Goal: Task Accomplishment & Management: Use online tool/utility

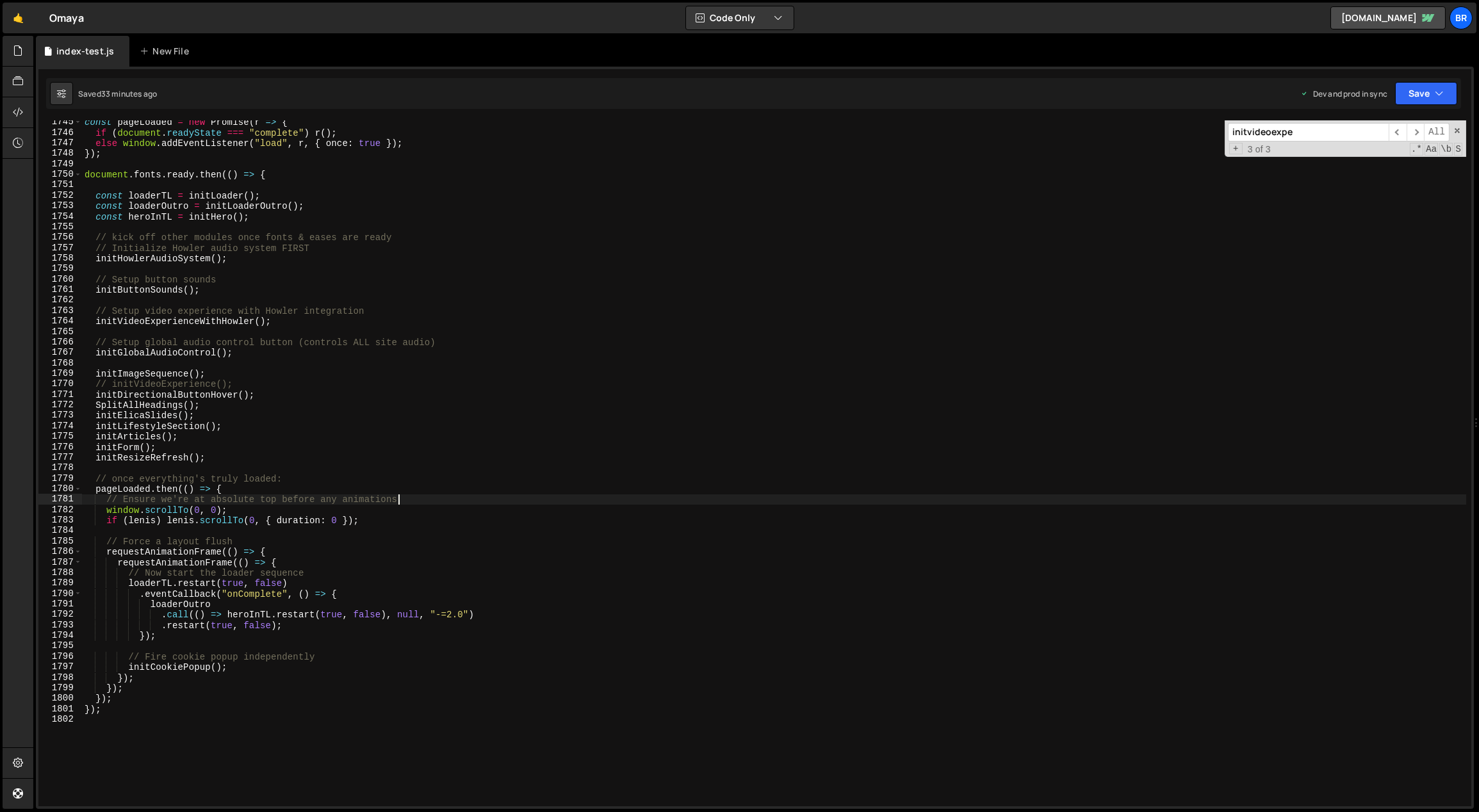
scroll to position [18276, 0]
click at [24, 56] on div at bounding box center [18, 51] width 32 height 31
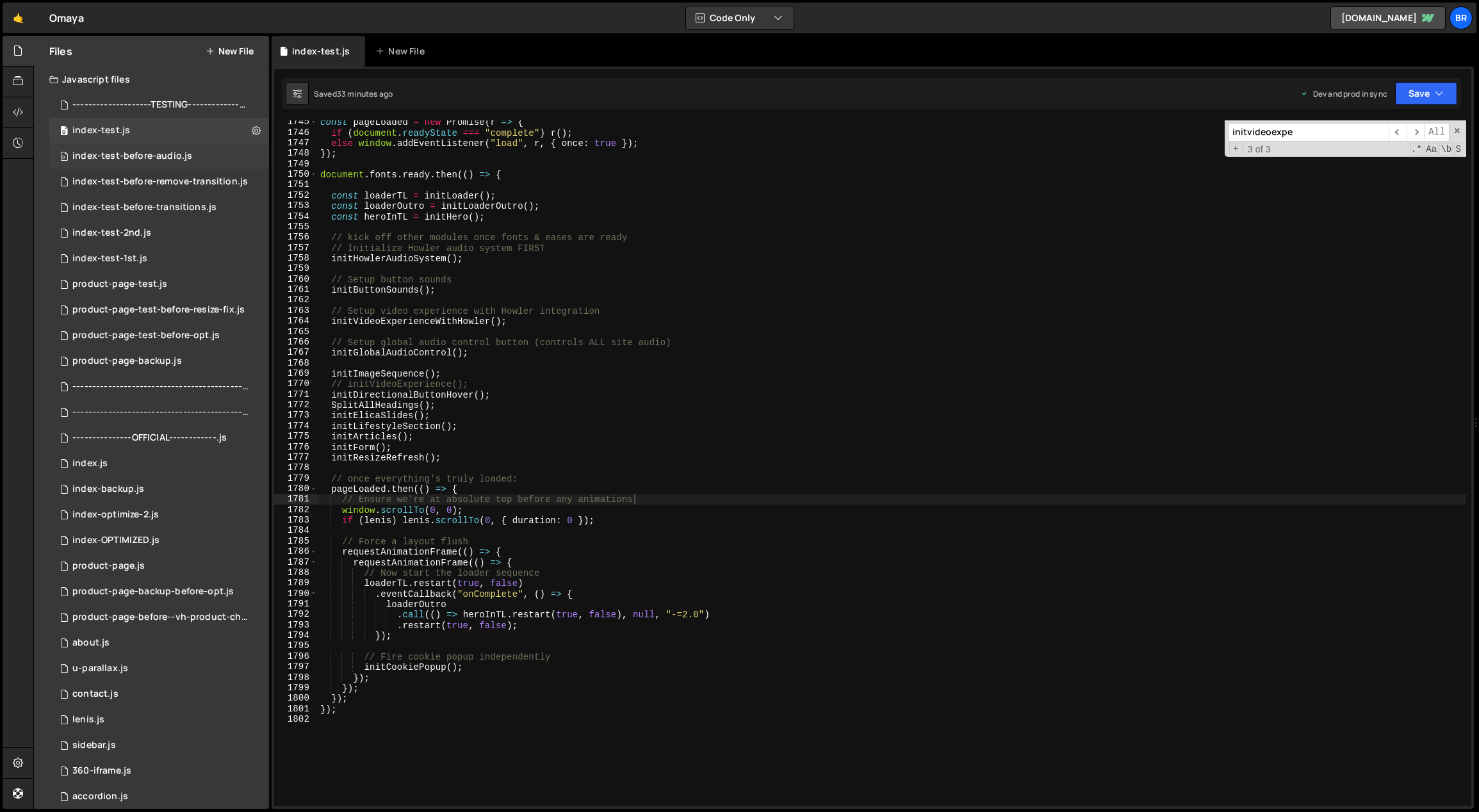
click at [179, 162] on div "0 index-test-before-audio.js 0" at bounding box center [159, 156] width 220 height 26
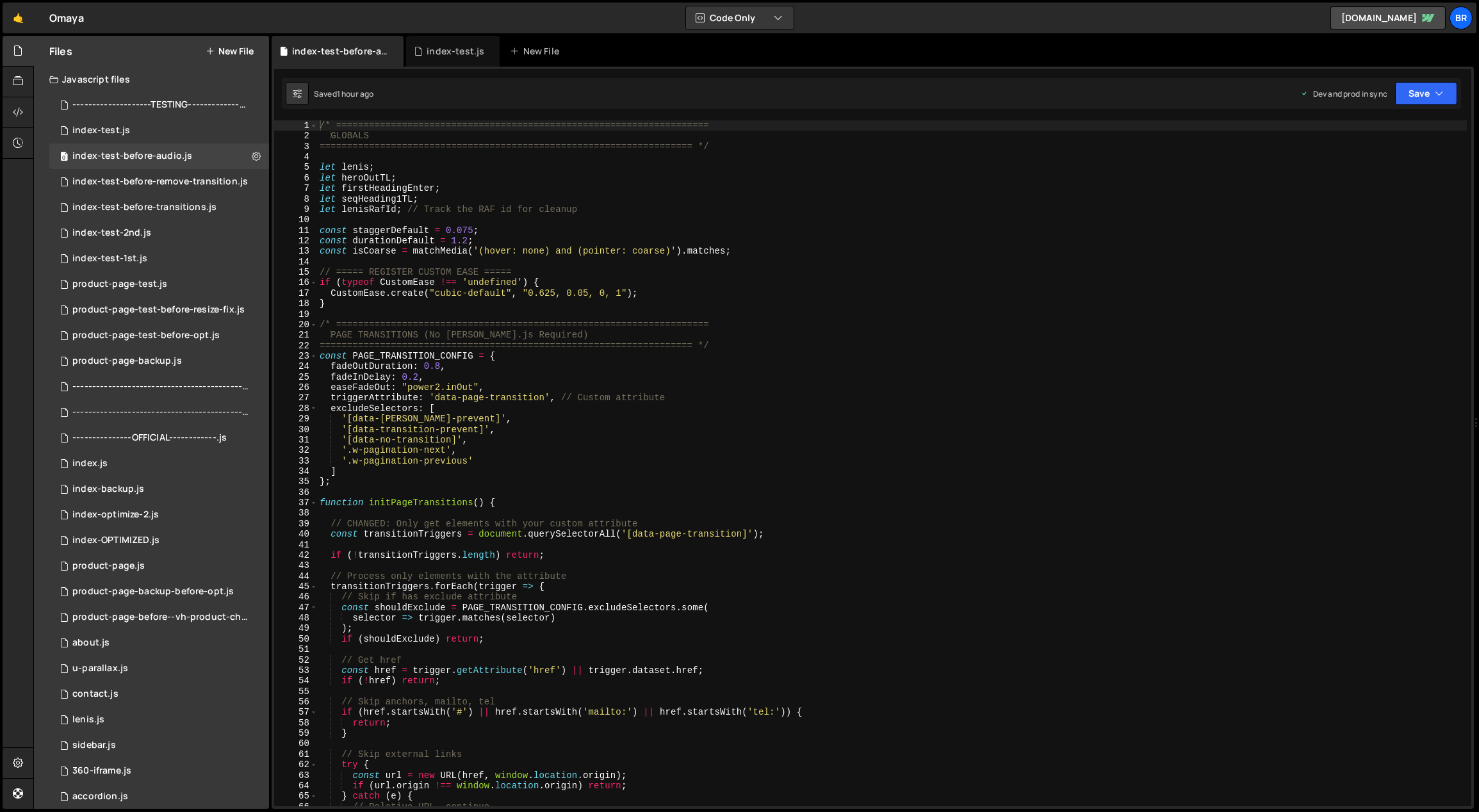
click at [745, 188] on div "/* ==================================================================== GLOBALS…" at bounding box center [892, 474] width 1150 height 708
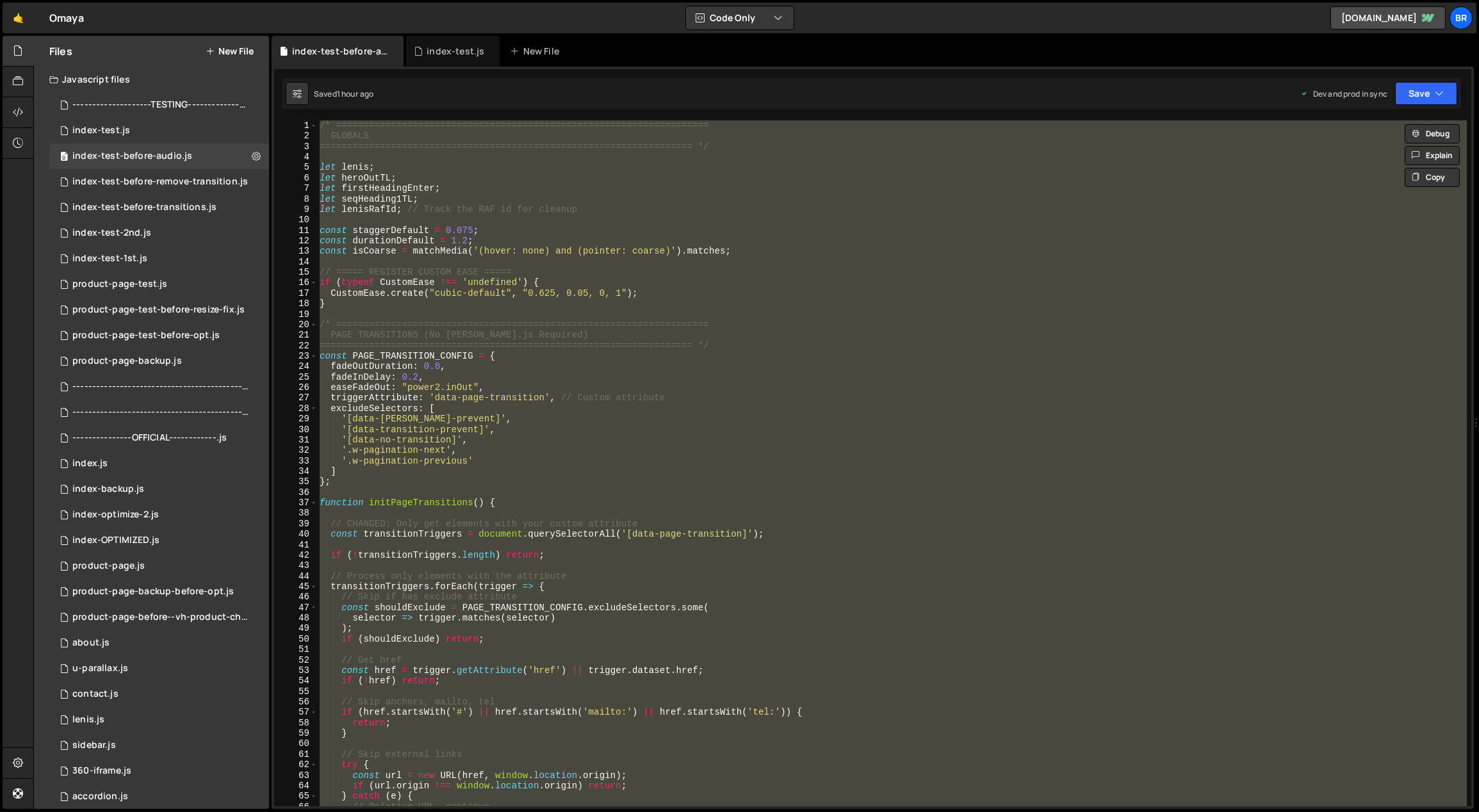
click at [882, 229] on div "/* ==================================================================== GLOBALS…" at bounding box center [892, 463] width 1150 height 686
type textarea "const staggerDefault = 0.075;"
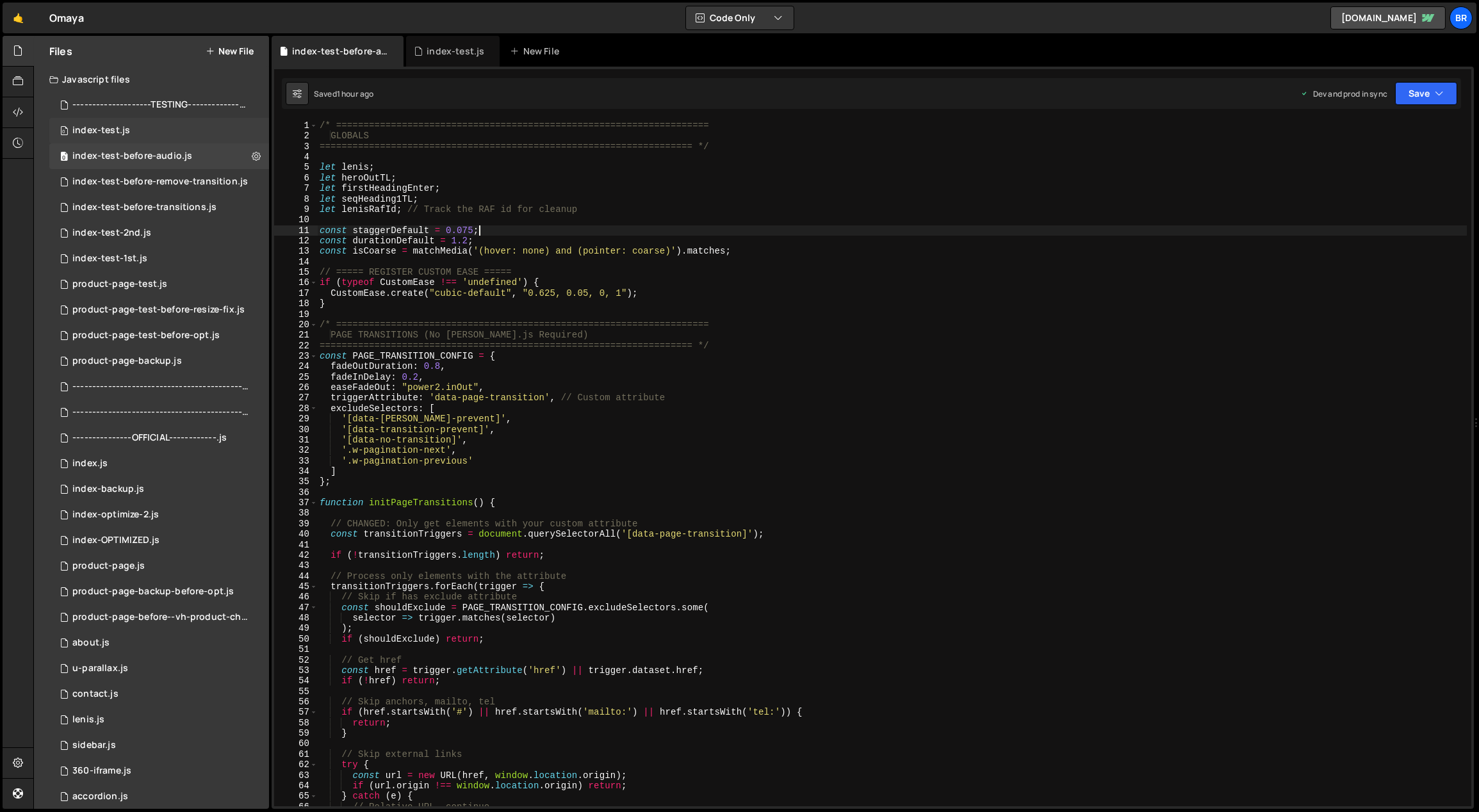
click at [188, 126] on div "0 index-test.js 0" at bounding box center [159, 131] width 220 height 26
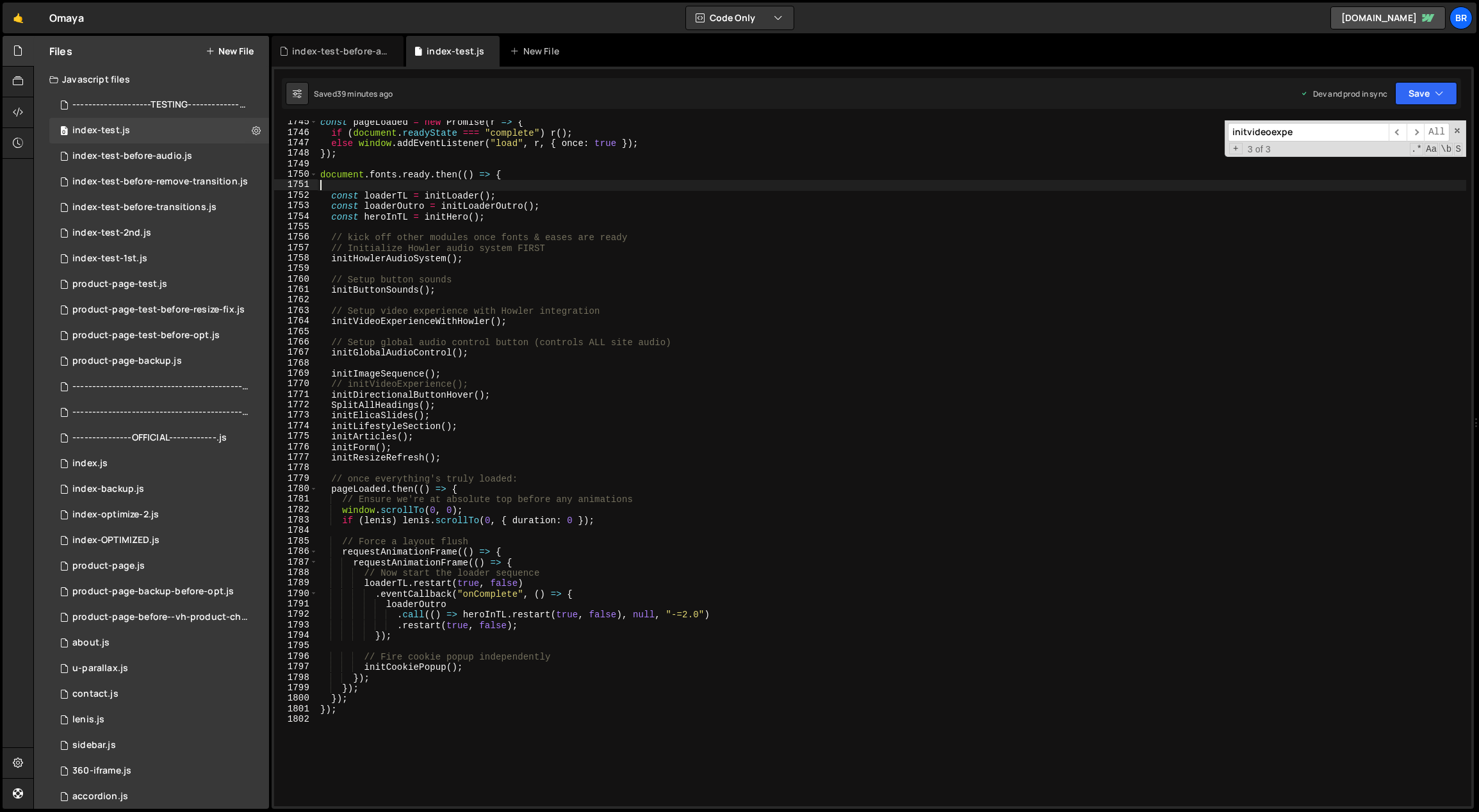
click at [629, 189] on div "const pageLoaded = new Promise ( r => { if ( document . readyState === "complet…" at bounding box center [1010, 471] width 1385 height 708
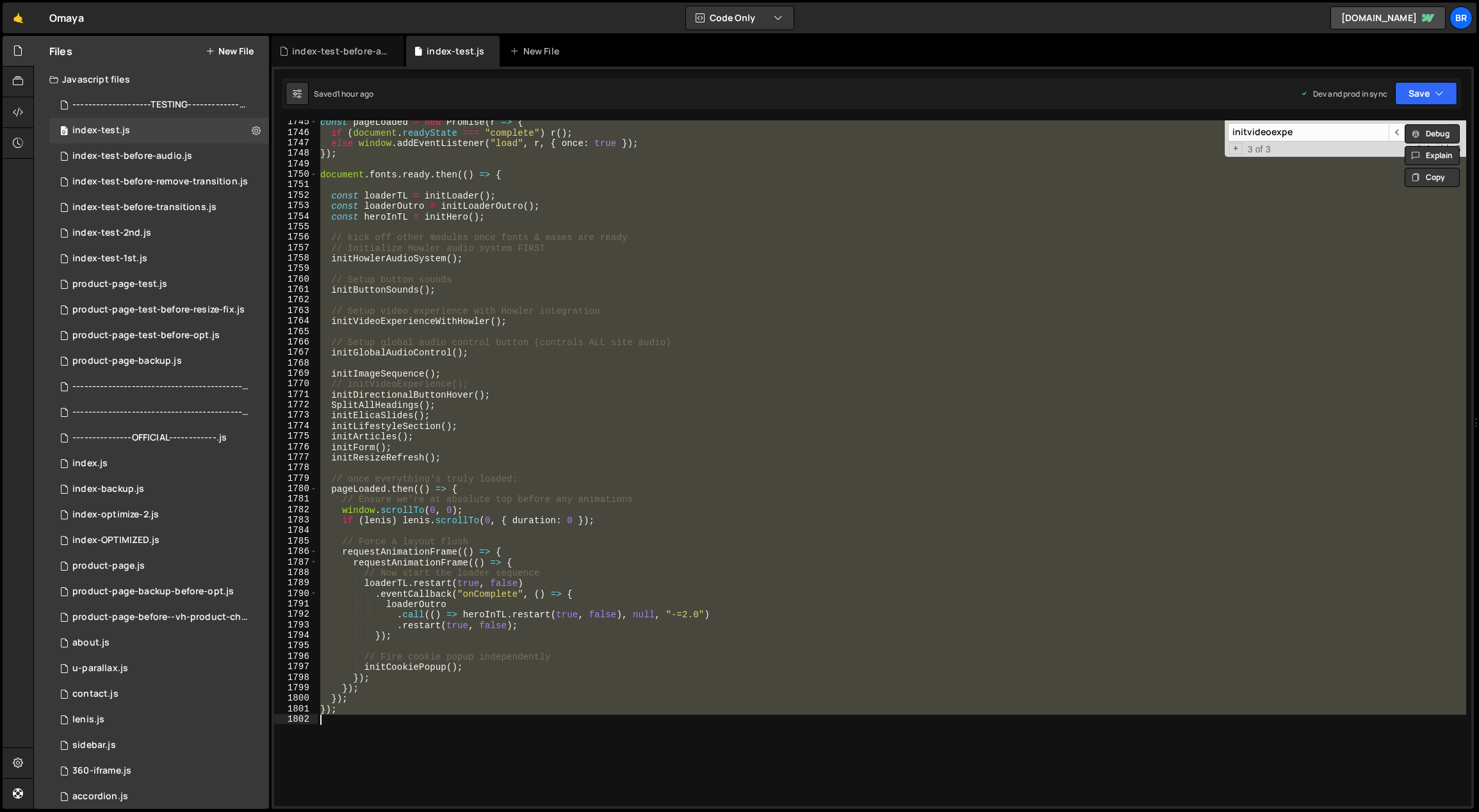
click at [553, 383] on div "const pageLoaded = new Promise ( r => { if ( document . readyState === "complet…" at bounding box center [892, 463] width 1149 height 686
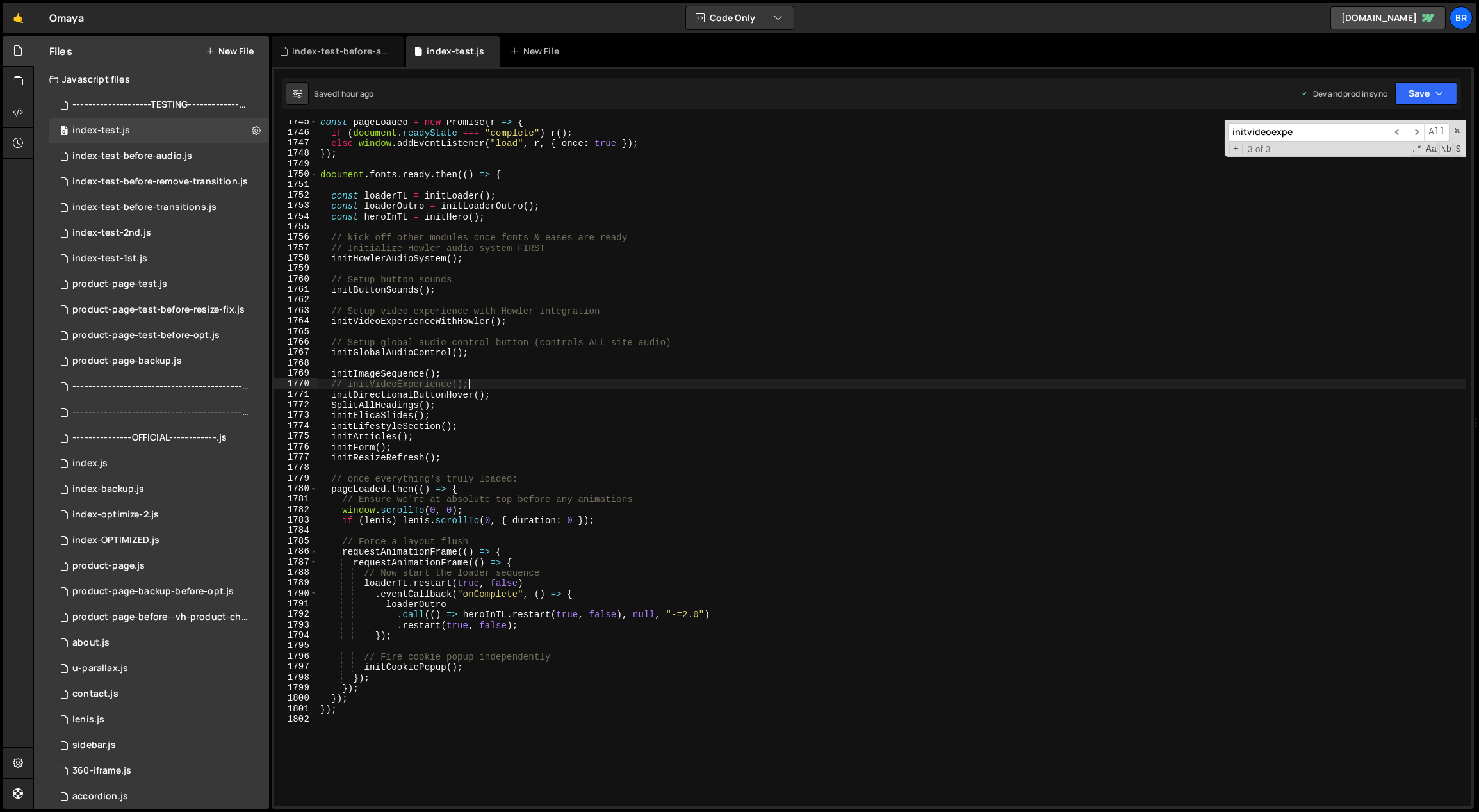
click at [743, 479] on div "const pageLoaded = new Promise ( r => { if ( document . readyState === "complet…" at bounding box center [1010, 471] width 1385 height 708
type textarea "// once everything's truly loaded:"
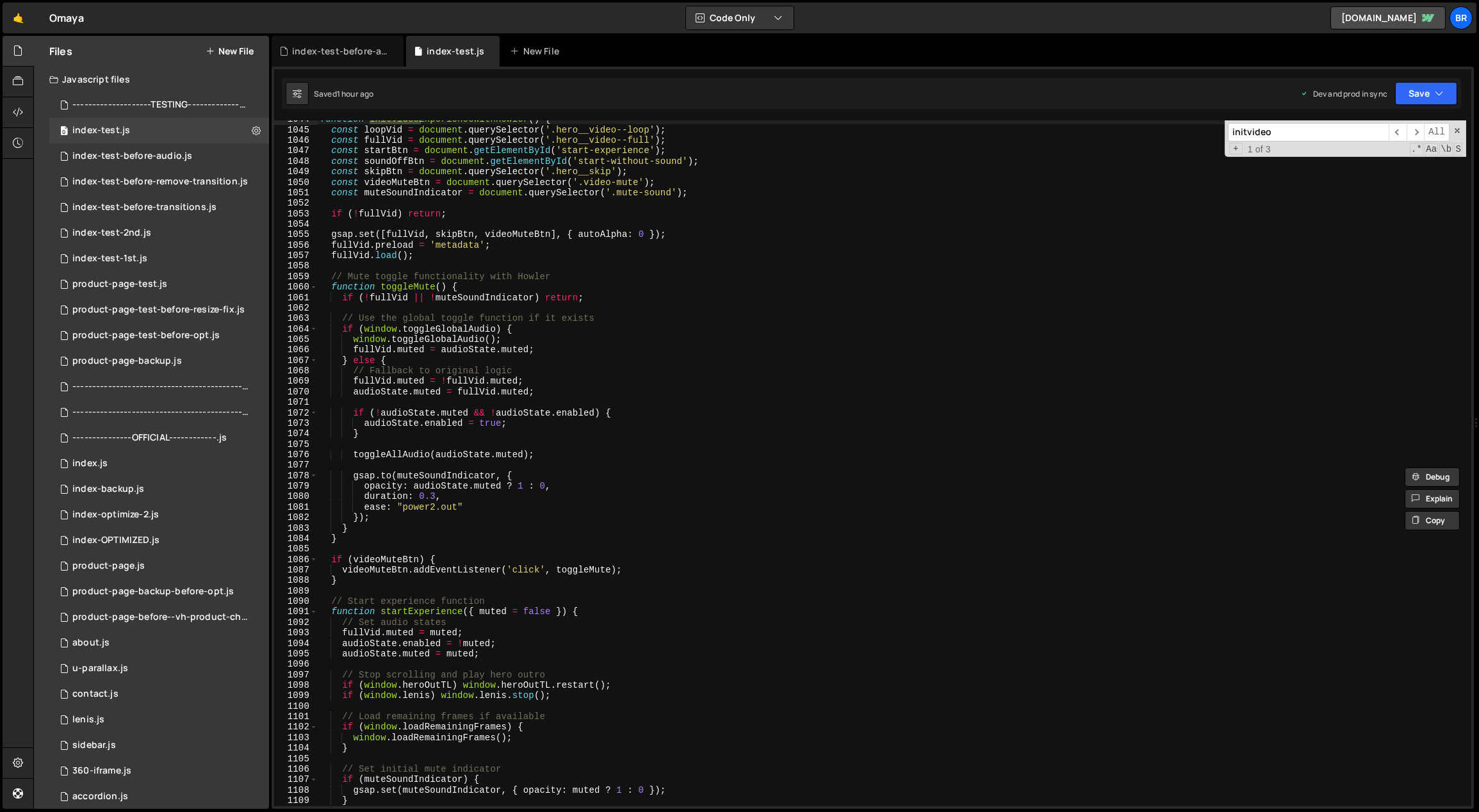
scroll to position [10934, 0]
type input "initvideo"
click at [1399, 129] on span "​" at bounding box center [1398, 132] width 18 height 19
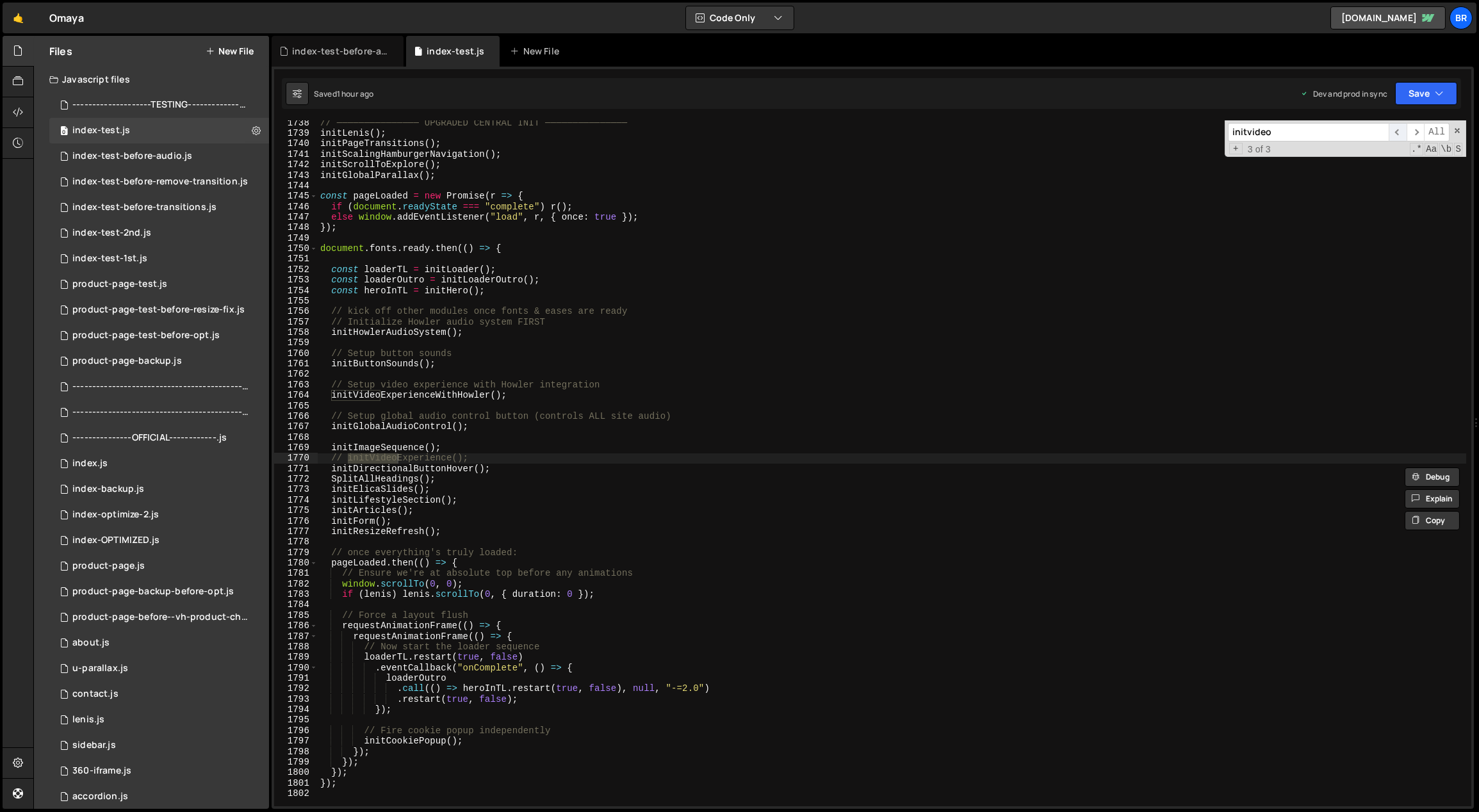
click at [1403, 128] on span "​" at bounding box center [1398, 132] width 18 height 19
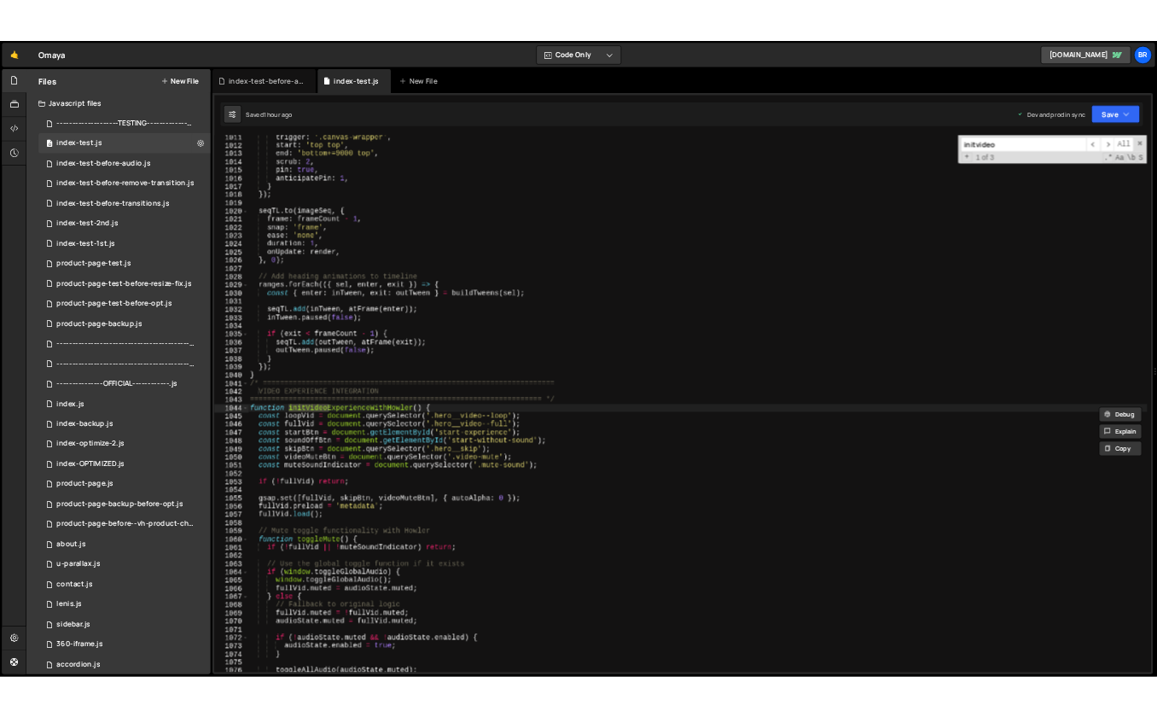
scroll to position [14188, 0]
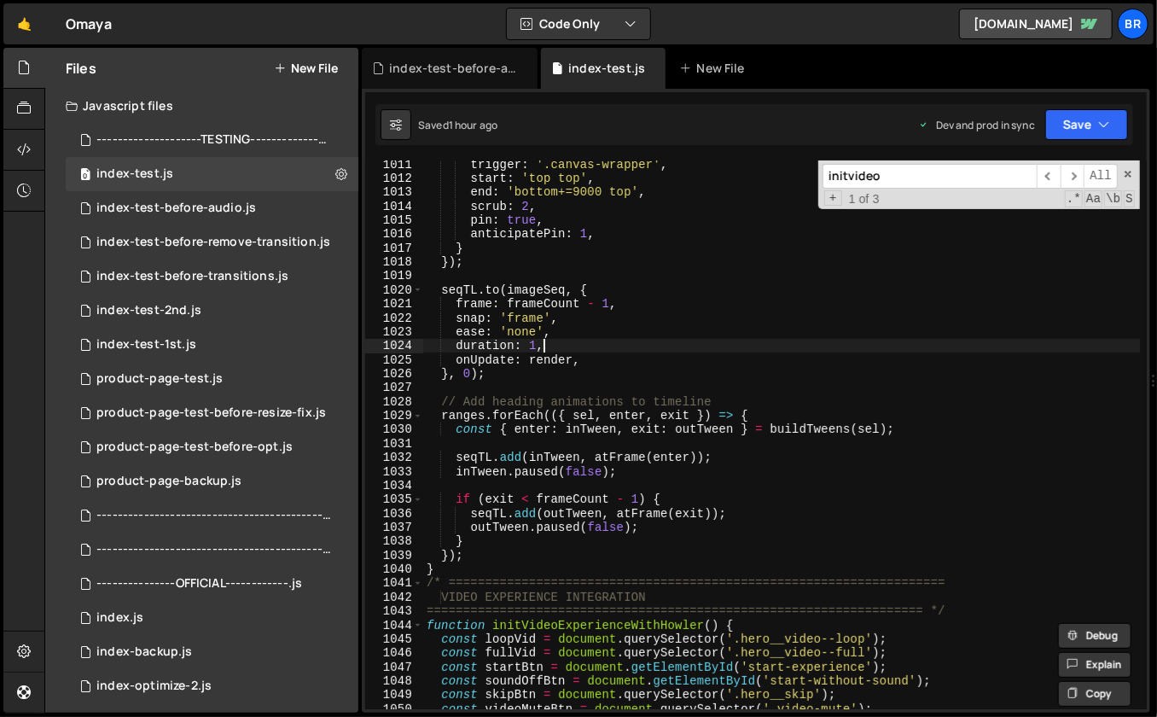
click at [767, 352] on div "trigger : '.canvas-wrapper' , start : 'top top' , end : 'bottom+=9000 top' , sc…" at bounding box center [782, 446] width 718 height 578
click at [1130, 171] on span at bounding box center [1128, 174] width 12 height 12
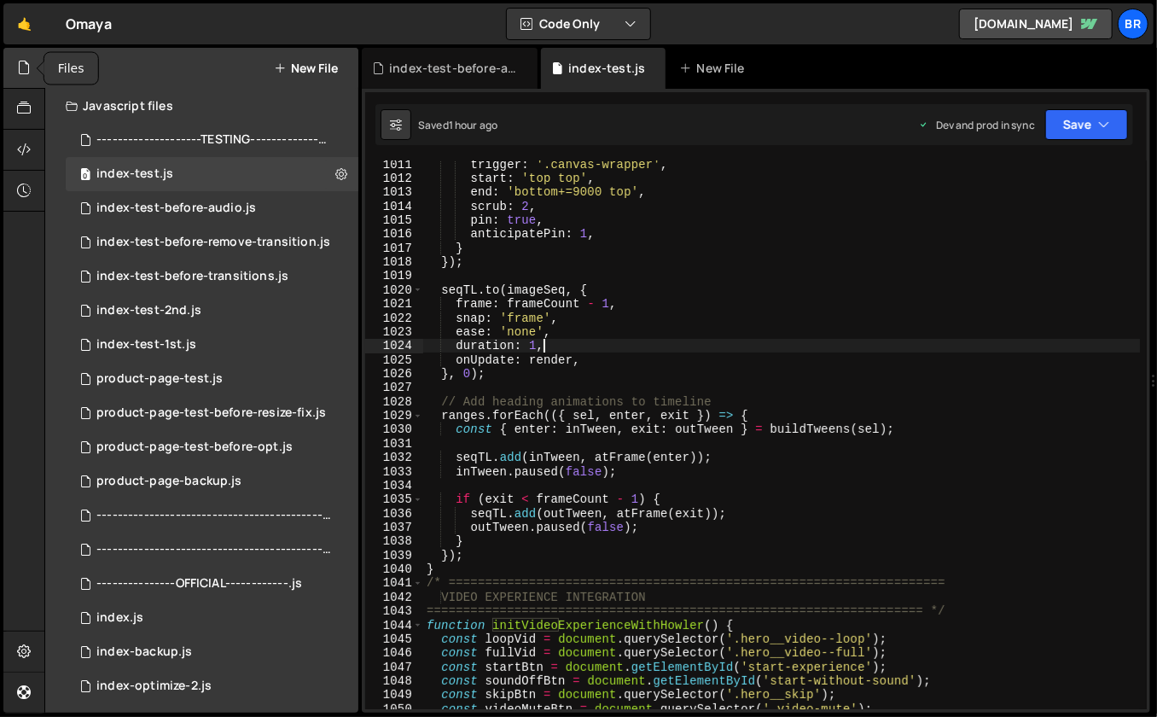
click at [24, 78] on div at bounding box center [24, 68] width 42 height 41
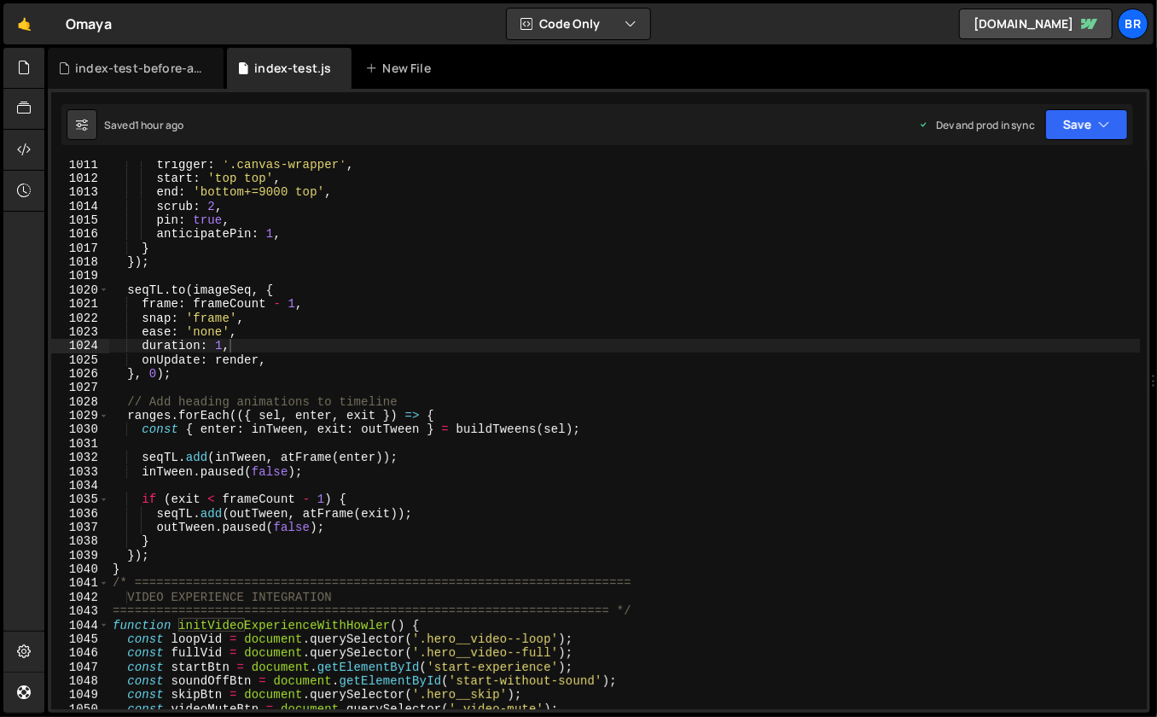
type textarea "const { enter: inTween, exit: outTween } = buildTweens(sel);"
click at [667, 433] on div "trigger : '.canvas-wrapper' , start : 'top top' , end : 'bottom+=9000 top' , sc…" at bounding box center [624, 446] width 1031 height 578
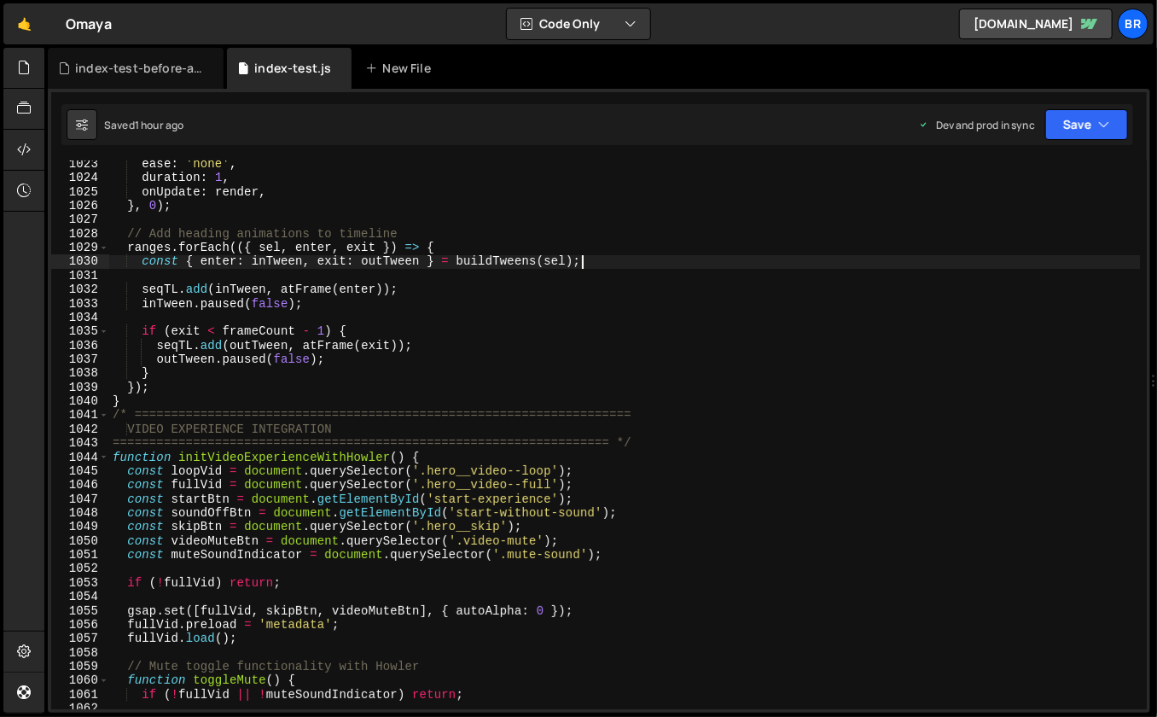
scroll to position [14405, 0]
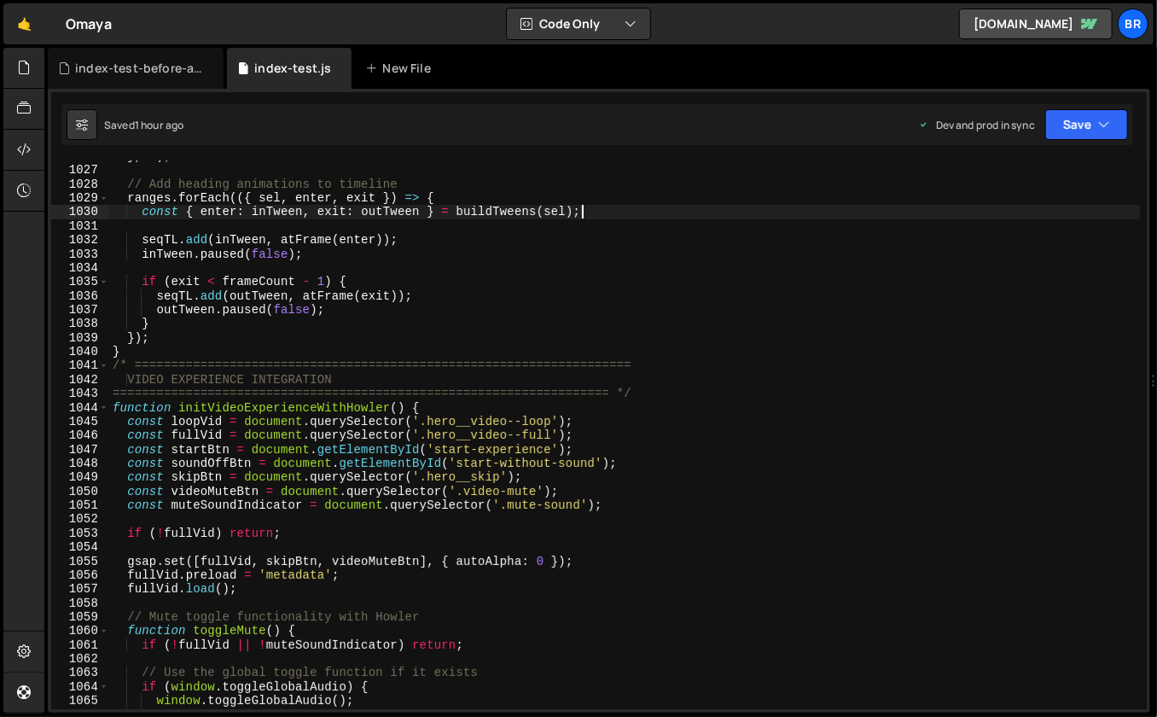
click at [344, 541] on div "} , 0 ) ; // Add heading animations to timeline ranges . forEach (({ sel , ente…" at bounding box center [624, 438] width 1031 height 578
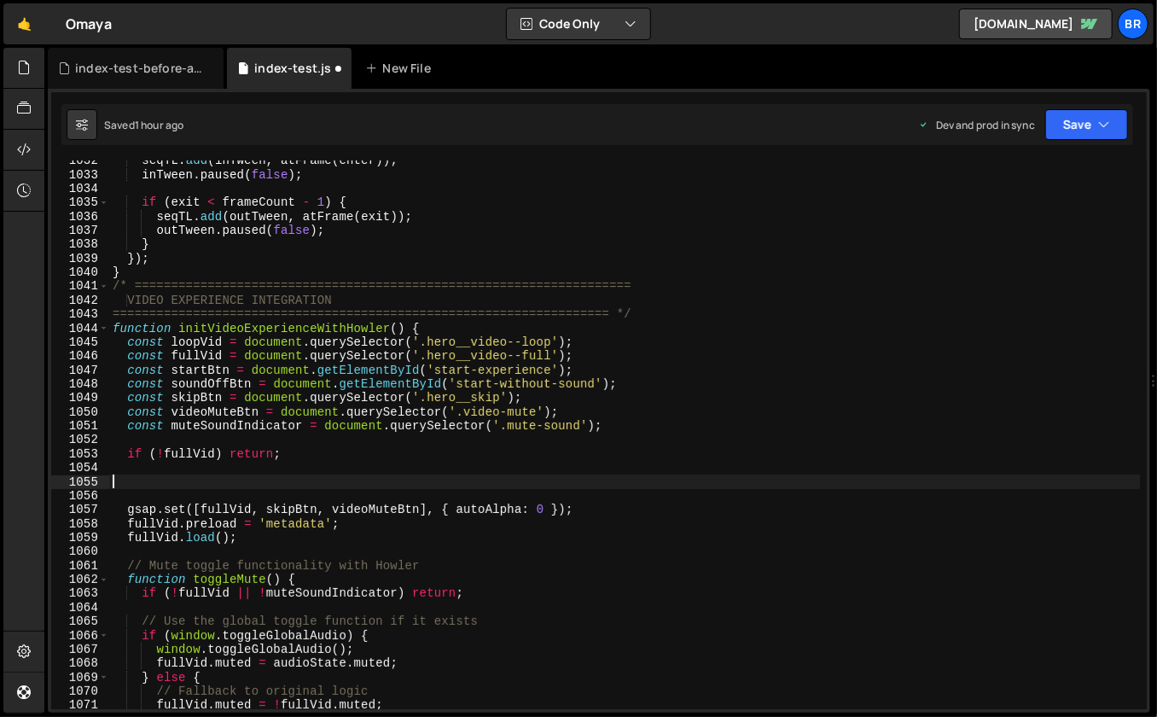
scroll to position [14555, 0]
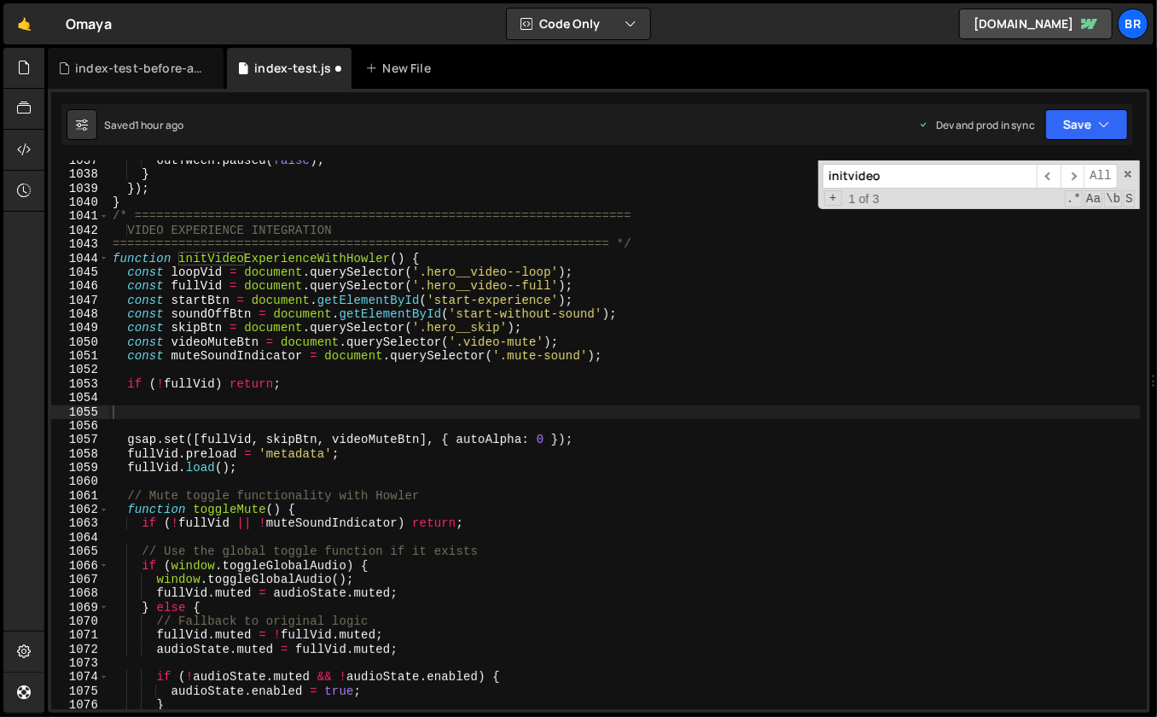
paste input "function onTime() {"
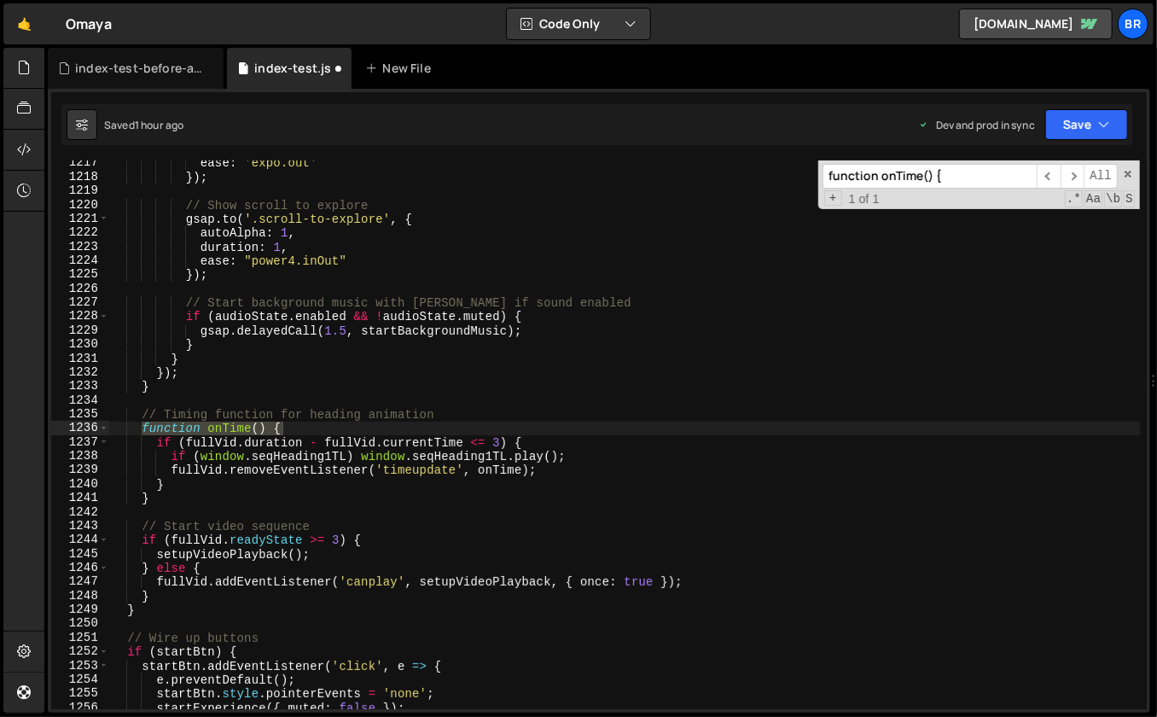
scroll to position [17065, 0]
type input "function onTime() {"
click at [504, 416] on div "ease : 'expo.out' }) ; // Show scroll to explore gsap . to ( '.scroll-to-explor…" at bounding box center [624, 445] width 1031 height 578
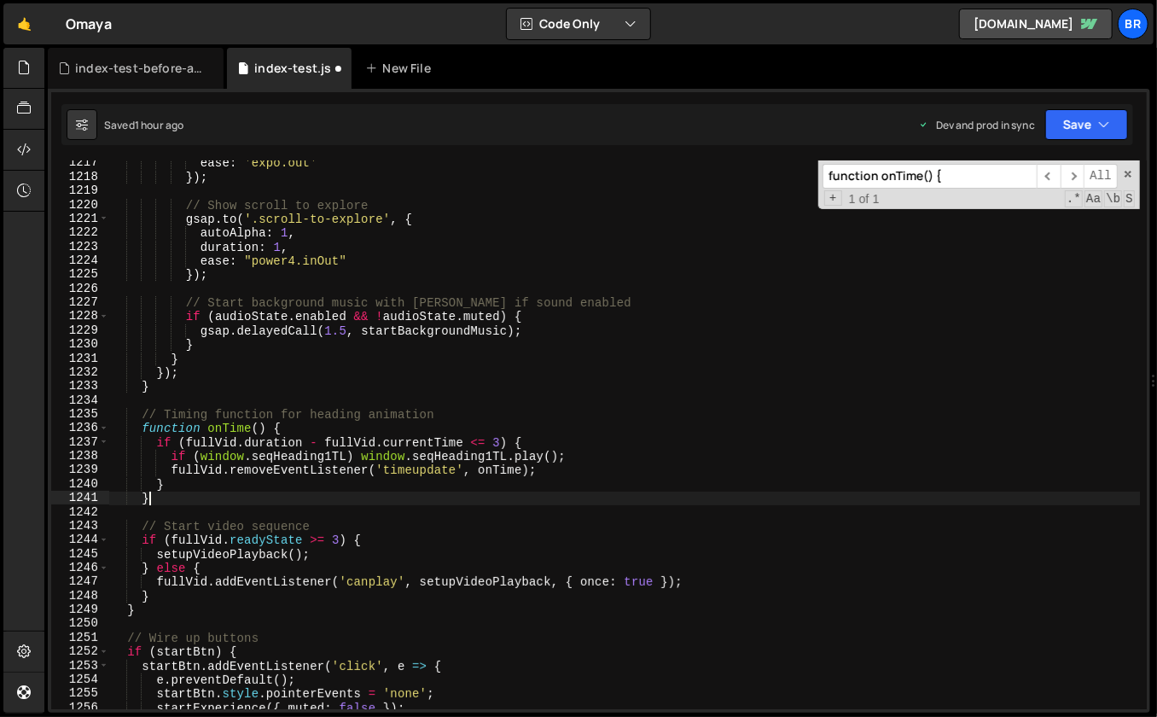
click at [183, 500] on div "ease : 'expo.out' }) ; // Show scroll to explore gsap . to ( '.scroll-to-explor…" at bounding box center [624, 445] width 1031 height 578
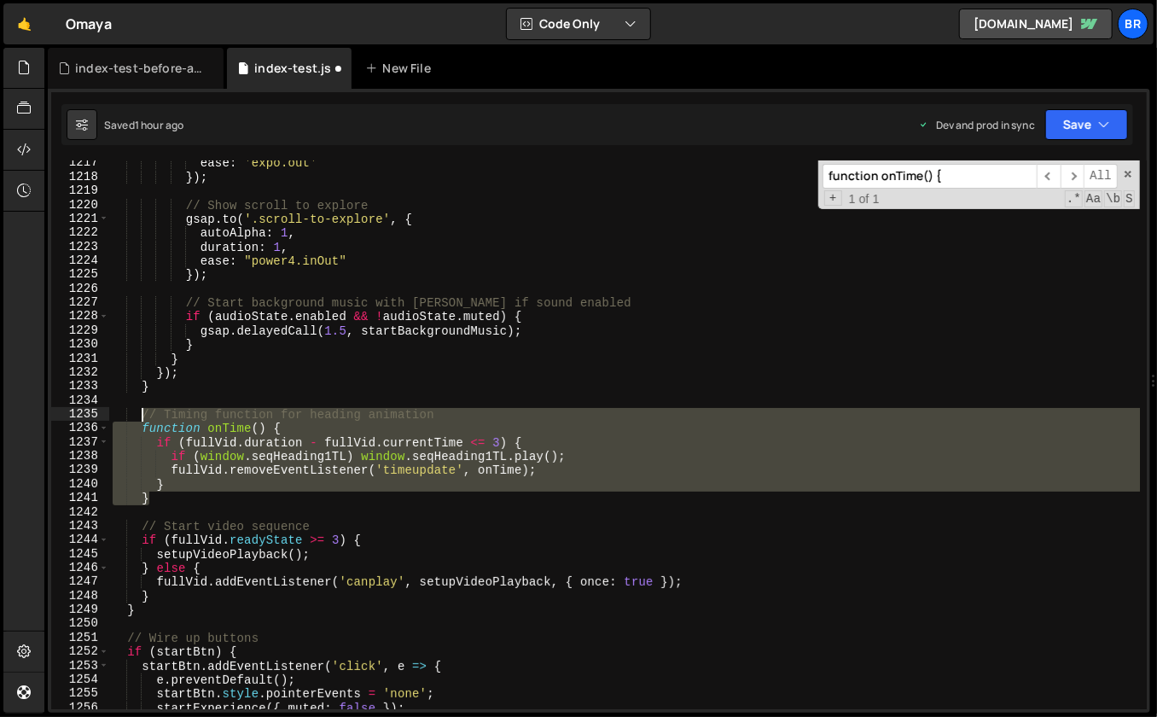
drag, startPoint x: 173, startPoint y: 498, endPoint x: 140, endPoint y: 412, distance: 92.4
click at [140, 412] on div "ease : 'expo.out' }) ; // Show scroll to explore gsap . to ( '.scroll-to-explor…" at bounding box center [624, 445] width 1031 height 578
type textarea "// Timing function for heading animation function onTime() {"
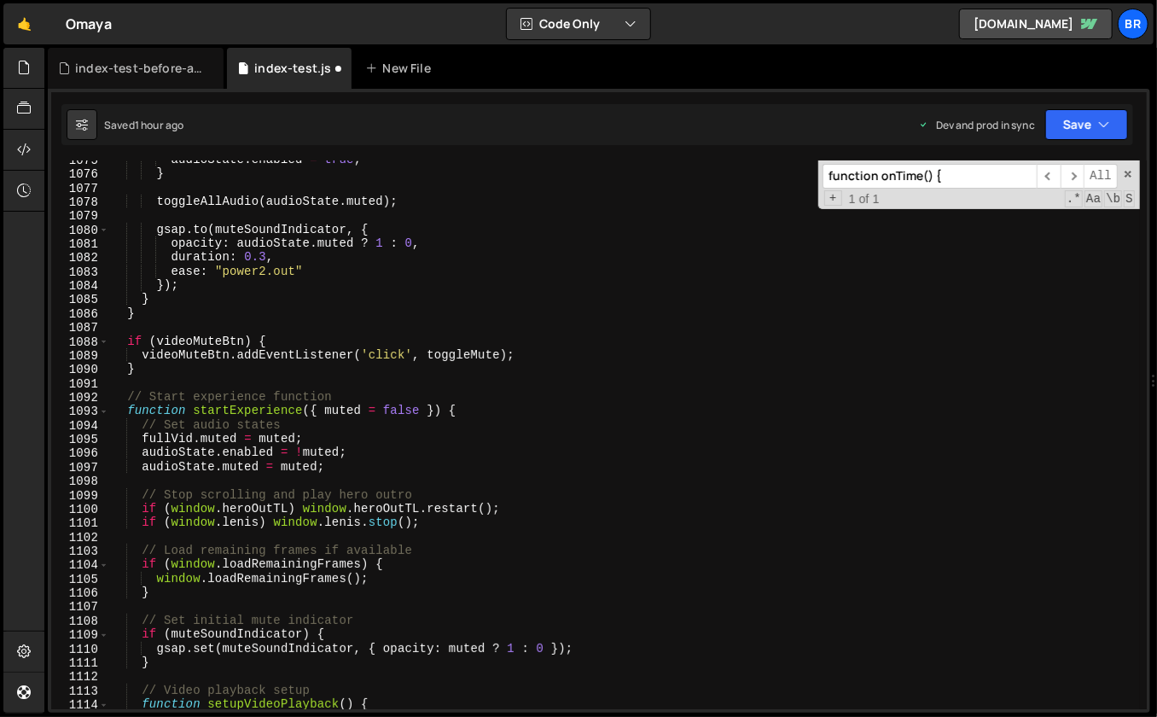
scroll to position [14500, 0]
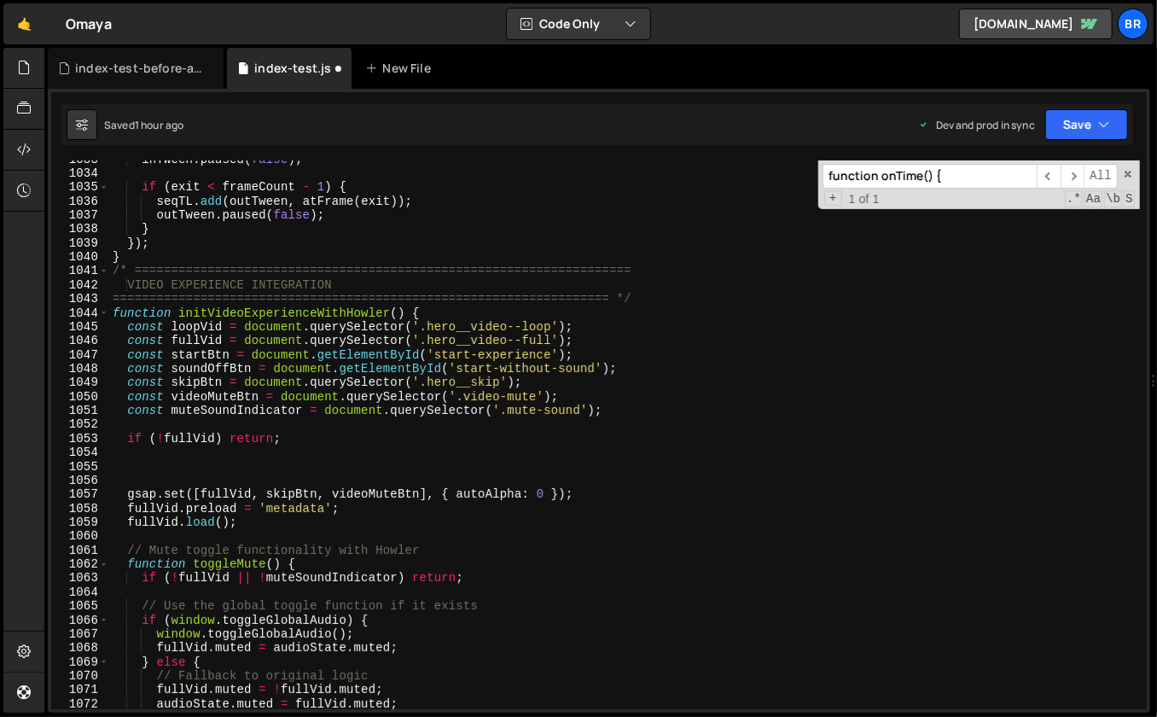
click at [310, 474] on div "inTween . paused ( false ) ; if ( exit < frameCount - 1 ) { seqTL . add ( outTw…" at bounding box center [624, 441] width 1031 height 578
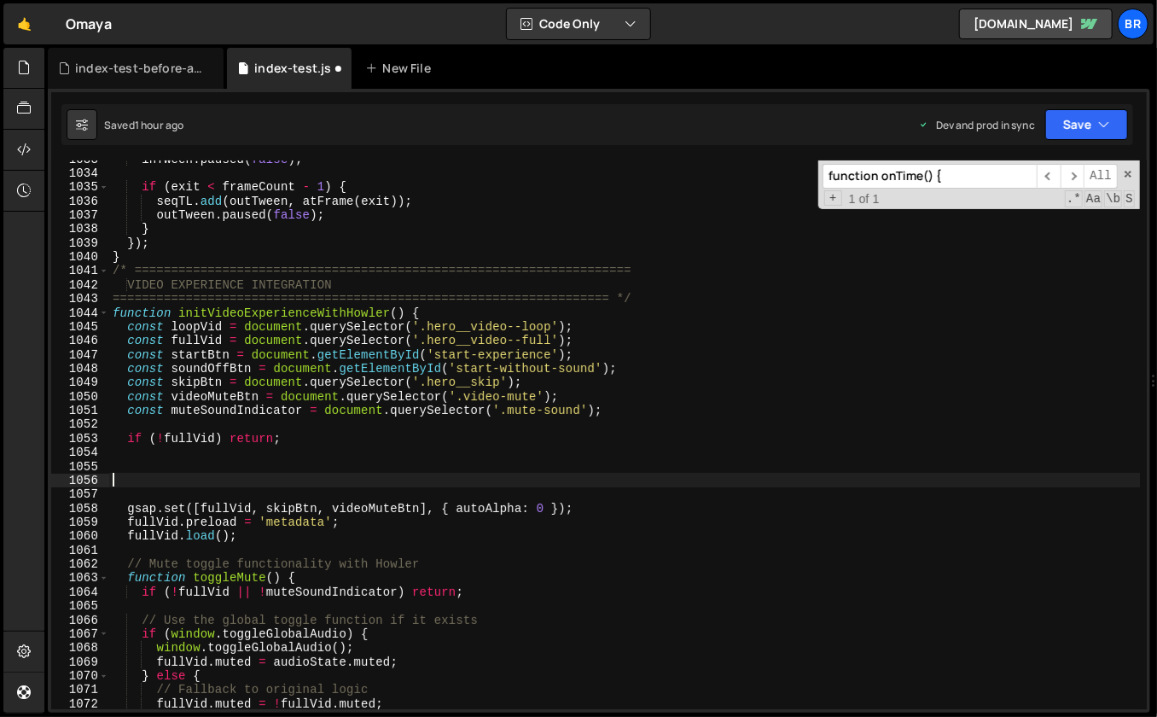
paste textarea "}"
type textarea "}"
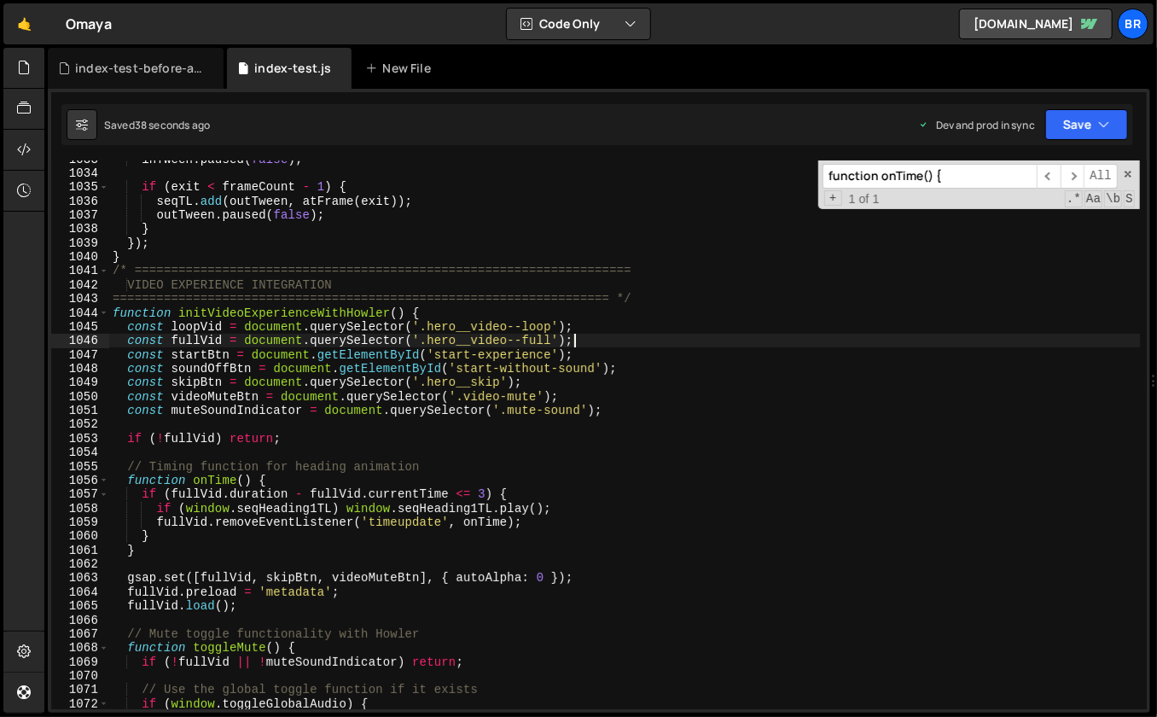
click at [646, 334] on div "inTween . paused ( false ) ; if ( exit < frameCount - 1 ) { seqTL . add ( outTw…" at bounding box center [624, 441] width 1031 height 578
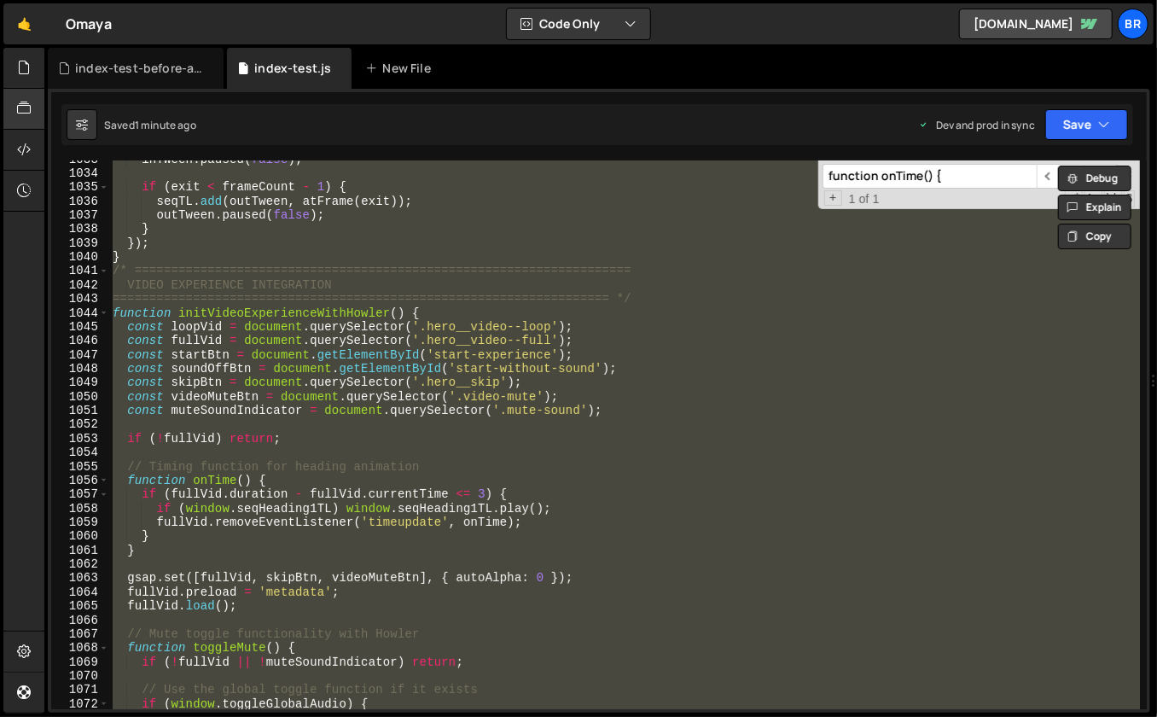
click at [195, 317] on div "inTween . paused ( false ) ; if ( exit < frameCount - 1 ) { seqTL . add ( outTw…" at bounding box center [624, 434] width 1031 height 549
type textarea "function initVideoExperienceWithHowler() {"
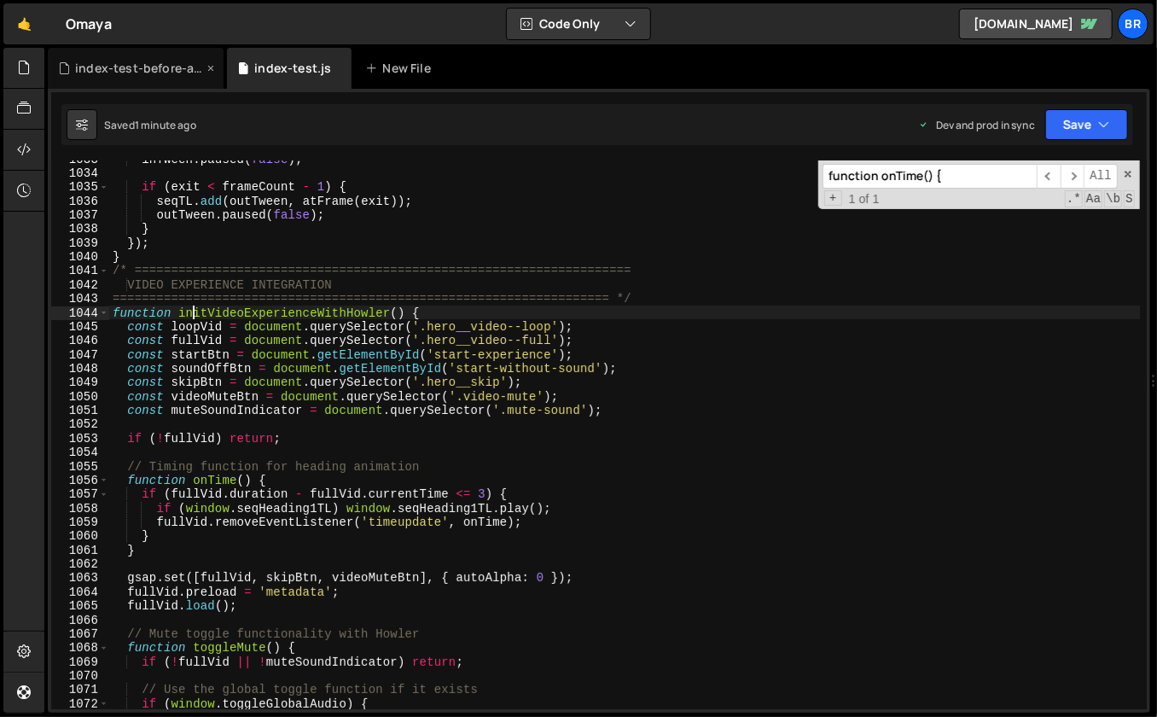
click at [148, 67] on div "index-test-before-audio.js" at bounding box center [139, 68] width 128 height 17
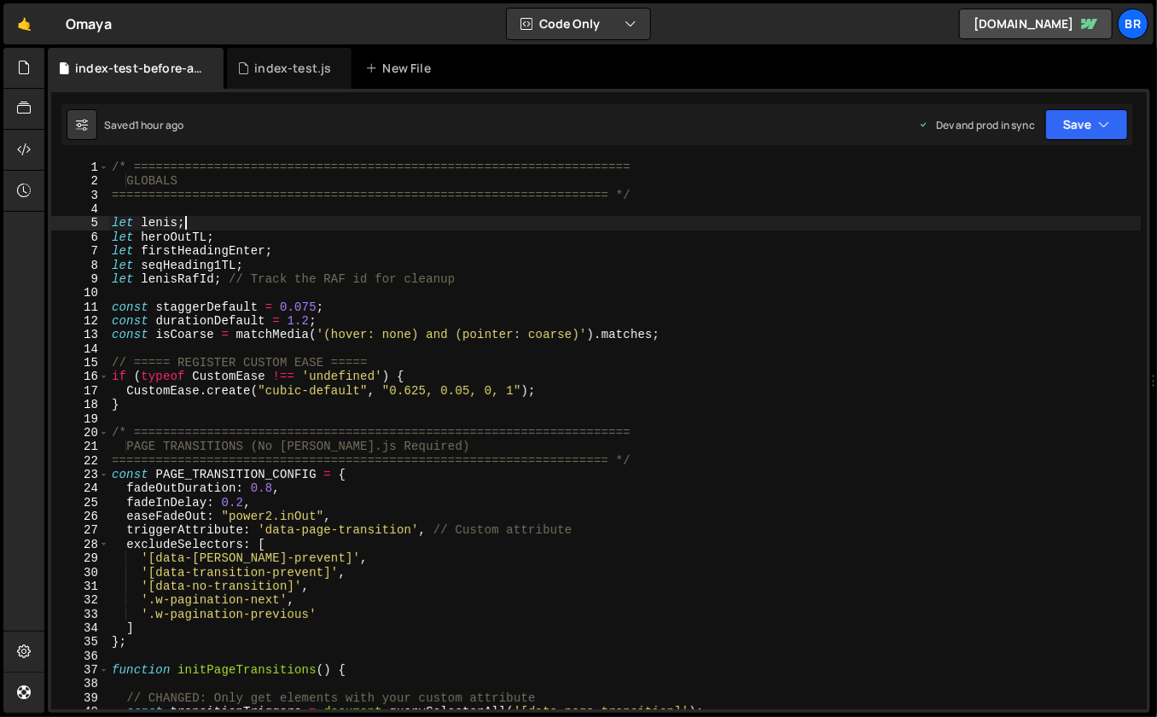
click at [479, 219] on div "/* ==================================================================== GLOBALS…" at bounding box center [624, 449] width 1033 height 578
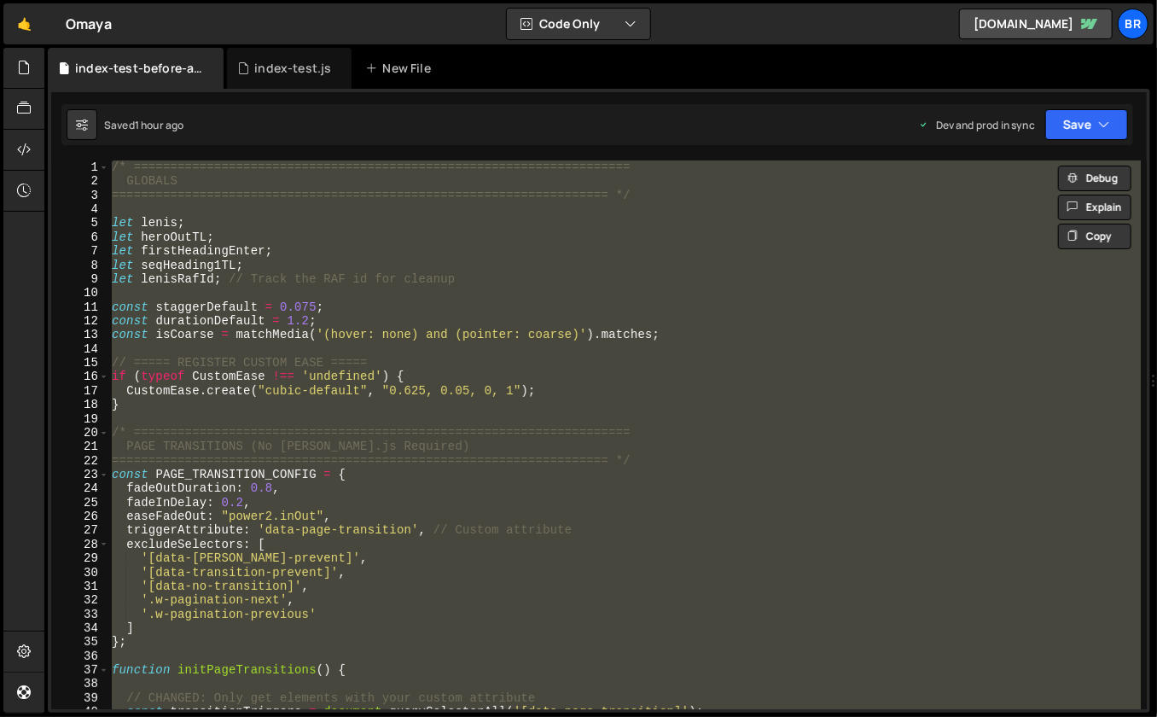
click at [684, 404] on div "/* ==================================================================== GLOBALS…" at bounding box center [624, 434] width 1032 height 549
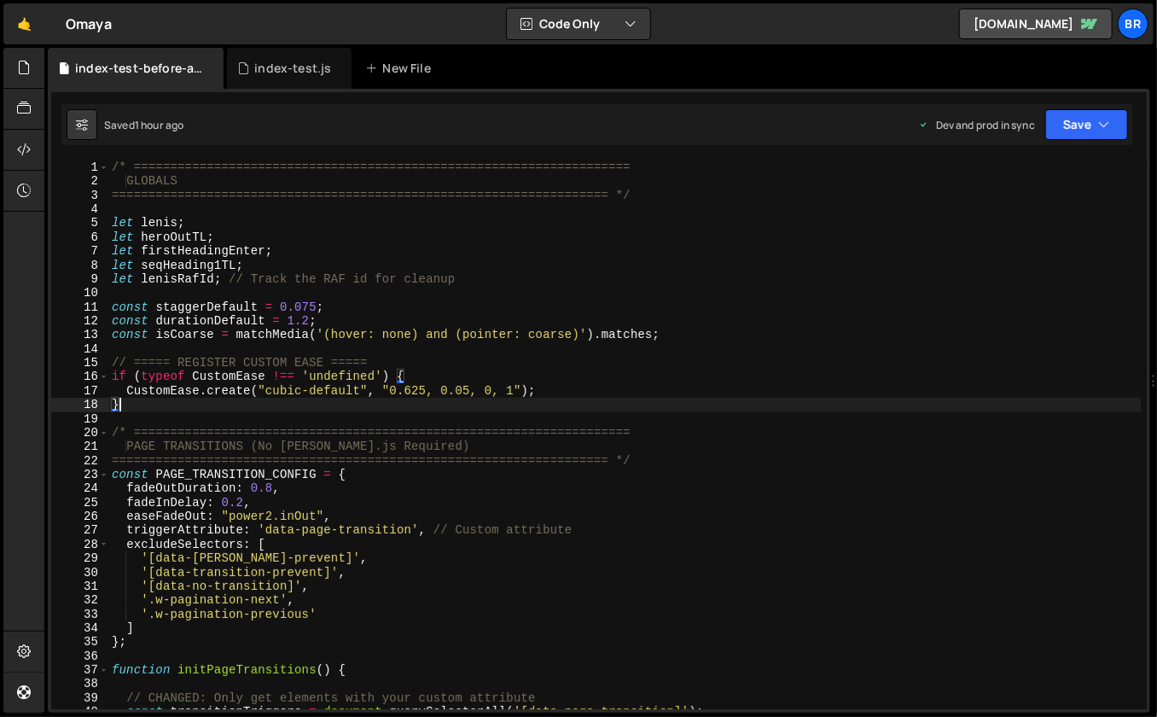
click at [811, 530] on div "/* ==================================================================== GLOBALS…" at bounding box center [624, 449] width 1033 height 578
type textarea "triggerAttribute: 'data-page-transition', // Custom attribute"
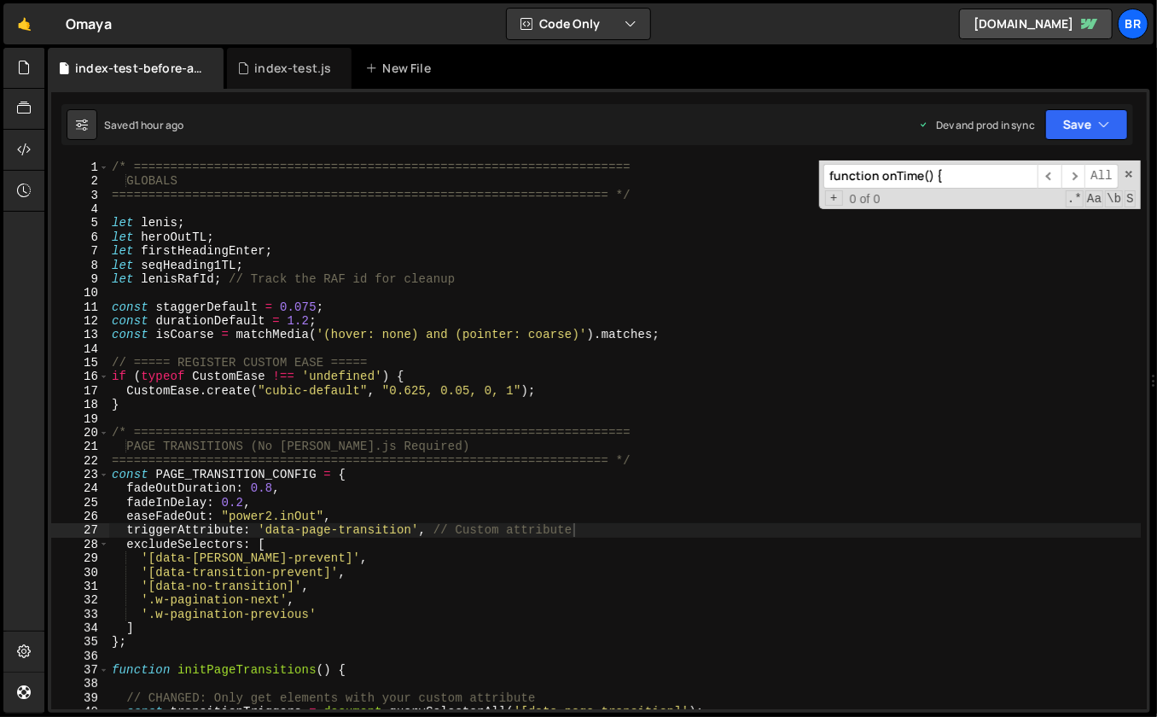
scroll to position [14301, 0]
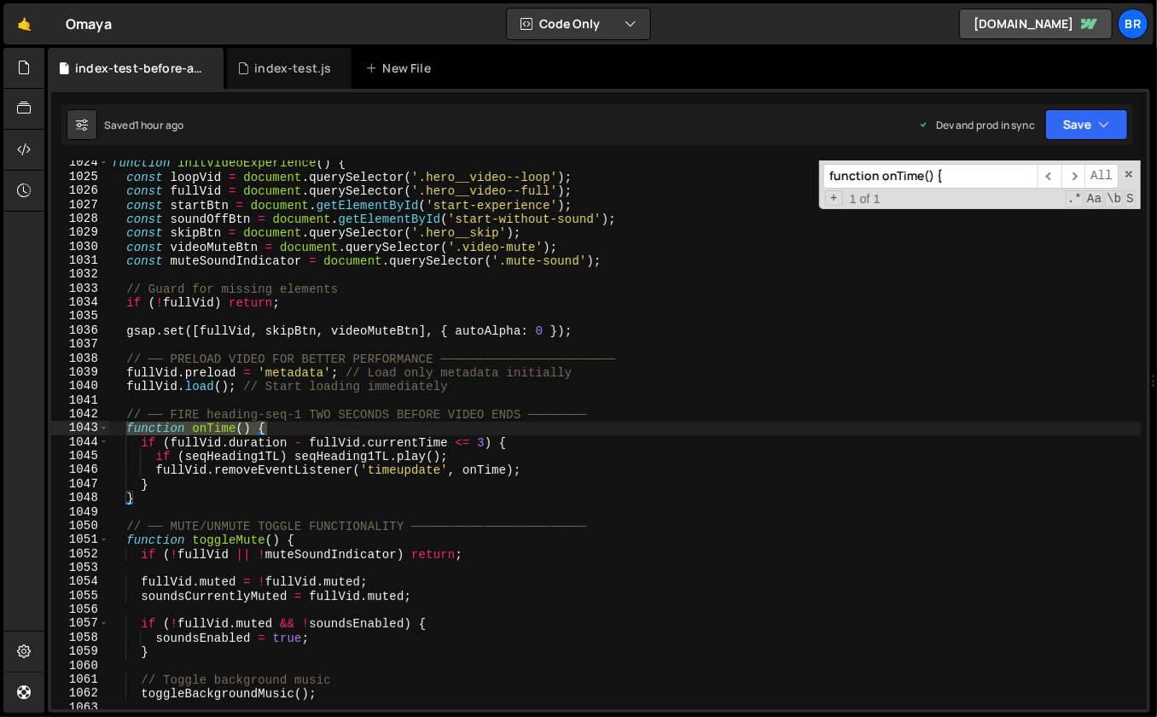
type input "function onTime() {"
click at [170, 508] on div "function initVideoExperience ( ) { const loopVid = document . querySelector ( '…" at bounding box center [624, 445] width 1033 height 578
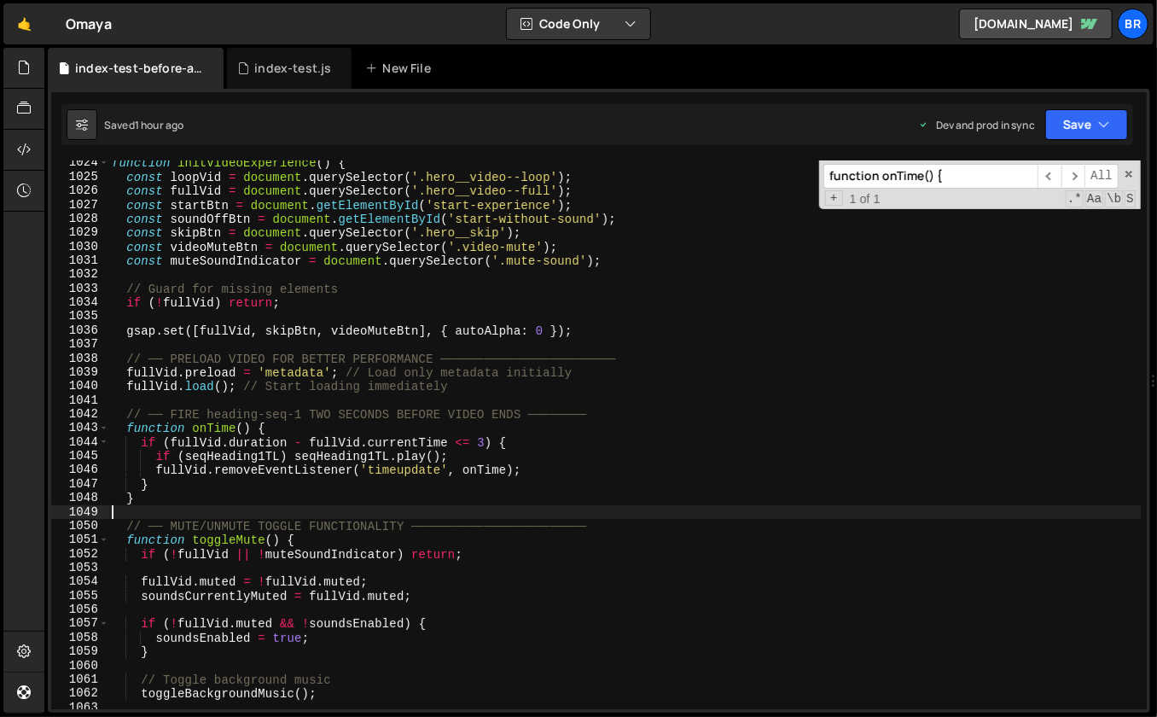
click at [148, 502] on div "function initVideoExperience ( ) { const loopVid = document . querySelector ( '…" at bounding box center [624, 445] width 1033 height 578
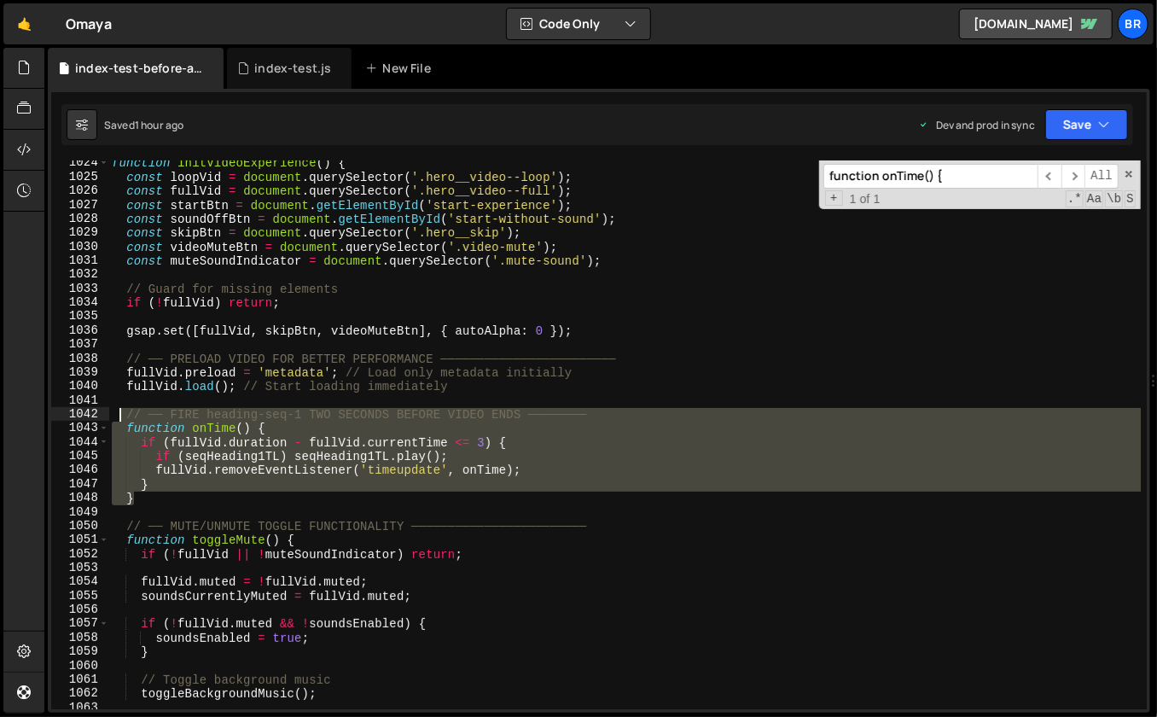
drag, startPoint x: 140, startPoint y: 499, endPoint x: 120, endPoint y: 417, distance: 84.2
click at [120, 417] on div "function initVideoExperience ( ) { const loopVid = document . querySelector ( '…" at bounding box center [624, 445] width 1033 height 578
type textarea "// ── FIRE heading-seq-1 TWO SECONDS BEFORE VIDEO ENDS ──────── function onTime…"
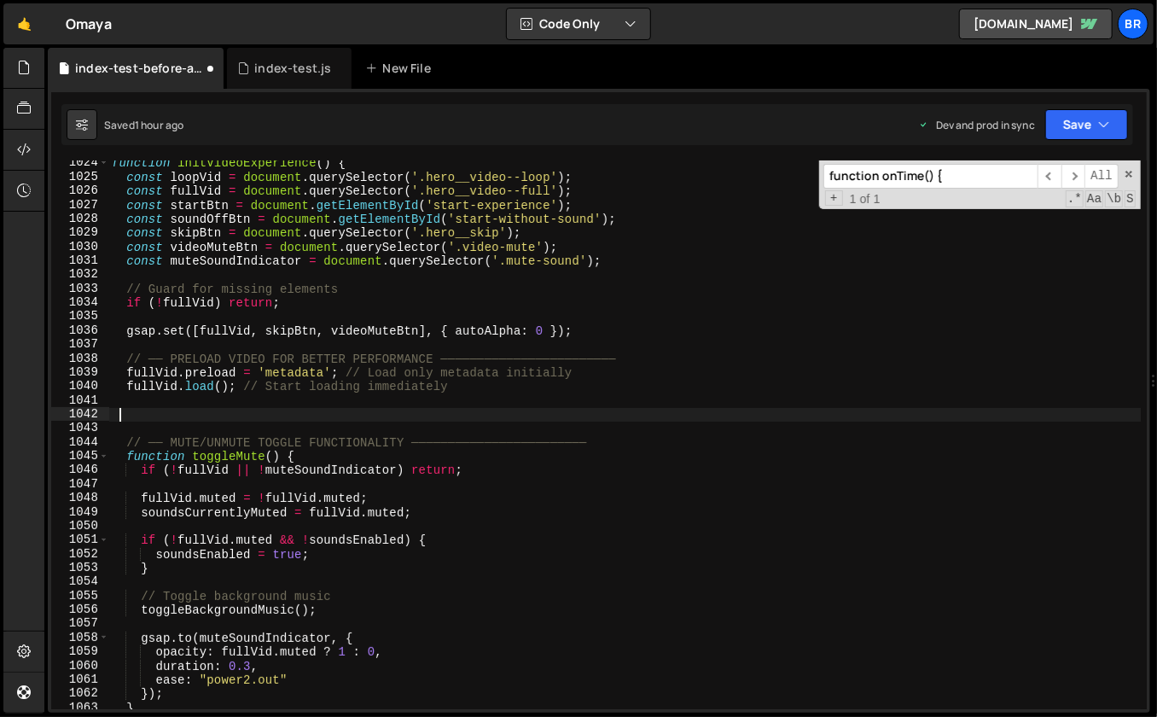
scroll to position [14488, 0]
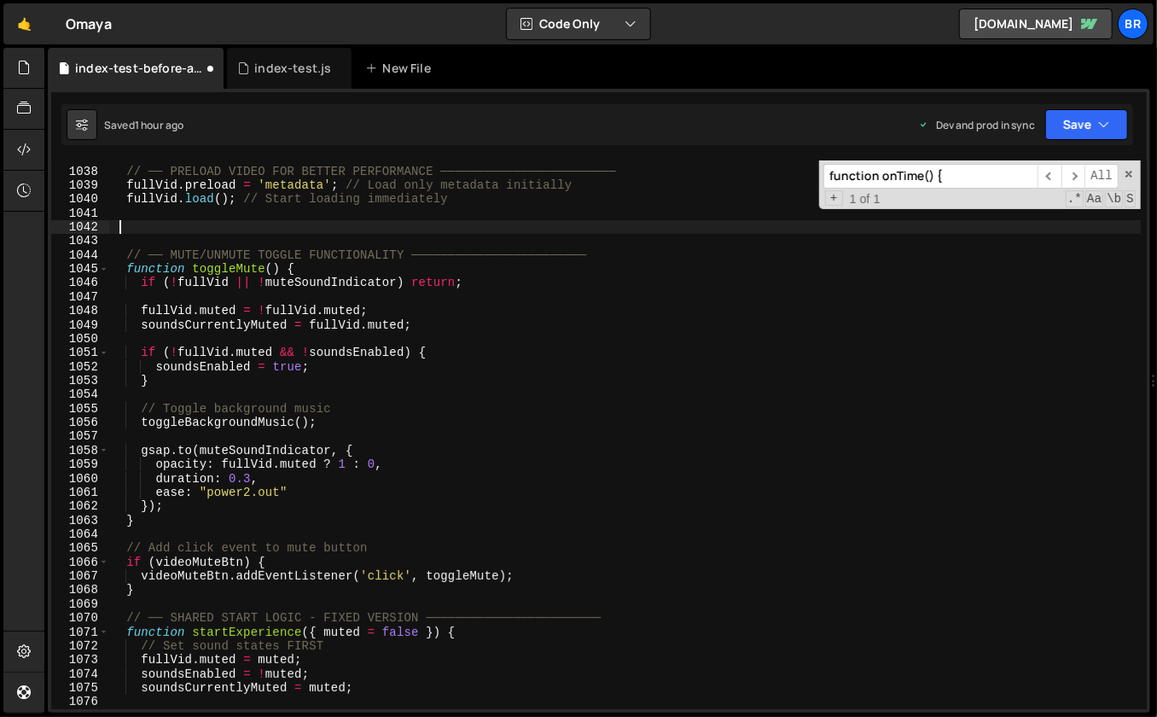
click at [472, 637] on div "// ── PRELOAD VIDEO FOR BETTER PERFORMANCE ──────────────────────── fullVid . p…" at bounding box center [624, 439] width 1033 height 578
type textarea "function startExperience({ muted = false }) {"
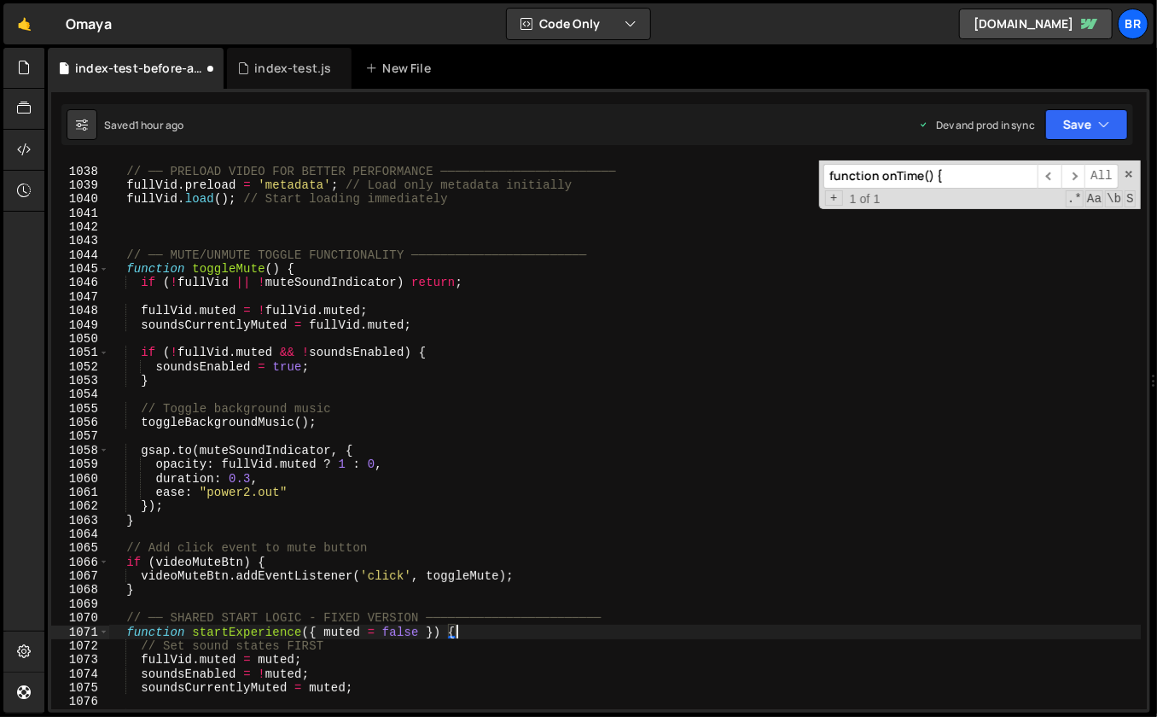
scroll to position [0, 1]
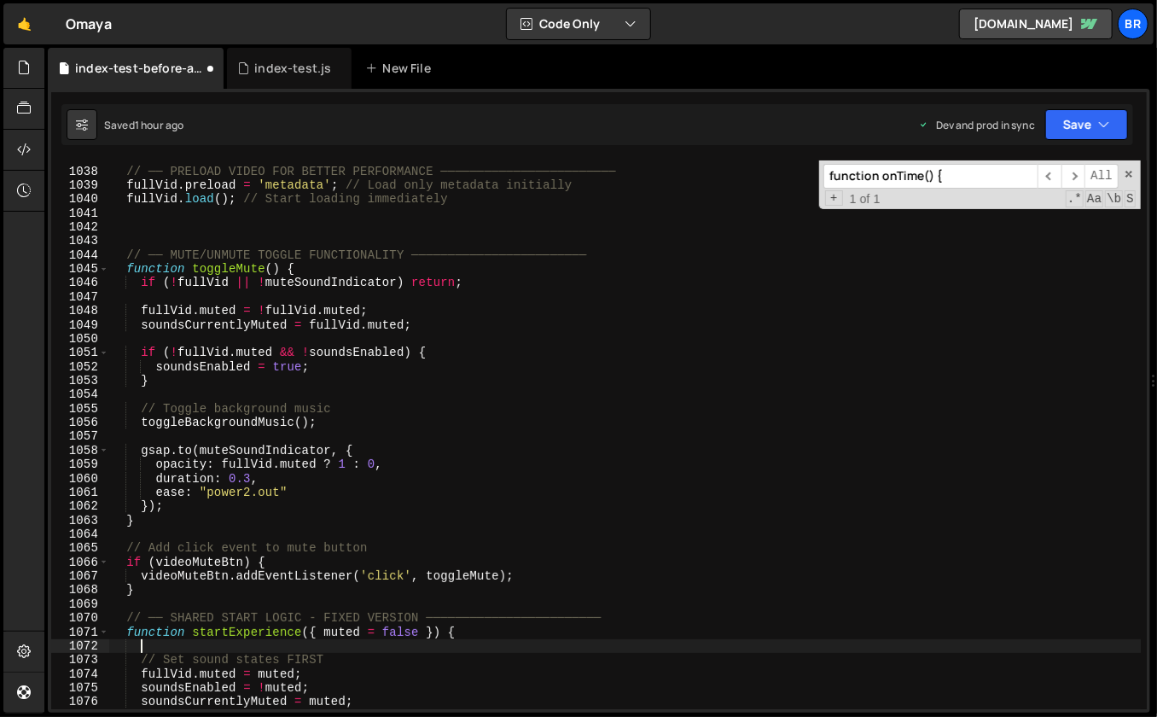
paste textarea "}"
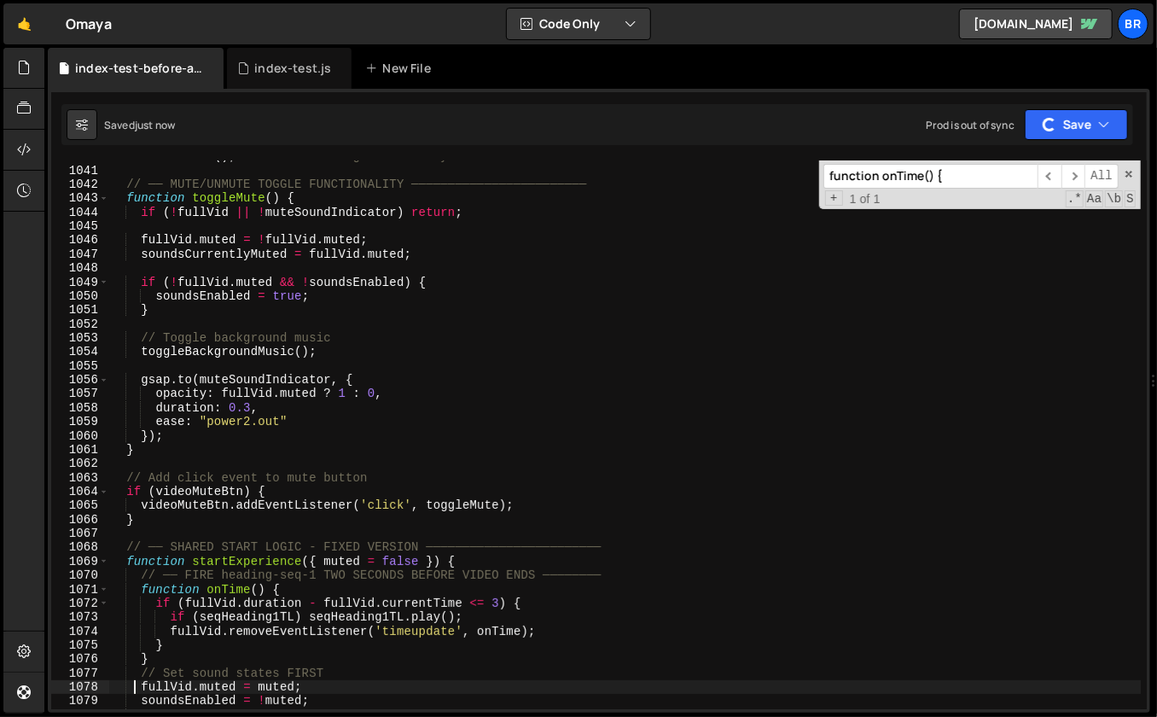
scroll to position [14544, 0]
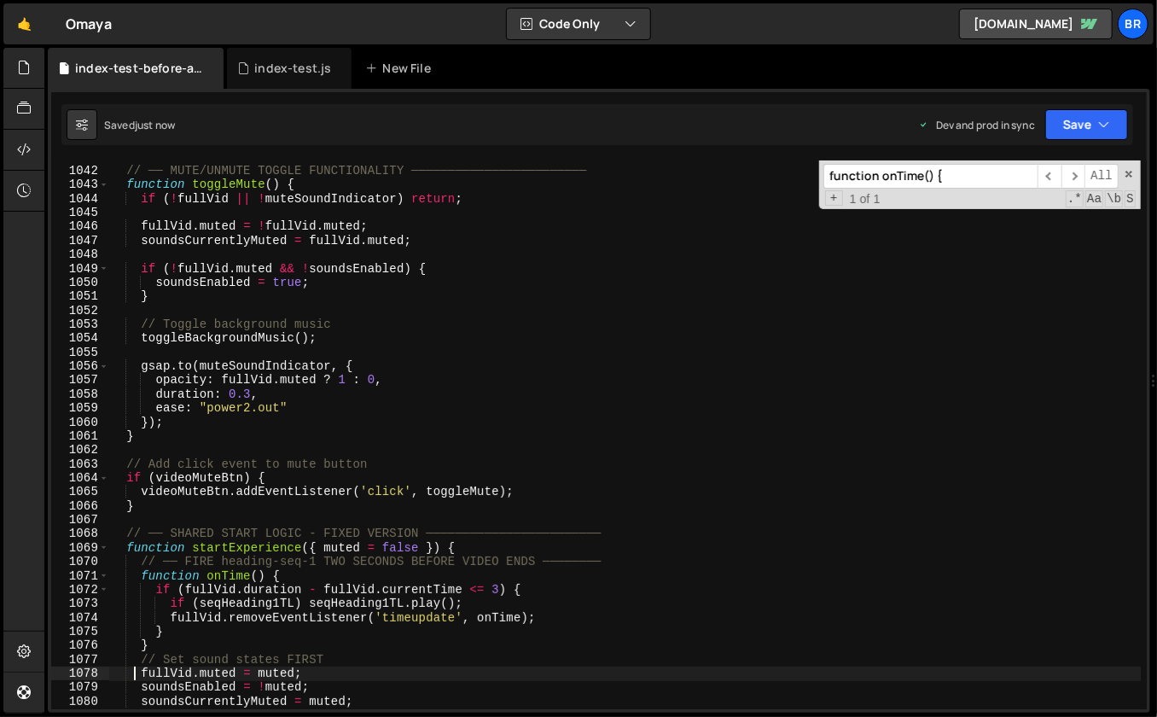
click at [650, 492] on div "// ── MUTE/UNMUTE TOGGLE FUNCTIONALITY ──────────────────────── function toggle…" at bounding box center [624, 439] width 1033 height 578
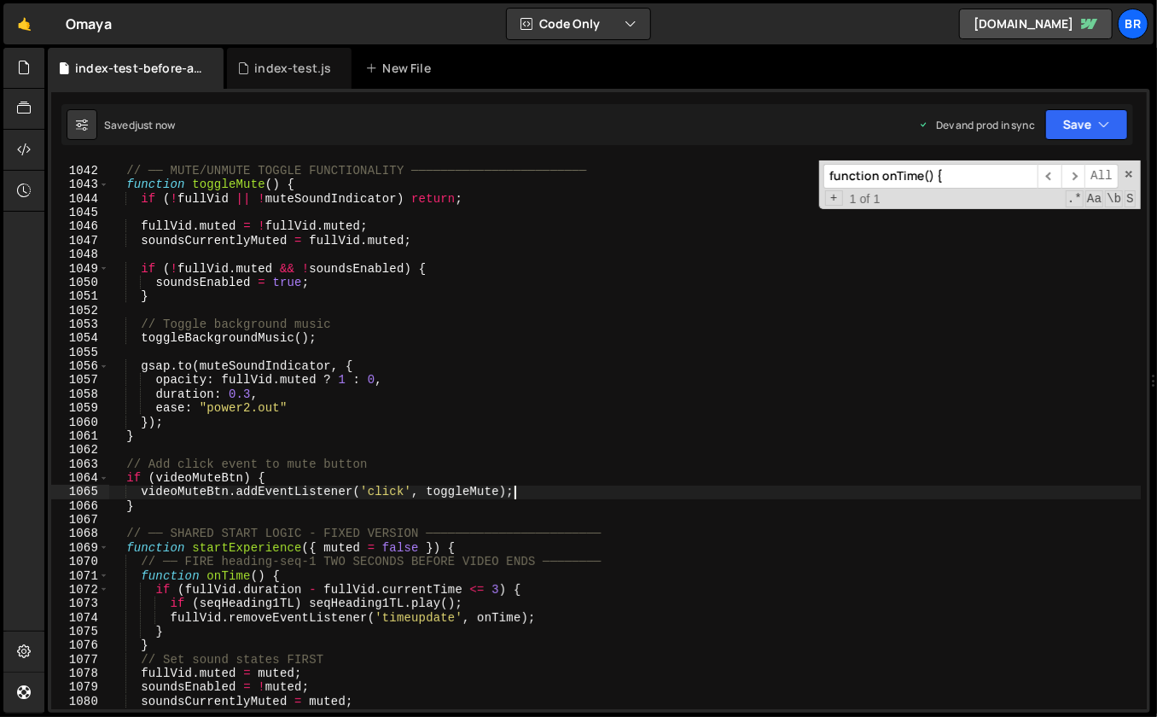
type textarea "});"
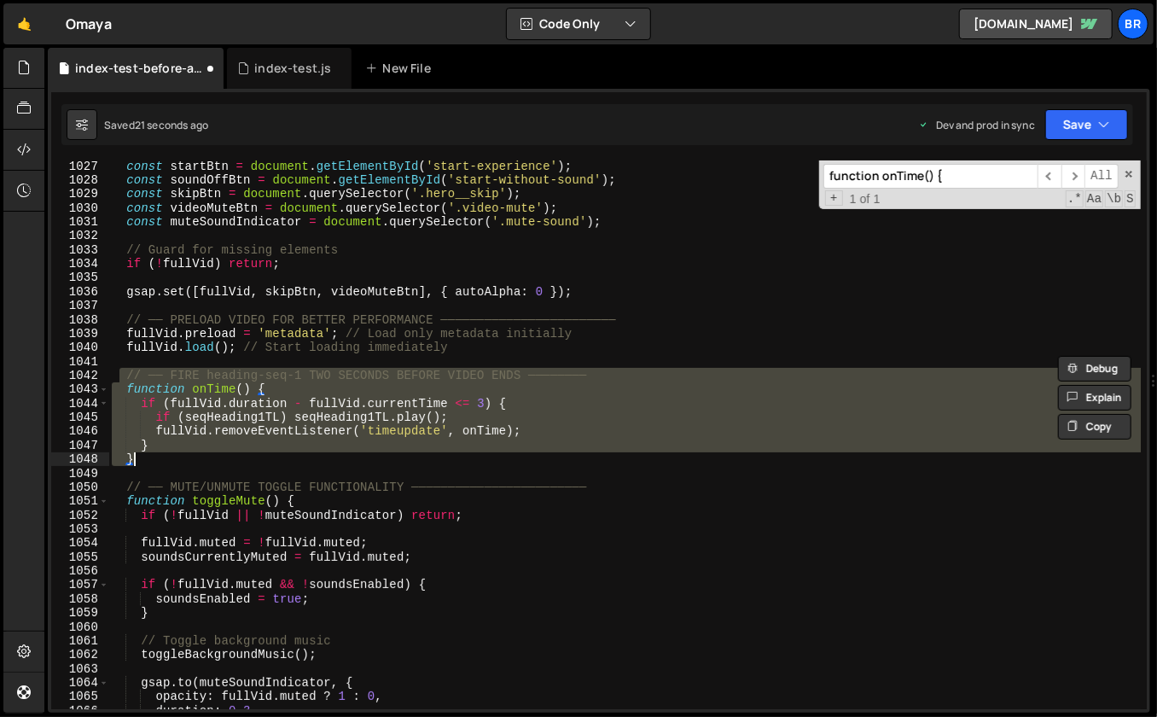
scroll to position [14270, 0]
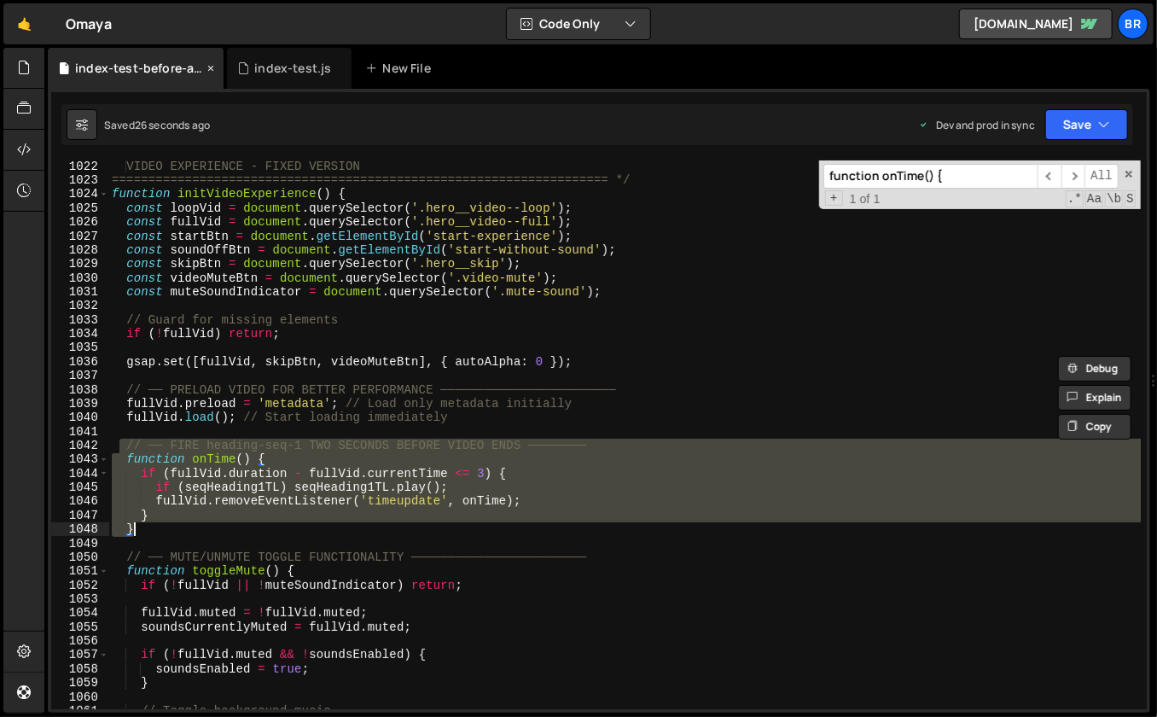
type textarea "} }"
click at [212, 70] on icon at bounding box center [211, 68] width 12 height 17
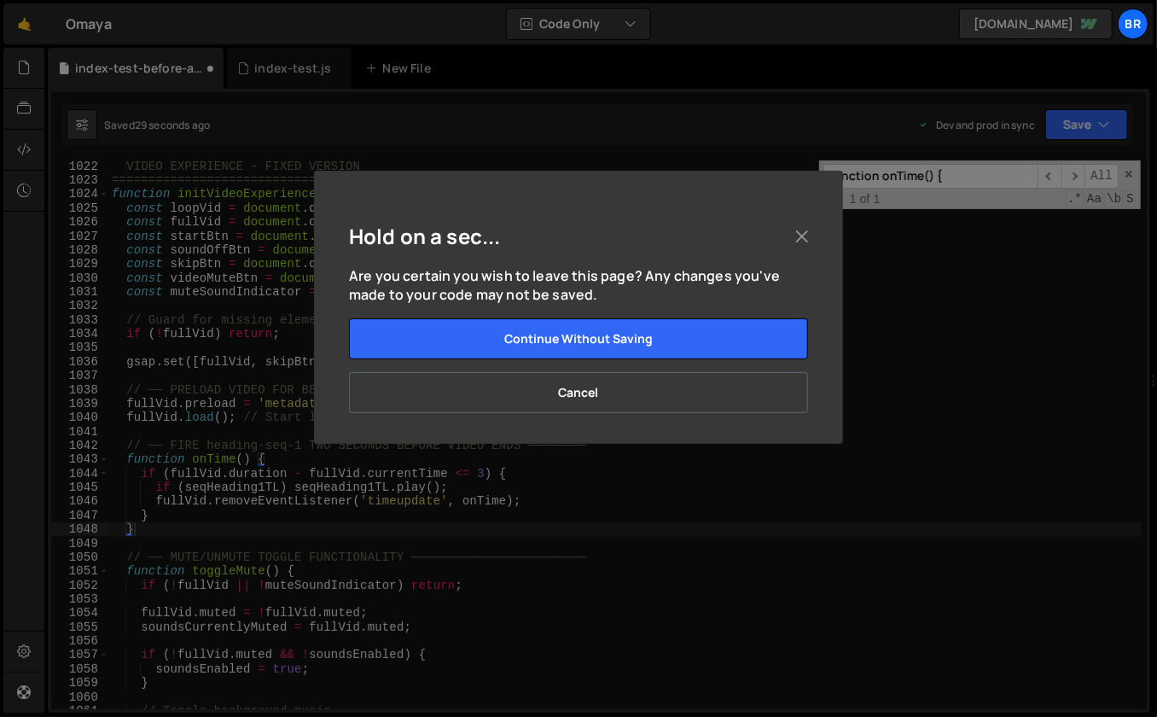
click at [613, 390] on button "Cancel" at bounding box center [578, 392] width 459 height 41
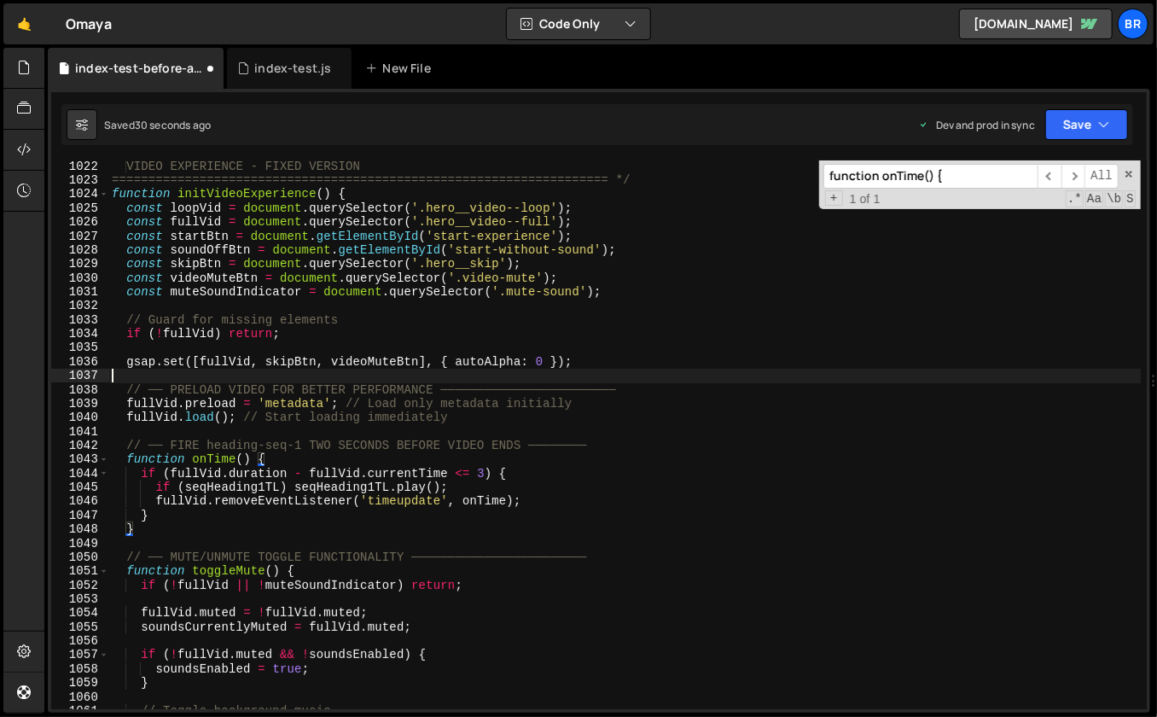
scroll to position [0, 0]
click at [648, 375] on div "VIDEO EXPERIENCE - FIXED VERSION ==============================================…" at bounding box center [624, 449] width 1033 height 578
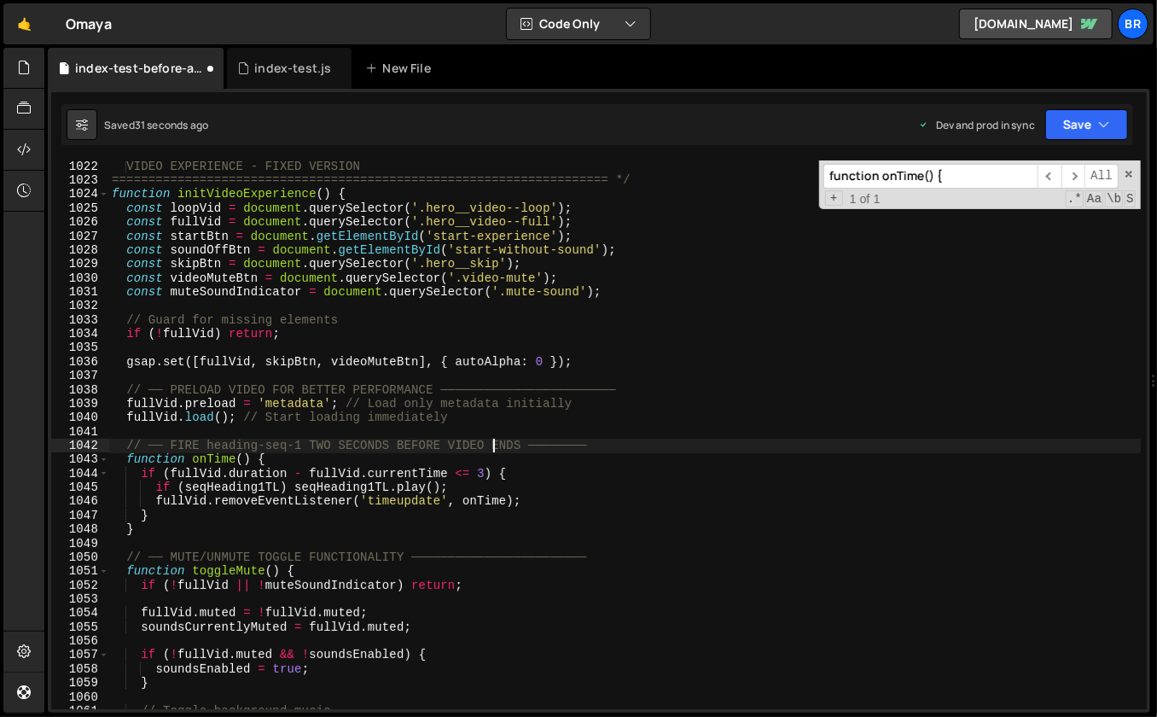
click at [496, 443] on div "VIDEO EXPERIENCE - FIXED VERSION ==============================================…" at bounding box center [624, 449] width 1033 height 578
type textarea "// ── FIRE heading-seq-1 TWO SECONDS BEFORE VIDEO ENDS ────────"
click at [275, 69] on div "index-test.js" at bounding box center [292, 68] width 77 height 17
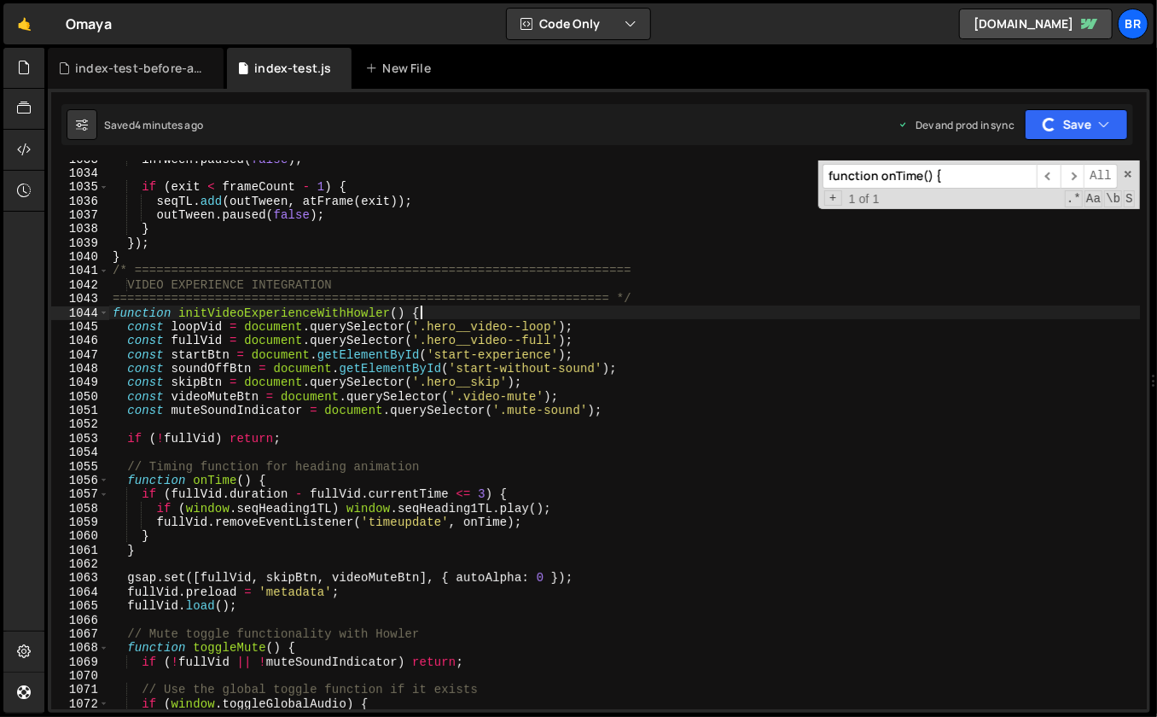
click at [712, 318] on div "inTween . paused ( false ) ; if ( exit < frameCount - 1 ) { seqTL . add ( outTw…" at bounding box center [624, 441] width 1031 height 578
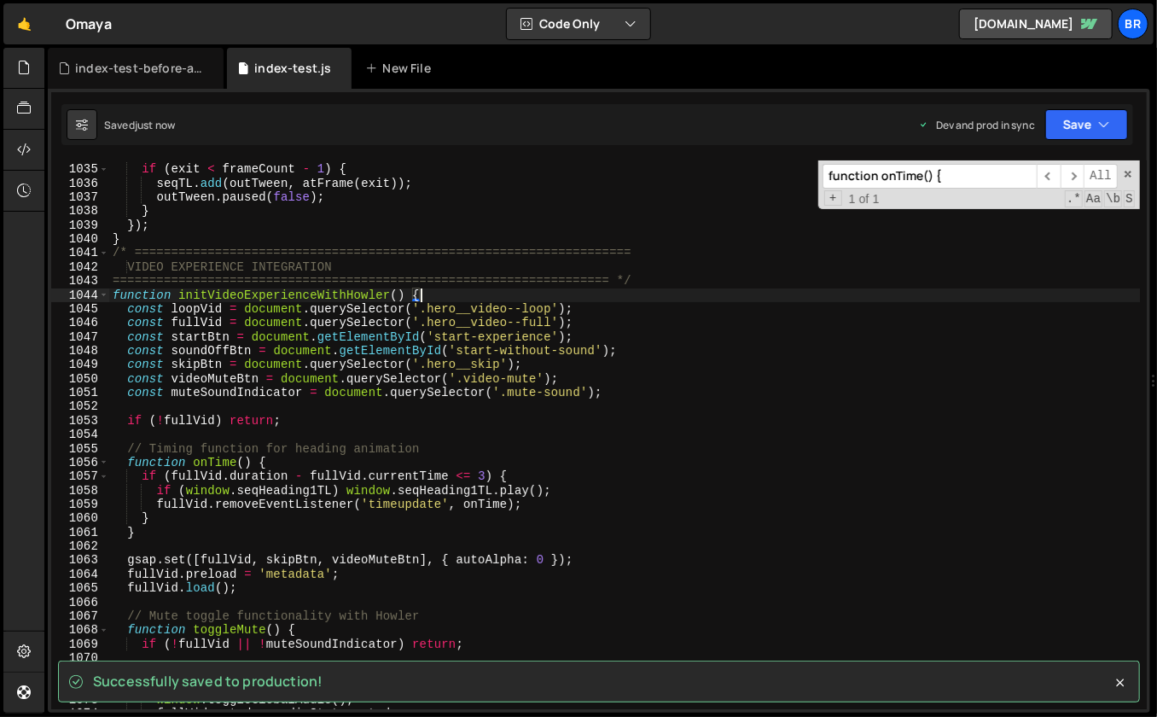
scroll to position [14689, 0]
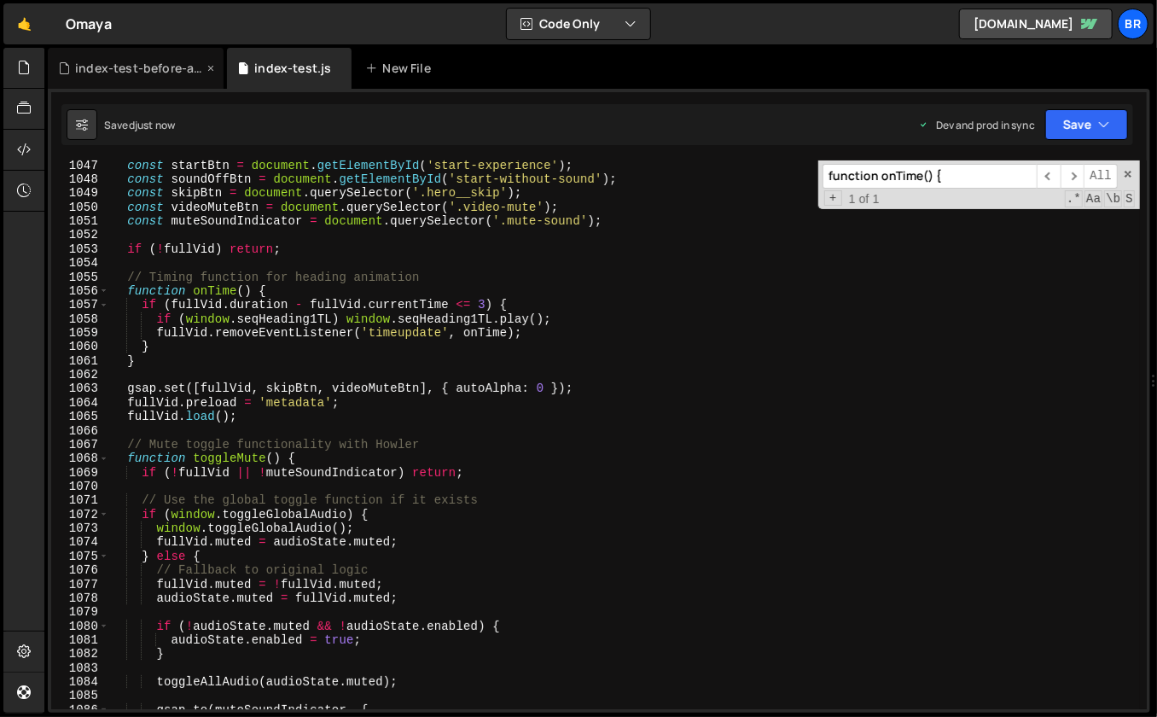
click at [212, 68] on icon at bounding box center [211, 68] width 12 height 17
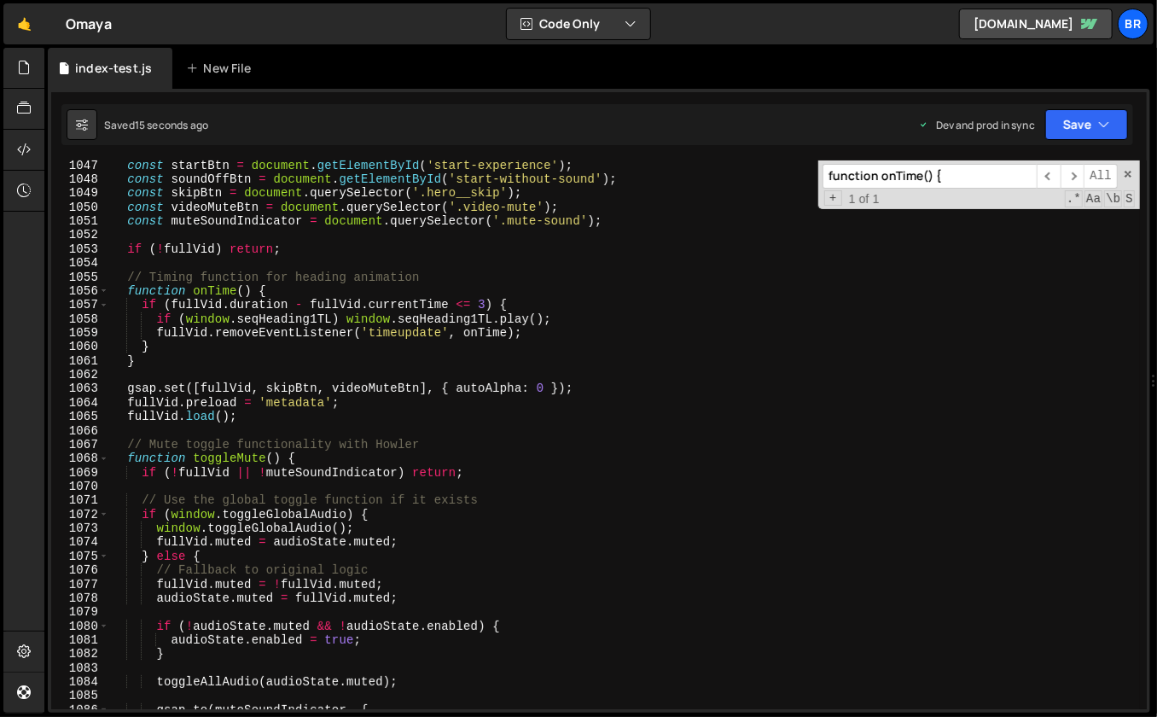
click at [915, 177] on input "function onTime() {" at bounding box center [929, 176] width 214 height 25
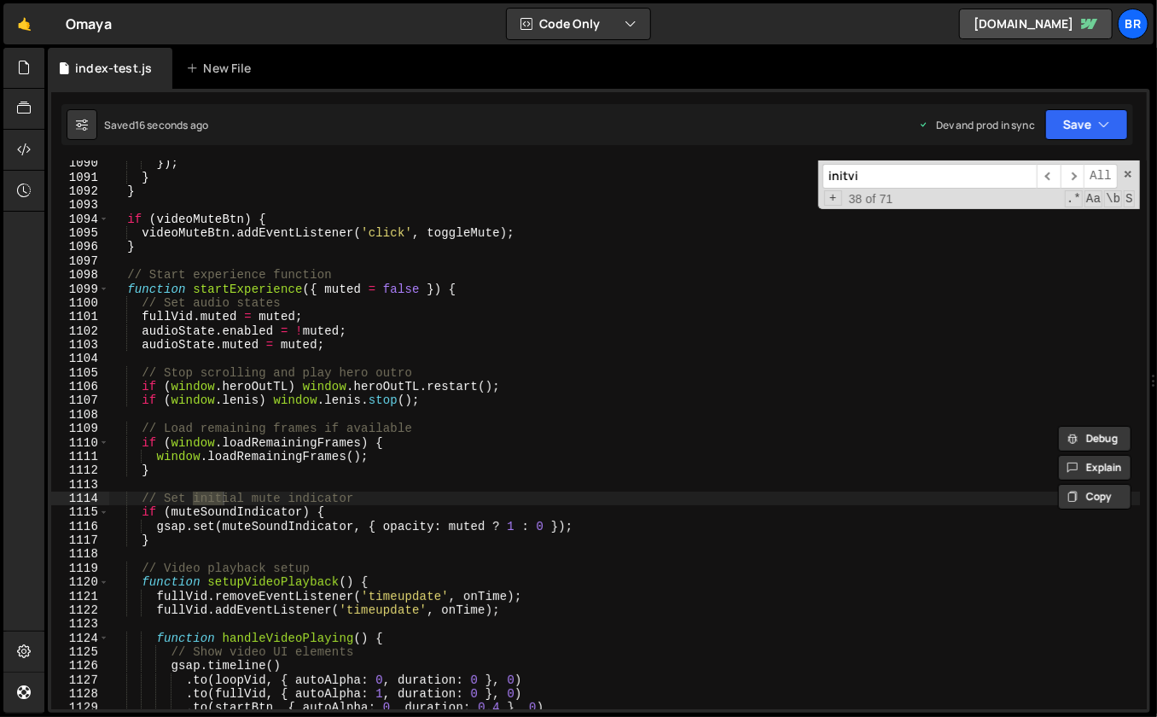
scroll to position [24437, 0]
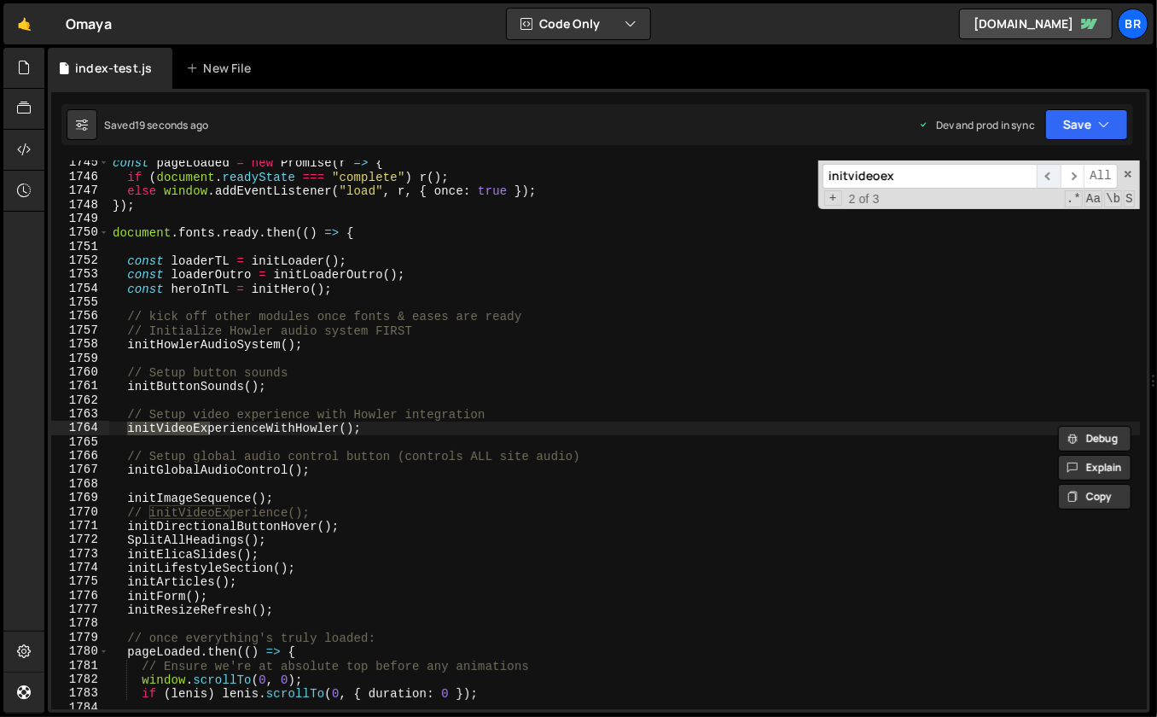
type input "initvideoex"
click at [1049, 173] on span "​" at bounding box center [1049, 176] width 24 height 25
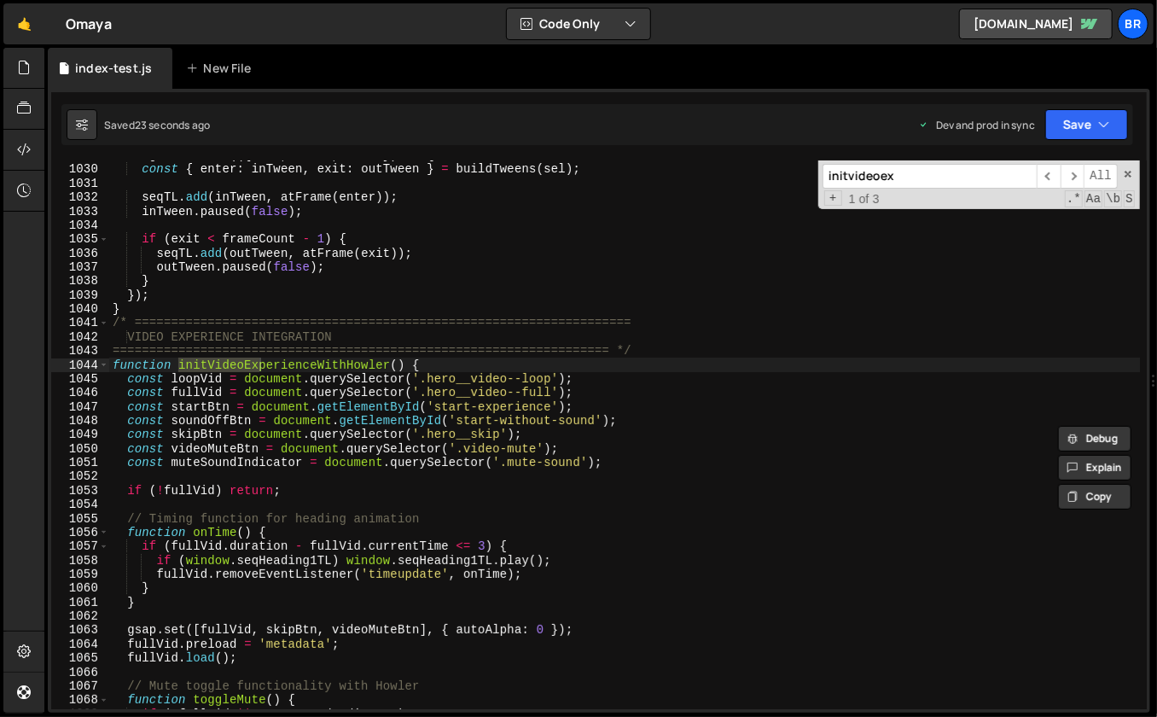
scroll to position [14464, 0]
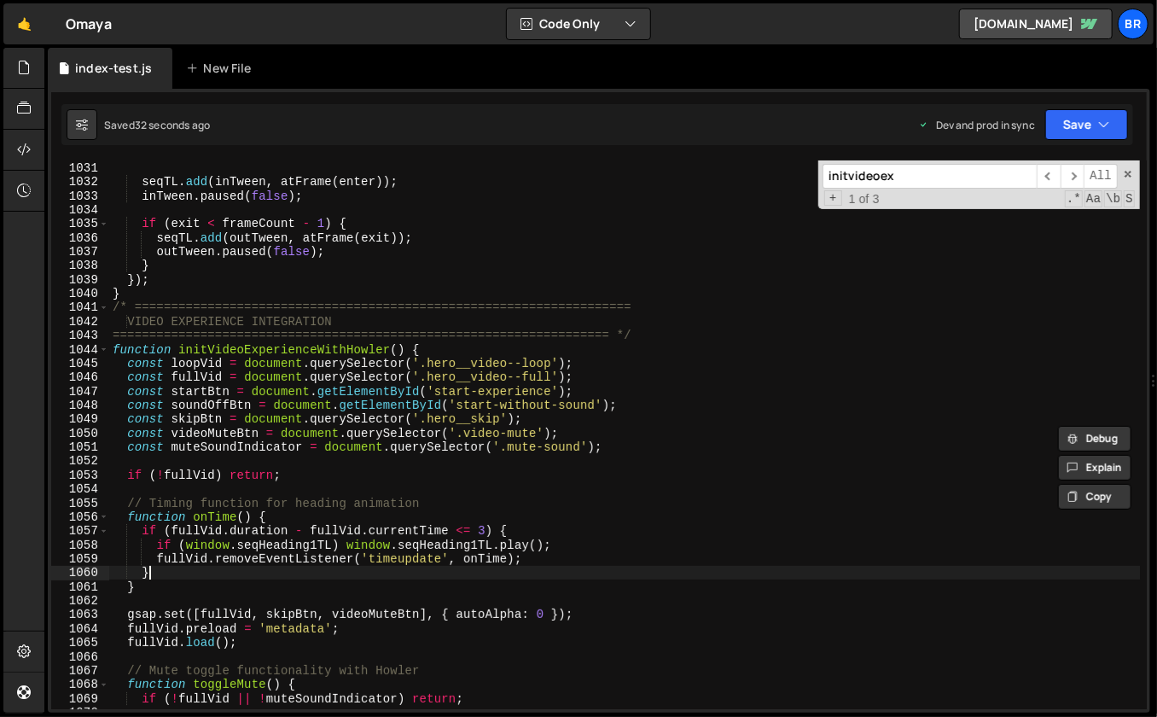
click at [272, 575] on div "const { enter : inTween , exit : outTween } = buildTweens ( sel ) ; seqTL . add…" at bounding box center [624, 436] width 1031 height 578
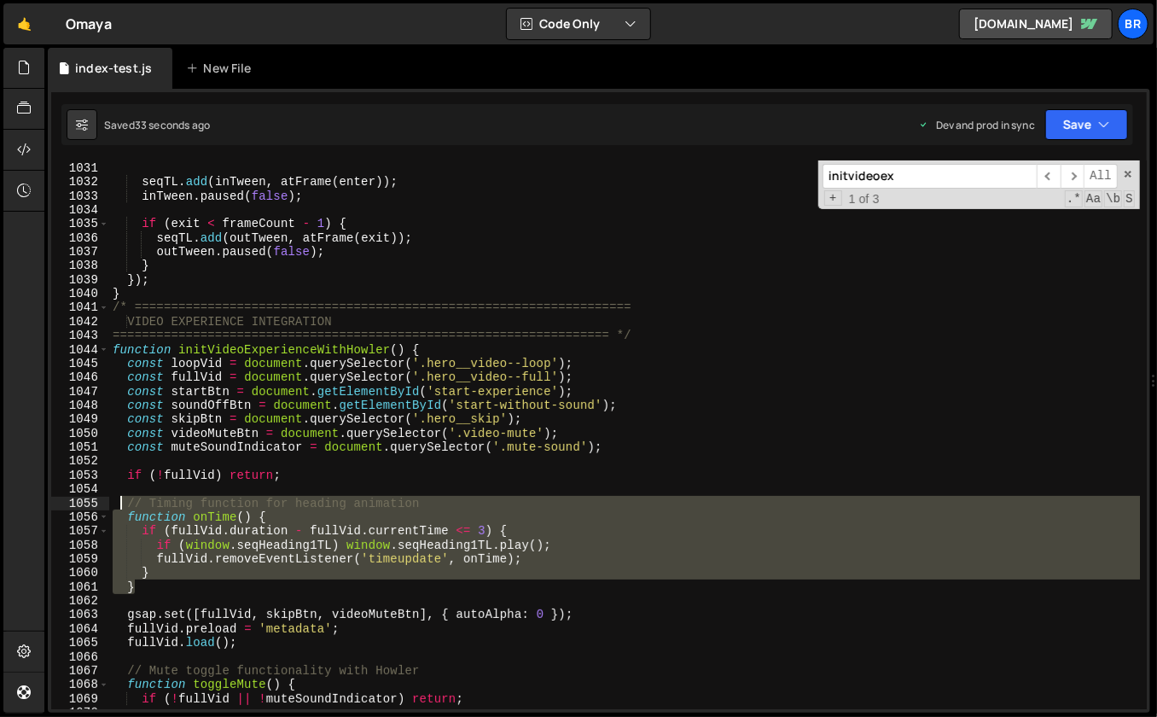
drag, startPoint x: 148, startPoint y: 588, endPoint x: 121, endPoint y: 508, distance: 84.5
click at [121, 508] on div "const { enter : inTween , exit : outTween } = buildTweens ( sel ) ; seqTL . add…" at bounding box center [624, 436] width 1031 height 578
type textarea "// Timing function for heading animation function onTime() {"
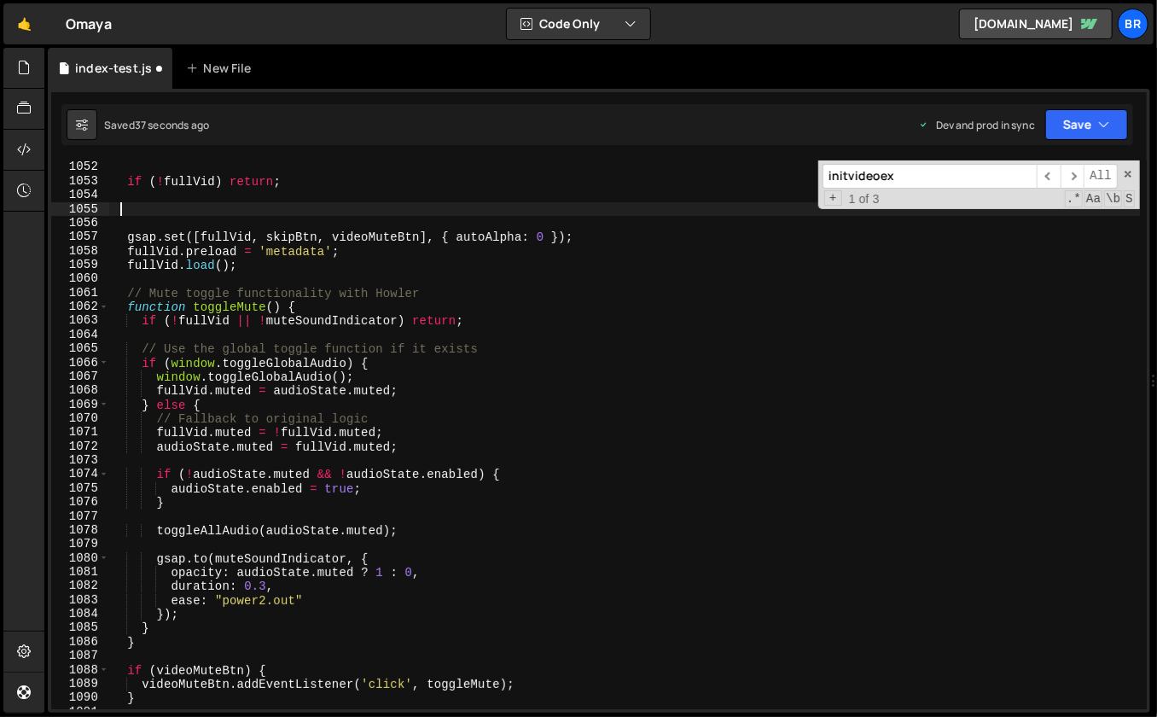
scroll to position [14945, 0]
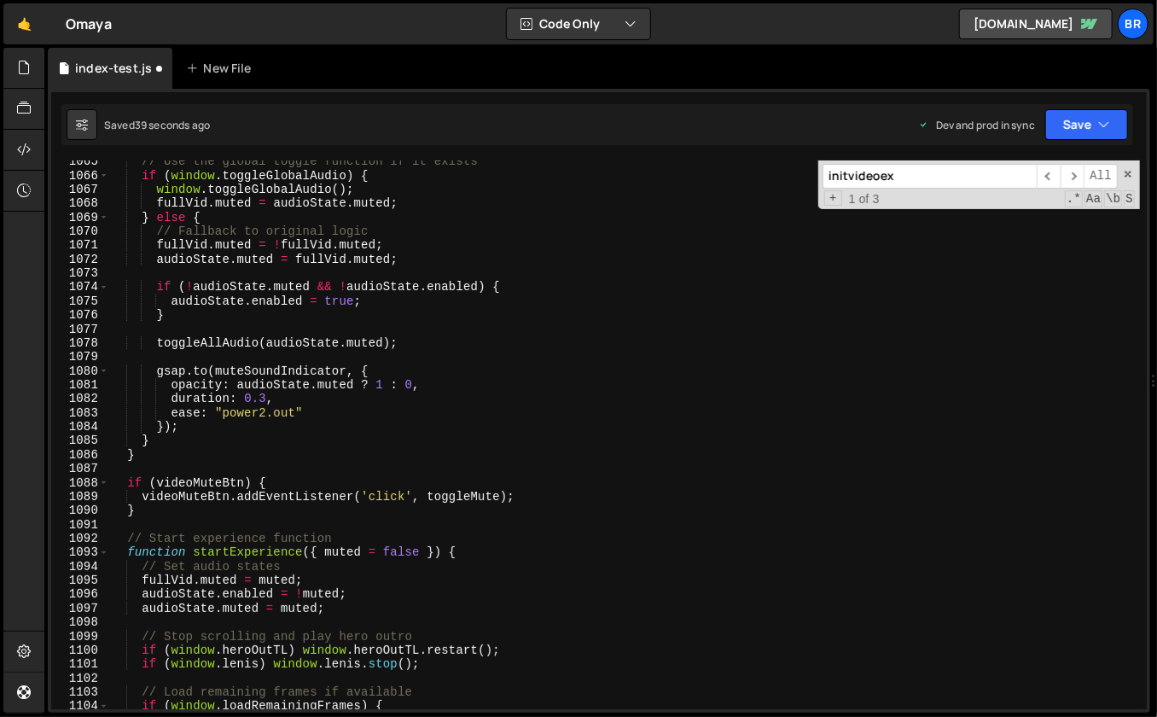
click at [480, 549] on div "// Use the global toggle function if it exists if ( window . toggleGlobalAudio …" at bounding box center [624, 443] width 1031 height 578
type textarea "function startExperience({ muted = false }) {"
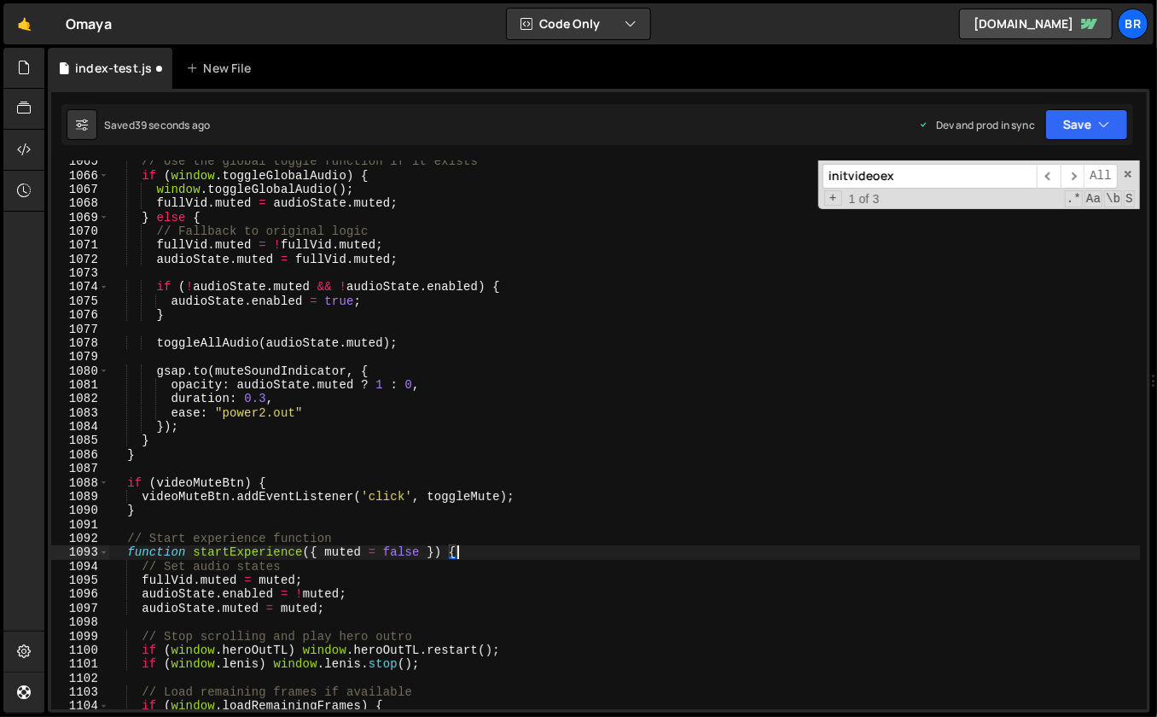
scroll to position [0, 1]
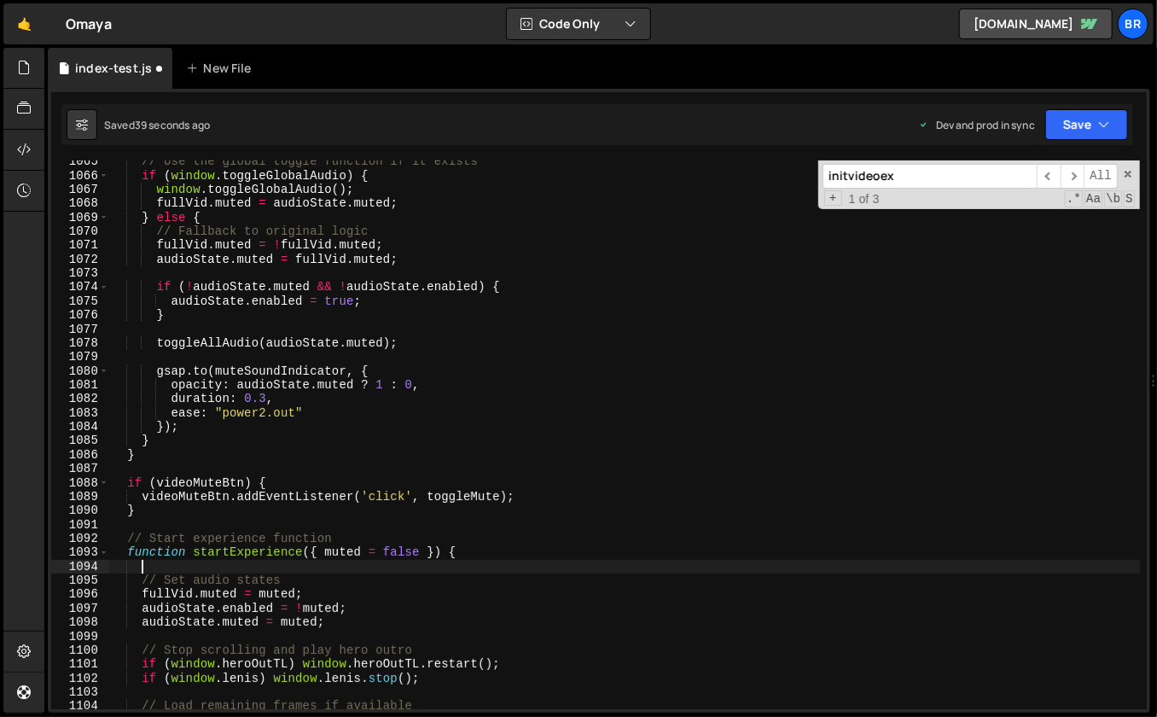
paste textarea "}"
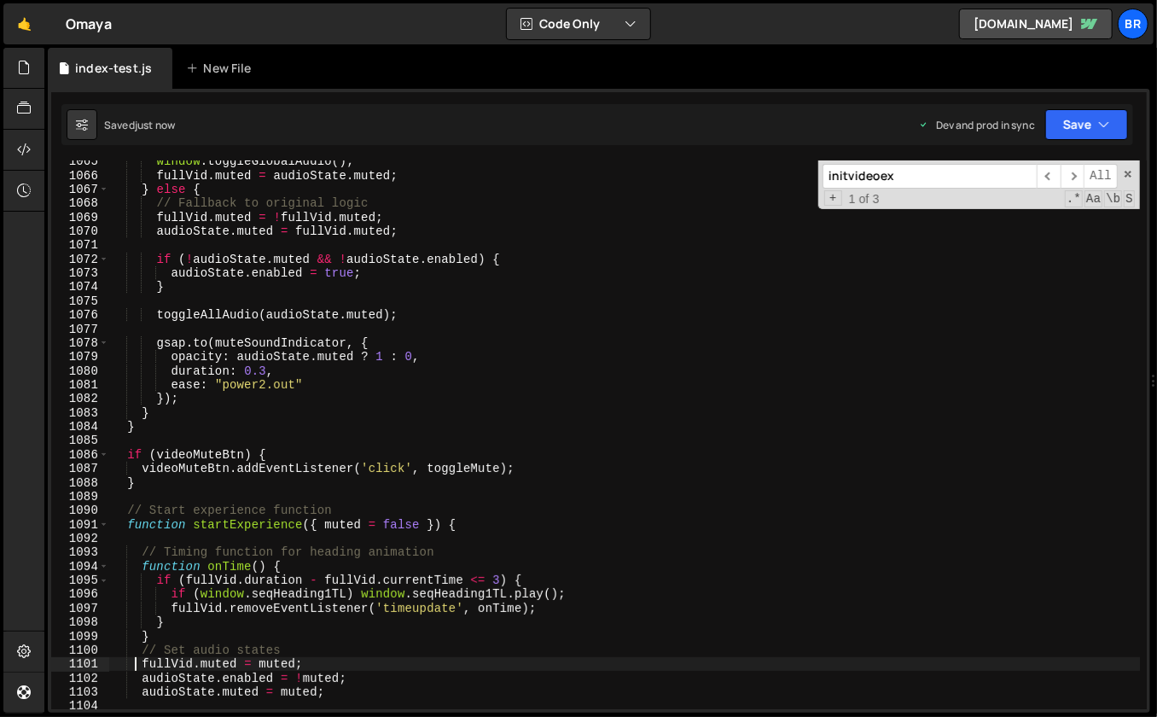
type textarea "fullVid.muted = muted;"
click at [598, 331] on div "window . toggleGlobalAudio ( ) ; fullVid . muted = audioState . muted ; } else …" at bounding box center [624, 443] width 1031 height 578
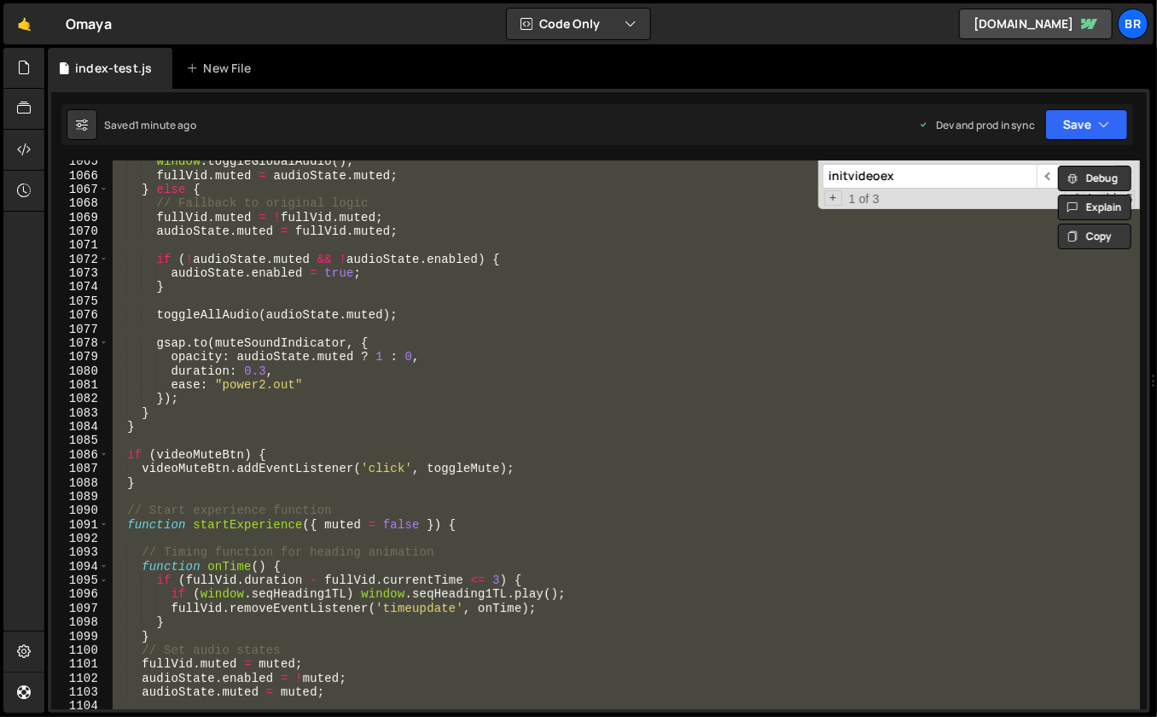
click at [605, 260] on div "window . toggleGlobalAudio ( ) ; fullVid . muted = audioState . muted ; } else …" at bounding box center [624, 443] width 1031 height 578
type textarea "if (!audioState.muted && !audioState.enabled) {"
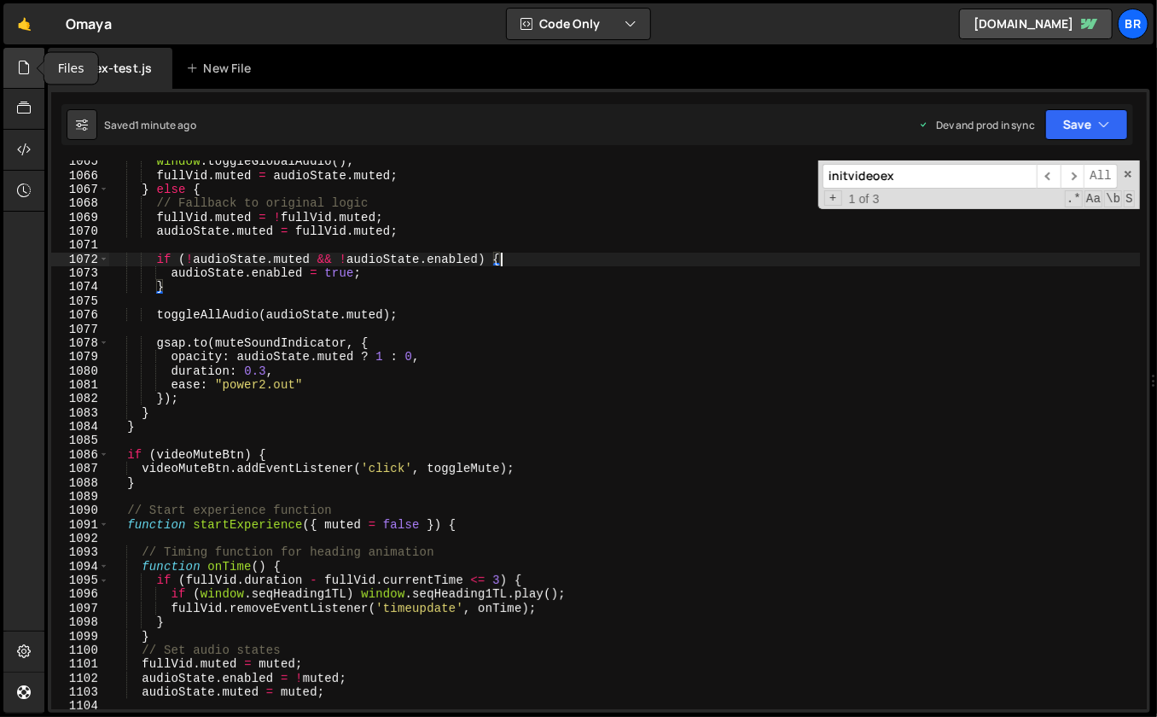
click at [26, 71] on icon at bounding box center [24, 67] width 14 height 19
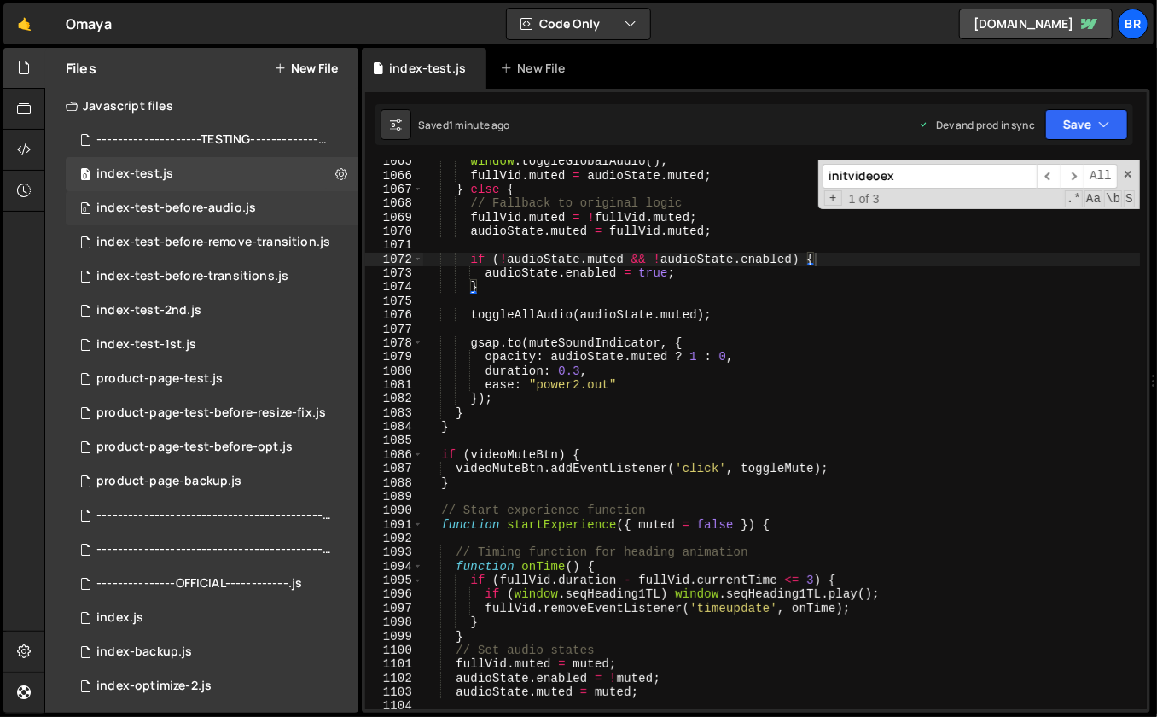
click at [251, 210] on div "index-test-before-audio.js" at bounding box center [176, 208] width 160 height 15
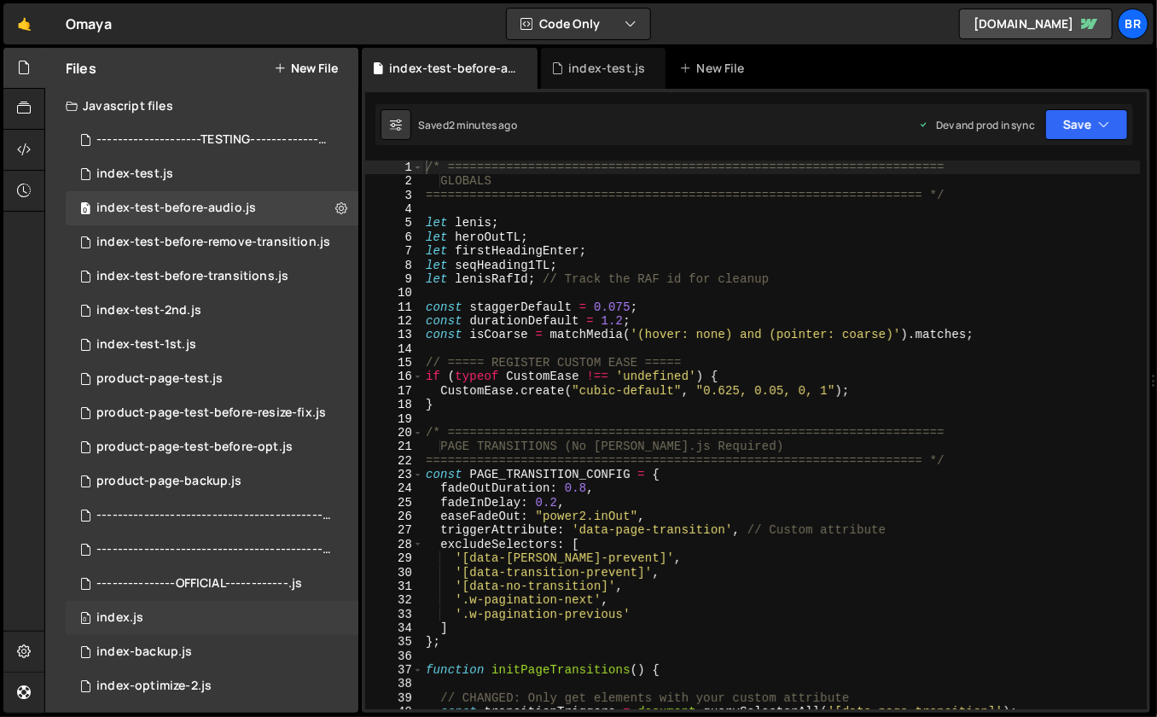
click at [175, 617] on div "0 index.js 0" at bounding box center [212, 618] width 293 height 34
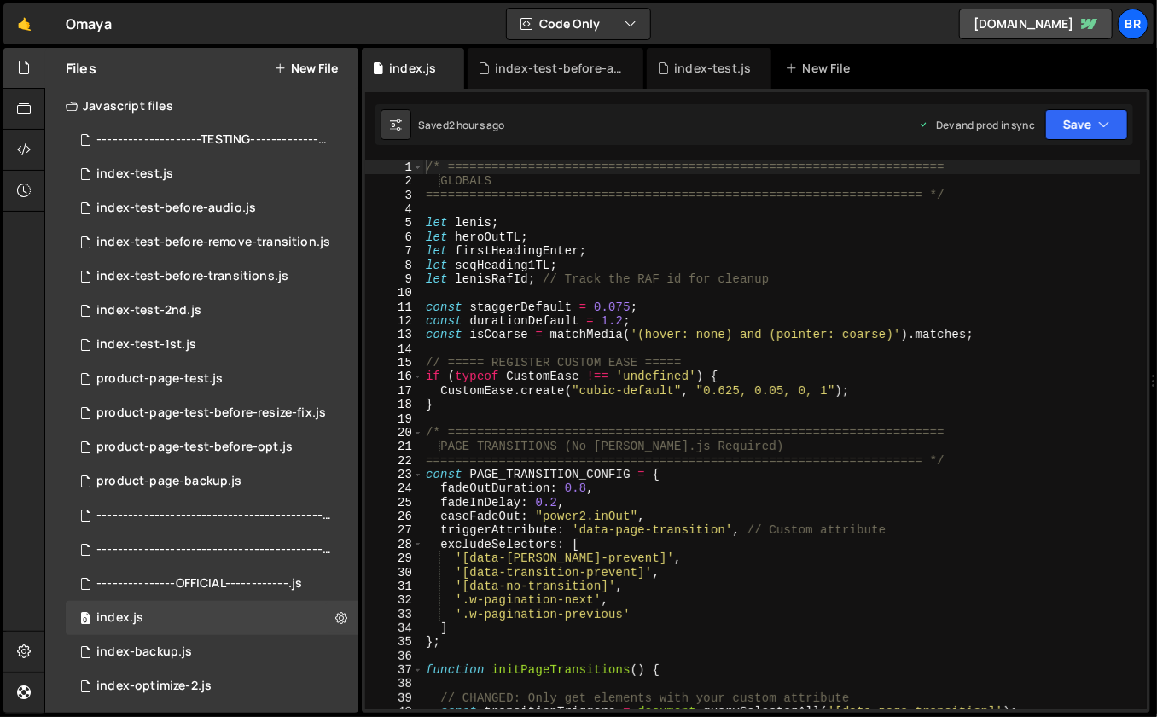
click at [910, 526] on div "/* ==================================================================== GLOBALS…" at bounding box center [781, 449] width 718 height 578
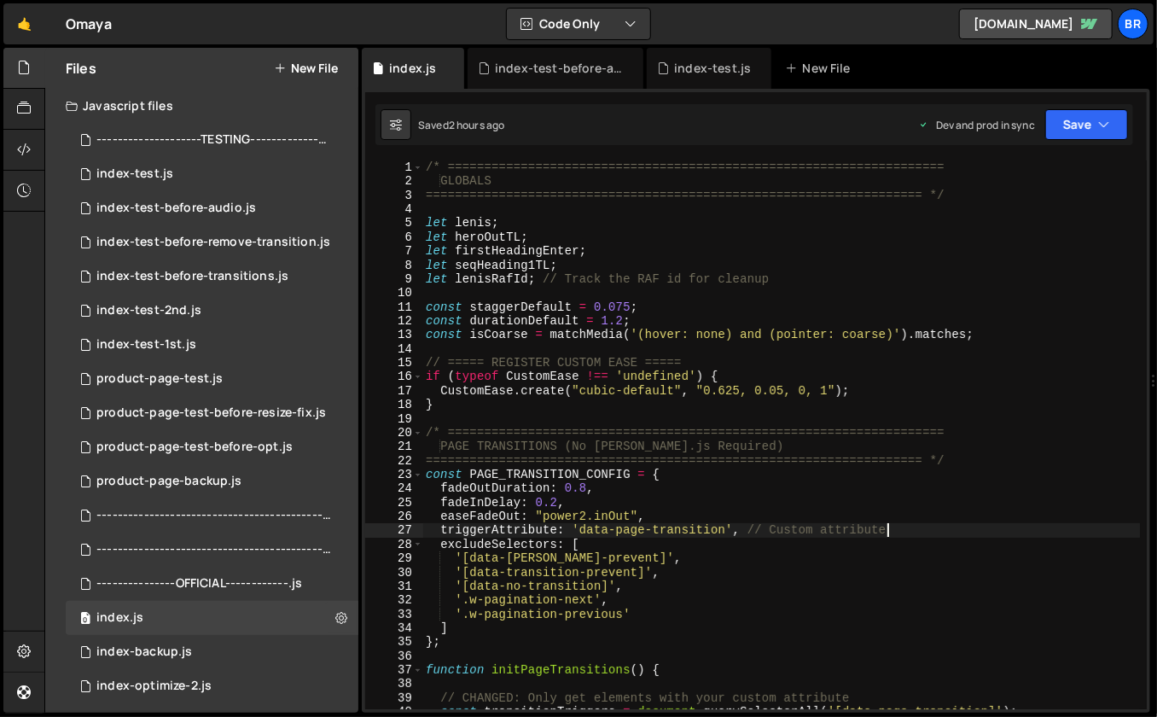
type textarea "});"
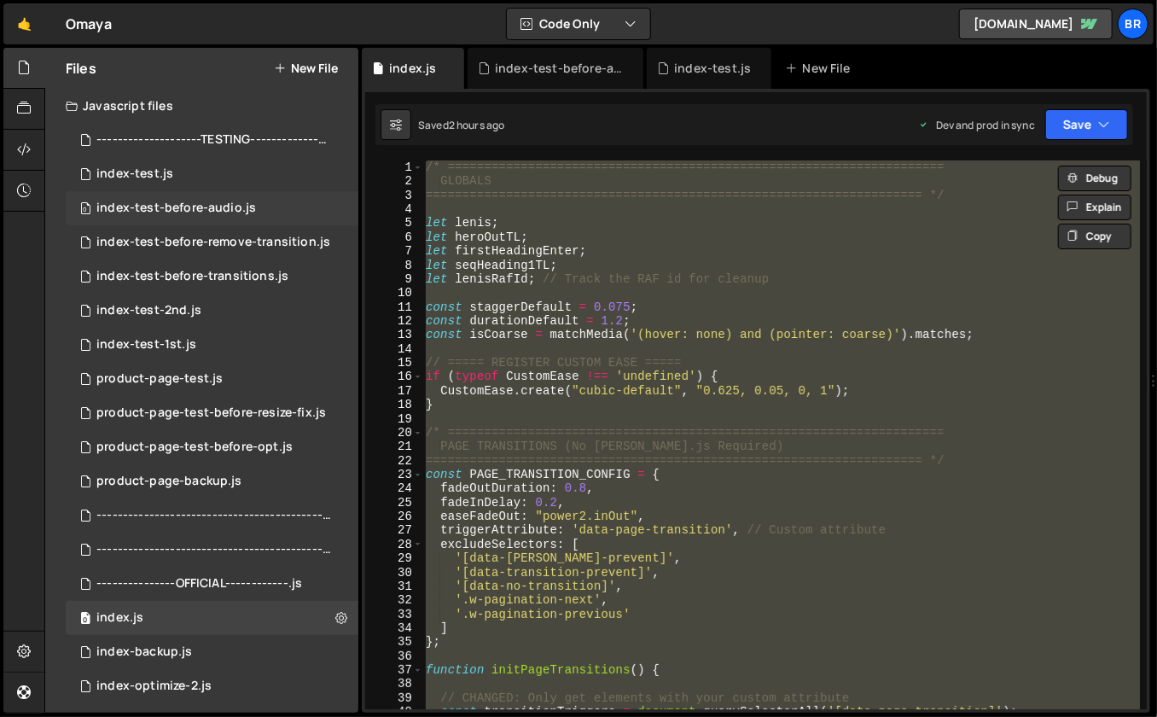
click at [253, 209] on div "0 index-test-before-audio.js 0" at bounding box center [212, 208] width 293 height 34
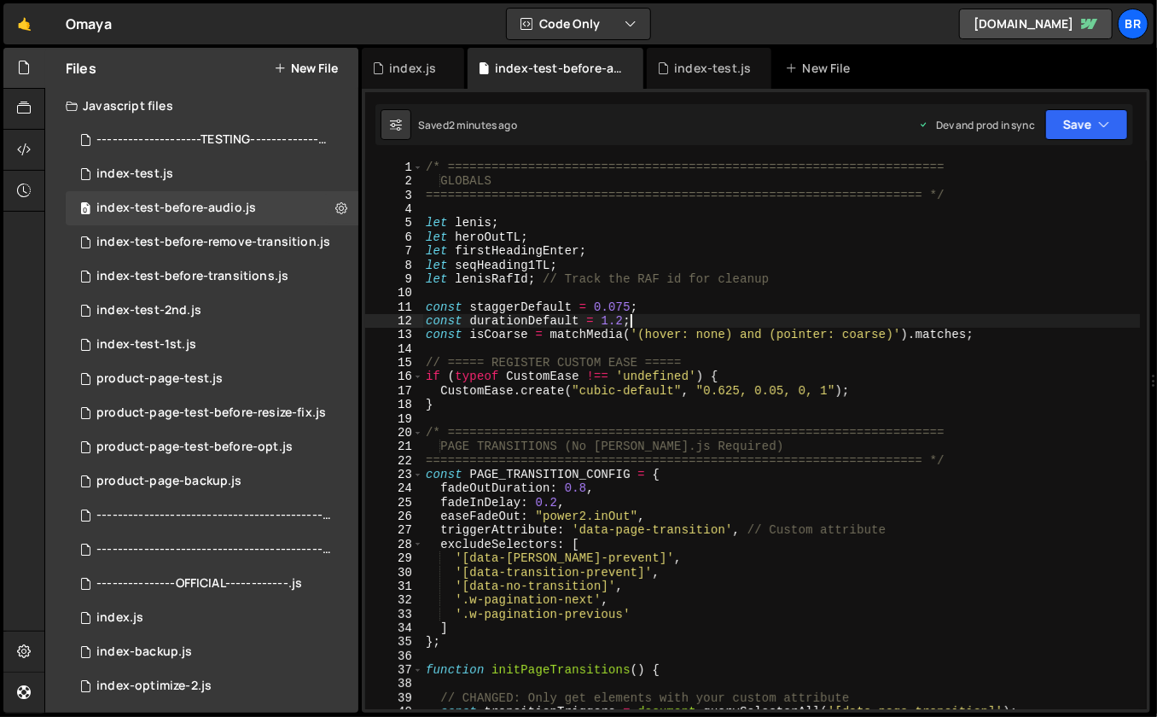
click at [692, 316] on div "/* ==================================================================== GLOBALS…" at bounding box center [781, 449] width 718 height 578
type textarea "});"
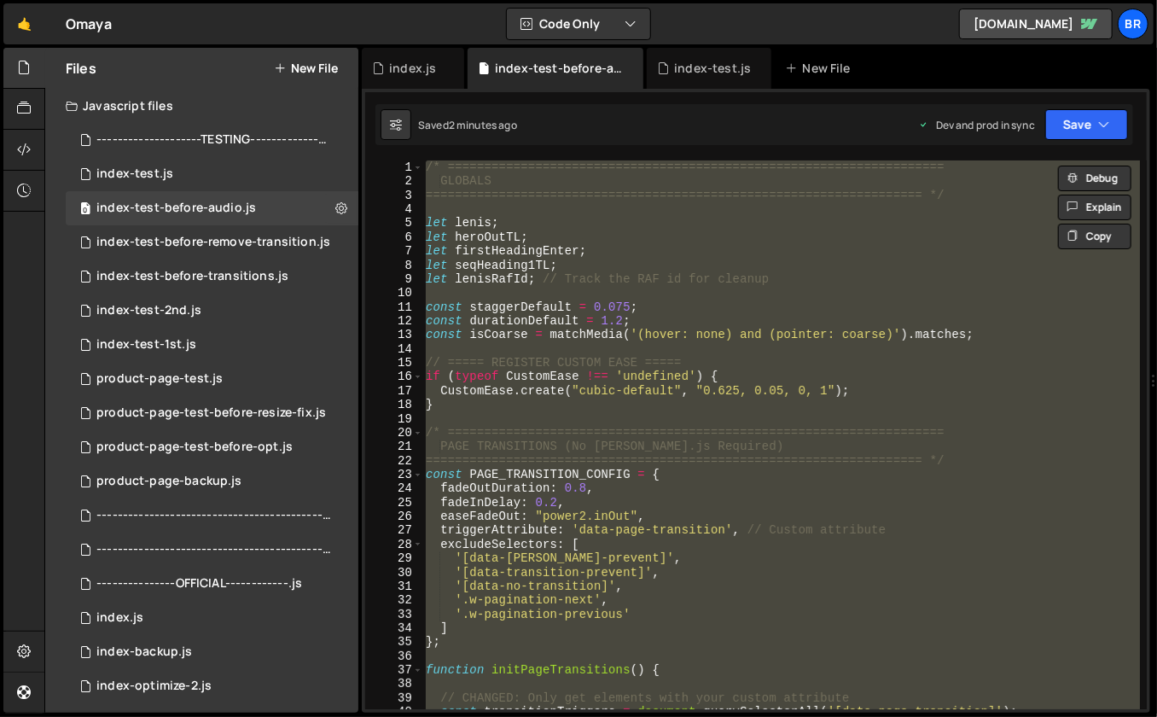
paste textarea
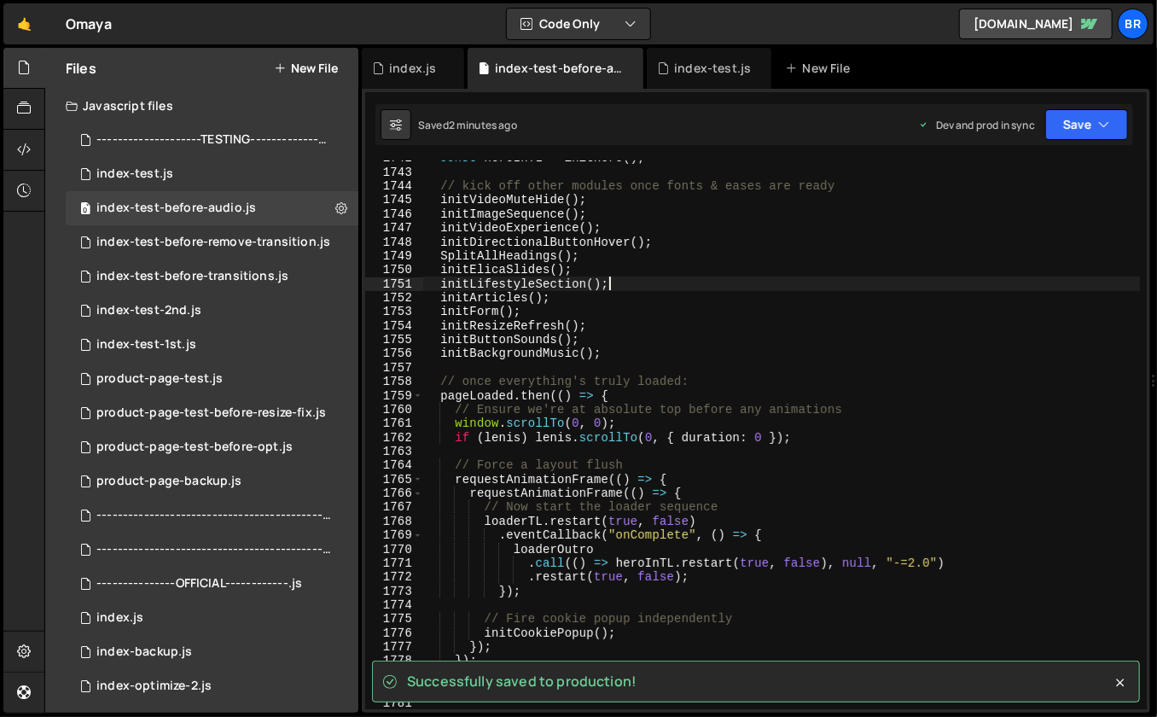
click at [790, 288] on div "const heroInTL = initHero ( ) ; // kick off other modules once fonts & eases ar…" at bounding box center [781, 440] width 718 height 578
type textarea "});"
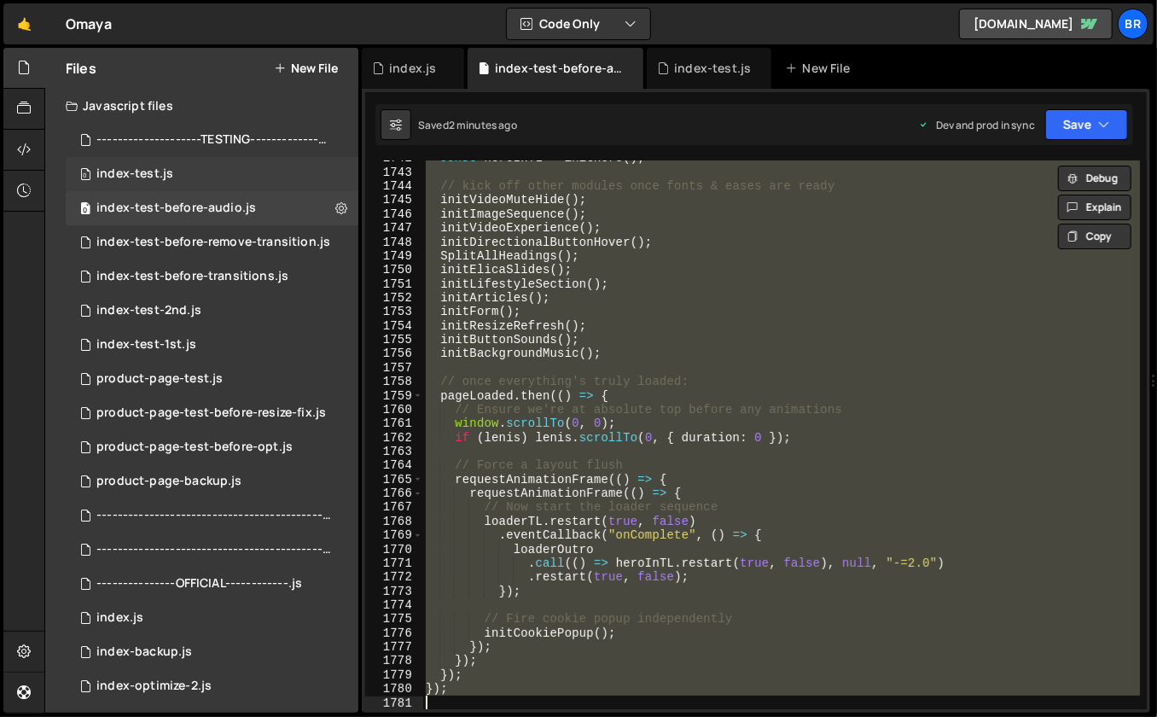
click at [171, 171] on div "0 index-test.js 0" at bounding box center [212, 174] width 293 height 34
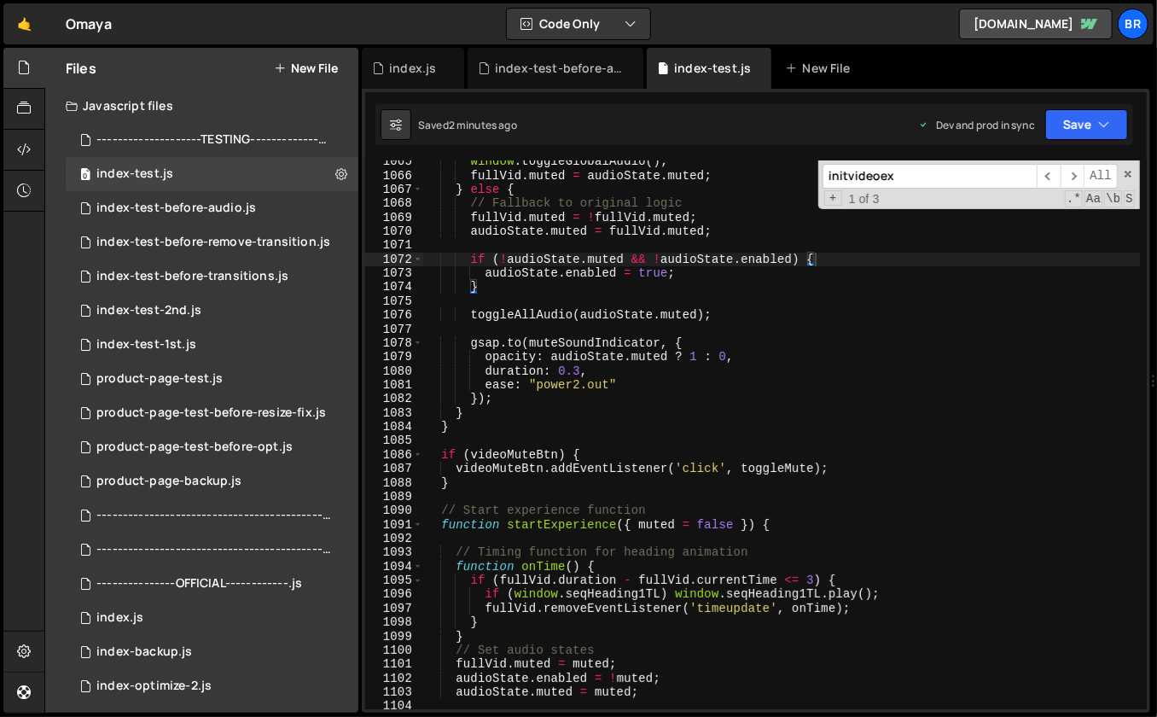
click at [573, 244] on div "window . toggleGlobalAudio ( ) ; fullVid . muted = audioState . muted ; } else …" at bounding box center [782, 443] width 718 height 578
type textarea "});"
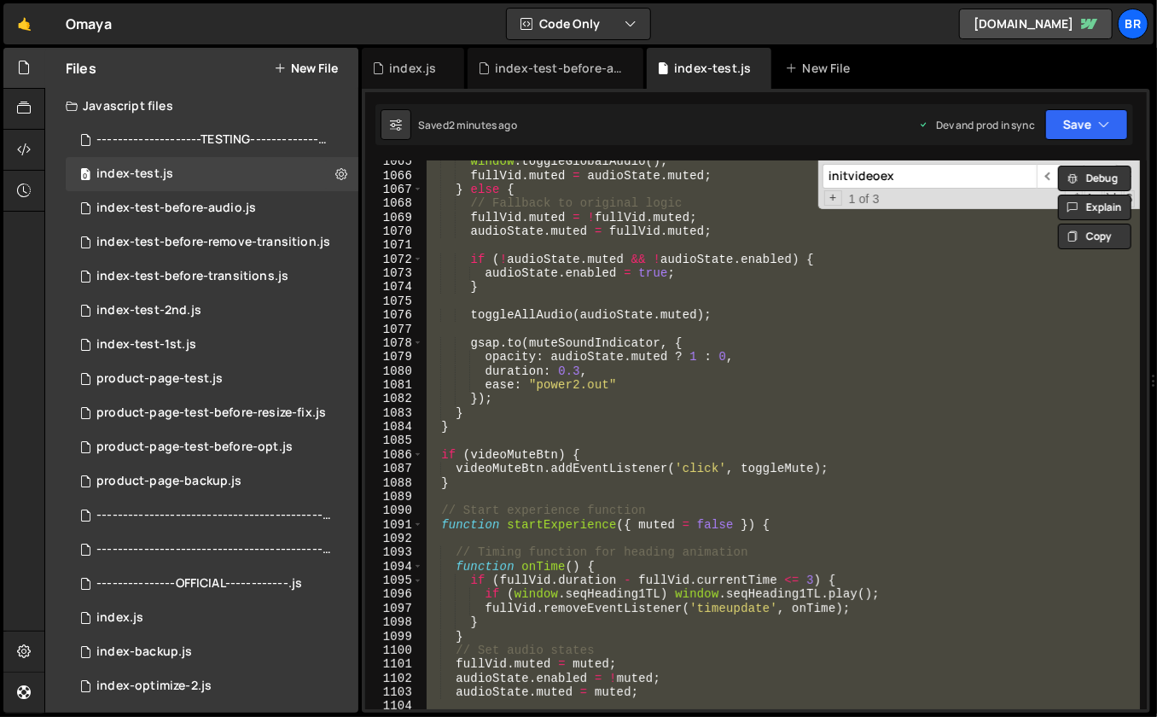
click at [810, 332] on div "window . toggleGlobalAudio ( ) ; fullVid . muted = audioState . muted ; } else …" at bounding box center [782, 443] width 718 height 578
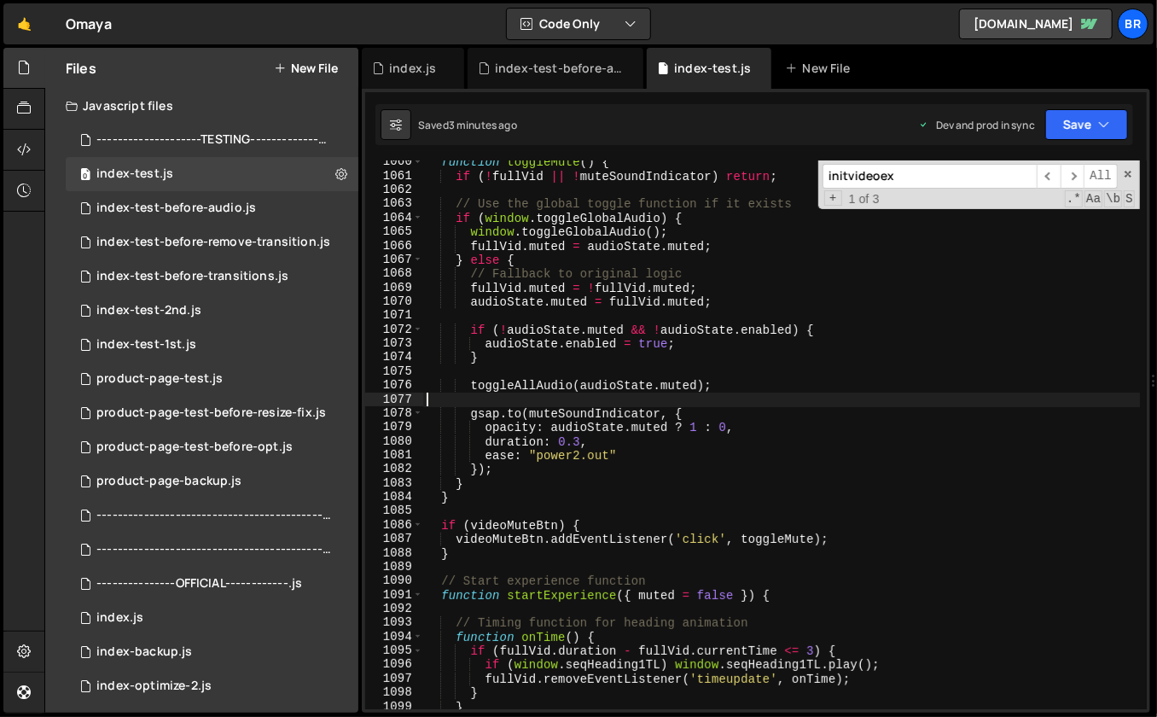
scroll to position [14948, 0]
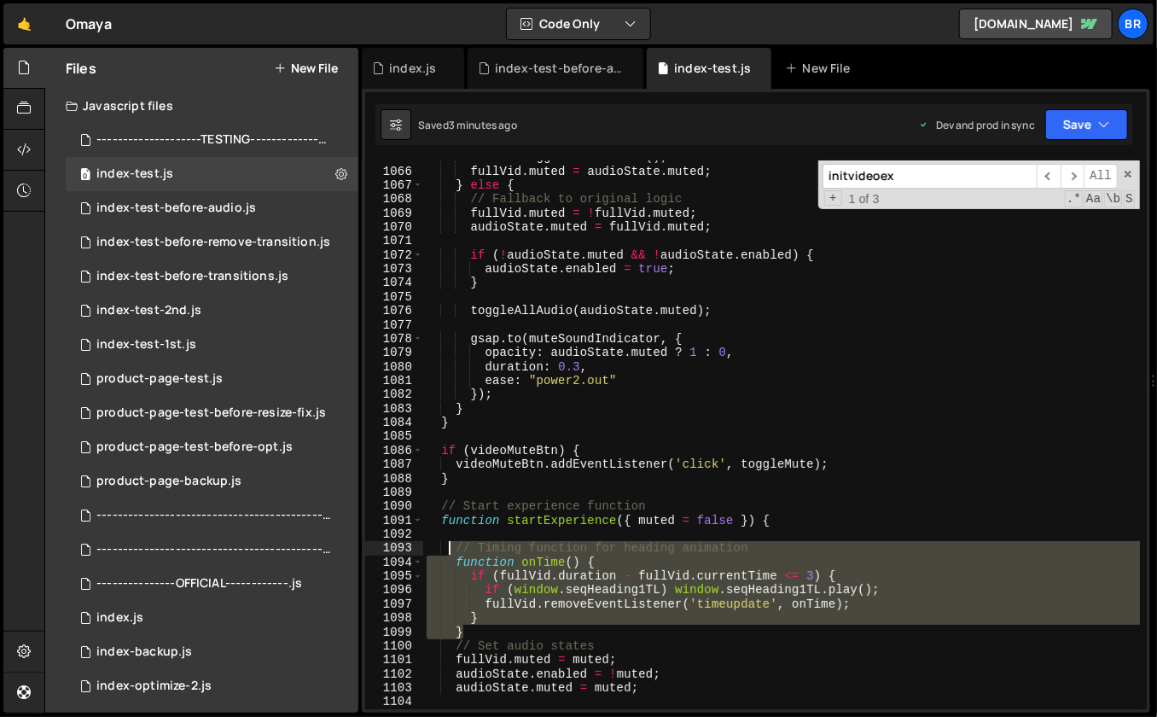
drag, startPoint x: 469, startPoint y: 628, endPoint x: 450, endPoint y: 545, distance: 84.9
click at [450, 547] on div "window . toggleGlobalAudio ( ) ; fullVid . muted = audioState . muted ; } else …" at bounding box center [782, 439] width 718 height 578
click at [484, 633] on div "window . toggleGlobalAudio ( ) ; fullVid . muted = audioState . muted ; } else …" at bounding box center [781, 434] width 717 height 549
drag, startPoint x: 479, startPoint y: 632, endPoint x: 453, endPoint y: 549, distance: 87.4
click at [453, 549] on div "window . toggleGlobalAudio ( ) ; fullVid . muted = audioState . muted ; } else …" at bounding box center [782, 439] width 718 height 578
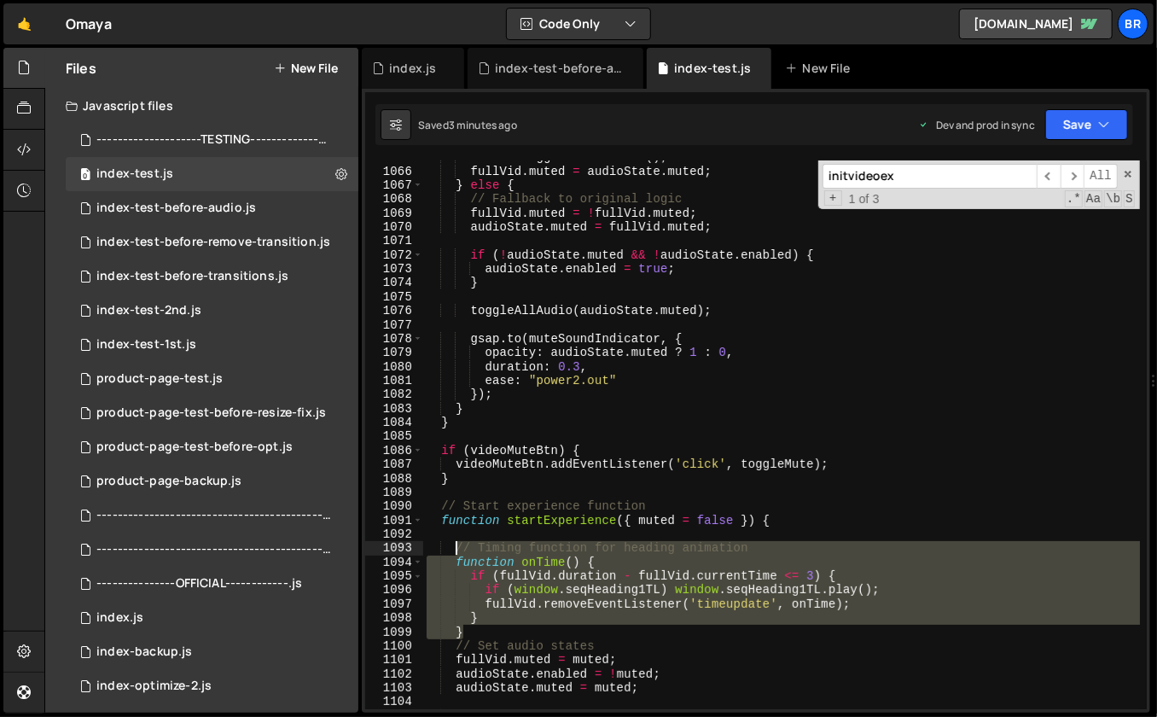
type textarea "// Timing function for heading animation function onTime() {"
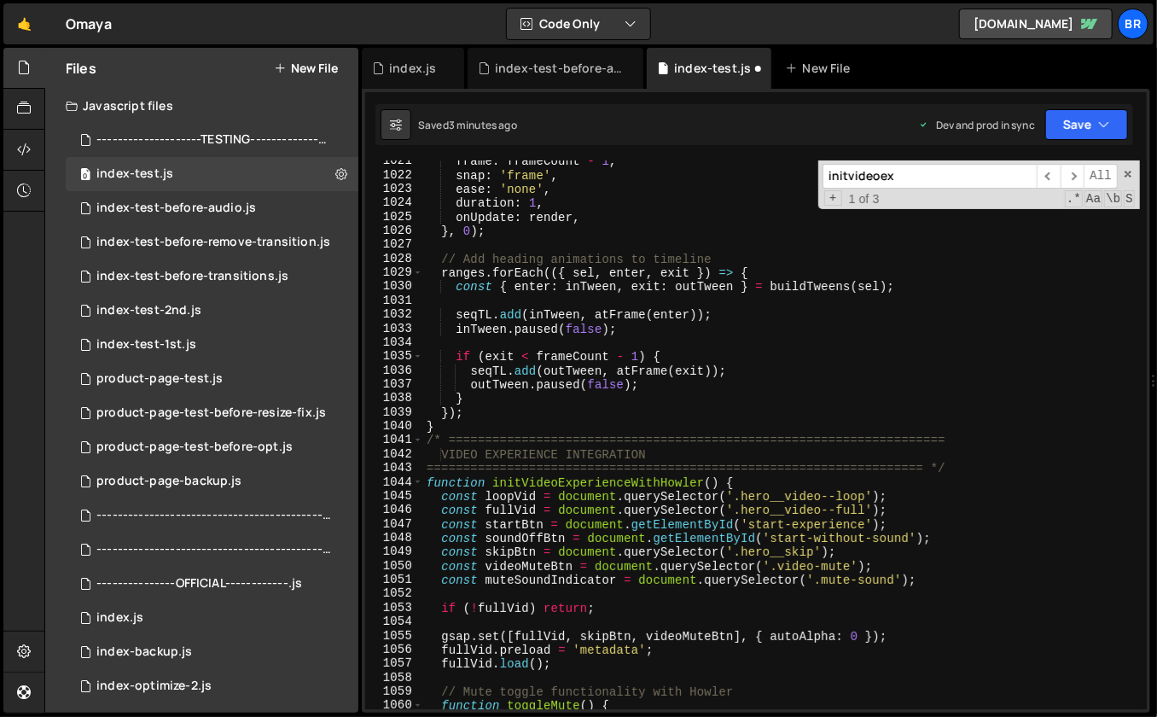
scroll to position [14425, 0]
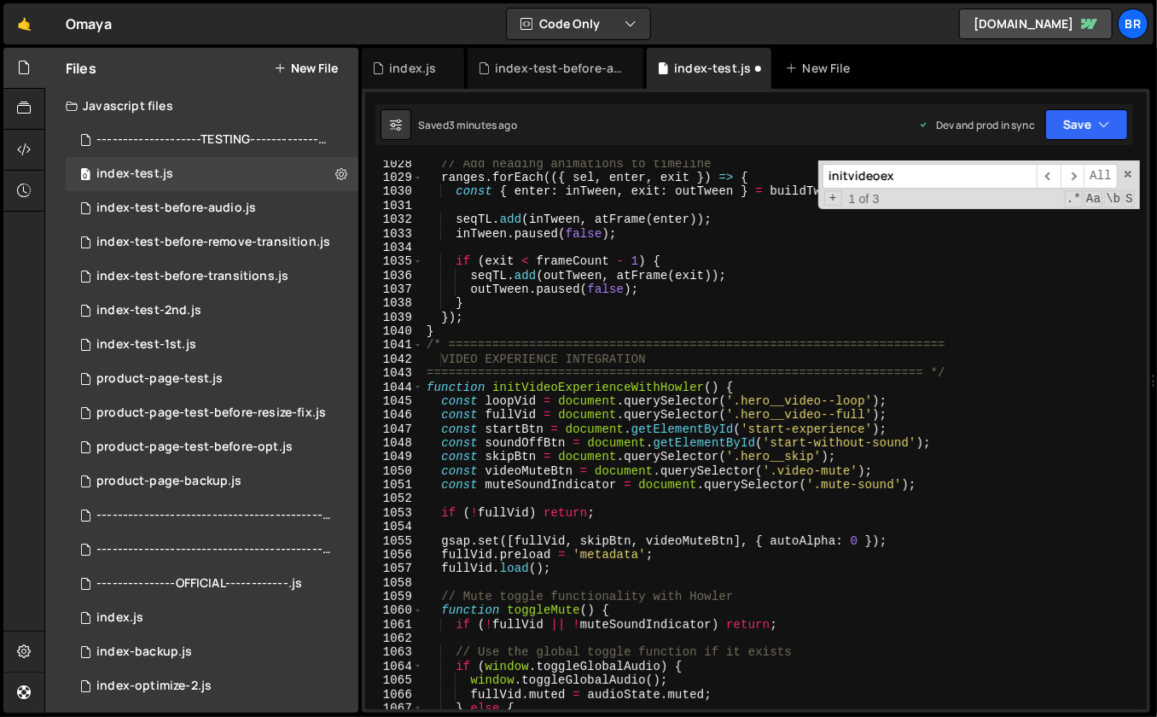
click at [587, 567] on div "// Add heading animations to timeline ranges . forEach (({ sel , enter , exit }…" at bounding box center [782, 446] width 718 height 578
type textarea "fullVid.load();"
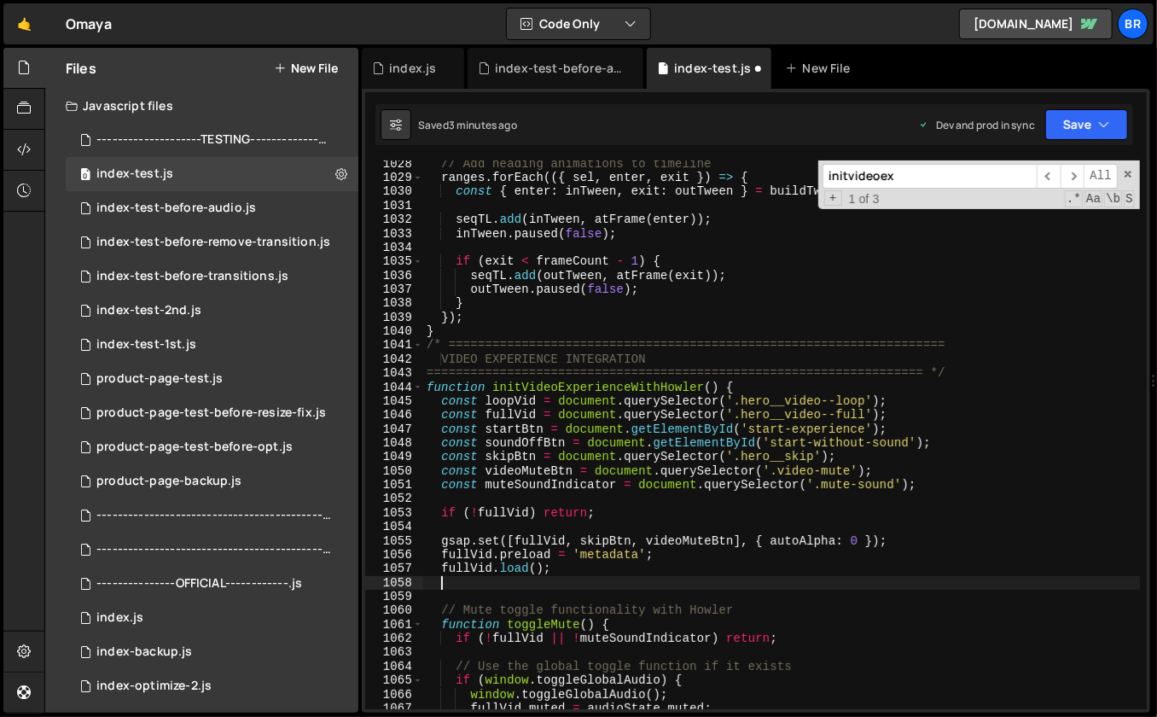
paste textarea "}"
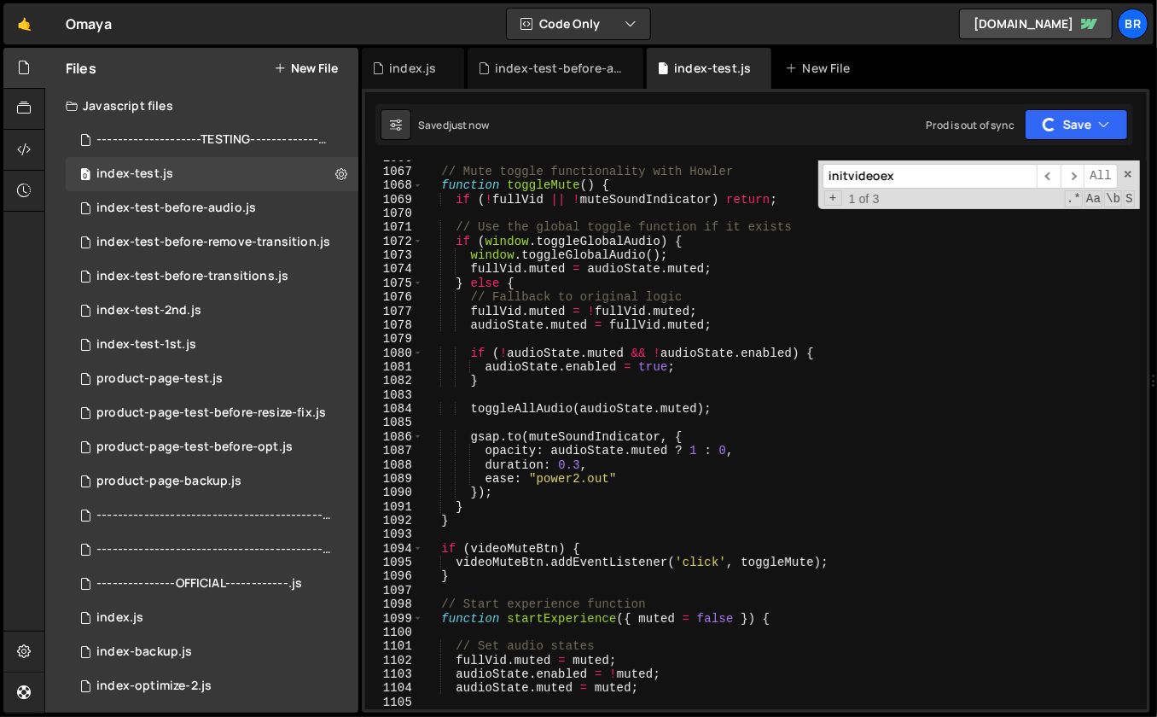
scroll to position [14963, 0]
click at [700, 519] on div "// Mute toggle functionality with Howler function toggleMute ( ) { if ( ! fullV…" at bounding box center [782, 439] width 718 height 578
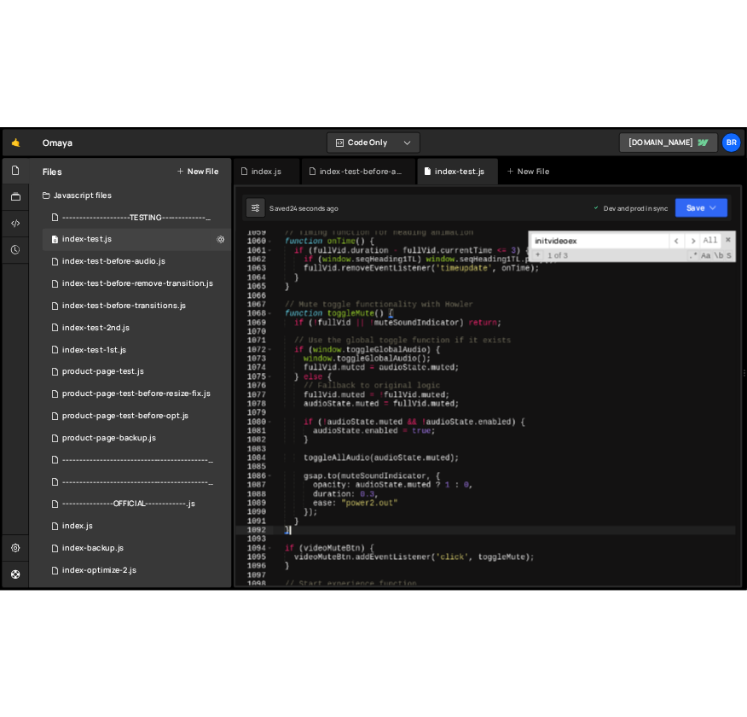
scroll to position [14703, 0]
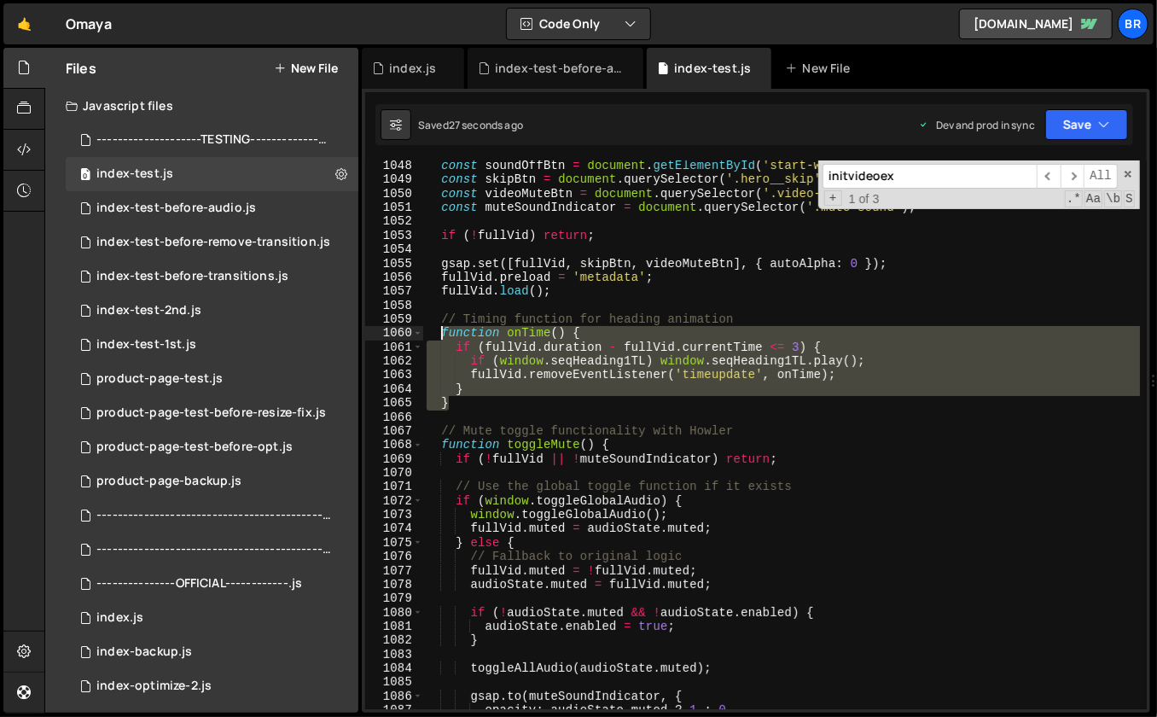
drag, startPoint x: 462, startPoint y: 404, endPoint x: 442, endPoint y: 333, distance: 73.7
click at [442, 333] on div "const soundOffBtn = document . getElementById ( 'start-without-sound' ) ; const…" at bounding box center [782, 448] width 718 height 578
paste textarea "}"
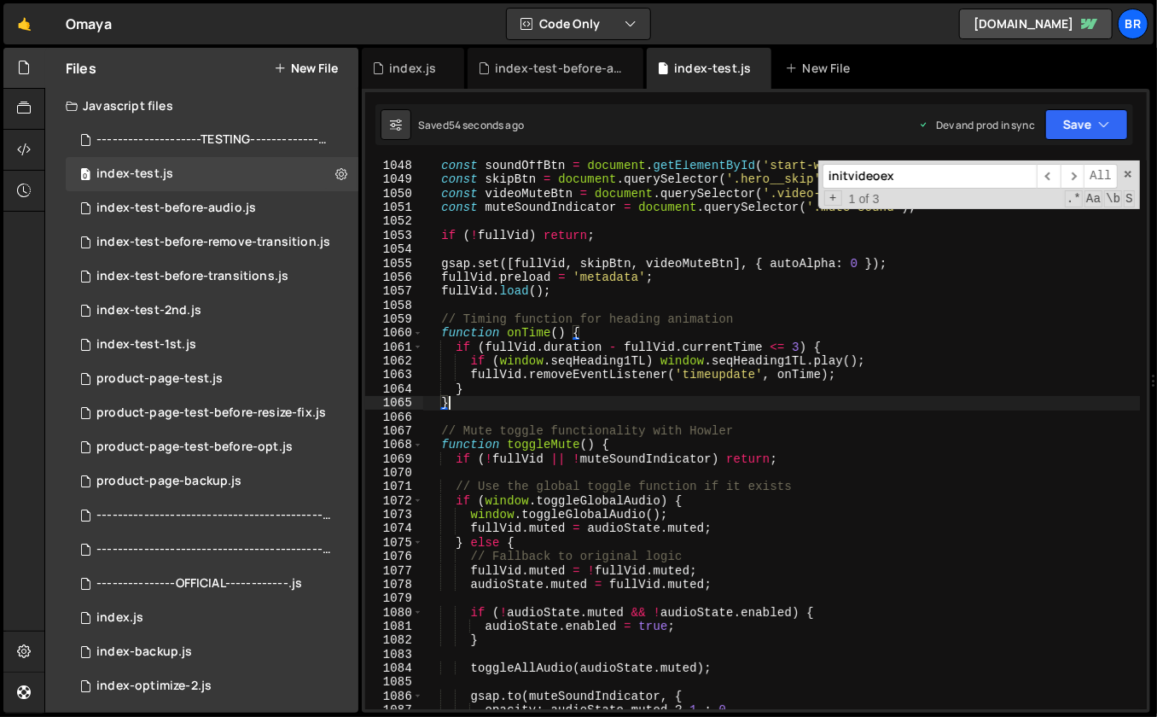
click at [588, 403] on div "const soundOffBtn = document . getElementById ( 'start-without-sound' ) ; const…" at bounding box center [782, 448] width 718 height 578
click at [1128, 173] on span at bounding box center [1128, 174] width 12 height 12
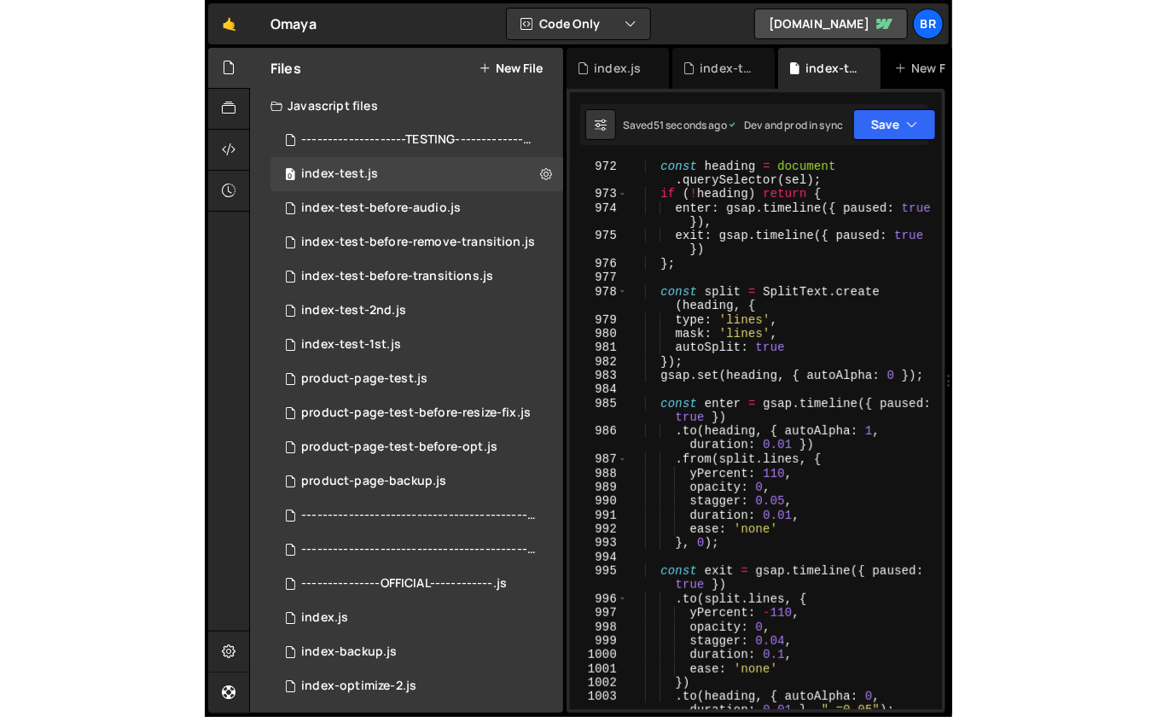
scroll to position [13642, 0]
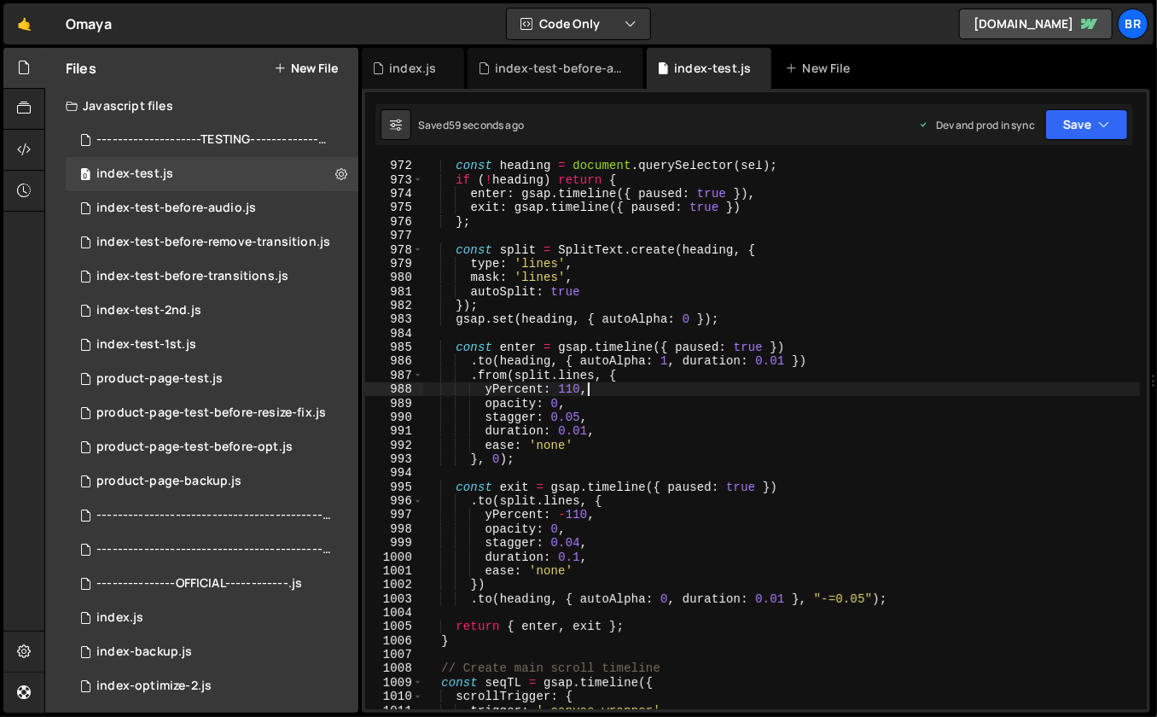
click at [821, 395] on div "const heading = document . querySelector ( sel ) ; if ( ! heading ) return { en…" at bounding box center [782, 448] width 718 height 578
click at [753, 399] on div "const heading = document . querySelector ( sel ) ; if ( ! heading ) return { en…" at bounding box center [782, 448] width 718 height 578
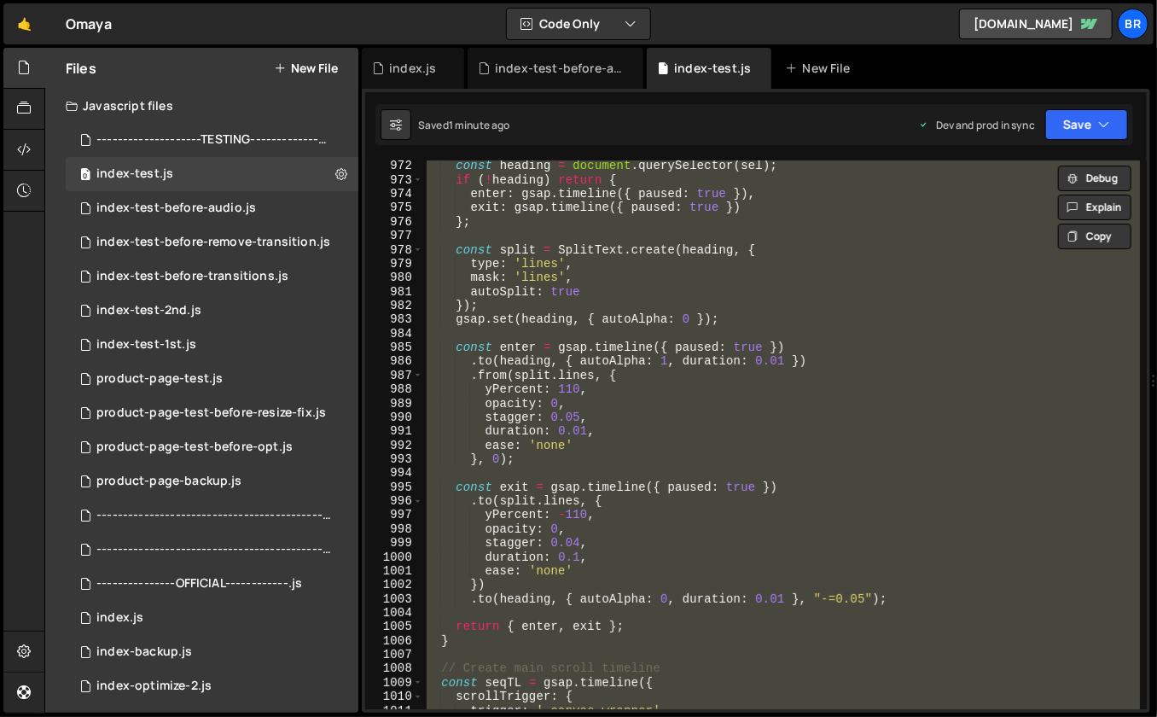
click at [687, 420] on div "const heading = document . querySelector ( sel ) ; if ( ! heading ) return { en…" at bounding box center [781, 434] width 717 height 549
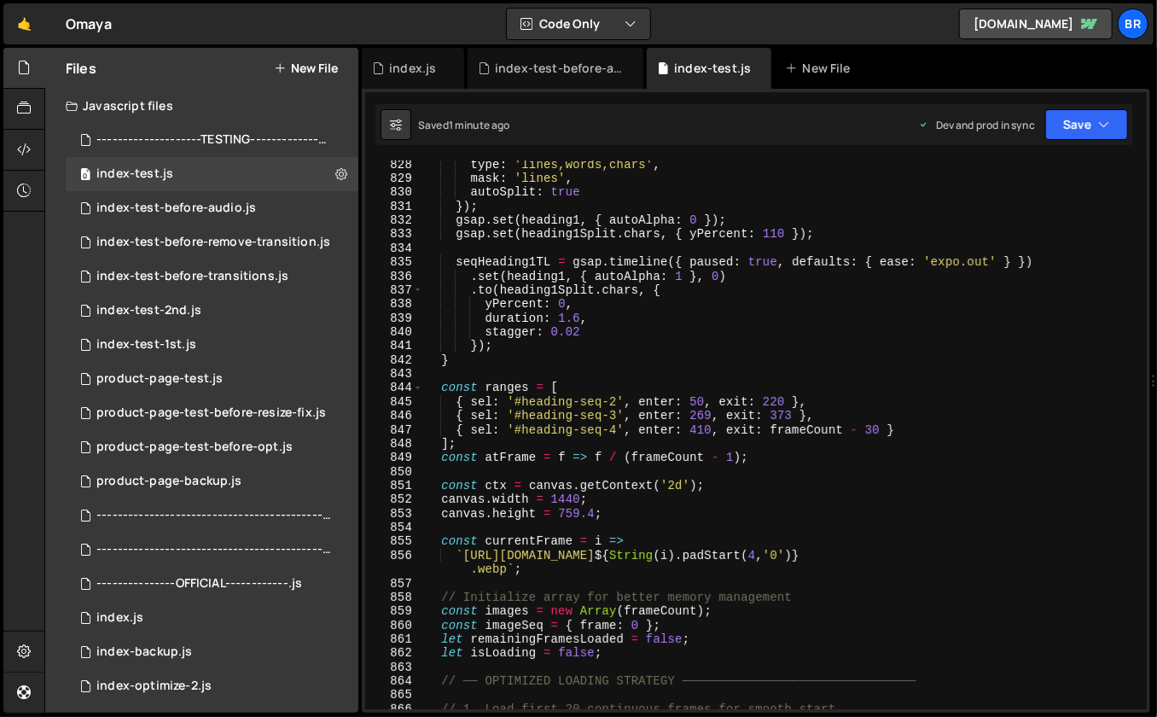
click at [702, 451] on div "type : 'lines,words,chars' , mask : 'lines' , autoSplit : true }) ; gsap . set …" at bounding box center [782, 447] width 718 height 578
type textarea "const atFrame = f => f / (frameCount - 1);"
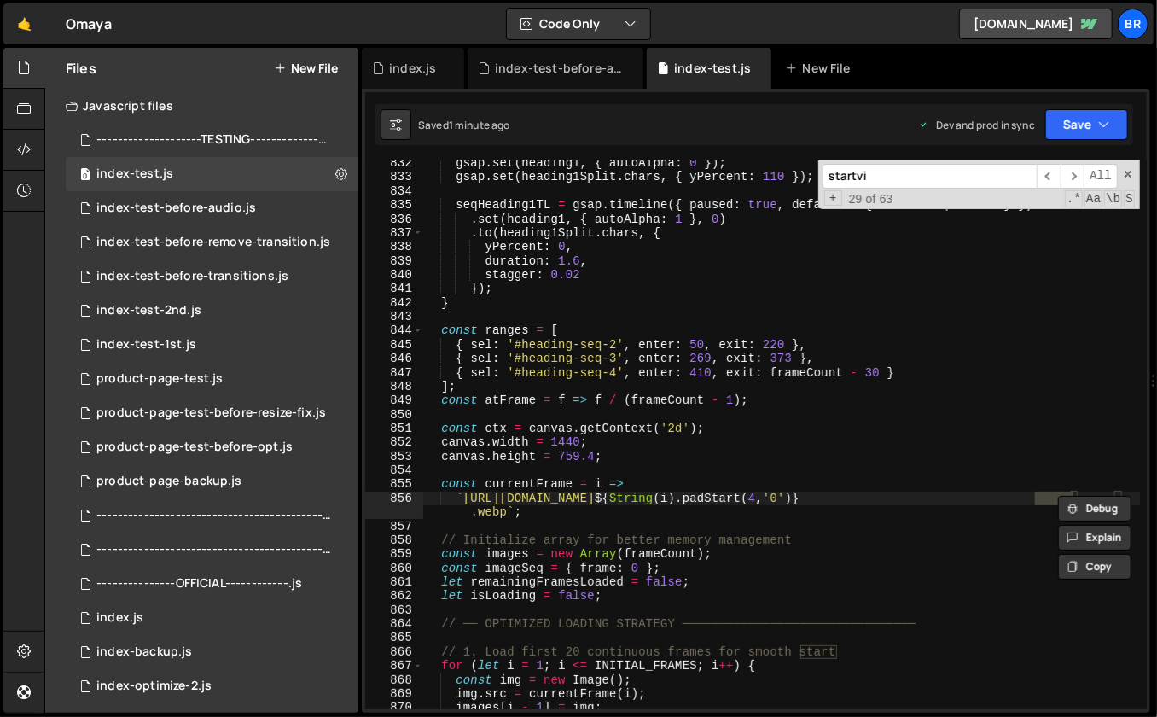
scroll to position [8521, 0]
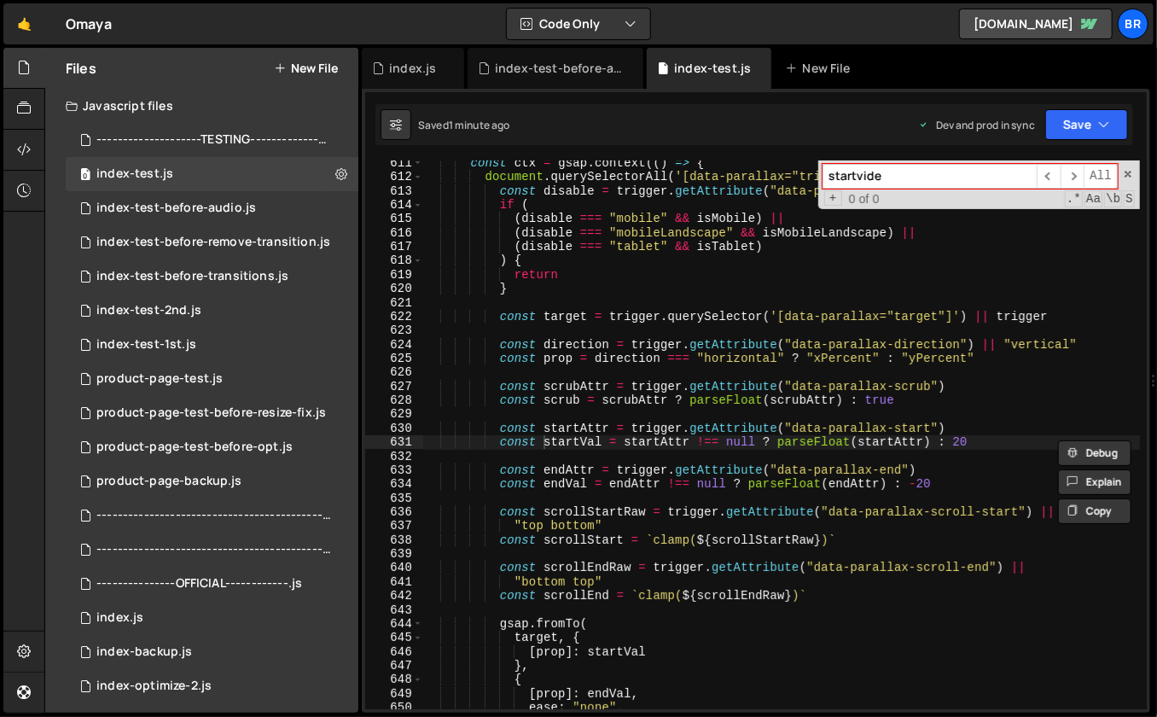
type input "startvideo"
click at [596, 69] on div "index-test-before-audio.js" at bounding box center [559, 68] width 128 height 17
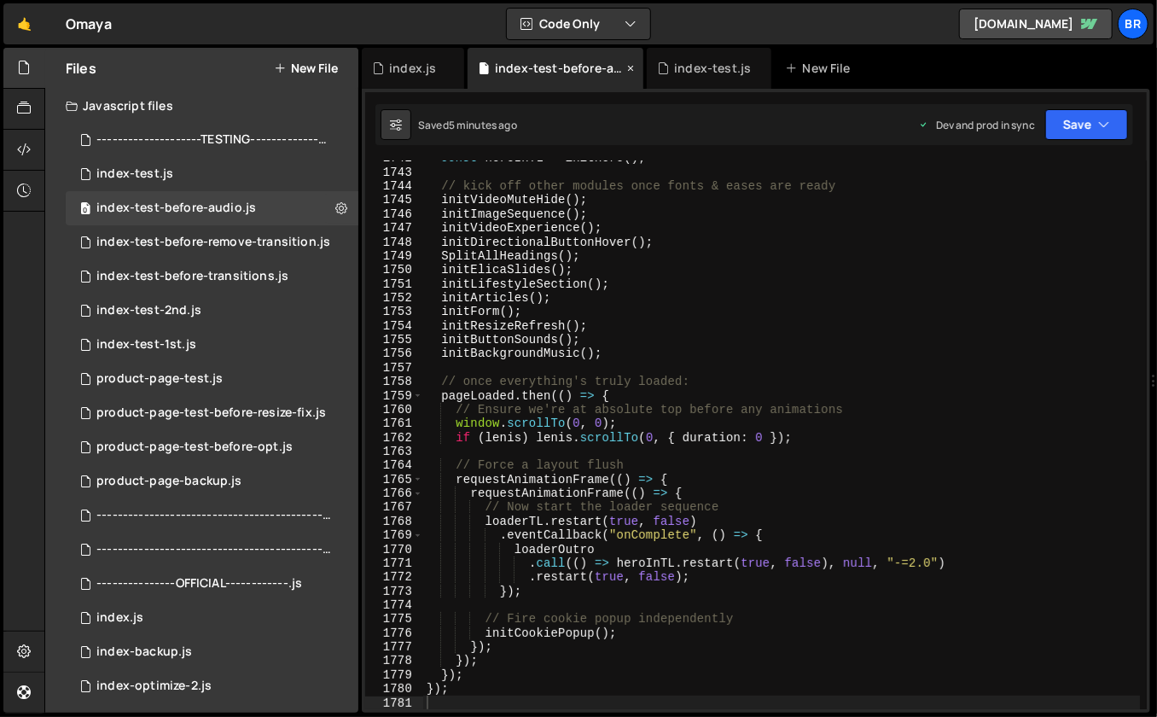
click at [632, 66] on icon at bounding box center [631, 68] width 12 height 17
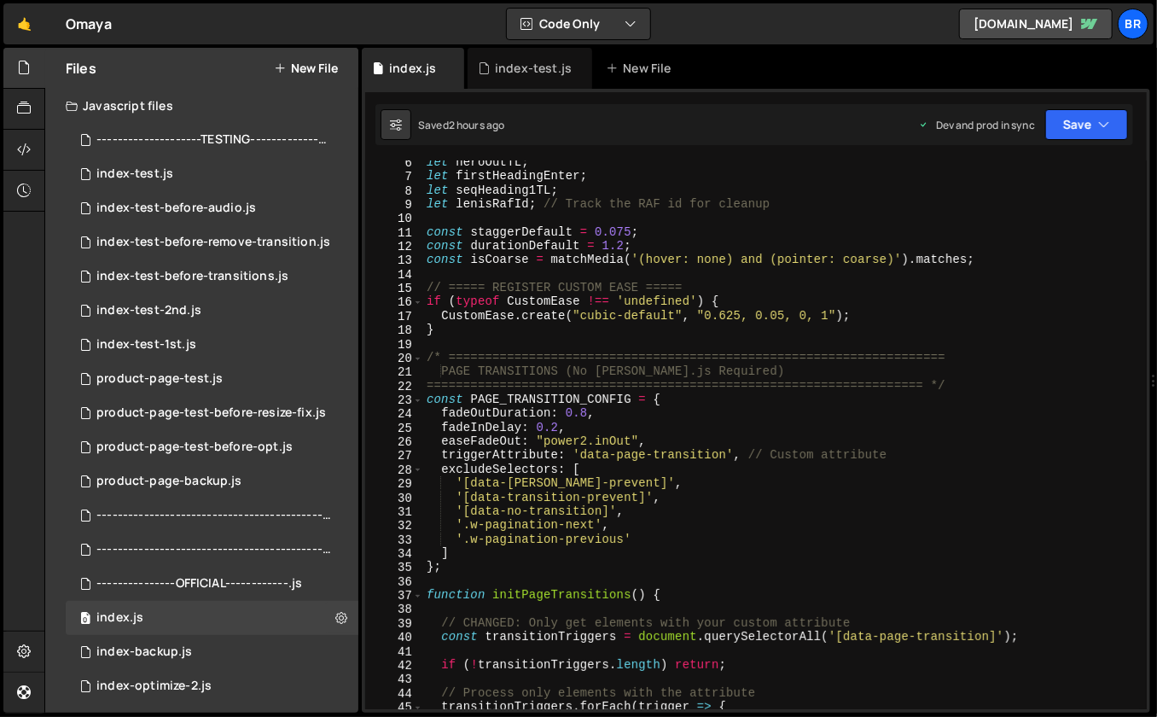
scroll to position [147, 0]
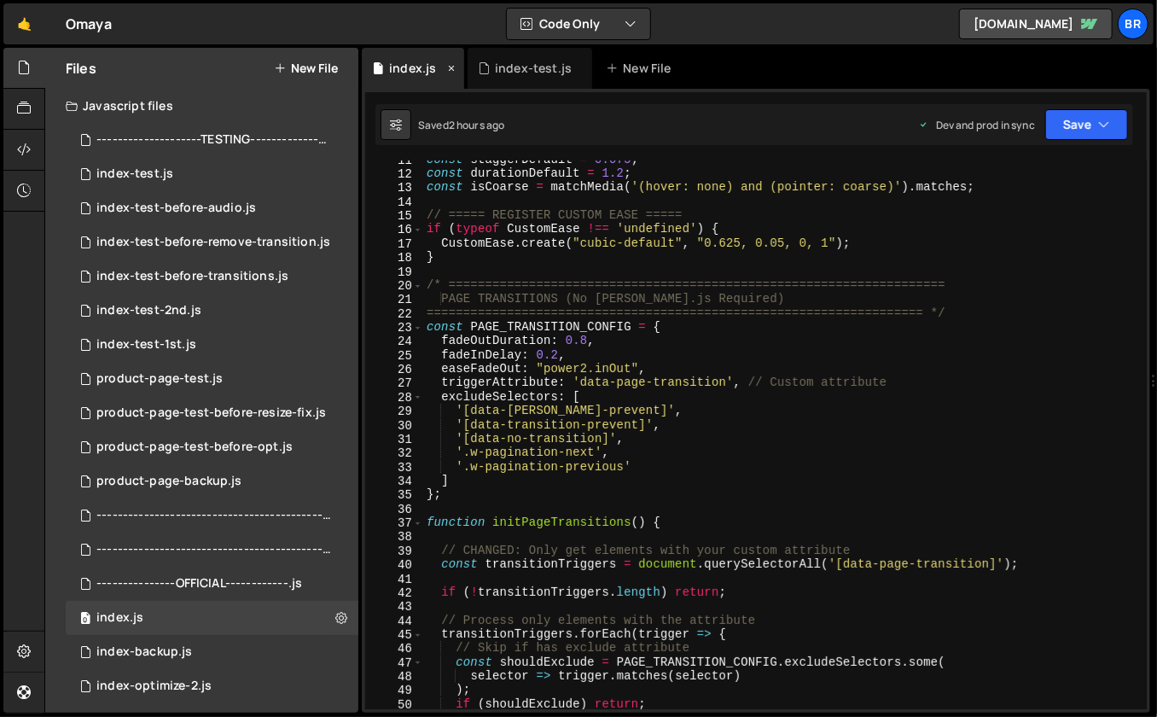
click at [450, 62] on icon at bounding box center [451, 68] width 12 height 17
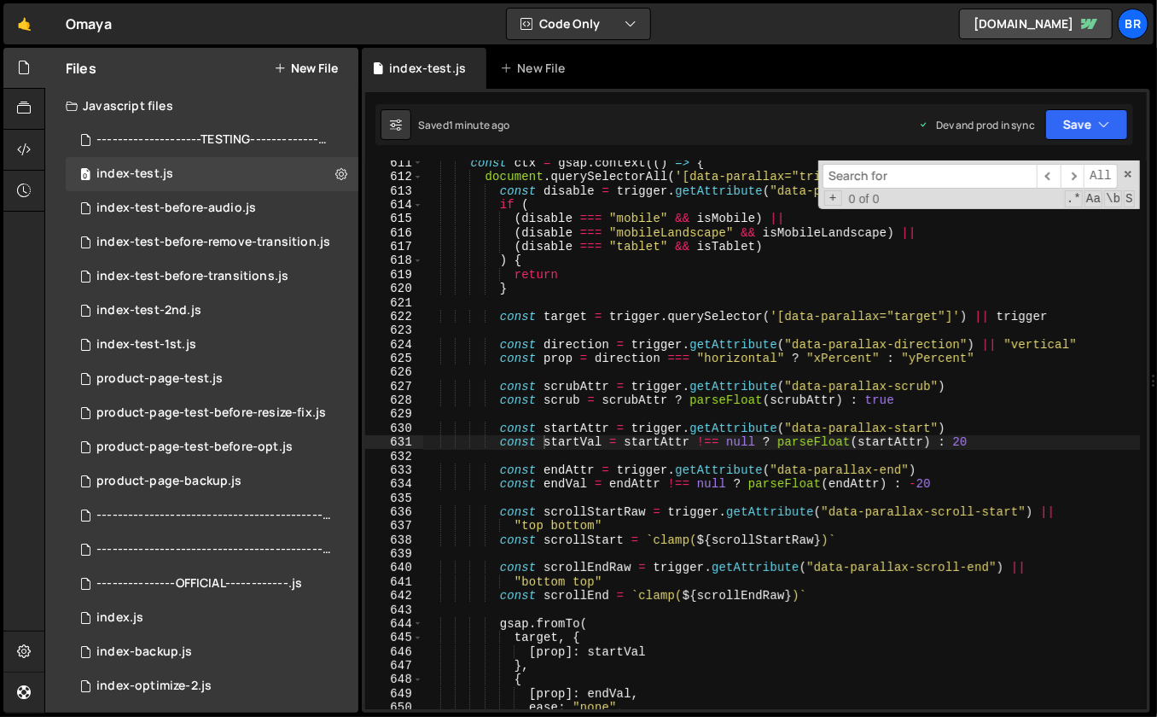
scroll to position [0, 0]
click at [1128, 172] on span at bounding box center [1128, 174] width 12 height 12
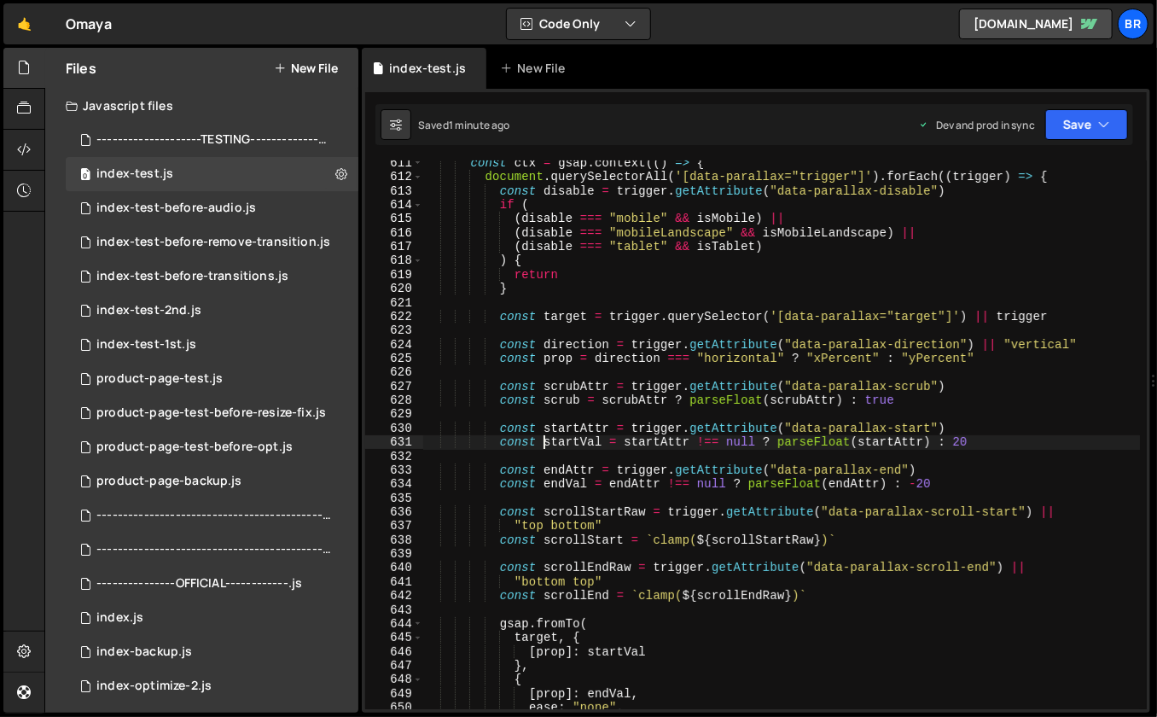
click at [699, 342] on div "const ctx = gsap . context (( ) => { document . querySelectorAll ( '[data-paral…" at bounding box center [782, 445] width 718 height 578
type textarea "const direction = trigger.getAttribute("data-parallax-direction") || "vertical""
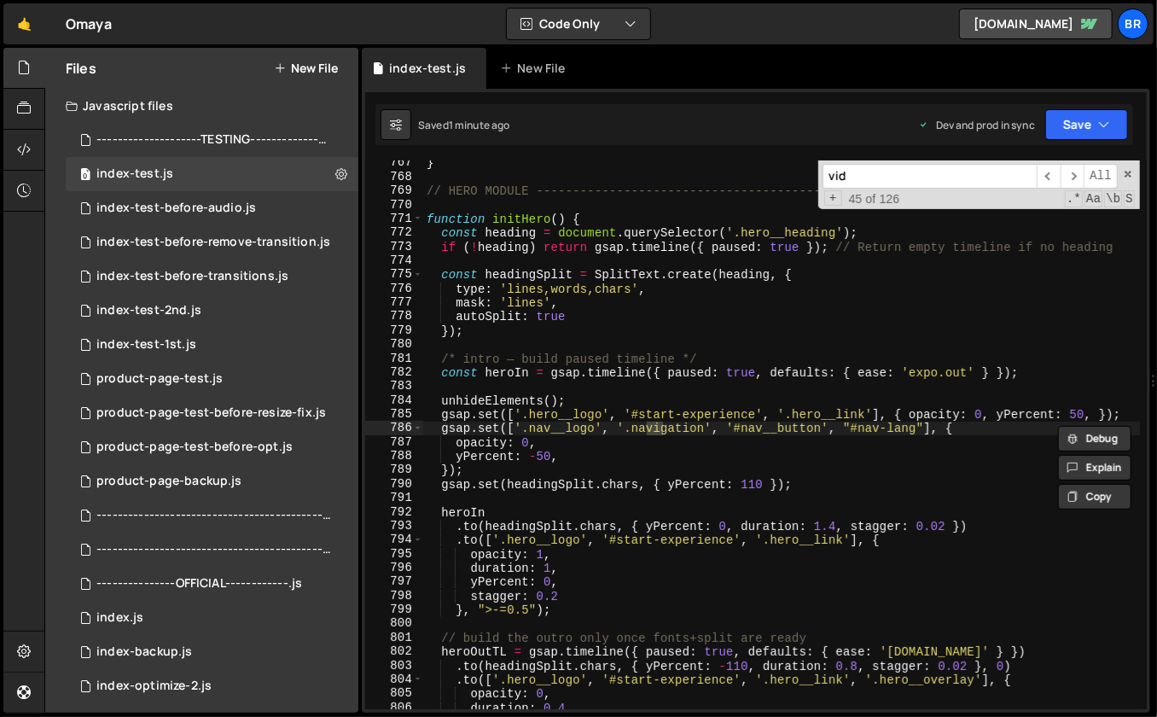
scroll to position [14357, 0]
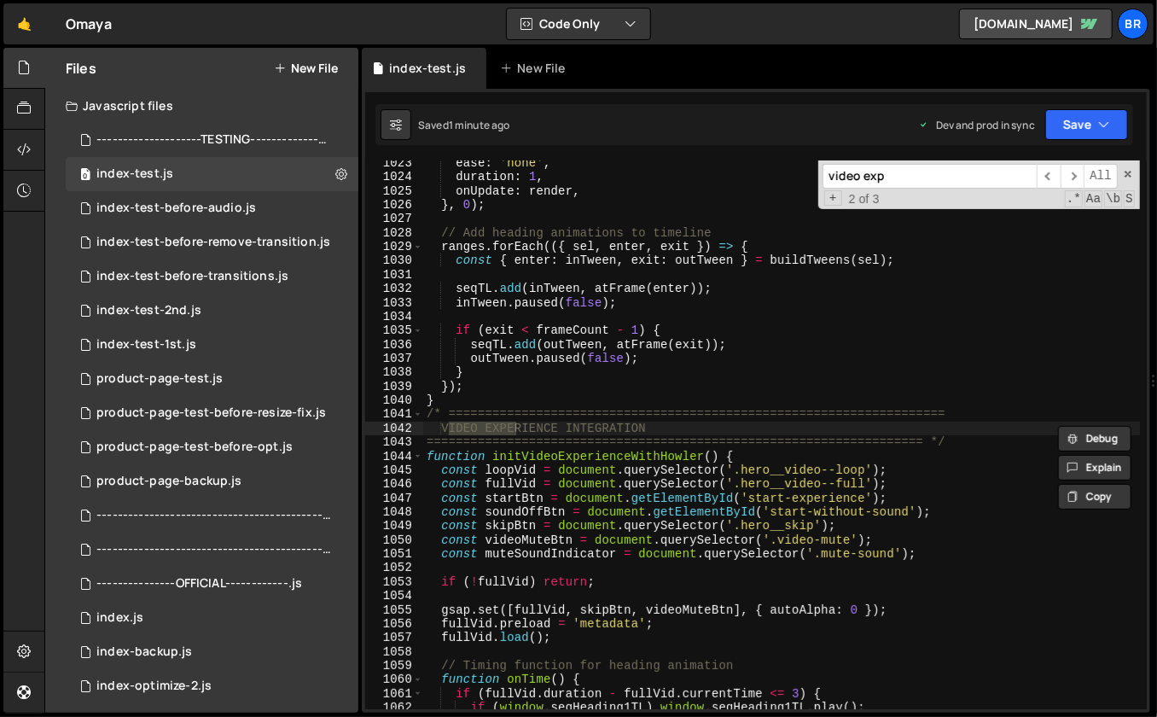
type input "video exp"
type textarea "const startBtn = document.getElementById('start-experience');"
click at [754, 501] on div "ease : 'none' , duration : 1 , onUpdate : render , } , 0 ) ; // Add heading ani…" at bounding box center [782, 445] width 718 height 578
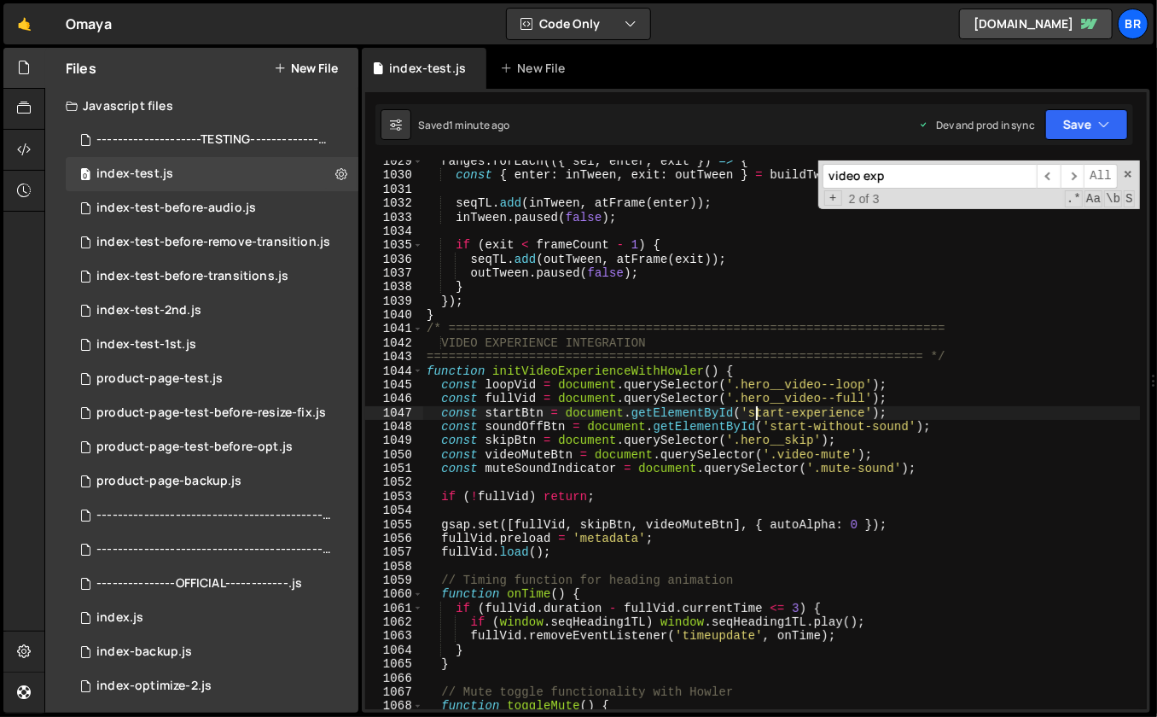
scroll to position [14510, 0]
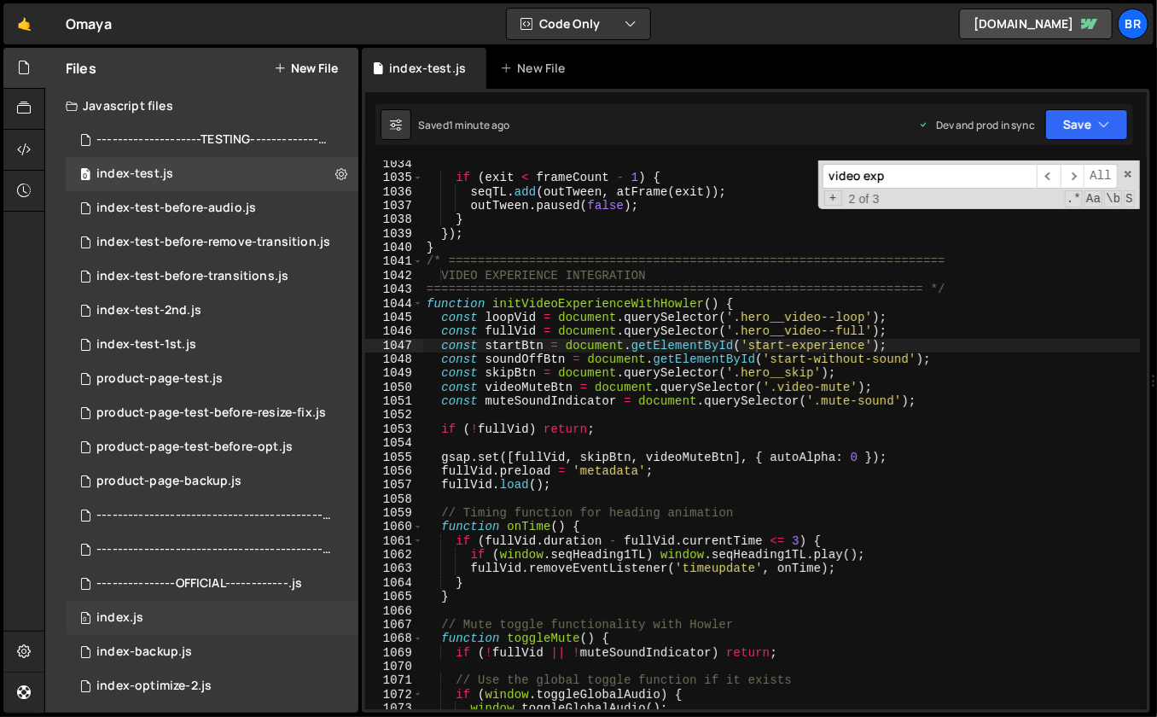
click at [115, 617] on div "index.js" at bounding box center [119, 617] width 47 height 15
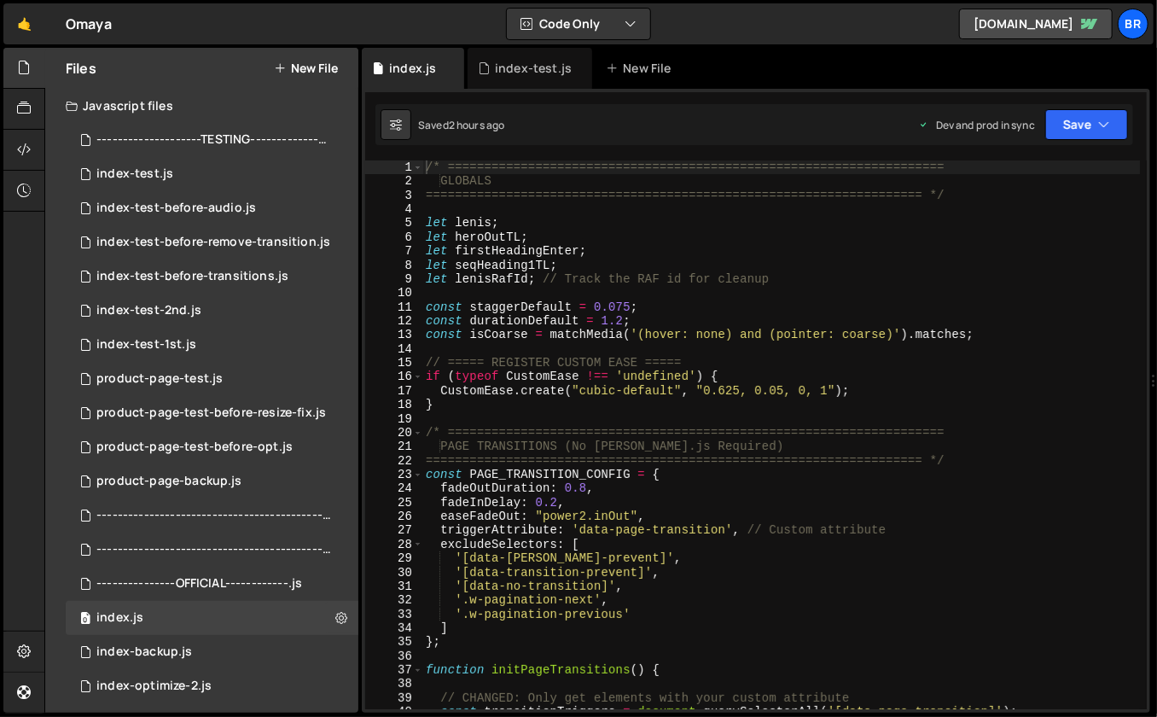
scroll to position [4578, 0]
type textarea "excludeSelectors: ["
click at [797, 546] on div "/* ==================================================================== GLOBALS…" at bounding box center [781, 449] width 718 height 578
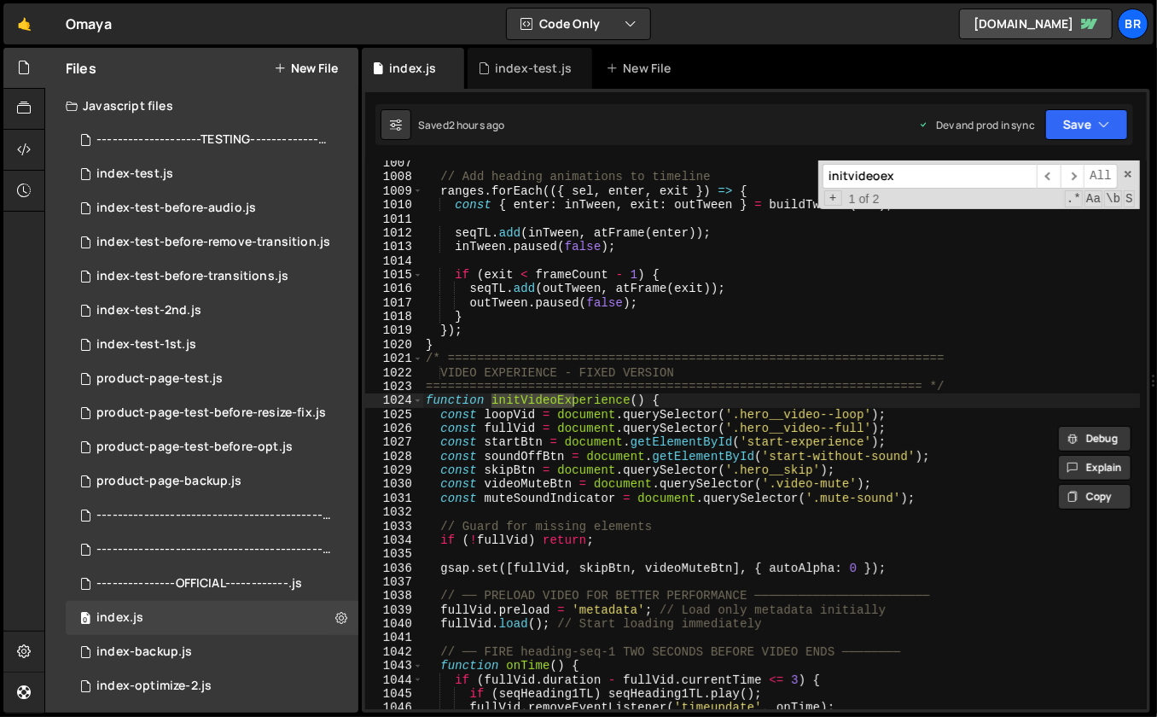
scroll to position [14188, 0]
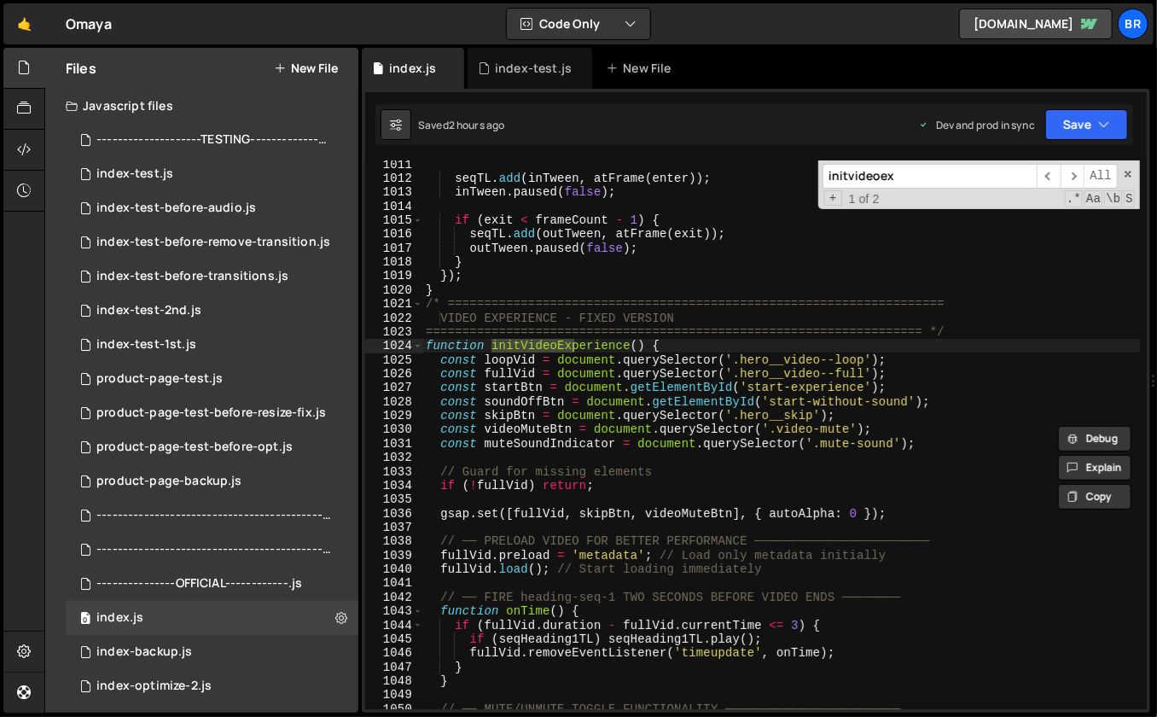
type input "initvideoex"
click at [159, 172] on div "index-test.js" at bounding box center [134, 173] width 77 height 15
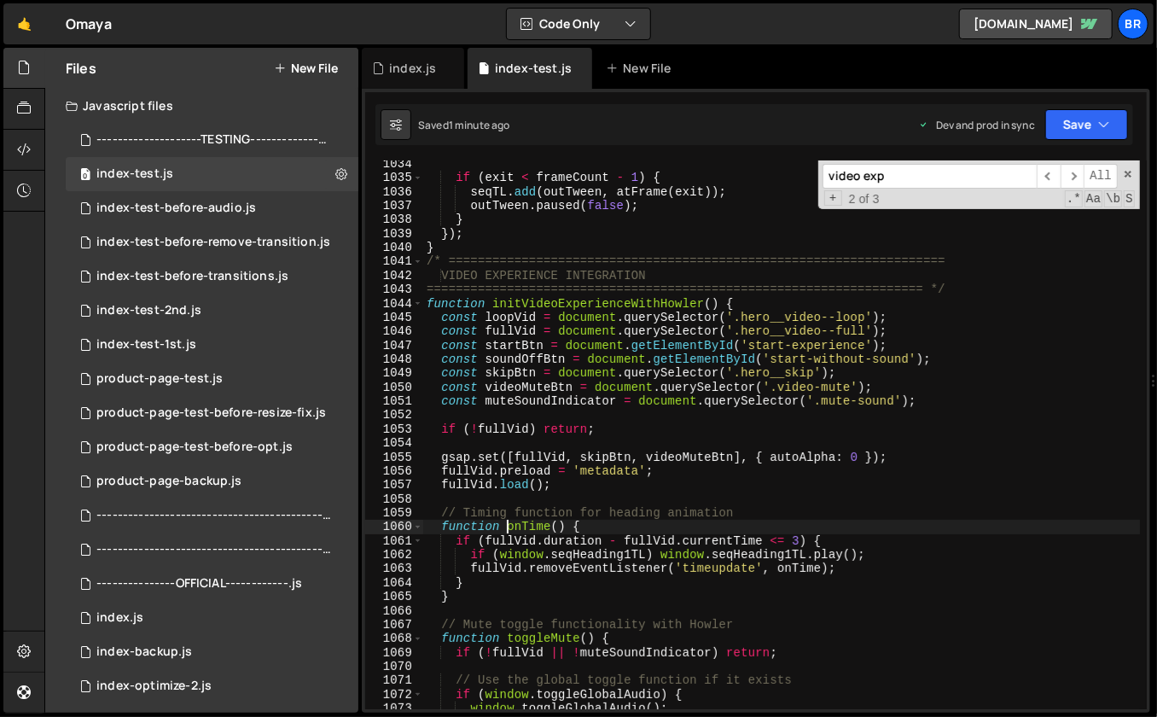
click at [503, 526] on div "if ( exit < frameCount - 1 ) { seqTL . add ( outTween , atFrame ( exit )) ; out…" at bounding box center [782, 446] width 718 height 578
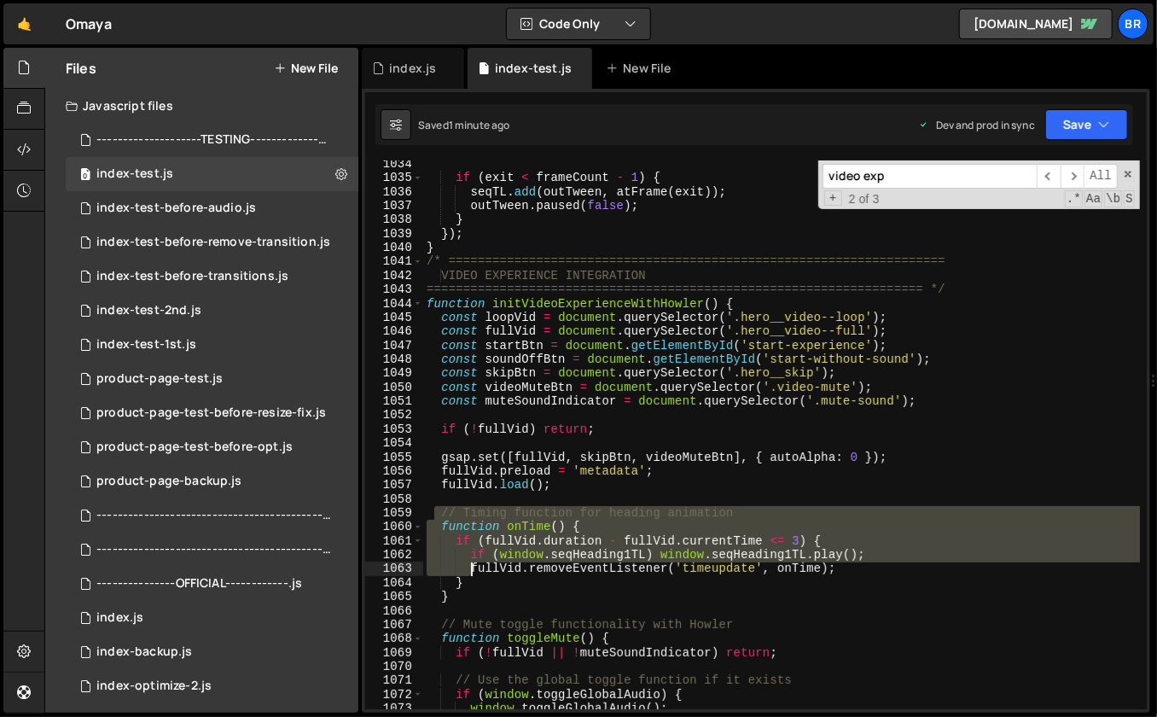
drag, startPoint x: 439, startPoint y: 512, endPoint x: 695, endPoint y: 538, distance: 257.3
click at [474, 564] on div "if ( exit < frameCount - 1 ) { seqTL . add ( outTween , atFrame ( exit )) ; out…" at bounding box center [782, 446] width 718 height 578
click at [686, 526] on div "if ( exit < frameCount - 1 ) { seqTL . add ( outTween , atFrame ( exit )) ; out…" at bounding box center [781, 434] width 717 height 549
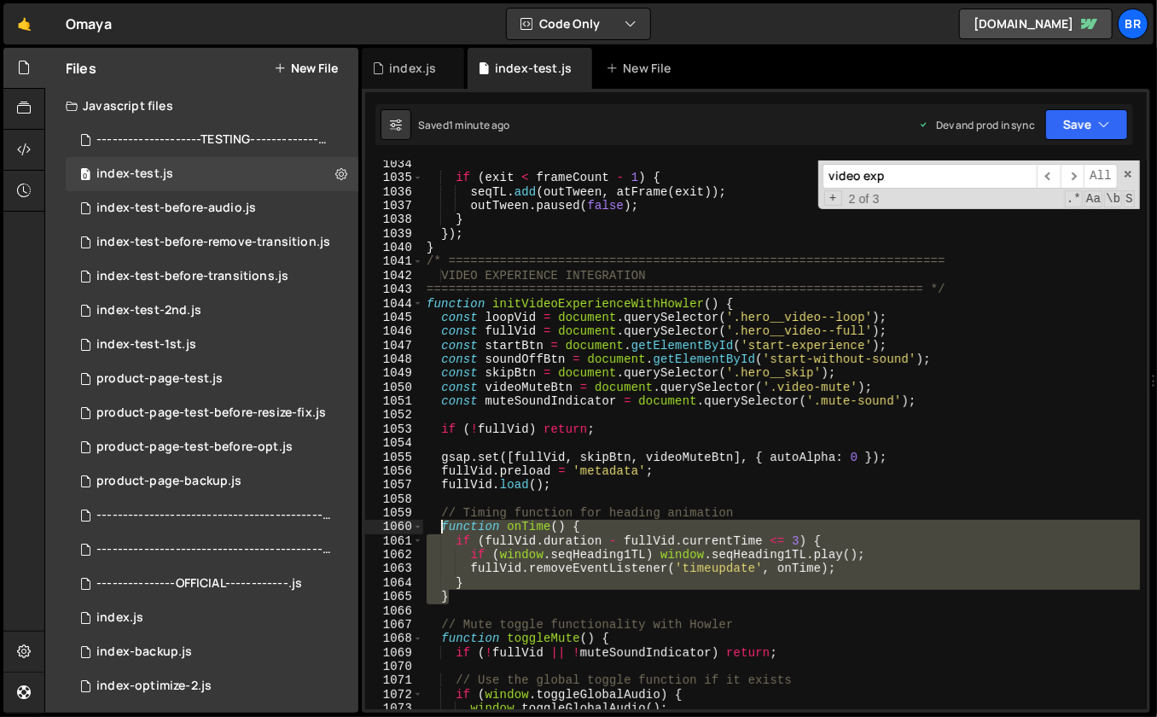
drag, startPoint x: 455, startPoint y: 577, endPoint x: 444, endPoint y: 526, distance: 51.5
click at [444, 526] on div "if ( exit < frameCount - 1 ) { seqTL . add ( outTween , atFrame ( exit )) ; out…" at bounding box center [782, 446] width 718 height 578
paste textarea "}"
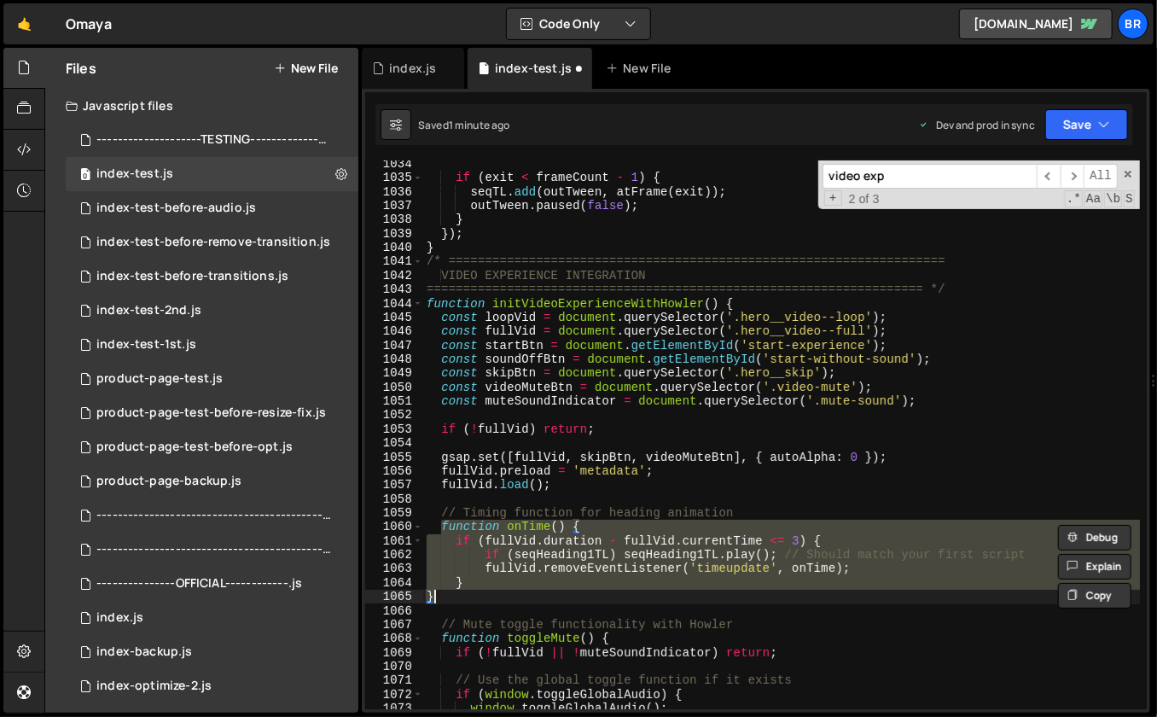
type textarea "}"
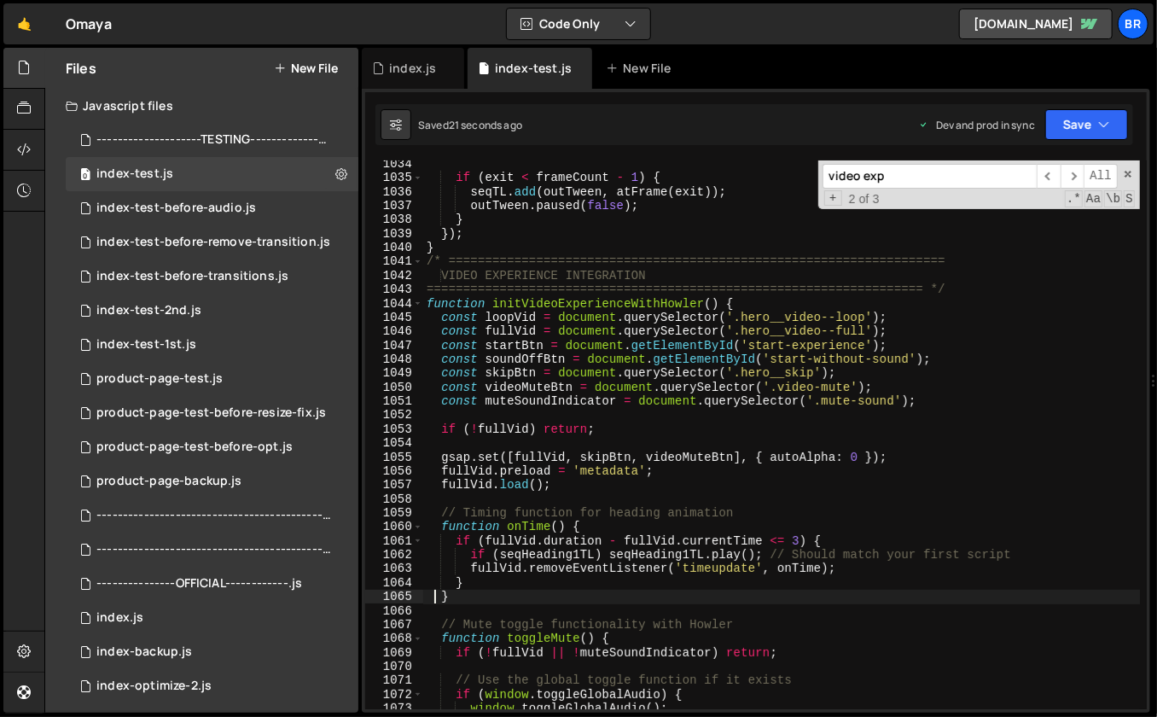
click at [693, 415] on div "if ( exit < frameCount - 1 ) { seqTL . add ( outTween , atFrame ( exit )) ; out…" at bounding box center [782, 446] width 718 height 578
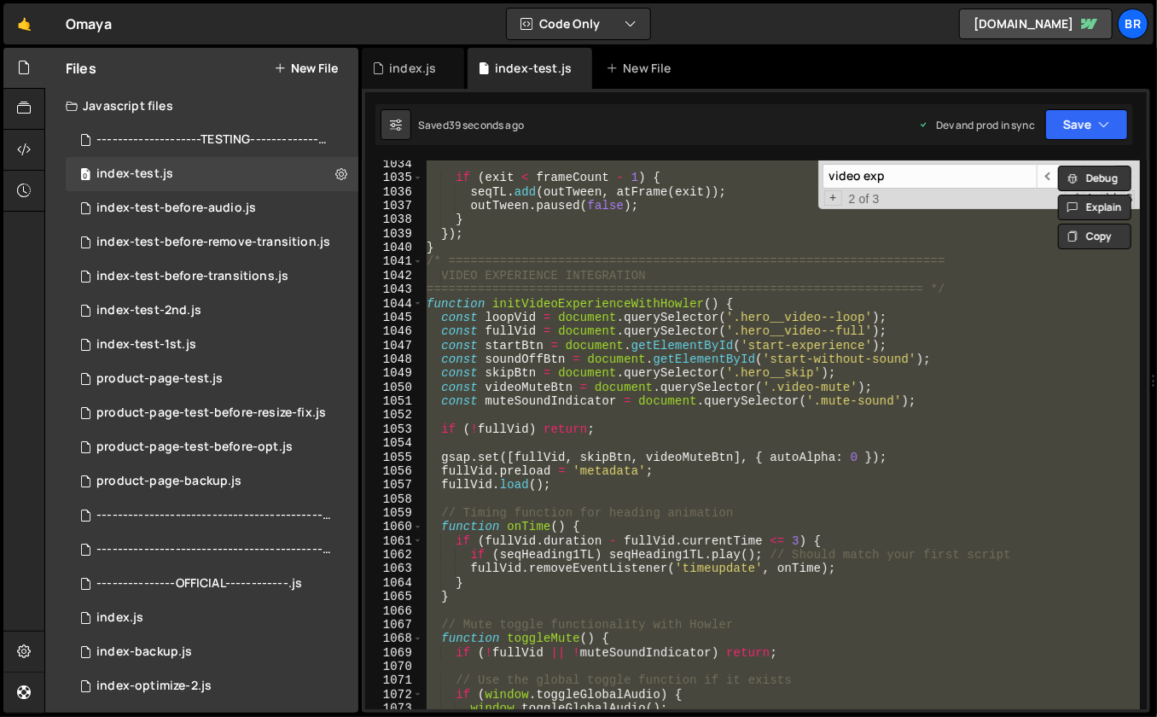
click at [601, 340] on div "if ( exit < frameCount - 1 ) { seqTL . add ( outTween , atFrame ( exit )) ; out…" at bounding box center [781, 434] width 717 height 549
click at [948, 403] on div "if ( exit < frameCount - 1 ) { seqTL . add ( outTween , atFrame ( exit )) ; out…" at bounding box center [782, 446] width 718 height 578
type textarea "const muteSoundIndicator = document.querySelector('.mute-sound');"
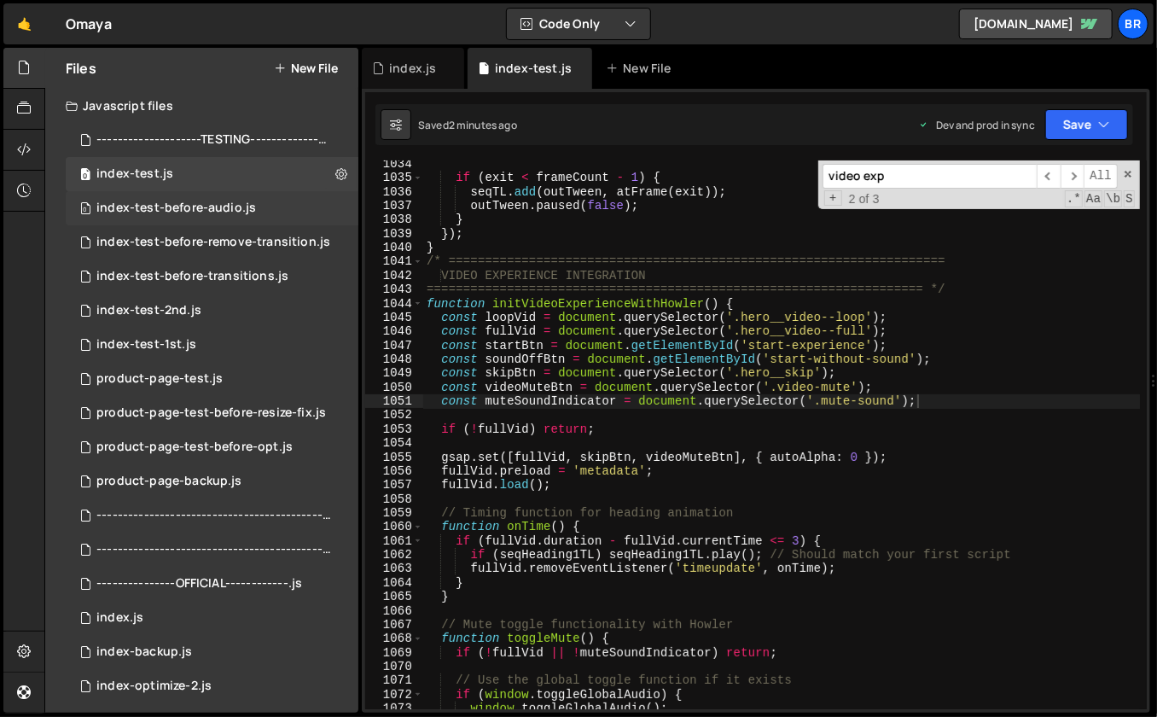
click at [249, 212] on div "index-test-before-audio.js" at bounding box center [176, 208] width 160 height 15
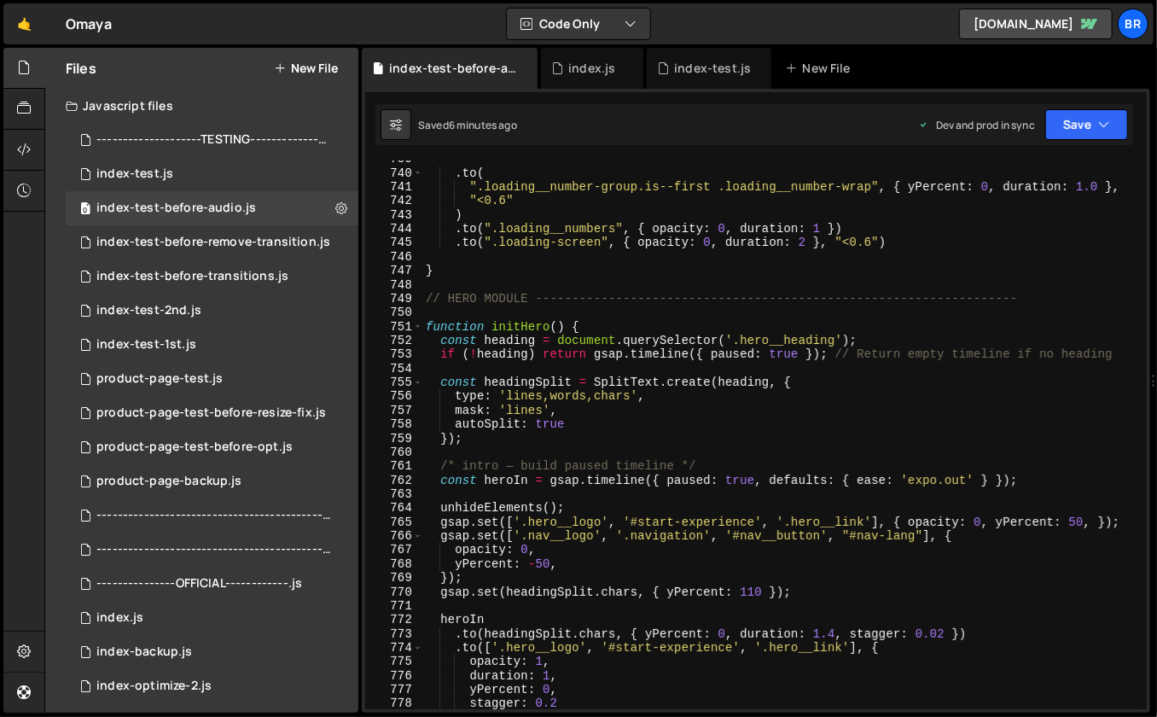
scroll to position [11007, 0]
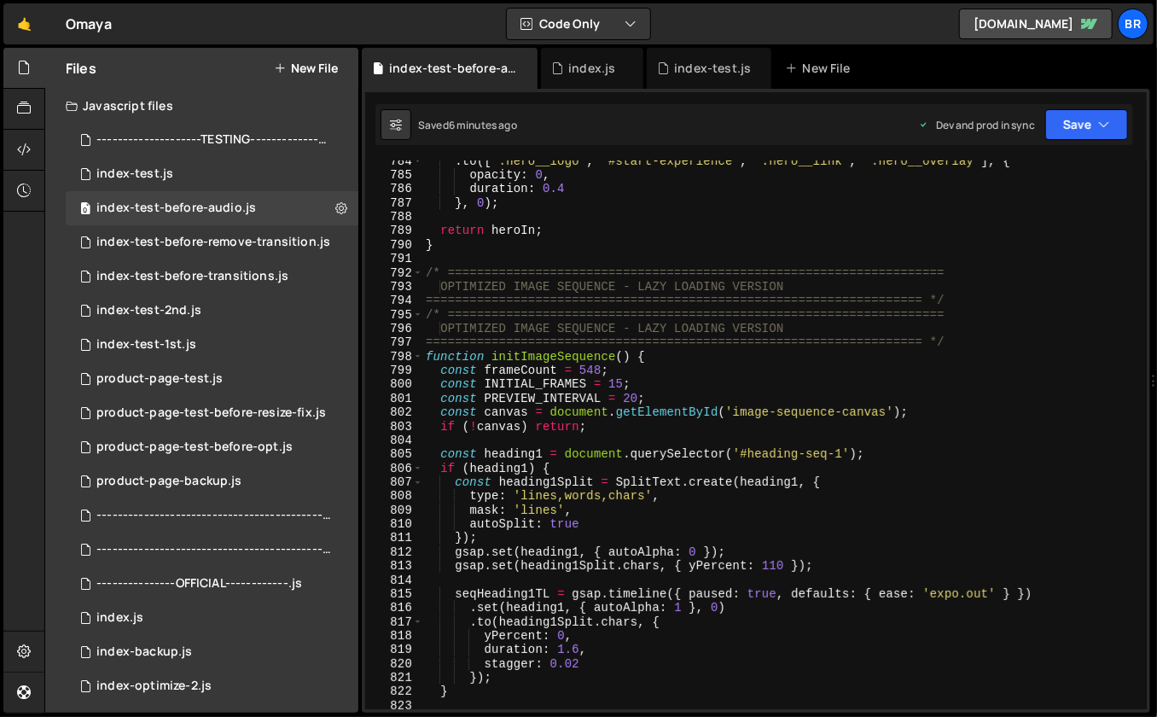
type textarea "if (!canvas) return;"
click at [836, 427] on div ". to ([ '.hero__logo' , '#start-experience' , '.hero__link' , '.hero__overlay' …" at bounding box center [781, 443] width 718 height 578
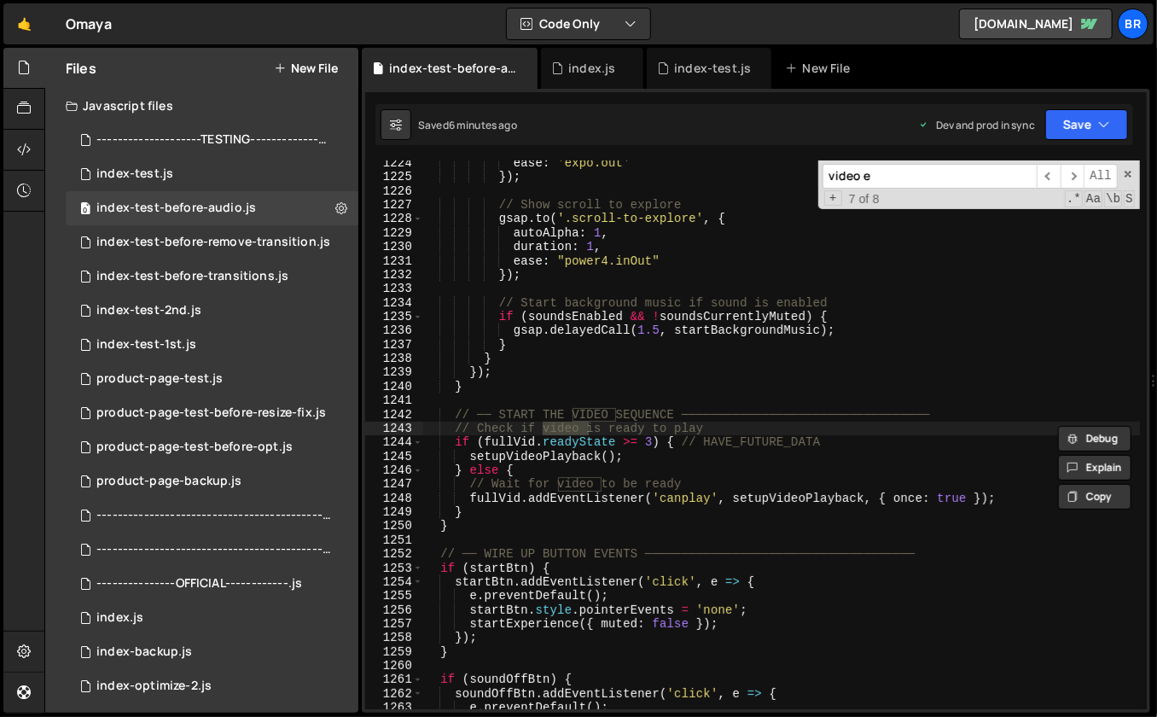
scroll to position [14063, 0]
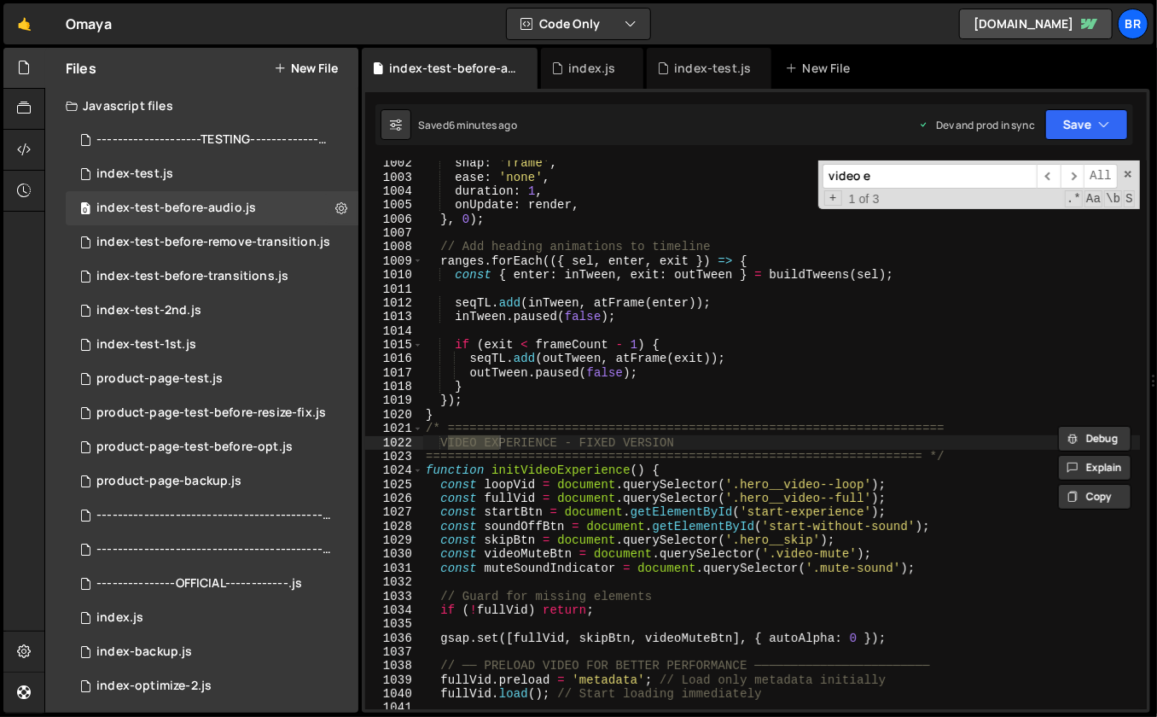
type input "video e"
type textarea "const startBtn = document.getElementById('start-experience');"
click at [810, 511] on div "snap : 'frame' , ease : 'none' , duration : 1 , onUpdate : render , } , 0 ) ; /…" at bounding box center [781, 445] width 718 height 578
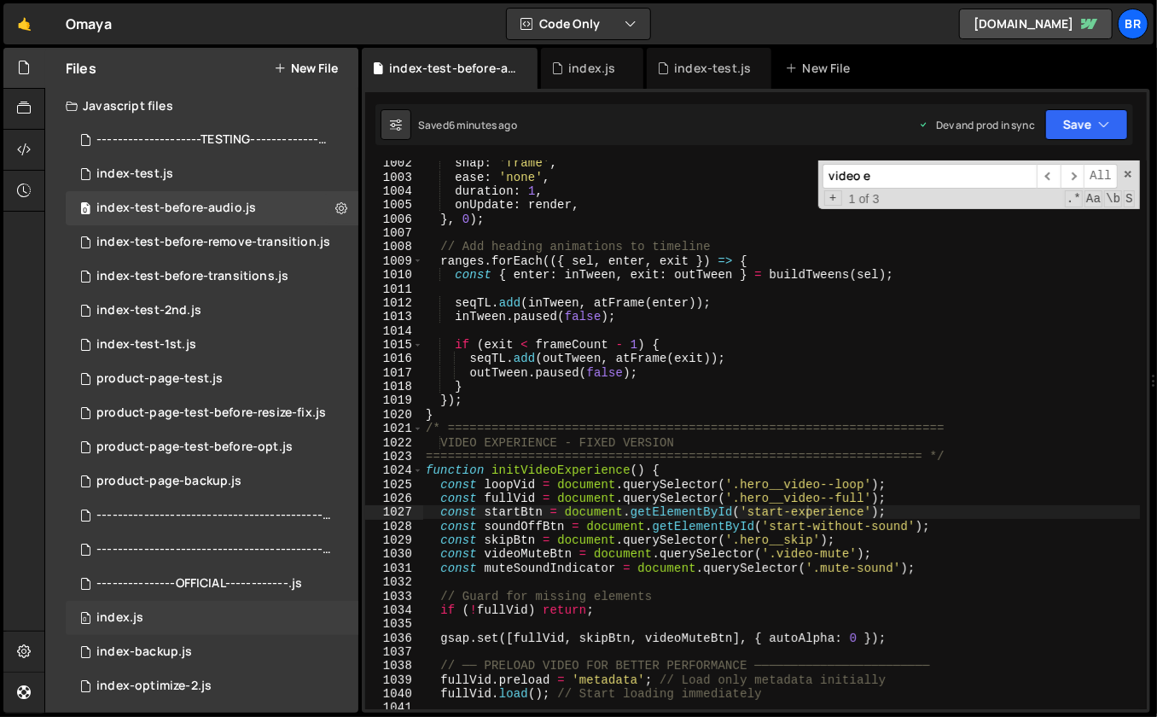
click at [196, 613] on div "0 index.js 0" at bounding box center [212, 618] width 293 height 34
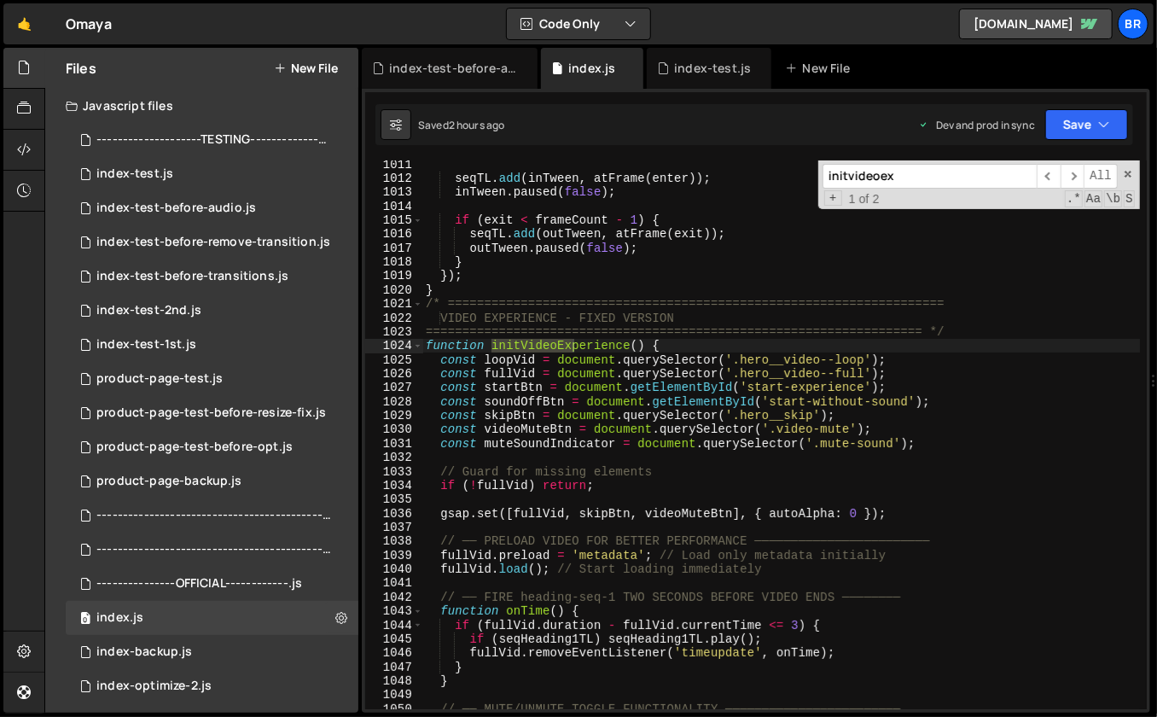
scroll to position [4578, 0]
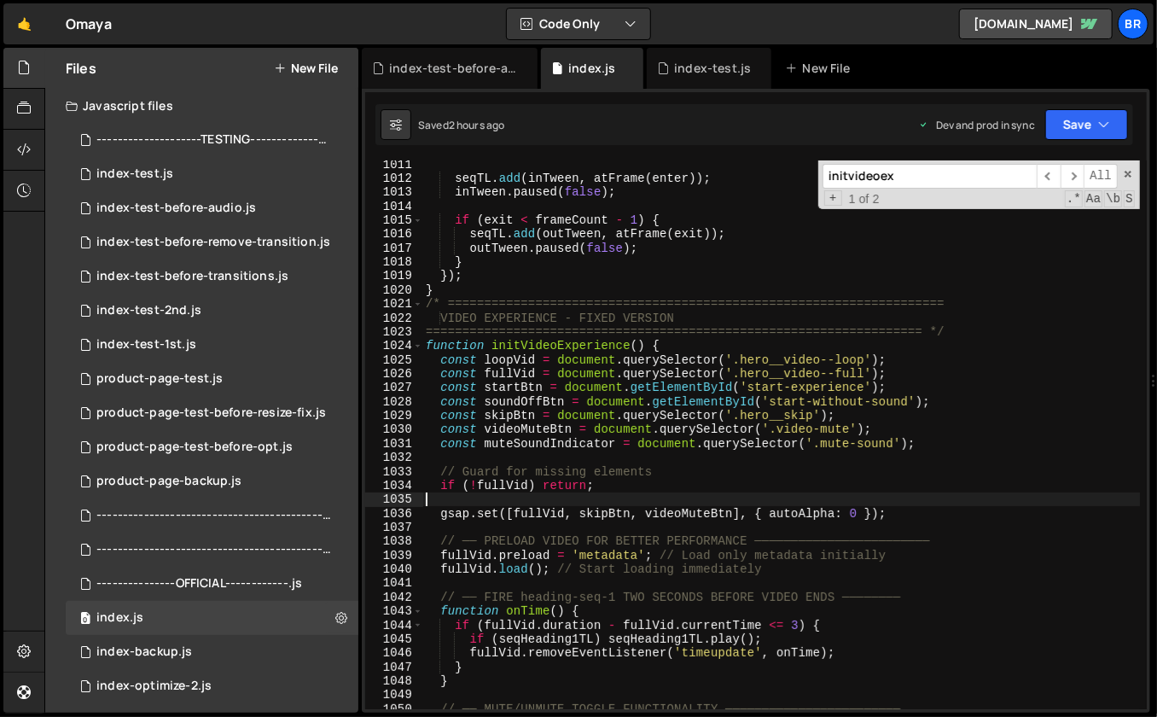
click at [877, 492] on div "seqTL . add ( inTween , atFrame ( enter )) ; inTween . paused ( false ) ; if ( …" at bounding box center [781, 446] width 718 height 578
click at [1128, 172] on span at bounding box center [1128, 174] width 12 height 12
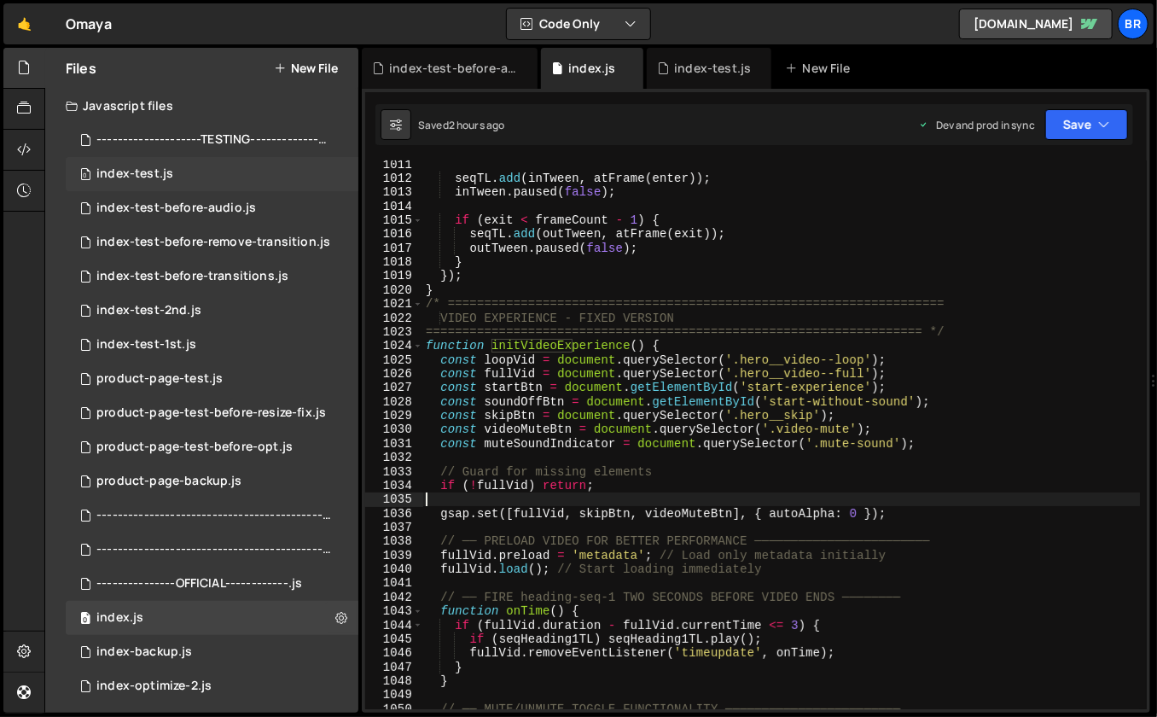
click at [153, 169] on div "index-test.js" at bounding box center [134, 173] width 77 height 15
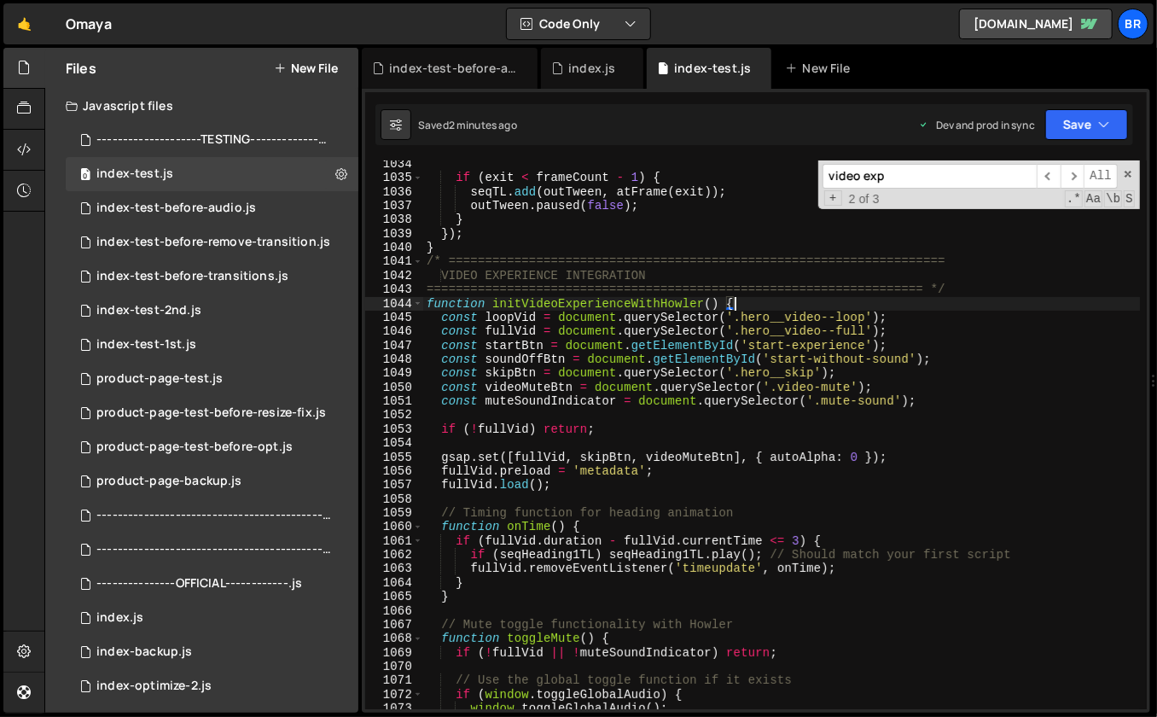
click at [780, 298] on div "if ( exit < frameCount - 1 ) { seqTL . add ( outTween , atFrame ( exit )) ; out…" at bounding box center [782, 446] width 718 height 578
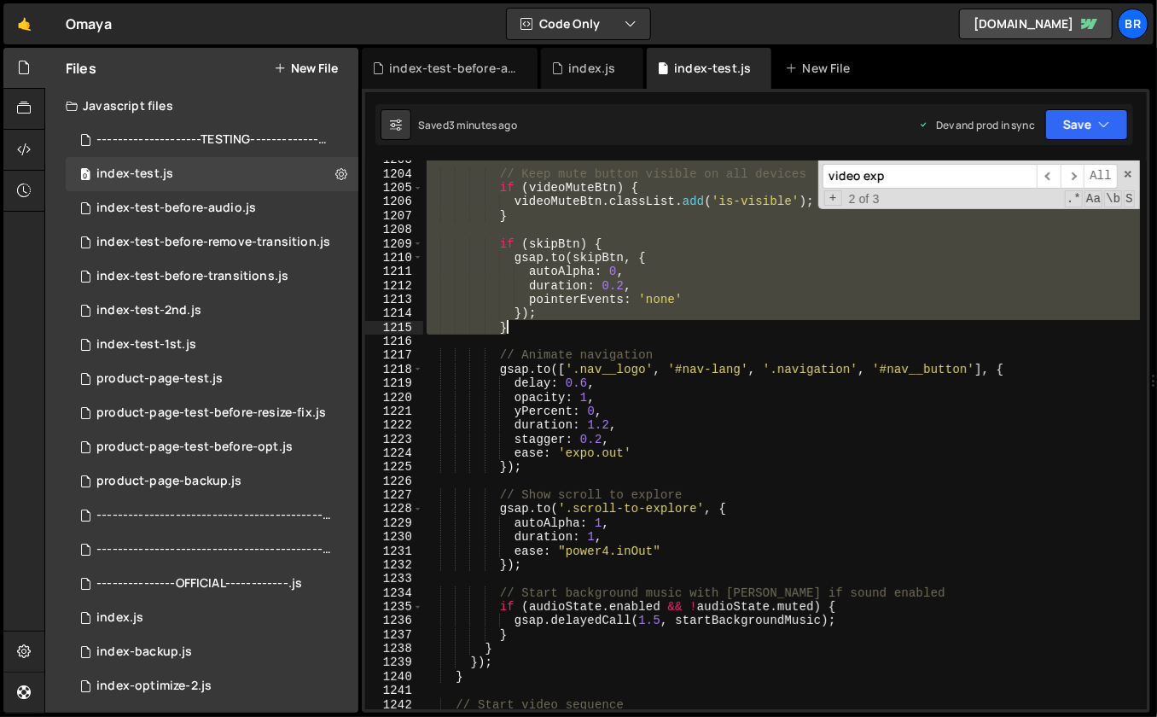
scroll to position [16872, 0]
drag, startPoint x: 427, startPoint y: 302, endPoint x: 517, endPoint y: 334, distance: 95.8
click at [517, 334] on div "// Keep mute button visible on all devices if ( videoMuteBtn ) { videoMuteBtn .…" at bounding box center [782, 442] width 718 height 578
click at [793, 439] on div "// Keep mute button visible on all devices if ( videoMuteBtn ) { videoMuteBtn .…" at bounding box center [782, 442] width 718 height 578
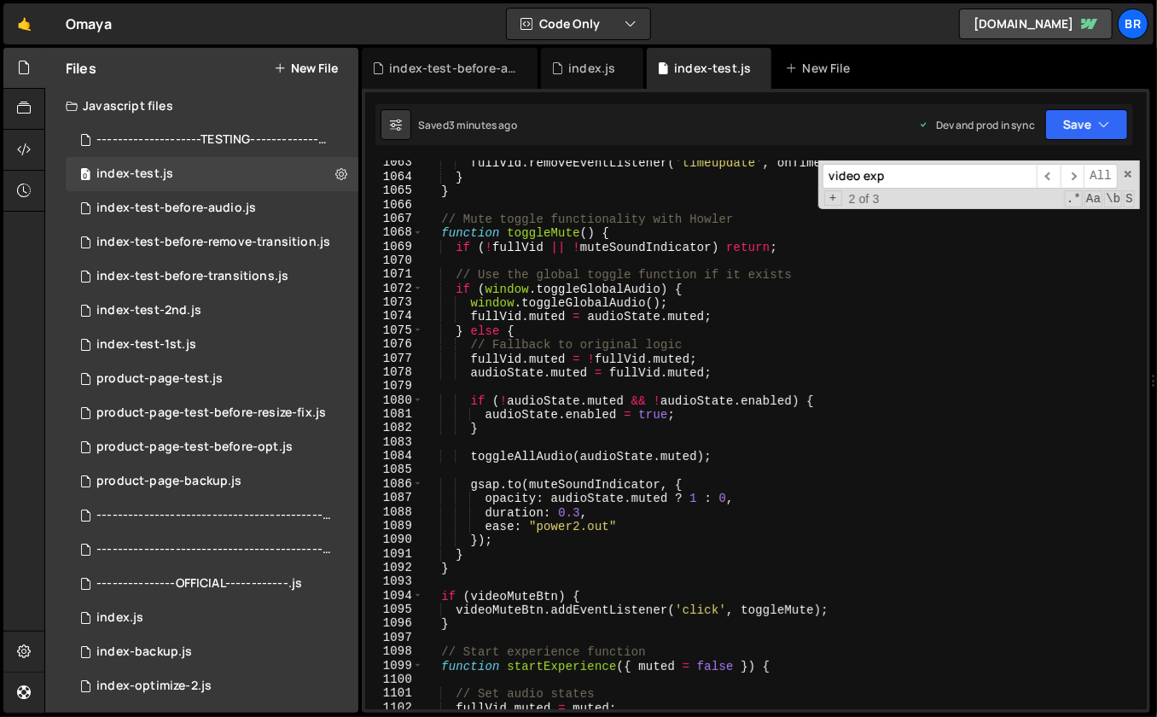
scroll to position [14586, 0]
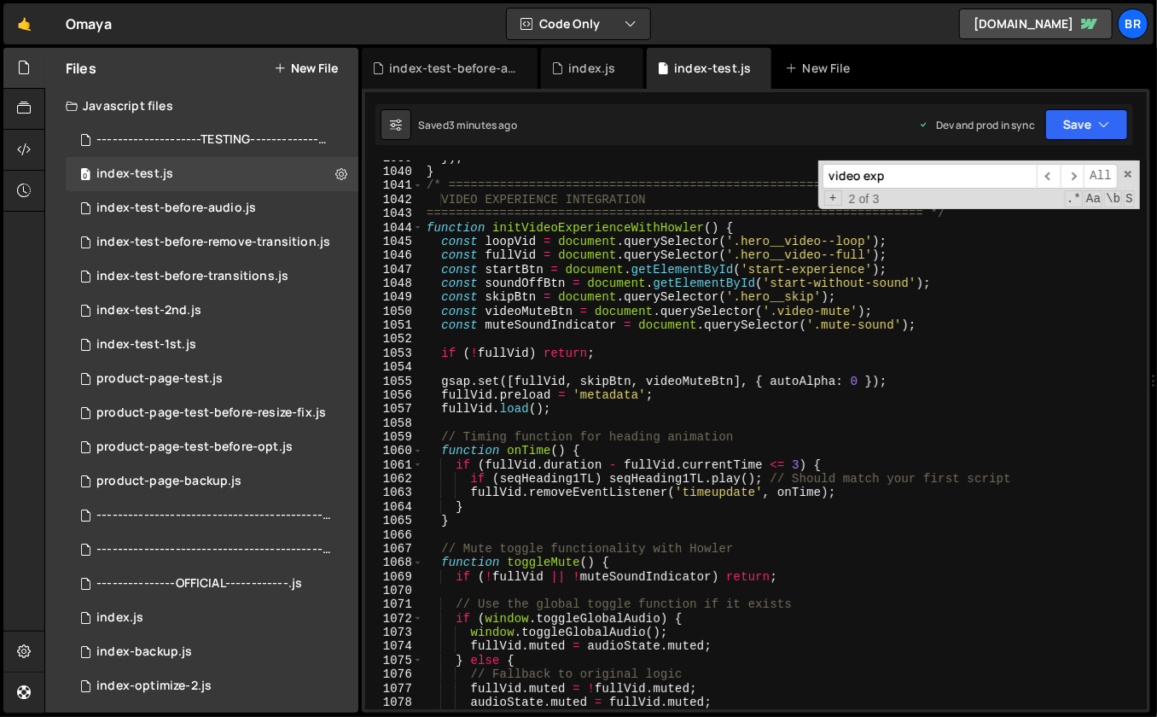
click at [757, 224] on div "}) ; } /* ==================================================================== …" at bounding box center [782, 440] width 718 height 578
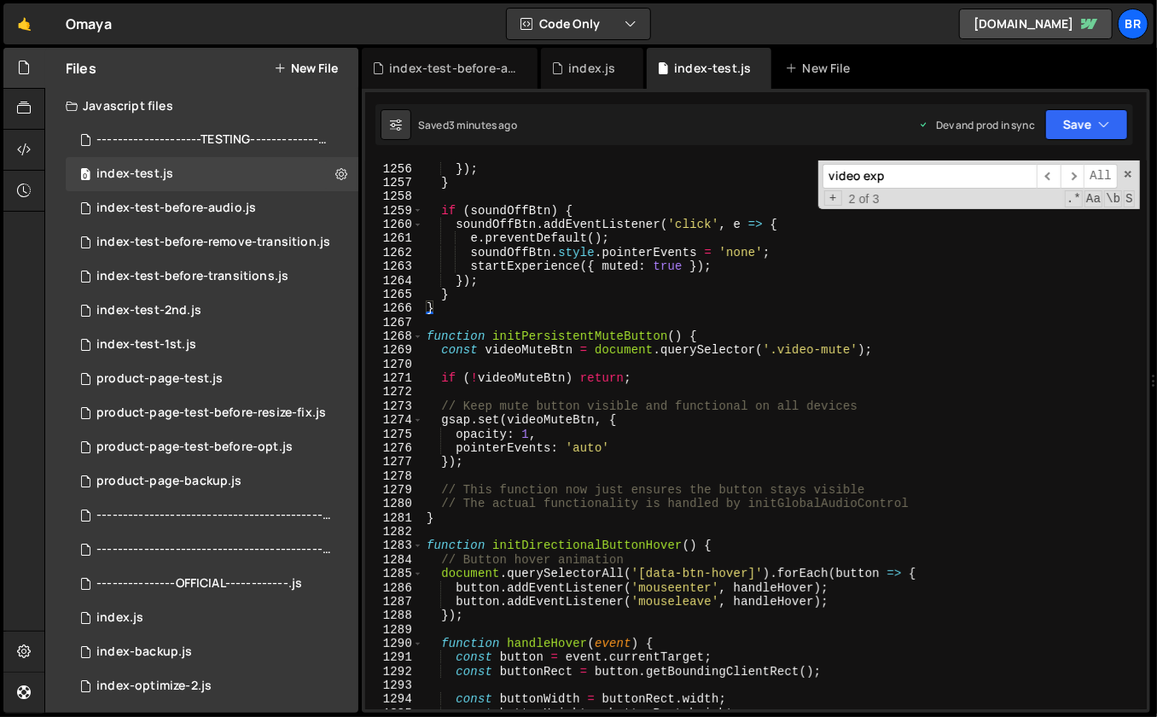
scroll to position [17427, 0]
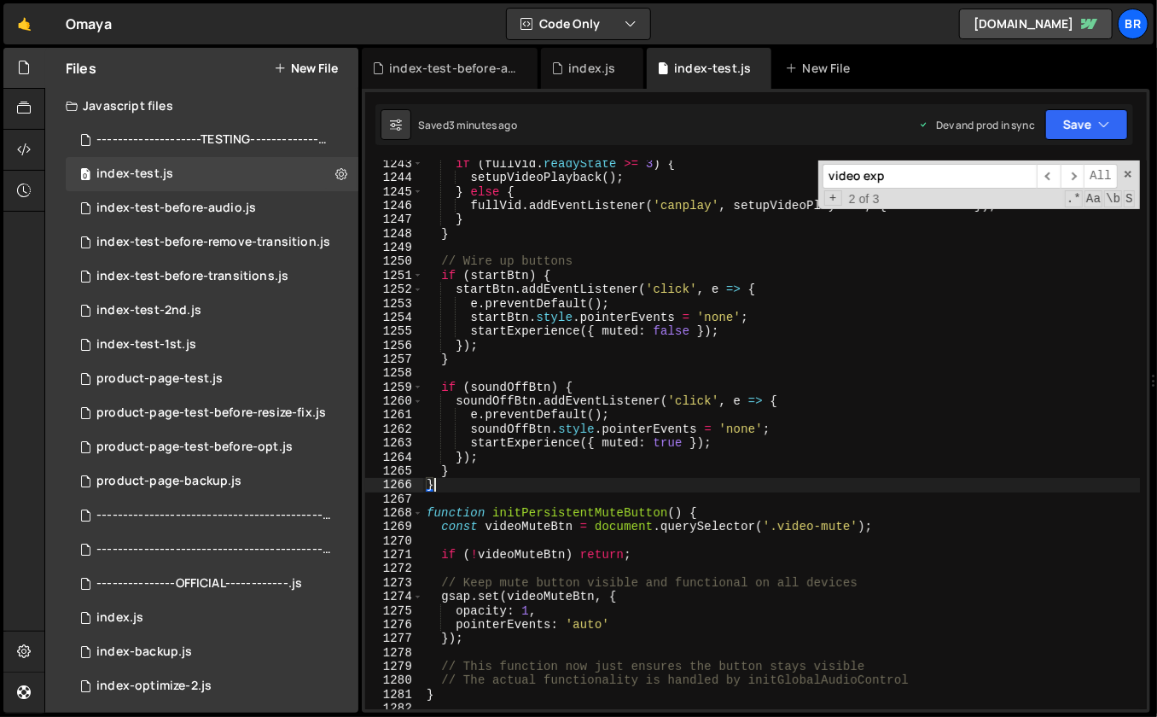
click at [439, 487] on div "if ( fullVid . readyState >= 3 ) { setupVideoPlayback ( ) ; } else { fullVid . …" at bounding box center [782, 446] width 718 height 578
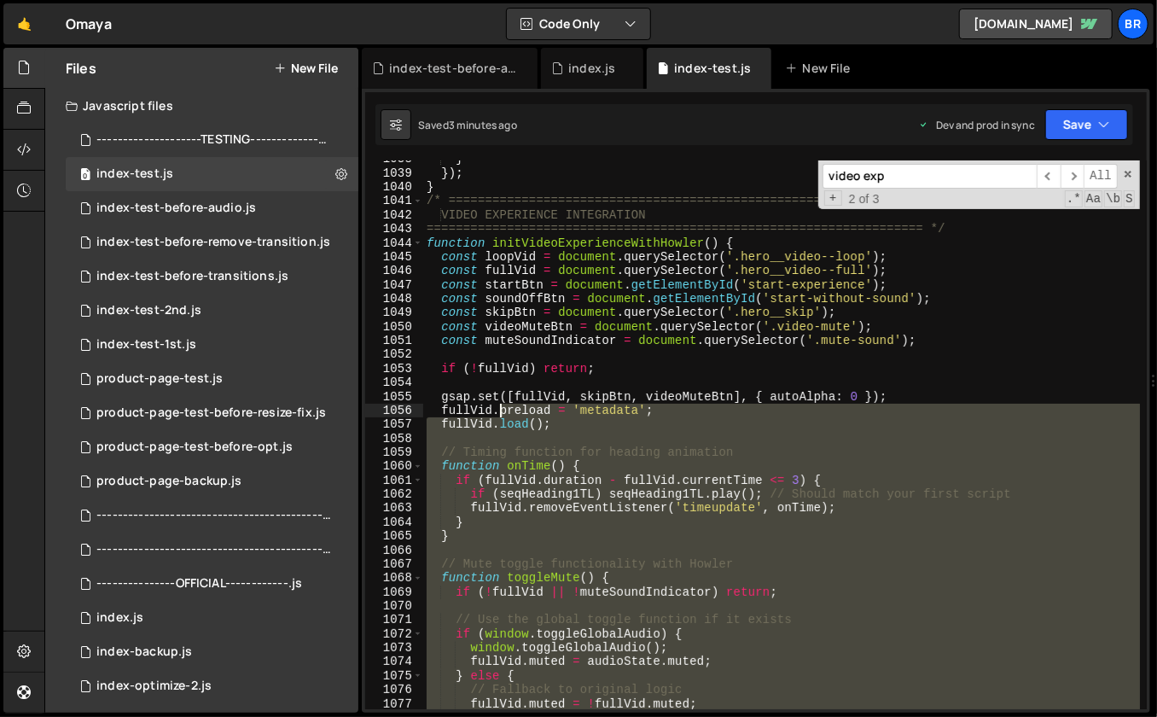
scroll to position [14570, 0]
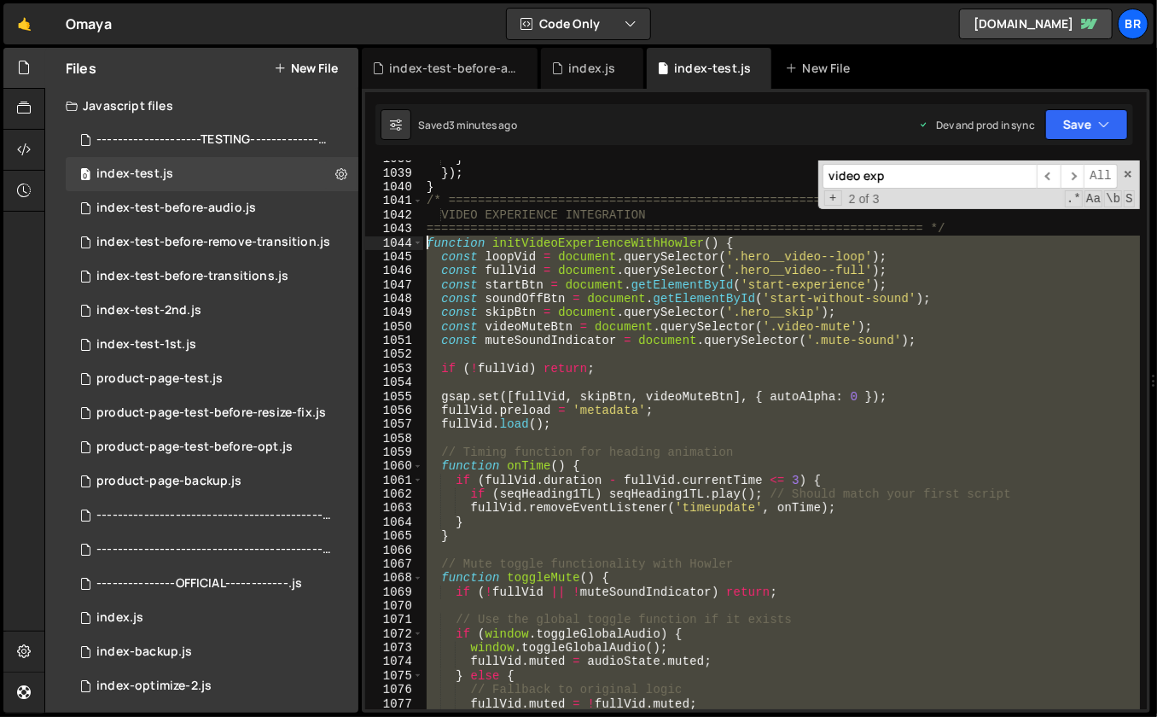
drag, startPoint x: 445, startPoint y: 487, endPoint x: 424, endPoint y: 247, distance: 241.5
click at [424, 247] on div "} }) ; } /* ===================================================================…" at bounding box center [782, 441] width 718 height 578
paste textarea "}"
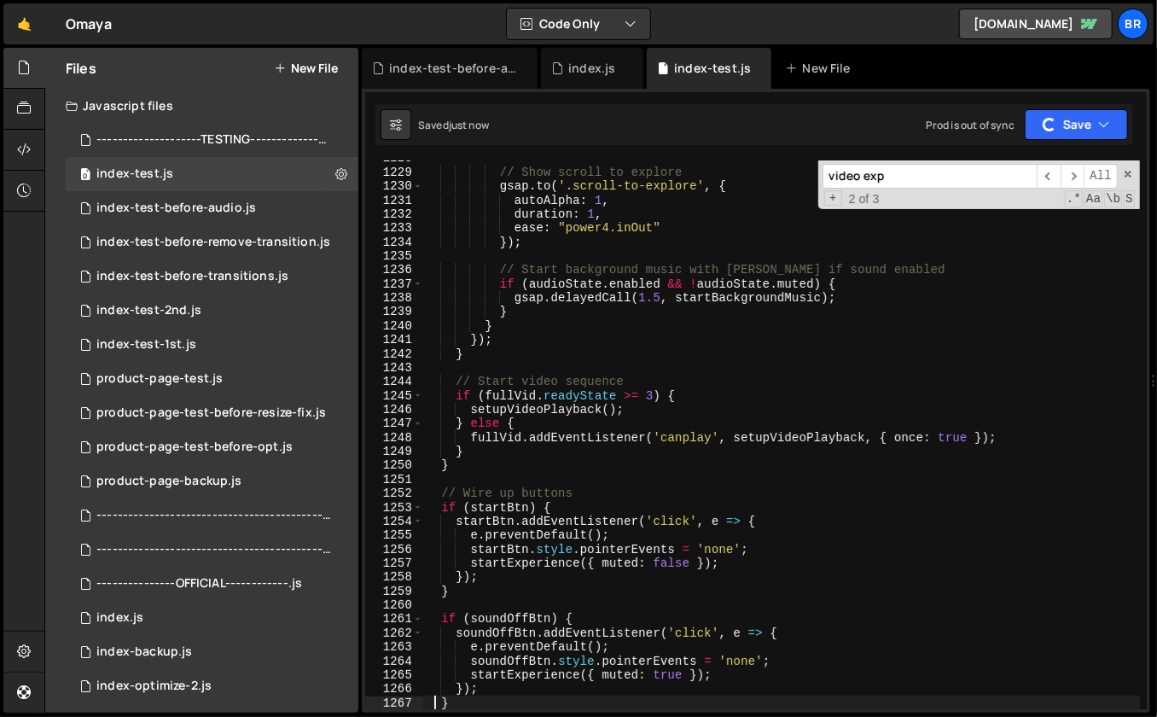
scroll to position [17310, 0]
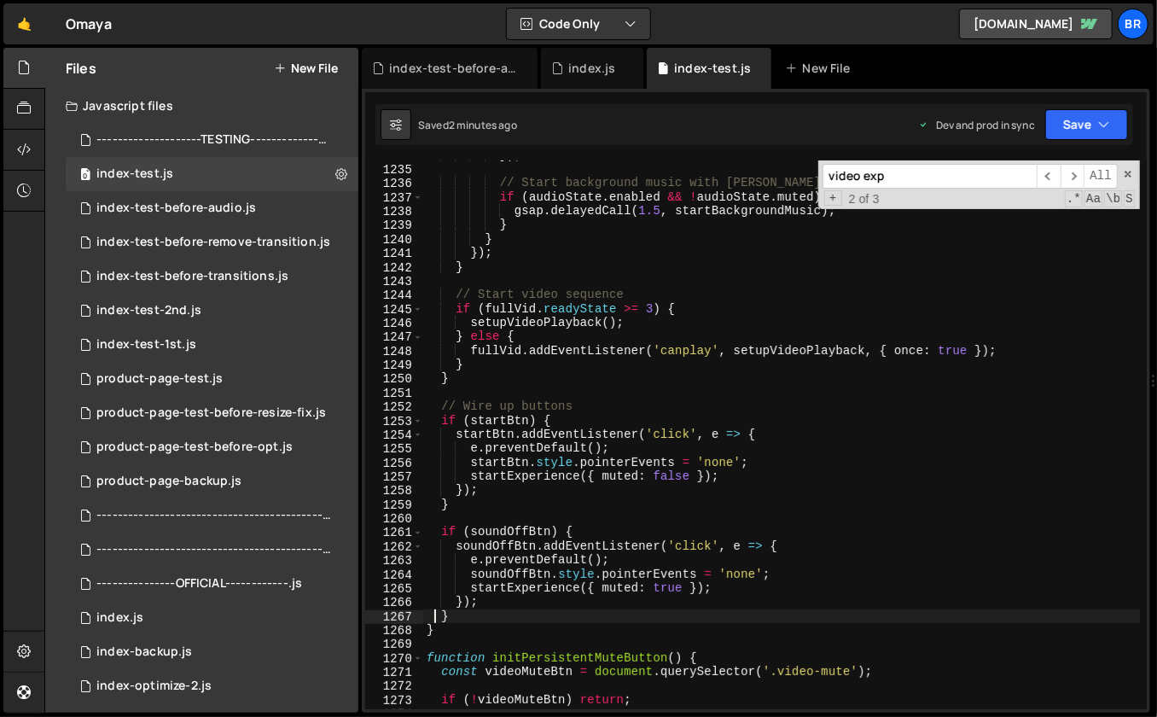
click at [955, 557] on div "}) ; // Start background music with Howler if sound enabled if ( audioState . e…" at bounding box center [782, 437] width 718 height 578
type textarea "e.preventDefault();"
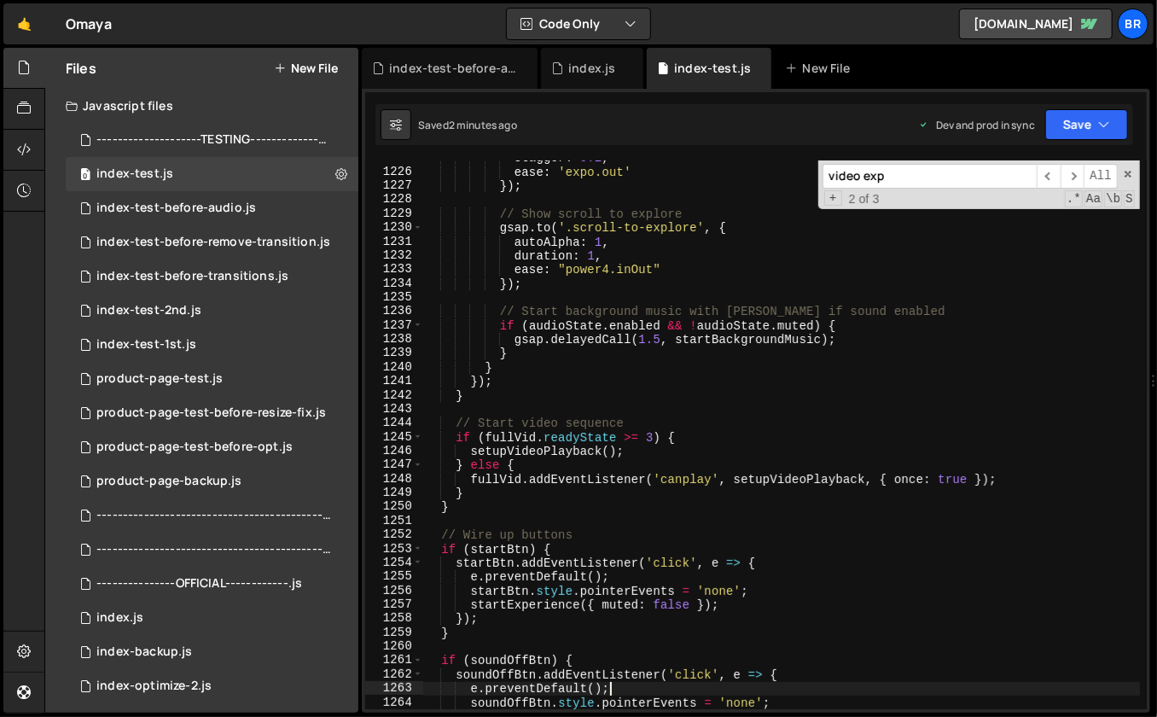
scroll to position [17182, 0]
click at [630, 67] on icon at bounding box center [631, 68] width 12 height 17
click at [523, 66] on icon at bounding box center [525, 68] width 12 height 17
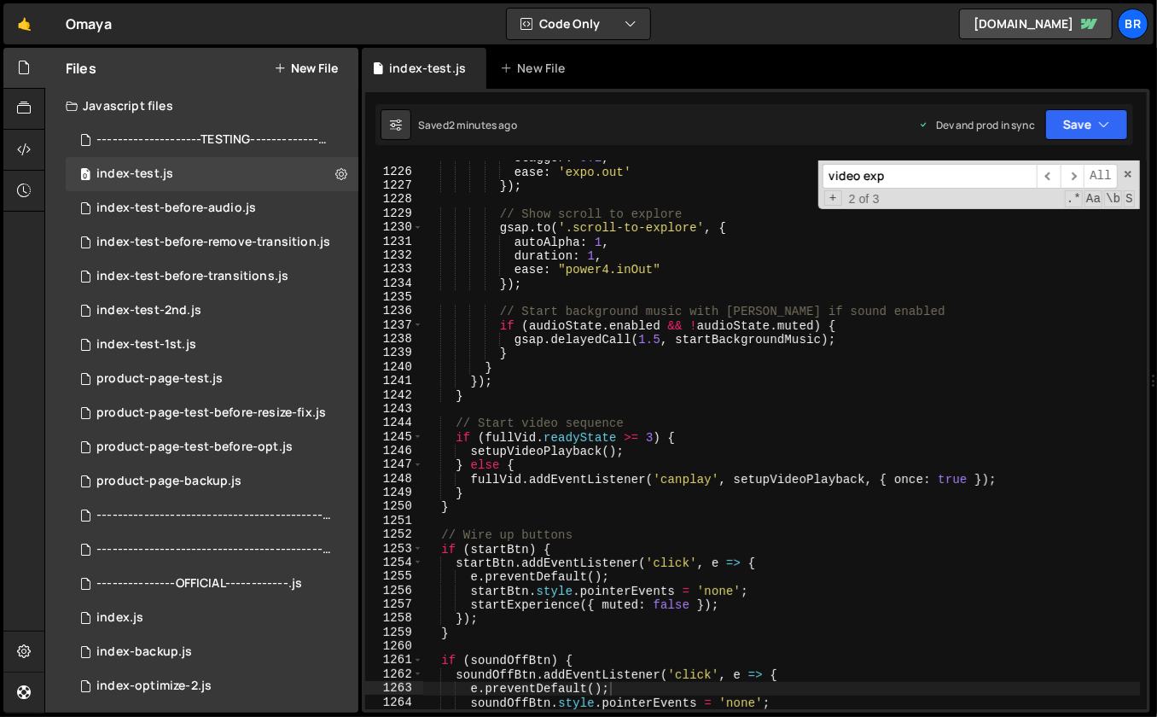
click at [921, 179] on input "video exp" at bounding box center [929, 176] width 214 height 25
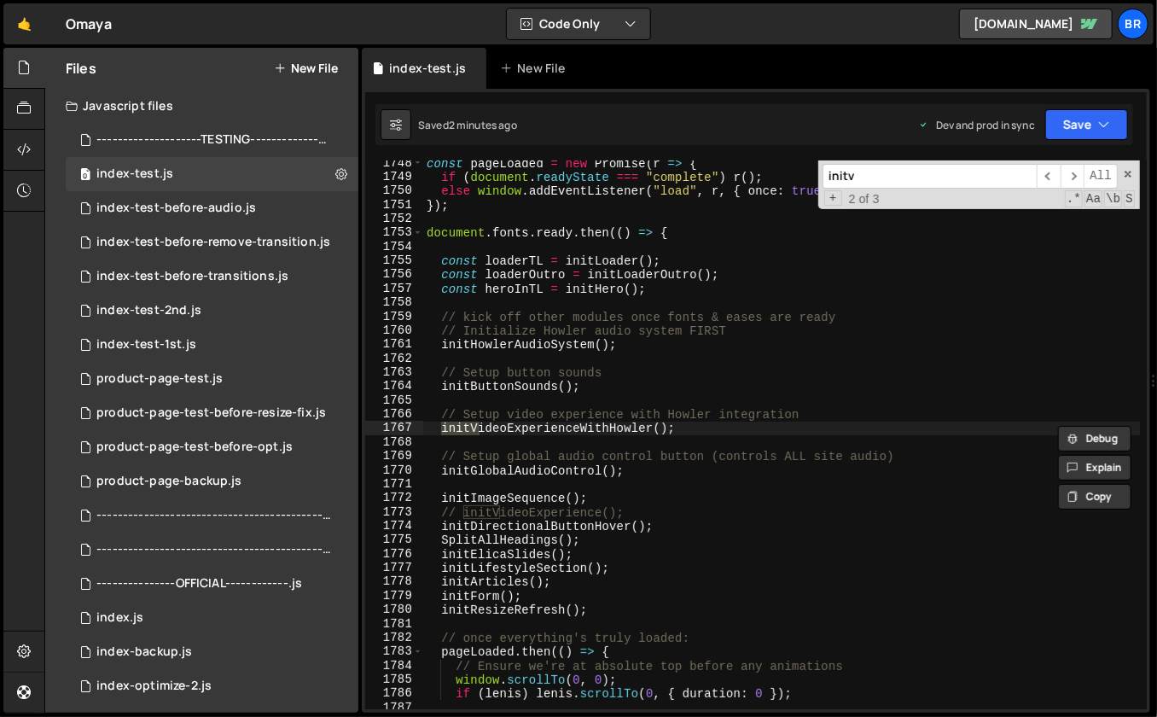
scroll to position [24479, 0]
type input "initvideoex"
click at [1060, 176] on span "​" at bounding box center [1049, 176] width 24 height 25
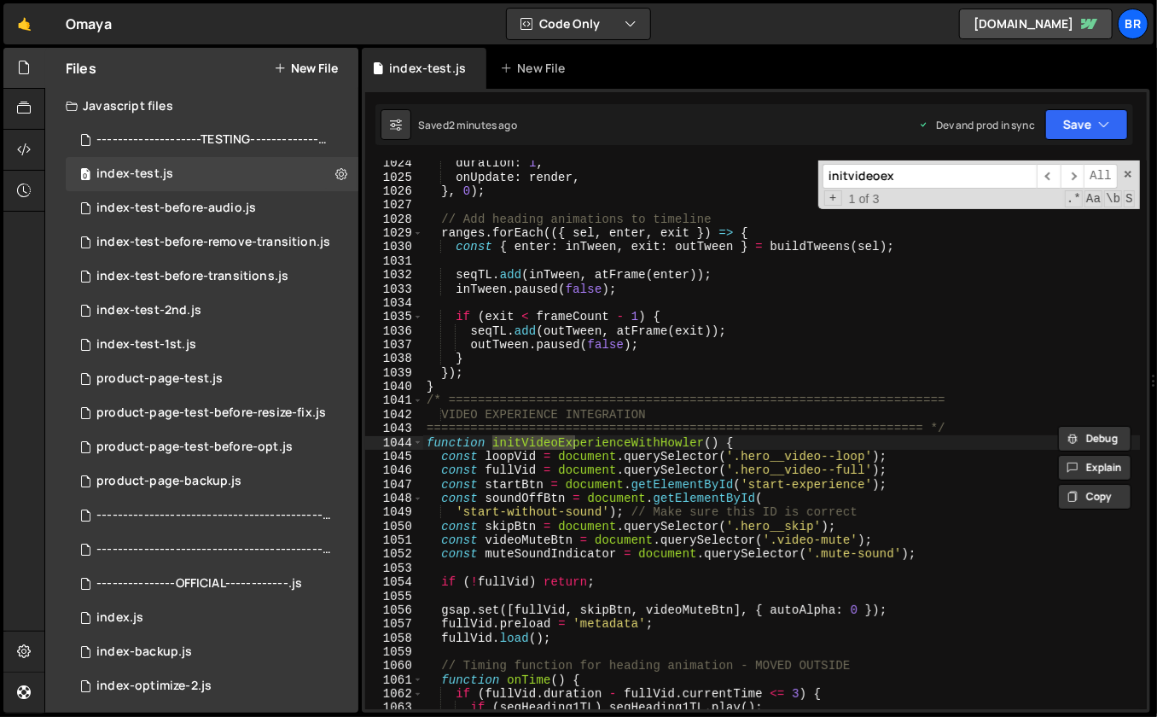
click at [778, 590] on div "duration : 1 , onUpdate : render , } , 0 ) ; // Add heading animations to timel…" at bounding box center [782, 445] width 718 height 578
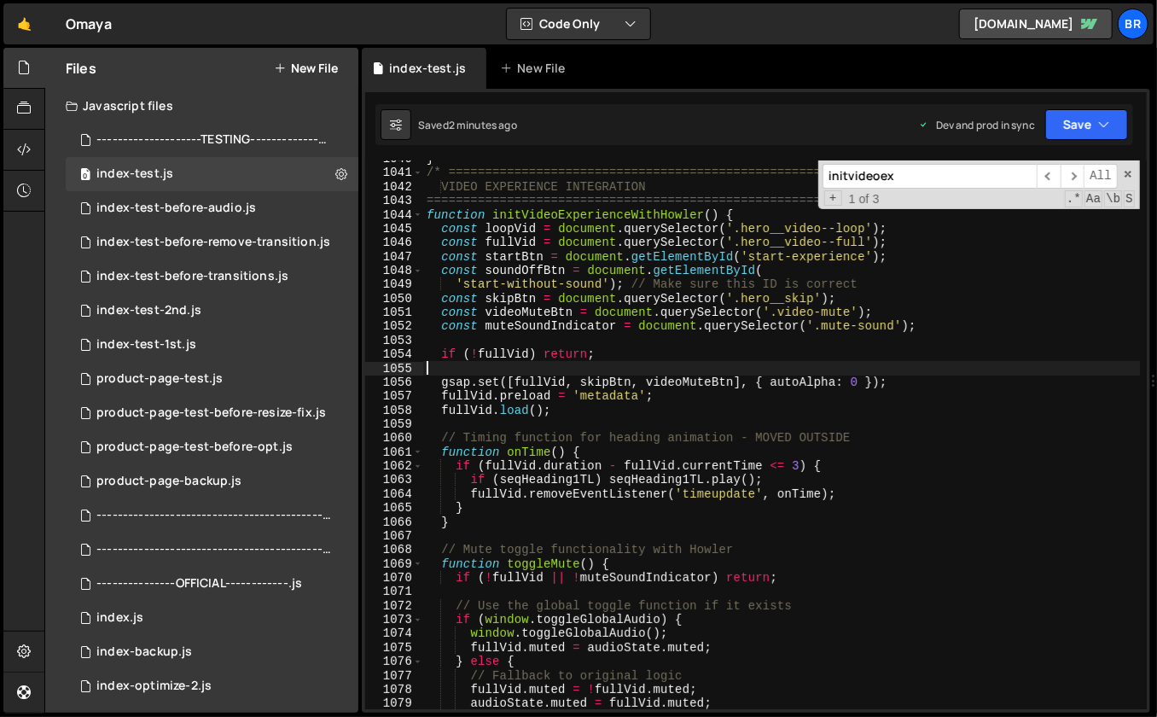
scroll to position [14664, 0]
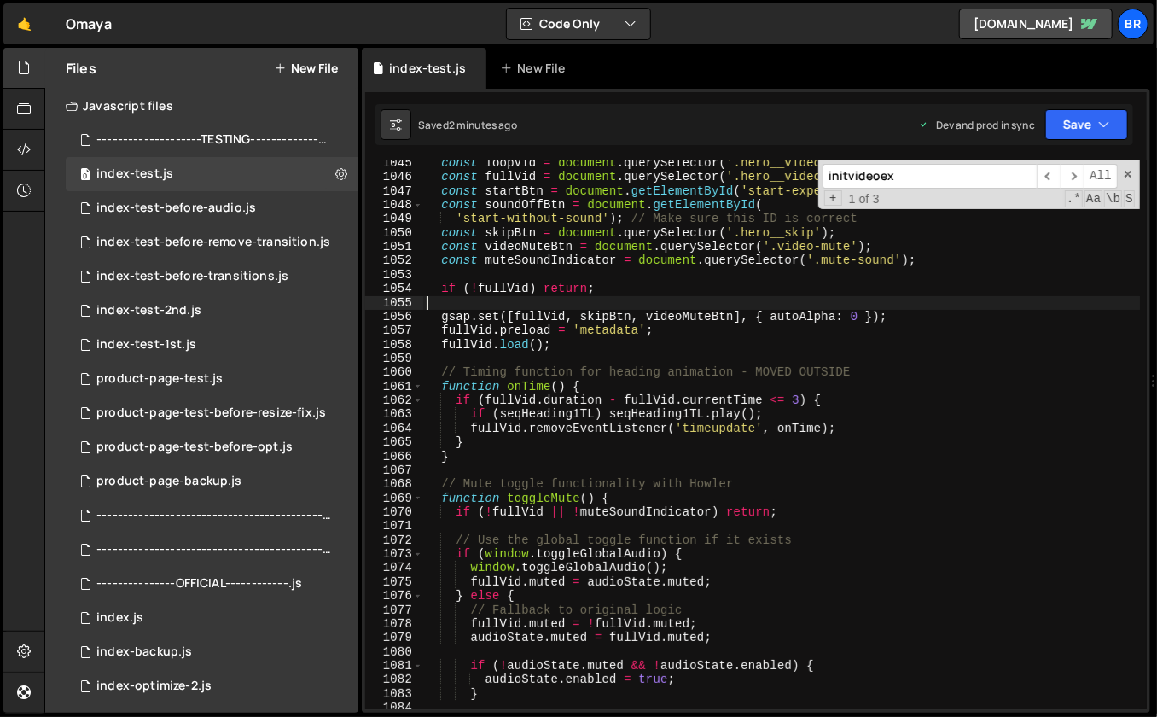
click at [689, 512] on div "const loopVid = document . querySelector ( '.hero__video--loop' ) ; const fullV…" at bounding box center [782, 445] width 718 height 578
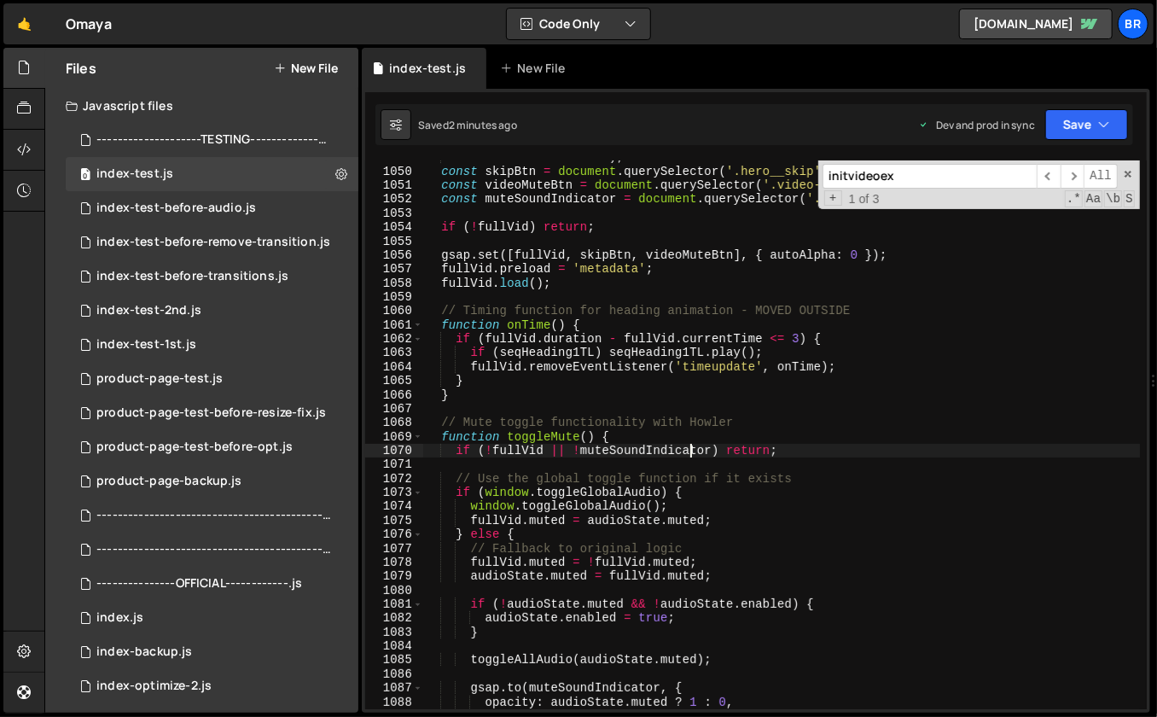
click at [655, 435] on div "'start-without-sound' ) ; // Make sure this ID is correct const skipBtn = docum…" at bounding box center [782, 439] width 718 height 578
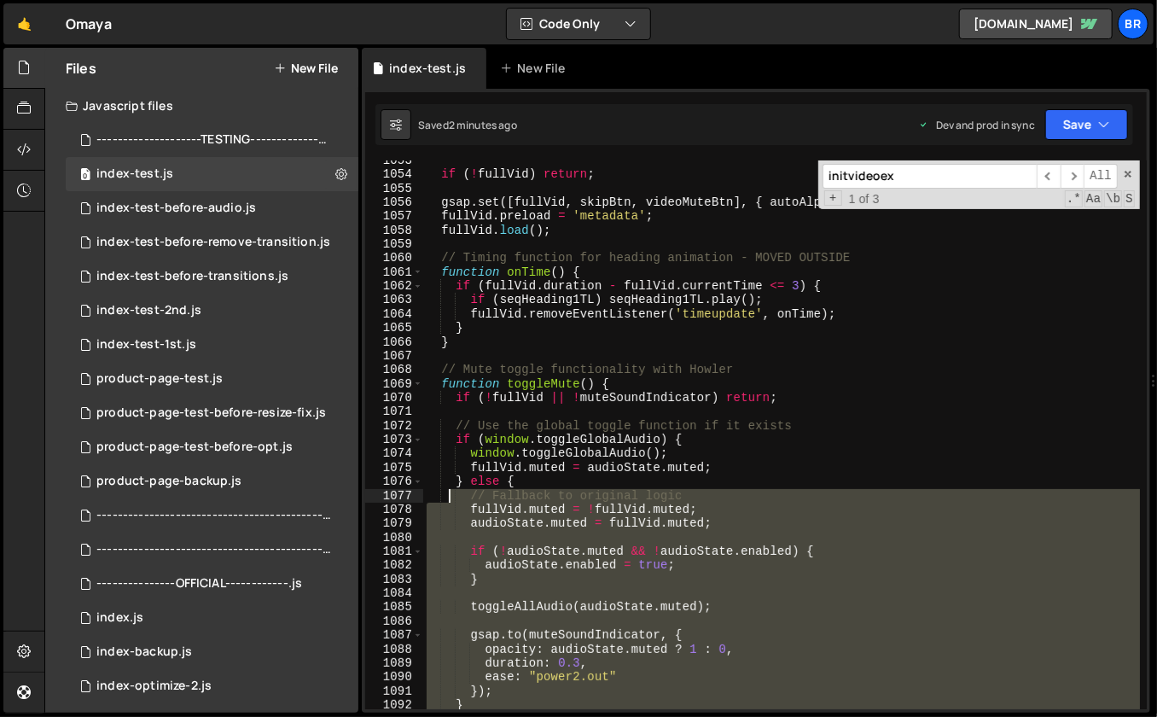
scroll to position [14778, 0]
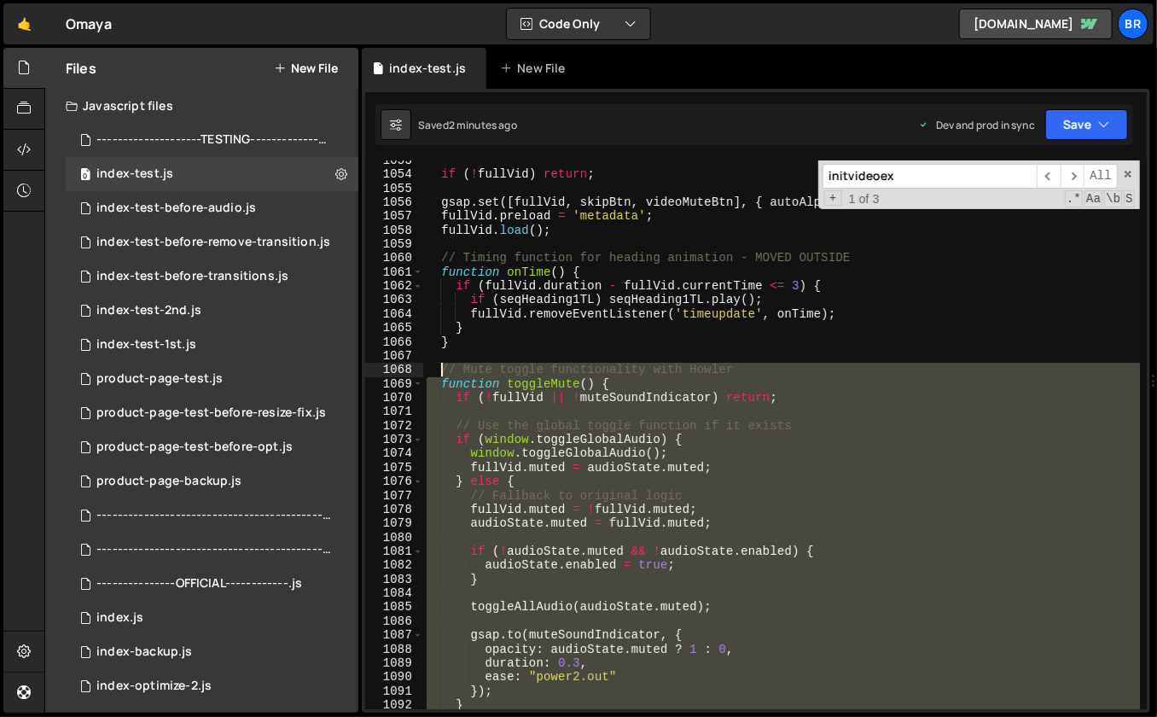
drag, startPoint x: 470, startPoint y: 665, endPoint x: 438, endPoint y: 373, distance: 293.6
click at [438, 373] on div "if ( ! fullVid ) return ; gsap . set ([ fullVid , skipBtn , videoMuteBtn ] , { …" at bounding box center [782, 443] width 718 height 578
type textarea "// Mute toggle functionality with Howler function toggleMute() {"
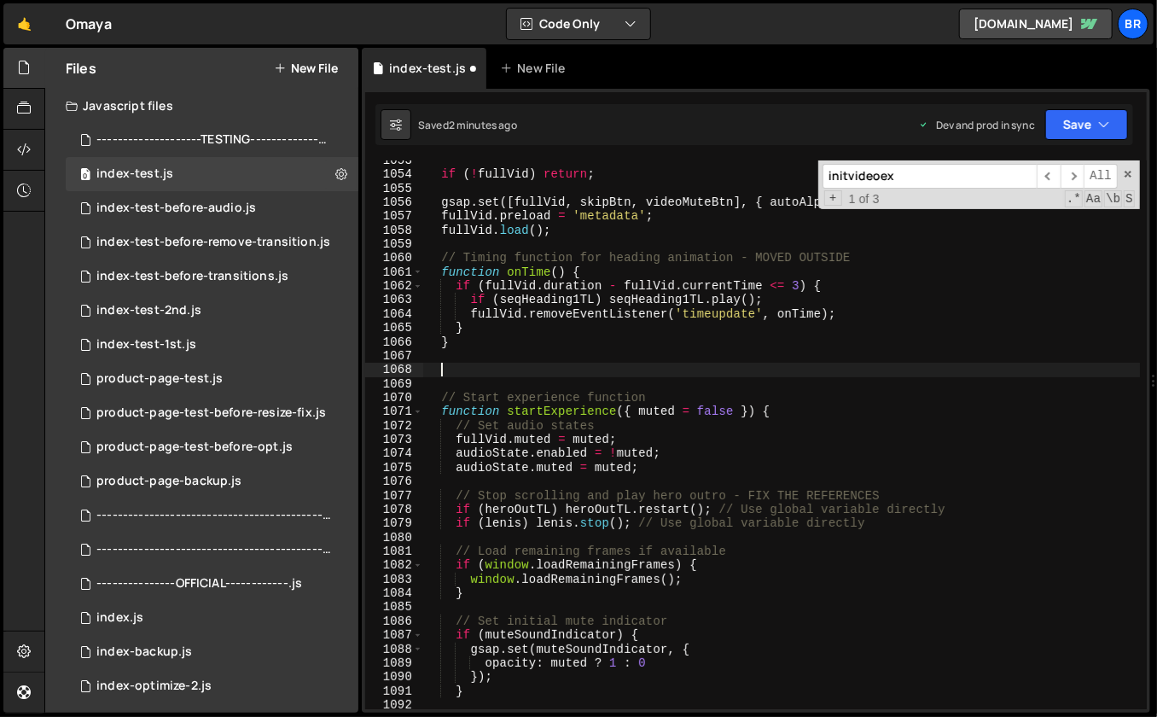
type textarea "// Start experience function"
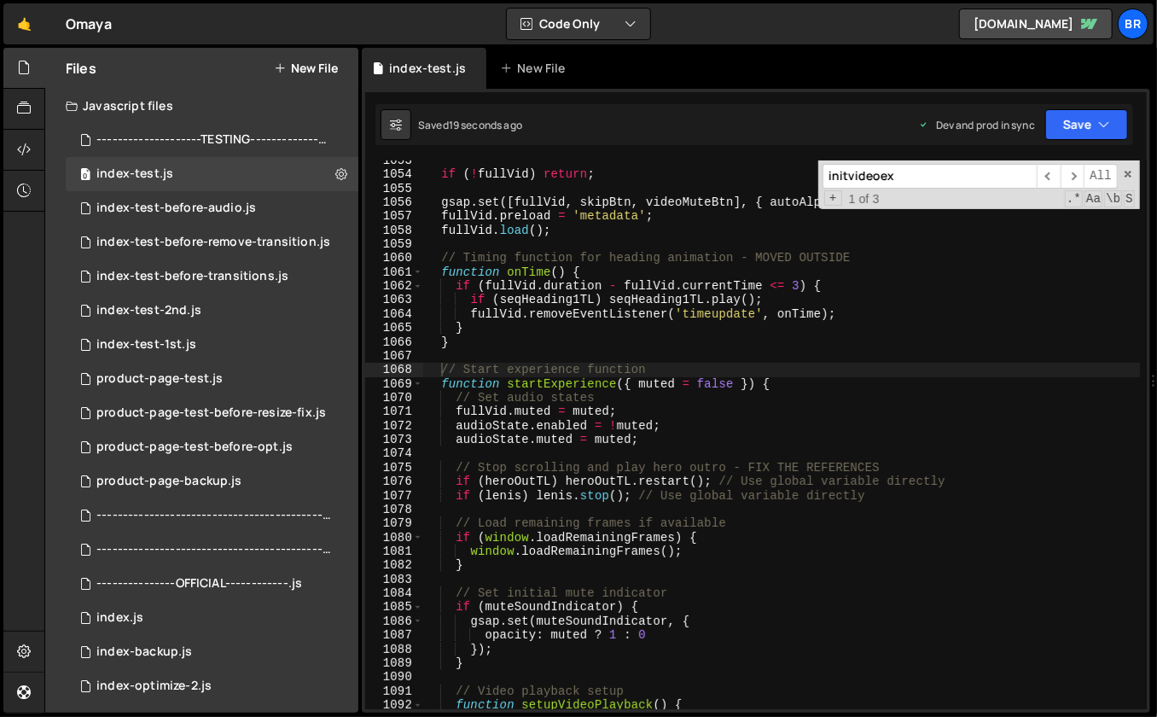
click at [934, 176] on input "initvideoex" at bounding box center [929, 176] width 214 height 25
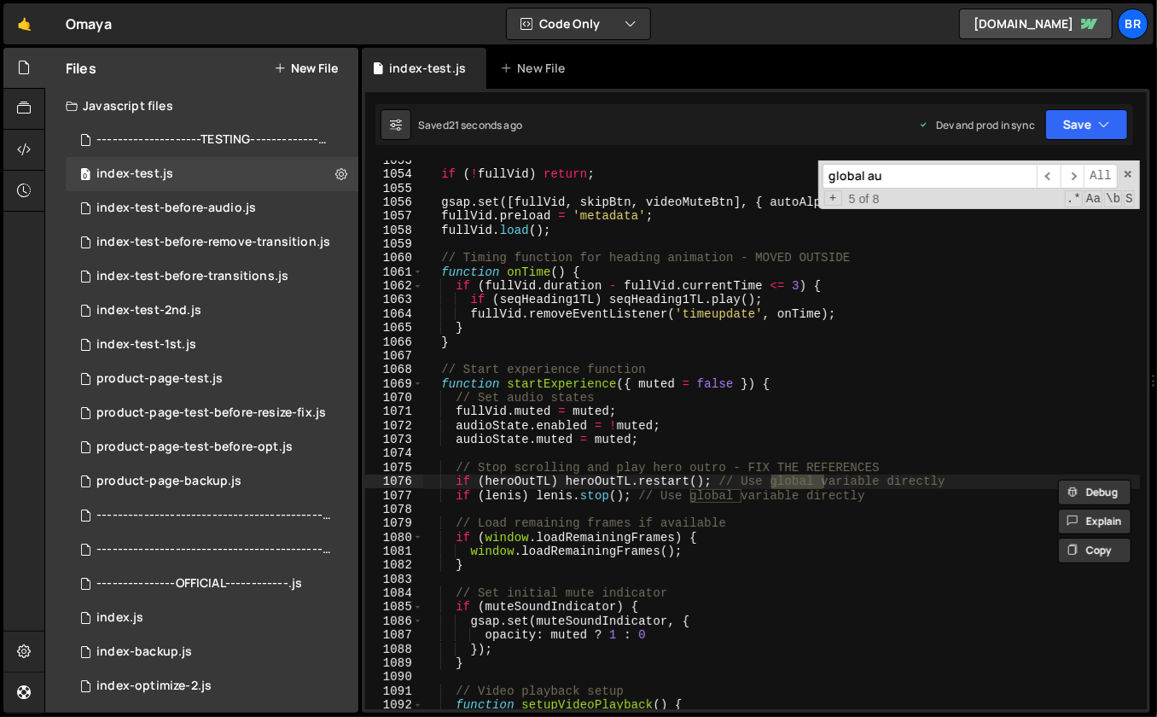
scroll to position [24074, 0]
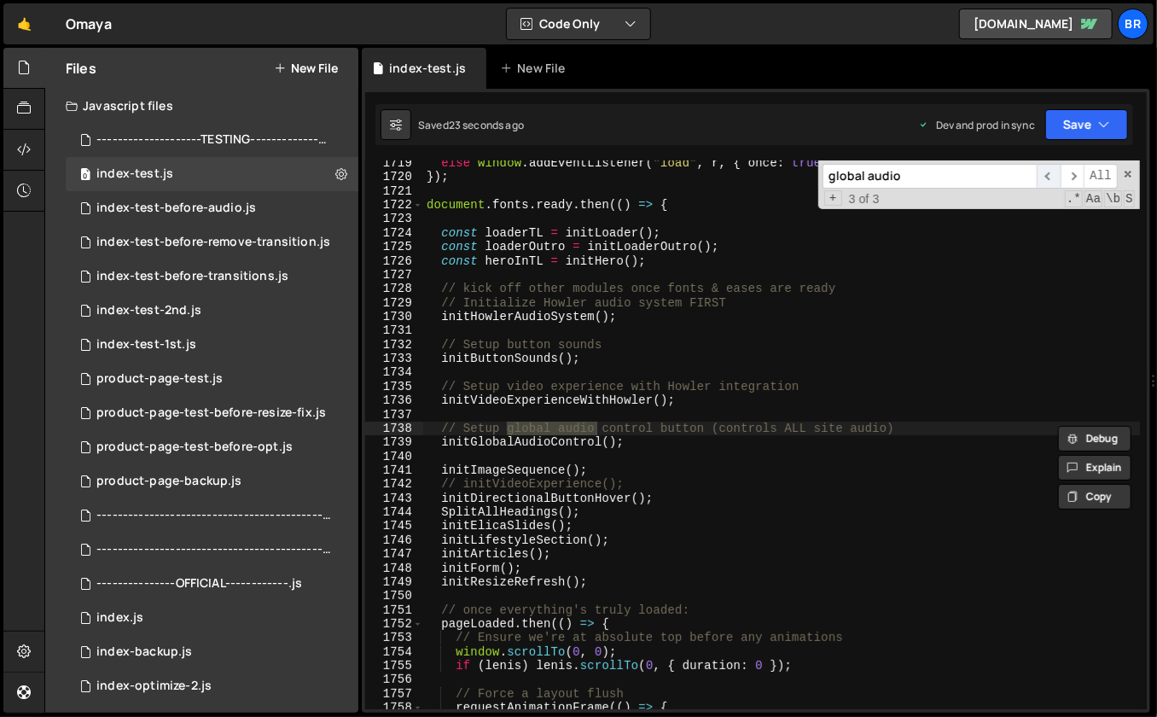
type input "global audio"
click at [1055, 168] on span "​" at bounding box center [1049, 176] width 24 height 25
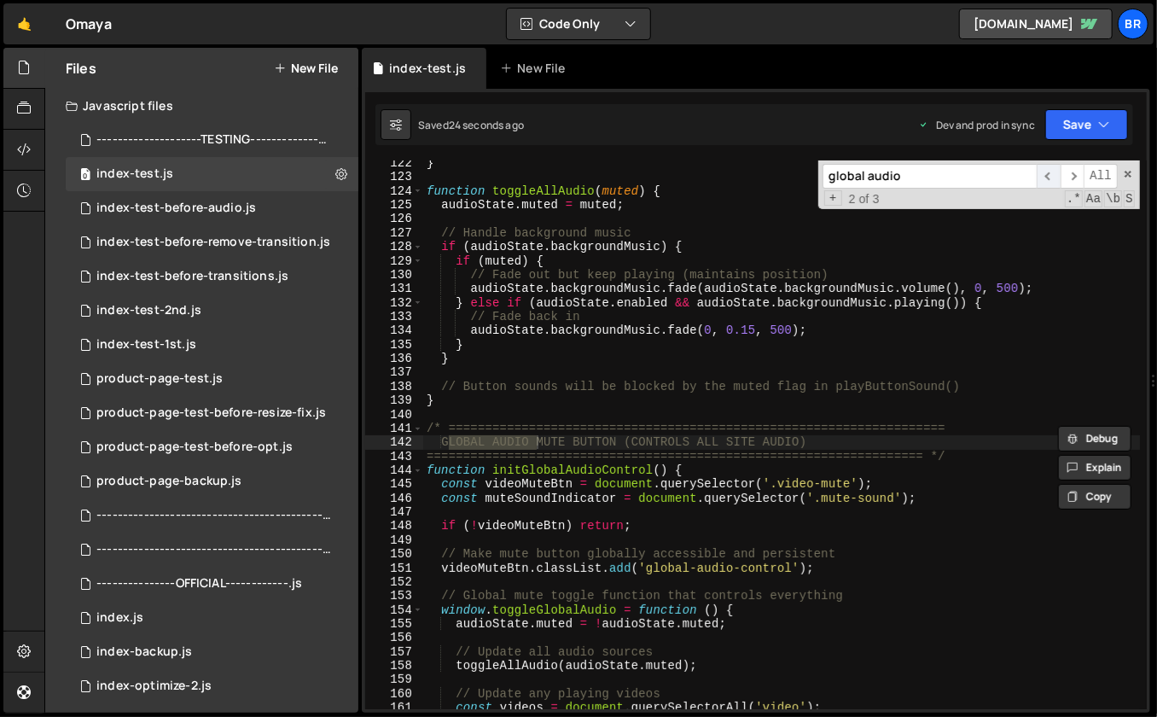
click at [1055, 172] on span "​" at bounding box center [1049, 176] width 24 height 25
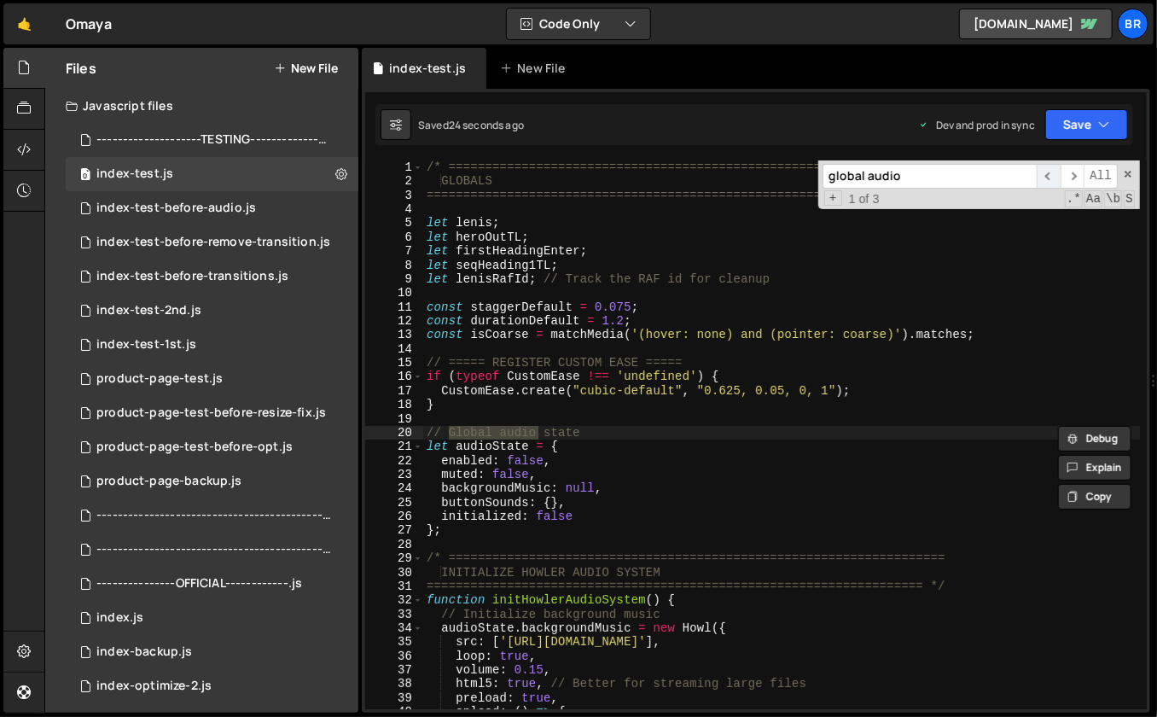
scroll to position [0, 0]
click at [1078, 167] on span "​" at bounding box center [1073, 176] width 24 height 25
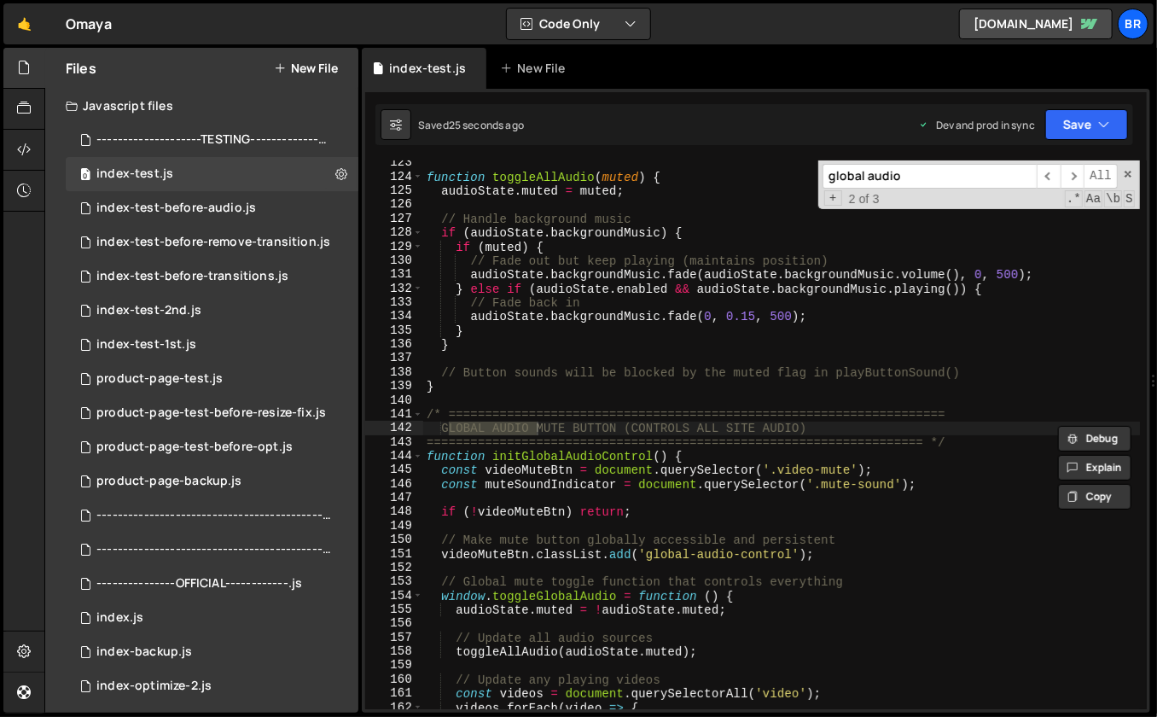
click at [756, 512] on div "function toggleAllAudio ( muted ) { audioState . muted = muted ; // Handle back…" at bounding box center [782, 445] width 718 height 578
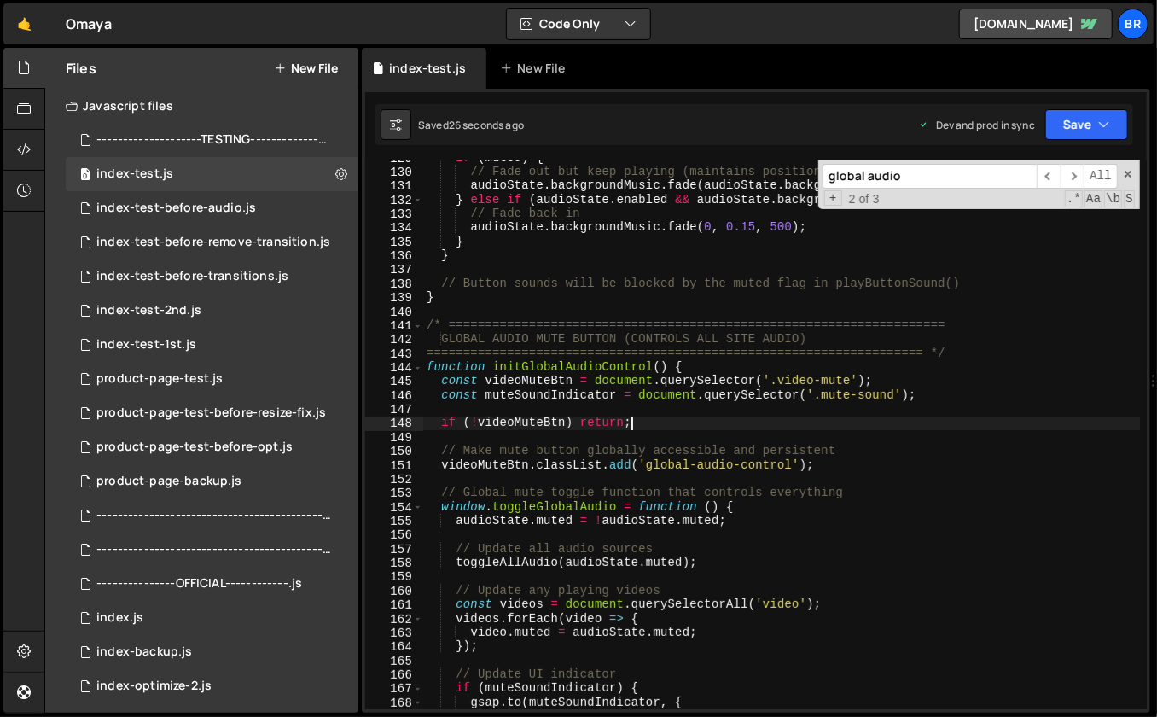
scroll to position [1969, 0]
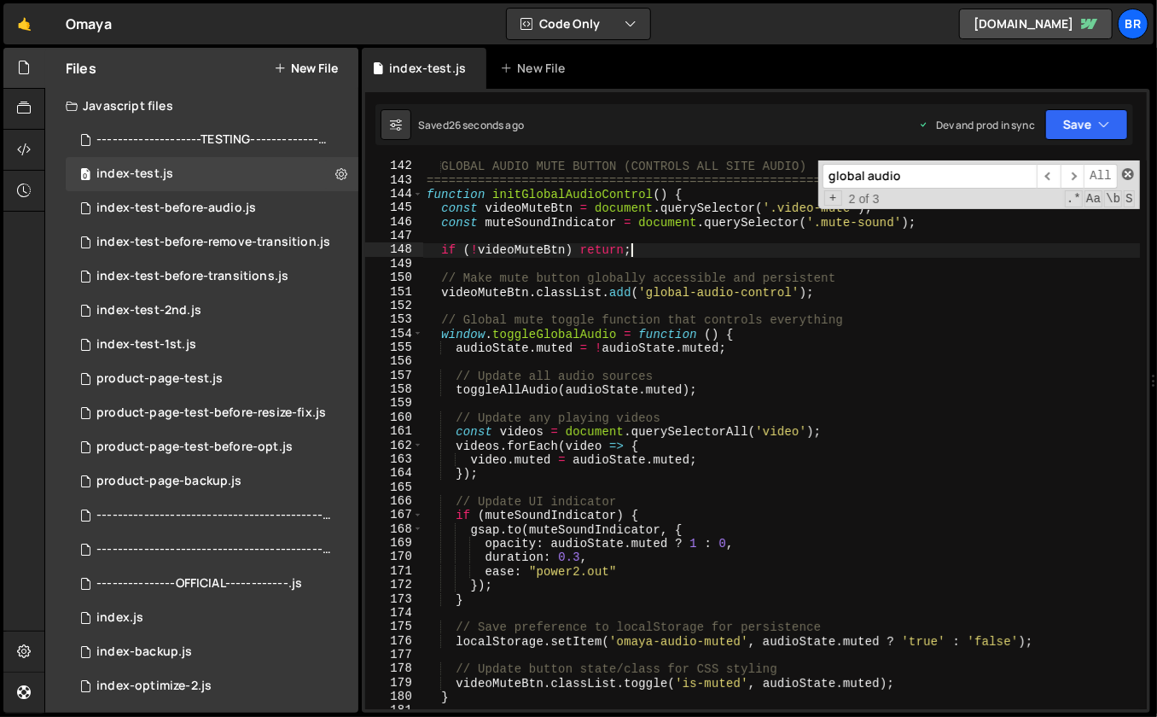
click at [1127, 171] on span at bounding box center [1128, 174] width 12 height 12
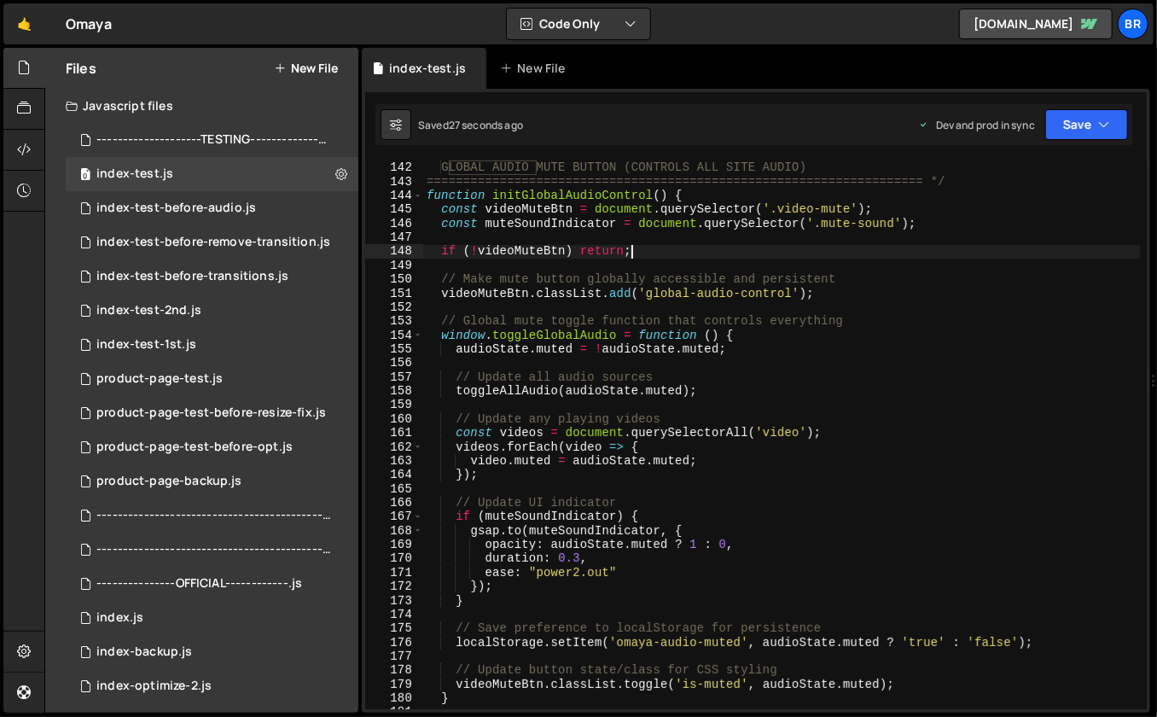
scroll to position [1953, 0]
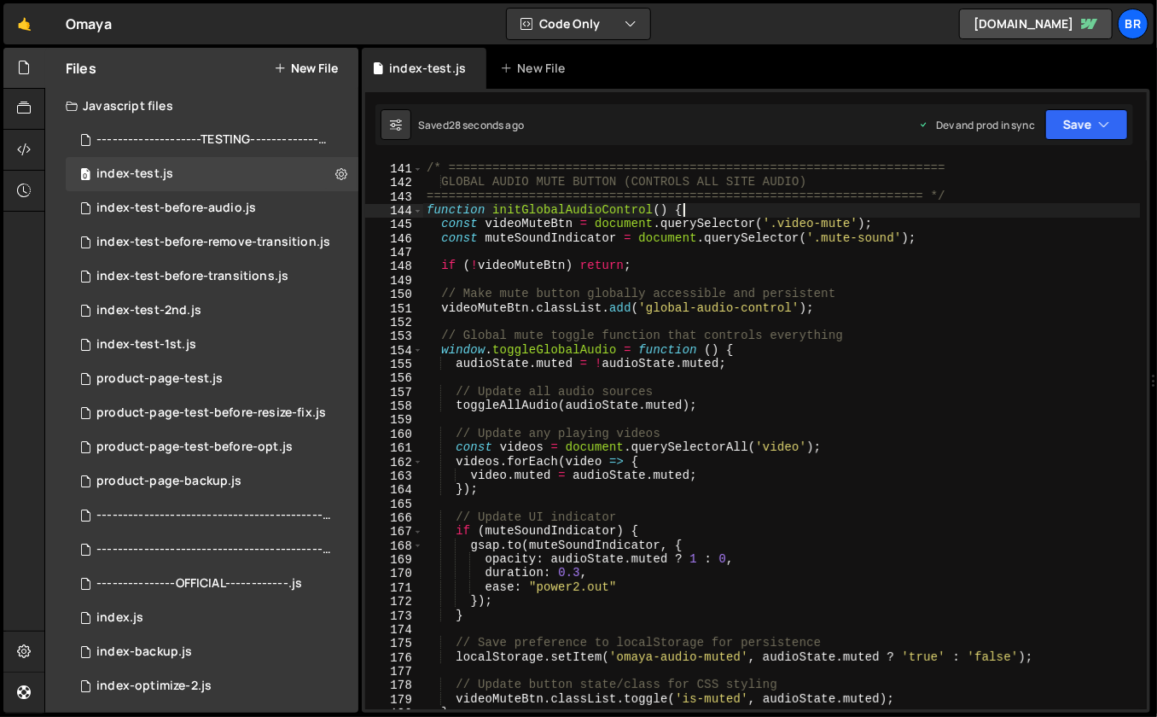
click at [712, 211] on div "/* ==================================================================== GLOBAL …" at bounding box center [782, 437] width 718 height 578
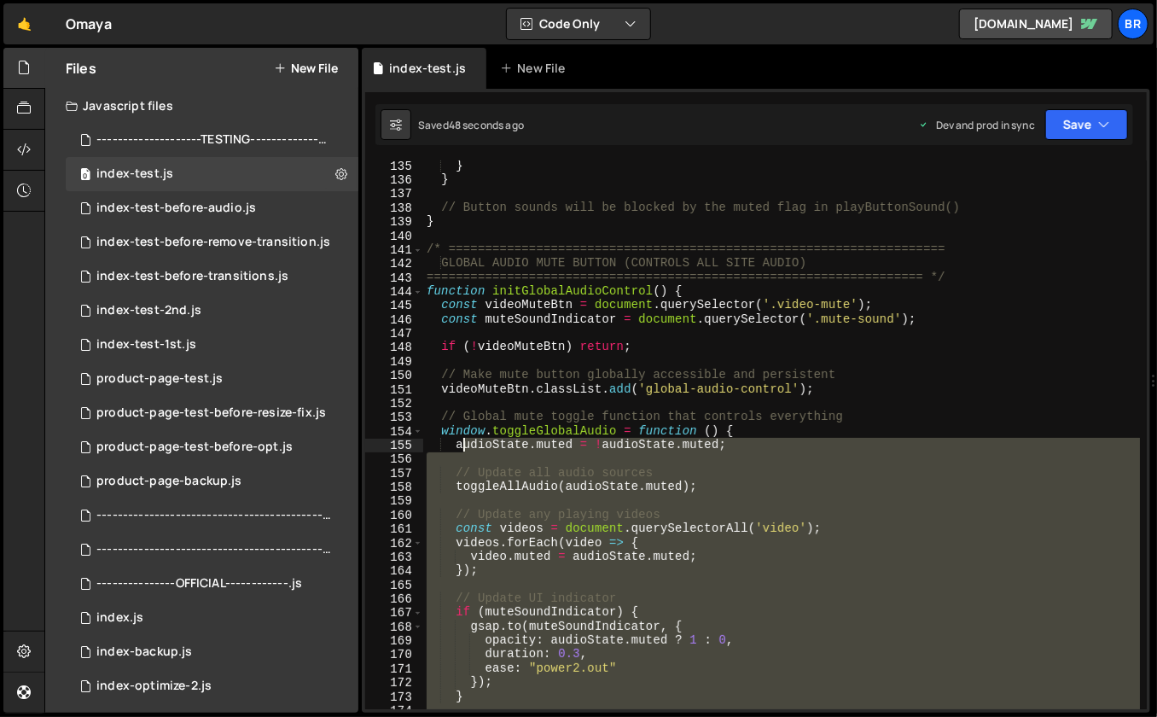
scroll to position [1872, 0]
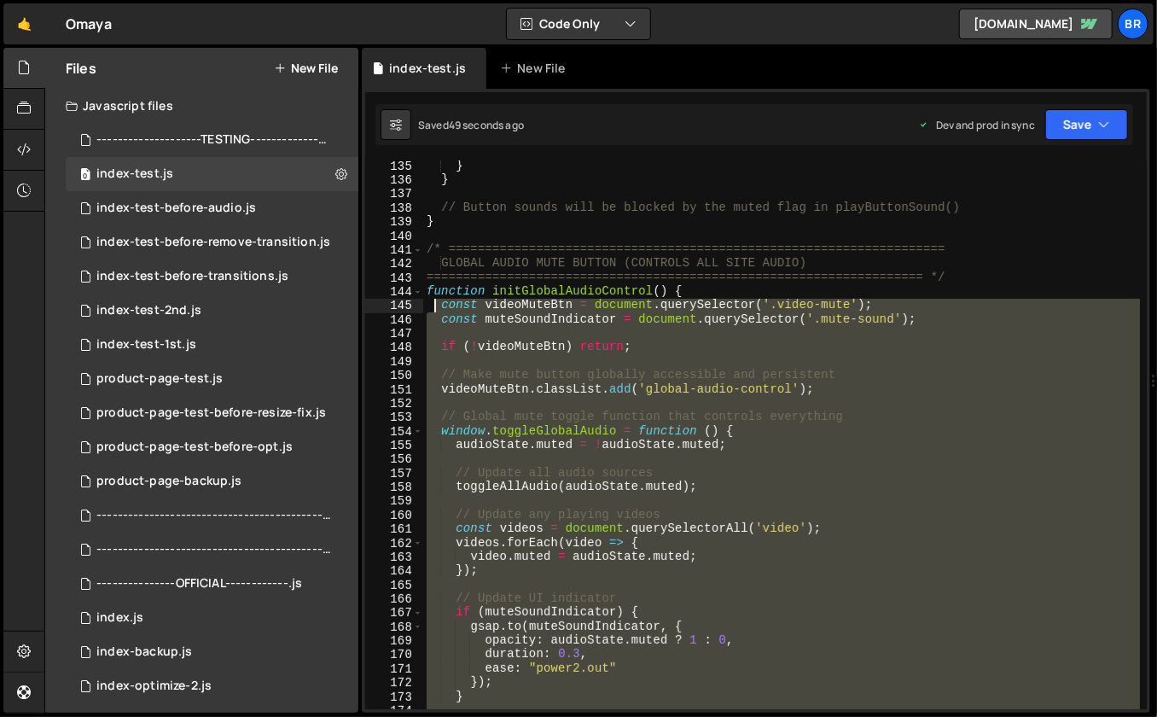
drag, startPoint x: 469, startPoint y: 580, endPoint x: 425, endPoint y: 288, distance: 295.2
click at [425, 290] on div "} } // Button sounds will be blocked by the muted flag in playButtonSound() } /…" at bounding box center [782, 448] width 718 height 578
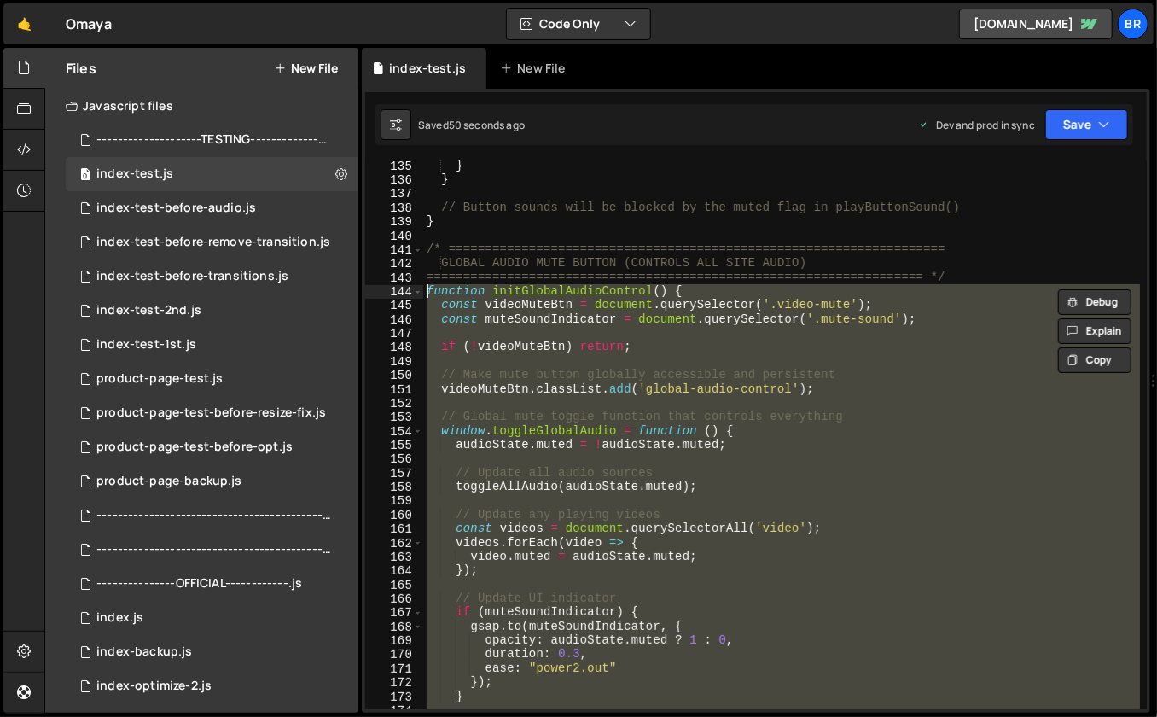
paste textarea "}"
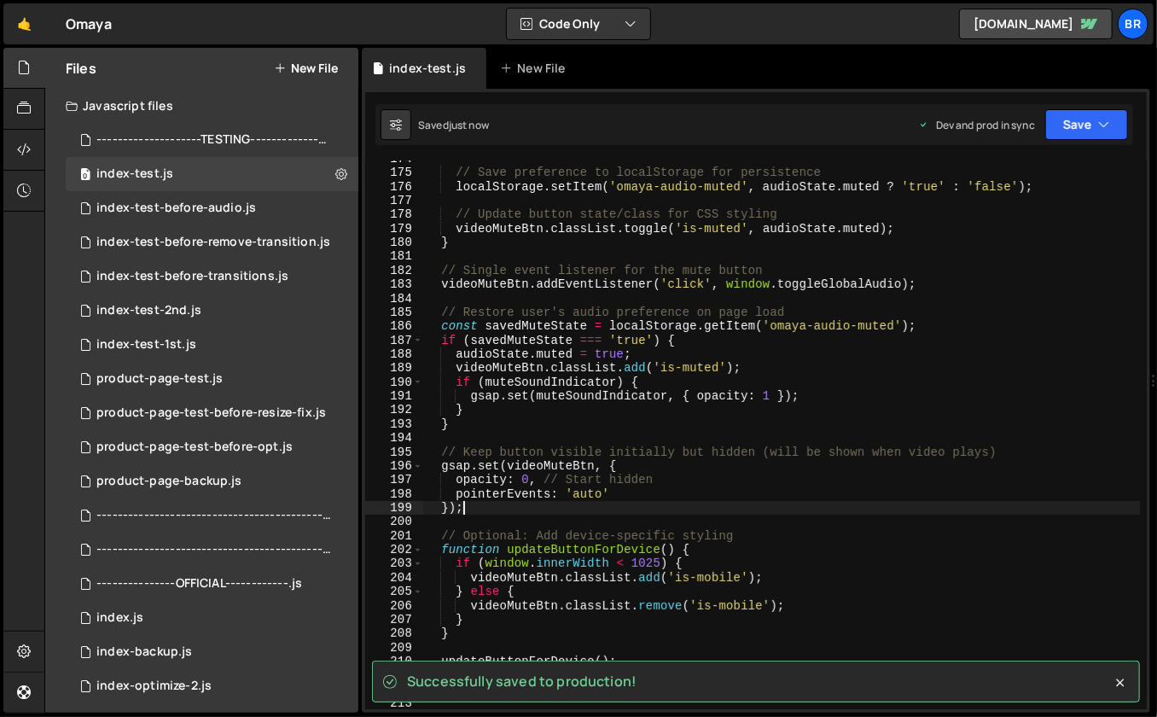
scroll to position [2533, 0]
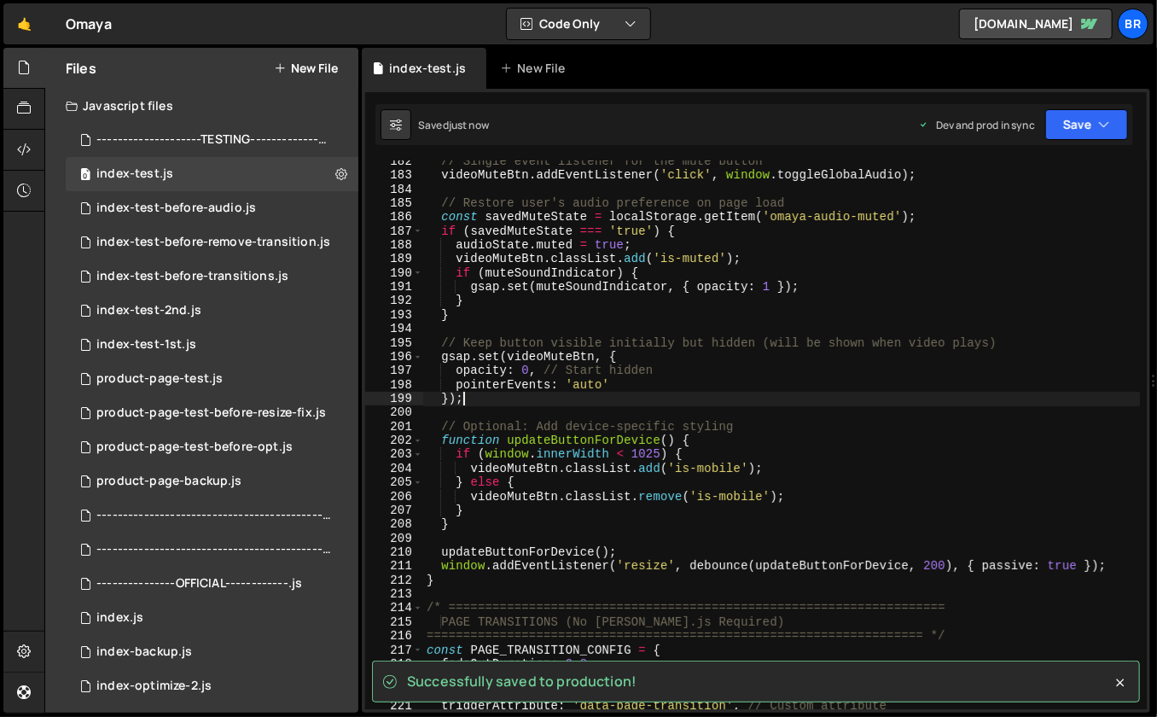
click at [915, 373] on div "// Single event listener for the mute button videoMuteBtn . addEventListener ( …" at bounding box center [782, 443] width 718 height 578
type textarea "opacity: 0, // Start hidden"
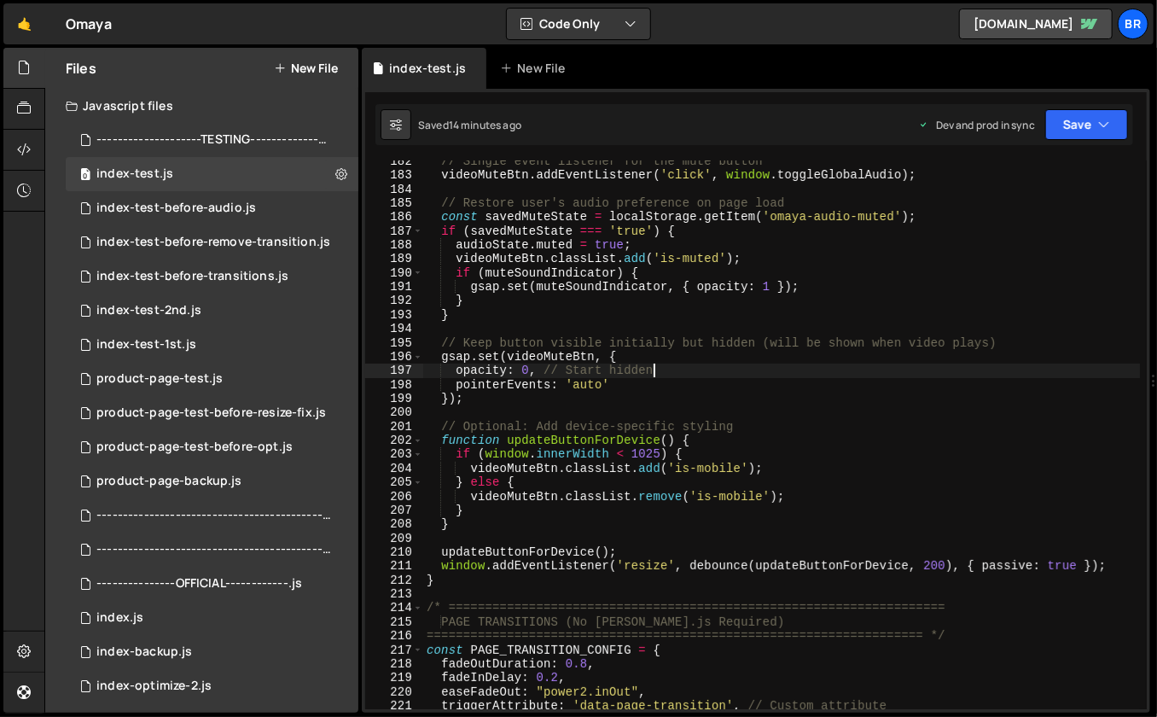
click at [745, 405] on div "// Single event listener for the mute button videoMuteBtn . addEventListener ( …" at bounding box center [782, 443] width 718 height 578
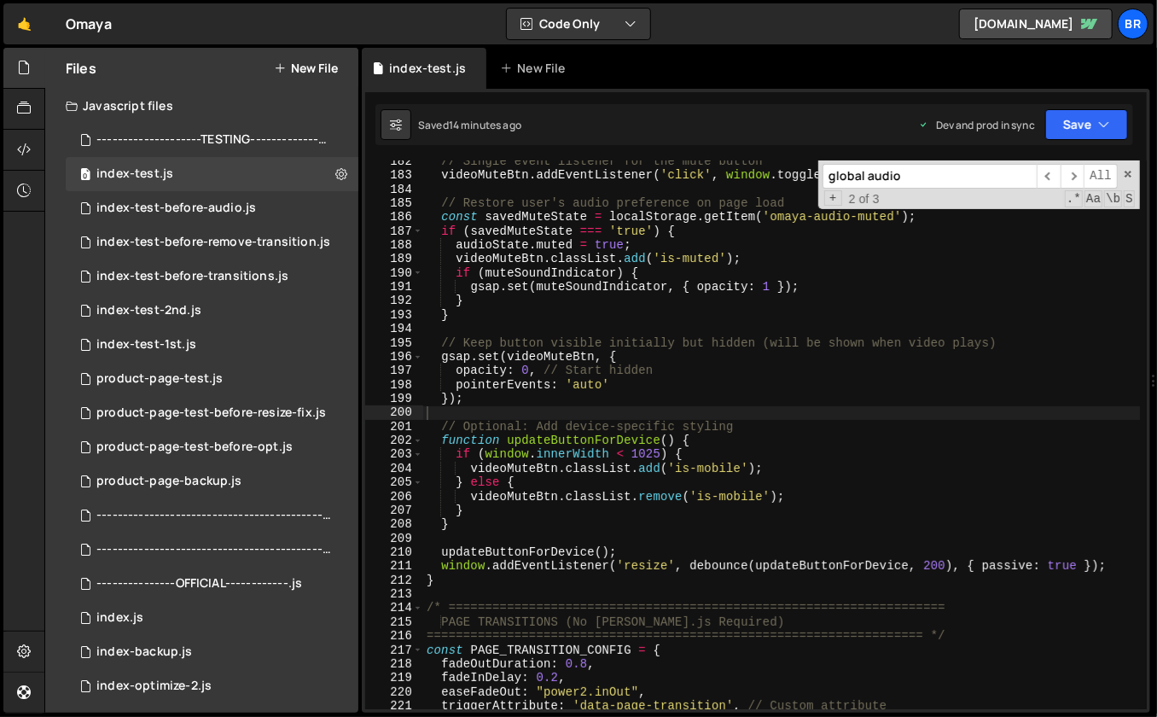
paste input "handleVideoPlaying"
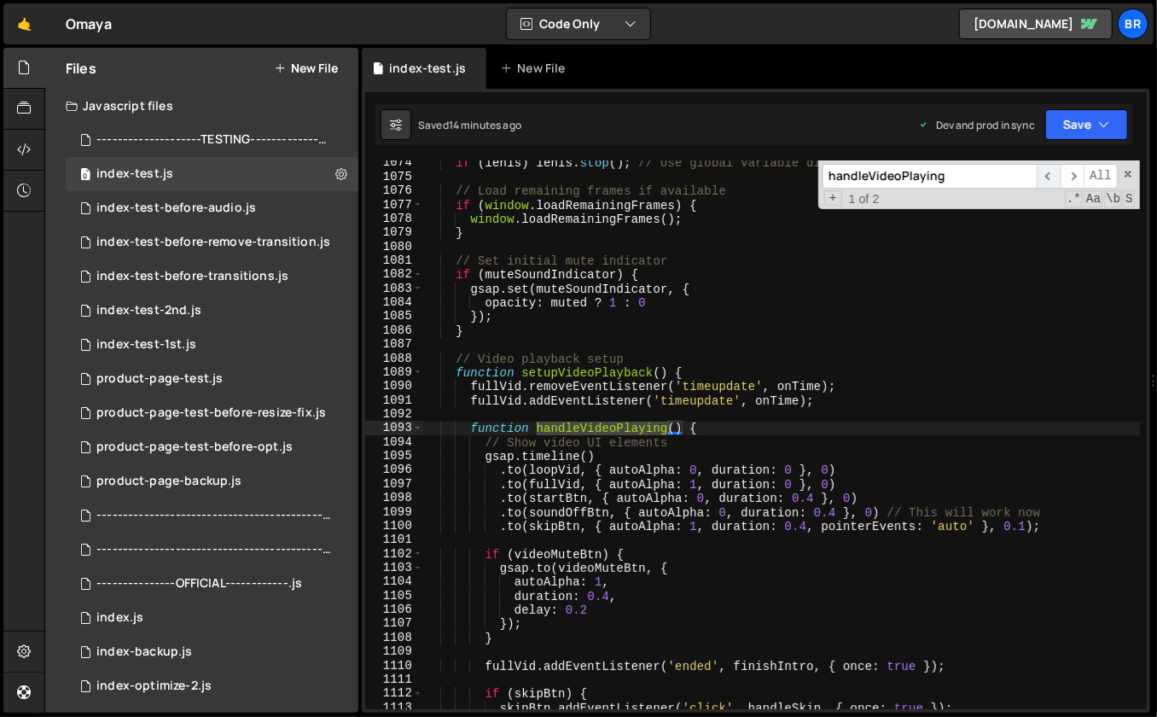
type input "handleVideoPlaying"
click at [1051, 178] on span "​" at bounding box center [1049, 176] width 24 height 25
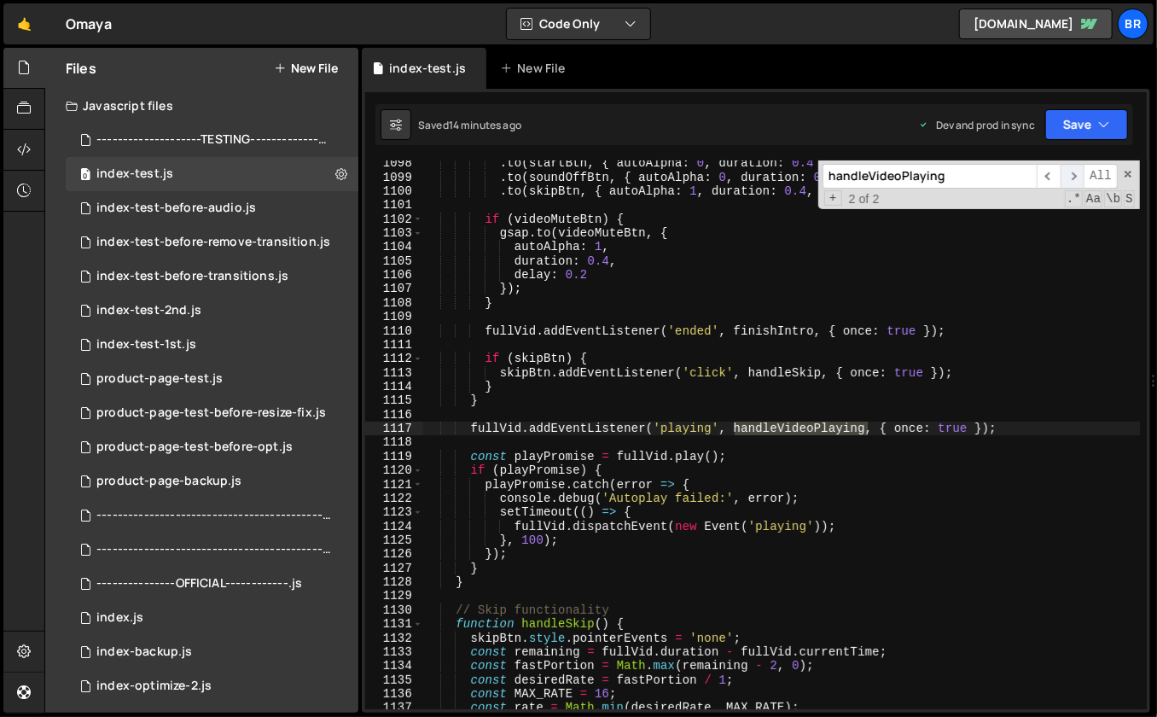
click at [1072, 174] on span "​" at bounding box center [1073, 176] width 24 height 25
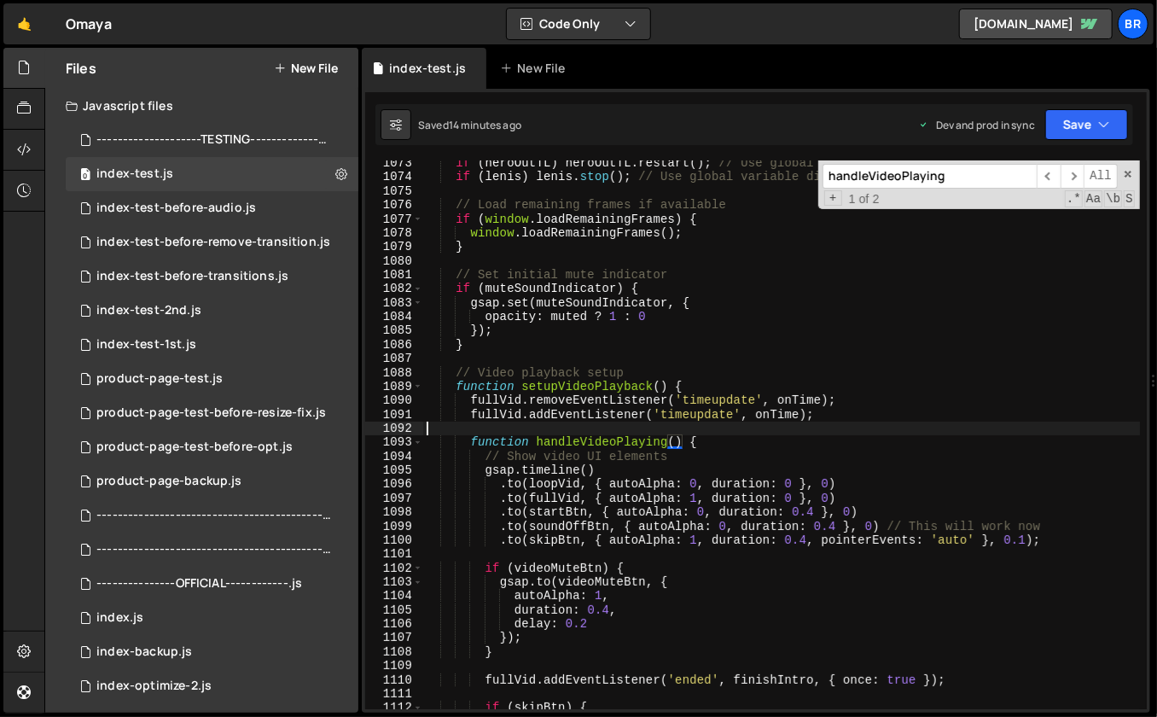
click at [793, 424] on div "if ( heroOutTL ) heroOutTL . restart ( ) ; // Use global variable directly if (…" at bounding box center [782, 445] width 718 height 578
click at [752, 446] on div "if ( heroOutTL ) heroOutTL . restart ( ) ; // Use global variable directly if (…" at bounding box center [782, 445] width 718 height 578
type textarea "function handleVideoPlaying() {"
click at [741, 435] on div "if ( heroOutTL ) heroOutTL . restart ( ) ; // Use global variable directly if (…" at bounding box center [782, 445] width 718 height 578
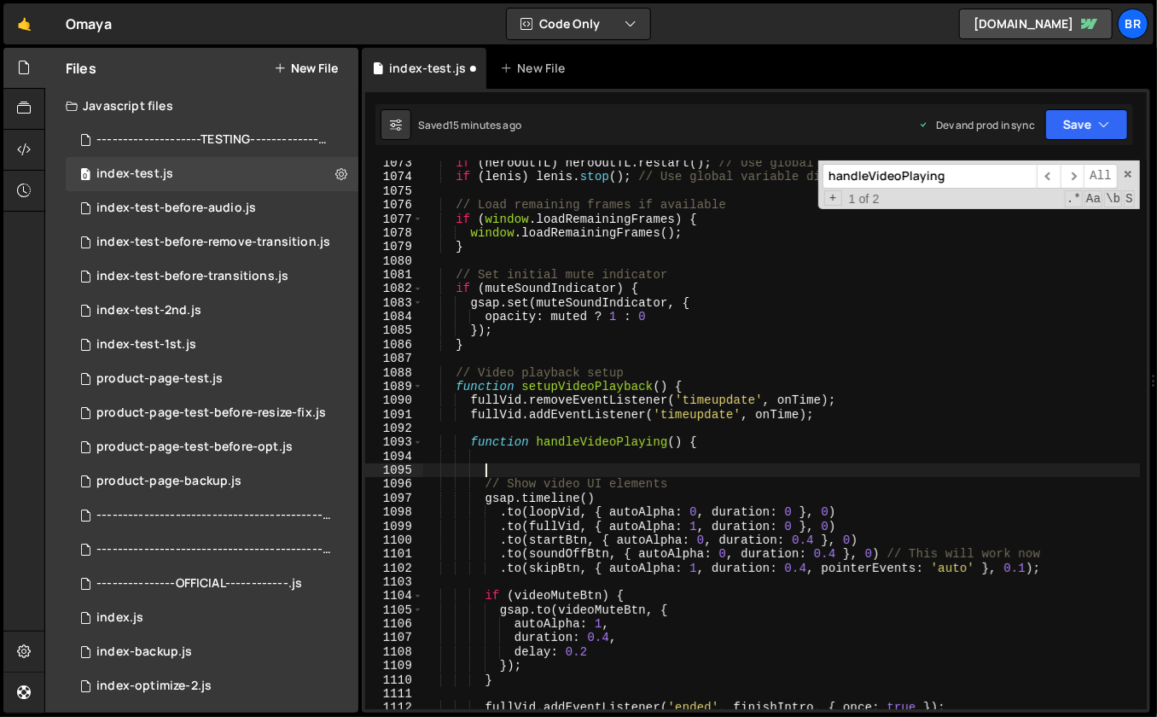
paste textarea "}"
type textarea "}"
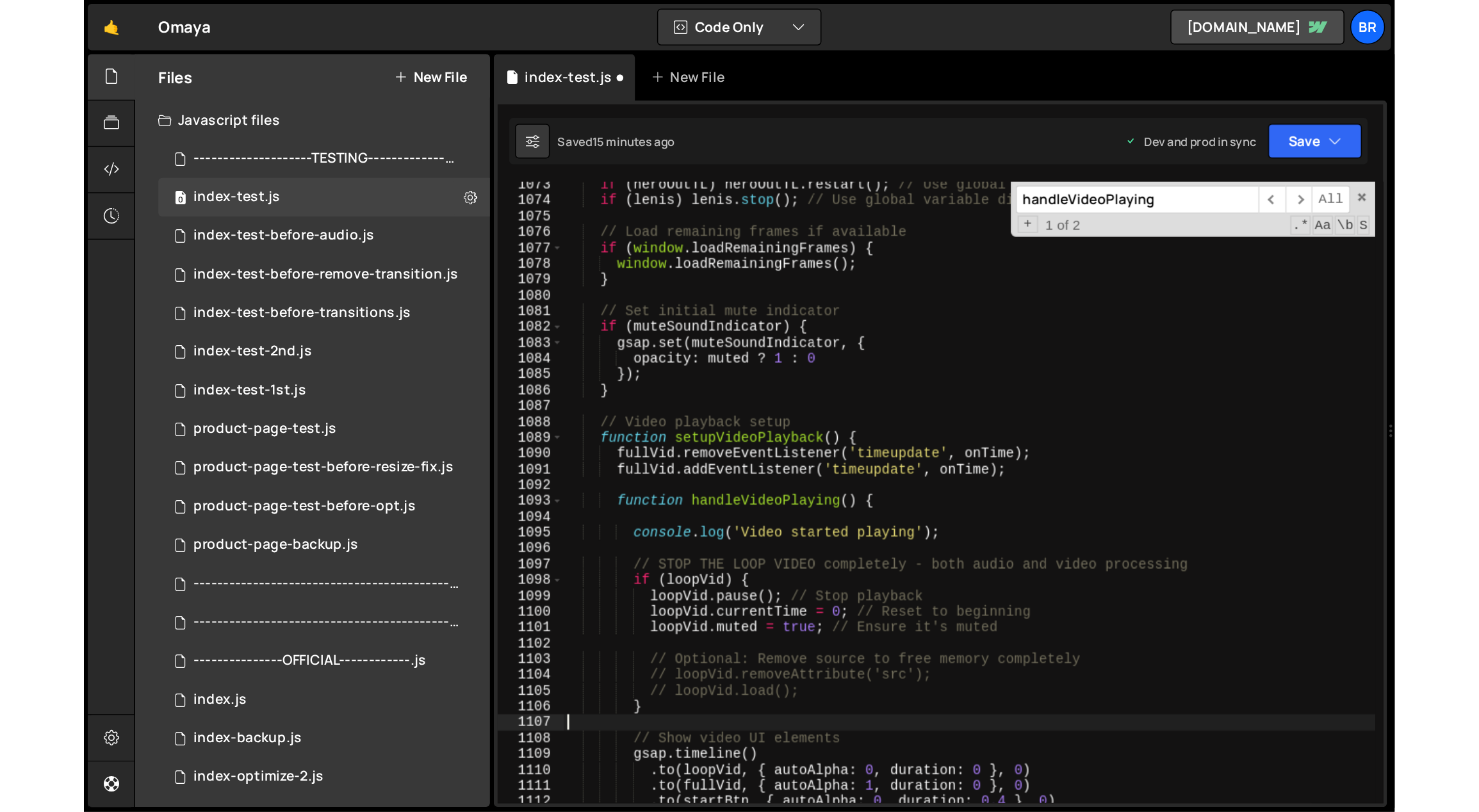
scroll to position [0, 0]
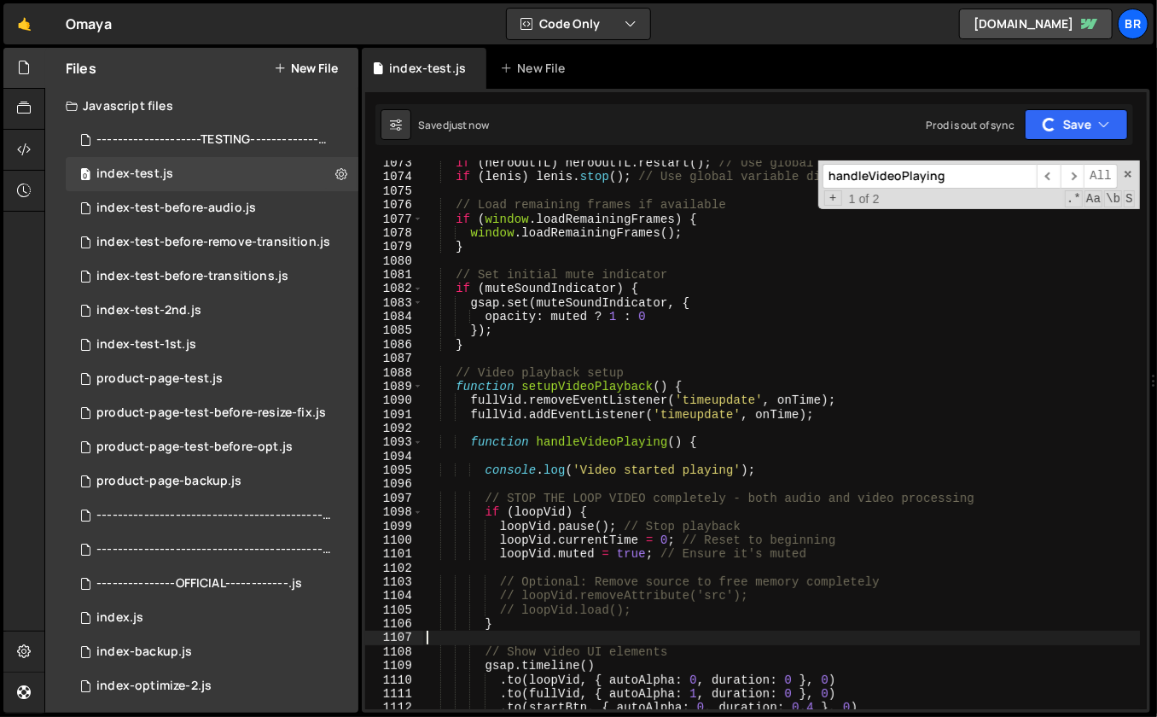
click at [651, 611] on div "if ( heroOutTL ) heroOutTL . restart ( ) ; // Use global variable directly if (…" at bounding box center [782, 445] width 718 height 578
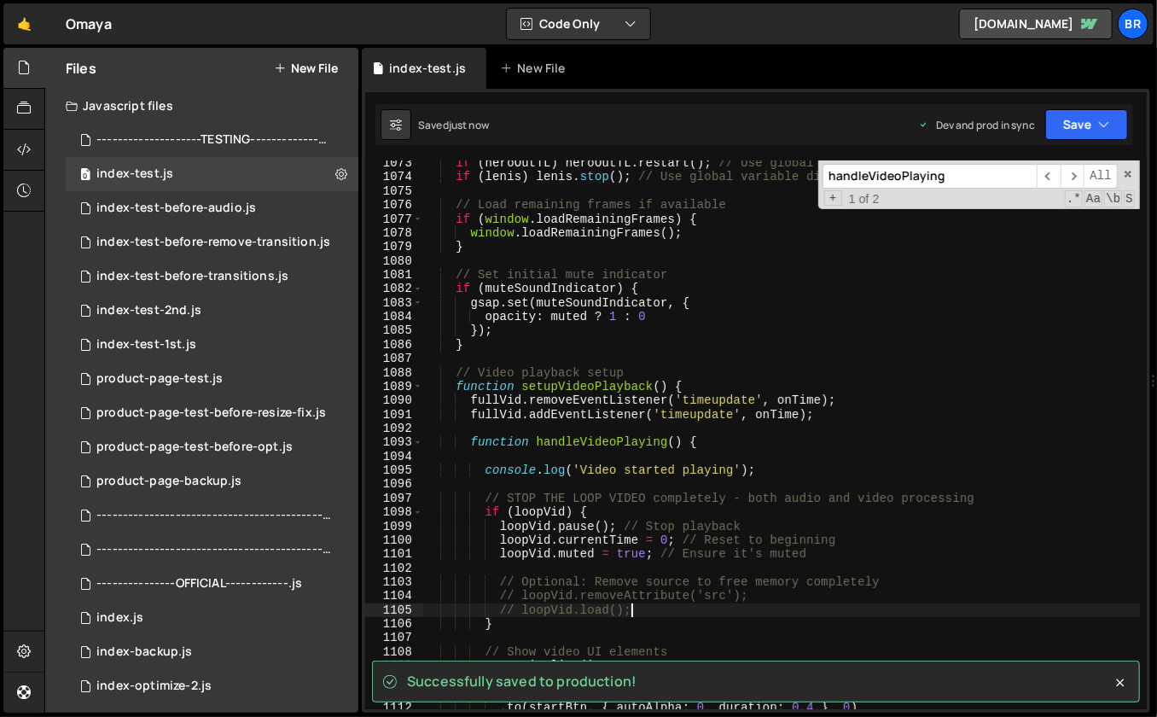
type textarea "// loopVid.load();"
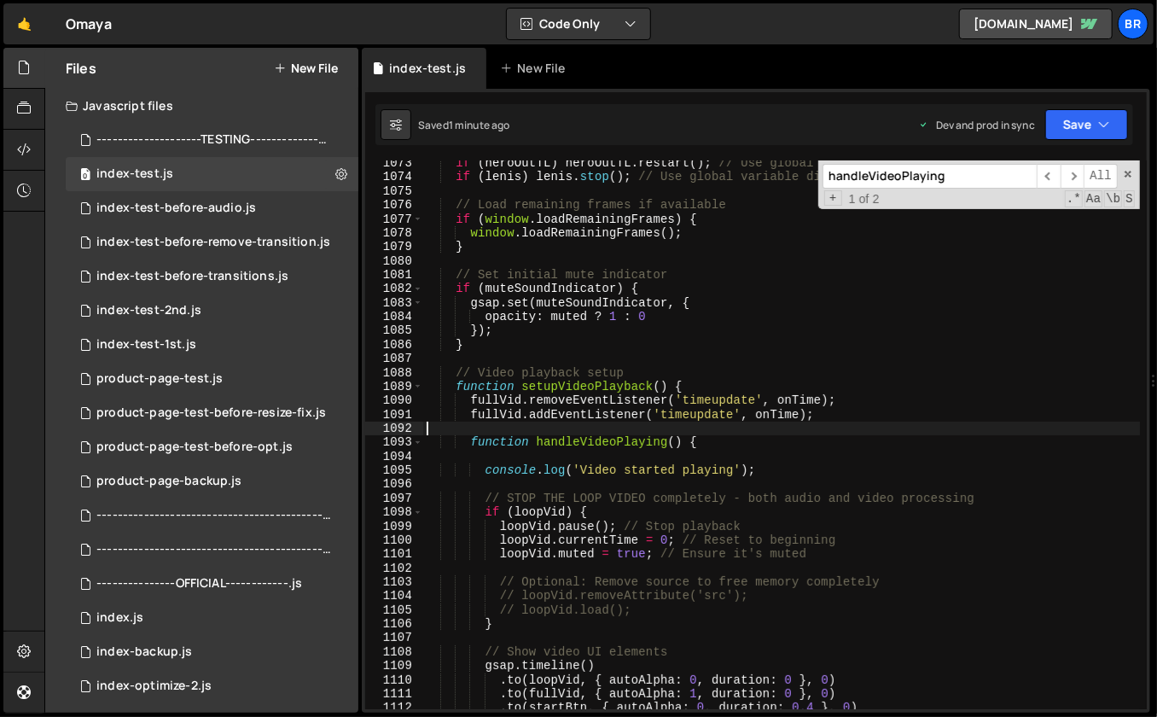
click at [979, 428] on div "if ( heroOutTL ) heroOutTL . restart ( ) ; // Use global variable directly if (…" at bounding box center [782, 445] width 718 height 578
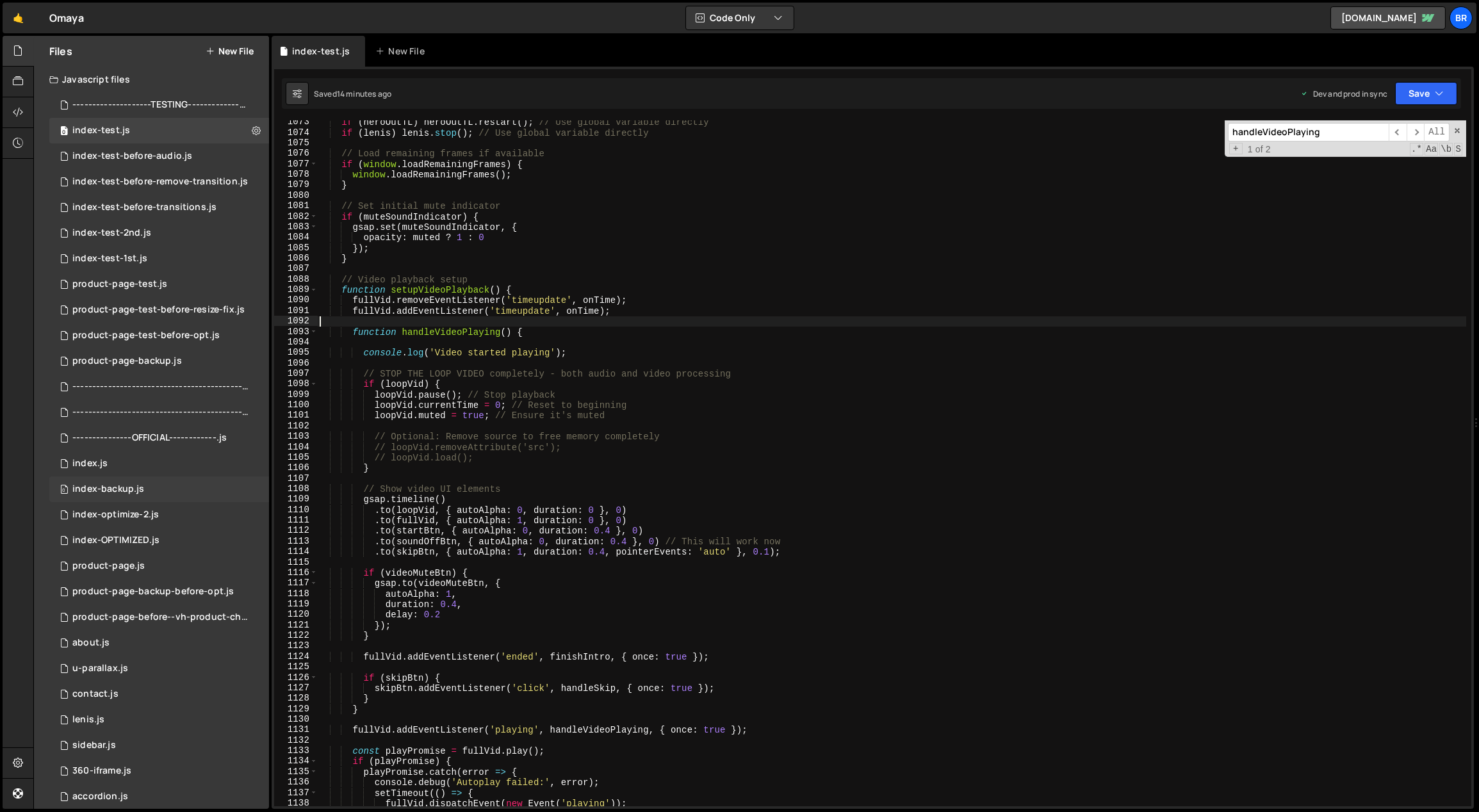
click at [149, 487] on div "0 index-backup.js 0" at bounding box center [159, 489] width 220 height 26
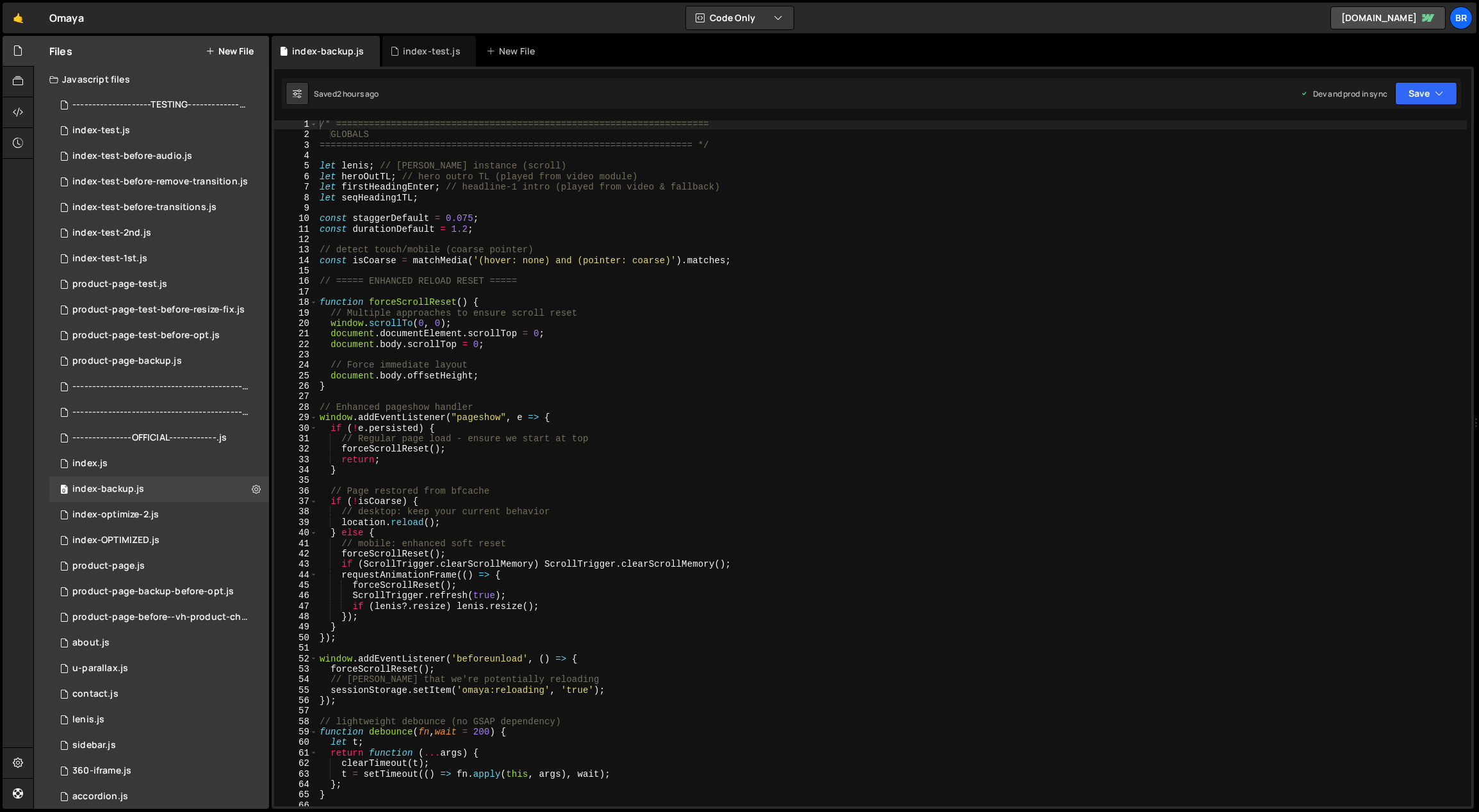
scroll to position [469, 0]
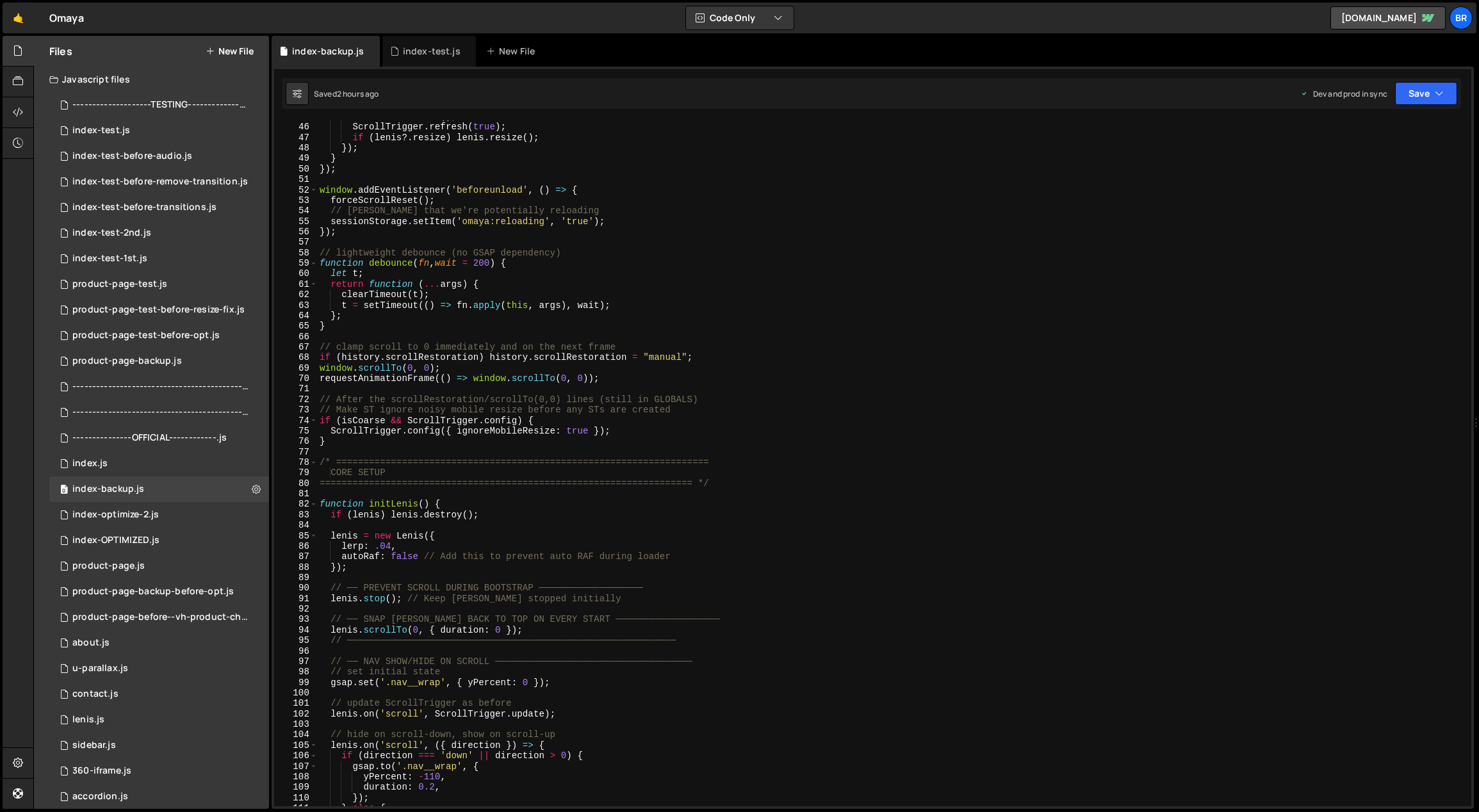
type textarea "autoRaf: false // Add this to prevent auto RAF during loader"
click at [601, 552] on div "forceScrollReset ( ) ; ScrollTrigger . refresh ( true ) ; if ( lenis ?. resize …" at bounding box center [892, 465] width 1150 height 708
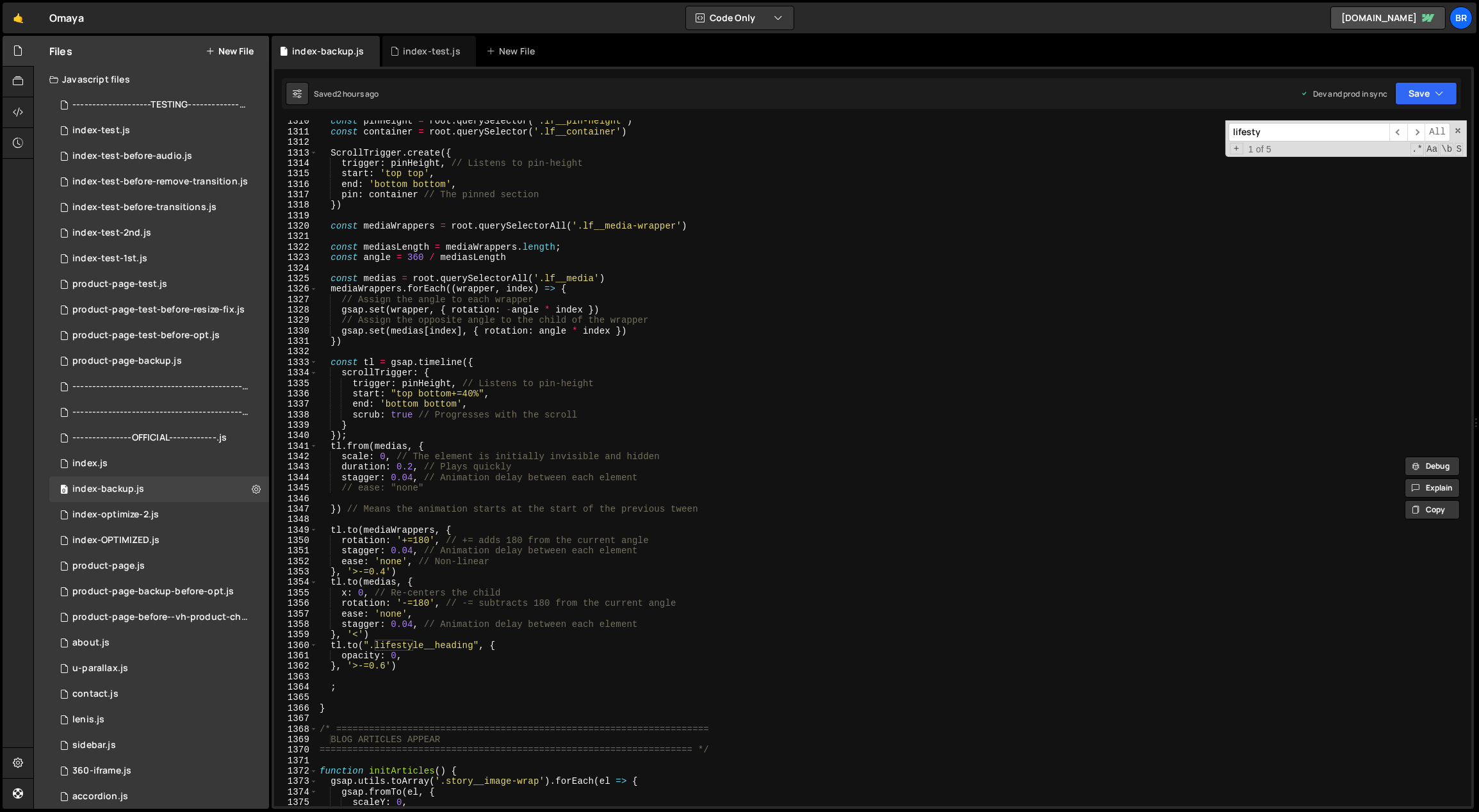
scroll to position [13730, 0]
type input "lifesty"
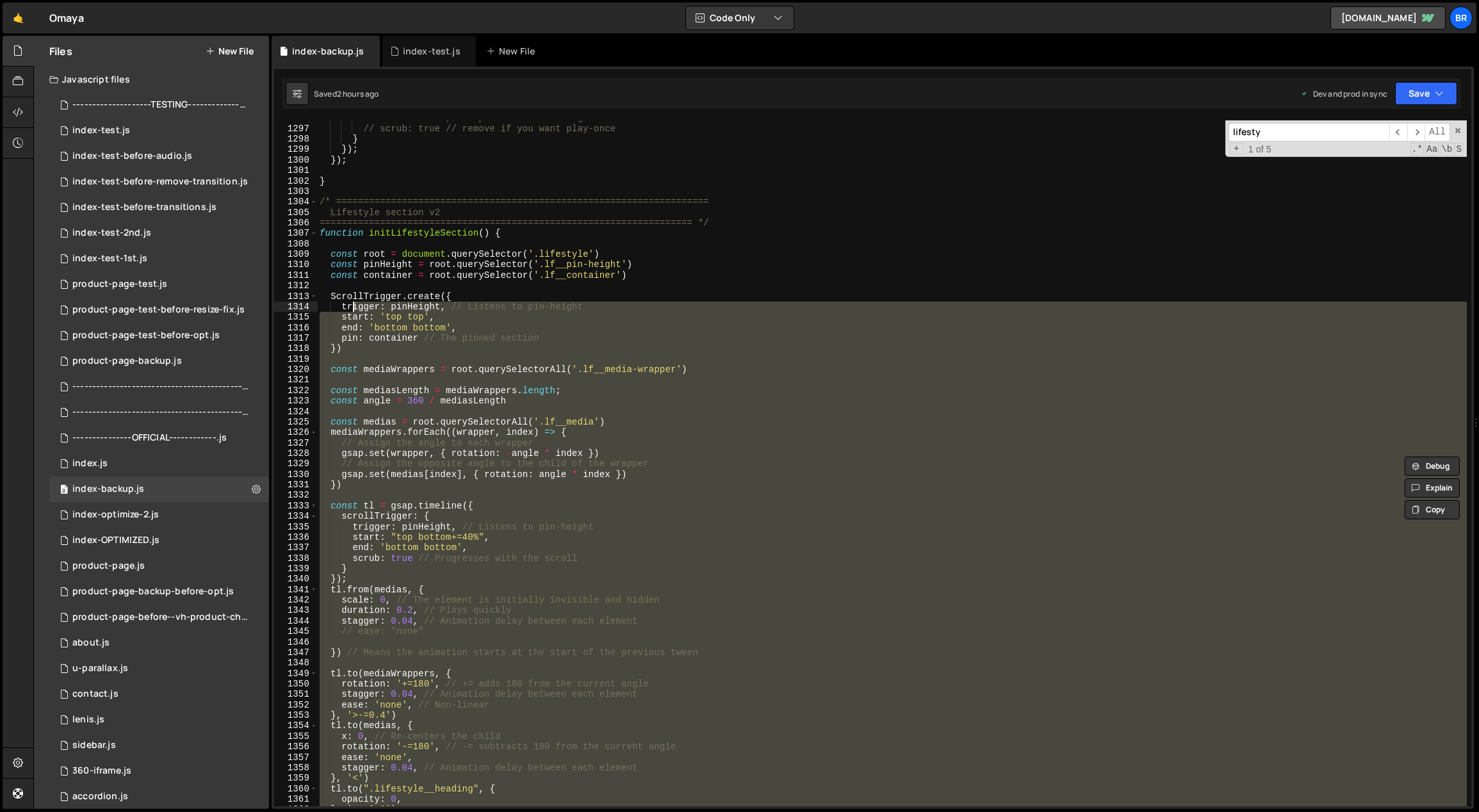
scroll to position [13586, 0]
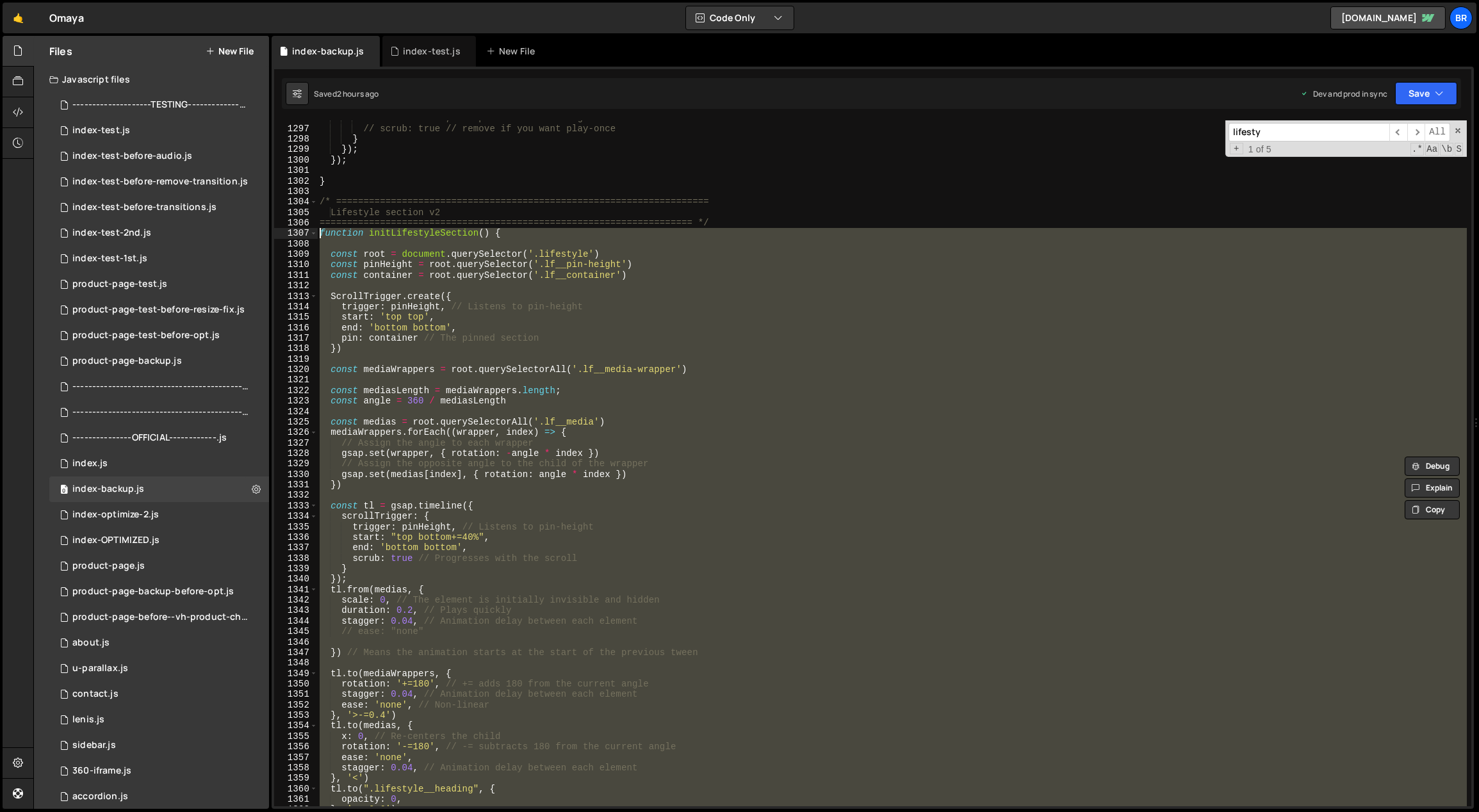
drag, startPoint x: 341, startPoint y: 705, endPoint x: 320, endPoint y: 234, distance: 471.5
click at [320, 234] on div "// end: "+=50%", // optional: scrub range // scrub: true // remove if you want …" at bounding box center [892, 466] width 1150 height 708
type textarea "function initLifestyleSection() {"
click at [133, 454] on div "0 index.js 0" at bounding box center [159, 464] width 220 height 26
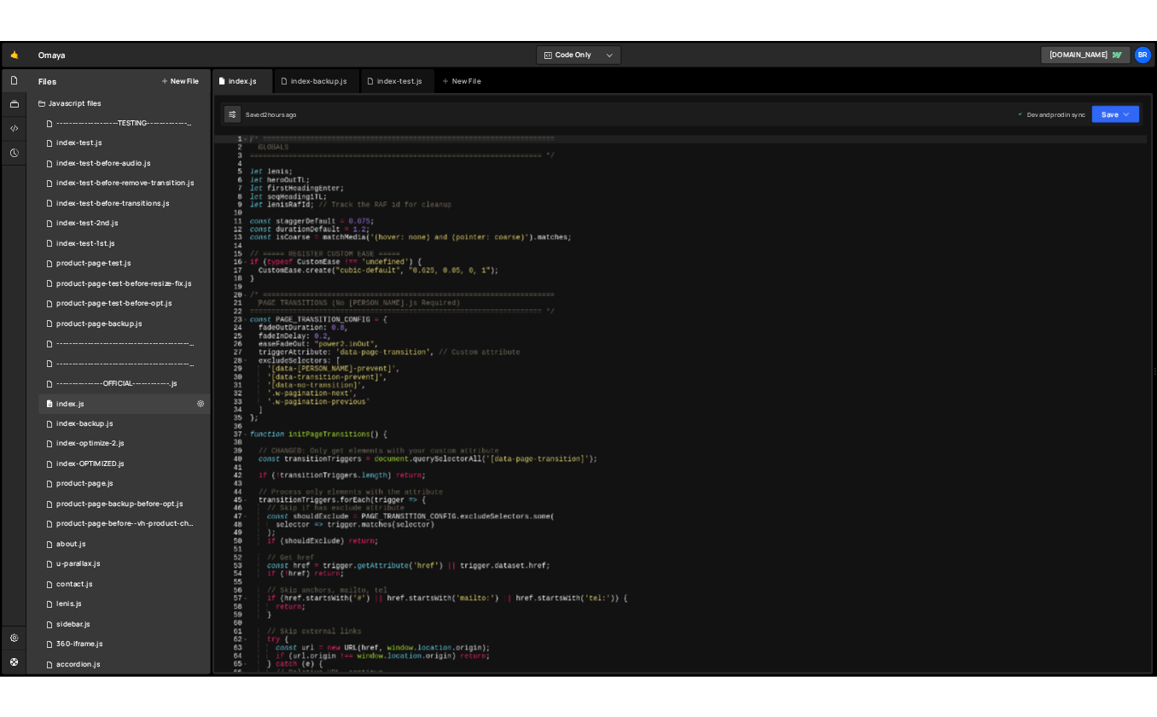
scroll to position [4213, 0]
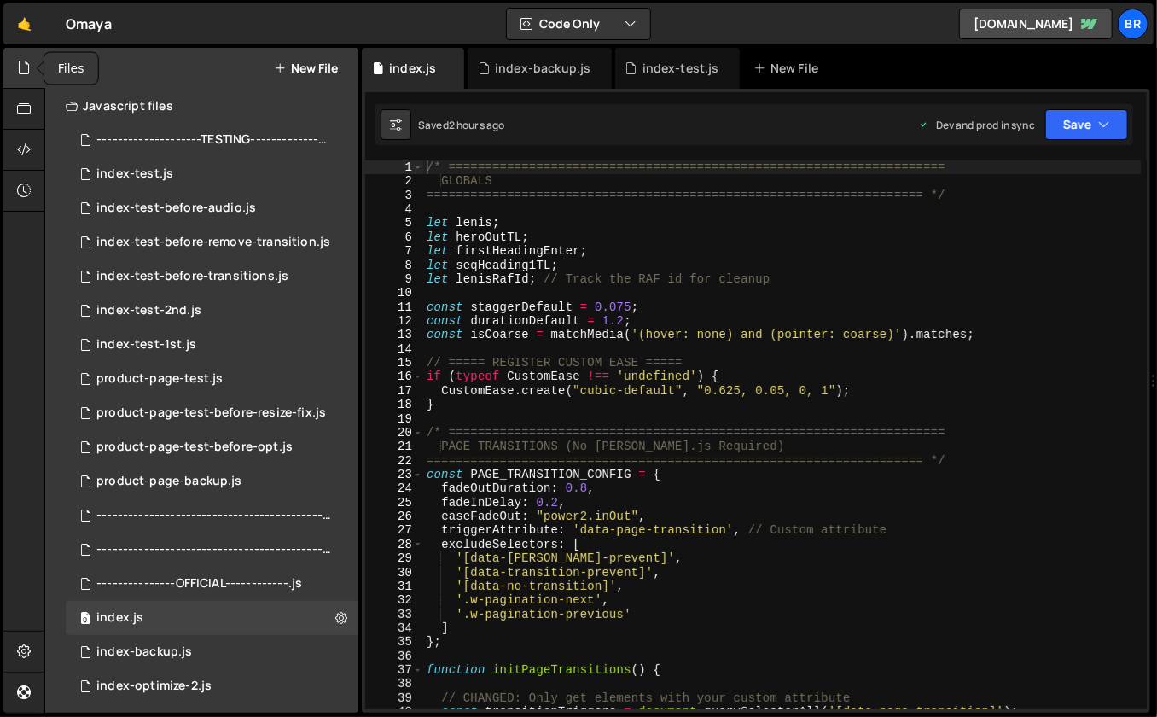
click at [23, 69] on icon at bounding box center [24, 67] width 14 height 19
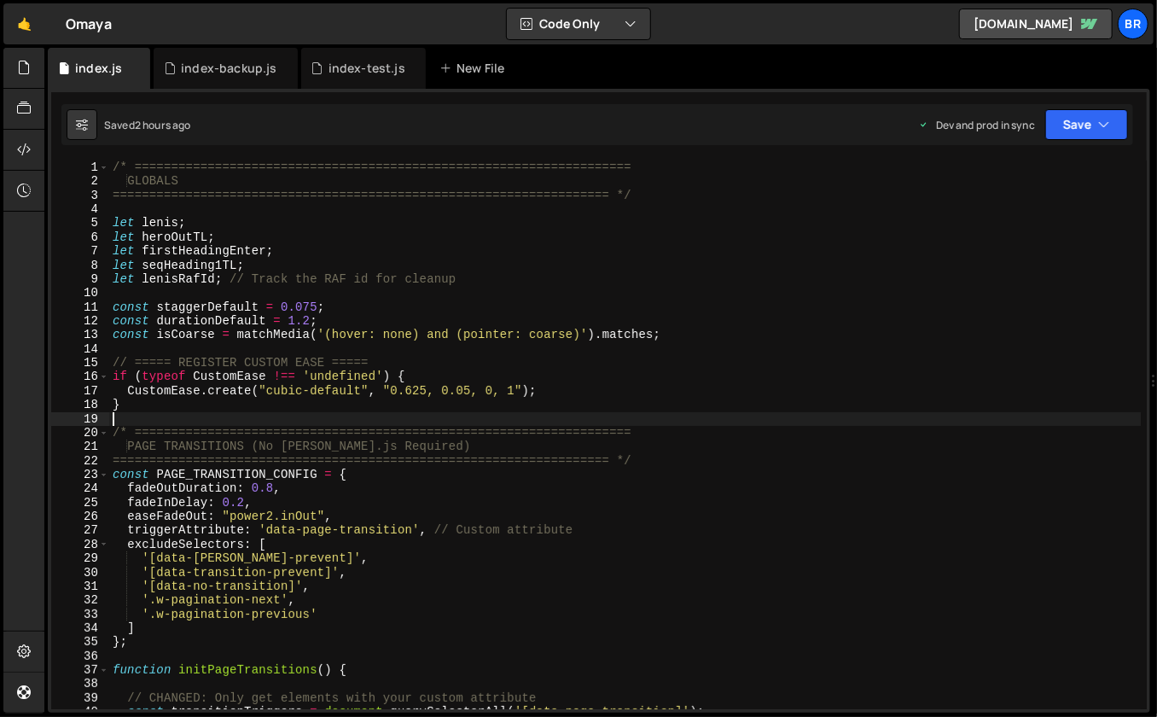
click at [558, 416] on div "/* ==================================================================== GLOBALS…" at bounding box center [625, 449] width 1032 height 578
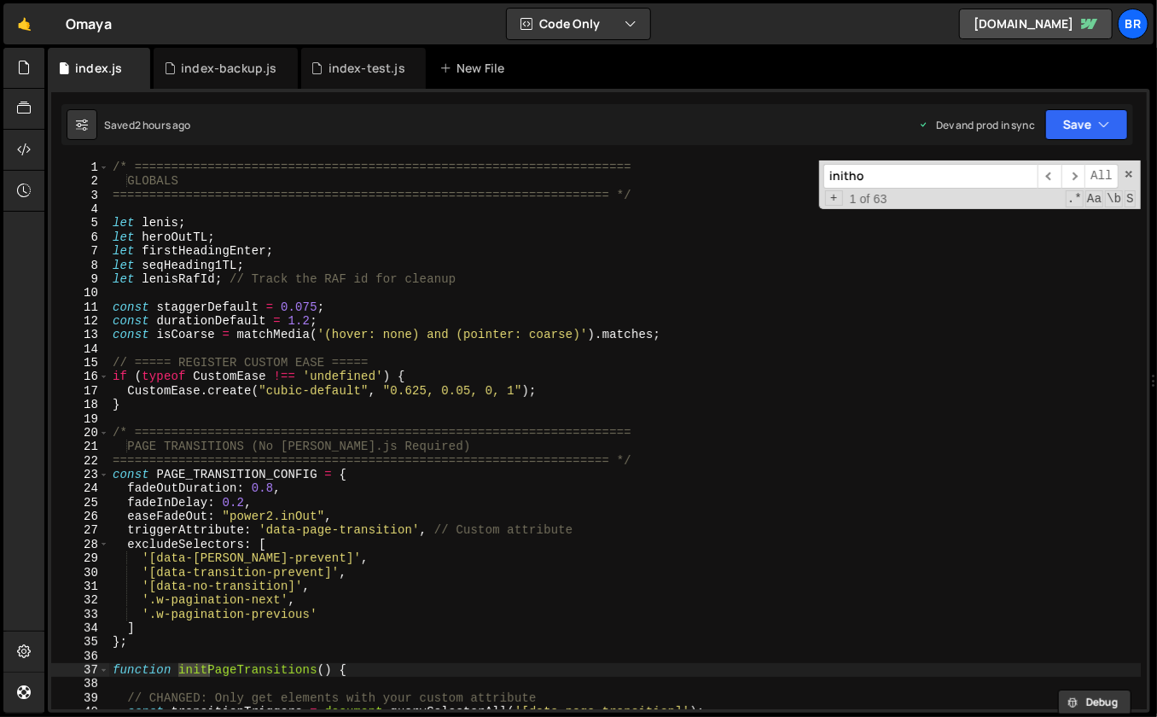
scroll to position [8856, 0]
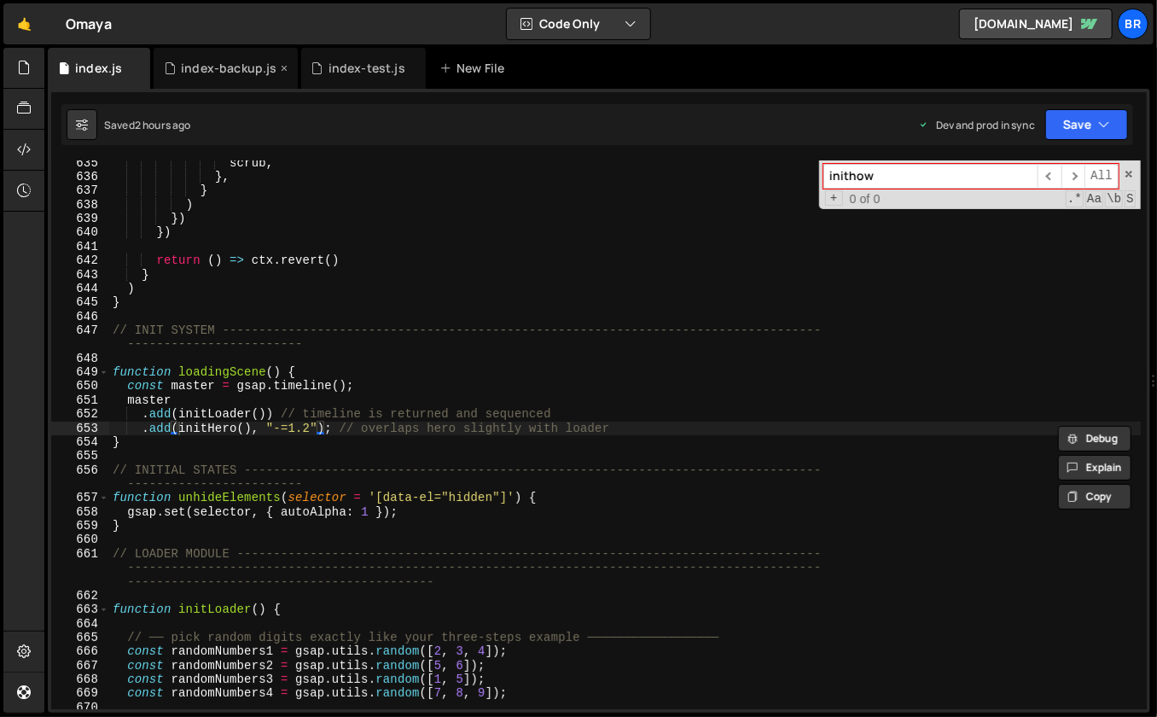
click at [282, 64] on icon at bounding box center [284, 68] width 12 height 17
click at [264, 67] on icon at bounding box center [265, 68] width 12 height 17
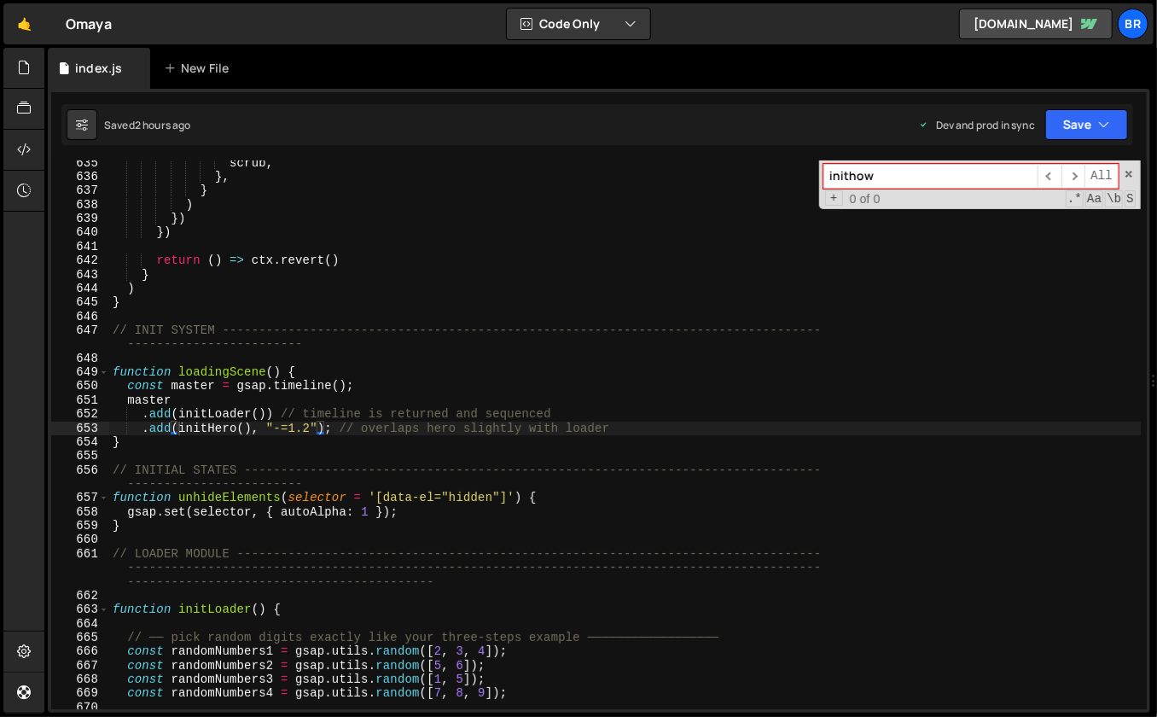
click at [895, 171] on input "inithow" at bounding box center [930, 176] width 214 height 25
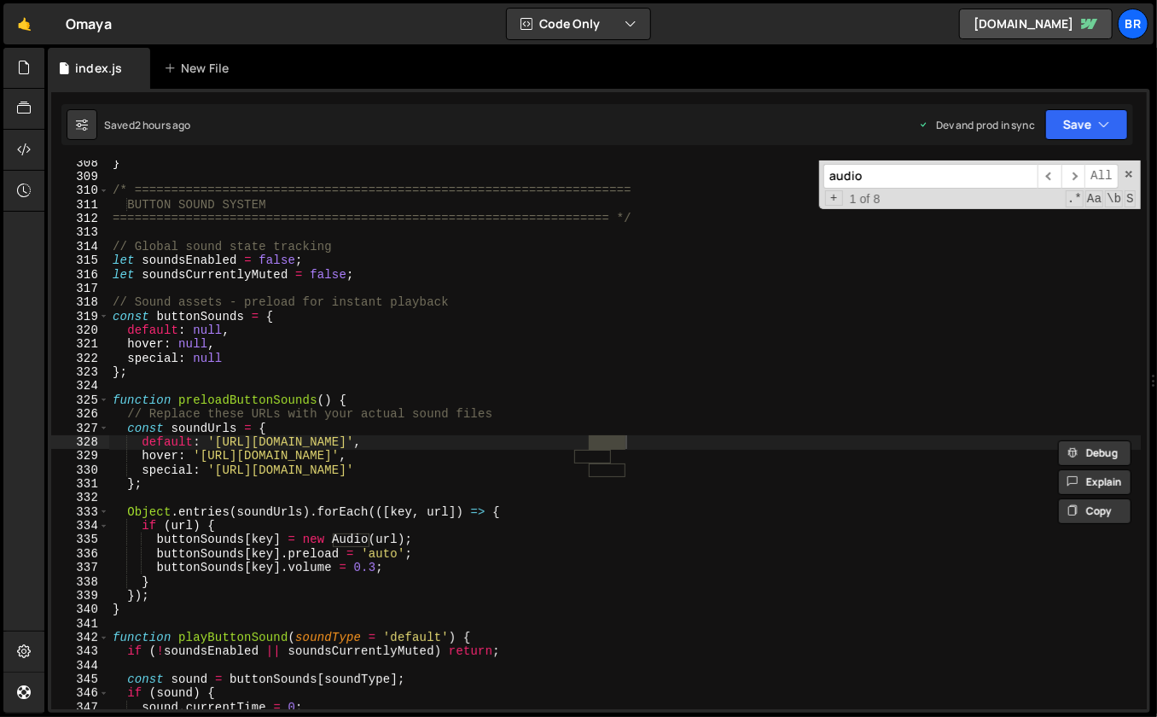
scroll to position [5575, 0]
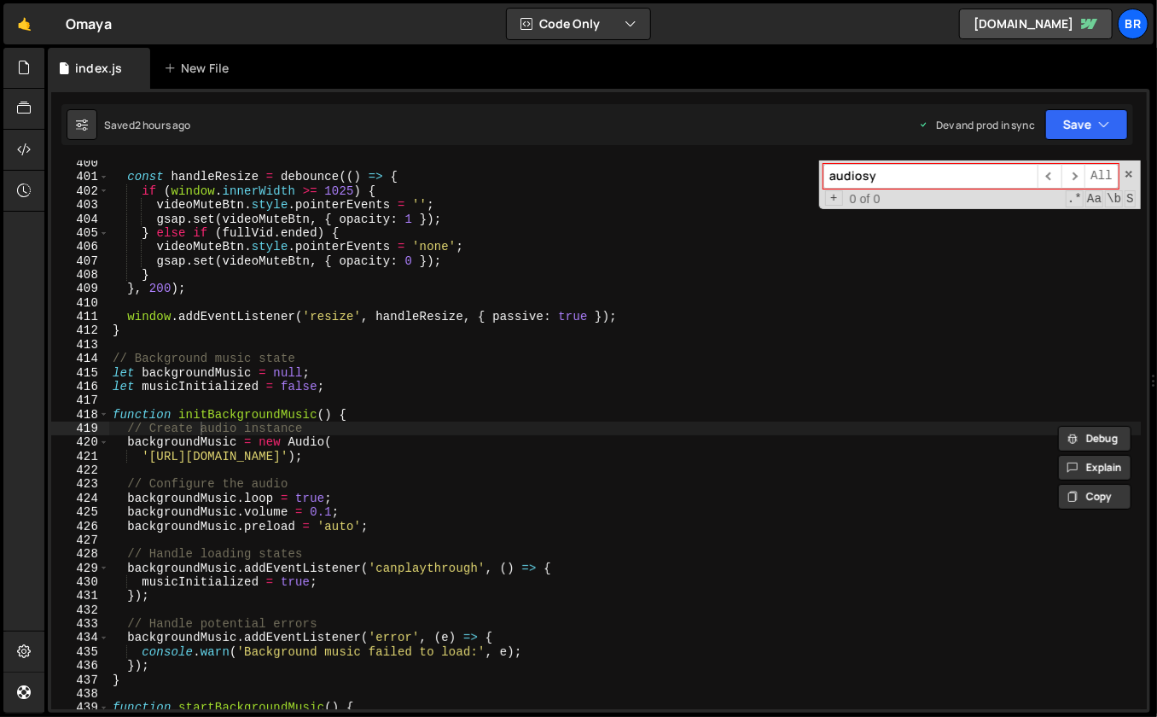
type input "audiosys"
click at [929, 177] on input at bounding box center [930, 176] width 214 height 25
type input "audiosys"
click at [723, 348] on div "const handleResize = debounce (( ) => { if ( window . innerWidth >= 1025 ) { vi…" at bounding box center [625, 445] width 1032 height 578
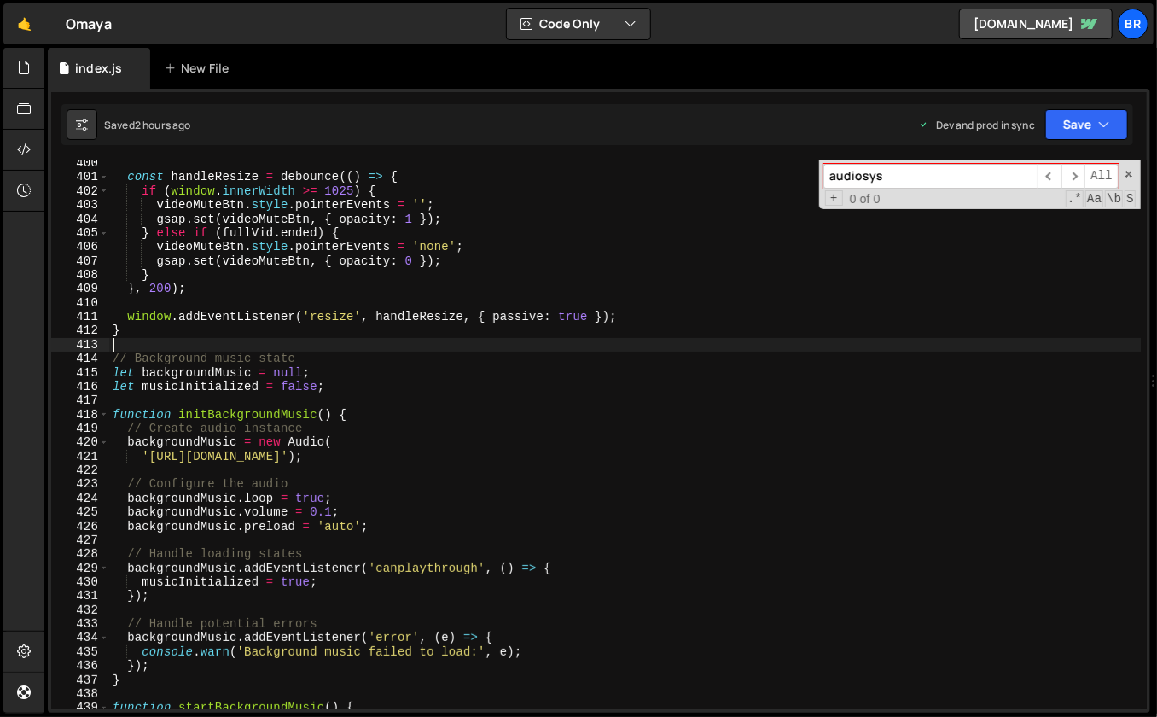
type textarea "});"
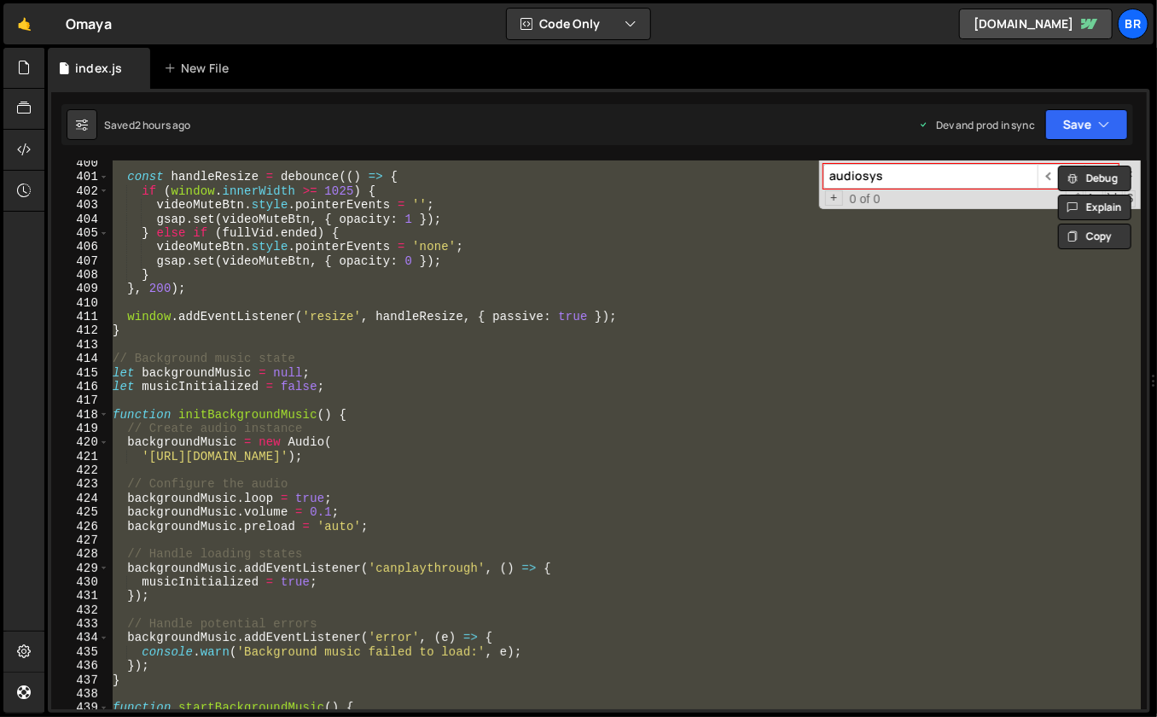
click at [910, 167] on input "audiosys" at bounding box center [930, 176] width 214 height 25
click at [910, 166] on input "audiosys" at bounding box center [930, 176] width 214 height 25
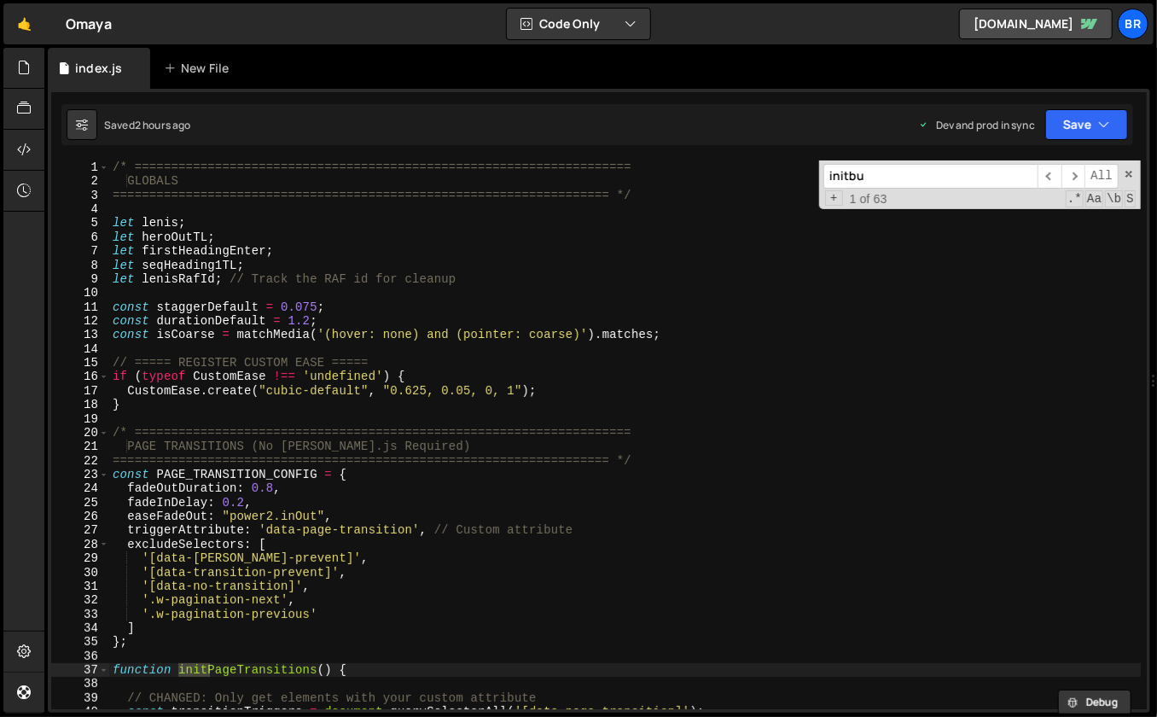
scroll to position [4667, 0]
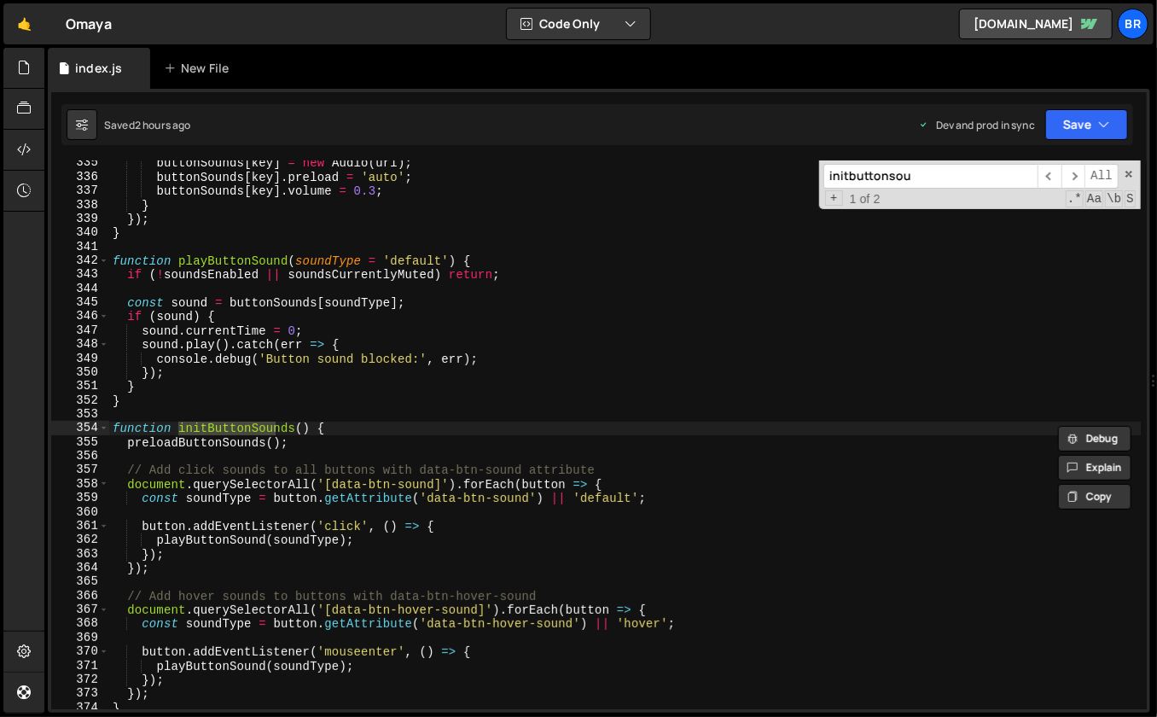
type input "initbuttonsou"
drag, startPoint x: 478, startPoint y: 511, endPoint x: 413, endPoint y: 466, distance: 79.1
click at [477, 511] on div "buttonSounds [ key ] = new Audio ( url ) ; buttonSounds [ key ] . preload = 'au…" at bounding box center [625, 445] width 1032 height 578
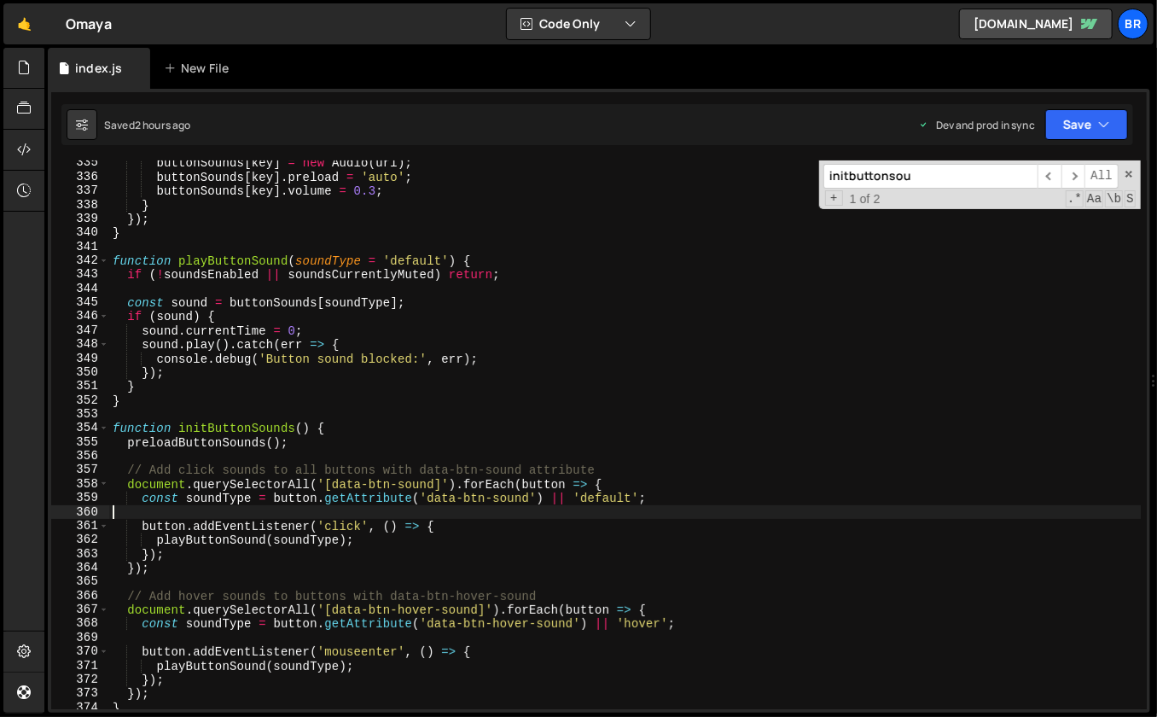
click at [350, 423] on div "buttonSounds [ key ] = new Audio ( url ) ; buttonSounds [ key ] . preload = 'au…" at bounding box center [625, 445] width 1032 height 578
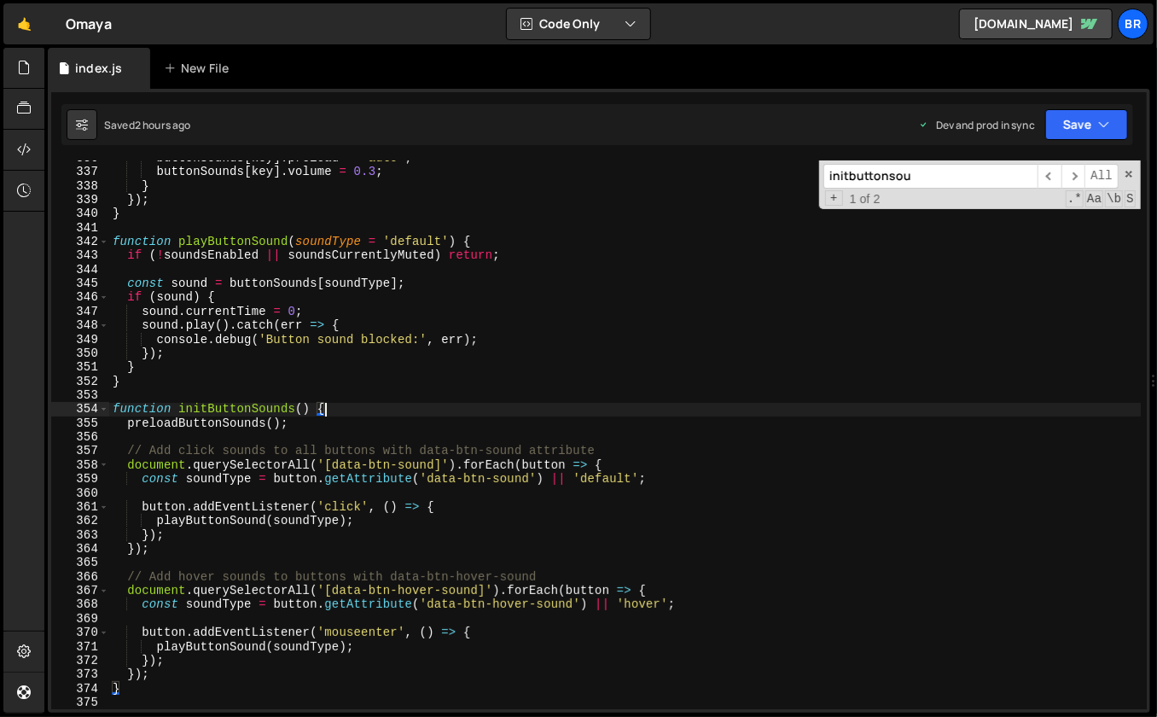
scroll to position [4744, 0]
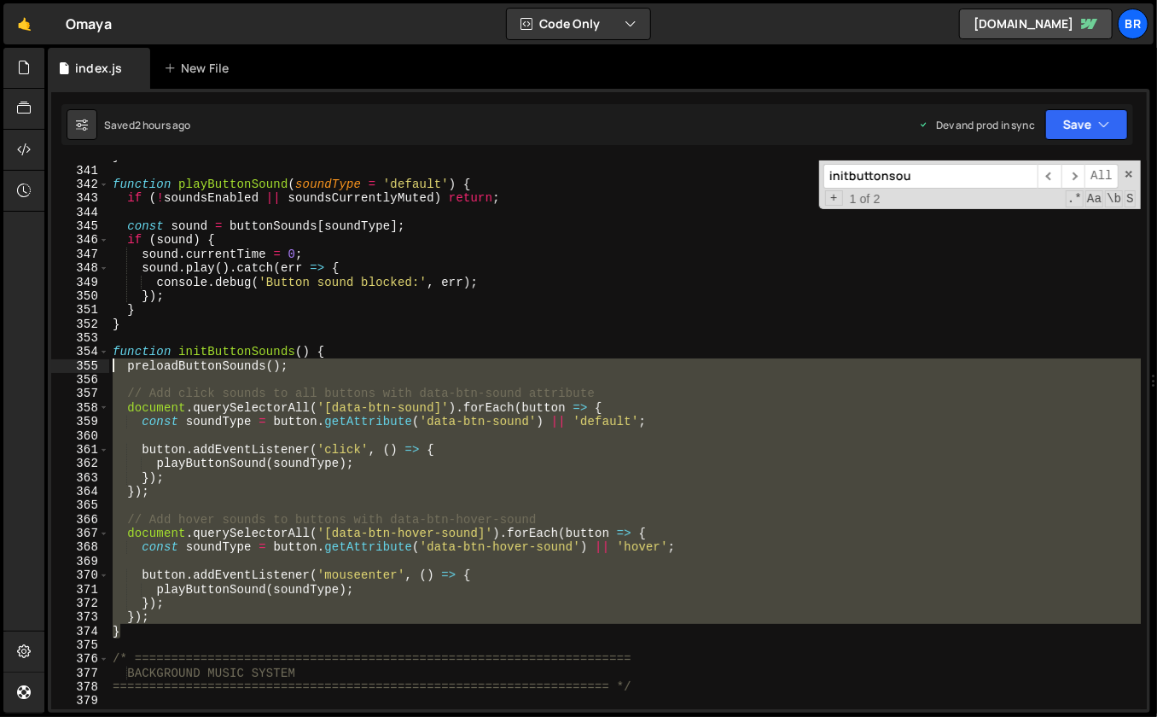
drag, startPoint x: 122, startPoint y: 633, endPoint x: 113, endPoint y: 354, distance: 279.1
click at [113, 355] on div "} function playButtonSound ( soundType = 'default' ) { if ( ! soundsEnabled || …" at bounding box center [625, 438] width 1032 height 578
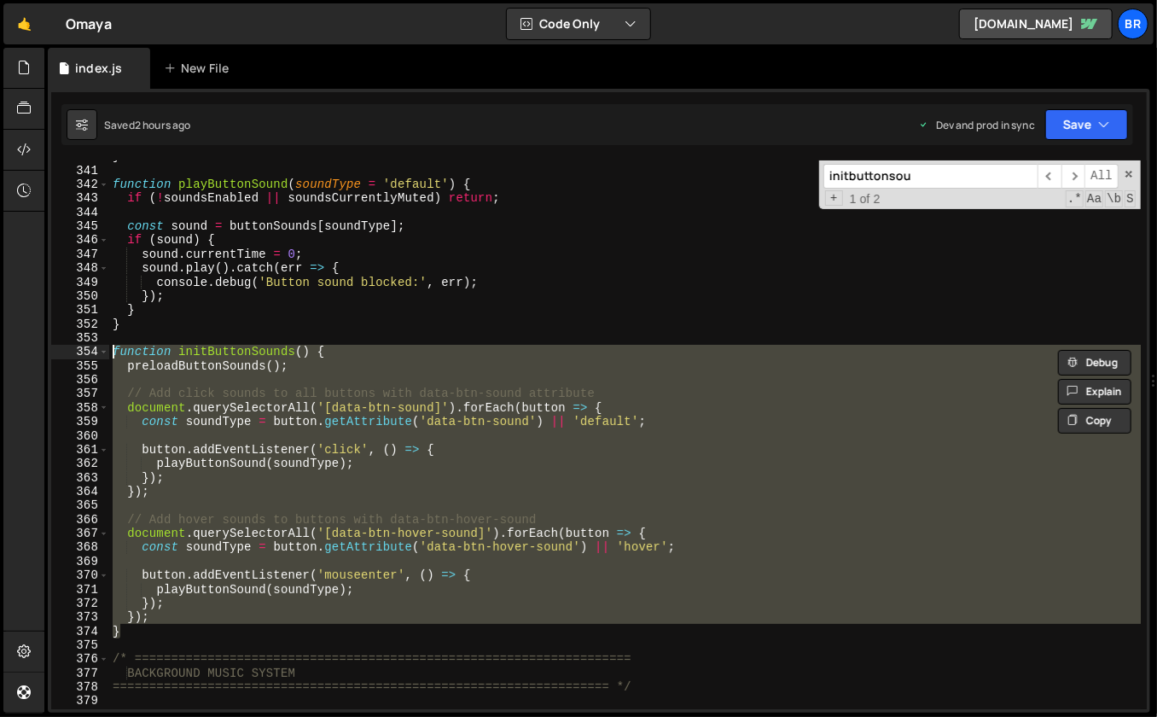
paste textarea "}"
type textarea "}"
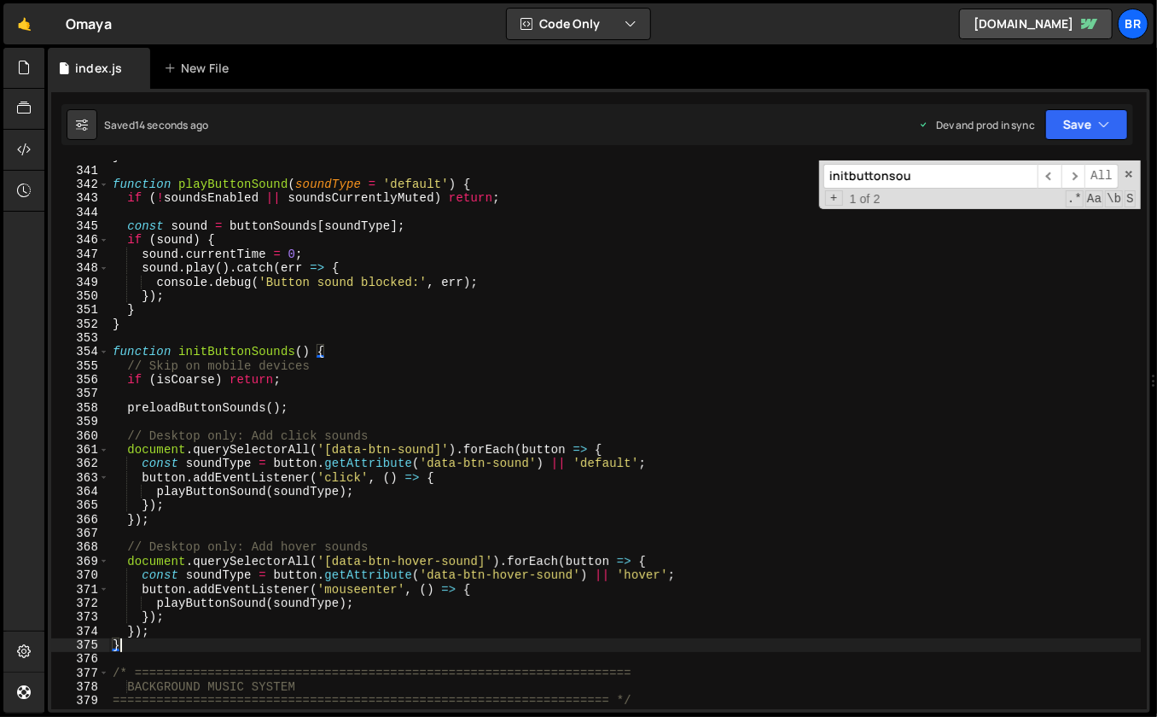
click at [949, 153] on div "1 Type cmd + s to save your Javascript file. הההההההההההההההההההההההההההההההההה…" at bounding box center [599, 401] width 1102 height 624
click at [945, 173] on input "initbuttonsou" at bounding box center [930, 176] width 214 height 25
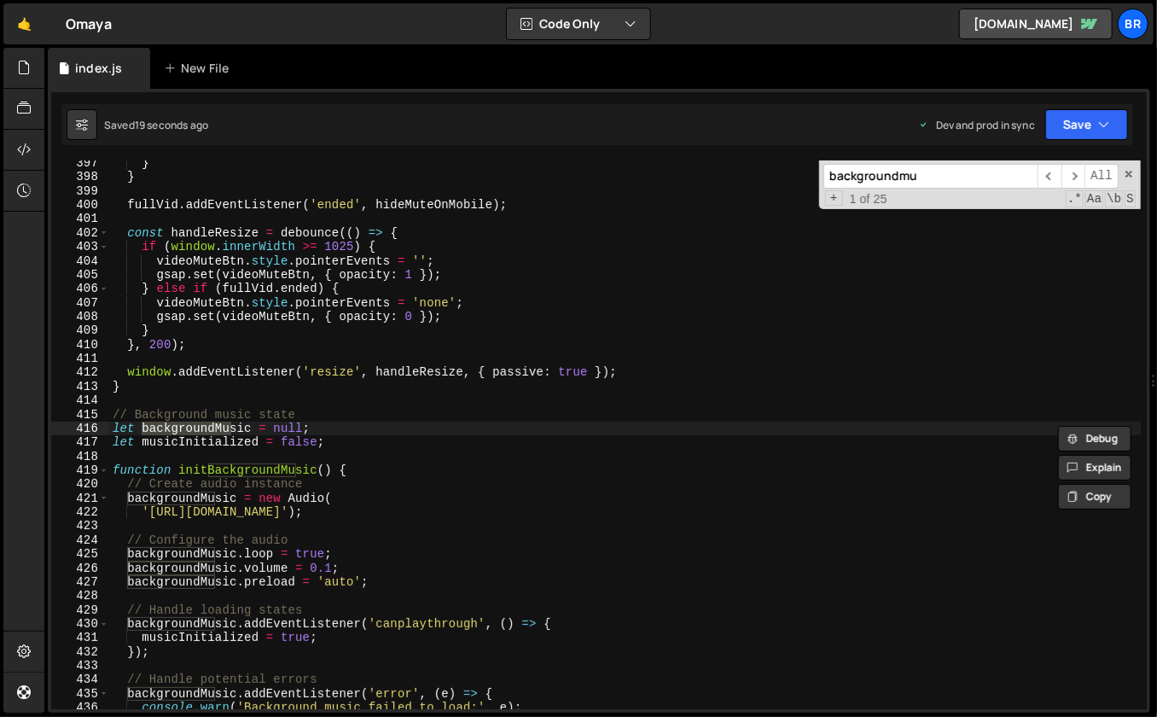
scroll to position [5533, 0]
type input "backgroundmusic"
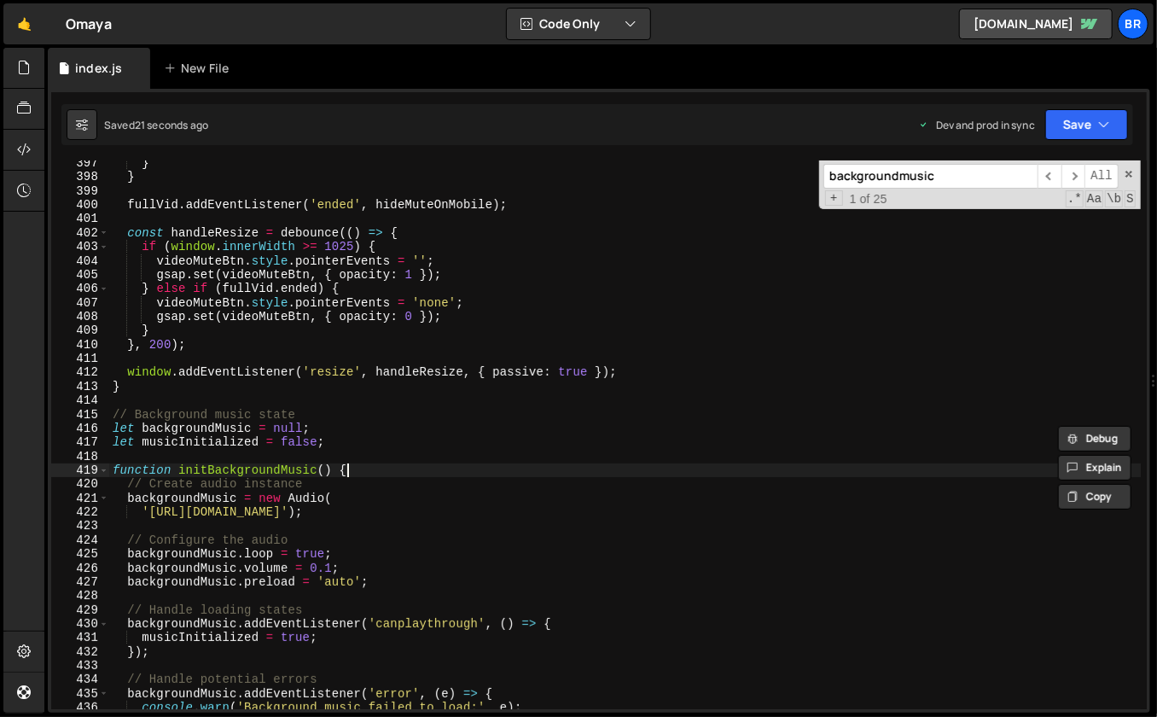
click at [410, 463] on div "} } fullVid . addEventListener ( 'ended' , hideMuteOnMobile ) ; const handleRes…" at bounding box center [625, 445] width 1032 height 578
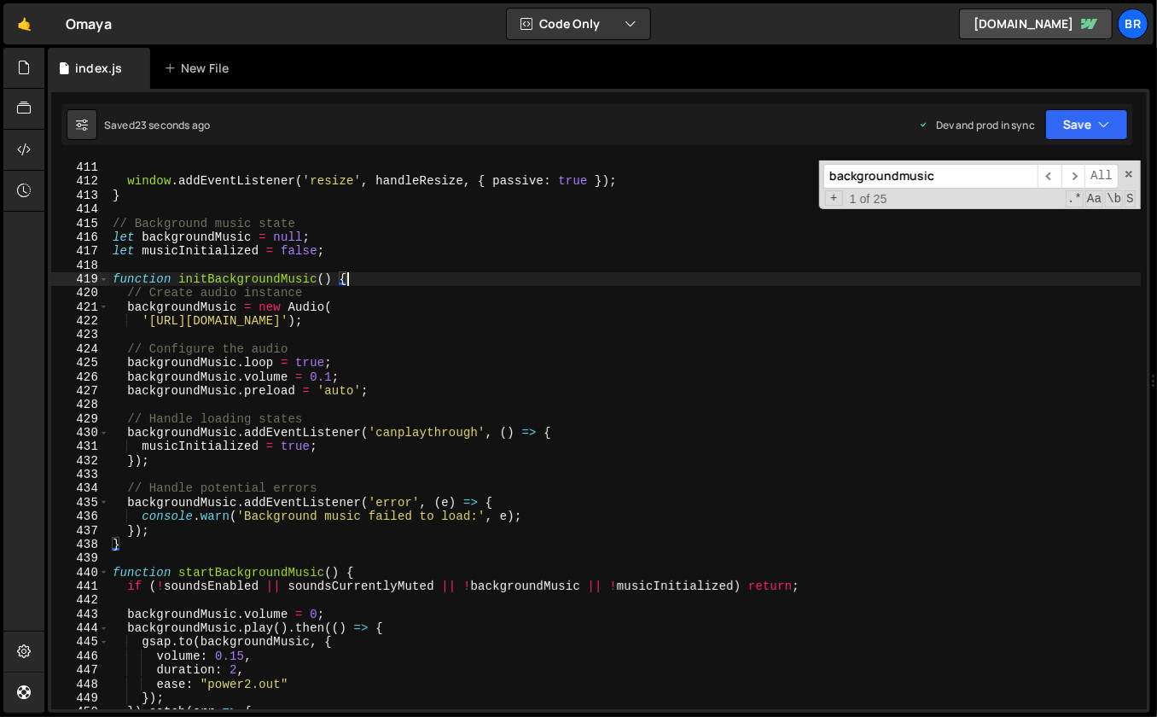
scroll to position [5740, 0]
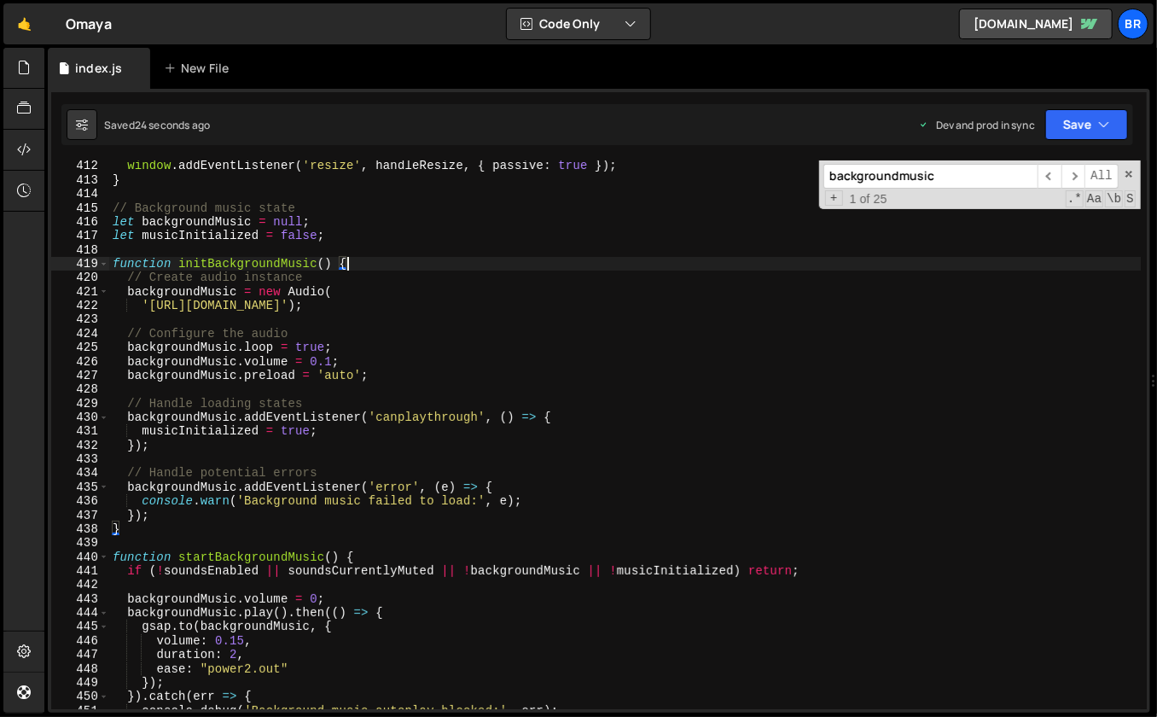
click at [126, 530] on div "window . addEventListener ( 'resize' , handleResize , { passive : true }) ; } /…" at bounding box center [625, 448] width 1032 height 578
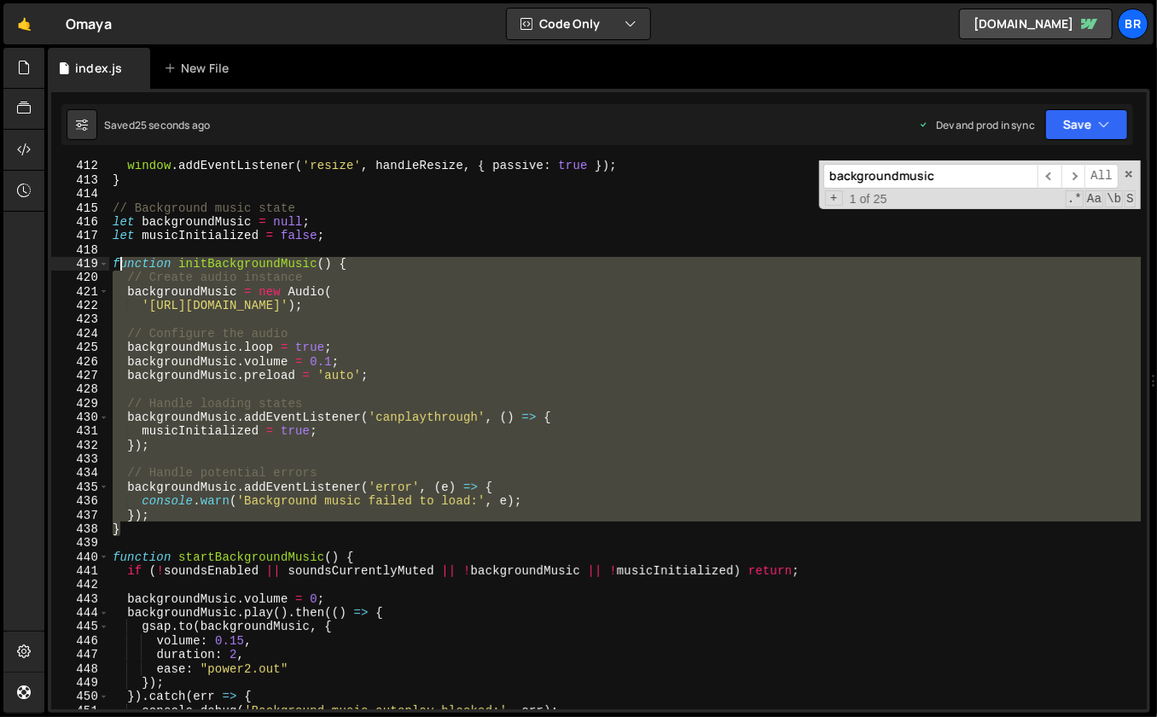
drag, startPoint x: 127, startPoint y: 530, endPoint x: 117, endPoint y: 269, distance: 261.3
click at [117, 269] on div "window . addEventListener ( 'resize' , handleResize , { passive : true }) ; } /…" at bounding box center [625, 448] width 1032 height 578
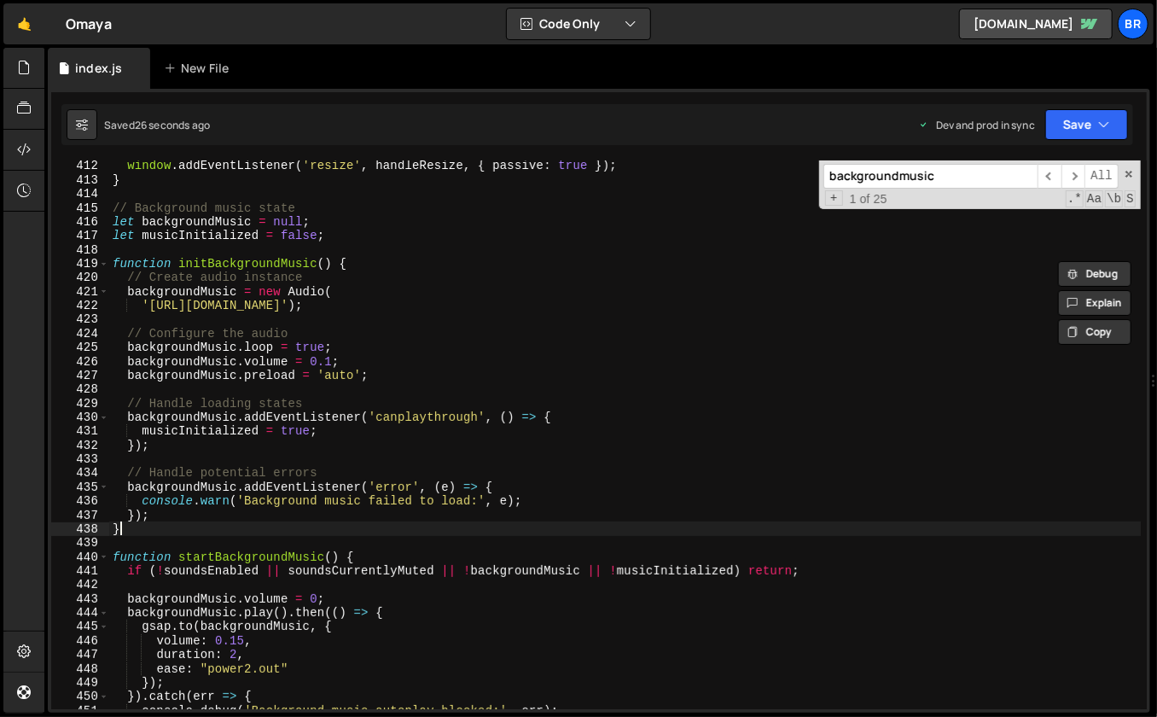
click at [137, 526] on div "window . addEventListener ( 'resize' , handleResize , { passive : true }) ; } /…" at bounding box center [625, 448] width 1032 height 578
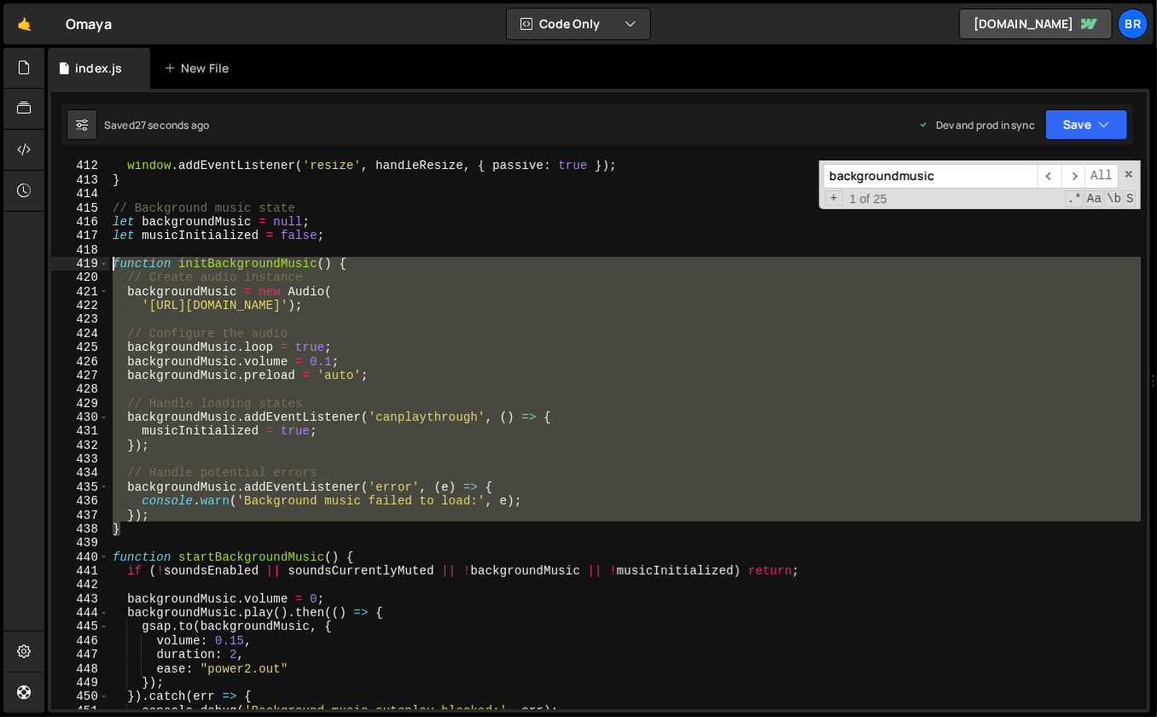
drag, startPoint x: 130, startPoint y: 529, endPoint x: 108, endPoint y: 259, distance: 271.3
click at [109, 259] on div "window . addEventListener ( 'resize' , handleResize , { passive : true }) ; } /…" at bounding box center [625, 448] width 1032 height 578
paste textarea "}"
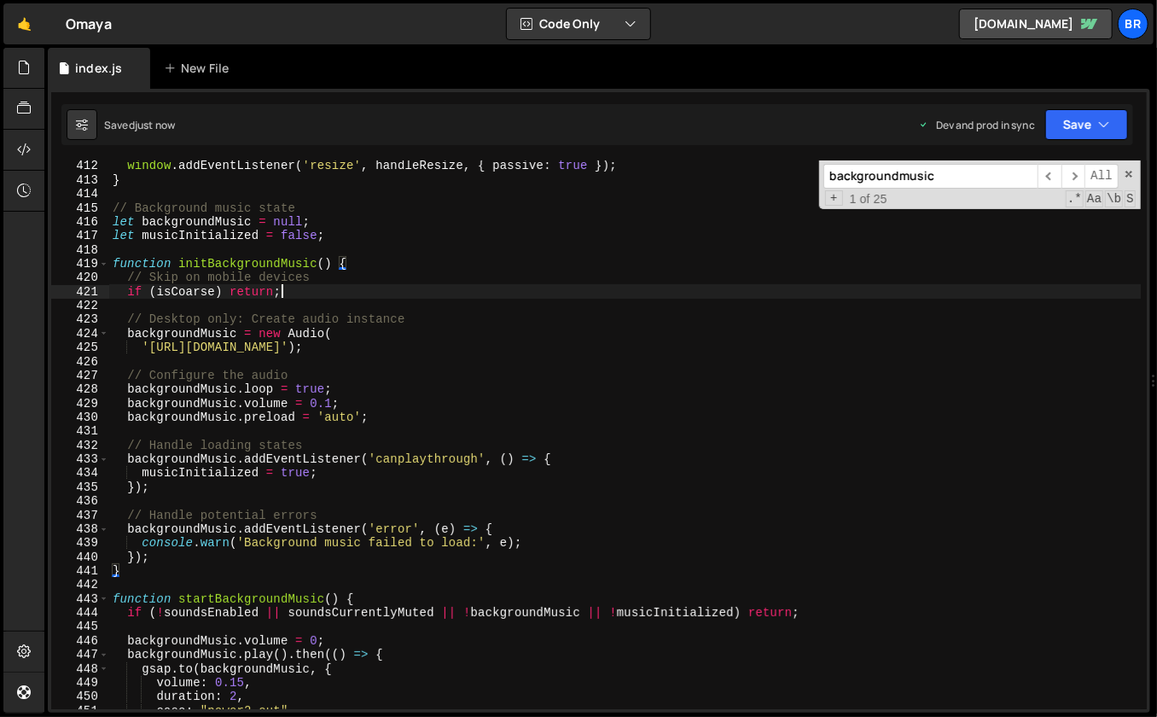
click at [956, 293] on div "window . addEventListener ( 'resize' , handleResize , { passive : true }) ; } /…" at bounding box center [625, 448] width 1032 height 578
type textarea "if (isCoarse) return;"
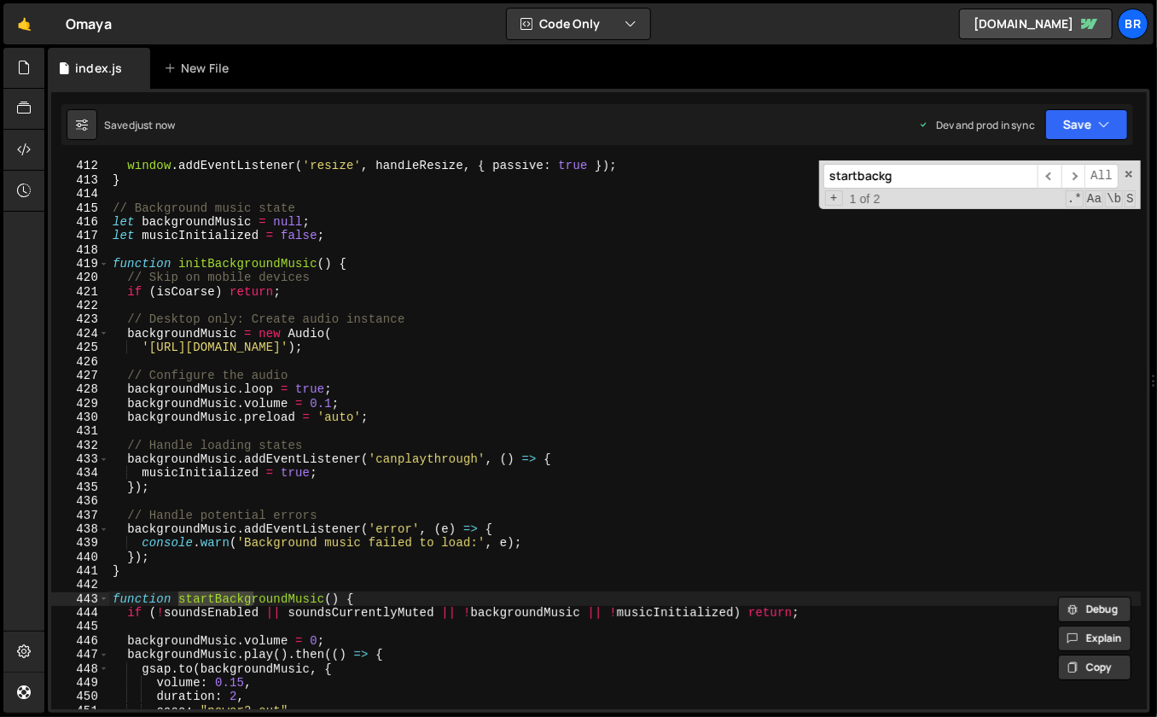
scroll to position [5942, 0]
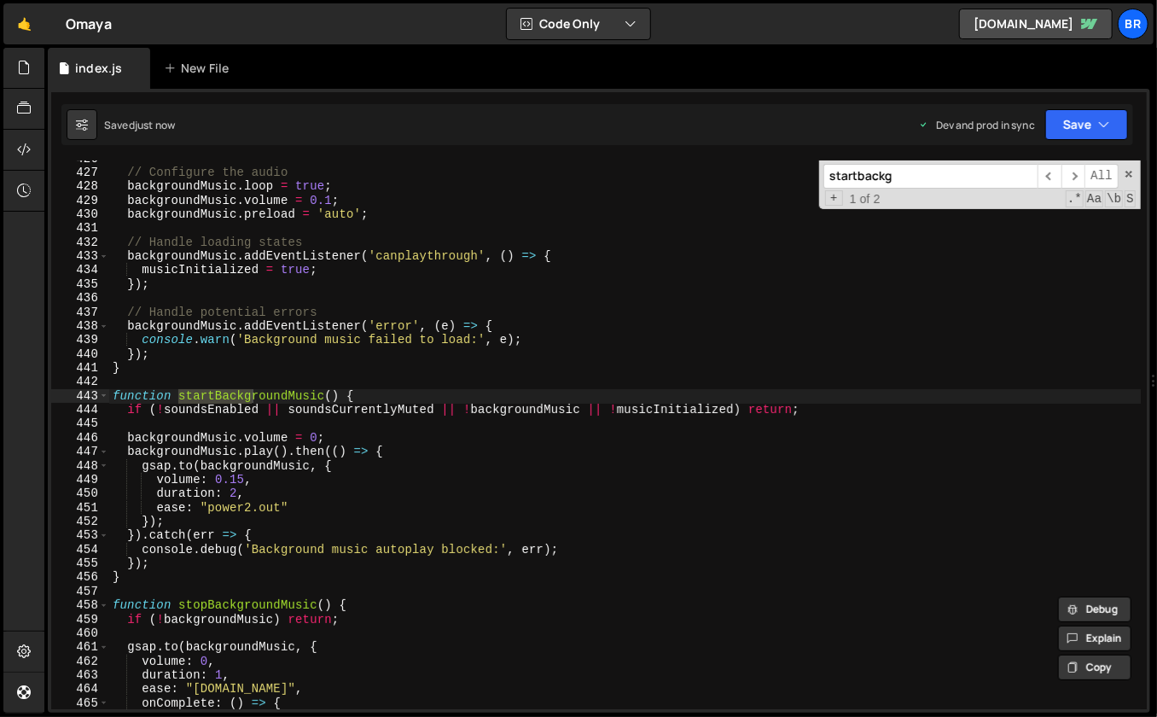
type input "startbackg"
click at [378, 389] on div "// Configure the audio backgroundMusic . loop = true ; backgroundMusic . volume…" at bounding box center [625, 441] width 1032 height 578
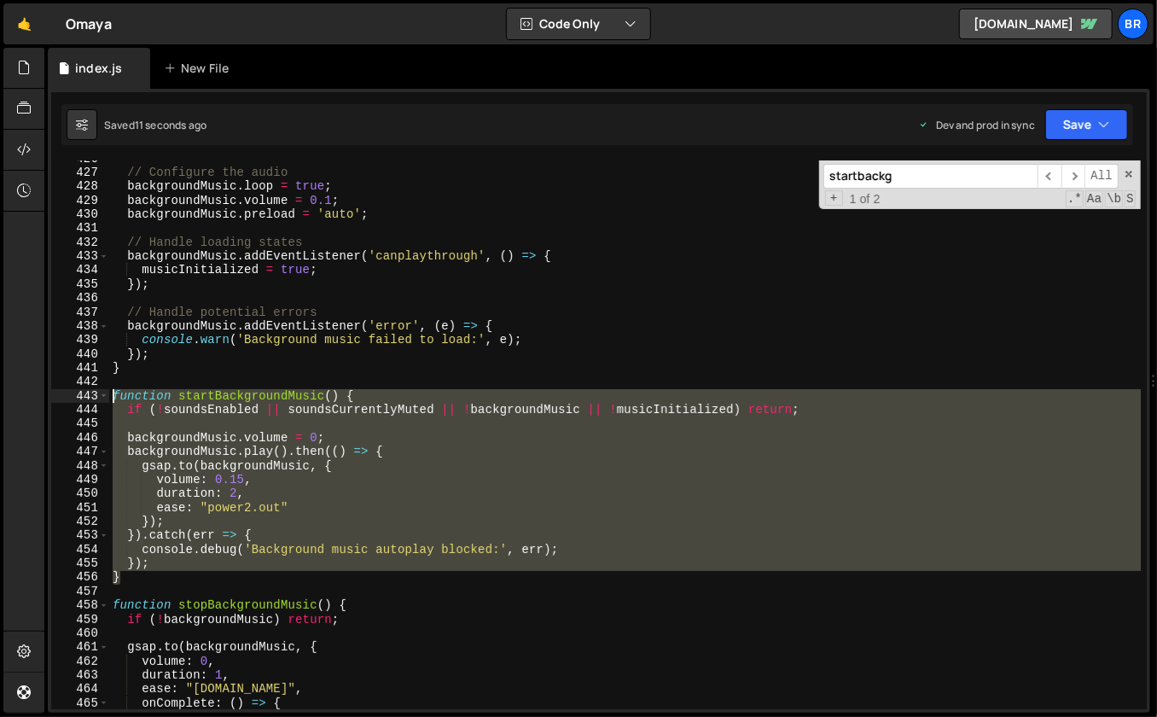
drag, startPoint x: 130, startPoint y: 578, endPoint x: 108, endPoint y: 397, distance: 182.2
click at [108, 397] on div "function startBackgroundMusic() { 426 427 428 429 430 431 432 433 434 435 436 4…" at bounding box center [599, 434] width 1096 height 549
paste textarea "}"
type textarea "}"
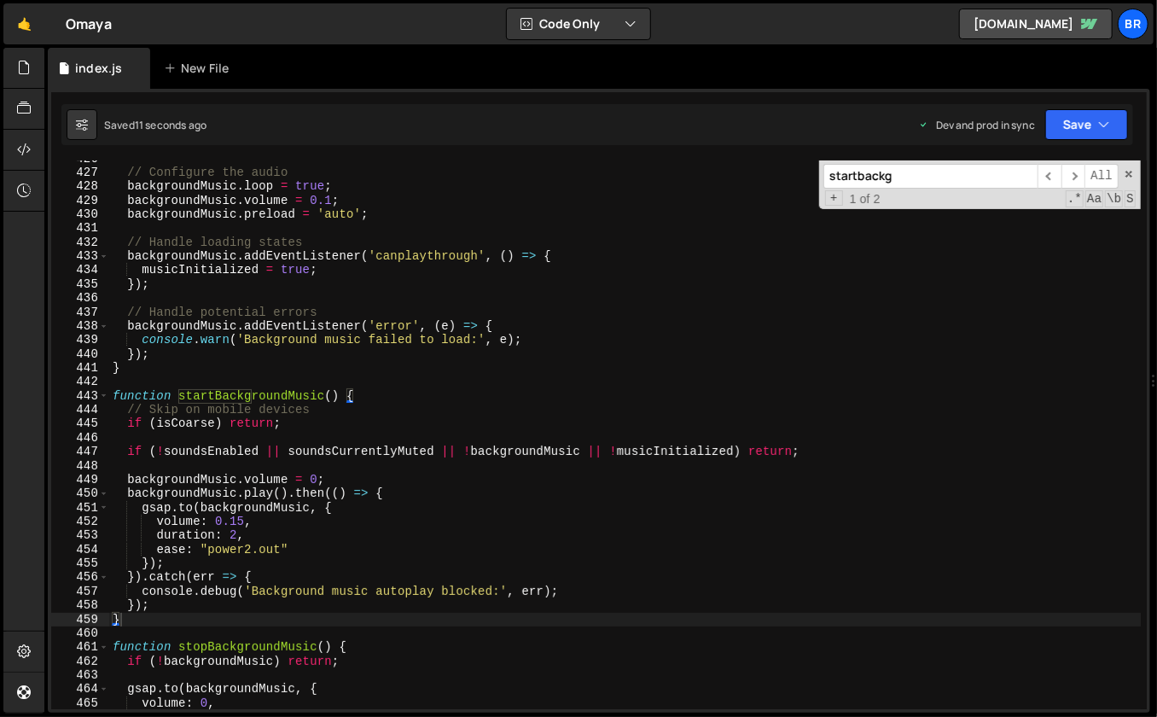
click at [891, 177] on input "startbackg" at bounding box center [930, 176] width 214 height 25
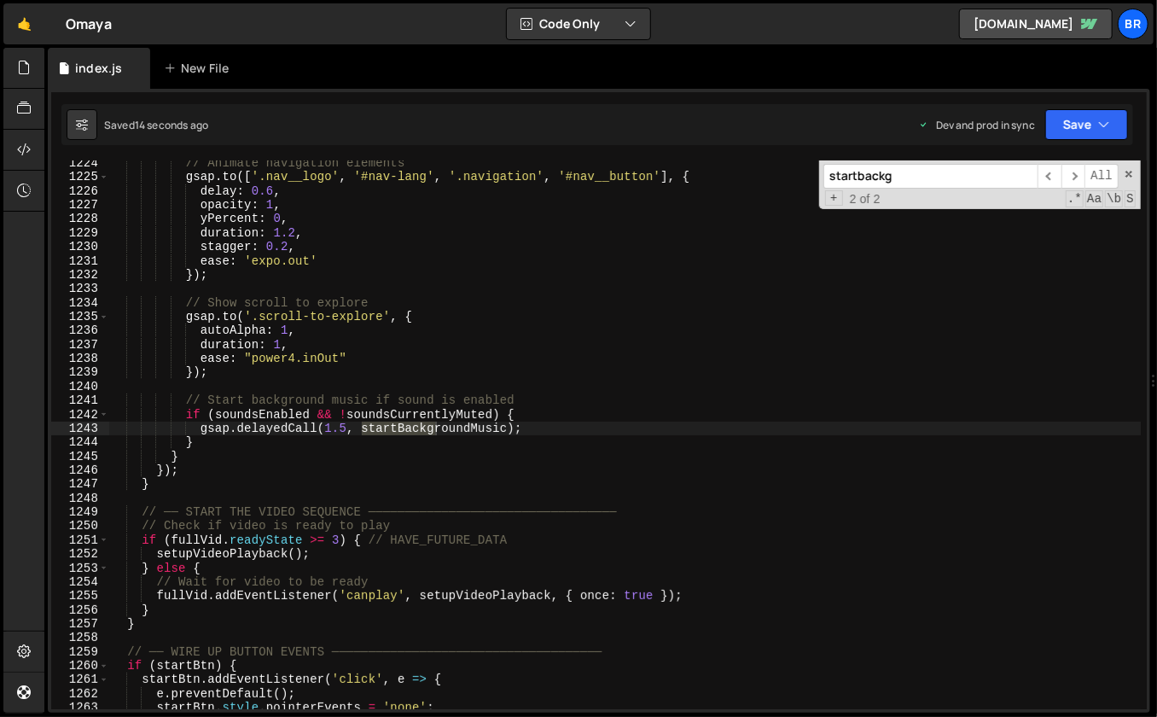
click at [894, 176] on input "startbackg" at bounding box center [930, 176] width 214 height 25
paste input "initVideoExperience()"
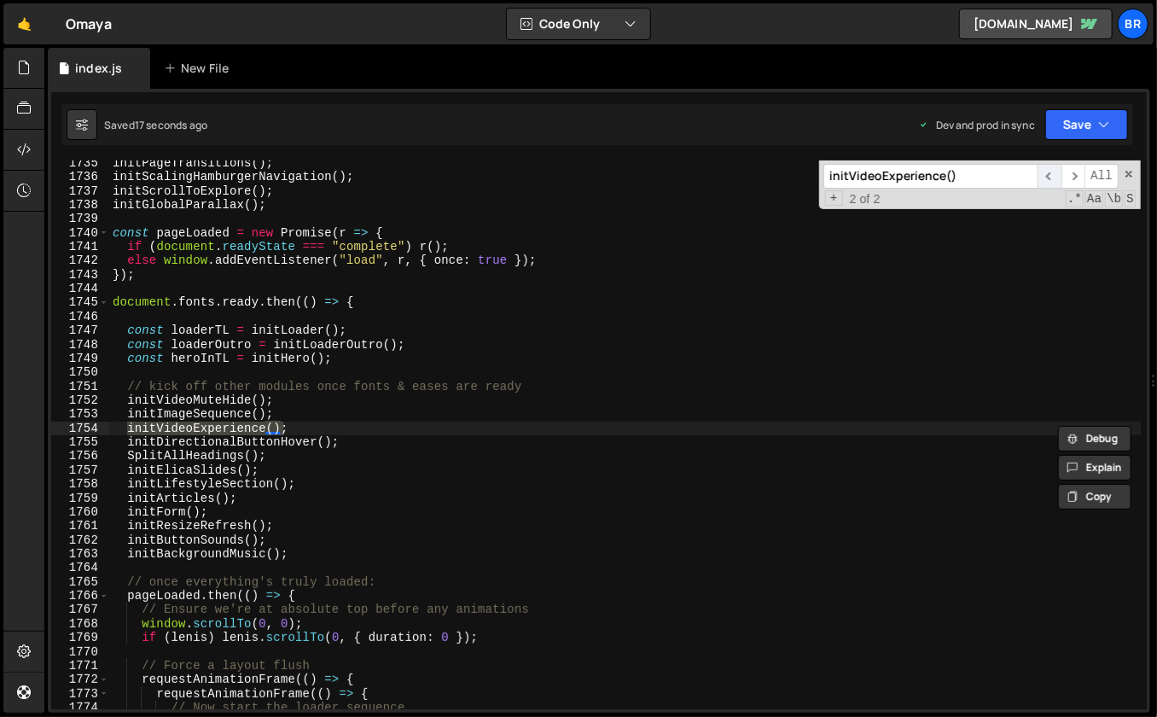
type input "initVideoExperience()"
click at [1055, 176] on span "​" at bounding box center [1050, 176] width 24 height 25
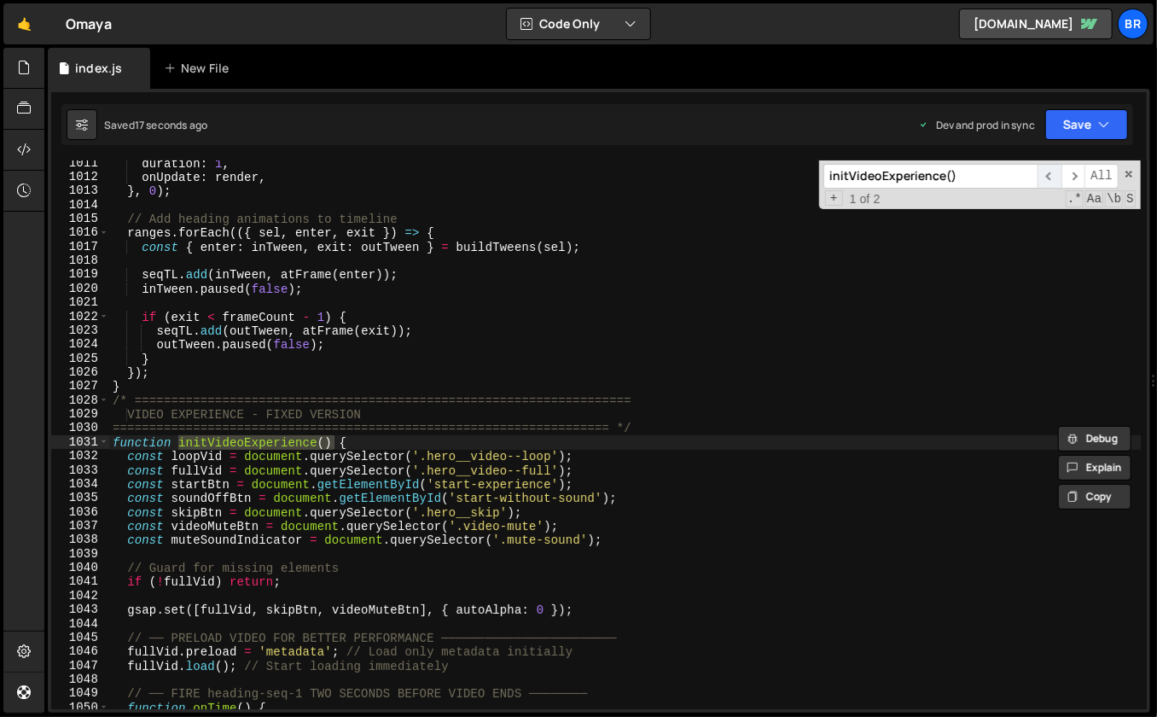
scroll to position [14189, 0]
type textarea "function initVideoExperience() {"
click at [776, 445] on div "duration : 1 , onUpdate : render , } , 0 ) ; // Add heading animations to timel…" at bounding box center [625, 445] width 1032 height 578
click at [906, 176] on input "initVideoExperience()" at bounding box center [930, 176] width 214 height 25
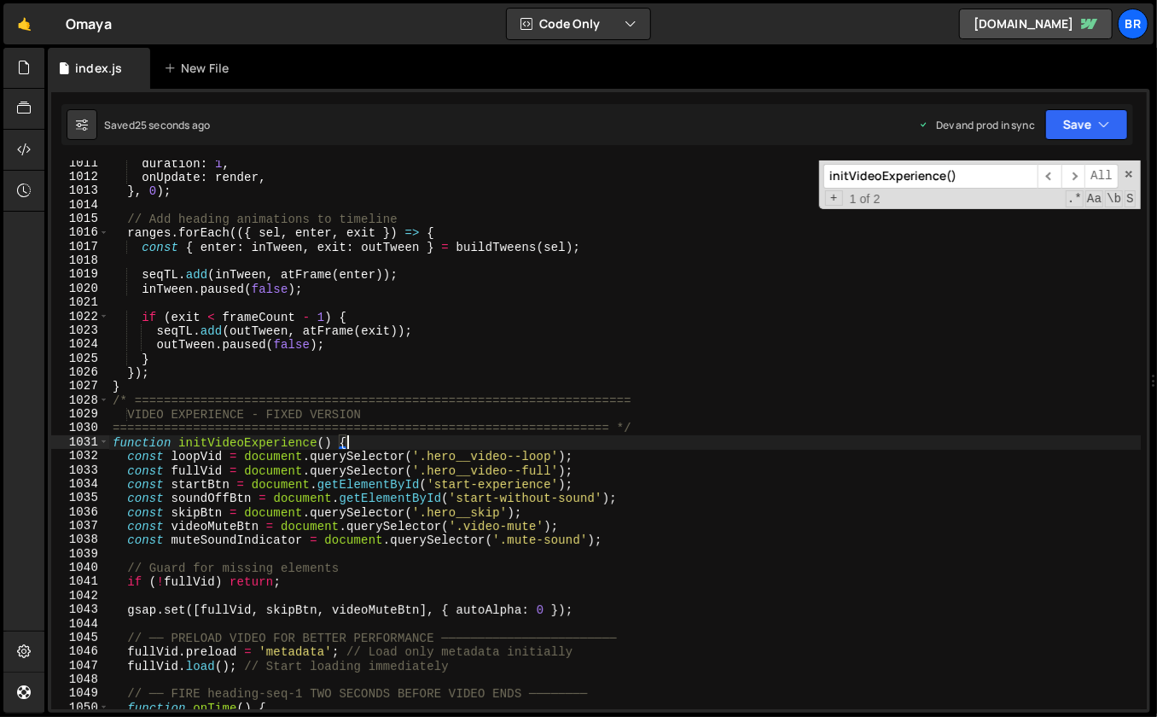
click at [906, 176] on input "initVideoExperience()" at bounding box center [930, 176] width 214 height 25
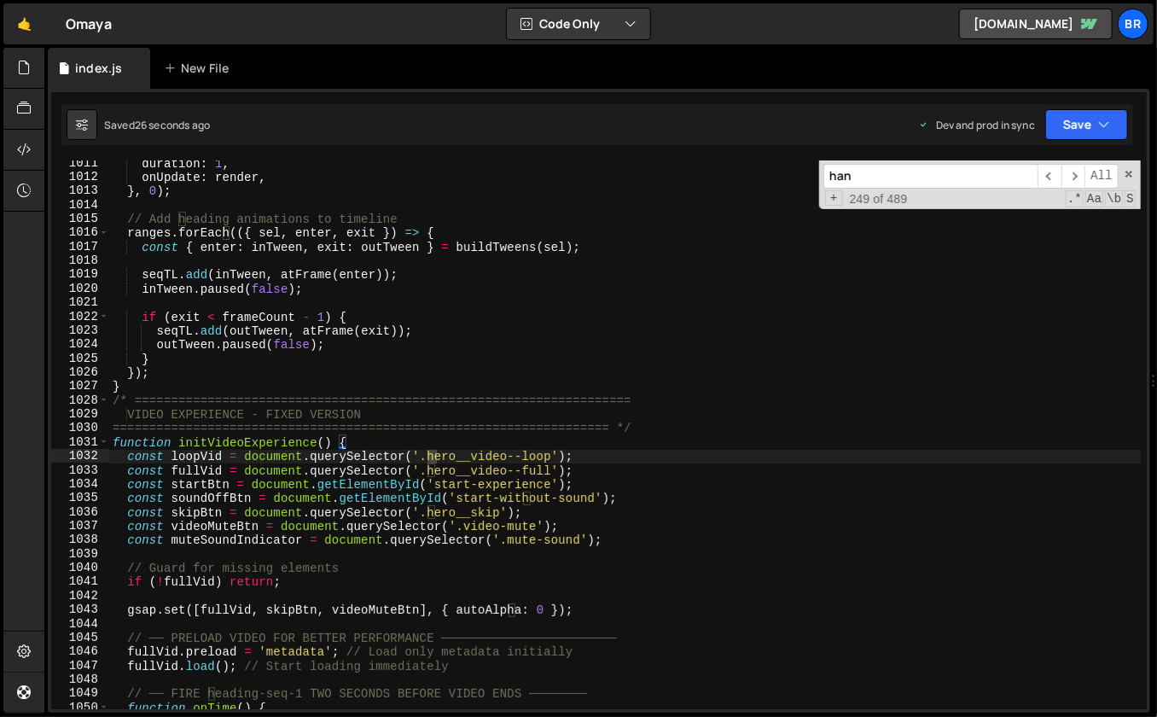
scroll to position [15376, 0]
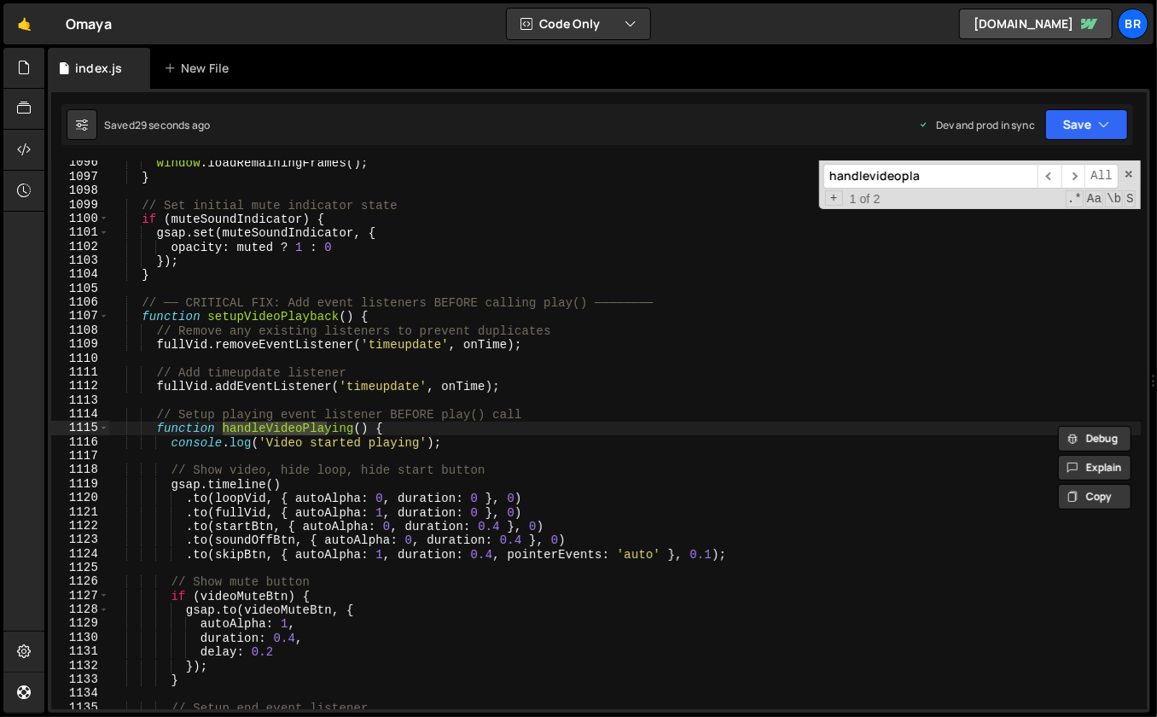
type input "handlevideopla"
click at [439, 423] on div "window . loadRemainingFrames ( ) ; } // Set initial mute indicator state if ( m…" at bounding box center [625, 445] width 1032 height 578
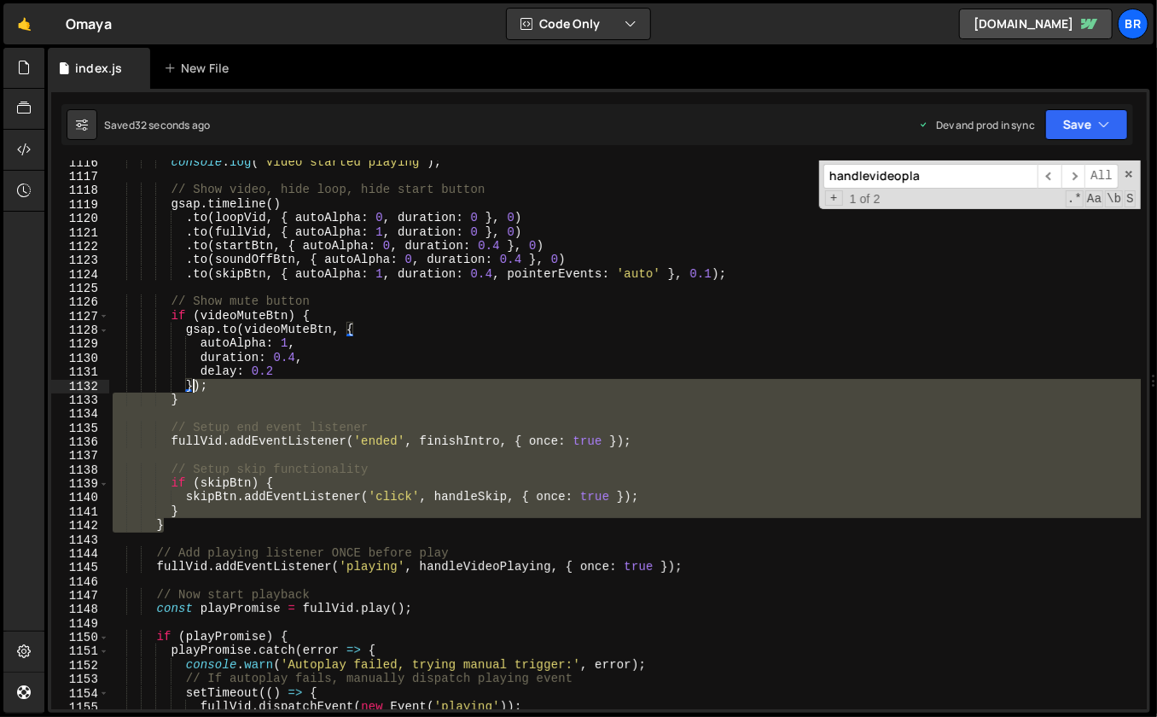
scroll to position [15483, 0]
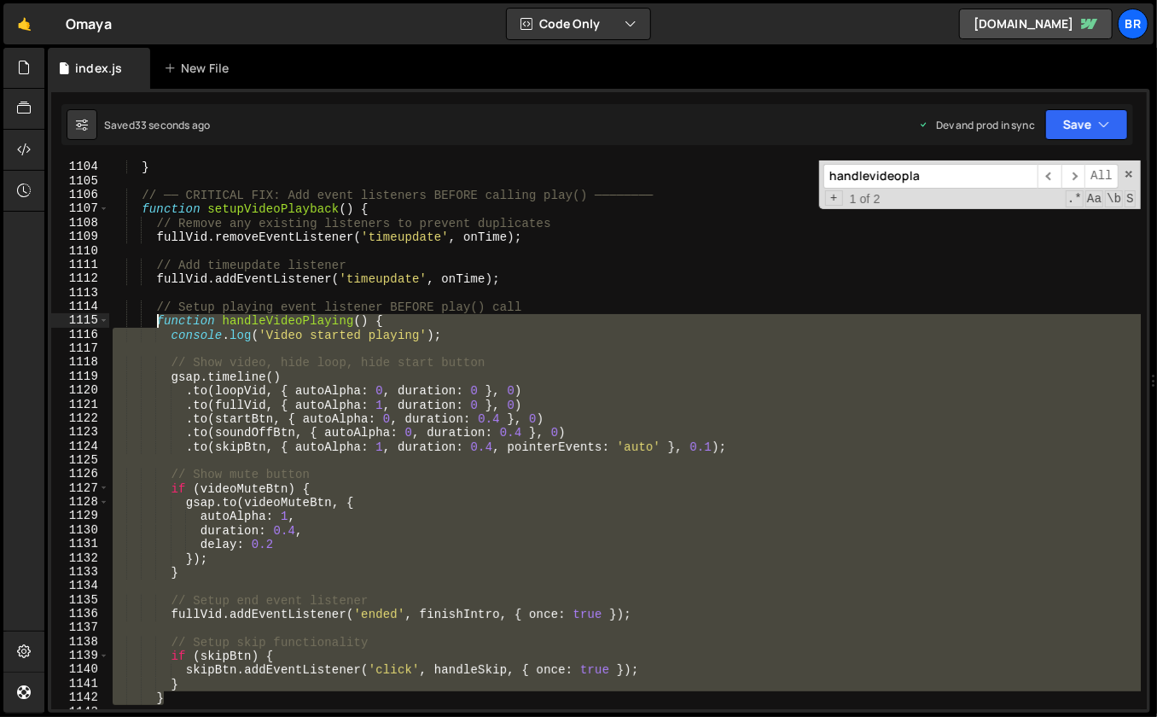
drag, startPoint x: 181, startPoint y: 525, endPoint x: 157, endPoint y: 326, distance: 200.2
click at [157, 326] on div "} // ── CRITICAL FIX: Add event listeners BEFORE calling play() ──────── functi…" at bounding box center [625, 449] width 1032 height 578
paste textarea "}"
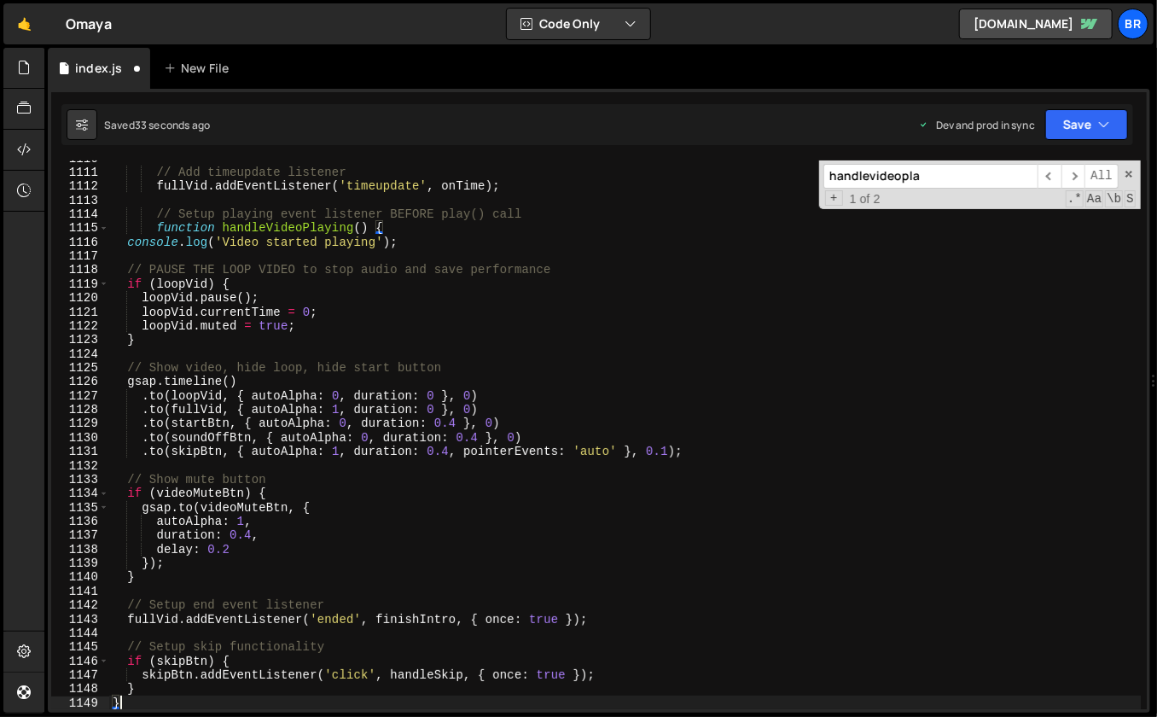
type textarea "}"
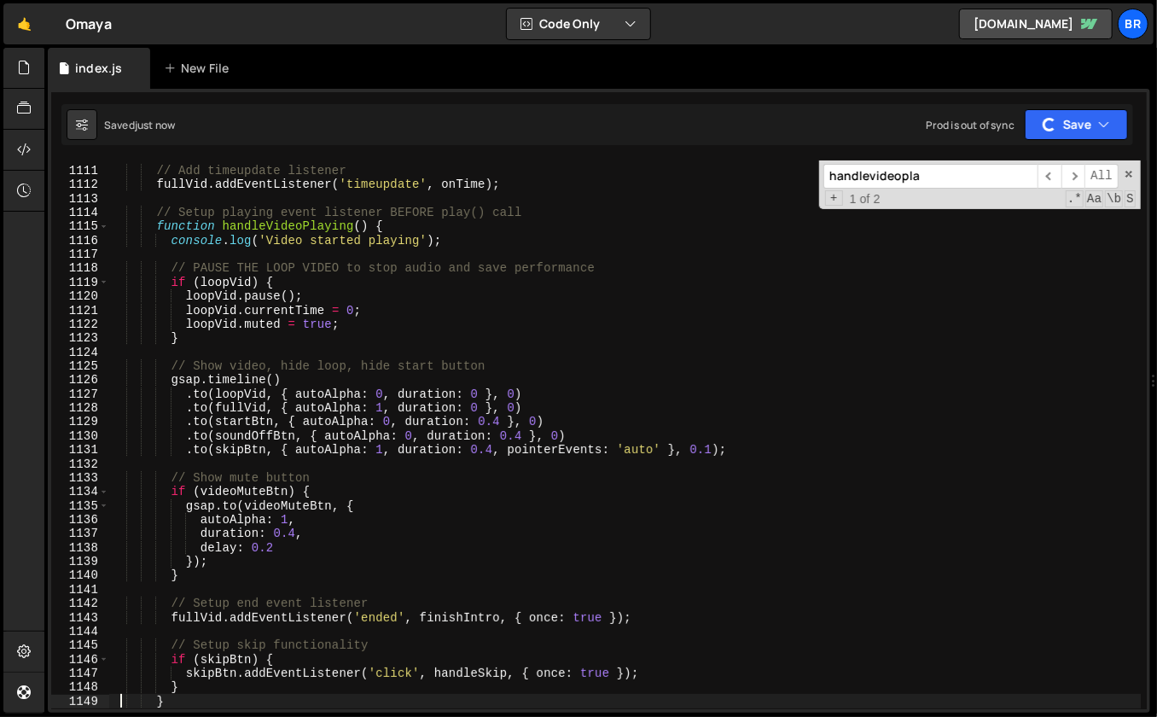
scroll to position [15715, 0]
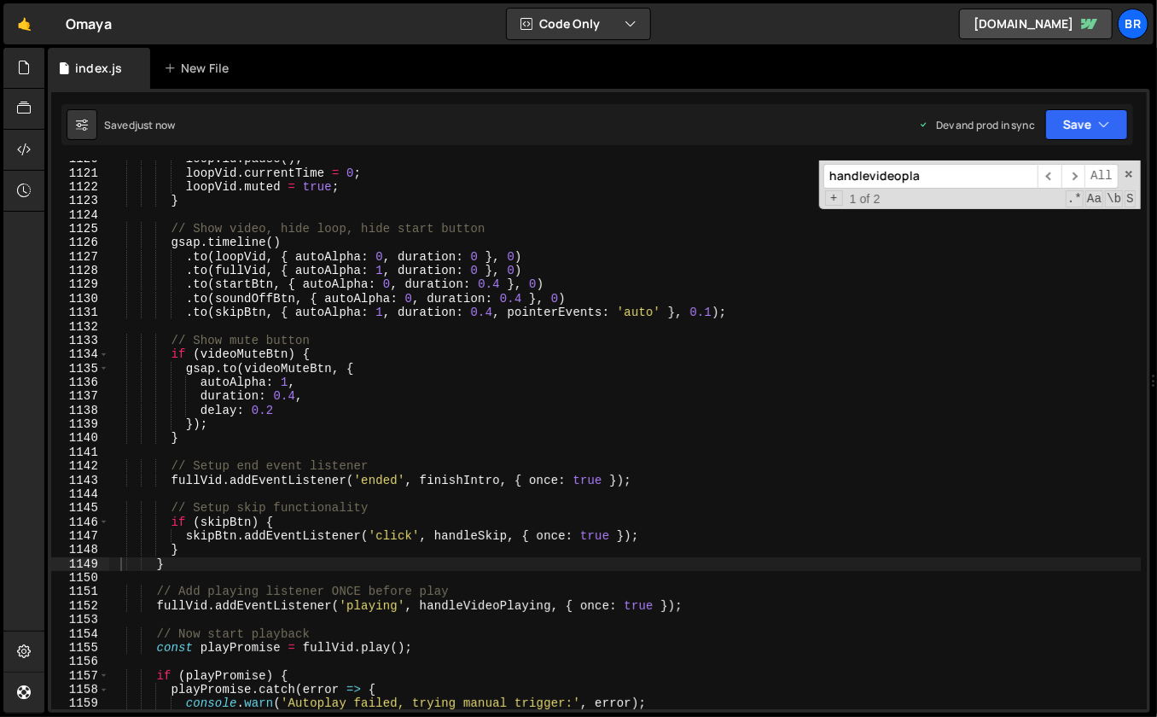
click at [933, 171] on input "handlevideopla" at bounding box center [930, 176] width 214 height 25
paste input "finishIntro()"
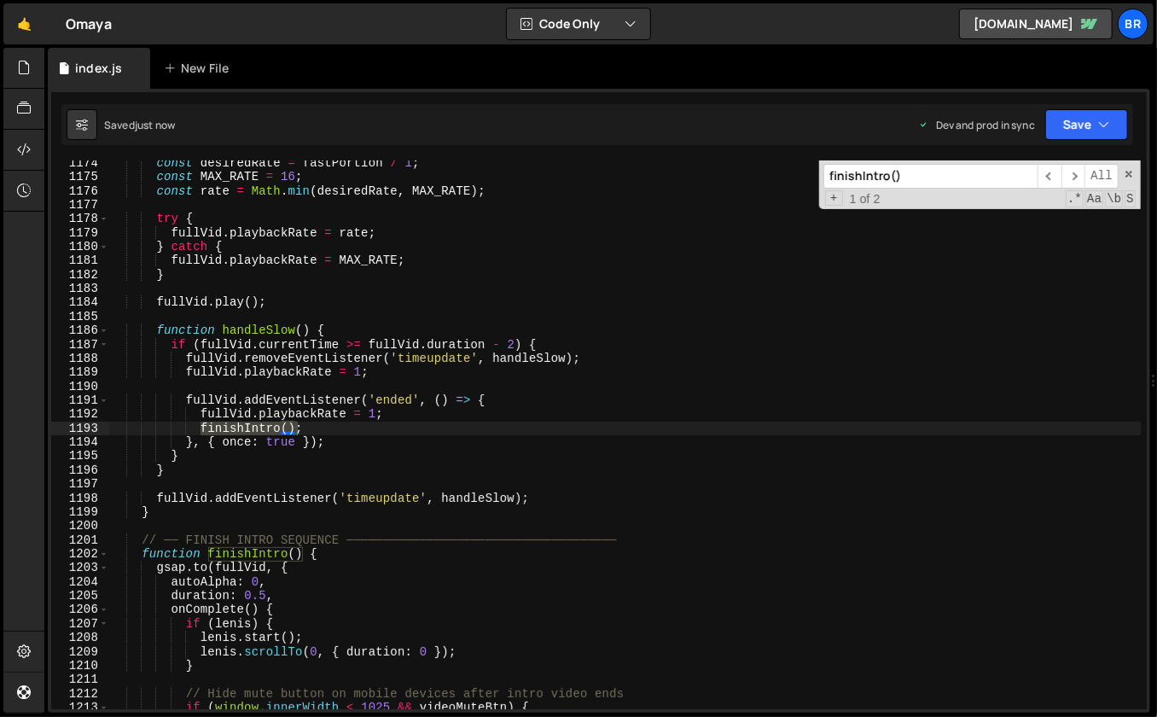
scroll to position [16465, 0]
type input "finishIntro()"
click at [471, 597] on div "const desiredRate = fastPortion / 1 ; const MAX_RATE = 16 ; const rate = Math .…" at bounding box center [625, 445] width 1032 height 578
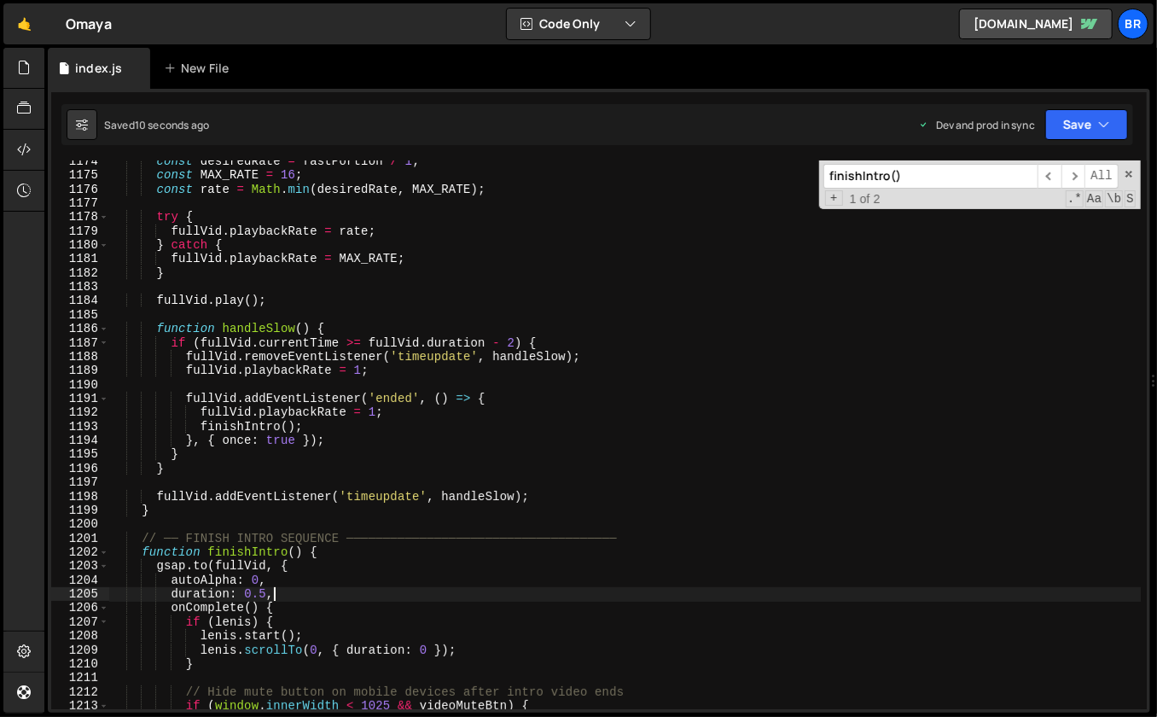
scroll to position [16661, 0]
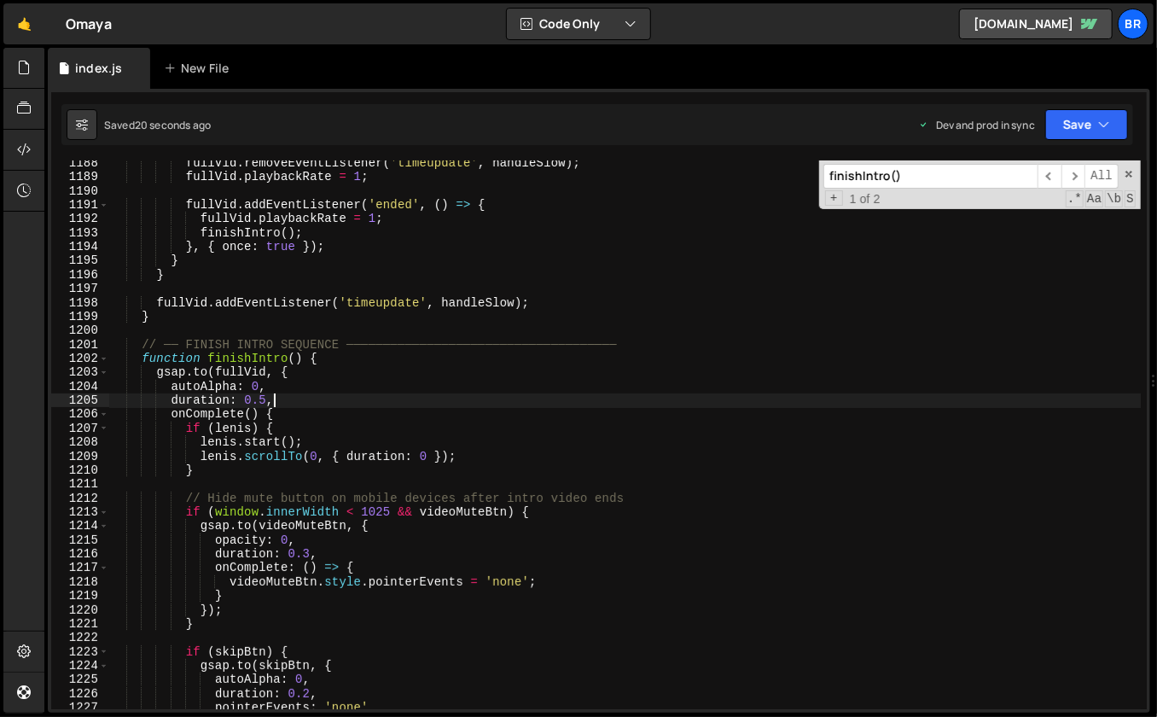
click at [366, 355] on div "fullVid . removeEventListener ( 'timeupdate' , handleSlow ) ; fullVid . playbac…" at bounding box center [625, 445] width 1032 height 578
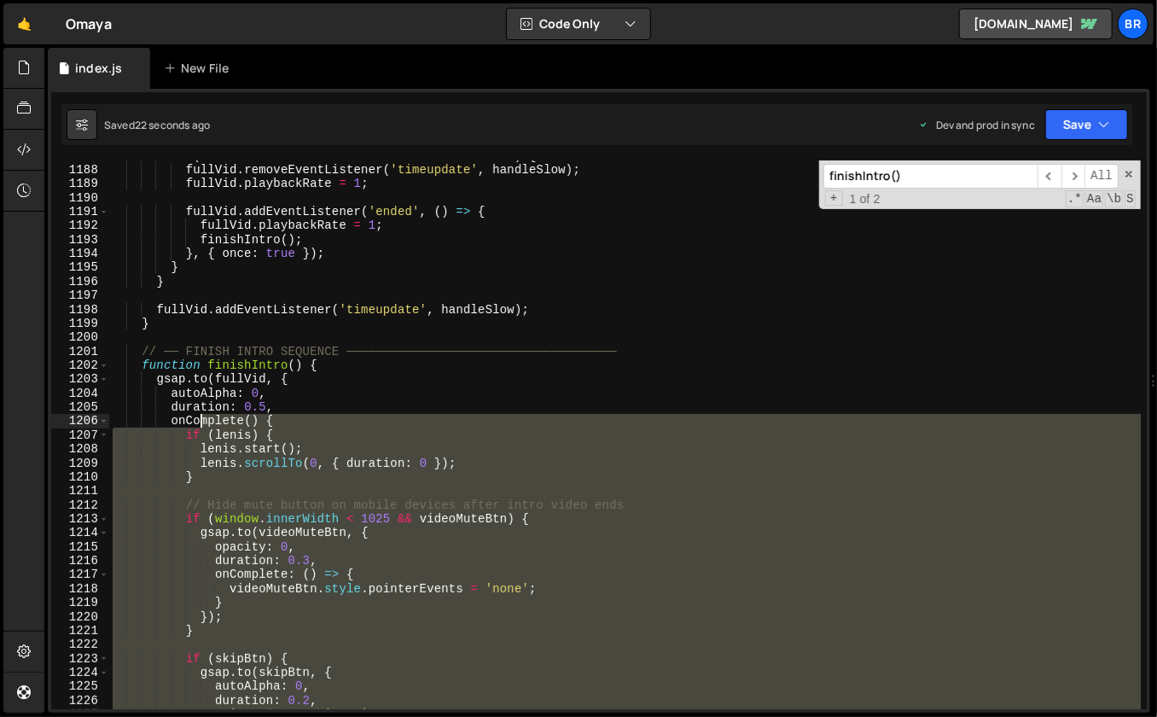
scroll to position [16654, 0]
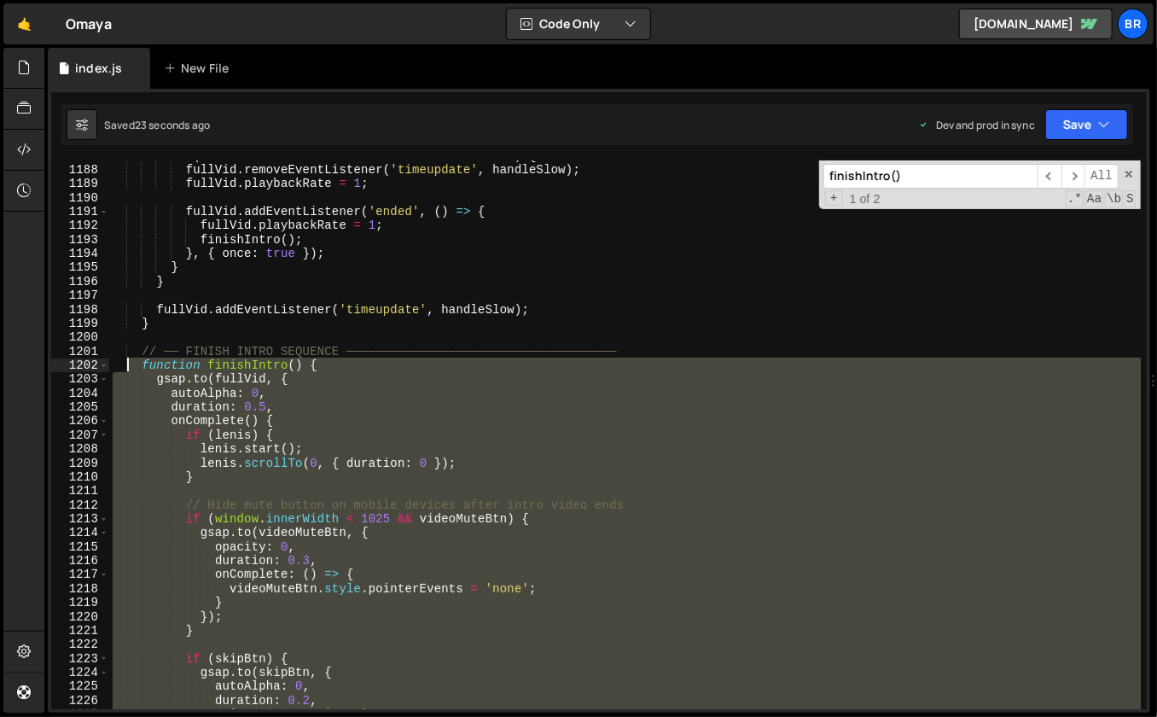
drag, startPoint x: 159, startPoint y: 576, endPoint x: 125, endPoint y: 366, distance: 212.6
click at [127, 367] on div "if ( fullVid . currentTime >= fullVid . duration - 2 ) { fullVid . removeEventL…" at bounding box center [625, 437] width 1032 height 578
paste textarea "}"
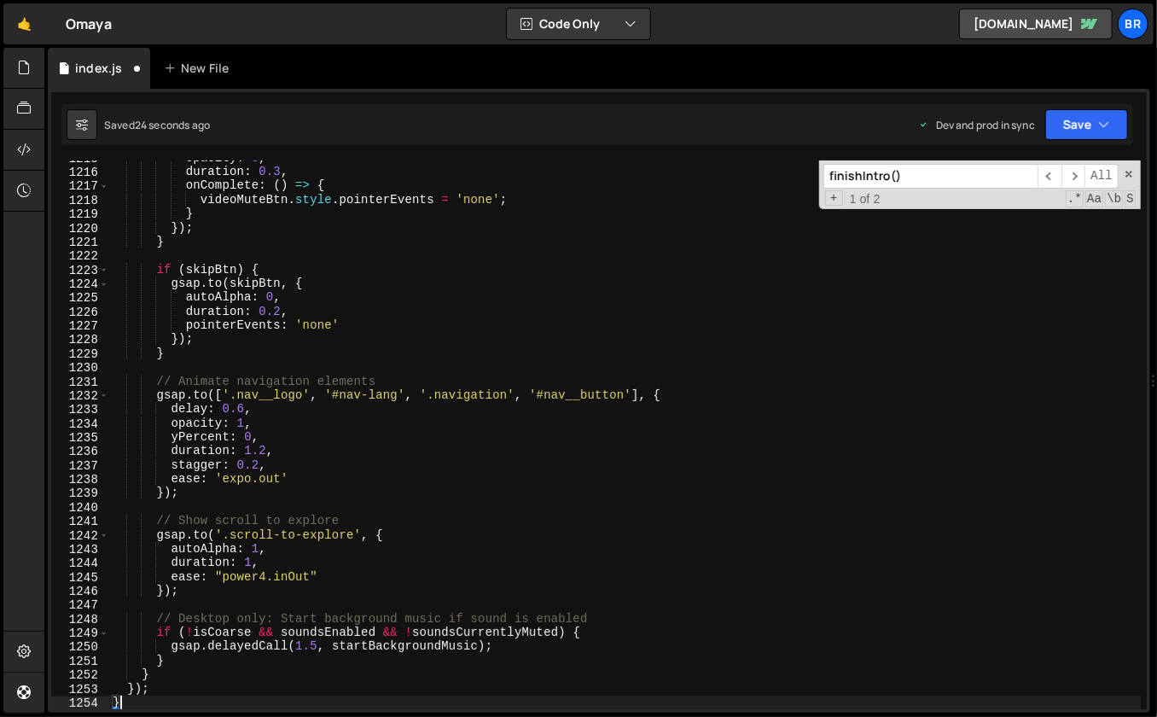
type textarea "}"
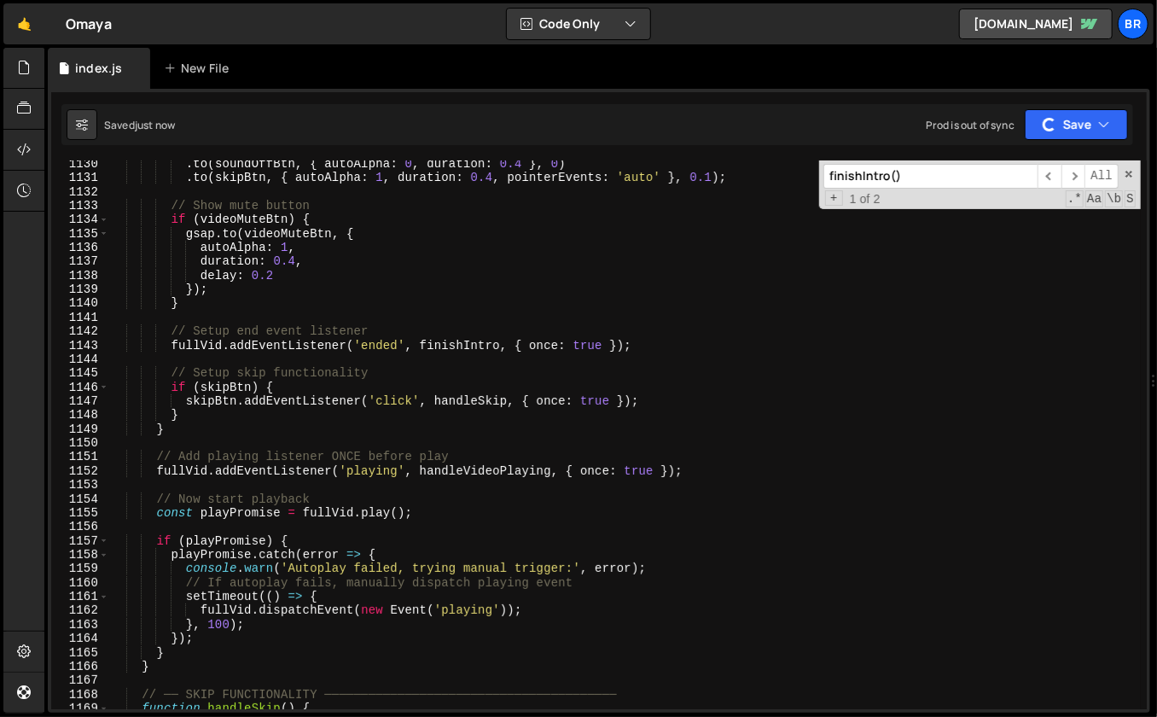
scroll to position [15230, 0]
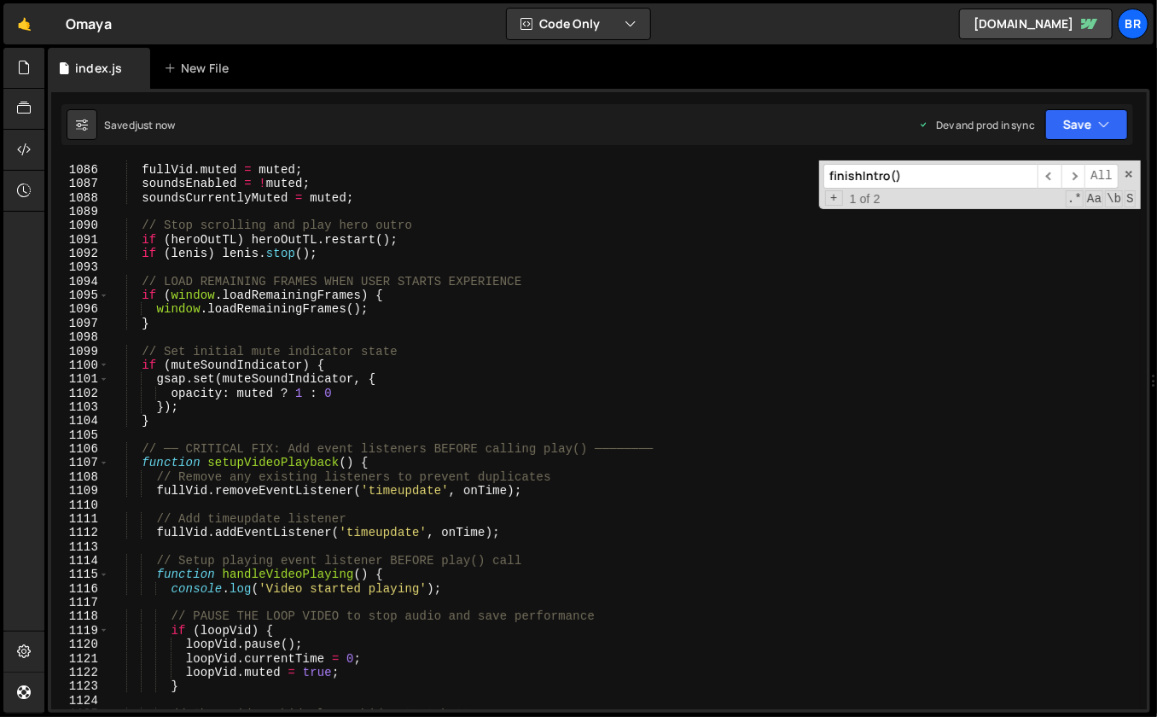
click at [920, 171] on input "finishIntro()" at bounding box center [930, 176] width 214 height 25
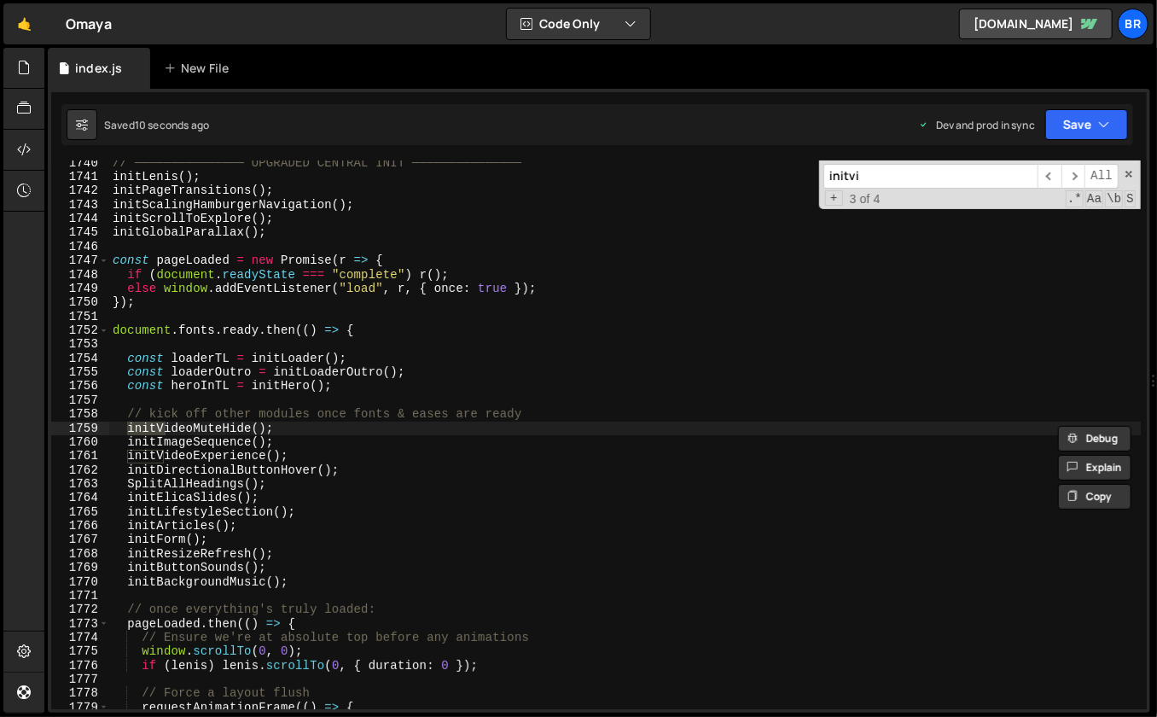
scroll to position [24368, 0]
type input "initvideomu"
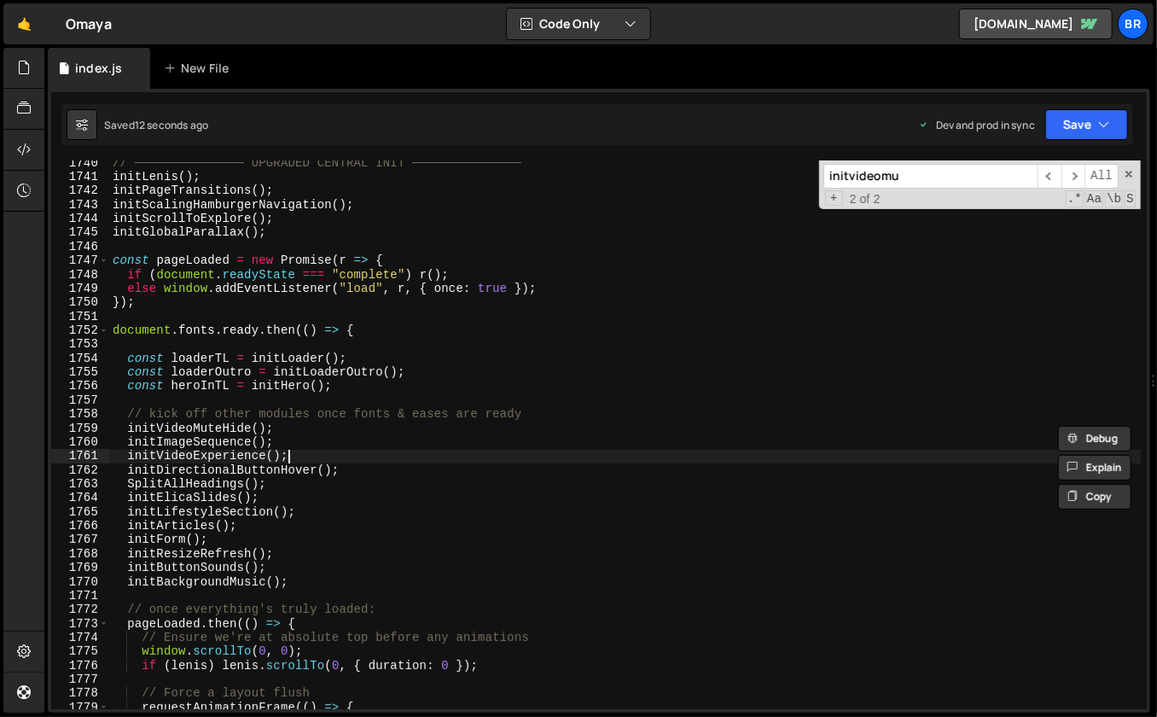
click at [458, 462] on div "// ─────────────── UPGRADED CENTRAL INIT ─────────────── initLenis ( ) ; initPa…" at bounding box center [625, 445] width 1032 height 578
click at [25, 61] on icon at bounding box center [24, 67] width 14 height 19
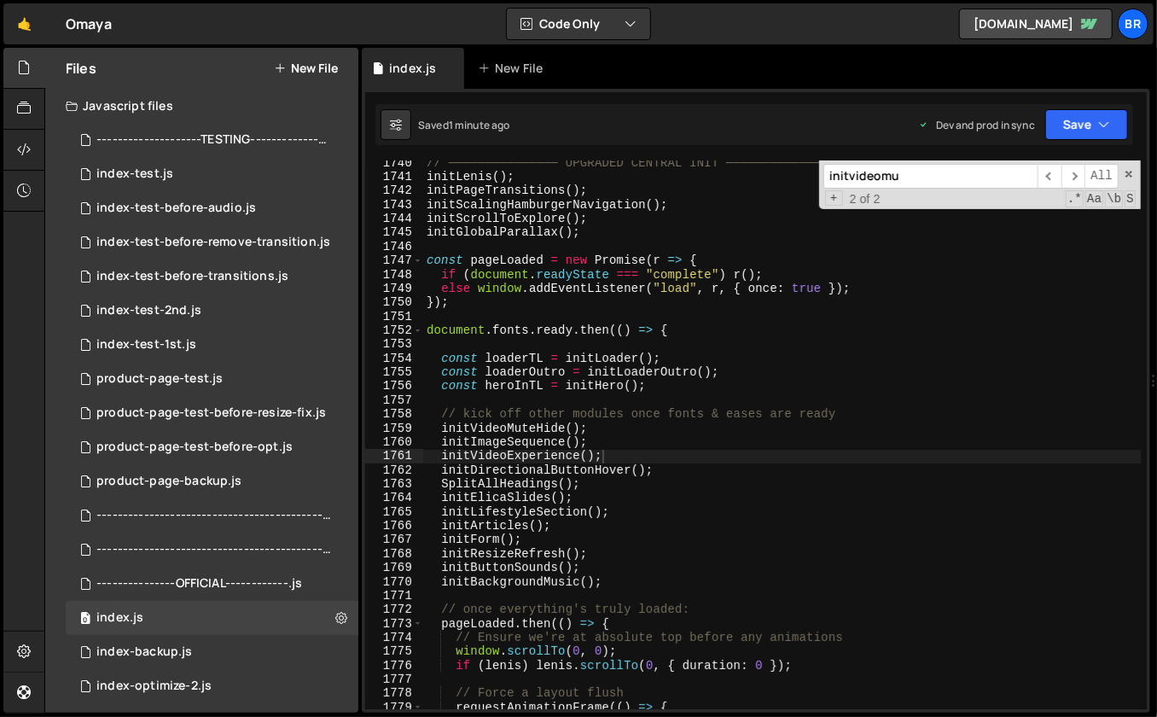
type textarea "initImageSequence();"
click at [876, 440] on div "// ─────────────── UPGRADED CENTRAL INIT ─────────────── initLenis ( ) ; initPa…" at bounding box center [782, 445] width 718 height 578
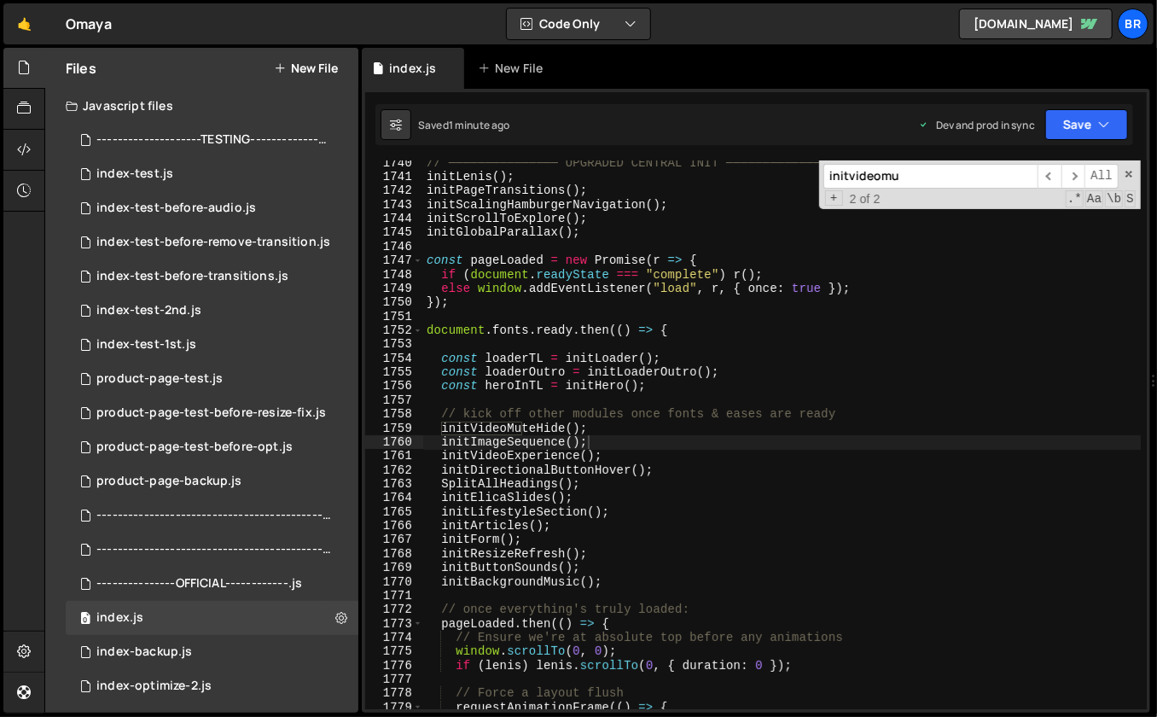
click at [949, 167] on input "initvideomu" at bounding box center [930, 176] width 214 height 25
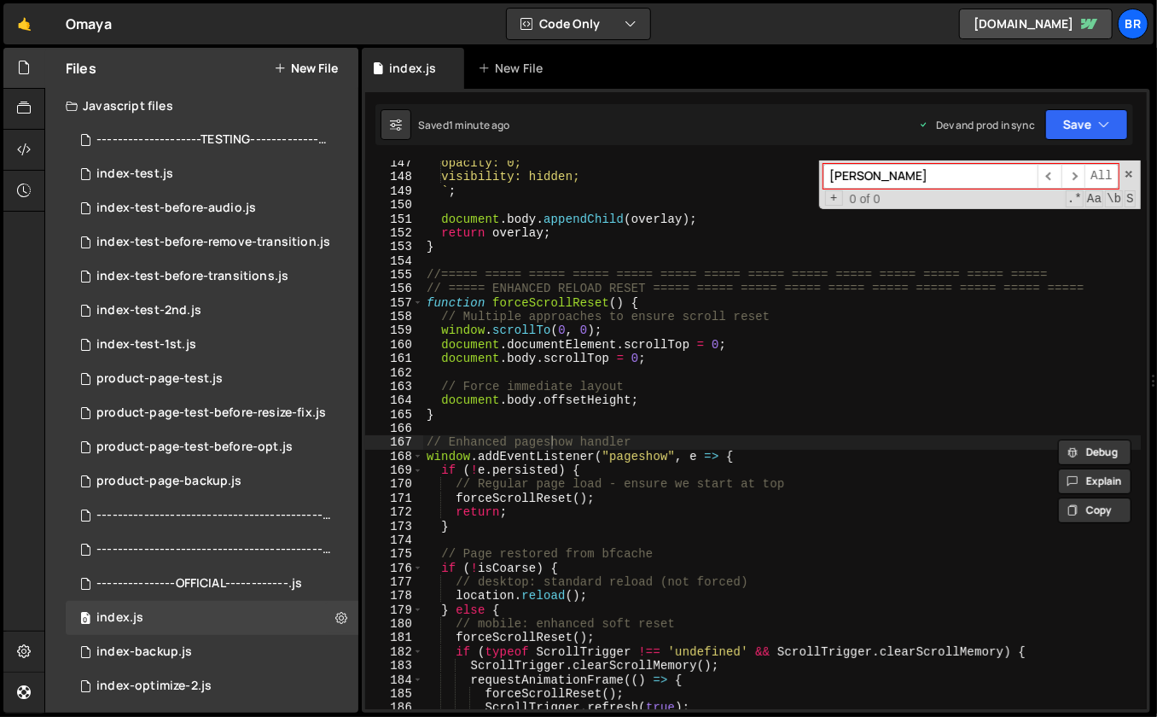
type input "howle"
type textarea "document.documentElement.scrollTop = 0;"
drag, startPoint x: 758, startPoint y: 339, endPoint x: 768, endPoint y: 335, distance: 10.8
click at [759, 339] on div "opacity: 0; visibility: hidden; ` ; document . body . appendChild ( overlay ) ;…" at bounding box center [782, 445] width 718 height 578
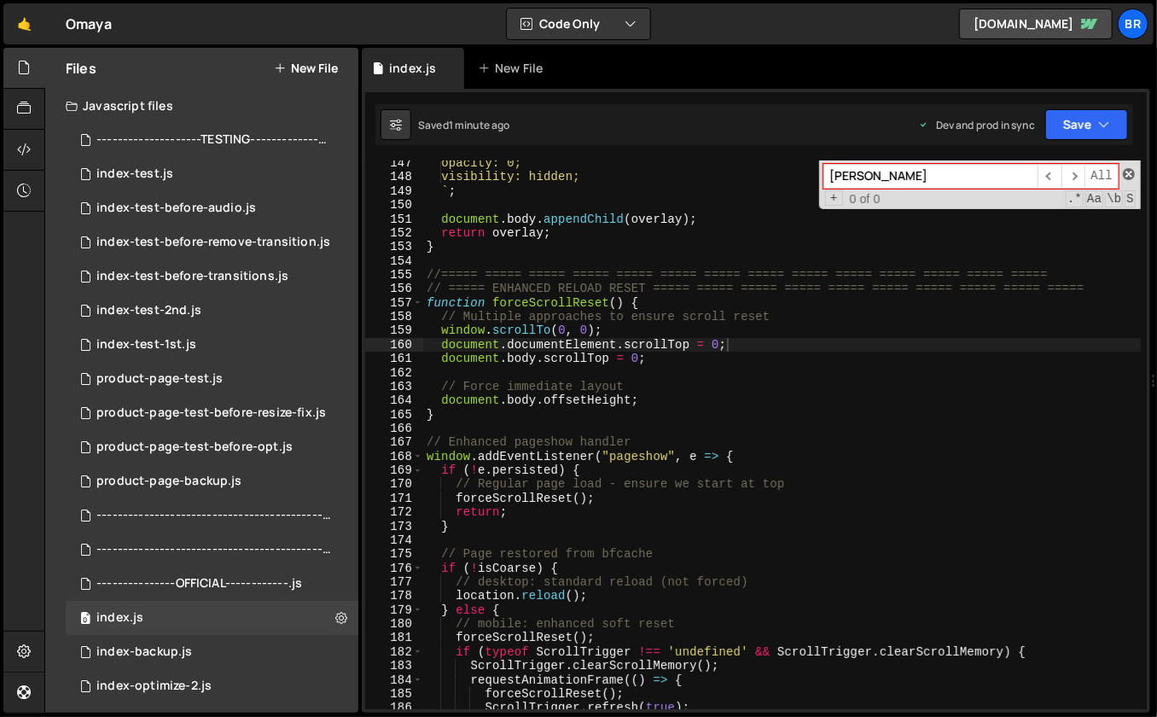
click at [1125, 171] on span at bounding box center [1129, 174] width 12 height 12
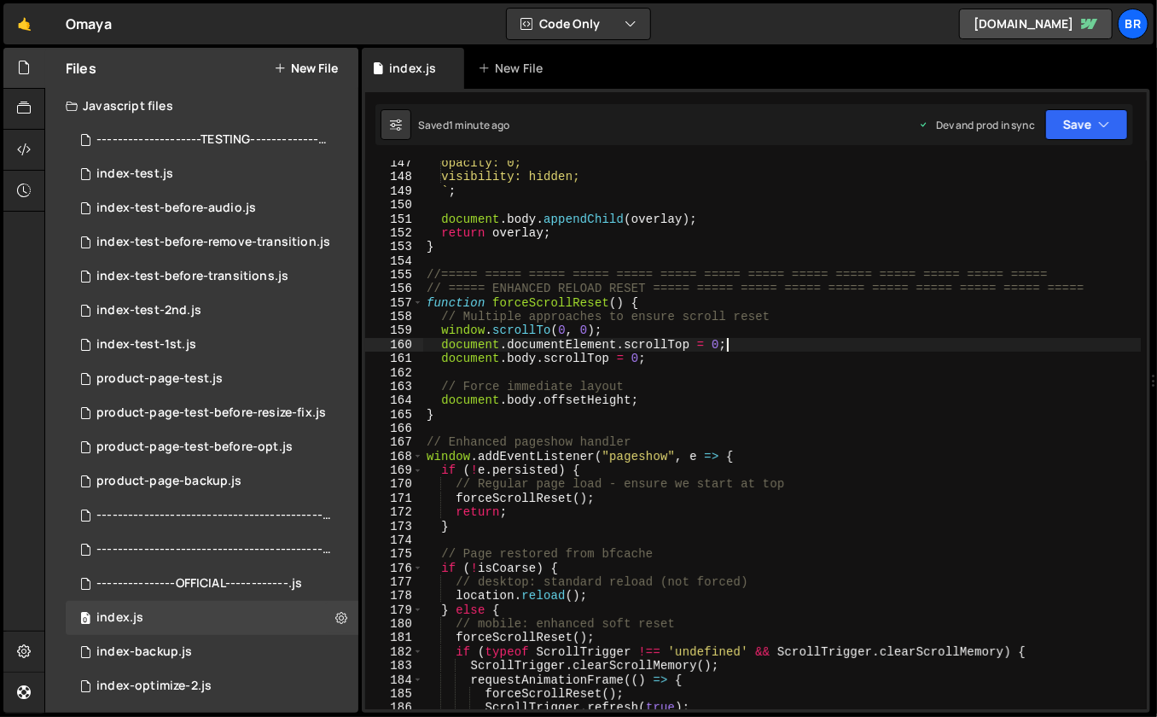
click at [745, 261] on div "opacity: 0; visibility: hidden; ` ; document . body . appendChild ( overlay ) ;…" at bounding box center [782, 445] width 718 height 578
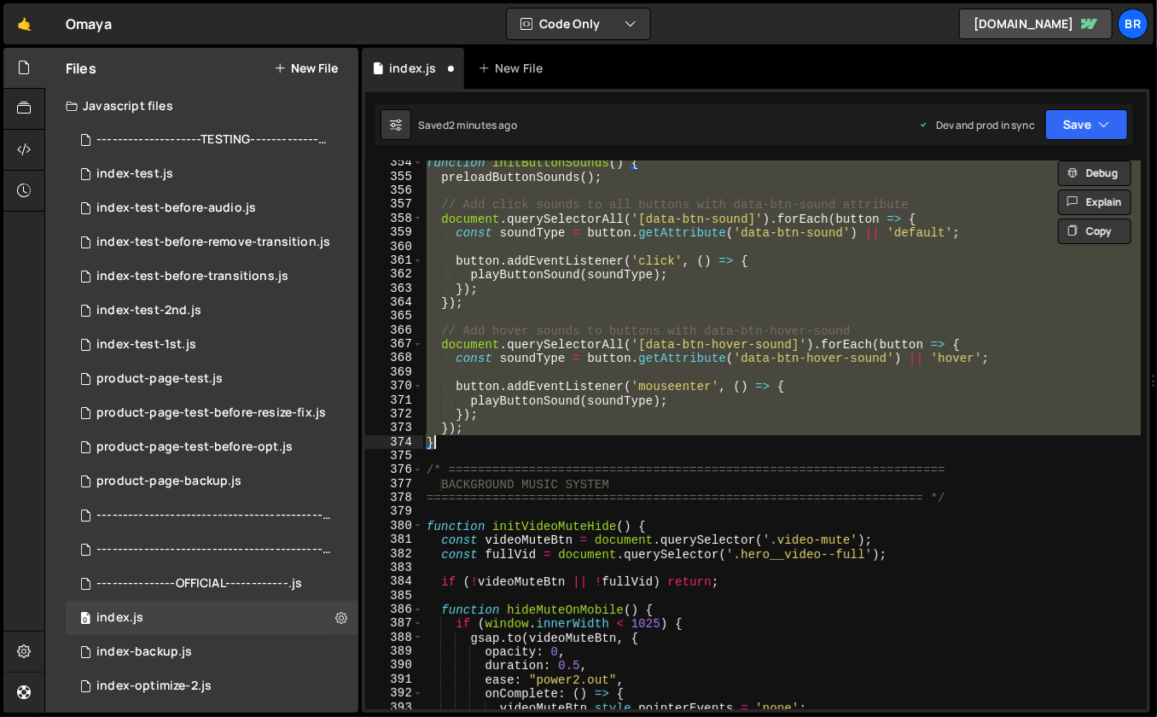
scroll to position [4915, 0]
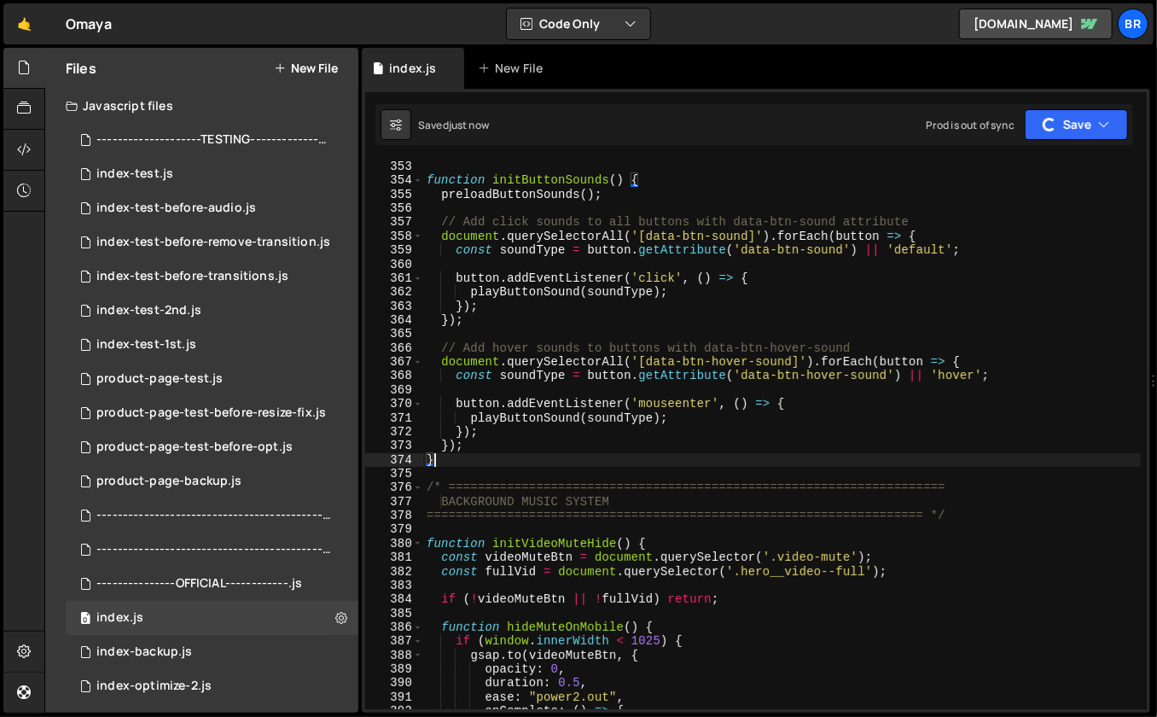
click at [740, 411] on div "function initButtonSounds ( ) { preloadButtonSounds ( ) ; // Add click sounds t…" at bounding box center [782, 449] width 718 height 578
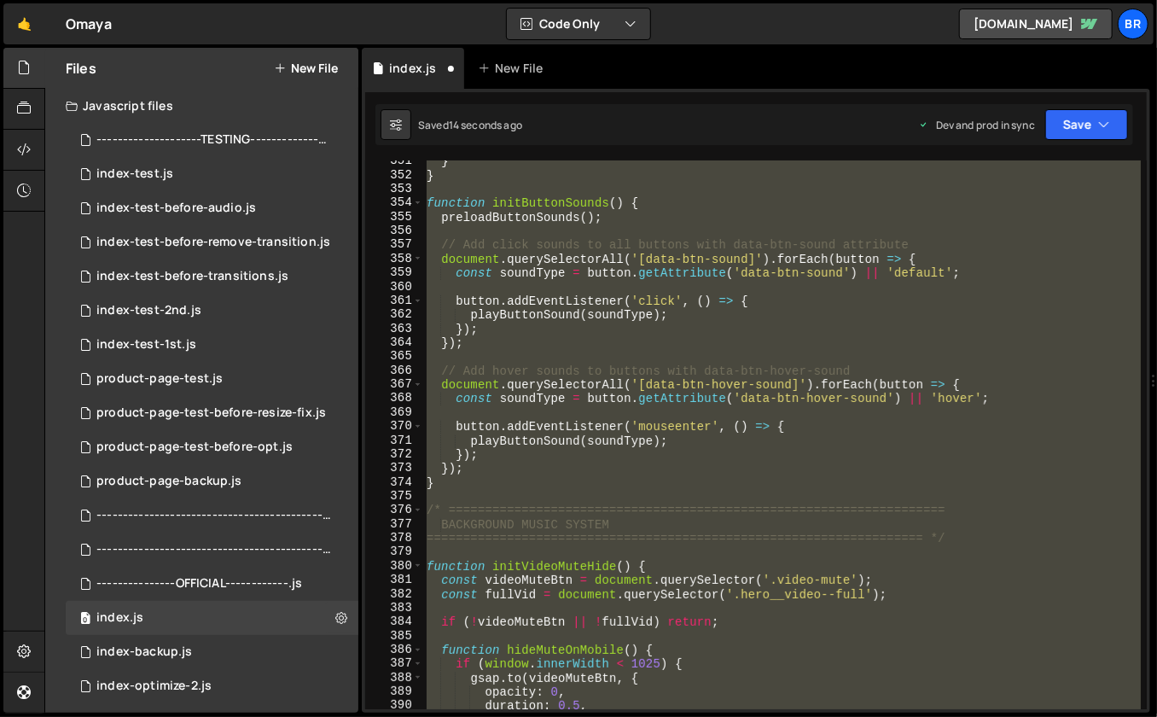
scroll to position [4778, 0]
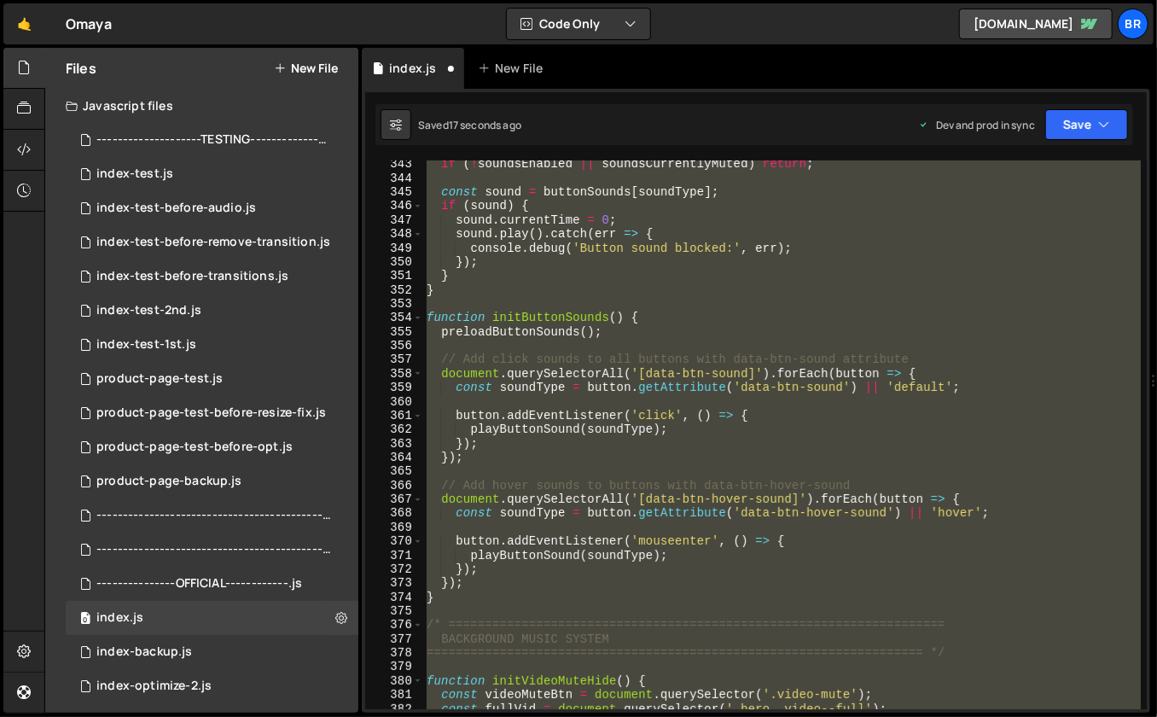
click at [676, 278] on div "if ( ! soundsEnabled || soundsCurrentlyMuted ) return ; const sound = buttonSou…" at bounding box center [782, 446] width 718 height 578
type textarea "}"
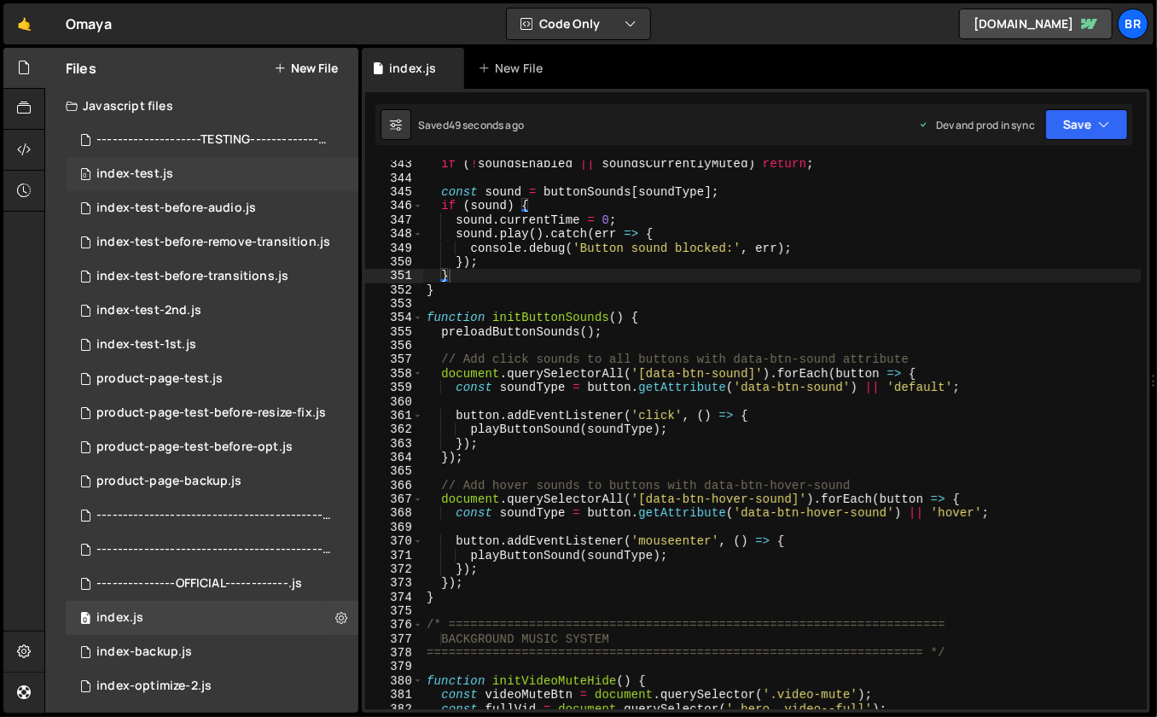
click at [156, 175] on div "index-test.js" at bounding box center [134, 173] width 77 height 15
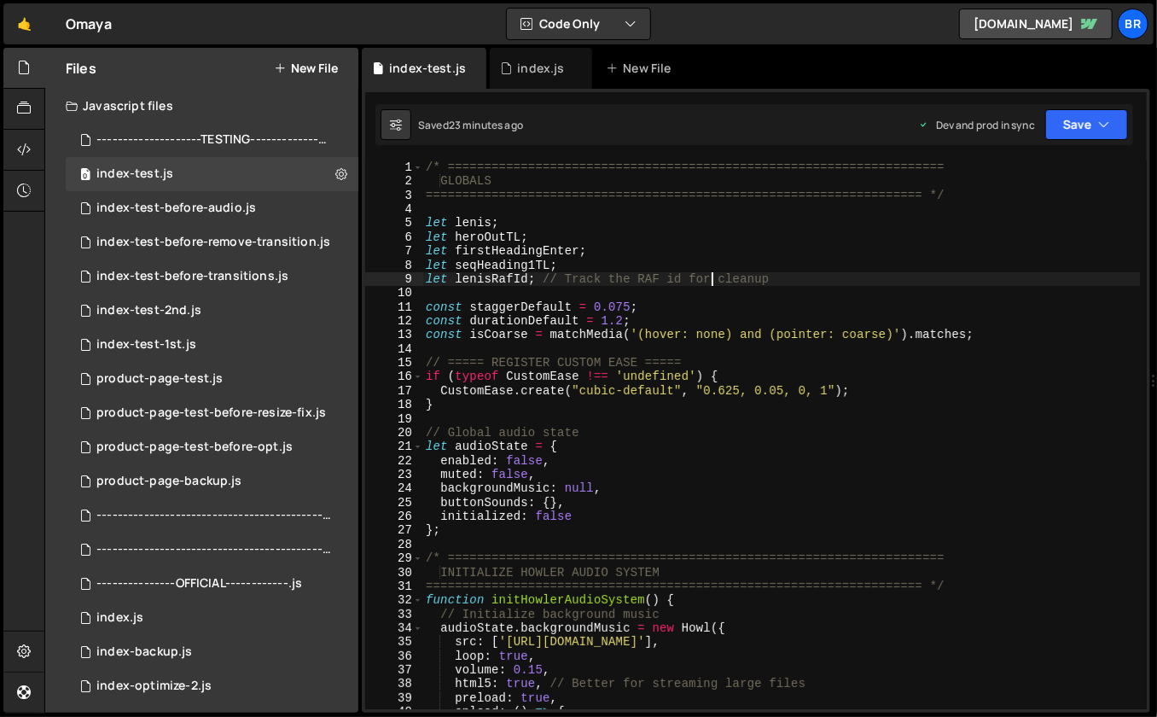
click at [711, 280] on div "/* ==================================================================== GLOBALS…" at bounding box center [781, 449] width 718 height 578
type textarea "});"
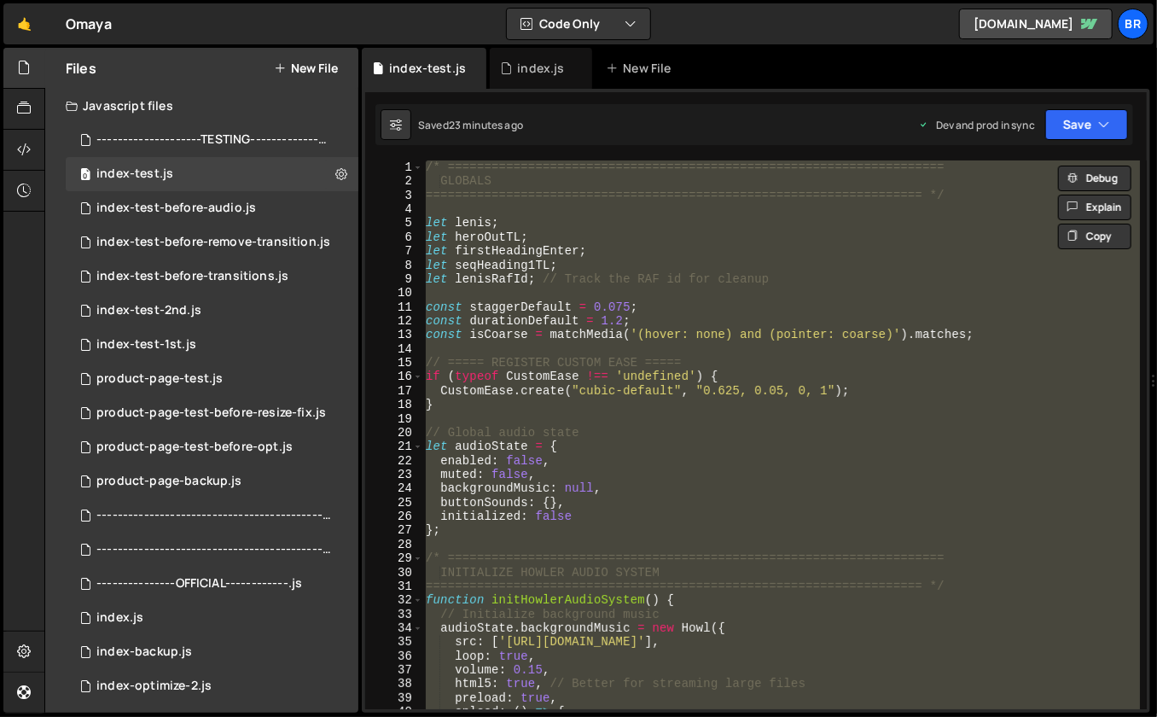
click at [842, 291] on div "/* ==================================================================== GLOBALS…" at bounding box center [781, 434] width 718 height 549
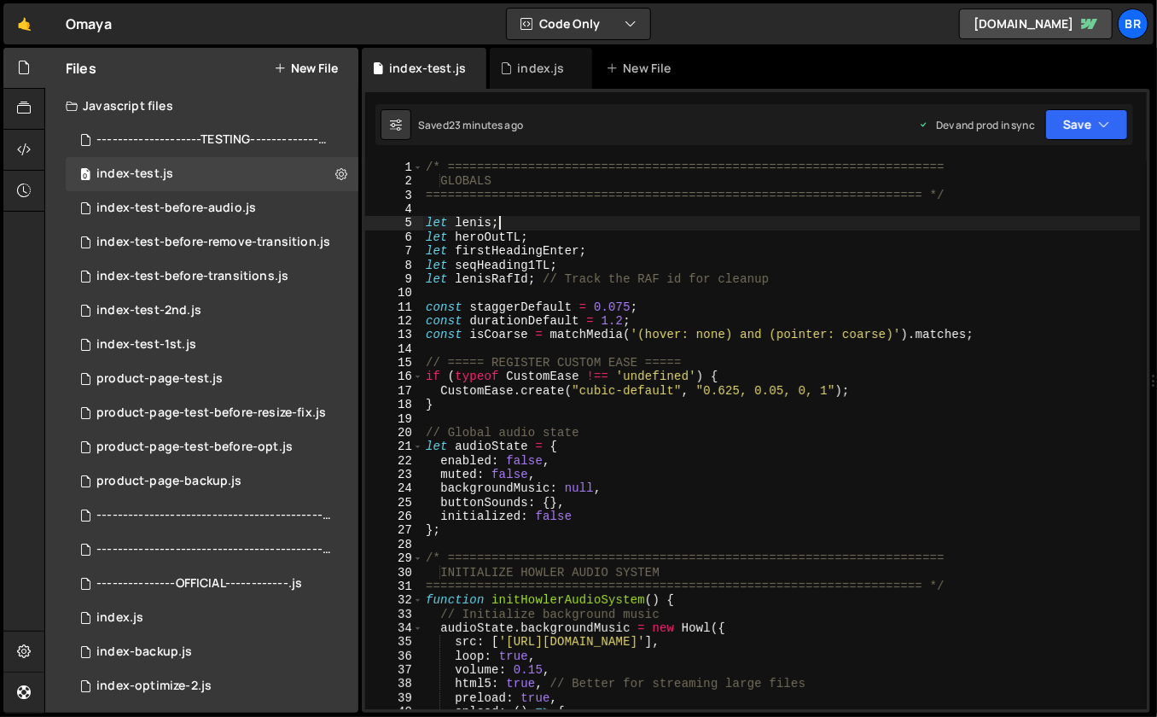
click at [750, 223] on div "/* ==================================================================== GLOBALS…" at bounding box center [781, 449] width 718 height 578
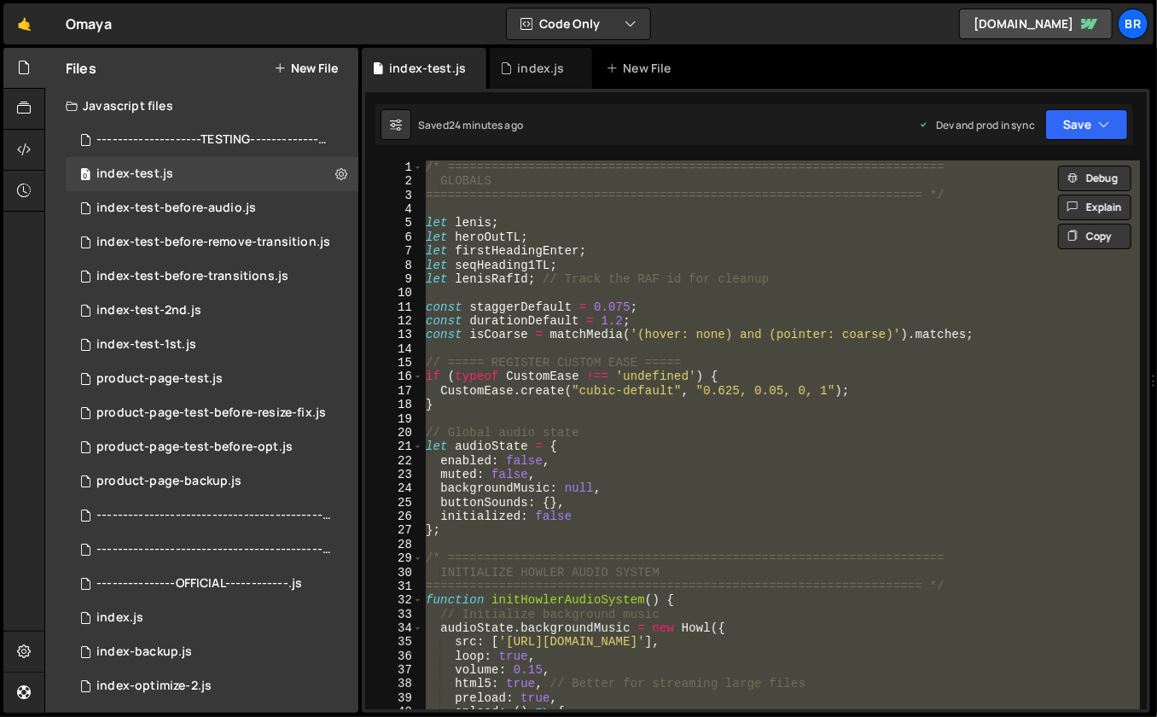
click at [818, 306] on div "/* ==================================================================== GLOBALS…" at bounding box center [781, 434] width 718 height 549
type textarea "const staggerDefault = 0.075;"
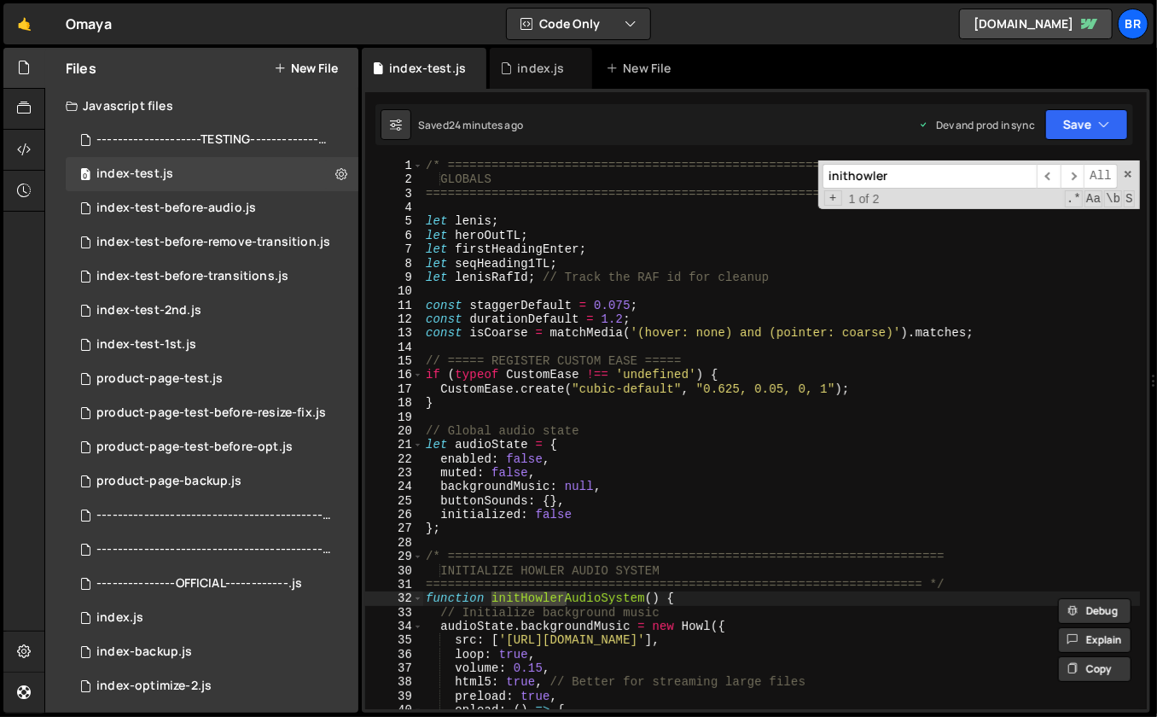
scroll to position [16, 0]
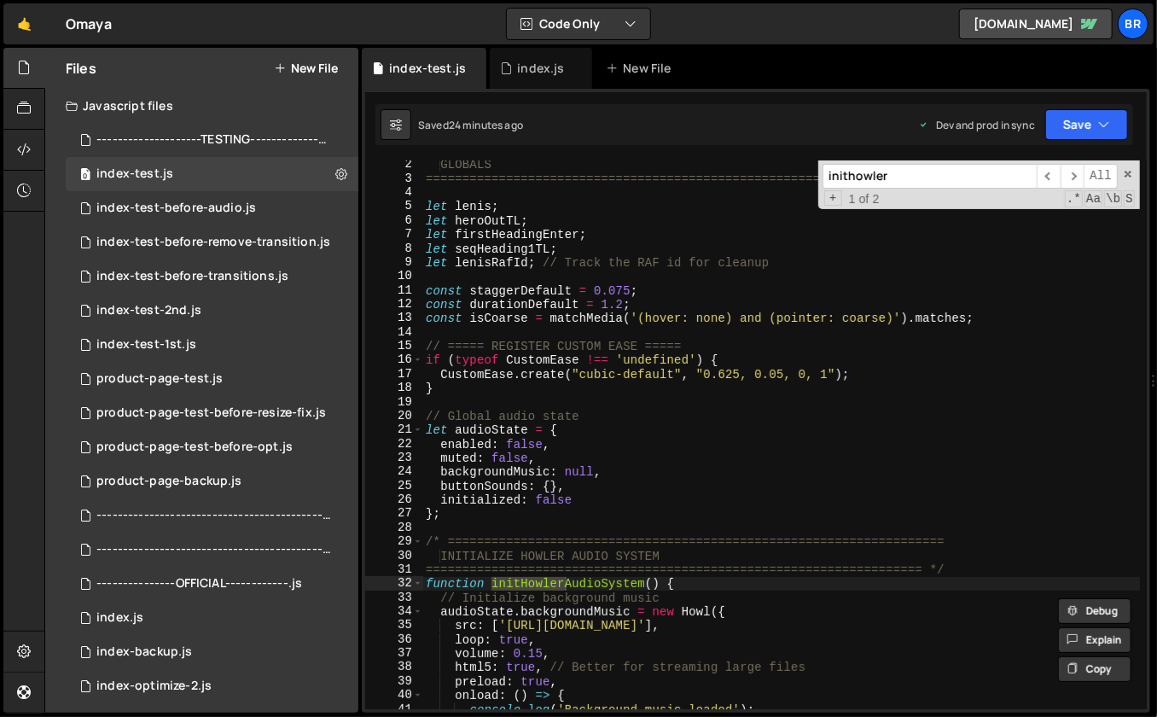
type input "inithowler"
click at [712, 576] on div "GLOBALS ==================================================================== */…" at bounding box center [781, 447] width 718 height 578
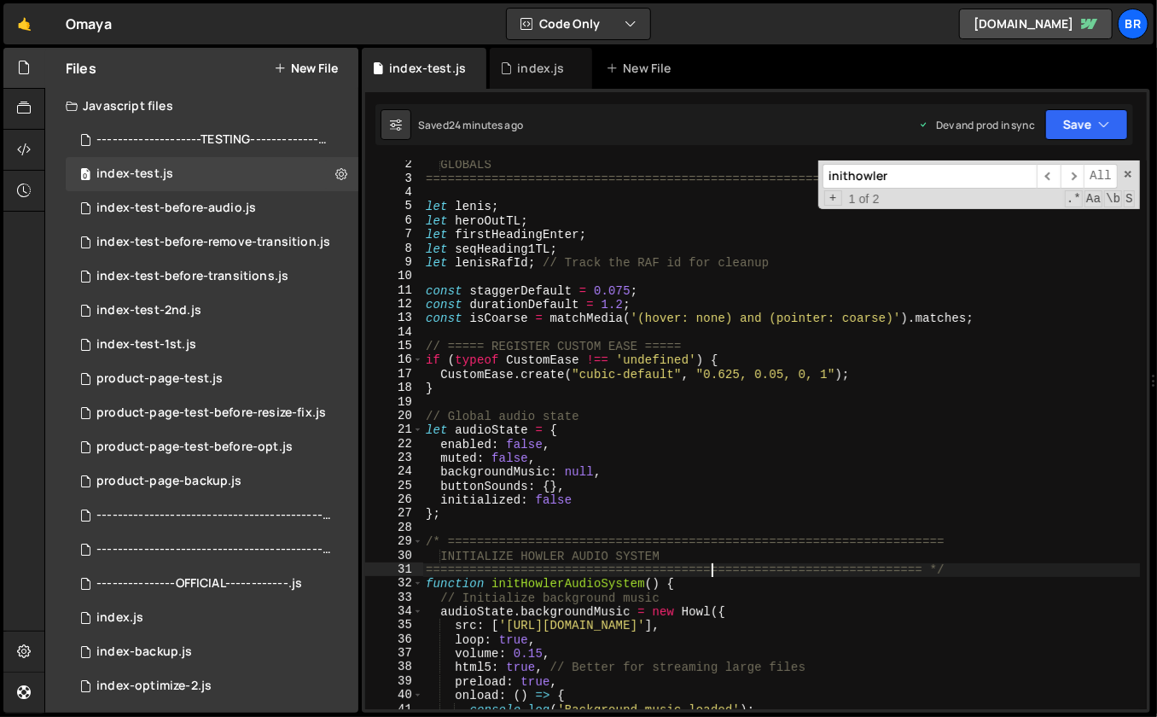
scroll to position [323, 0]
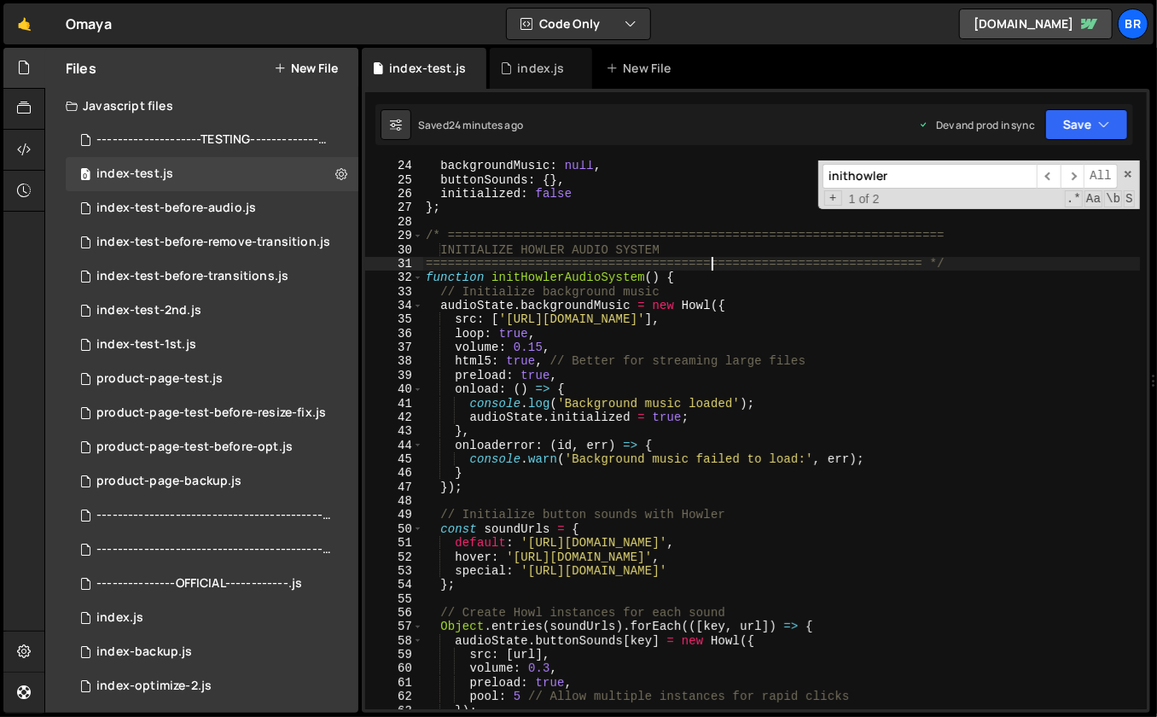
click at [691, 279] on div "backgroundMusic : null , buttonSounds : { } , initialized : false } ; /* ======…" at bounding box center [781, 448] width 718 height 578
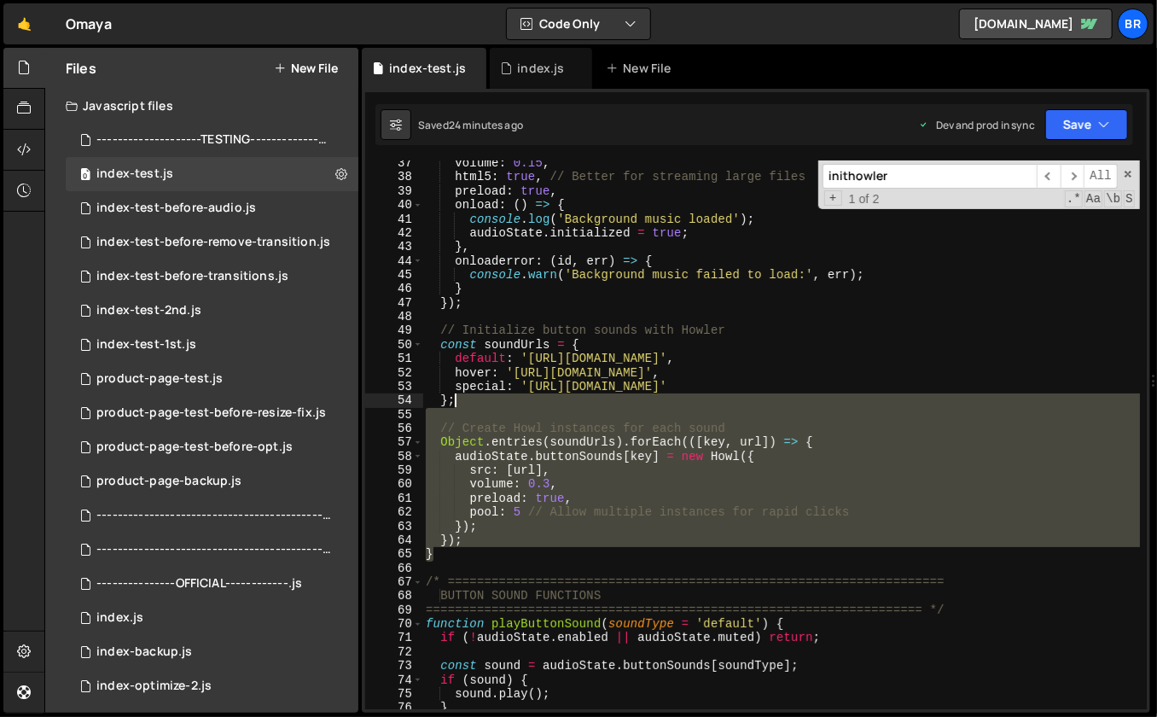
scroll to position [310, 0]
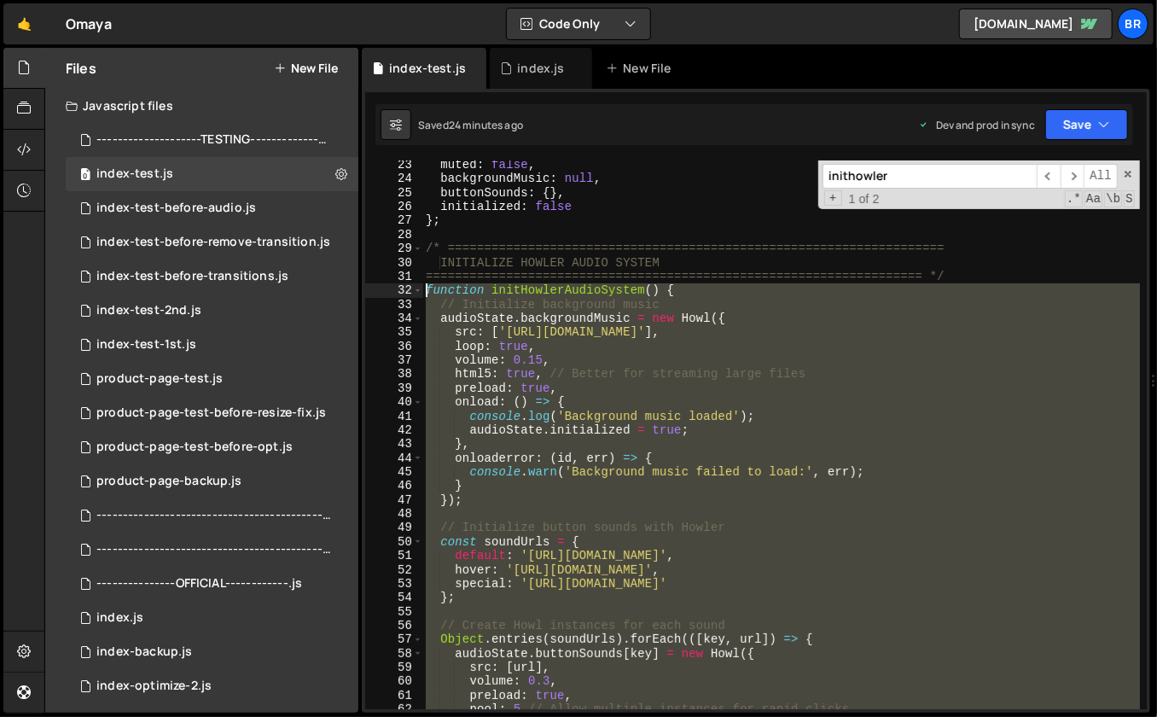
drag, startPoint x: 447, startPoint y: 556, endPoint x: 424, endPoint y: 292, distance: 265.5
click at [426, 295] on div "muted : false , backgroundMusic : null , buttonSounds : { } , initialized : fal…" at bounding box center [781, 447] width 718 height 578
paste textarea "}"
type textarea "}"
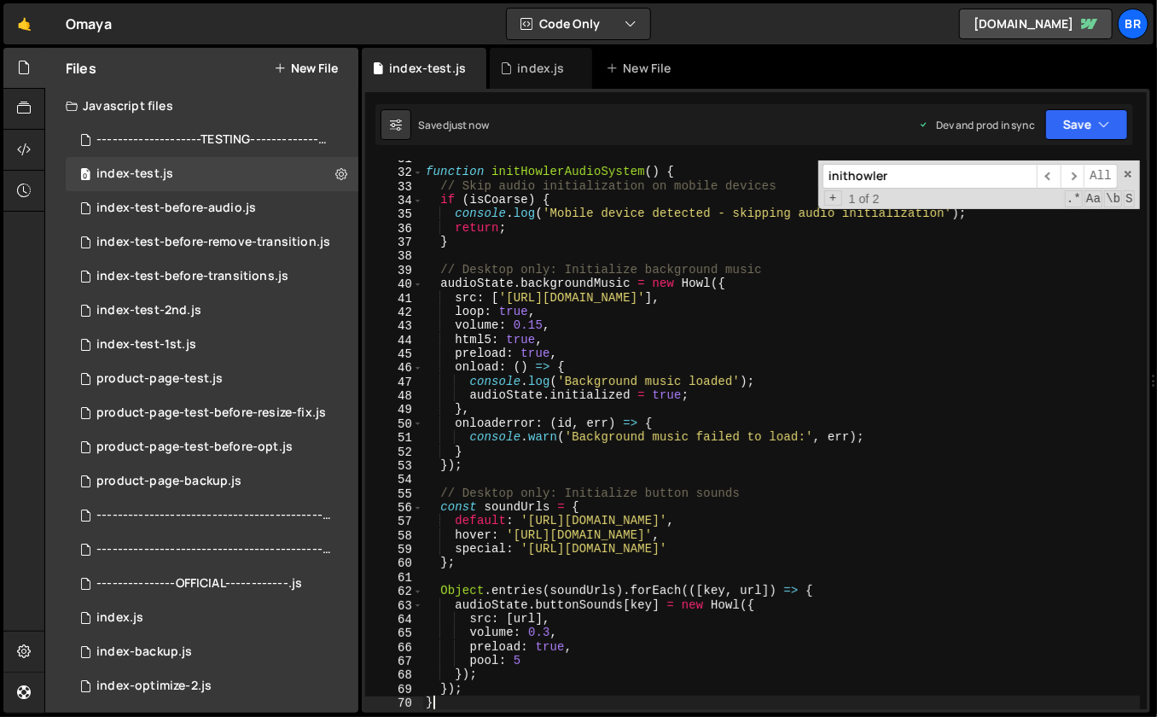
click at [901, 176] on input "inithowler" at bounding box center [929, 176] width 214 height 25
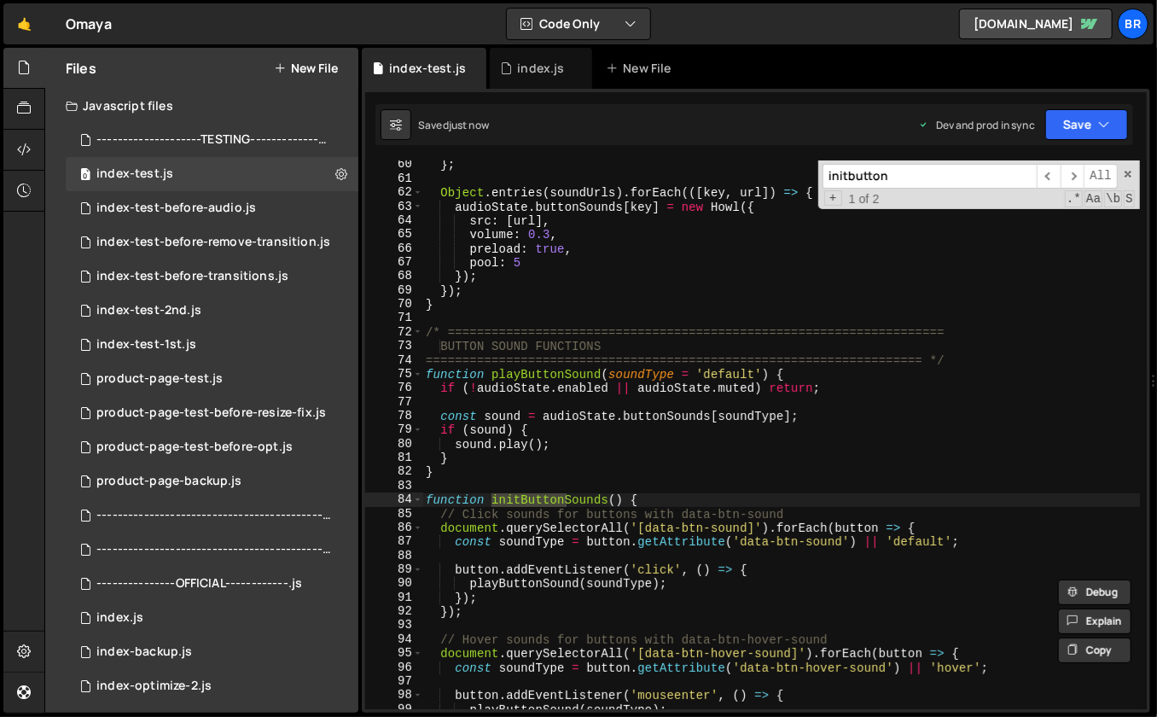
scroll to position [922, 0]
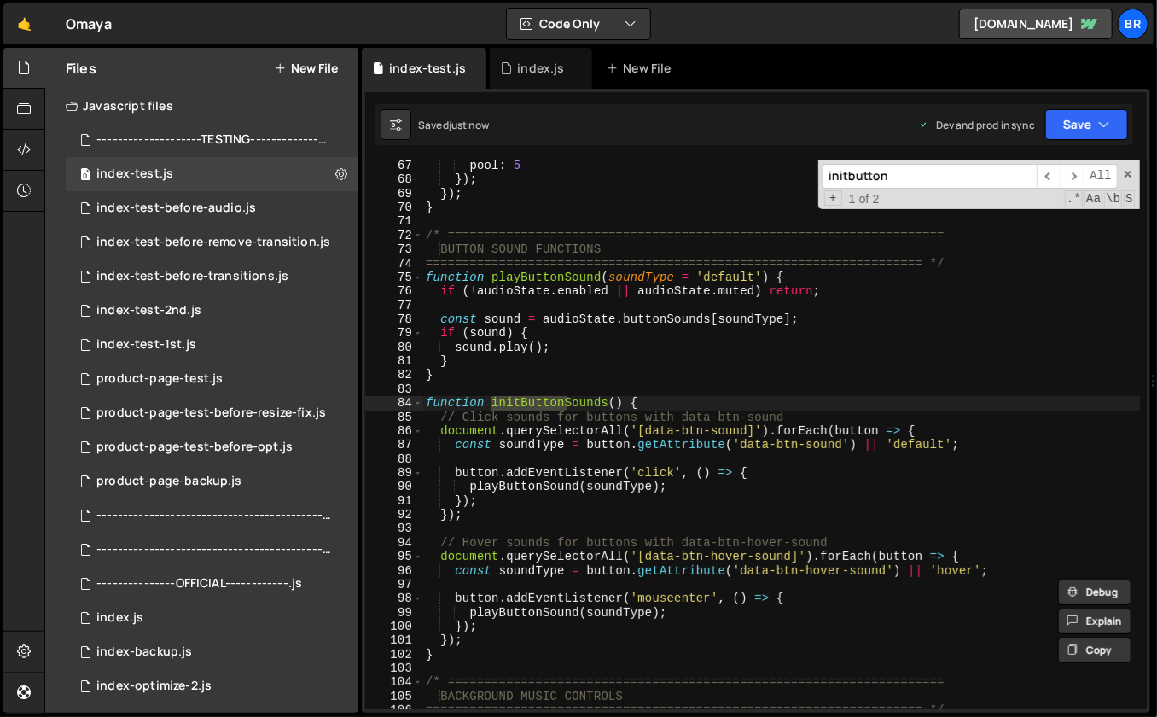
type input "initbutton"
click at [635, 403] on div "pool : 5 }) ; }) ; } /* =======================================================…" at bounding box center [781, 448] width 718 height 578
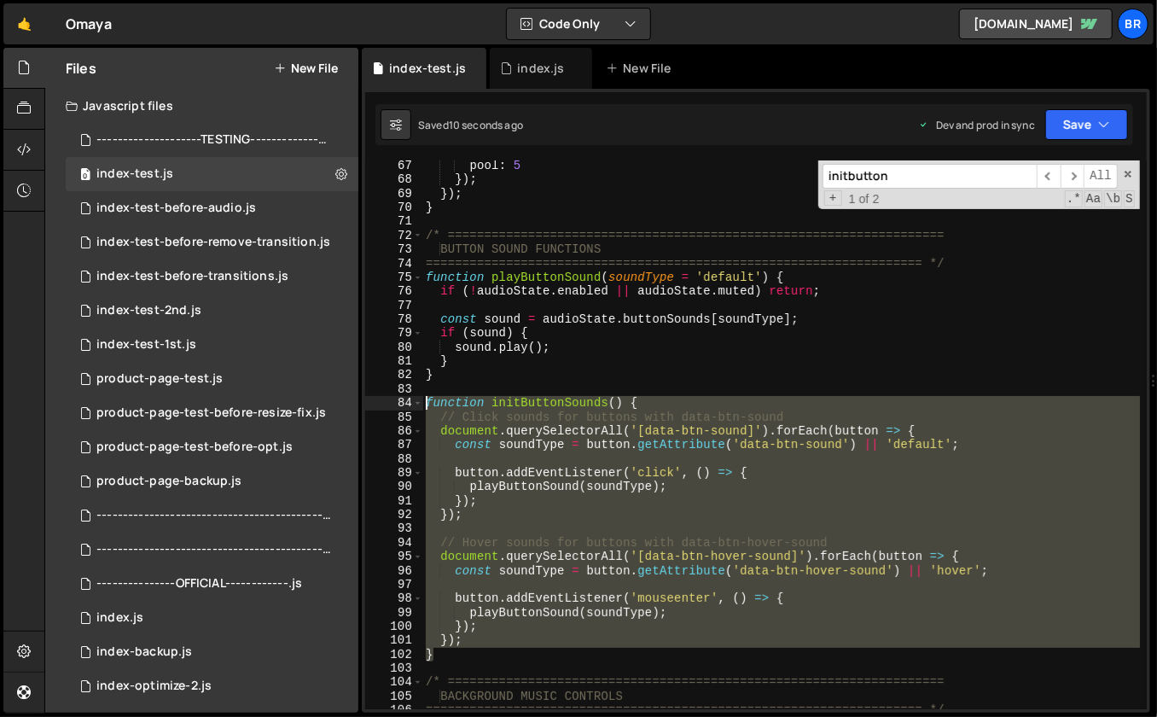
drag, startPoint x: 471, startPoint y: 626, endPoint x: 427, endPoint y: 404, distance: 226.2
click at [427, 404] on div "pool : 5 }) ; }) ; } /* =======================================================…" at bounding box center [781, 448] width 718 height 578
paste textarea "}"
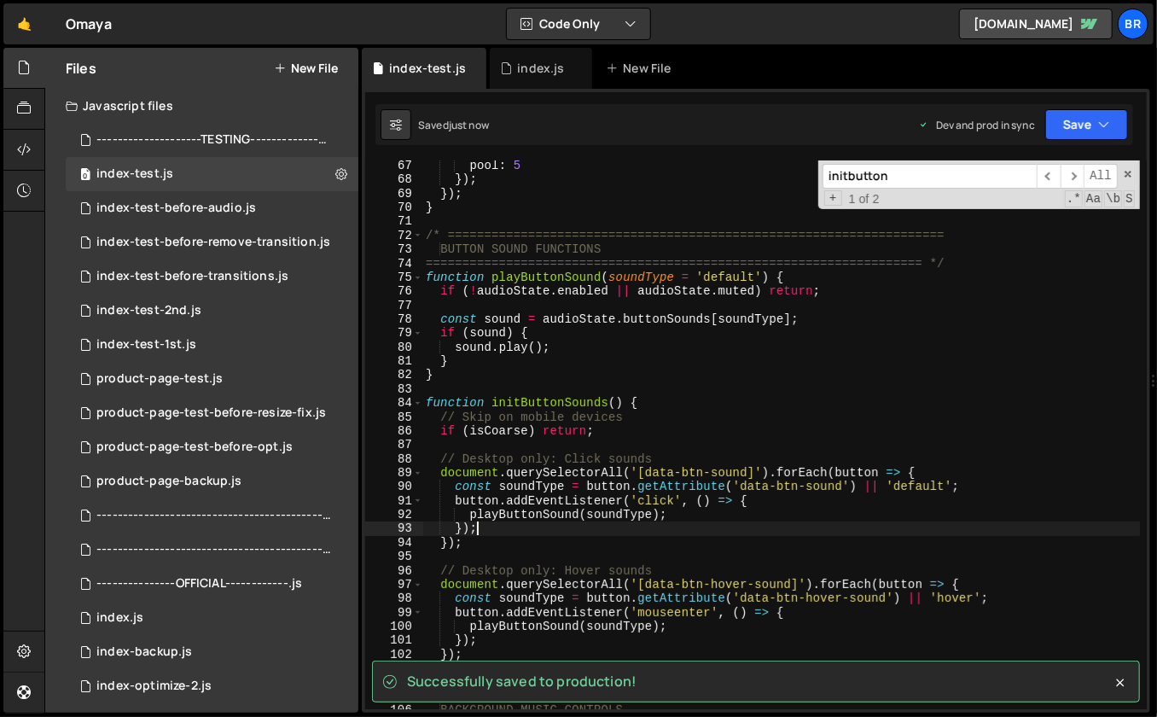
click at [774, 534] on div "pool : 5 }) ; }) ; } /* =======================================================…" at bounding box center [781, 448] width 718 height 578
type textarea "});"
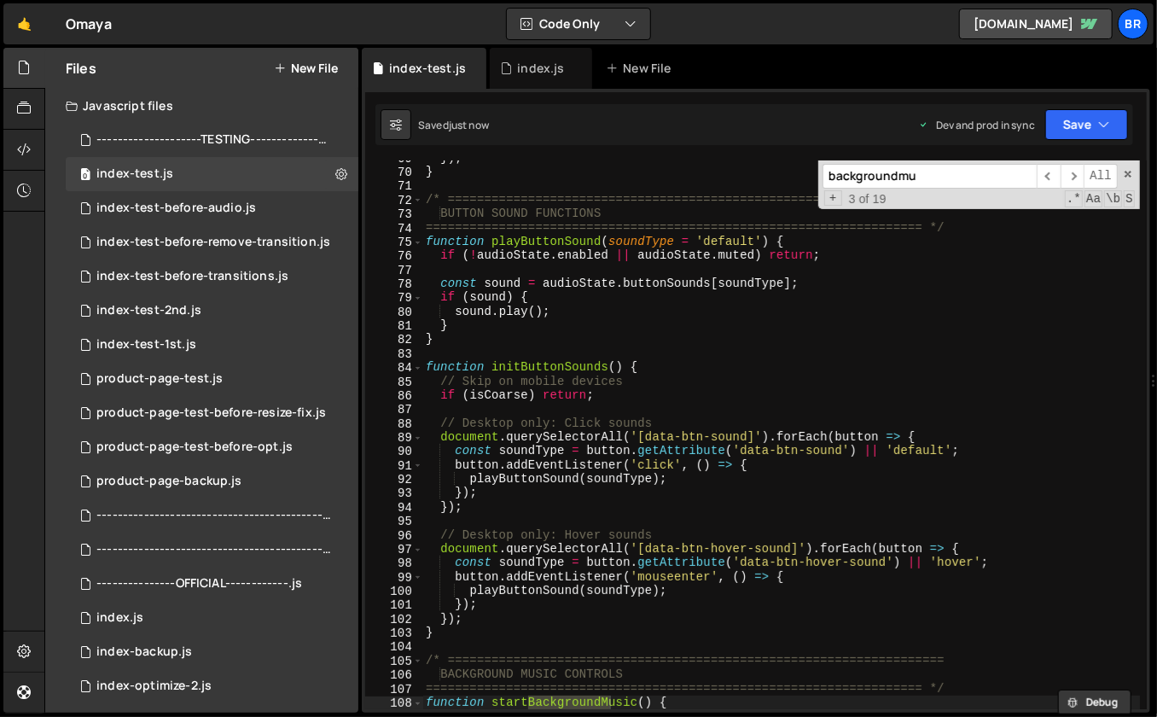
scroll to position [958, 0]
type input "backgroundmus"
click at [677, 706] on div "}) ; } /* ==================================================================== …" at bounding box center [781, 440] width 718 height 578
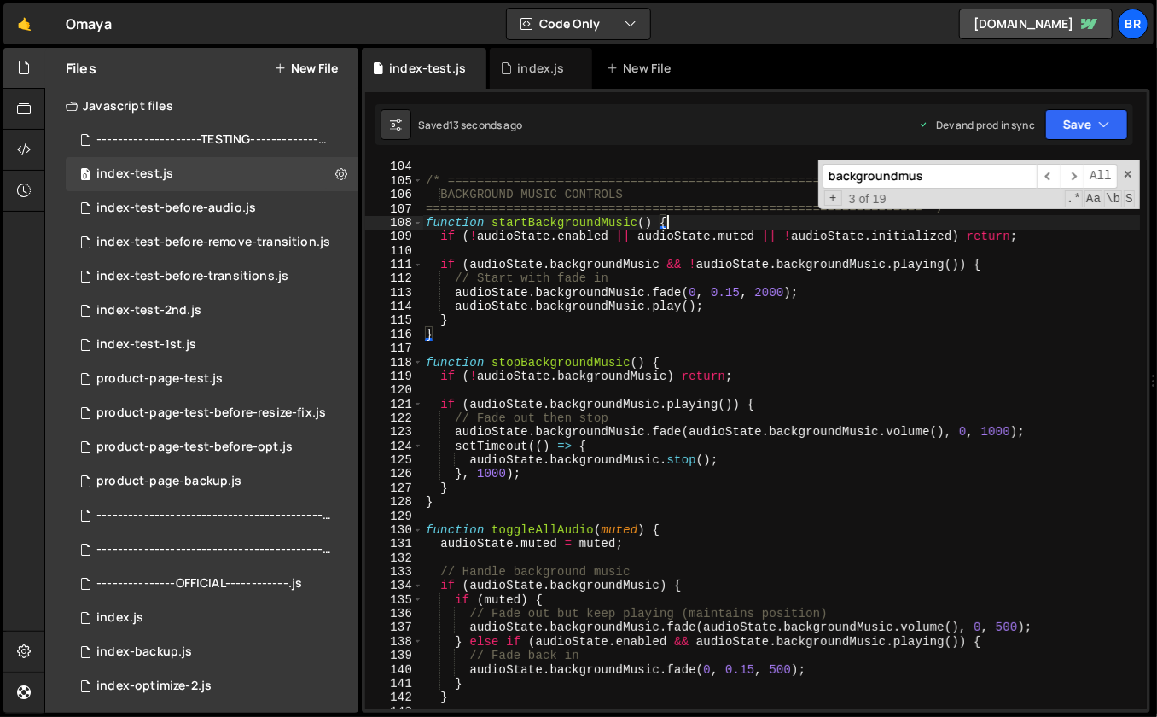
scroll to position [1439, 0]
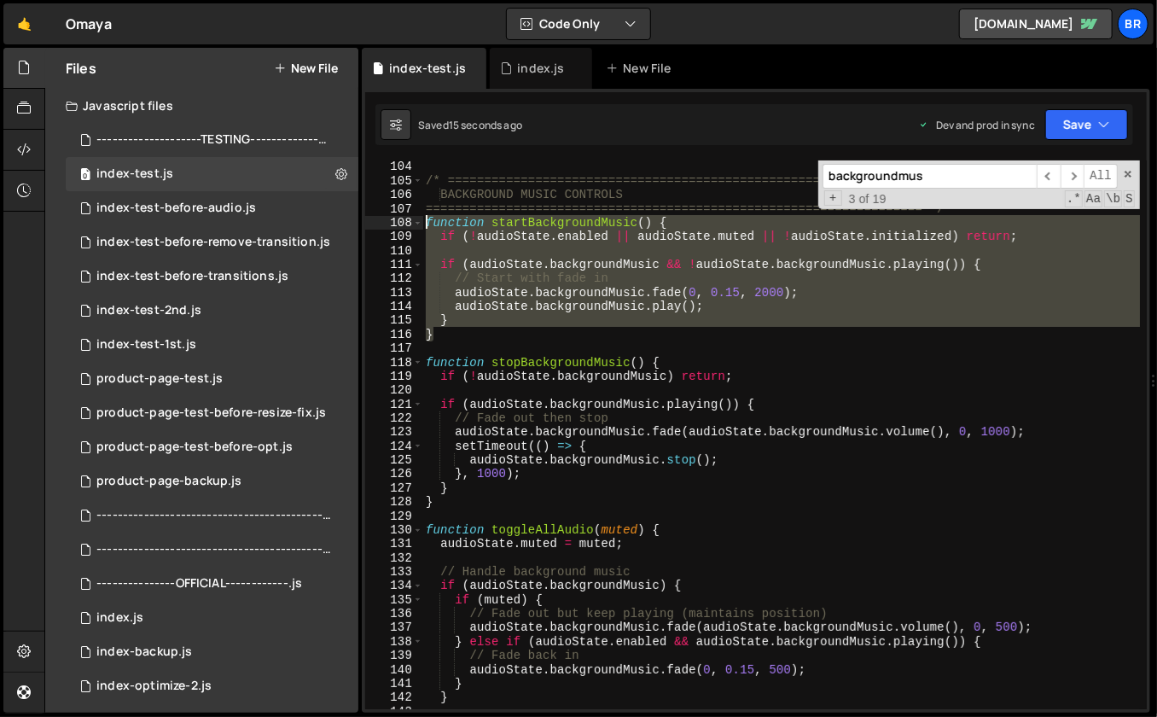
drag, startPoint x: 447, startPoint y: 333, endPoint x: 426, endPoint y: 224, distance: 110.4
click at [426, 224] on div "/* ==================================================================== BACKGRO…" at bounding box center [781, 449] width 718 height 578
paste textarea "}"
type textarea "}"
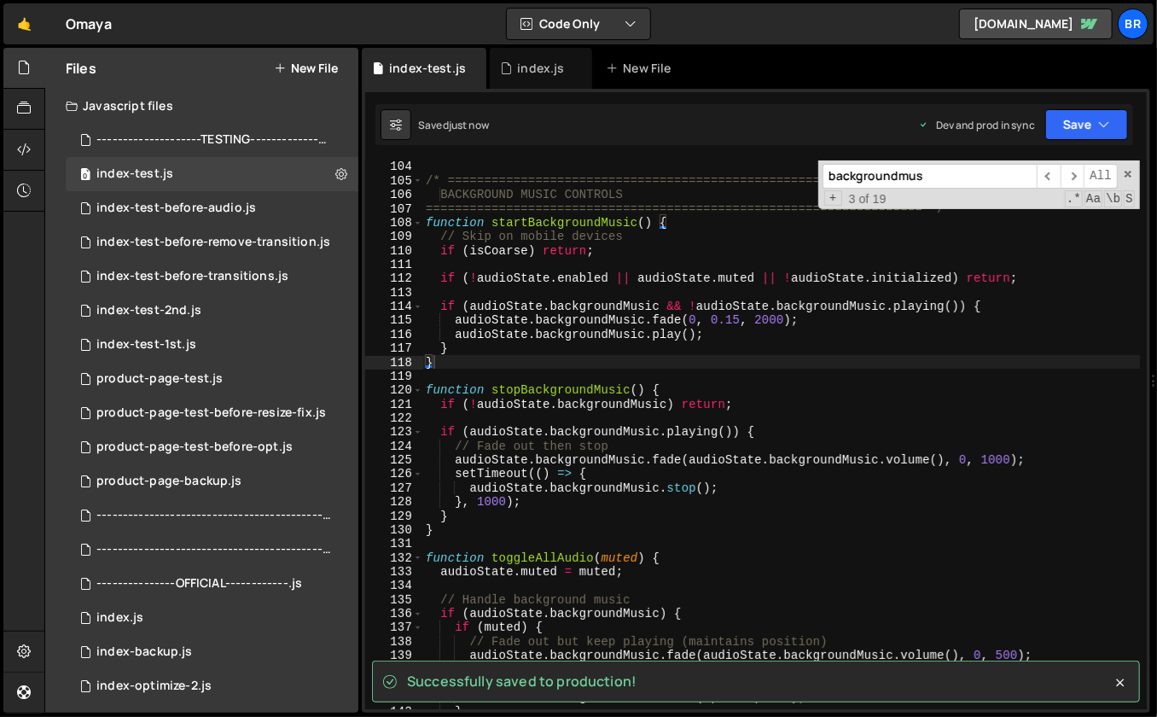
scroll to position [1439, 0]
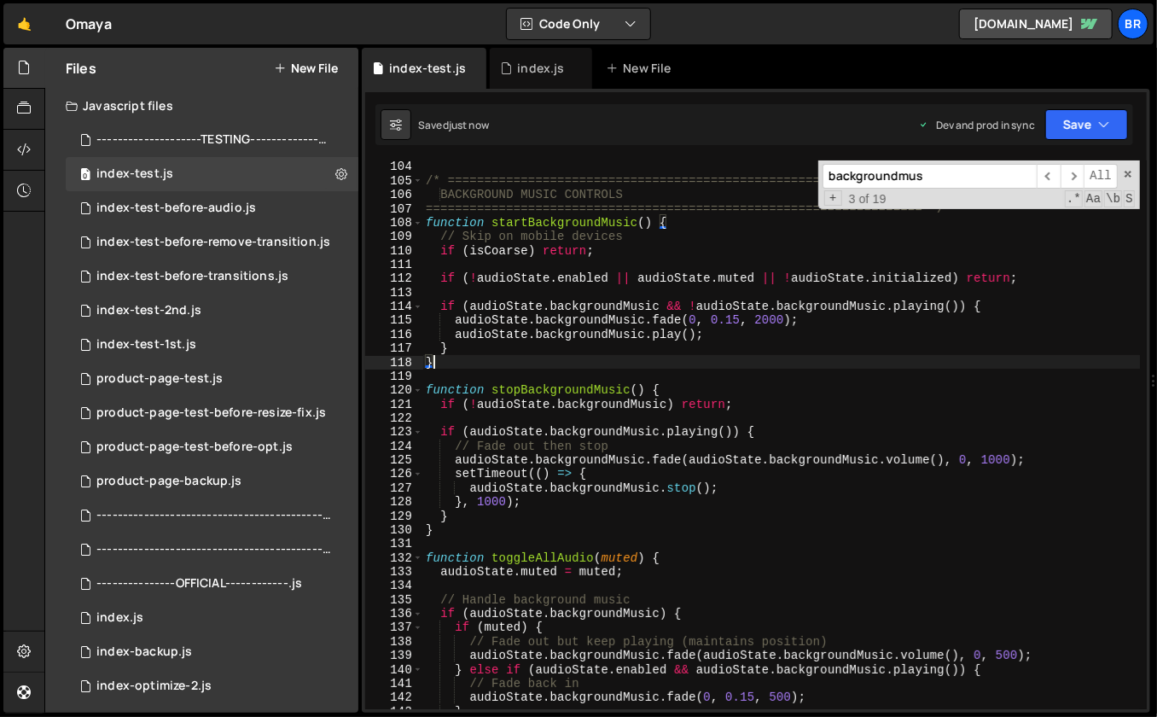
click at [906, 171] on input "backgroundmus" at bounding box center [929, 176] width 214 height 25
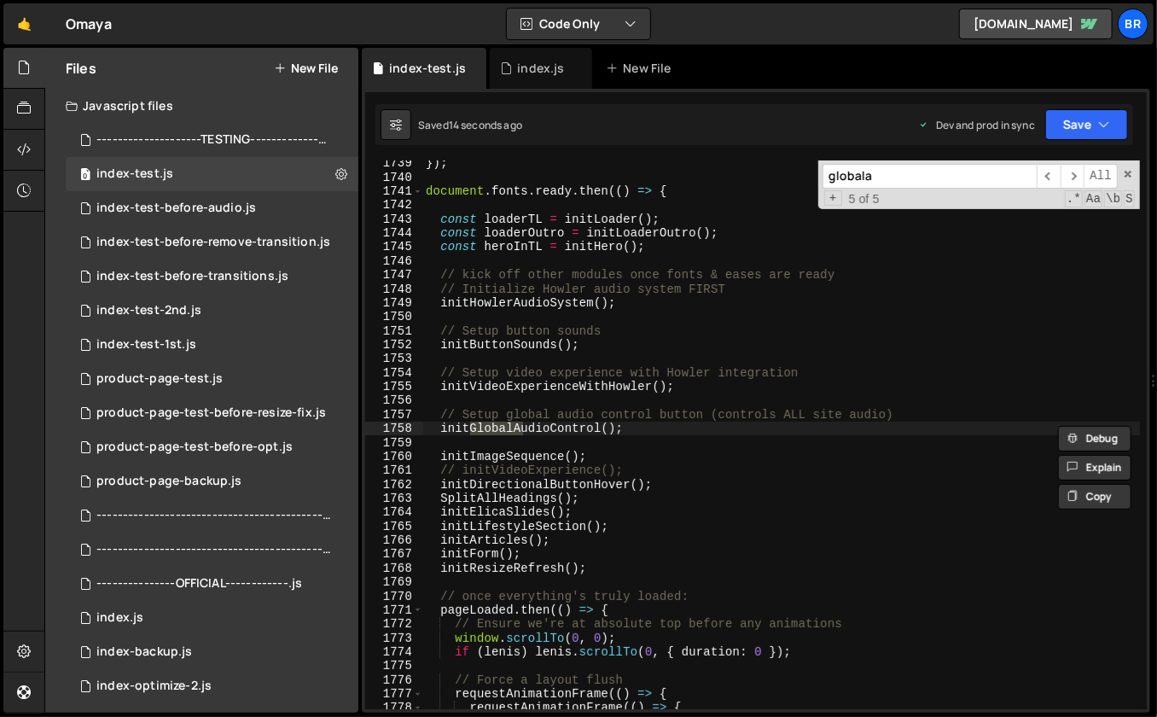
scroll to position [24353, 0]
type input "globalaudio"
click at [1053, 177] on span "​" at bounding box center [1049, 176] width 24 height 25
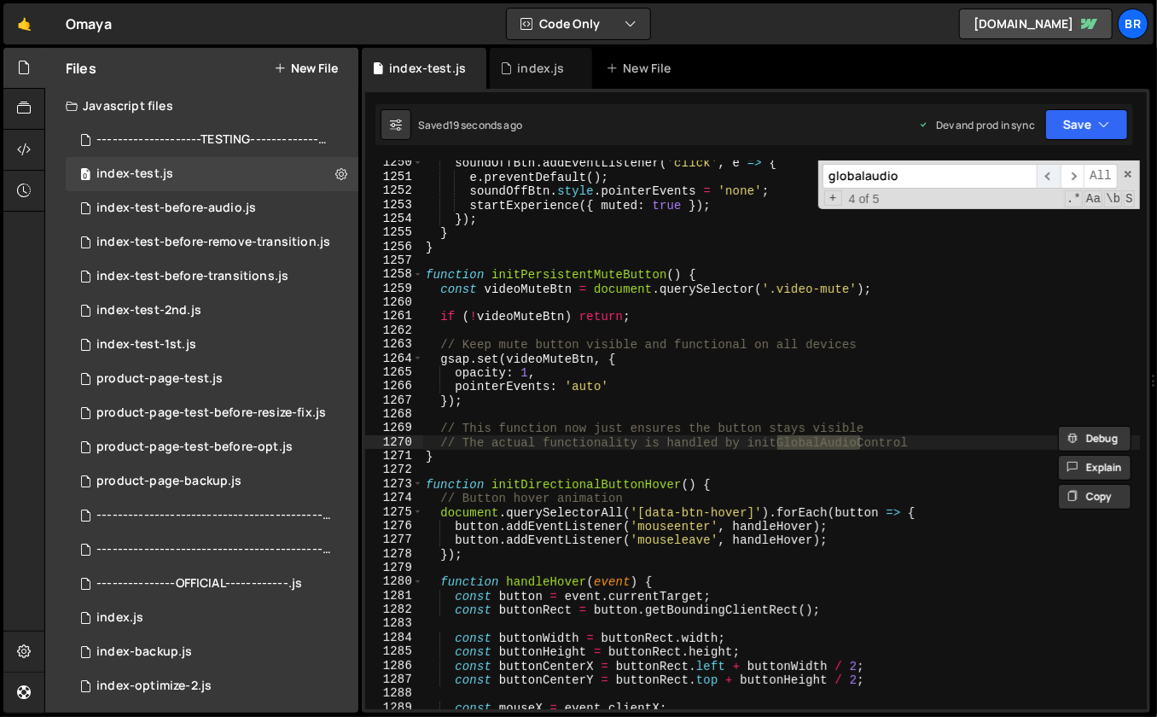
click at [1049, 171] on span "​" at bounding box center [1049, 176] width 24 height 25
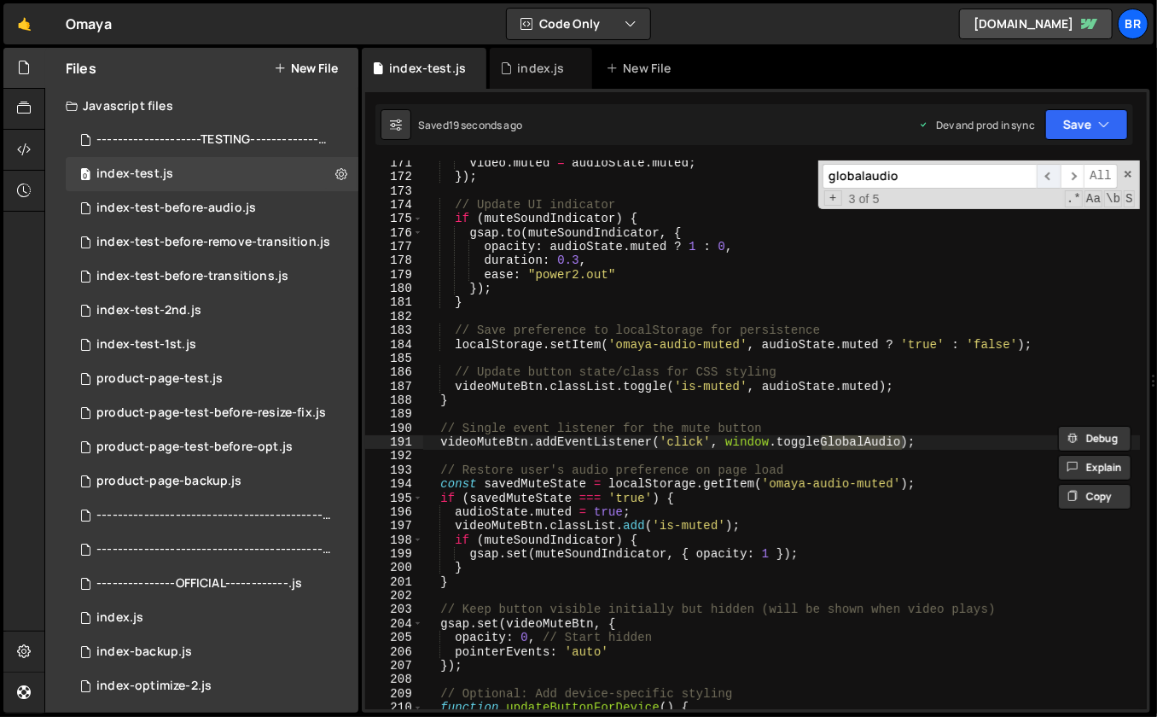
scroll to position [2378, 0]
click at [1051, 169] on span "​" at bounding box center [1049, 176] width 24 height 25
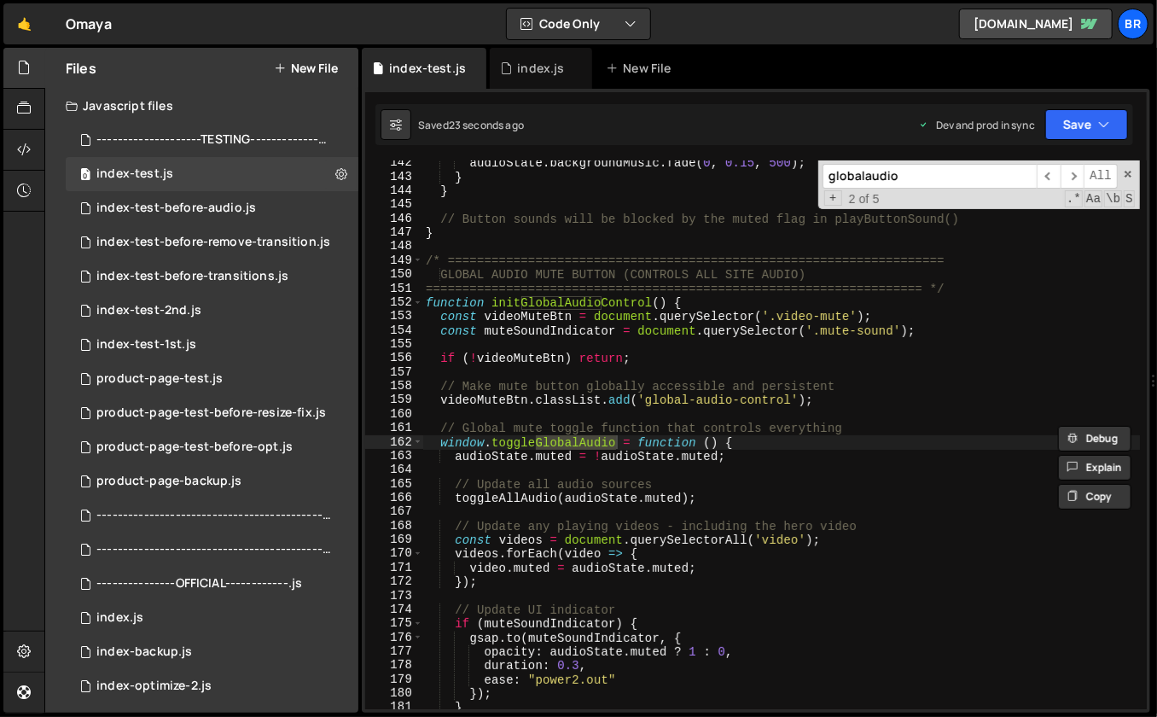
click at [701, 303] on div "audioState . backgroundMusic . fade ( 0 , 0.15 , 500 ) ; } } // Button sounds w…" at bounding box center [781, 445] width 718 height 578
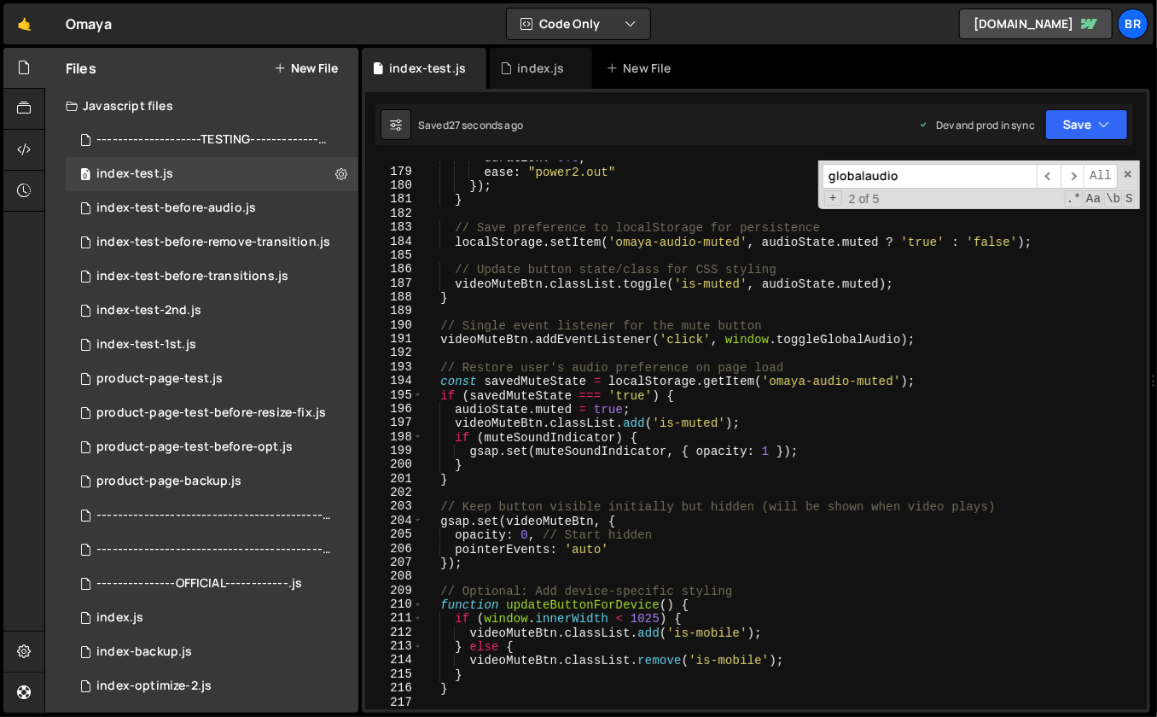
scroll to position [2649, 0]
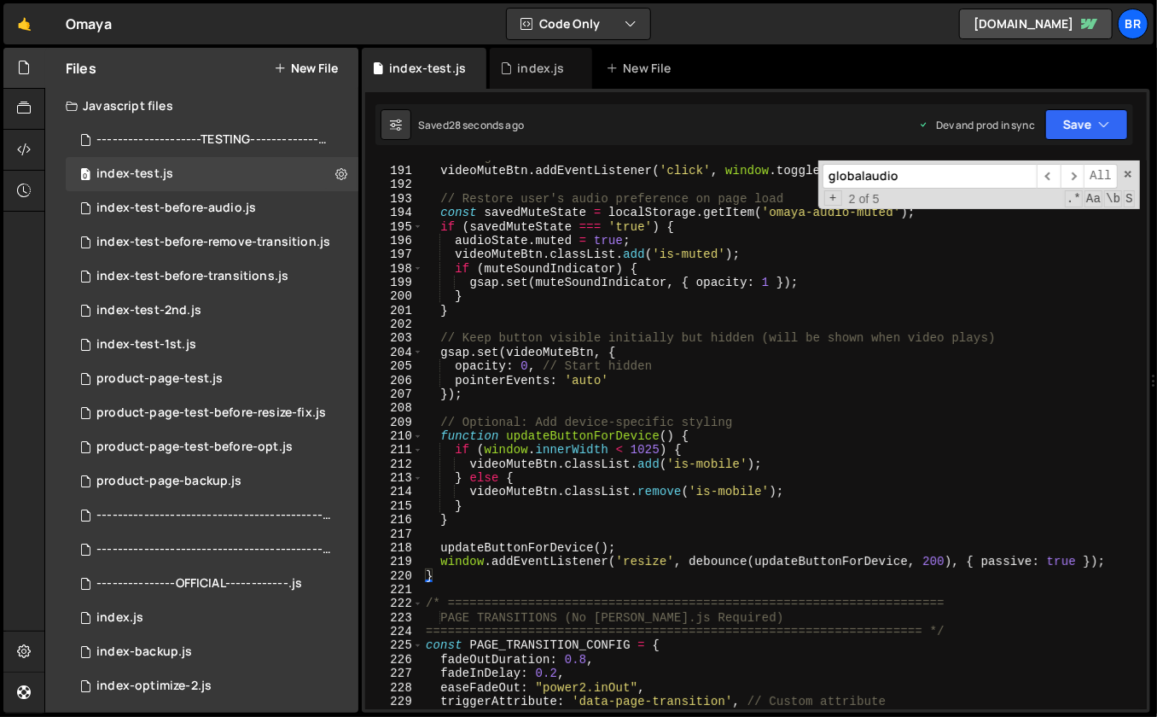
click at [445, 577] on div "// Single event listener for the mute button videoMuteBtn . addEventListener ( …" at bounding box center [781, 439] width 718 height 578
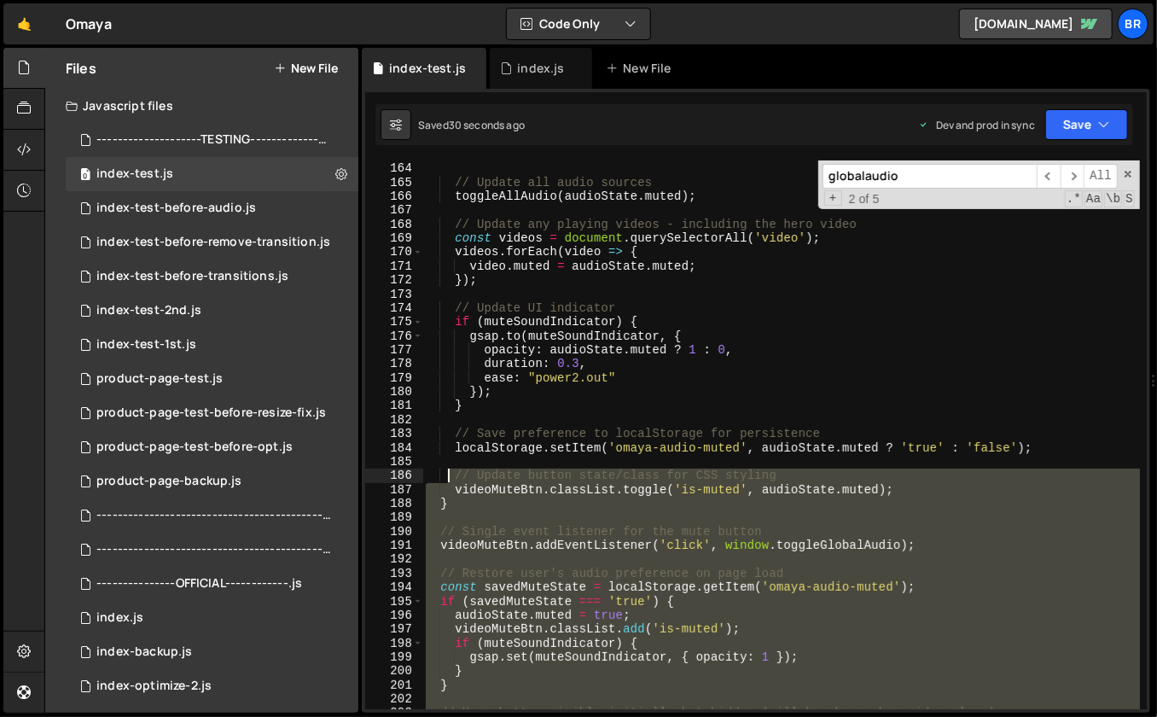
scroll to position [2078, 0]
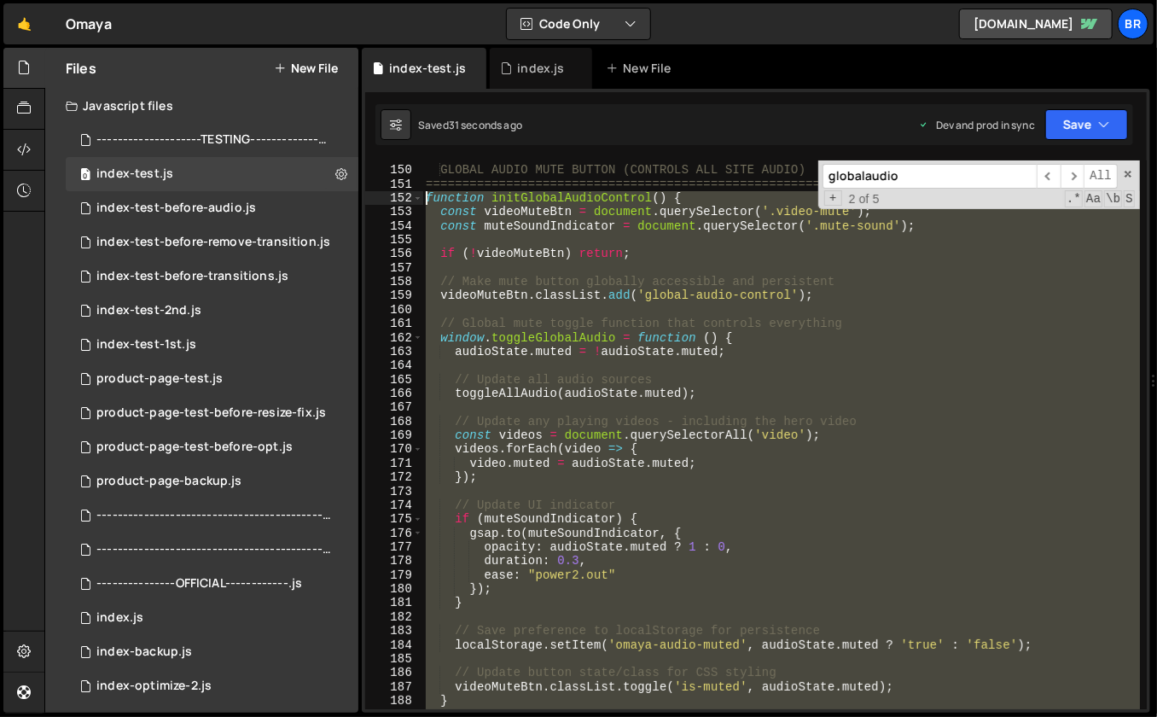
drag, startPoint x: 442, startPoint y: 578, endPoint x: 427, endPoint y: 201, distance: 377.4
click at [427, 201] on div "/* ==================================================================== GLOBAL …" at bounding box center [781, 438] width 718 height 578
paste textarea "}"
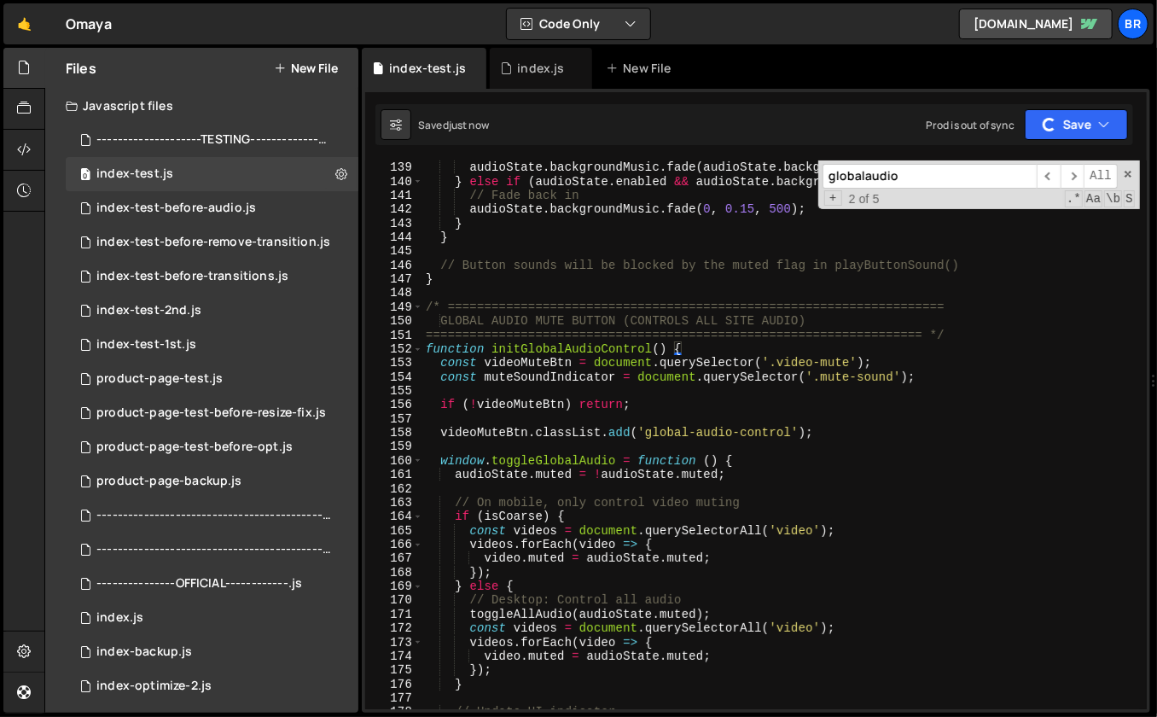
scroll to position [2189, 0]
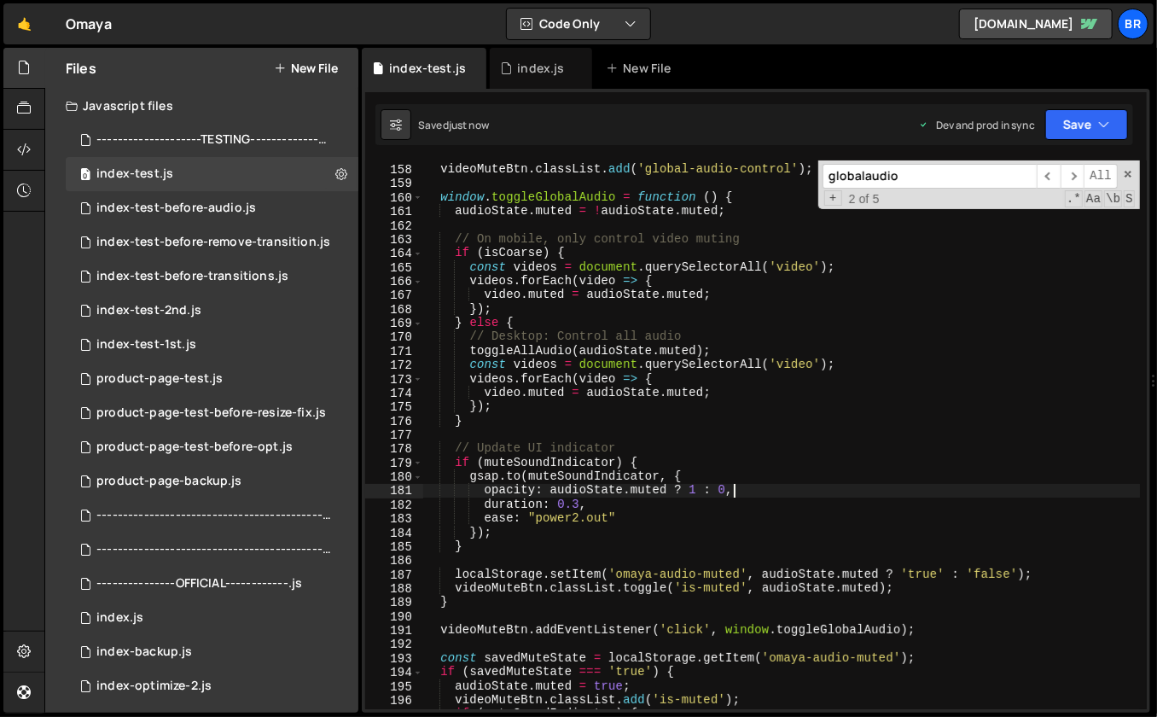
click at [827, 491] on div "videoMuteBtn . classList . add ( 'global-audio-control' ) ; window . toggleGlob…" at bounding box center [781, 437] width 718 height 578
type textarea "opacity: audioState.muted ? 1 : 0,"
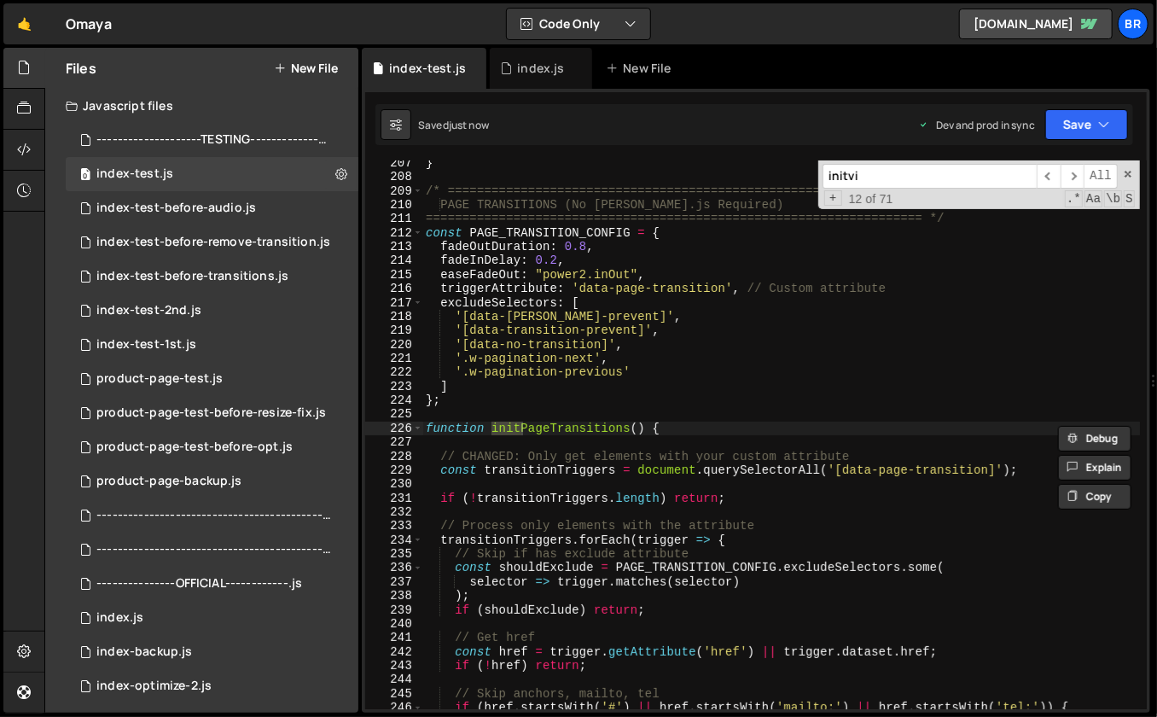
scroll to position [14273, 0]
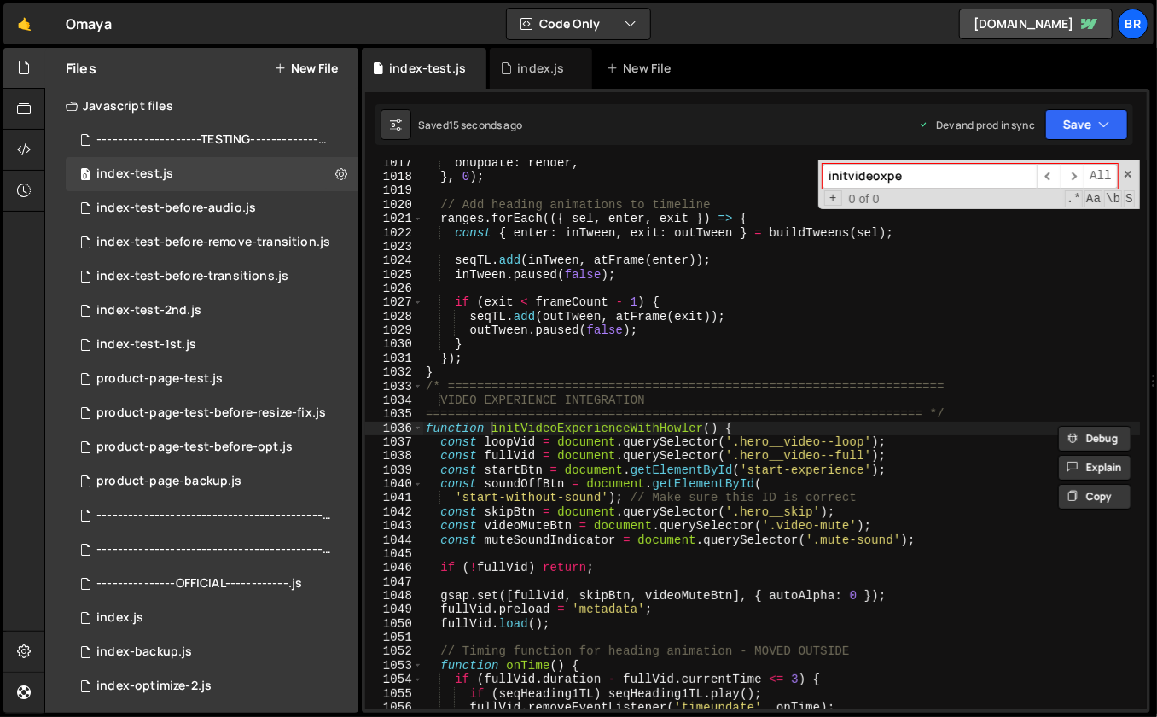
type input "initvideoxpe"
type textarea "const startBtn = document.getElementById('start-experience');"
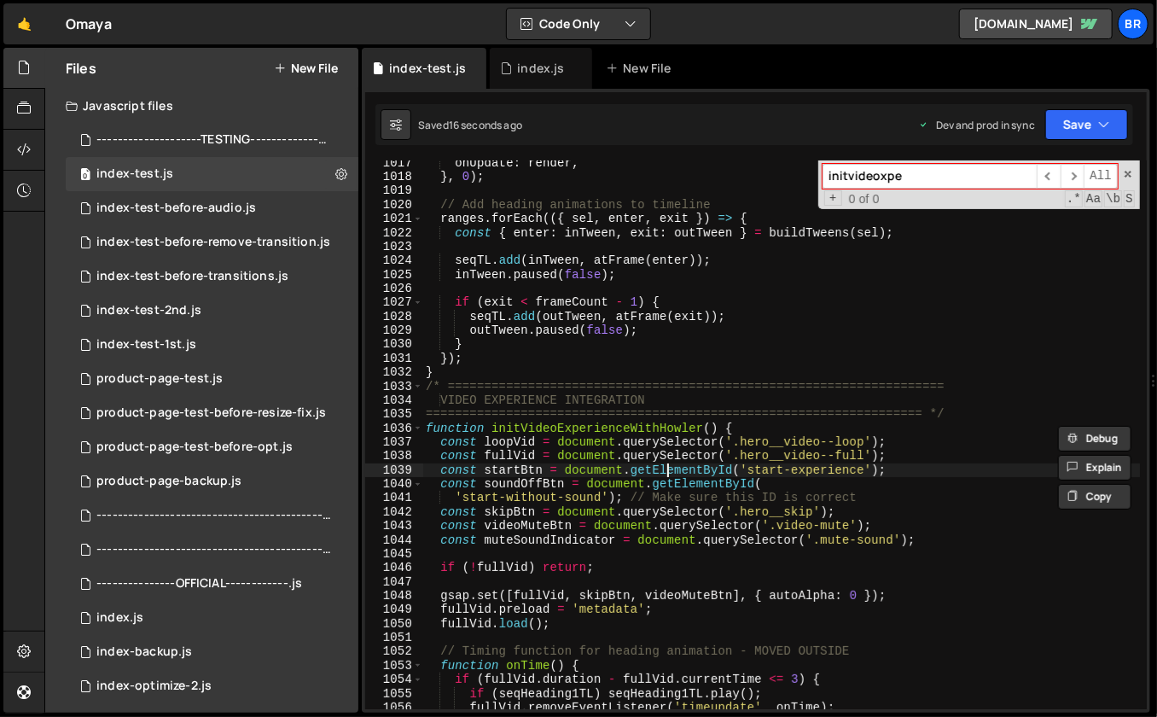
click at [667, 465] on div "onUpdate : render , } , 0 ) ; // Add heading animations to timeline ranges . fo…" at bounding box center [781, 445] width 718 height 578
click at [931, 177] on input "initvideoxpe" at bounding box center [929, 176] width 214 height 25
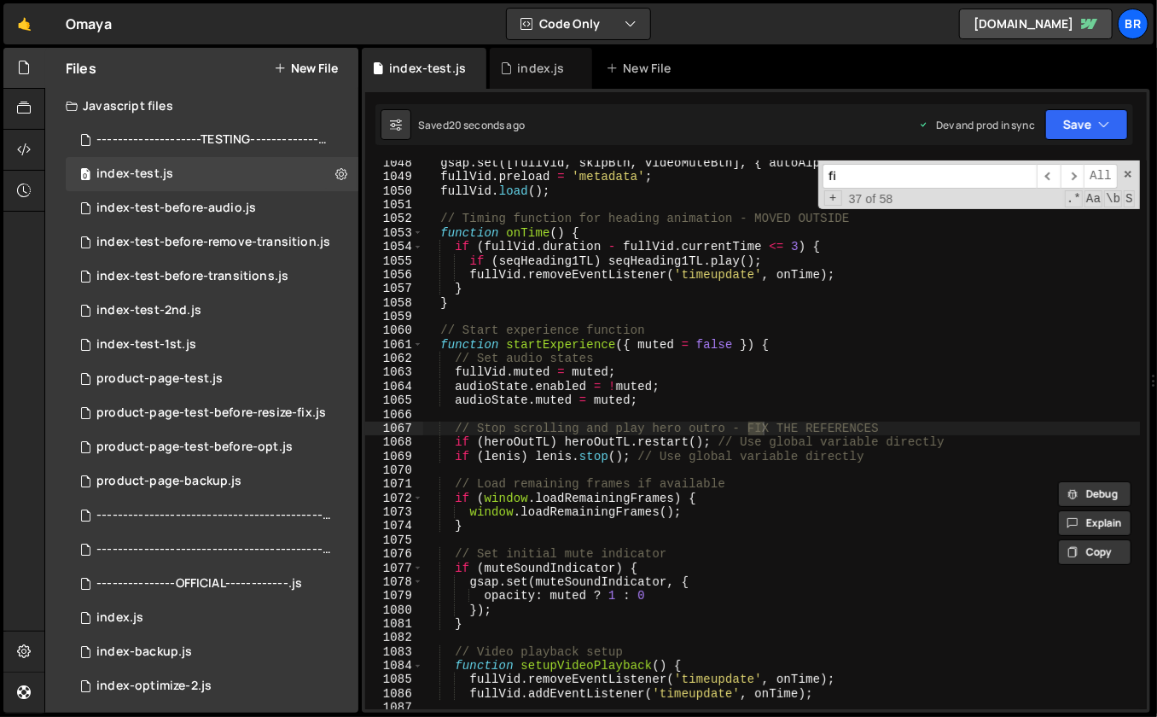
scroll to position [15432, 0]
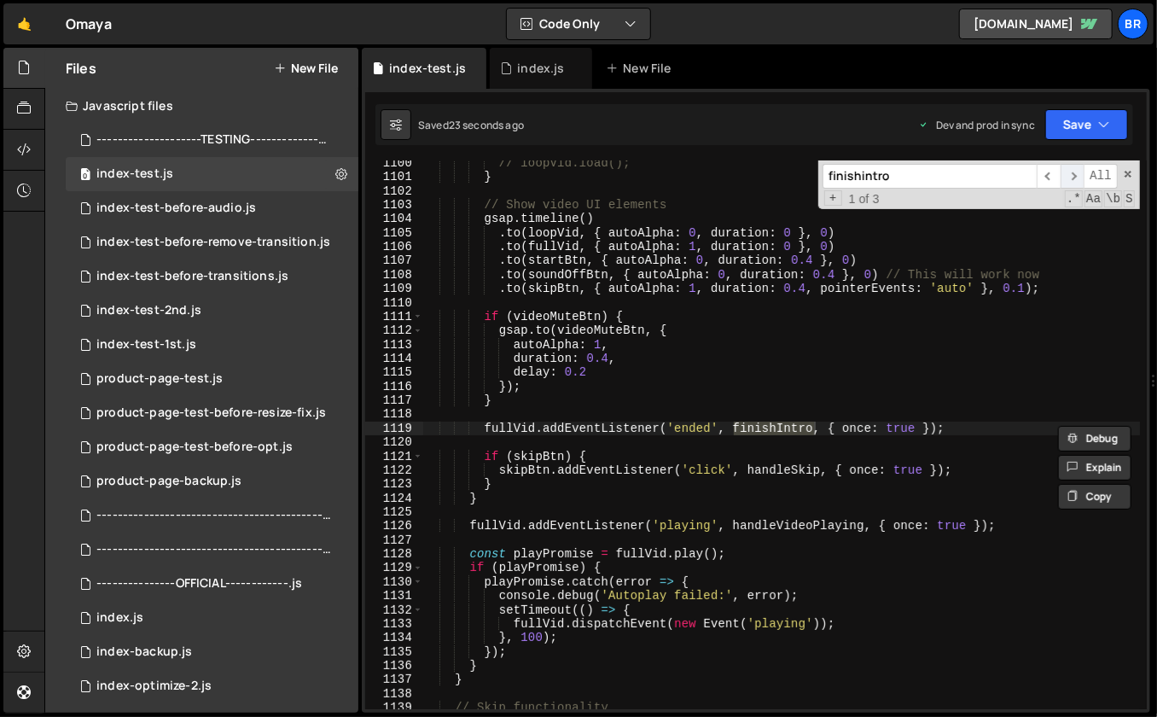
type input "finishintro"
click at [1071, 170] on span "​" at bounding box center [1073, 176] width 24 height 25
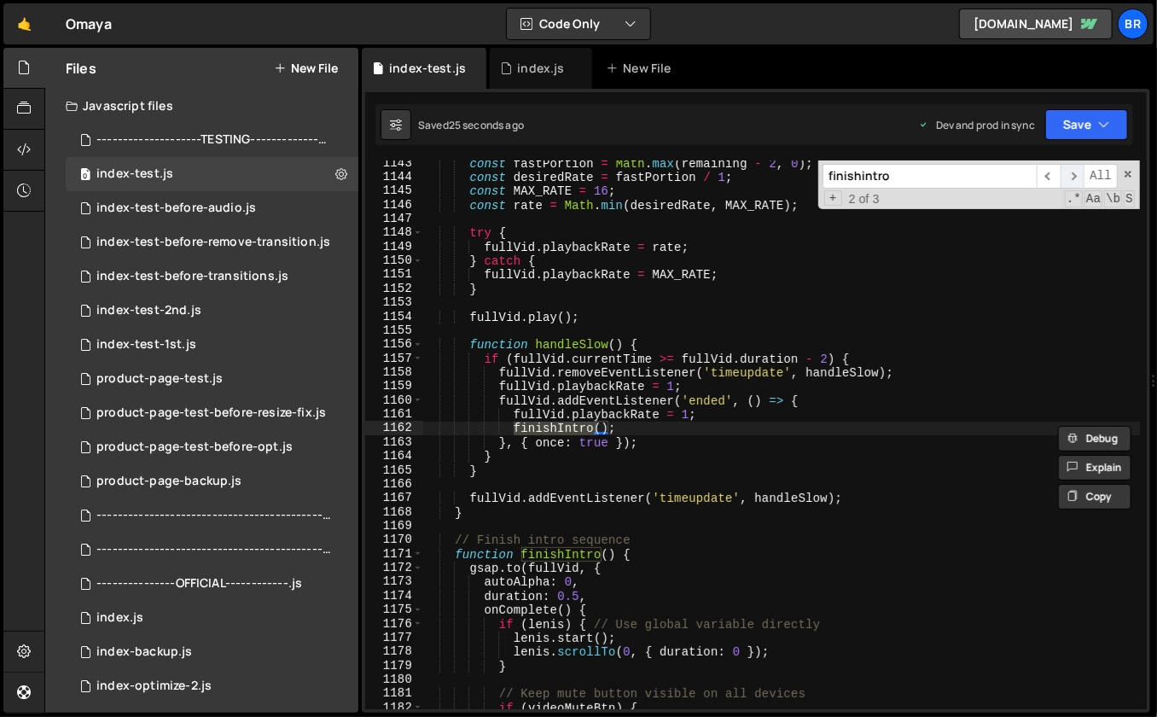
click at [1076, 173] on span "​" at bounding box center [1073, 176] width 24 height 25
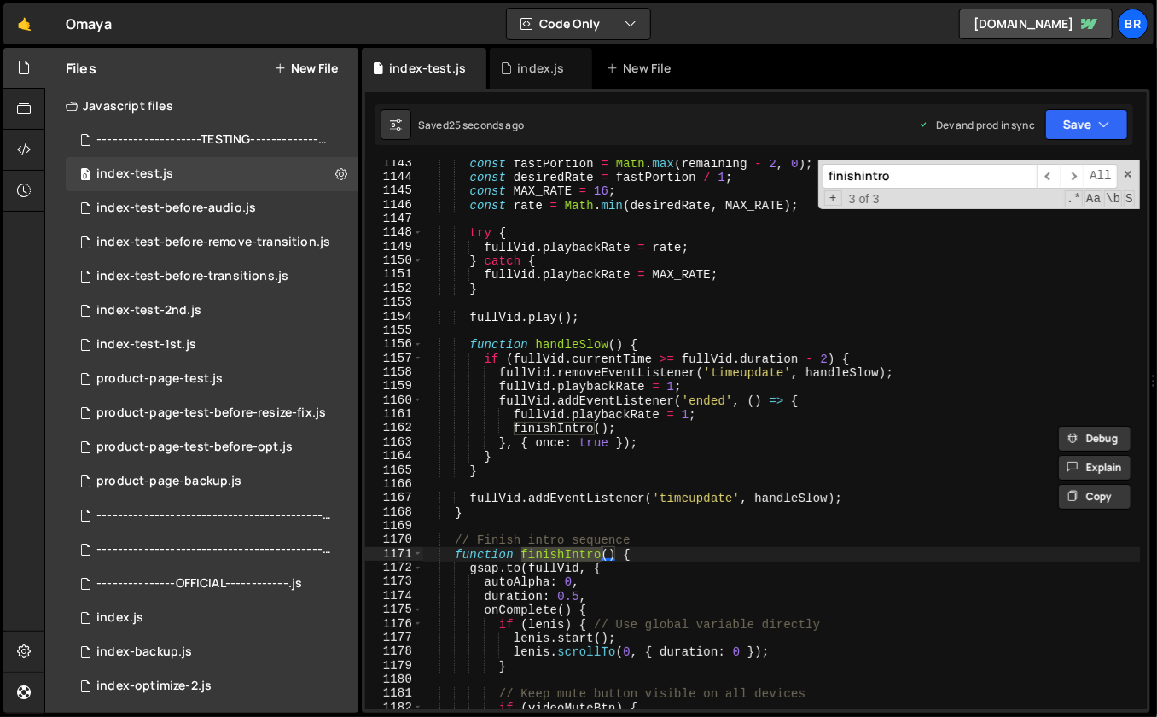
click at [772, 526] on div "const fastPortion = Math . max ( remaining - 2 , 0 ) ; const desiredRate = fast…" at bounding box center [781, 445] width 718 height 578
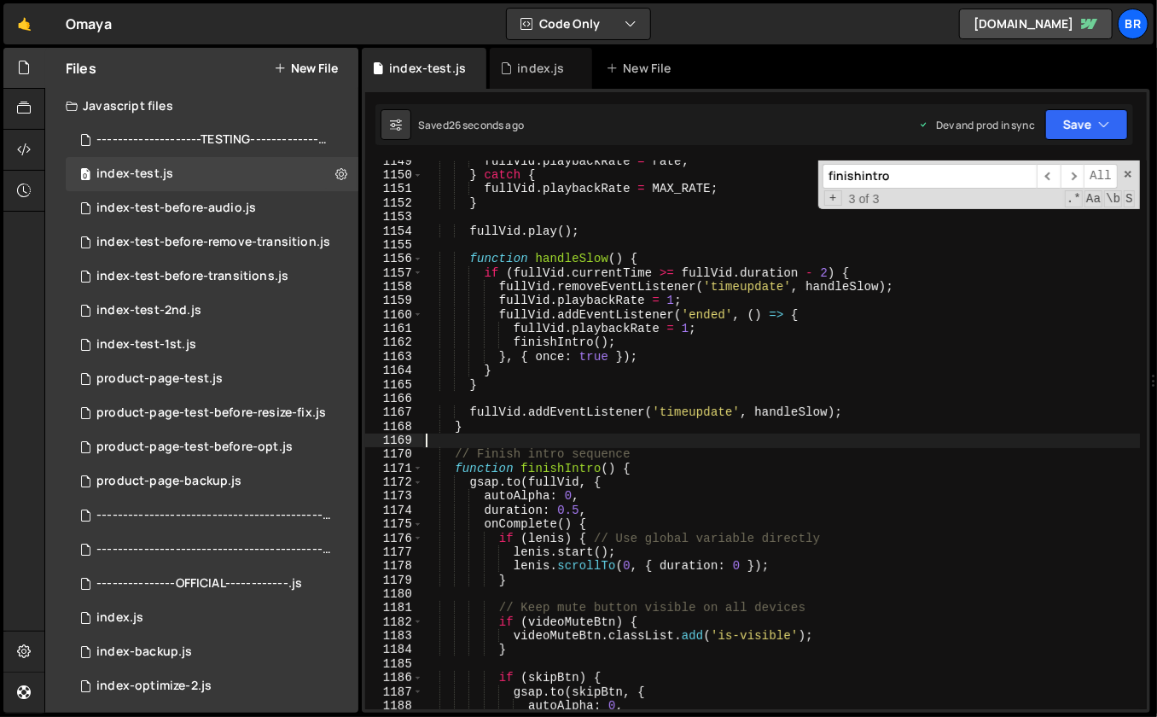
click at [723, 491] on div "fullVid . playbackRate = rate ; } catch { fullVid . playbackRate = MAX_RATE ; }…" at bounding box center [781, 443] width 718 height 578
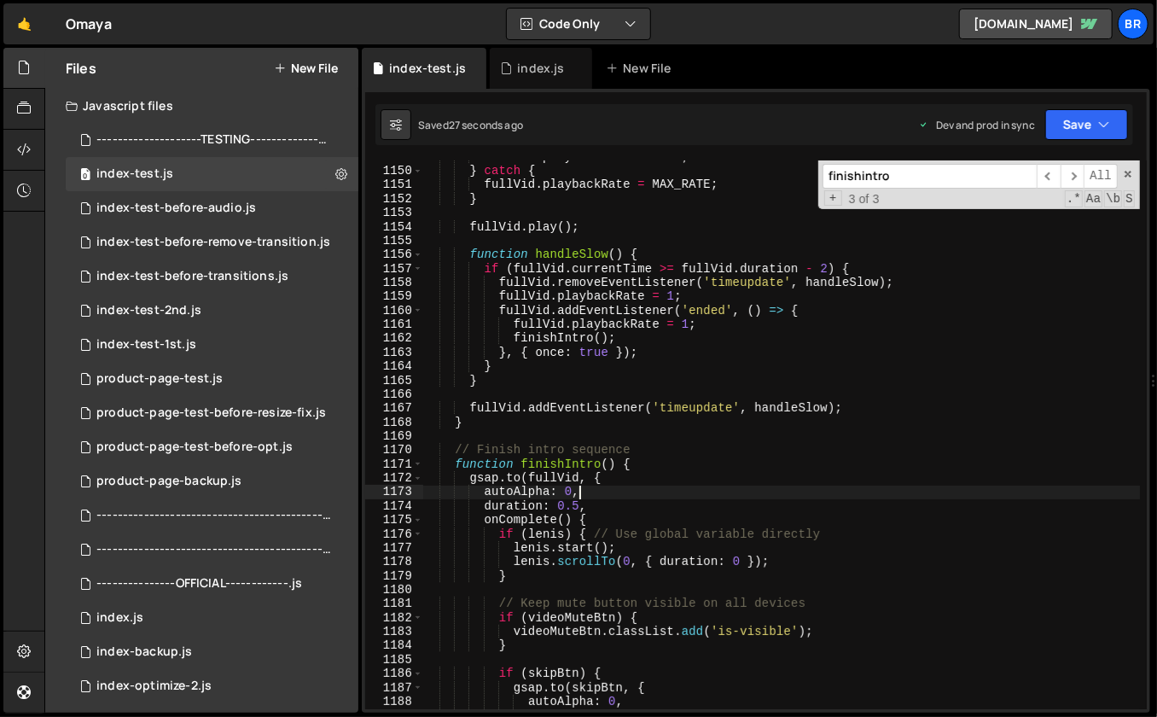
click at [713, 456] on div "fullVid . playbackRate = rate ; } catch { fullVid . playbackRate = MAX_RATE ; }…" at bounding box center [781, 439] width 718 height 578
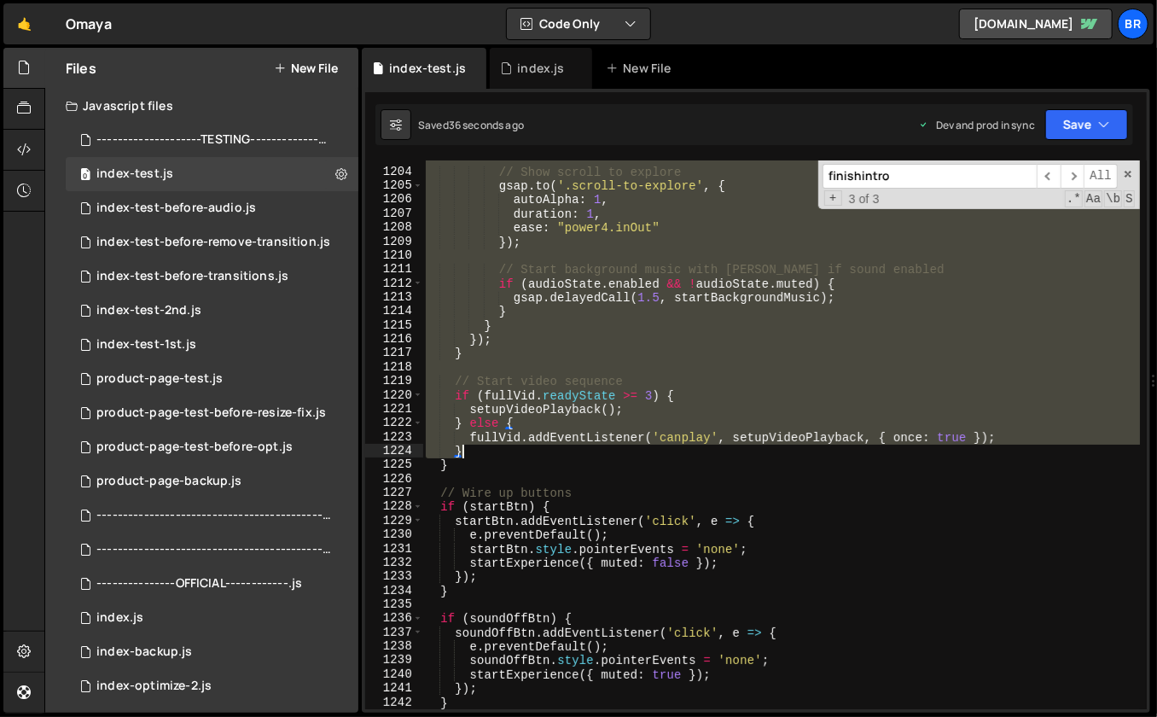
scroll to position [17057, 0]
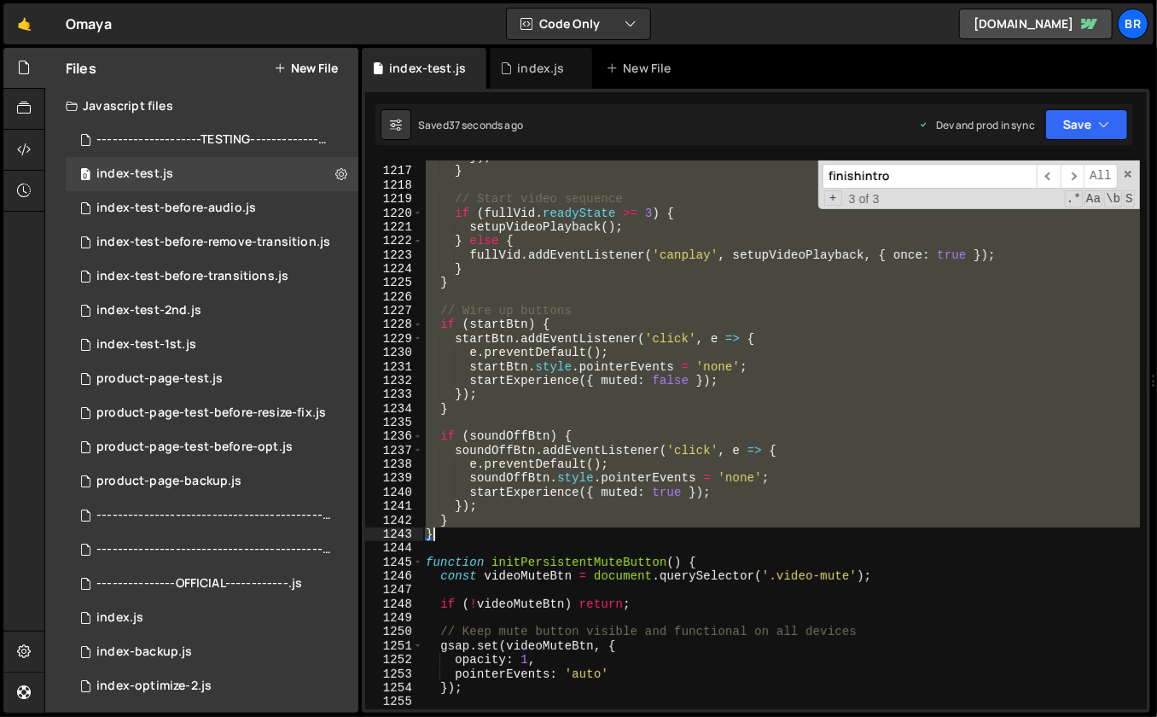
drag, startPoint x: 458, startPoint y: 401, endPoint x: 463, endPoint y: 530, distance: 128.9
click at [463, 530] on div "}) ; } // Start video sequence if ( fullVid . readyState >= 3 ) { setupVideoPla…" at bounding box center [781, 439] width 718 height 578
paste textarea
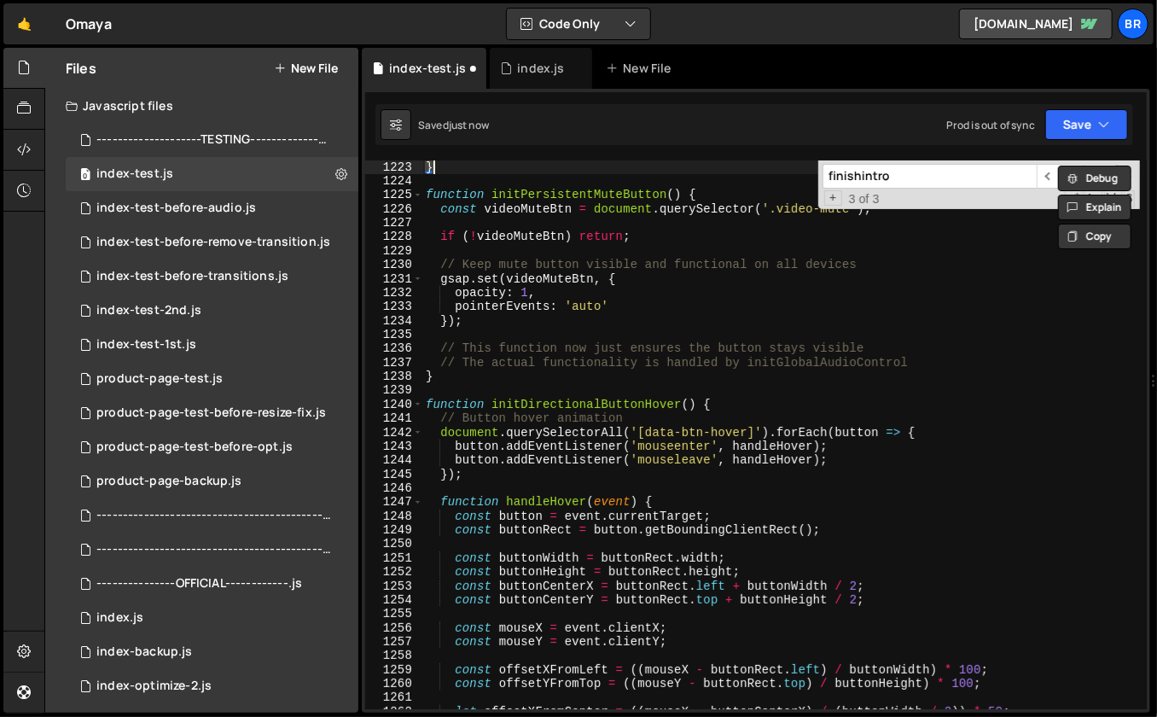
scroll to position [24374, 0]
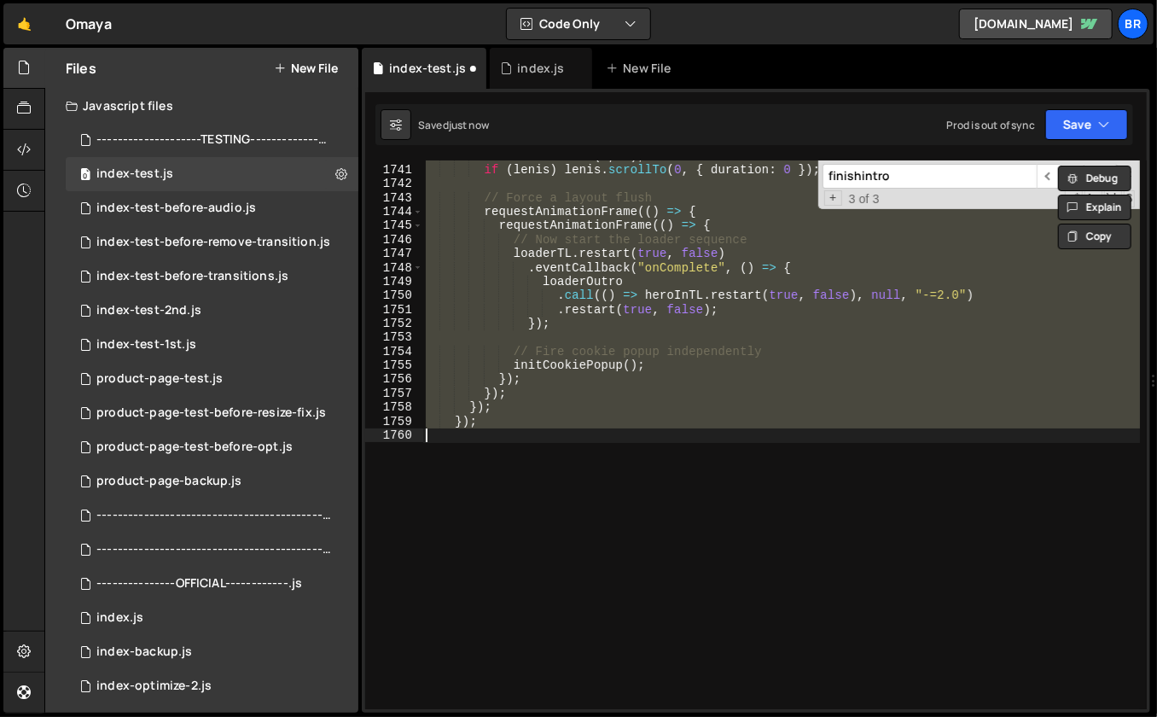
type textarea "});"
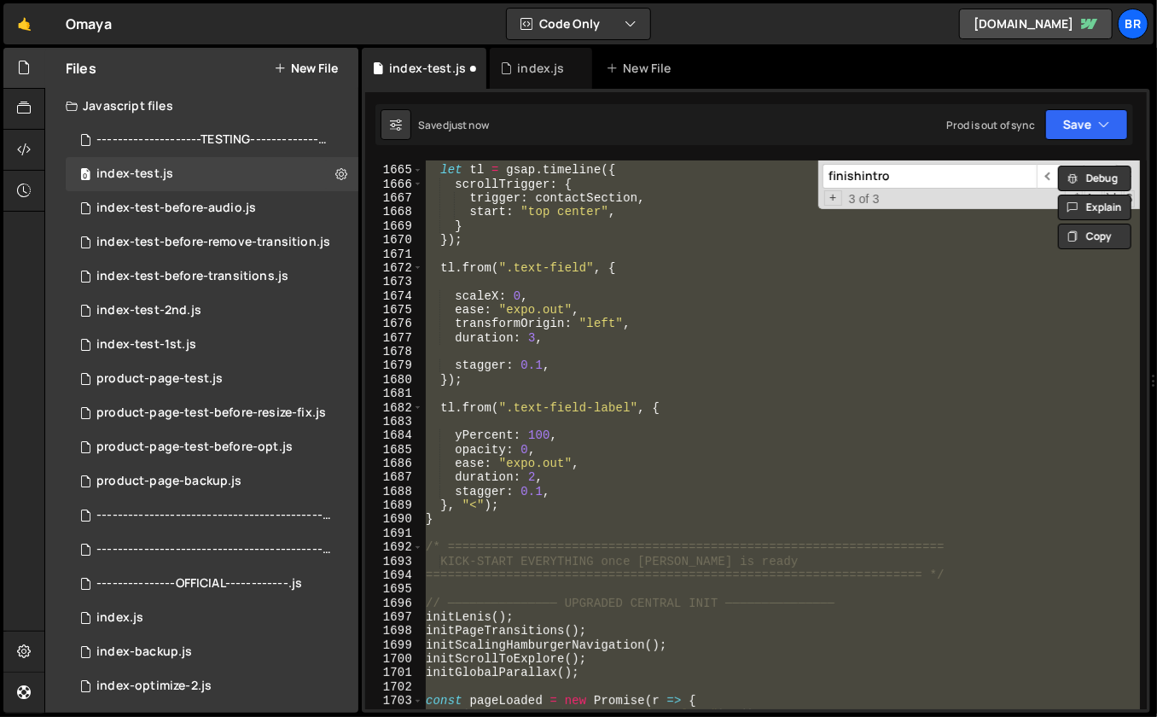
scroll to position [23123, 0]
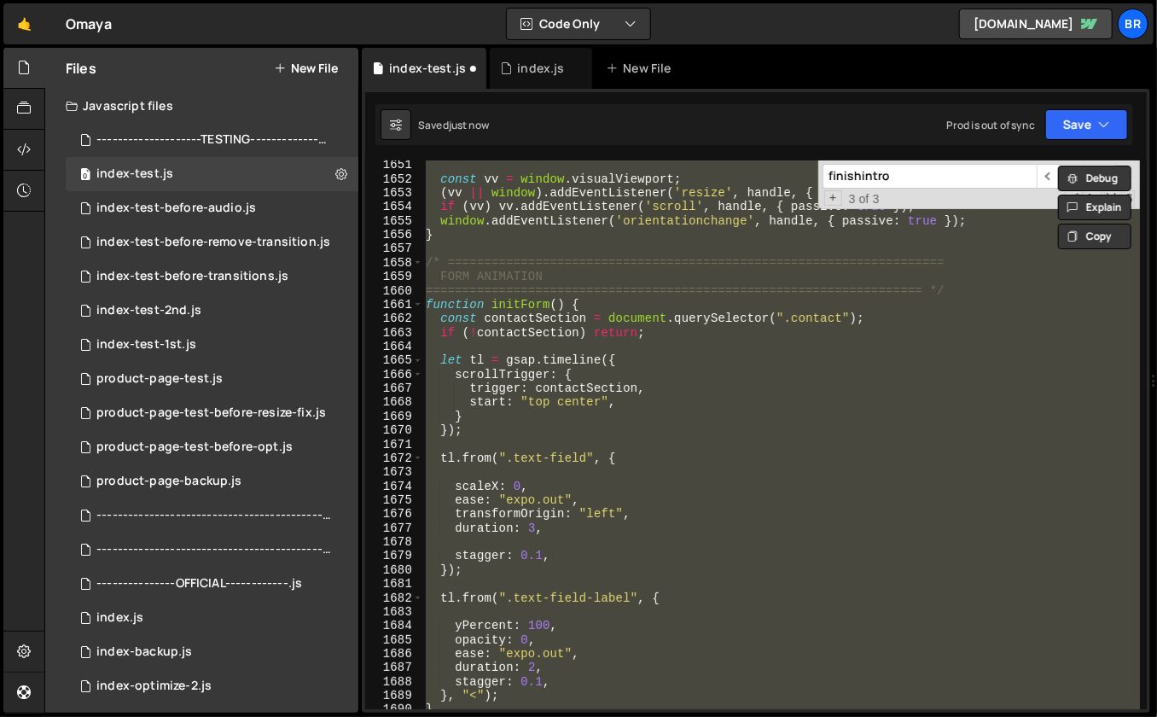
click at [666, 541] on div "const vv = window . visualViewport ; ( vv || window ) . addEventListener ( 'res…" at bounding box center [781, 434] width 718 height 549
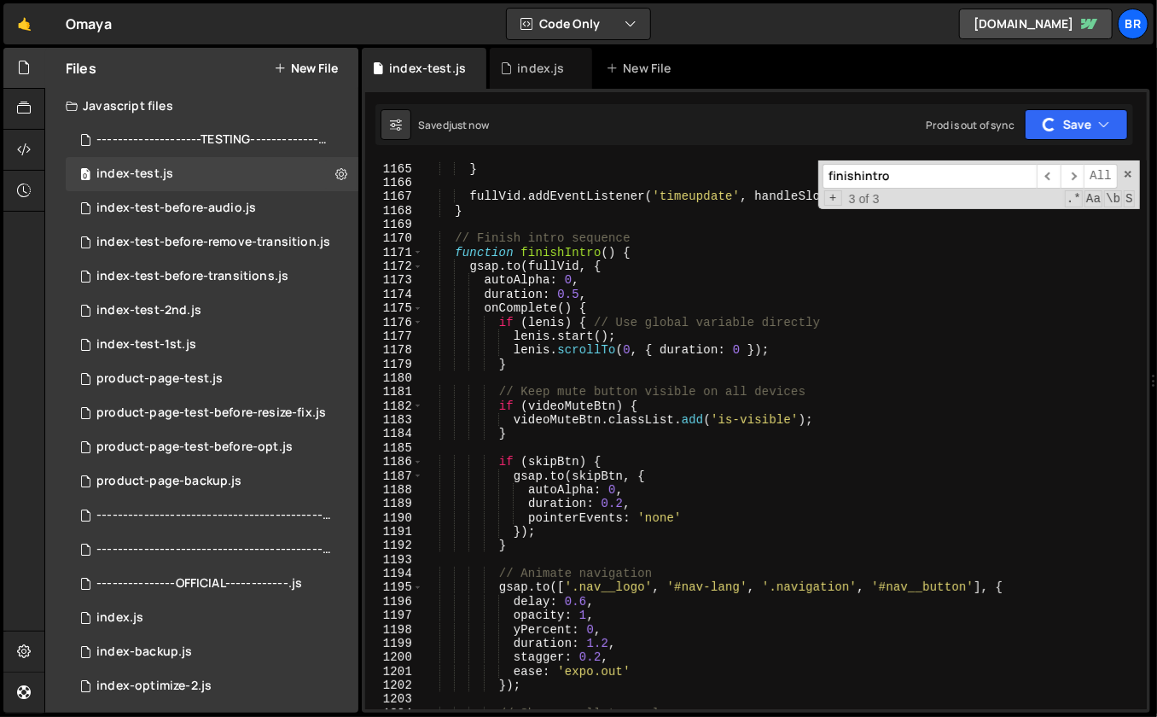
scroll to position [16224, 0]
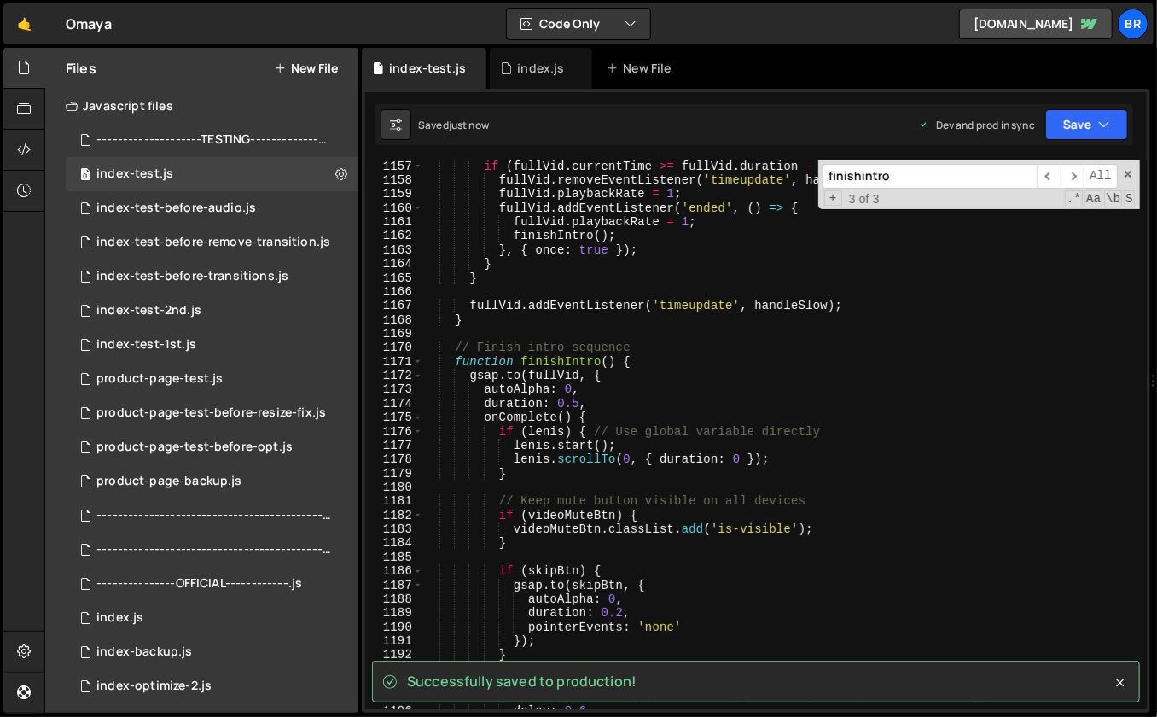
click at [724, 400] on div "if ( fullVid . currentTime >= fullVid . duration - 2 ) { fullVid . removeEventL…" at bounding box center [781, 449] width 718 height 578
click at [672, 364] on div "if ( fullVid . currentTime >= fullVid . duration - 2 ) { fullVid . removeEventL…" at bounding box center [781, 449] width 718 height 578
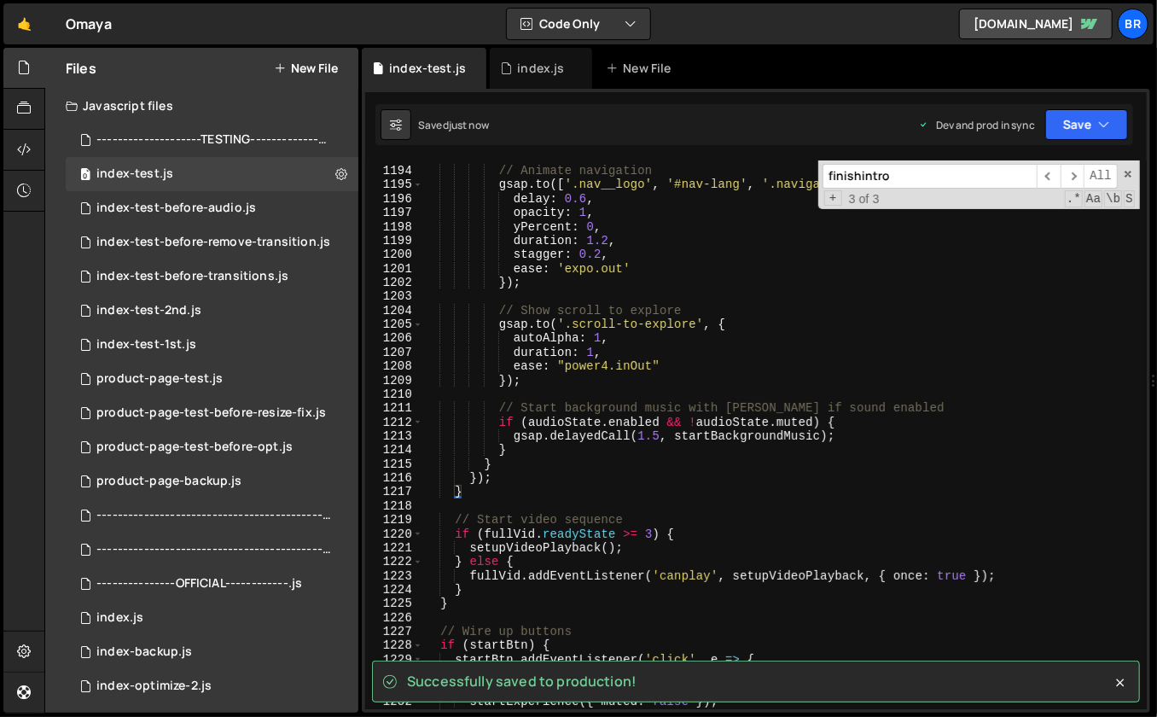
scroll to position [16813, 0]
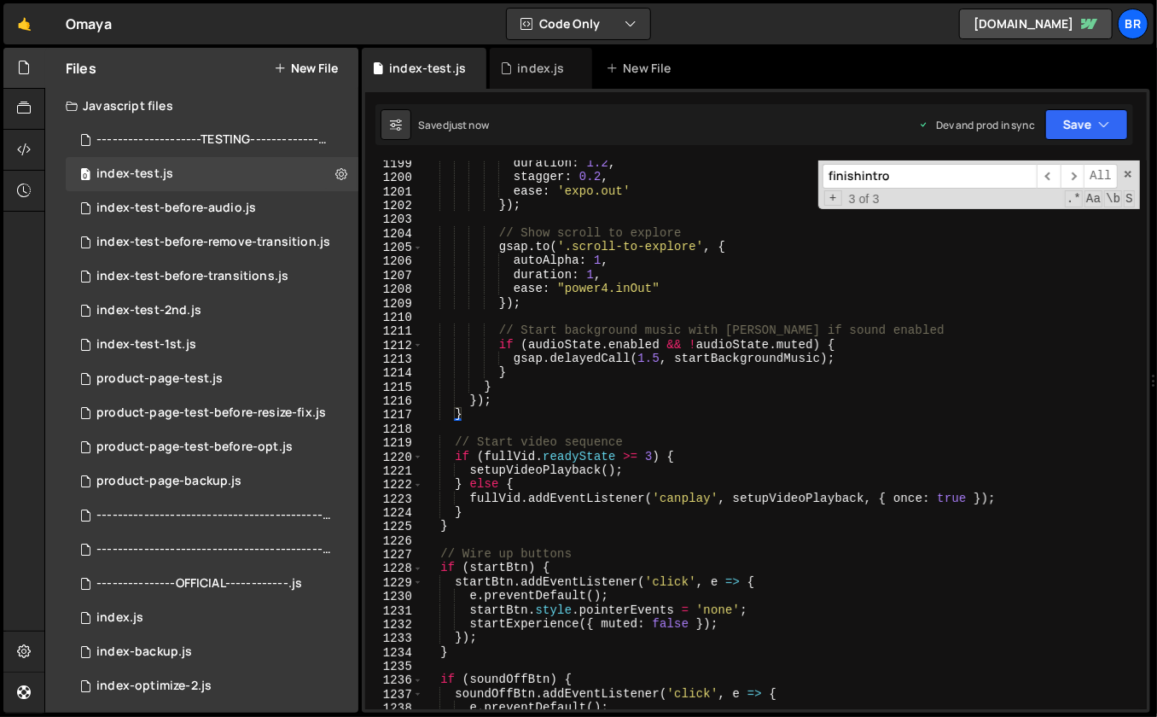
click at [503, 419] on div "duration : 1.2 , stagger : 0.2 , ease : 'expo.out' }) ; // Show scroll to explo…" at bounding box center [781, 445] width 718 height 578
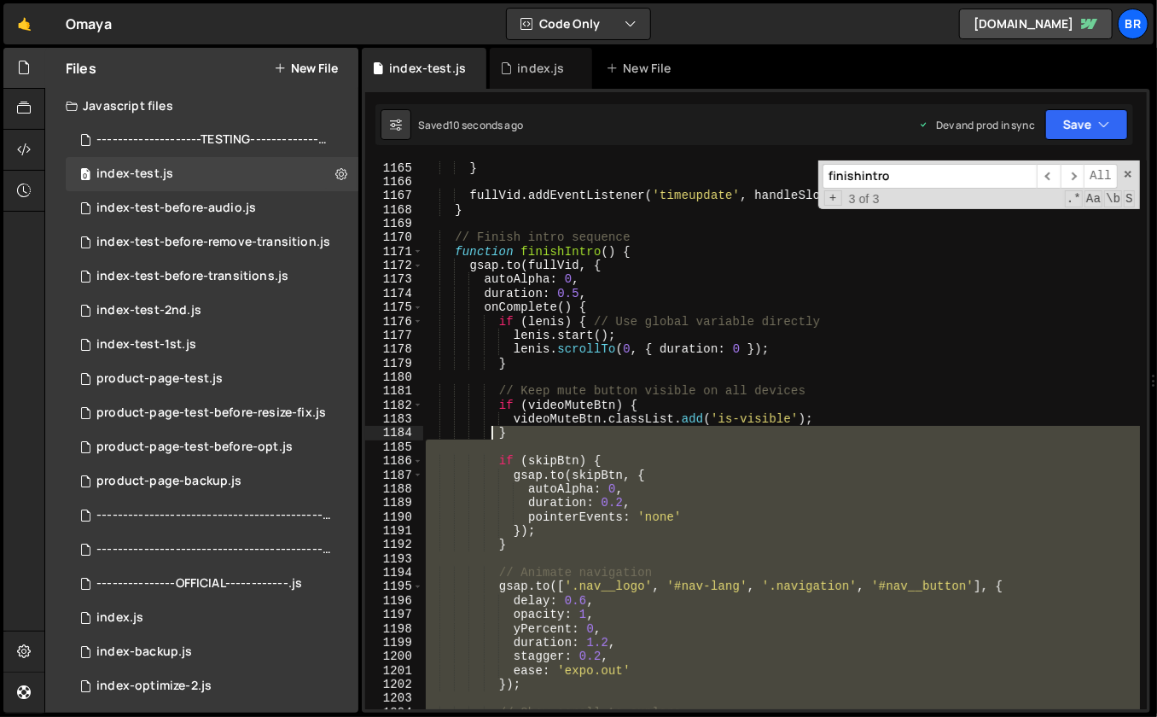
scroll to position [16318, 0]
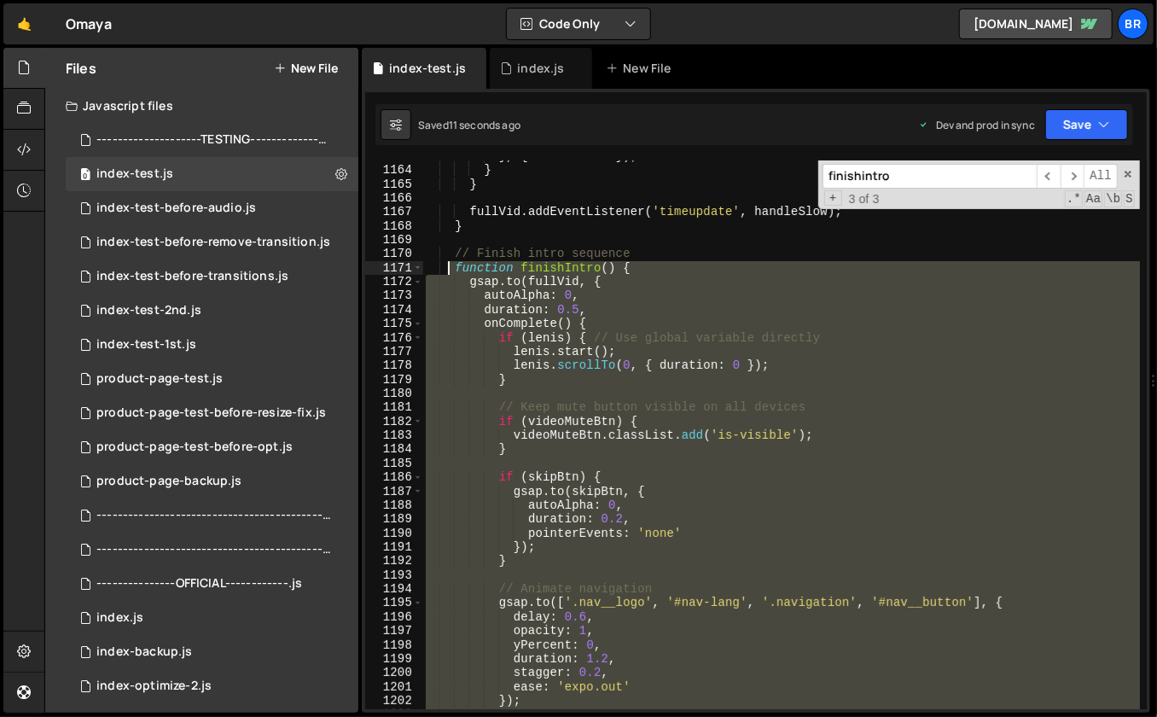
drag, startPoint x: 473, startPoint y: 532, endPoint x: 450, endPoint y: 270, distance: 262.9
click at [450, 270] on div "} , { once : true }) ; } } fullVid . addEventListener ( 'timeupdate' , handleSl…" at bounding box center [781, 438] width 718 height 578
paste textarea "}"
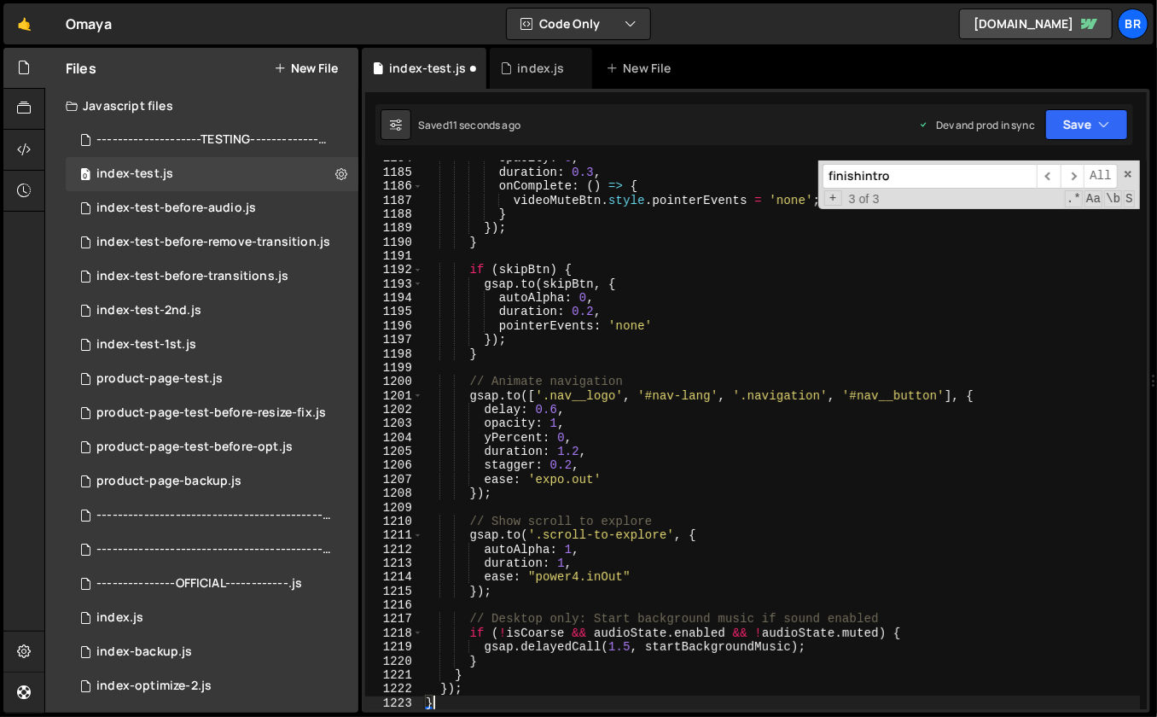
type textarea "}"
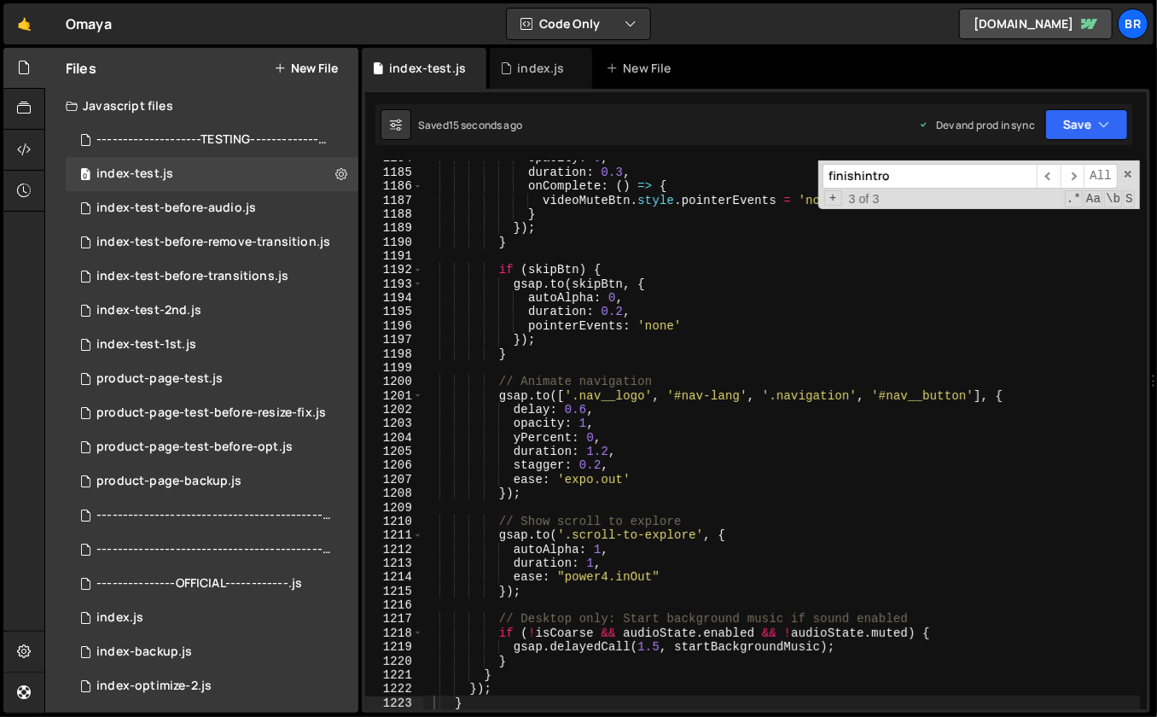
click at [910, 180] on input "finishintro" at bounding box center [929, 176] width 214 height 25
click at [910, 179] on input "finishintro" at bounding box center [929, 176] width 214 height 25
paste input "handleVideoPlaying()"
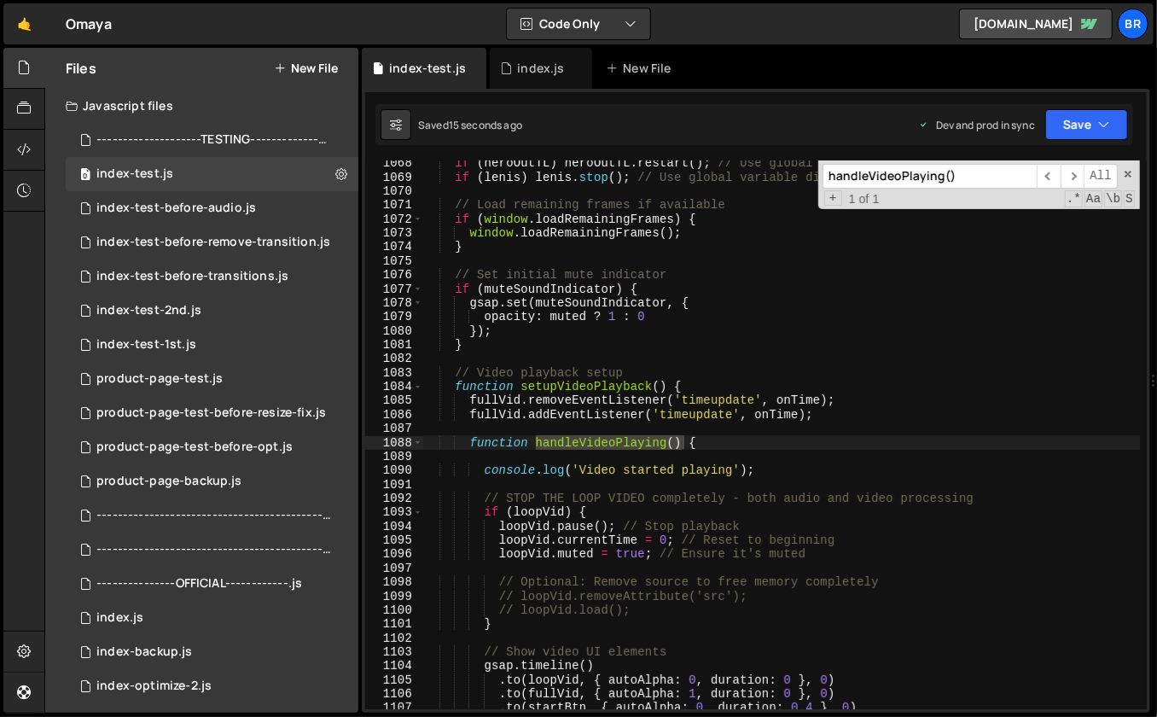
scroll to position [14985, 0]
type input "handleVideoPlaying()"
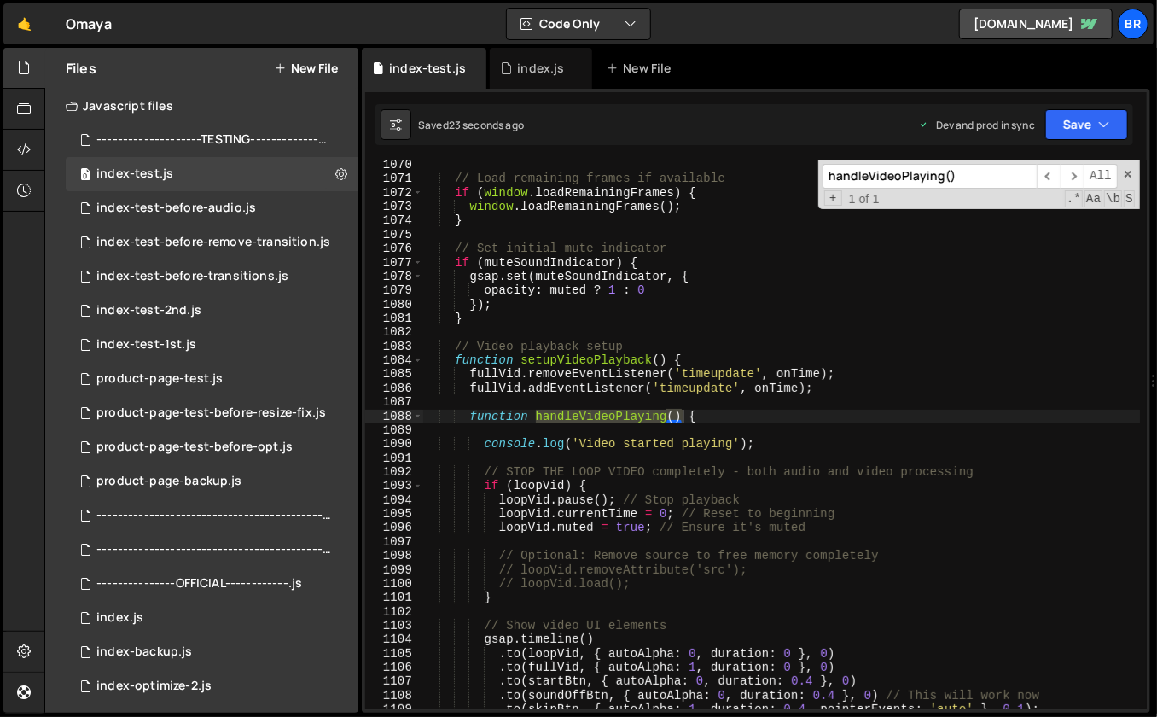
scroll to position [15174, 0]
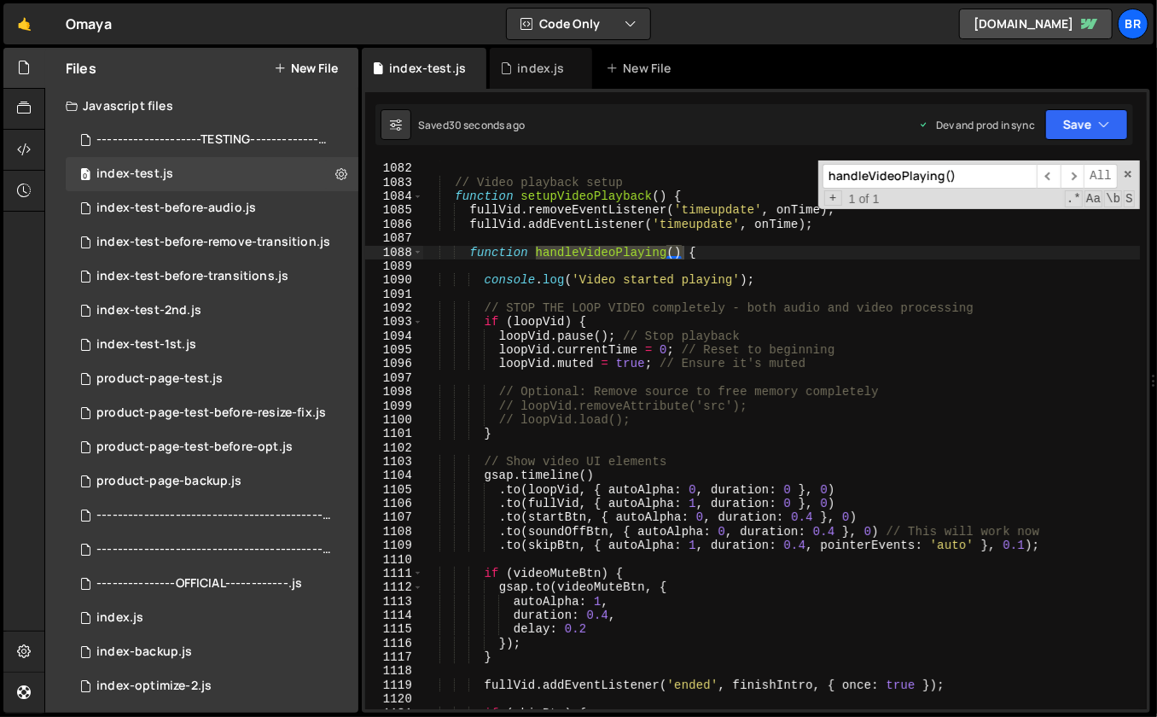
click at [799, 600] on div "} // Video playback setup function setupVideoPlayback ( ) { fullVid . removeEve…" at bounding box center [781, 437] width 718 height 578
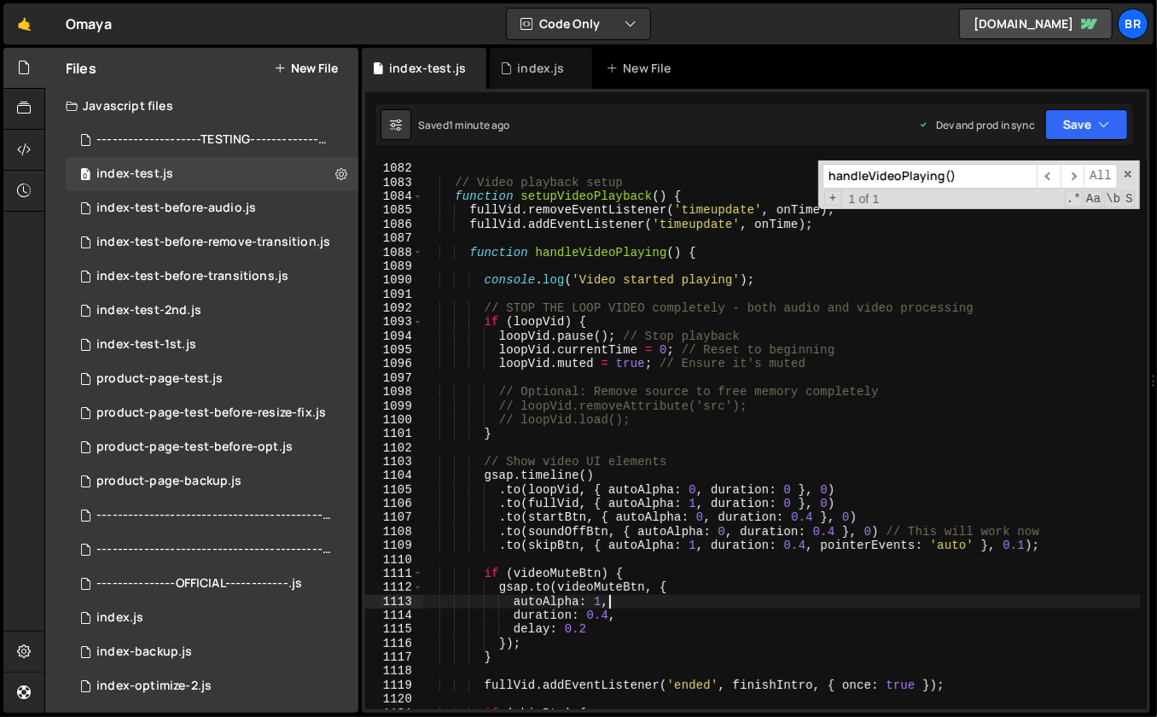
click at [745, 404] on div "} // Video playback setup function setupVideoPlayback ( ) { fullVid . removeEve…" at bounding box center [781, 437] width 718 height 578
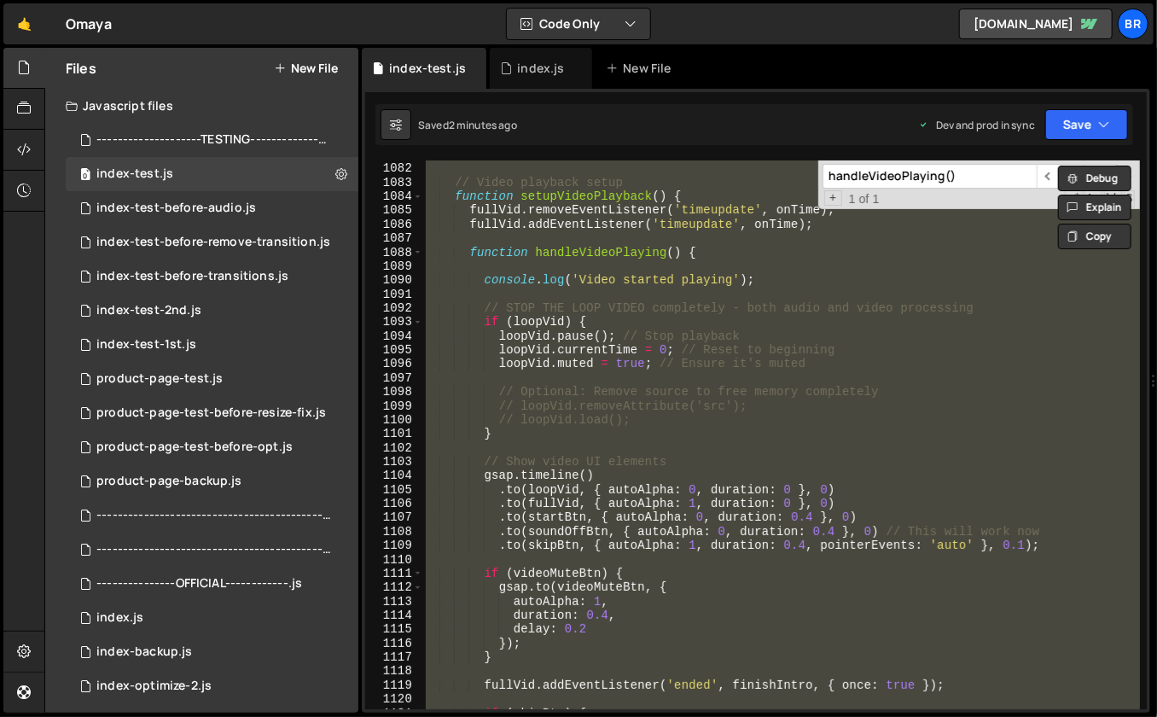
click at [960, 171] on input "handleVideoPlaying()" at bounding box center [929, 176] width 214 height 25
click at [973, 170] on input "handleVideoPlaying()" at bounding box center [929, 176] width 214 height 25
click at [890, 315] on div "} // Video playback setup function setupVideoPlayback ( ) { fullVid . removeEve…" at bounding box center [781, 434] width 718 height 549
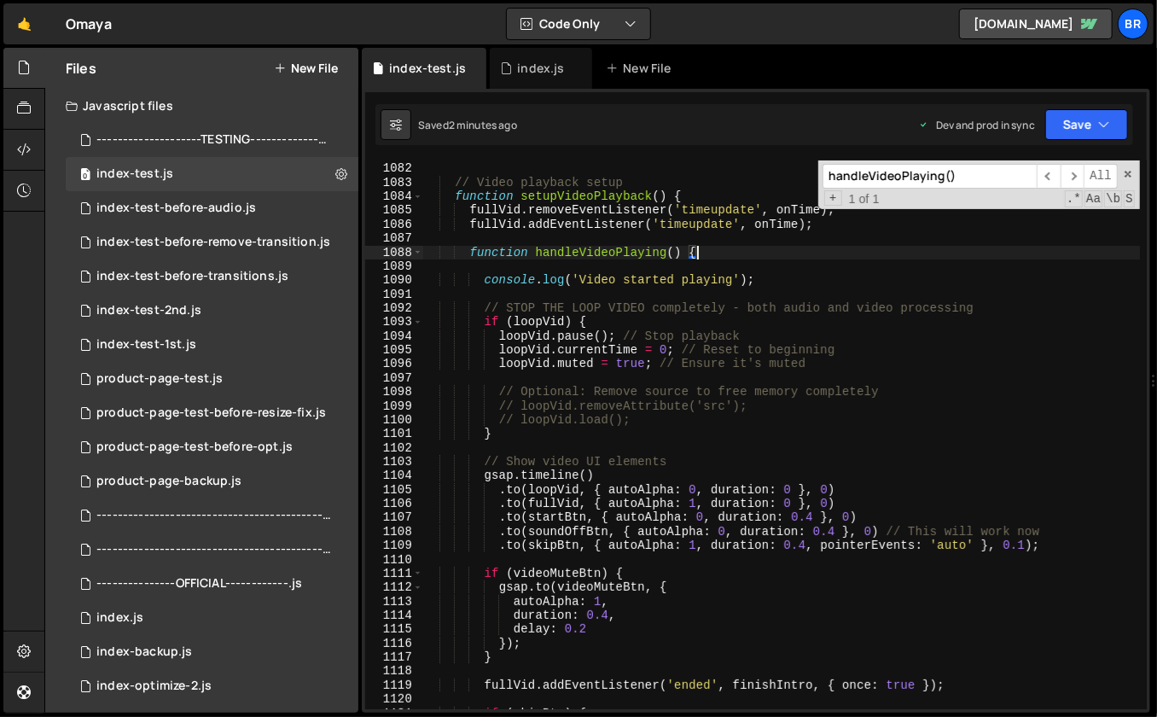
click at [739, 256] on div "} // Video playback setup function setupVideoPlayback ( ) { fullVid . removeEve…" at bounding box center [781, 437] width 718 height 578
click at [630, 318] on div "} // Video playback setup function setupVideoPlayback ( ) { fullVid . removeEve…" at bounding box center [781, 437] width 718 height 578
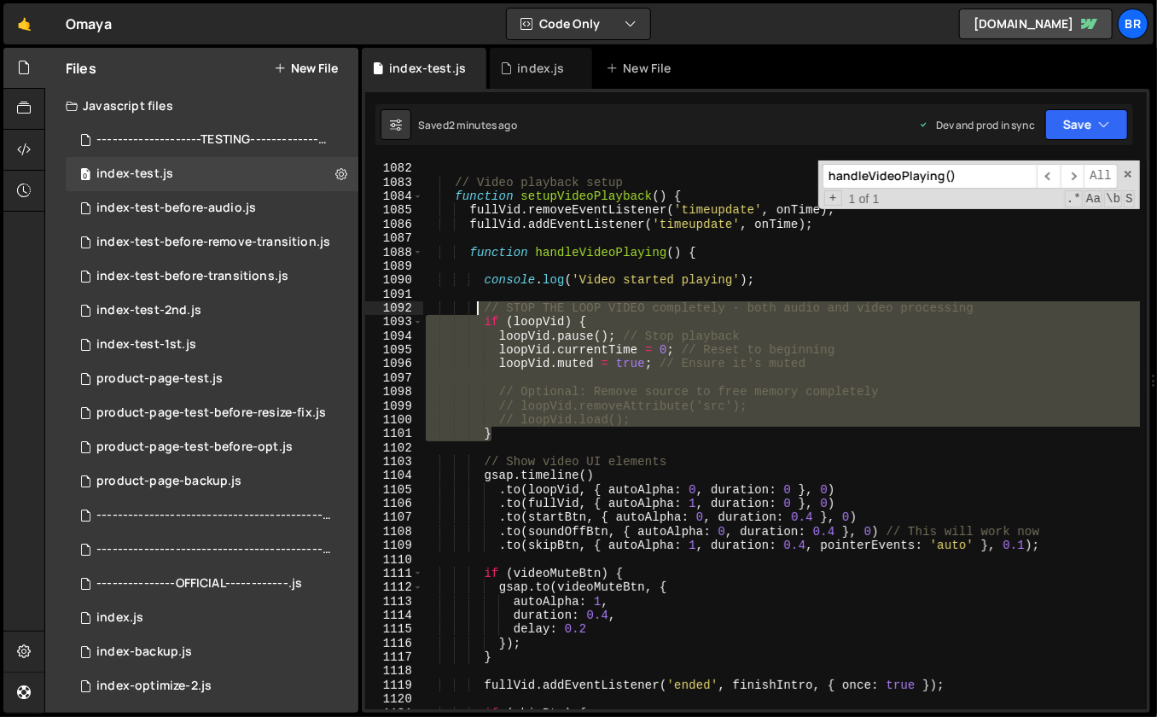
drag, startPoint x: 497, startPoint y: 410, endPoint x: 475, endPoint y: 311, distance: 101.4
click at [475, 311] on div "} // Video playback setup function setupVideoPlayback ( ) { fullVid . removeEve…" at bounding box center [781, 437] width 718 height 578
paste textarea "}"
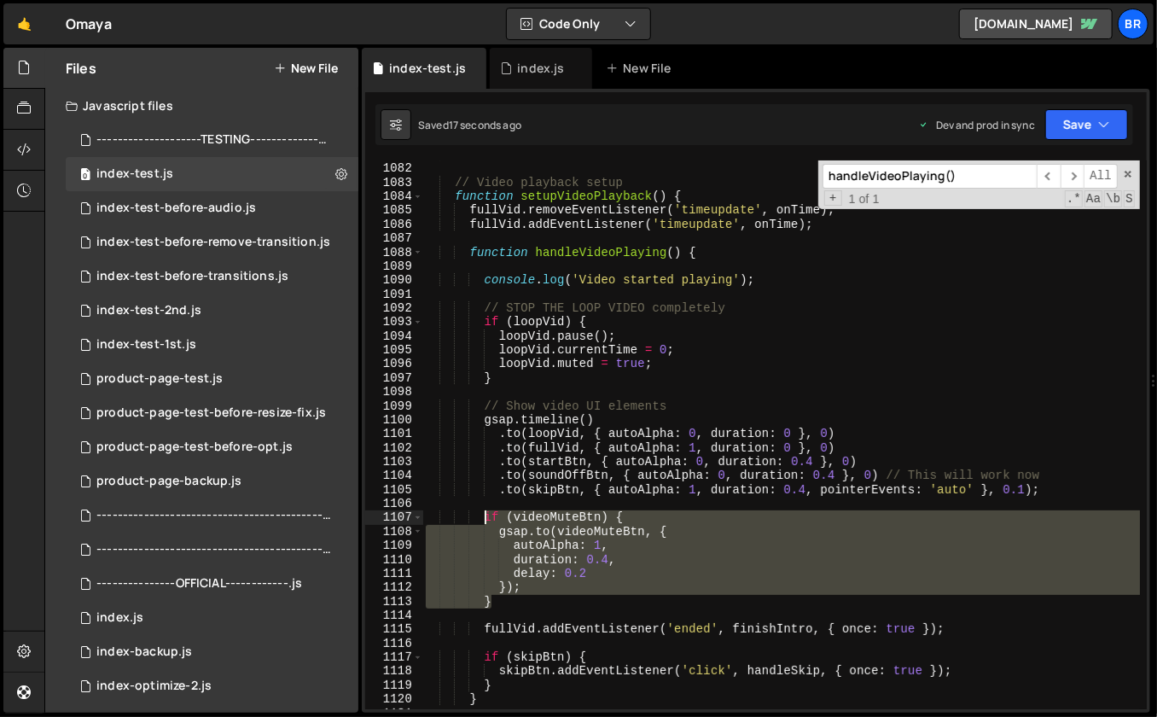
drag, startPoint x: 494, startPoint y: 599, endPoint x: 485, endPoint y: 519, distance: 80.7
click at [485, 519] on div "} // Video playback setup function setupVideoPlayback ( ) { fullVid . removeEve…" at bounding box center [781, 437] width 718 height 578
paste textarea "}"
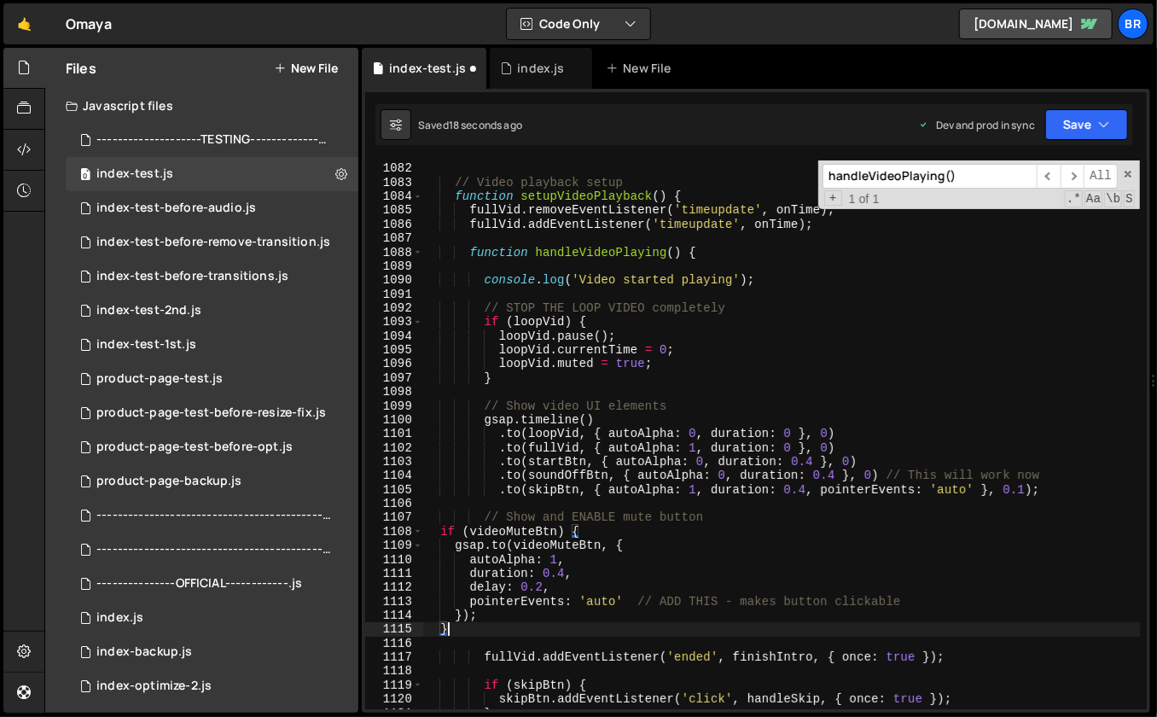
type textarea "}"
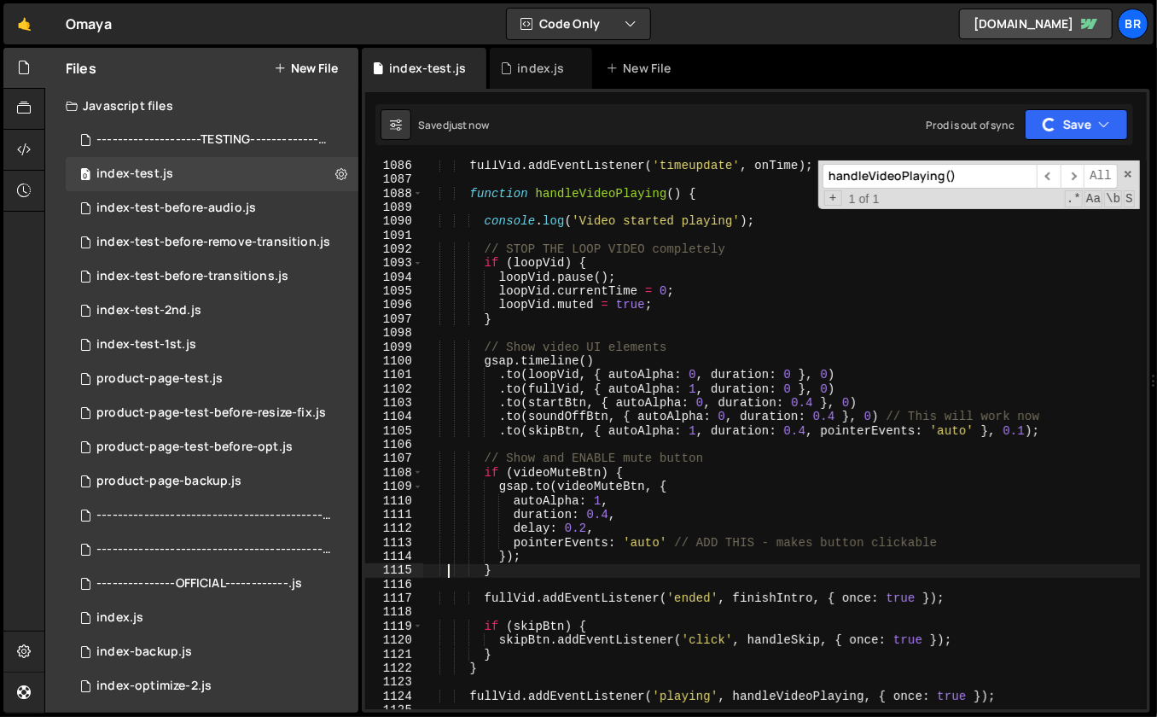
scroll to position [15251, 0]
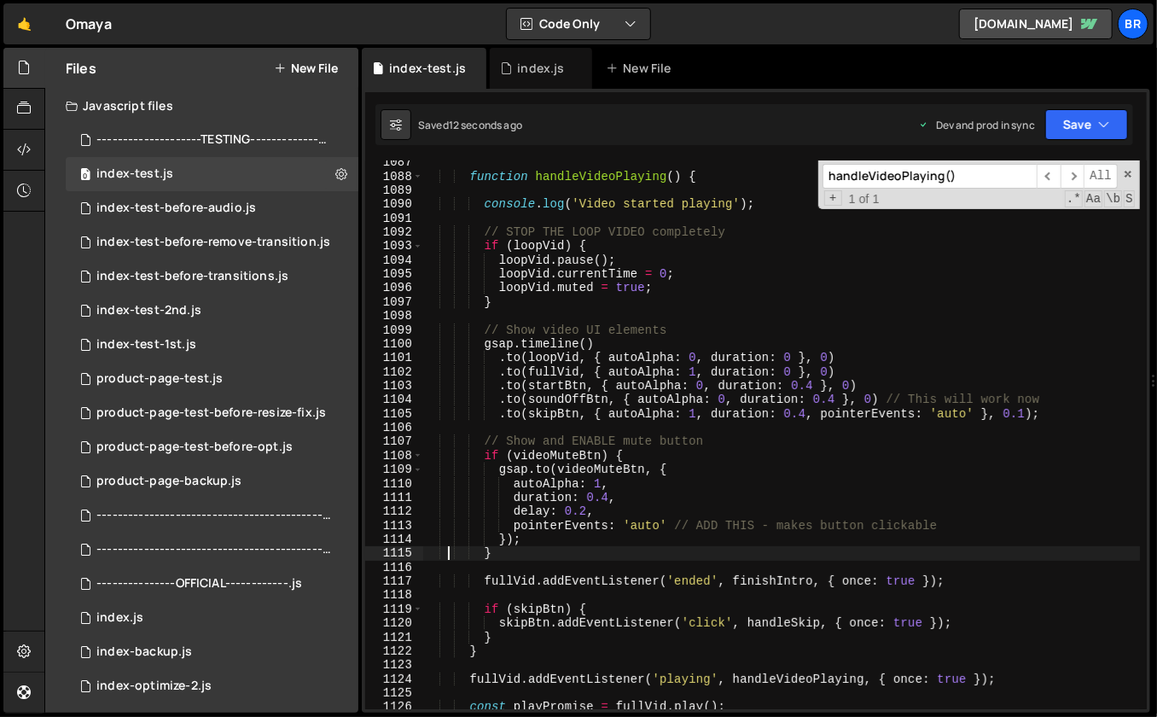
click at [973, 172] on input "handleVideoPlaying()" at bounding box center [929, 176] width 214 height 25
paste input "finishIntro"
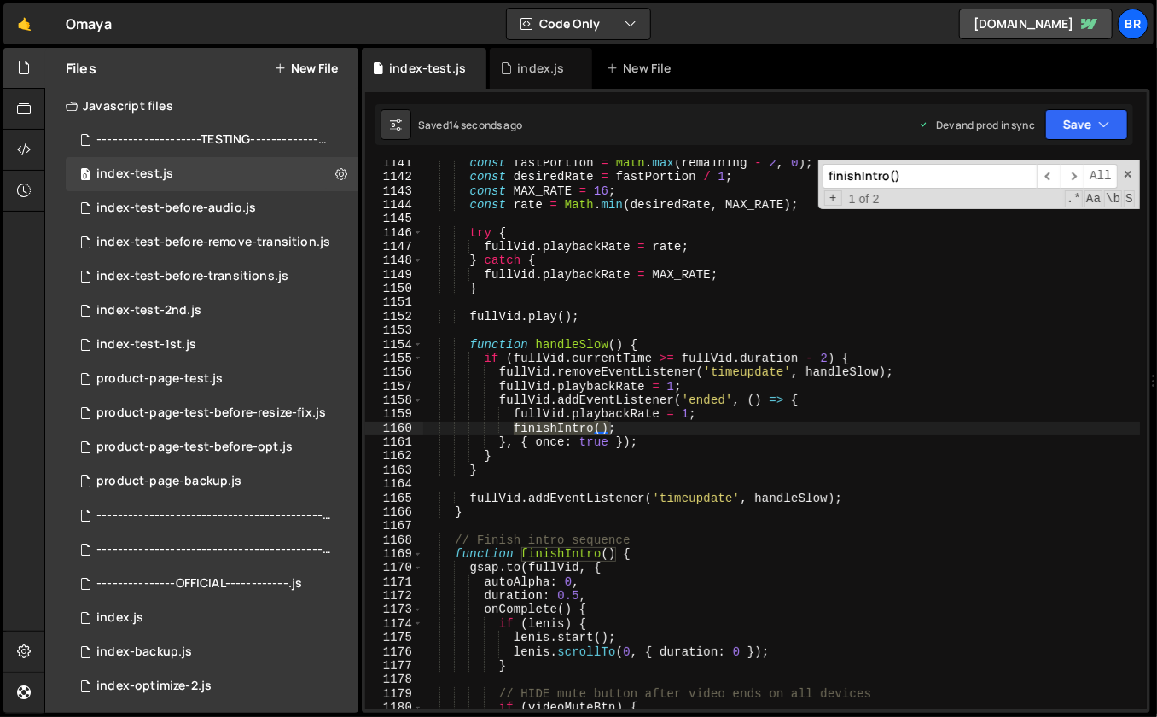
scroll to position [16092, 0]
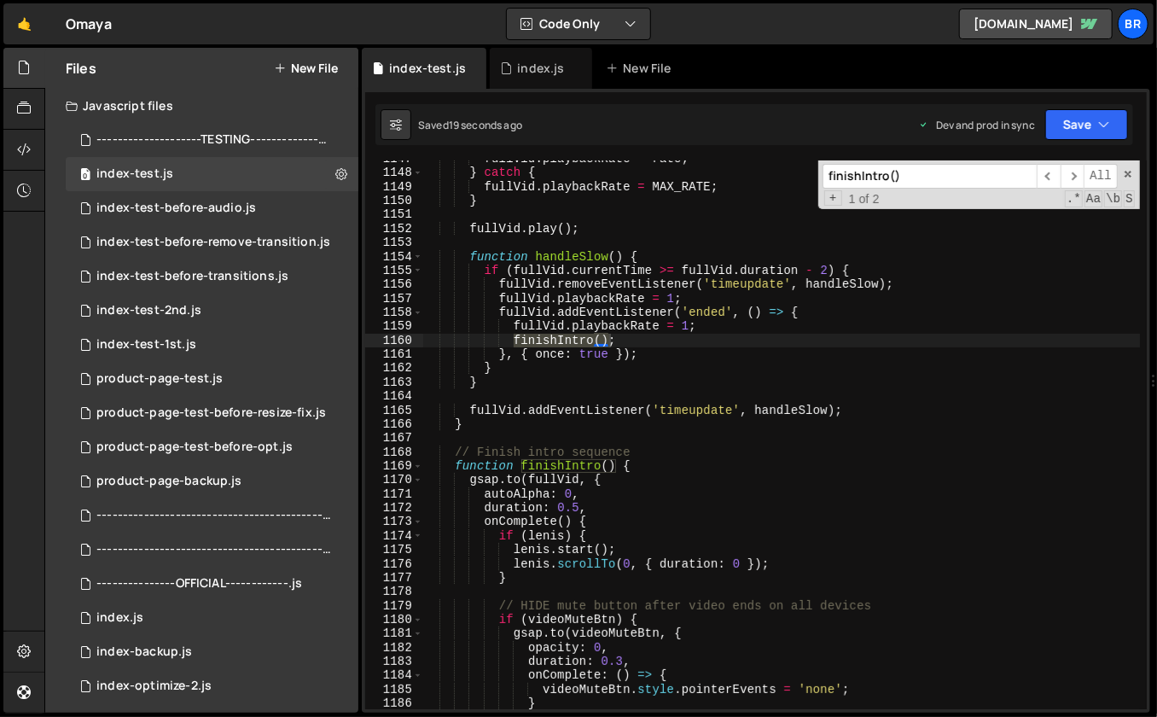
type input "finishIntro()"
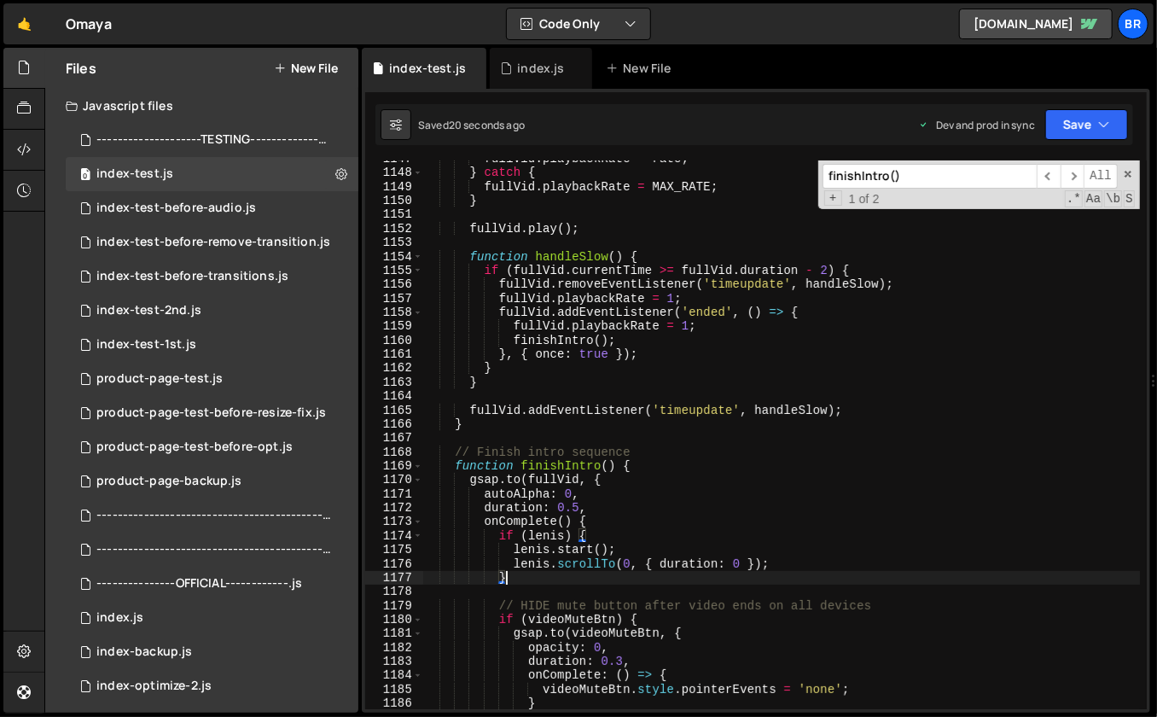
click at [791, 572] on div "fullVid . playbackRate = rate ; } catch { fullVid . playbackRate = MAX_RATE ; }…" at bounding box center [781, 441] width 718 height 578
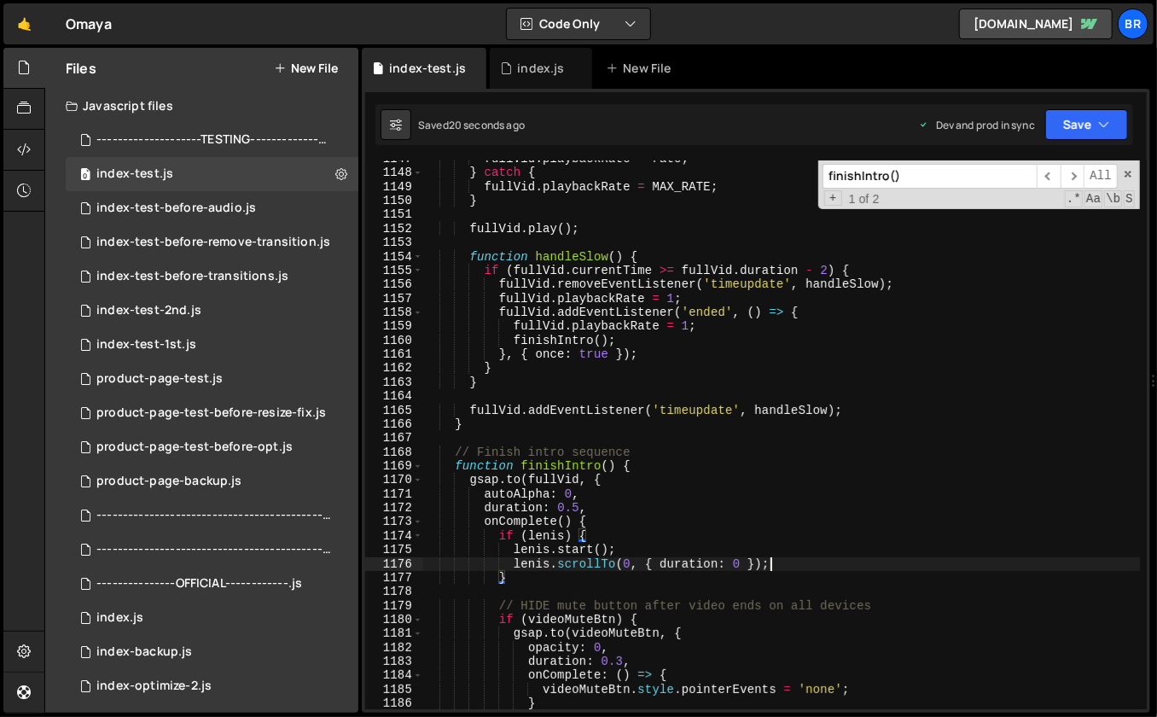
click at [801, 561] on div "fullVid . playbackRate = rate ; } catch { fullVid . playbackRate = MAX_RATE ; }…" at bounding box center [781, 441] width 718 height 578
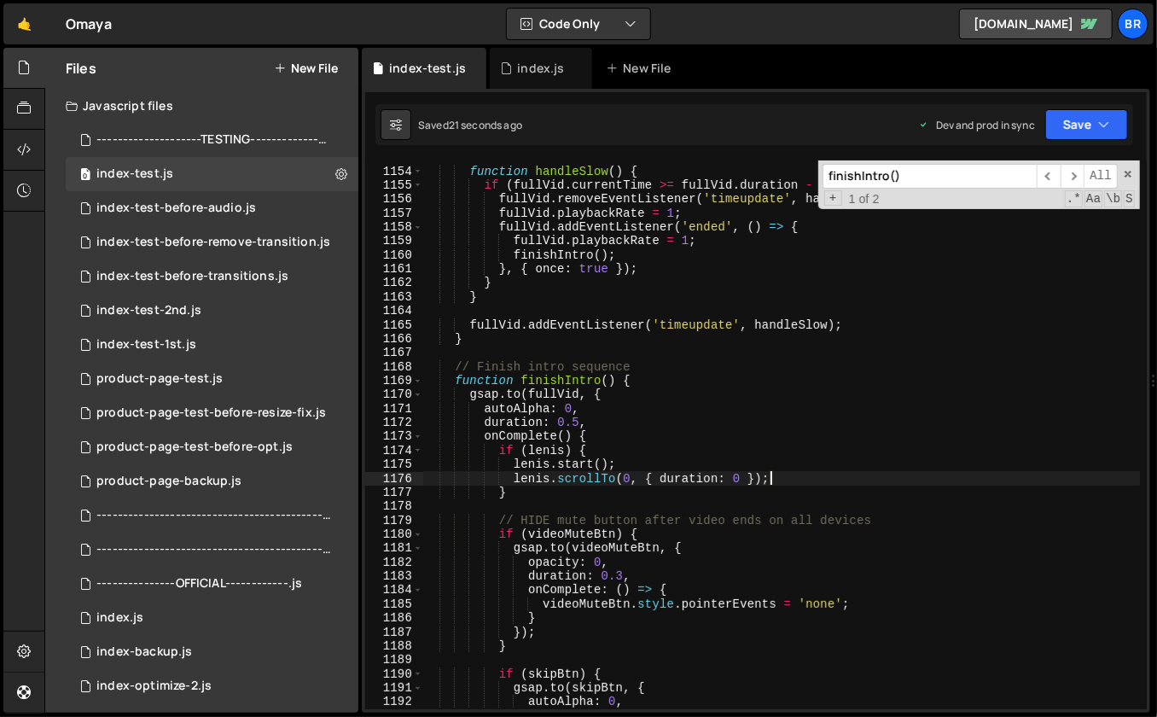
click at [802, 555] on div "function handleSlow ( ) { if ( fullVid . currentTime >= fullVid . duration - 2 …" at bounding box center [781, 439] width 718 height 578
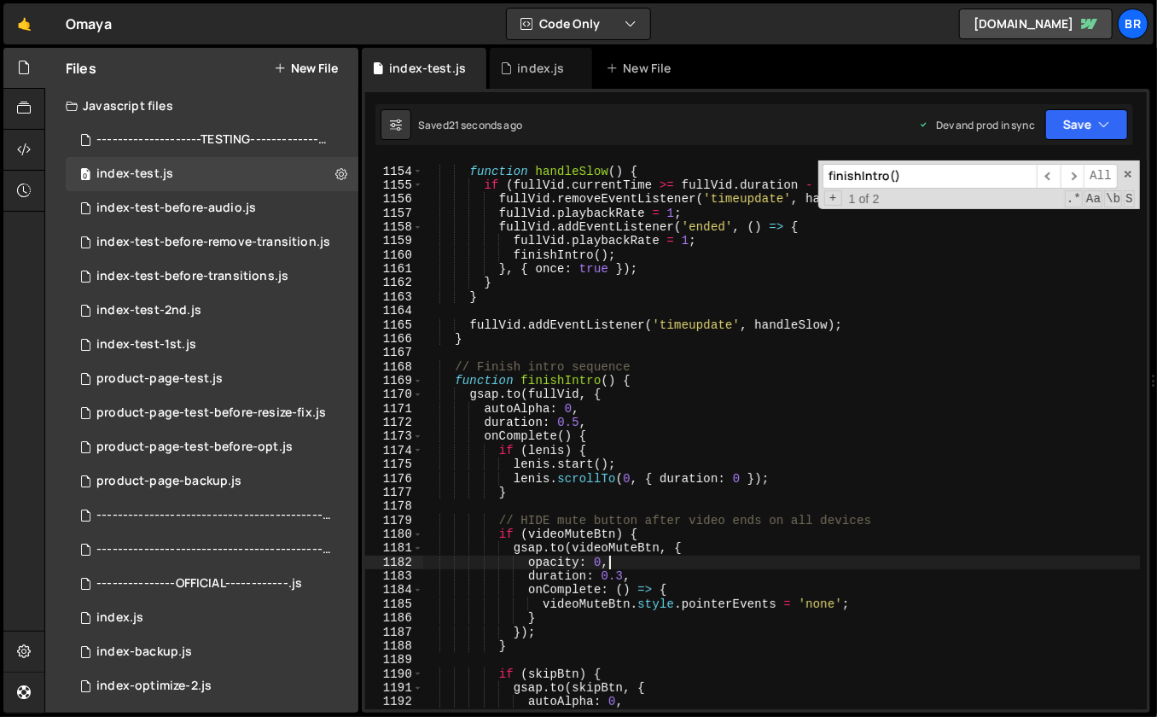
scroll to position [16194, 0]
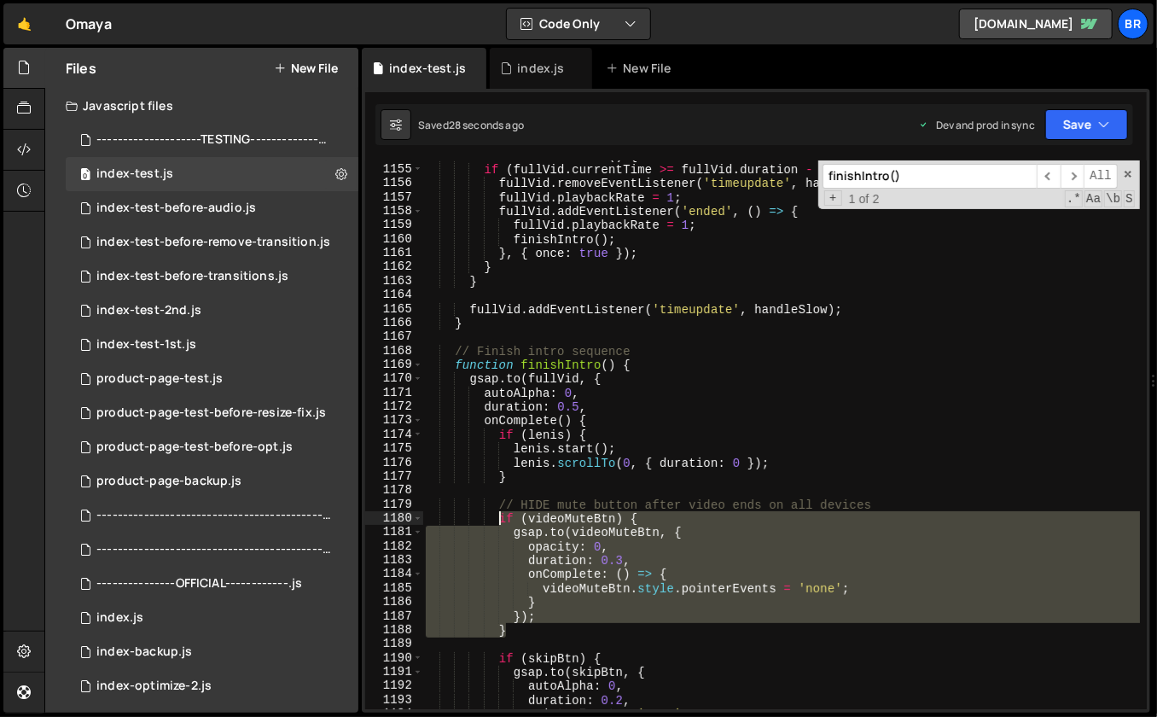
drag, startPoint x: 514, startPoint y: 633, endPoint x: 501, endPoint y: 507, distance: 126.9
click at [501, 507] on div "function handleSlow ( ) { if ( fullVid . currentTime >= fullVid . duration - 2 …" at bounding box center [781, 437] width 718 height 578
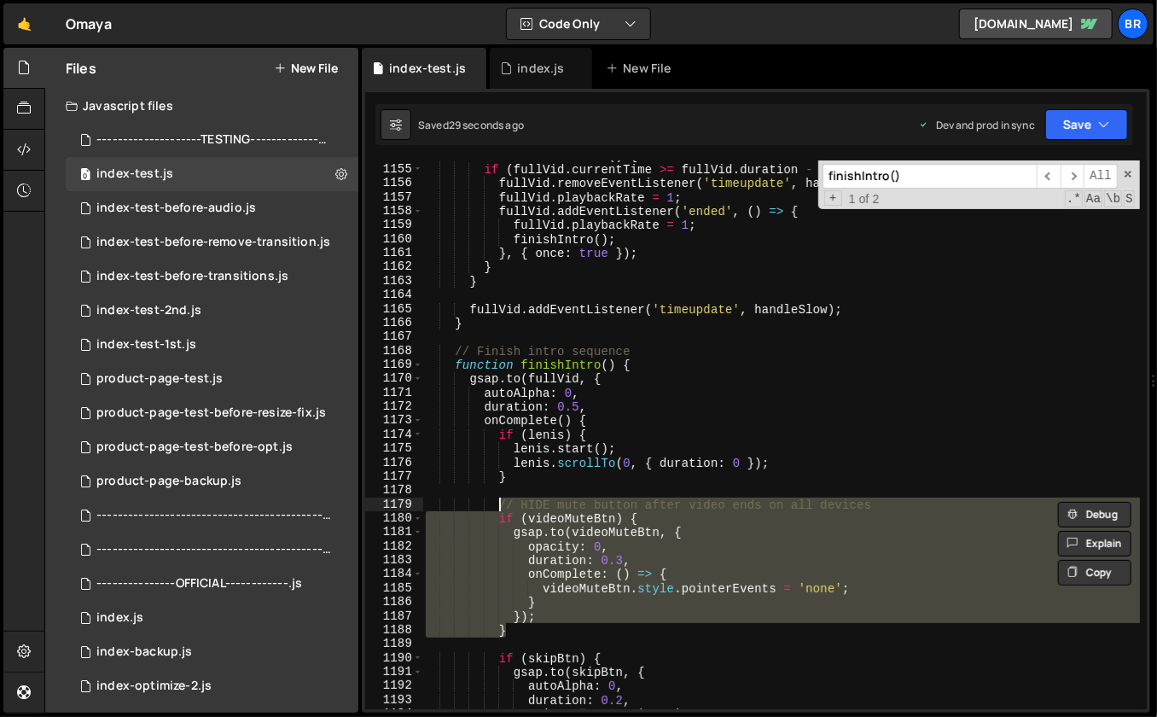
paste textarea "}"
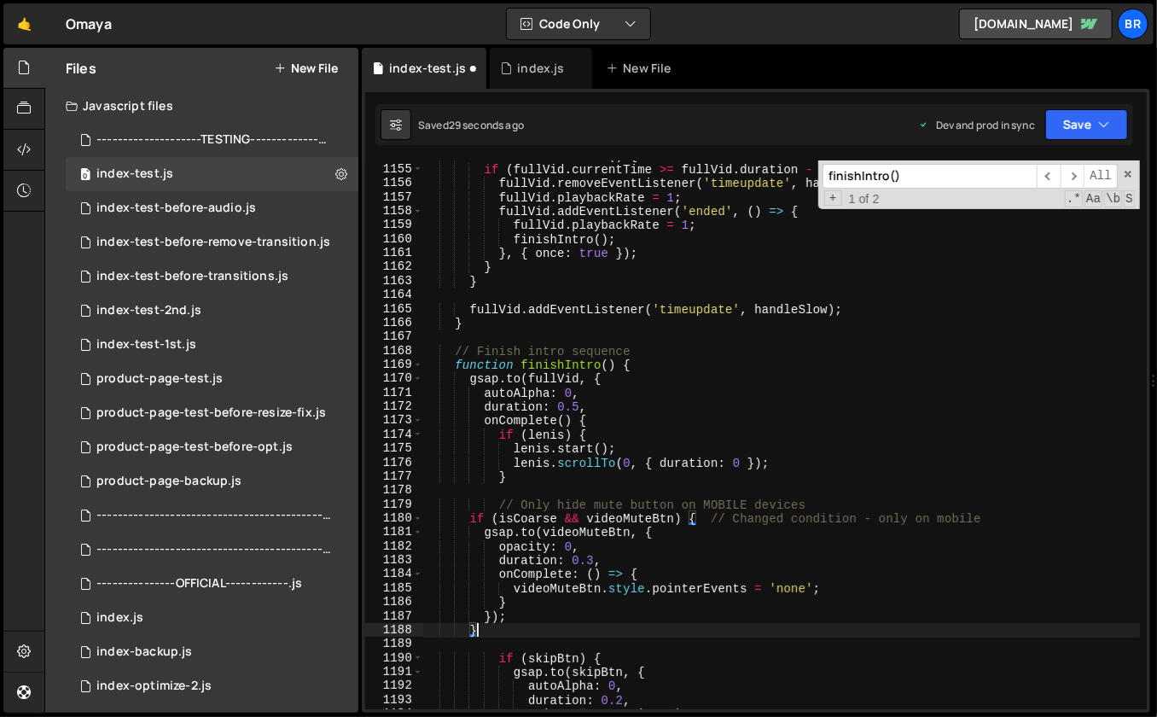
type textarea "}"
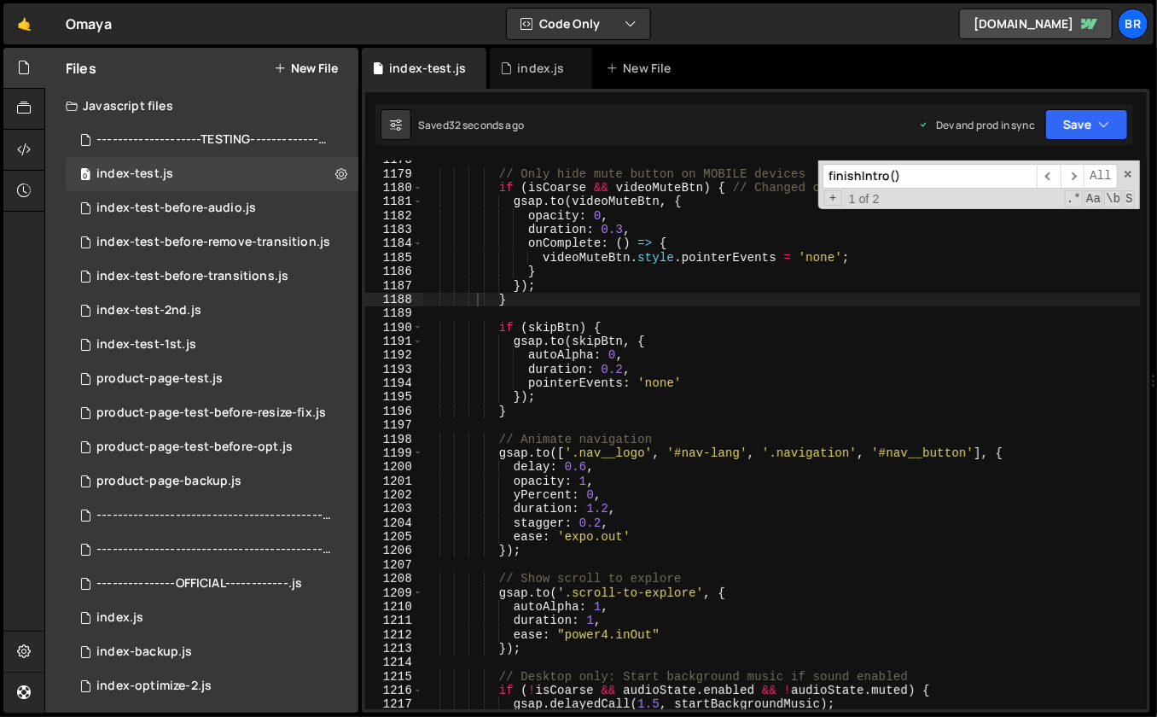
scroll to position [16603, 0]
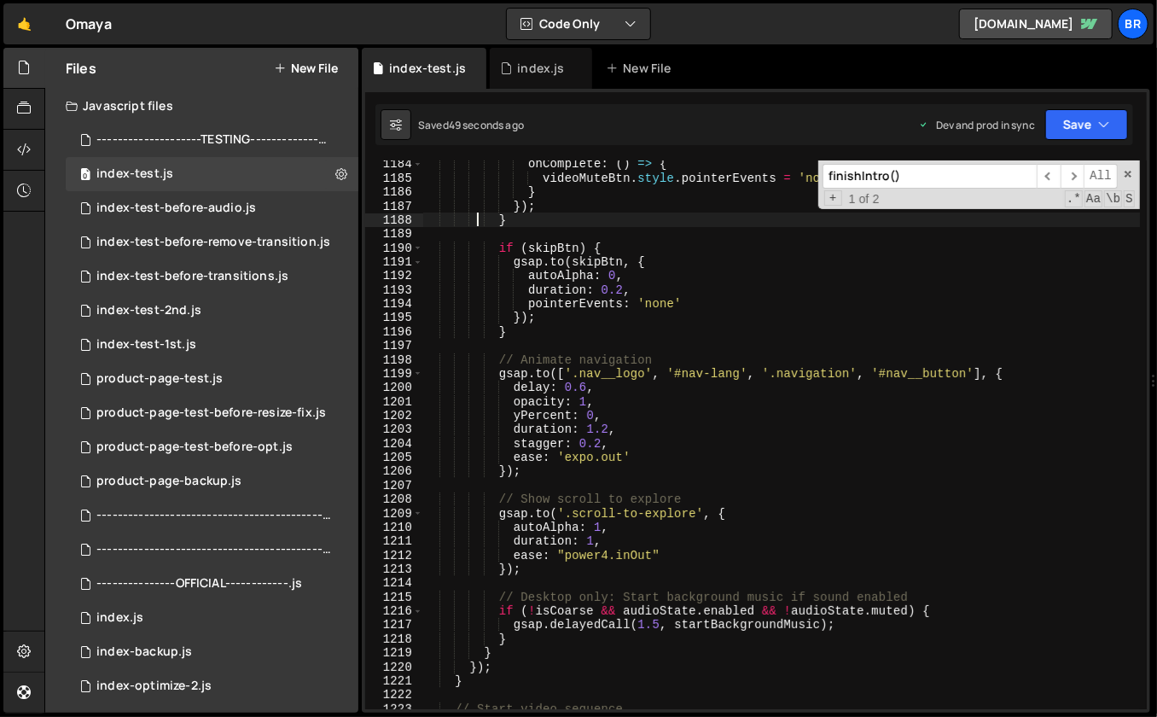
click at [945, 167] on input "finishIntro()" at bounding box center [929, 176] width 214 height 25
paste input "initPersistentMuteButton"
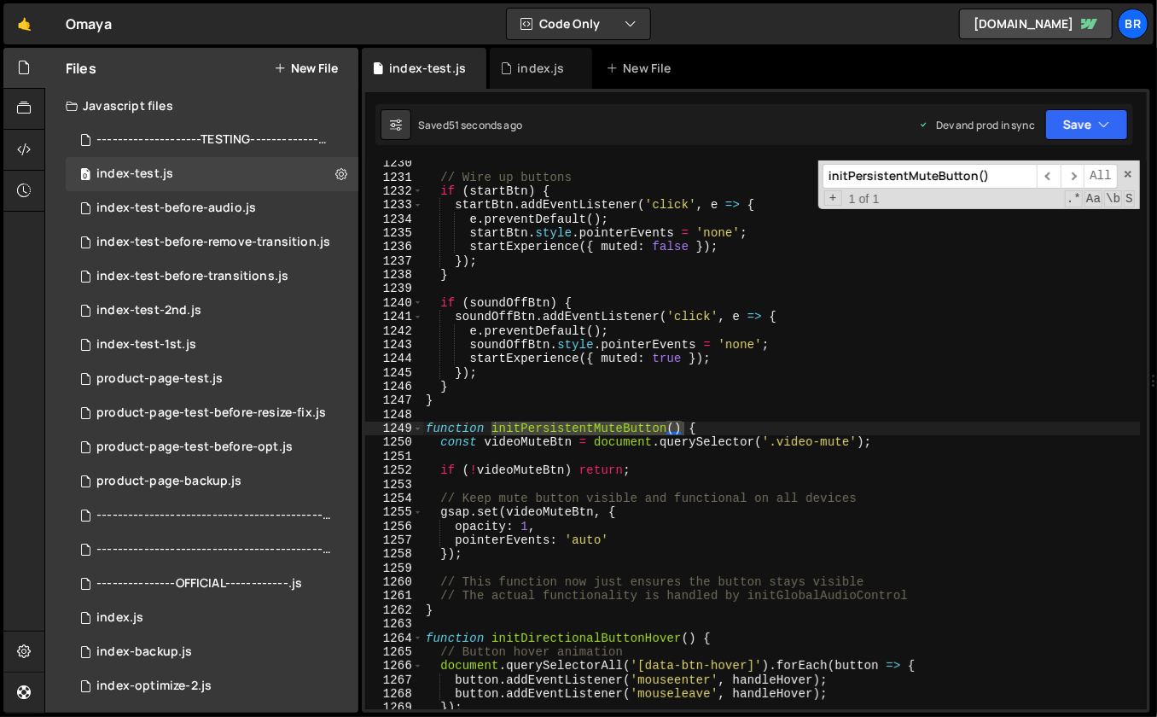
type input "initPersistentMuteButton()"
click at [750, 426] on div "// Wire up buttons if ( startBtn ) { startBtn . addEventListener ( 'click' , e …" at bounding box center [781, 445] width 718 height 578
click at [749, 431] on div "// Wire up buttons if ( startBtn ) { startBtn . addEventListener ( 'click' , e …" at bounding box center [781, 445] width 718 height 578
click at [493, 610] on div "// Wire up buttons if ( startBtn ) { startBtn . addEventListener ( 'click' , e …" at bounding box center [781, 445] width 718 height 578
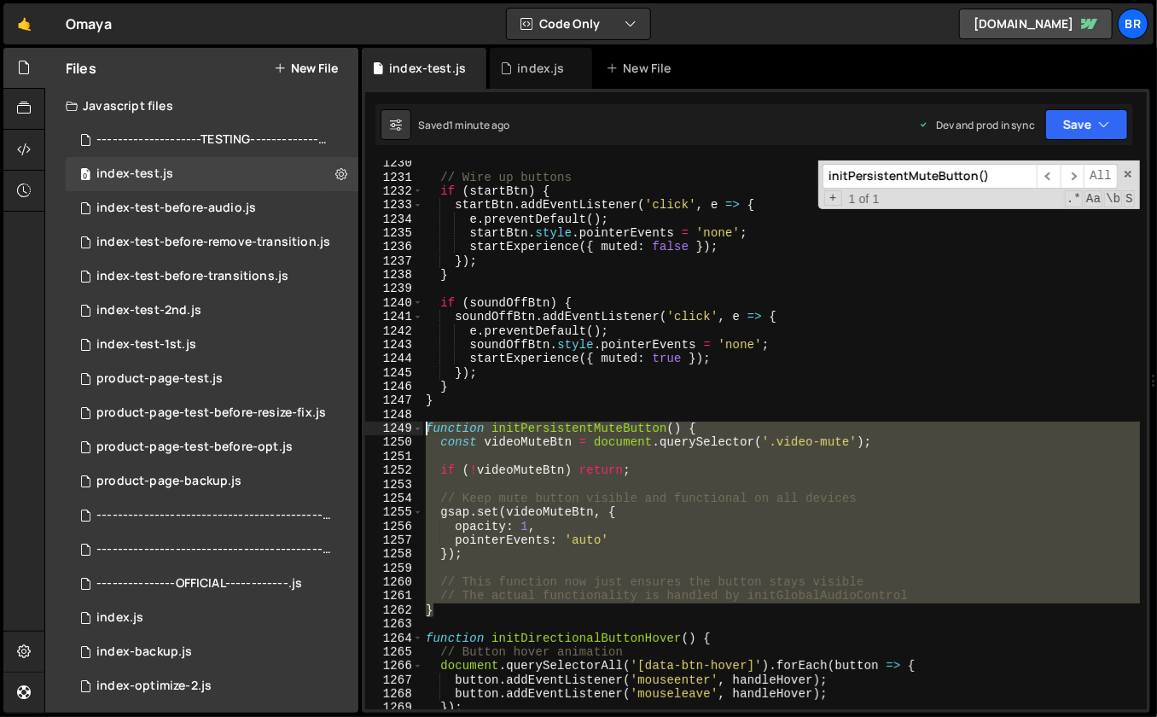
drag, startPoint x: 468, startPoint y: 612, endPoint x: 424, endPoint y: 432, distance: 185.4
click at [424, 432] on div "// Wire up buttons if ( startBtn ) { startBtn . addEventListener ( 'click' , e …" at bounding box center [781, 445] width 718 height 578
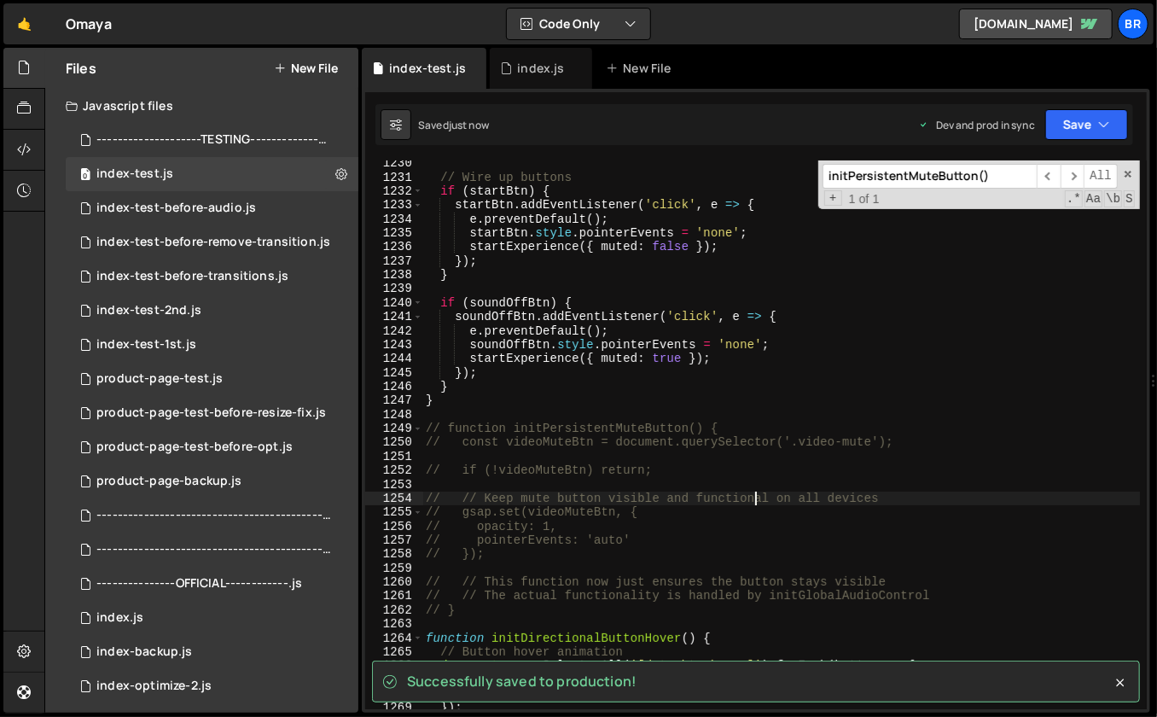
click at [759, 497] on div "// Wire up buttons if ( startBtn ) { startBtn . addEventListener ( 'click' , e …" at bounding box center [781, 445] width 718 height 578
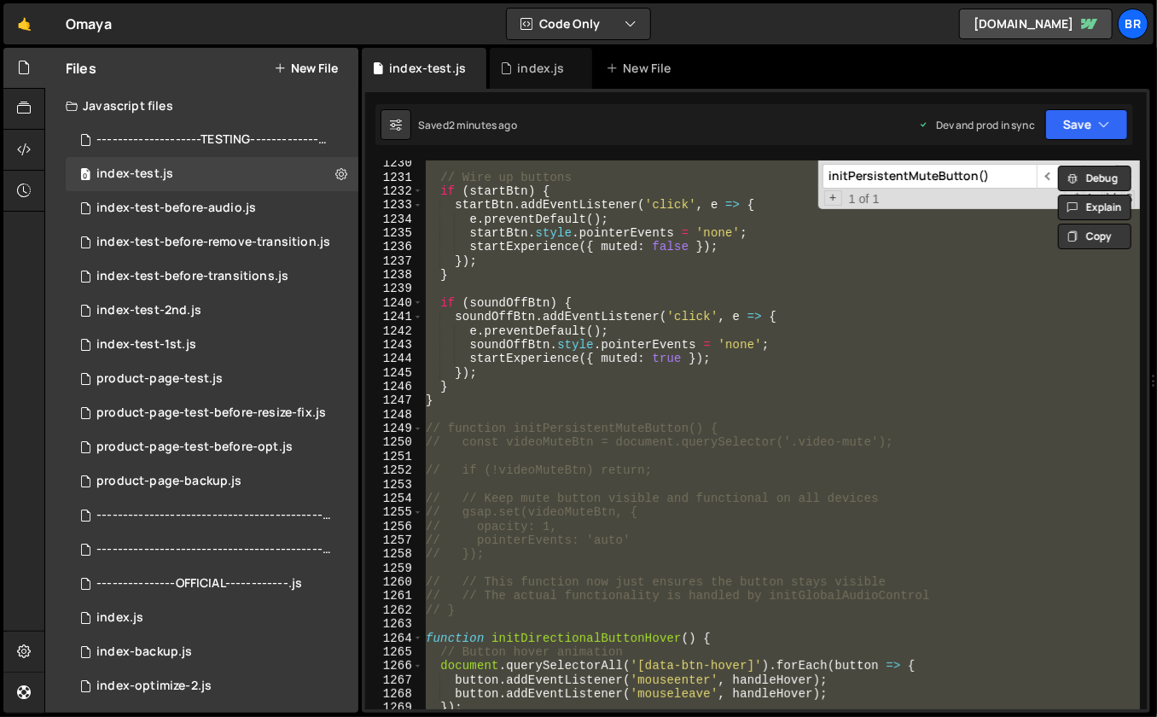
click at [854, 399] on div "// Wire up buttons if ( startBtn ) { startBtn . addEventListener ( 'click' , e …" at bounding box center [781, 445] width 718 height 578
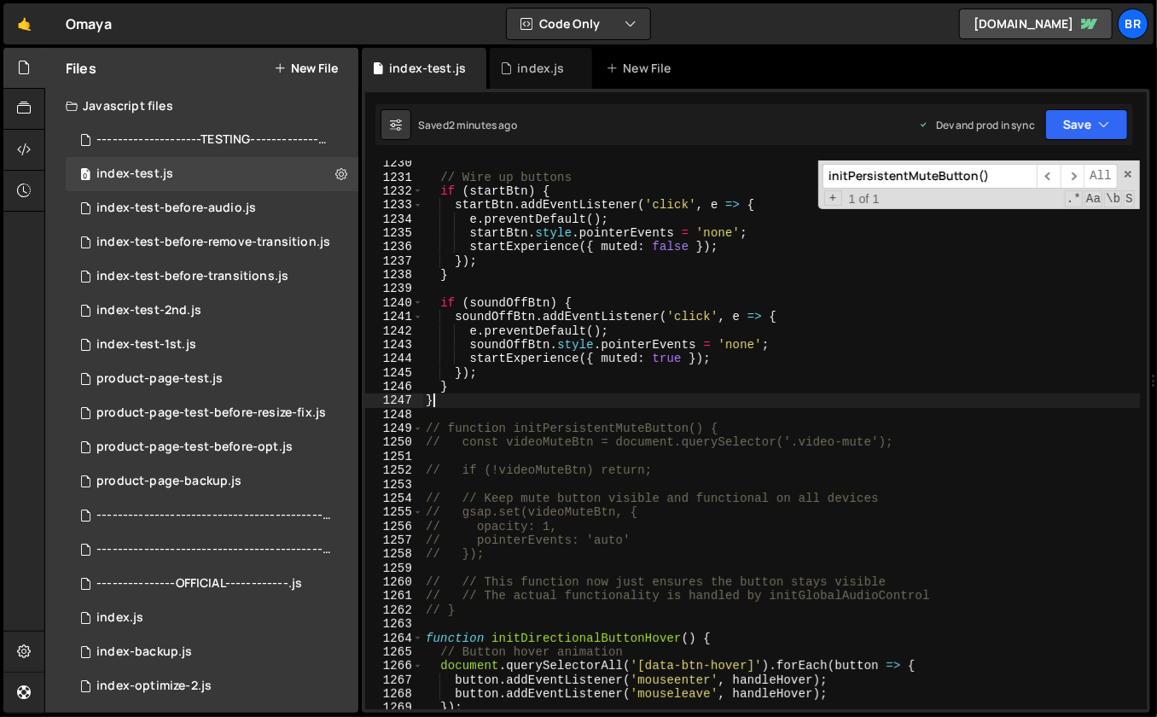
type textarea "}"
click at [1124, 170] on span at bounding box center [1128, 174] width 12 height 12
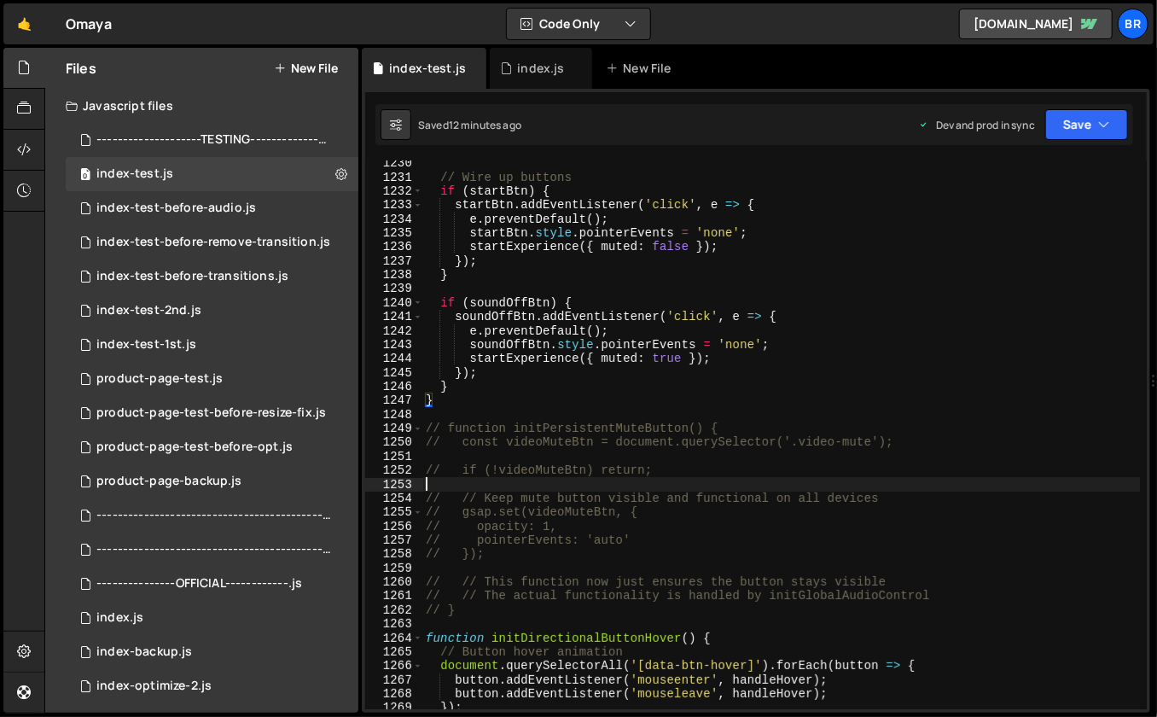
click at [747, 489] on div "// Wire up buttons if ( startBtn ) { startBtn . addEventListener ( 'click' , e …" at bounding box center [781, 445] width 718 height 578
click at [751, 309] on div "// Wire up buttons if ( startBtn ) { startBtn . addEventListener ( 'click' , e …" at bounding box center [781, 445] width 718 height 578
type textarea "});"
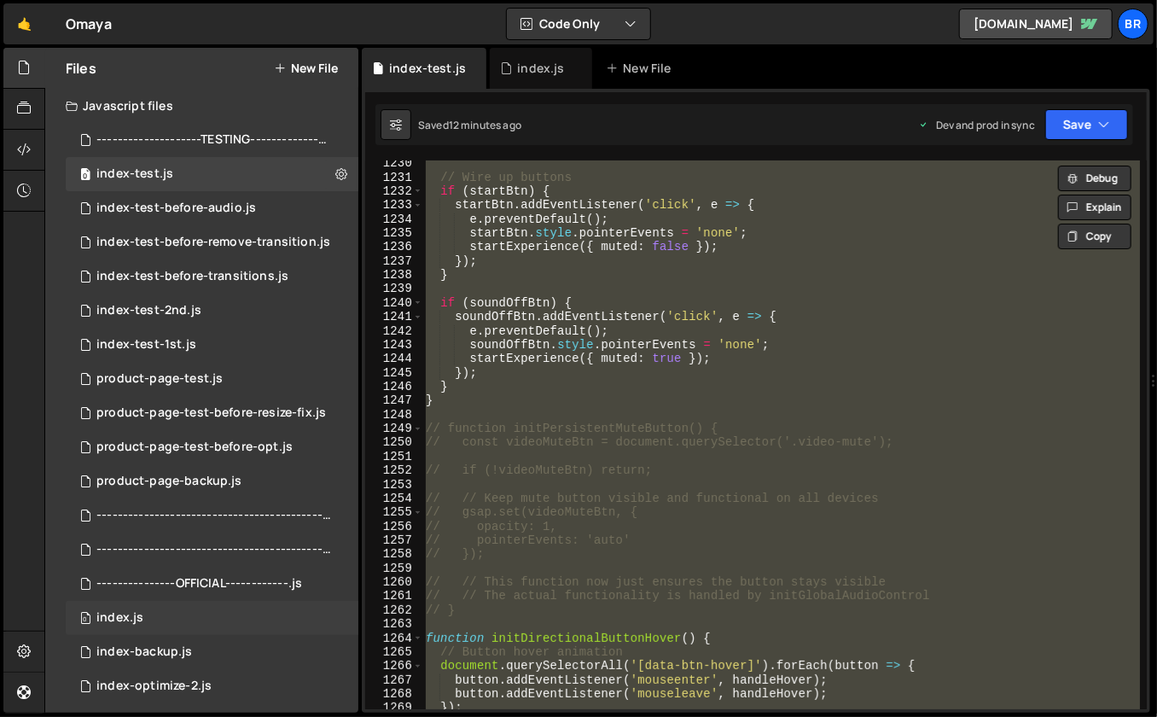
click at [186, 615] on div "0 index.js 0" at bounding box center [212, 618] width 293 height 34
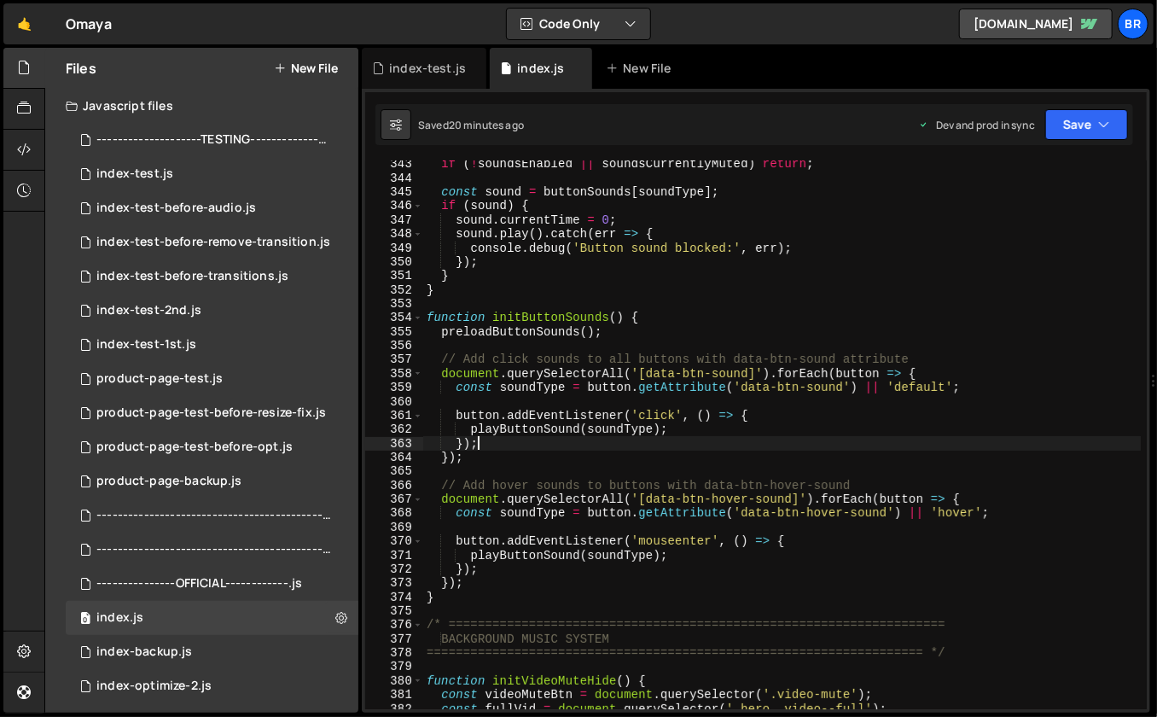
click at [690, 448] on div "if ( ! soundsEnabled || soundsCurrentlyMuted ) return ; const sound = buttonSou…" at bounding box center [782, 446] width 718 height 578
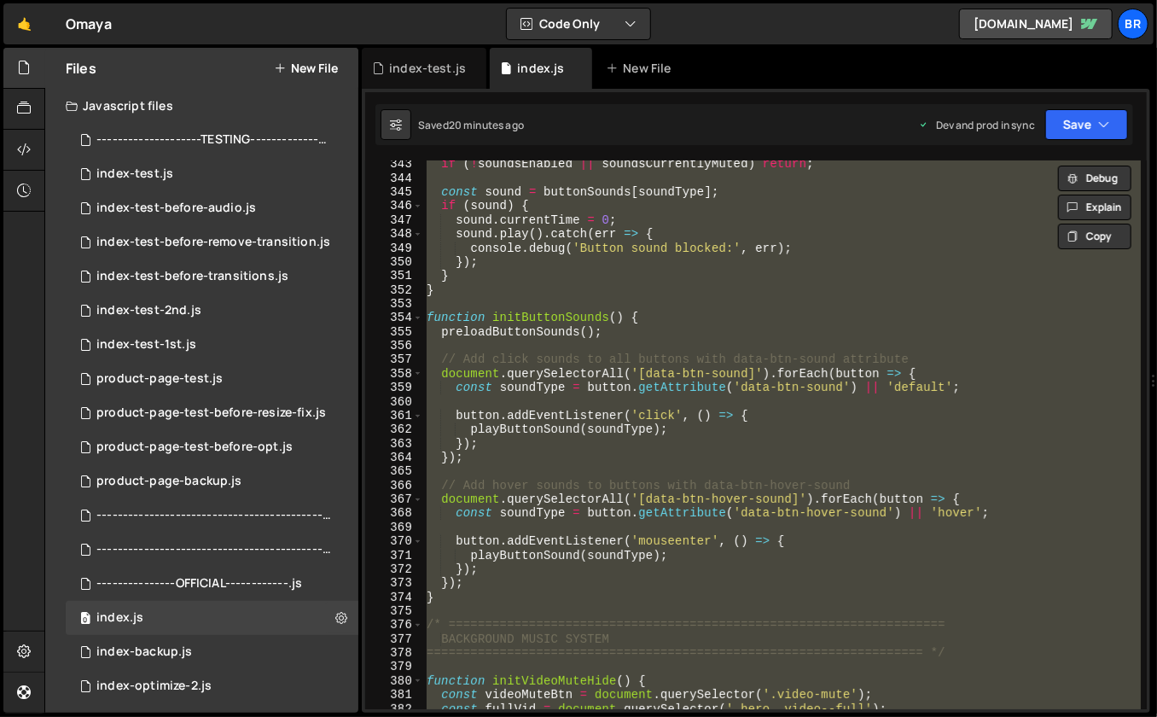
click at [690, 448] on div "if ( ! soundsEnabled || soundsCurrentlyMuted ) return ; const sound = buttonSou…" at bounding box center [782, 434] width 718 height 549
type textarea "});"
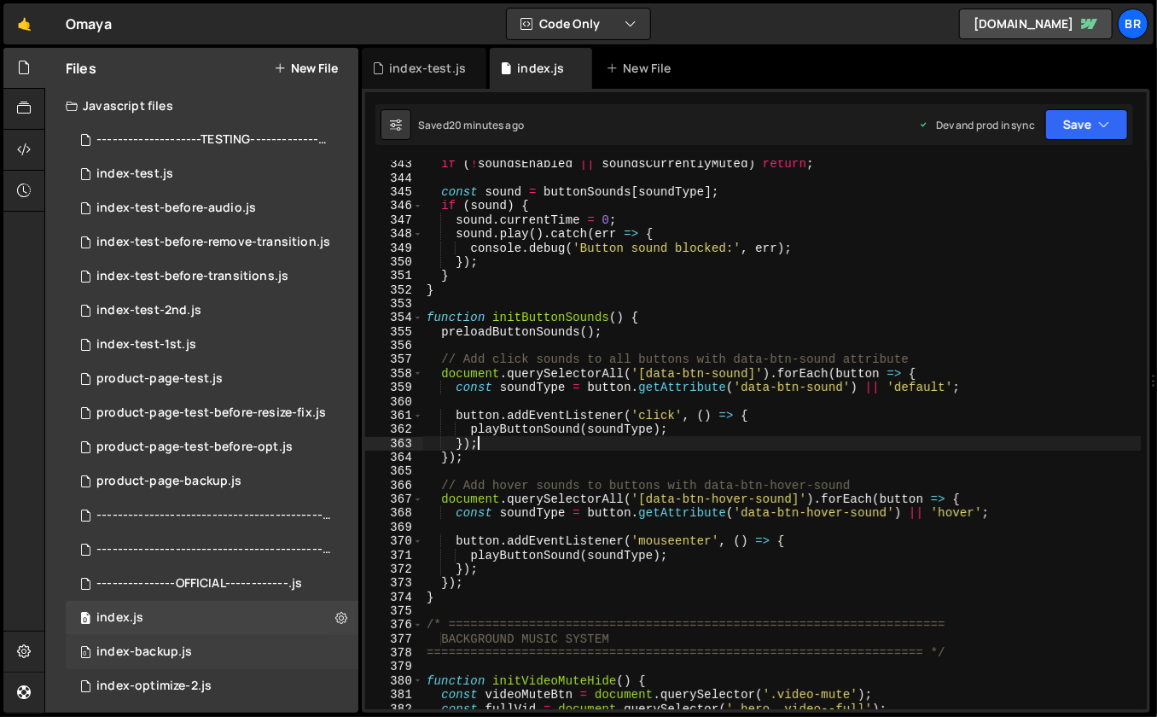
click at [275, 648] on div "0 index-backup.js 0" at bounding box center [212, 652] width 293 height 34
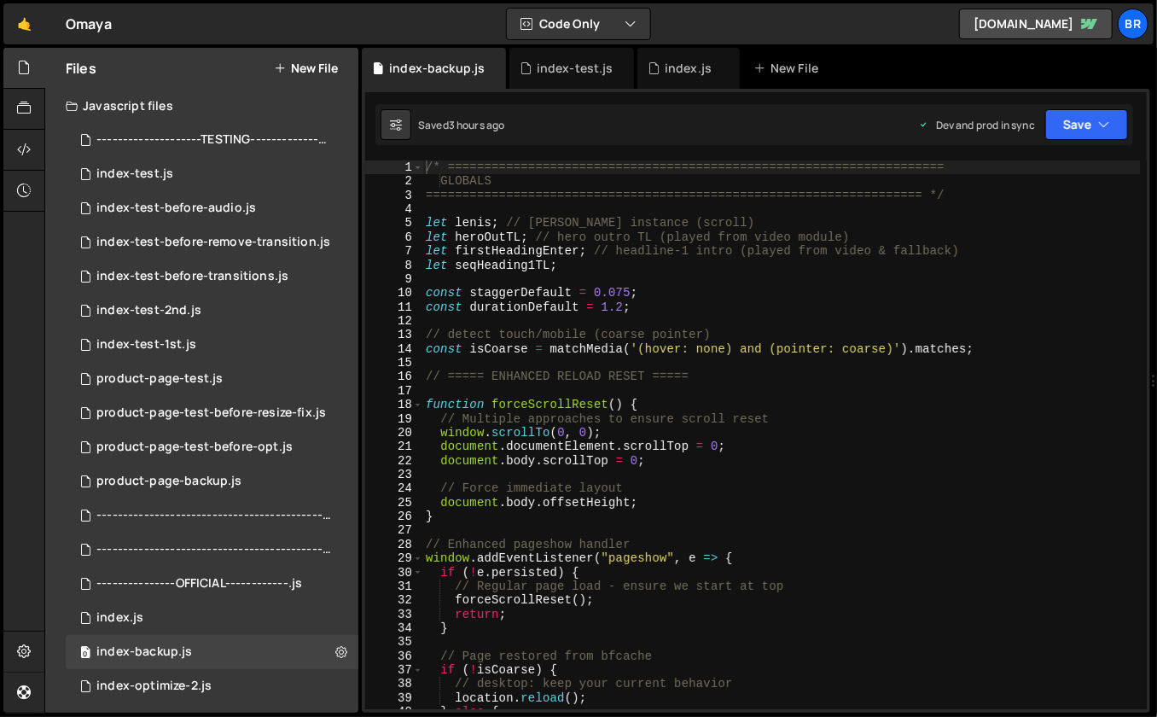
click at [675, 572] on div "/* ==================================================================== GLOBALS…" at bounding box center [781, 449] width 718 height 578
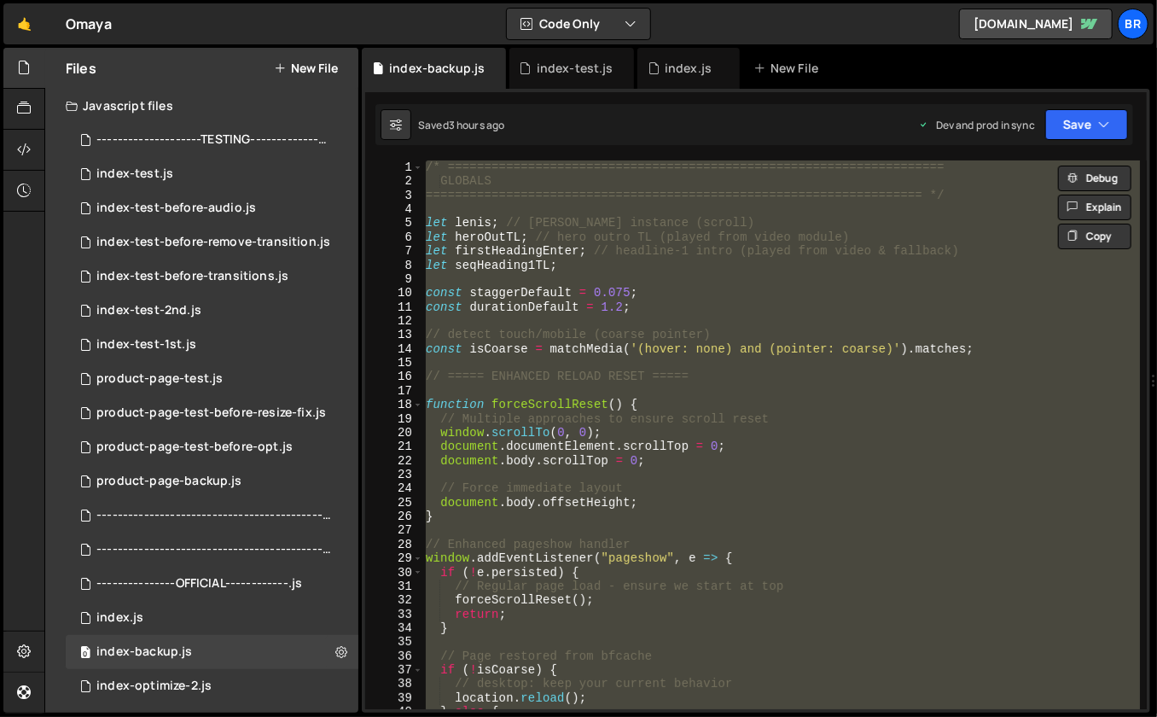
click at [760, 427] on div "/* ==================================================================== GLOBALS…" at bounding box center [781, 434] width 718 height 549
type textarea "window.scrollTo(0, 0);"
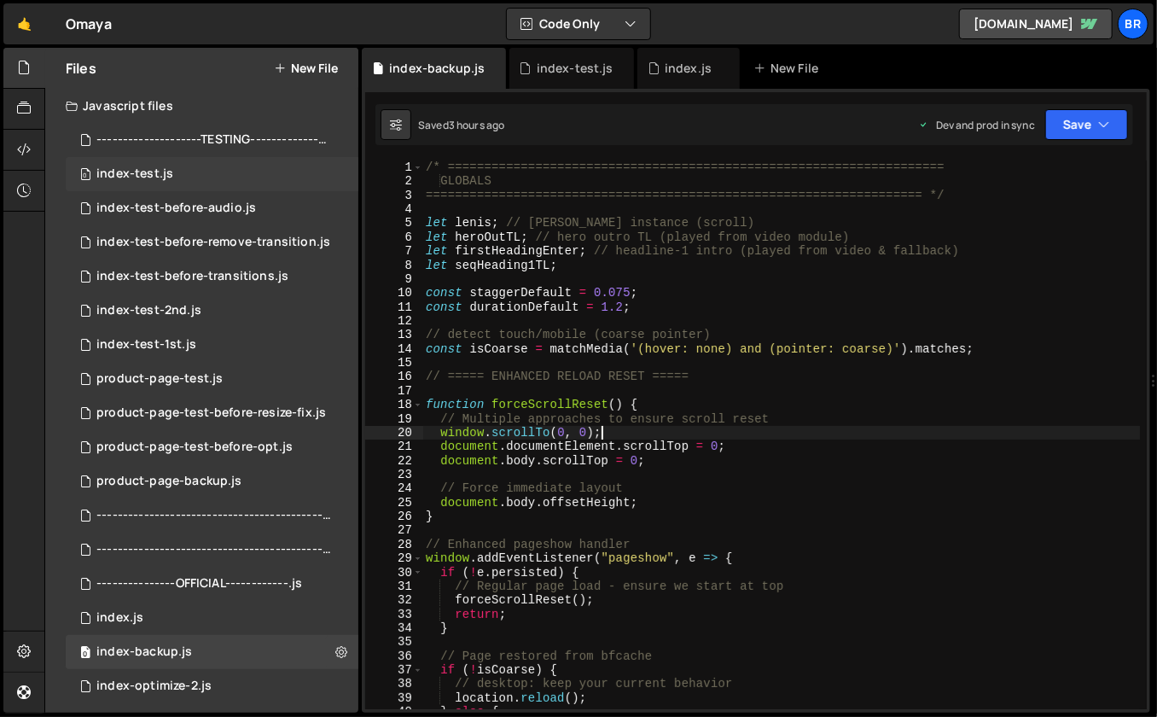
click at [166, 181] on div "index-test.js" at bounding box center [134, 173] width 77 height 15
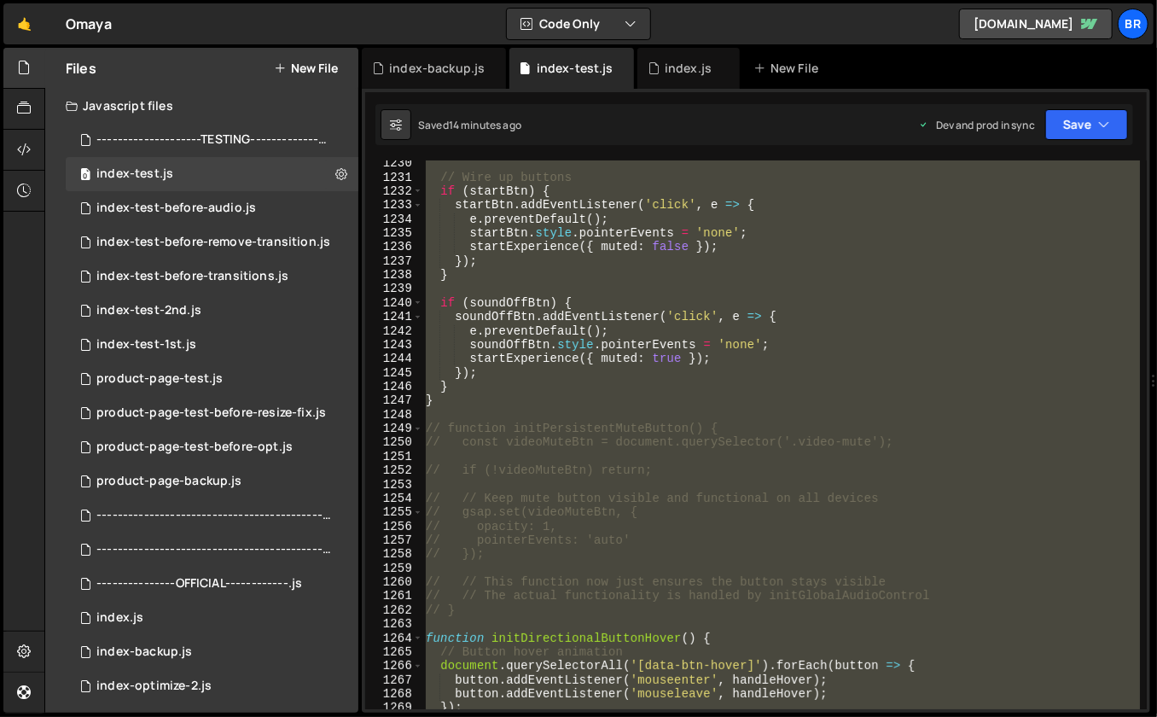
click at [806, 468] on div "// Wire up buttons if ( startBtn ) { startBtn . addEventListener ( 'click' , e …" at bounding box center [781, 434] width 718 height 549
type textarea "// if (!videoMuteBtn) return;"
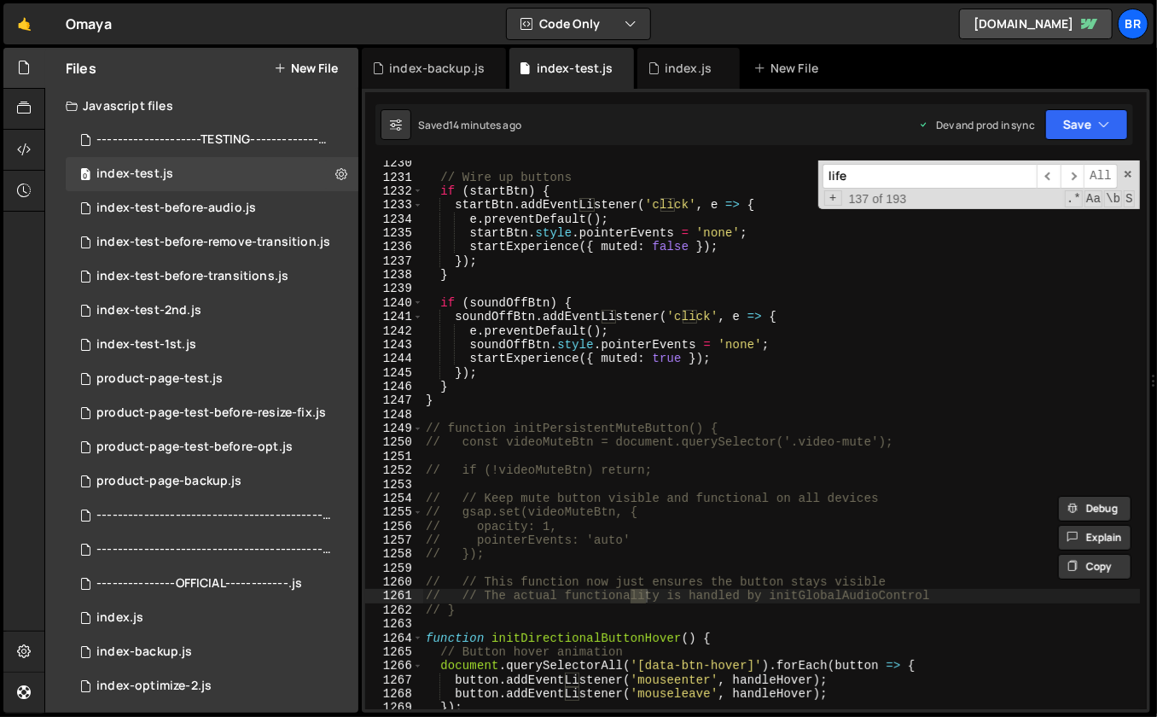
scroll to position [20904, 0]
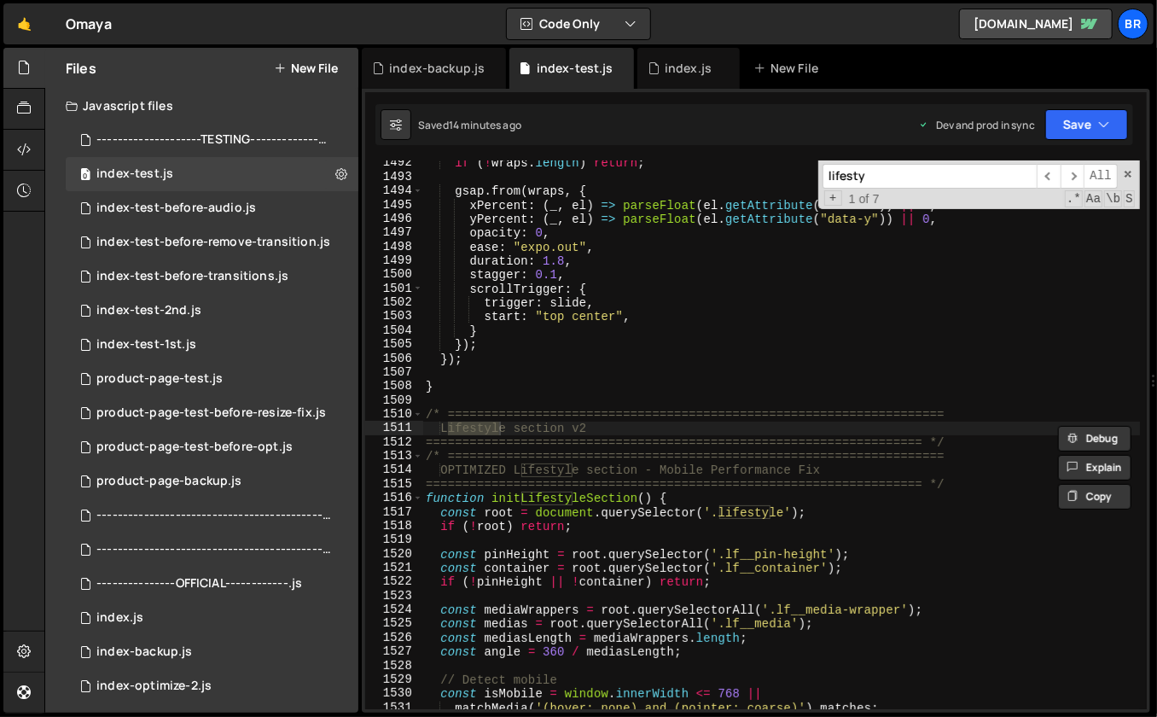
type input "lifesty"
click at [694, 490] on div "if ( ! wraps . length ) return ; gsap . from ( wraps , { xPercent : ( _ , el ) …" at bounding box center [781, 445] width 718 height 578
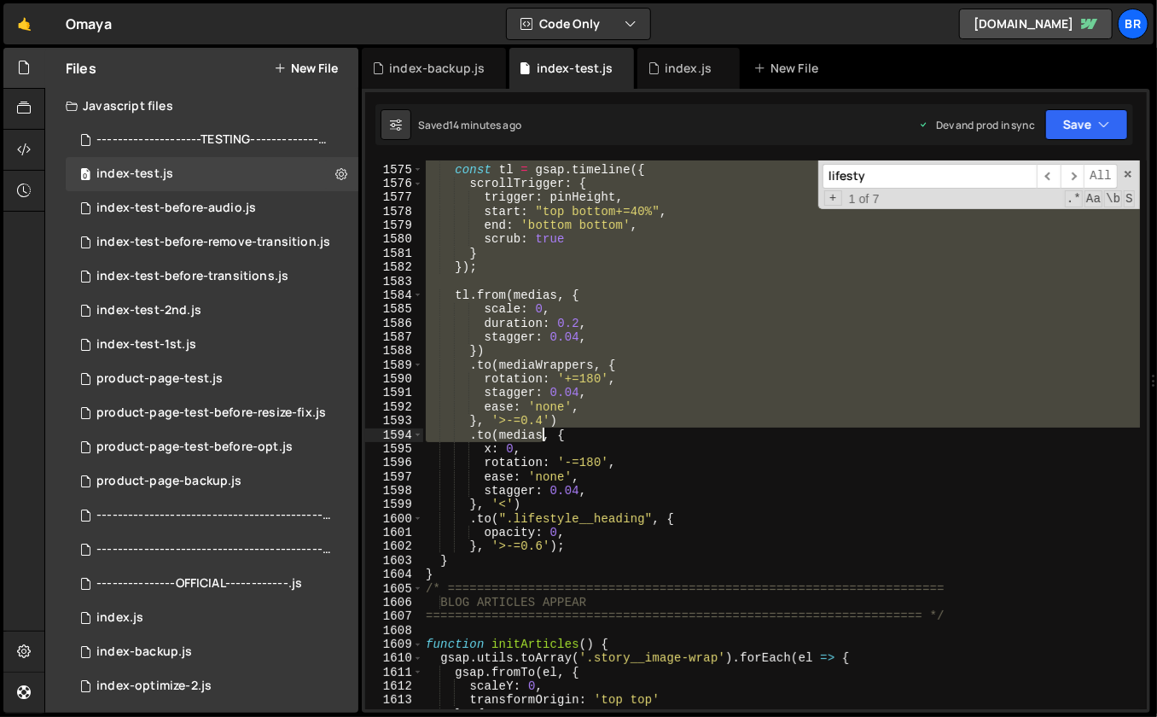
scroll to position [22145, 0]
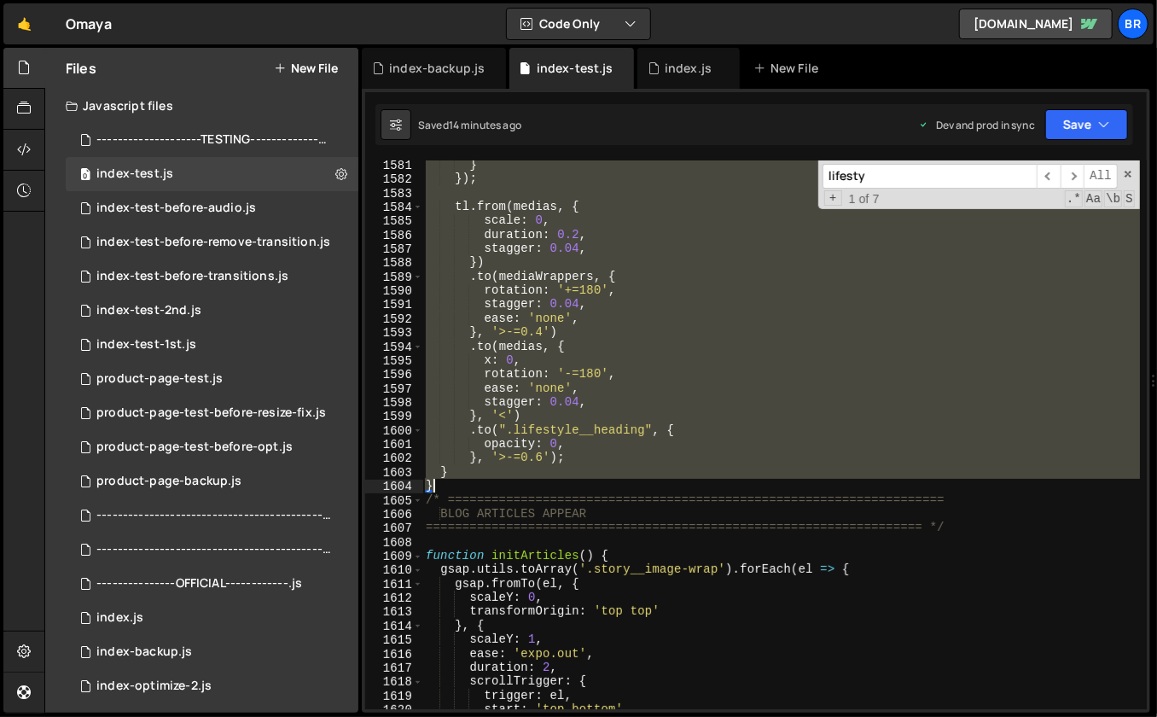
drag, startPoint x: 427, startPoint y: 421, endPoint x: 464, endPoint y: 481, distance: 70.1
click at [464, 481] on div "} }) ; tl . from ( medias , { scale : 0 , duration : 0.2 , stagger : 0.04 , }) …" at bounding box center [781, 447] width 718 height 578
paste textarea
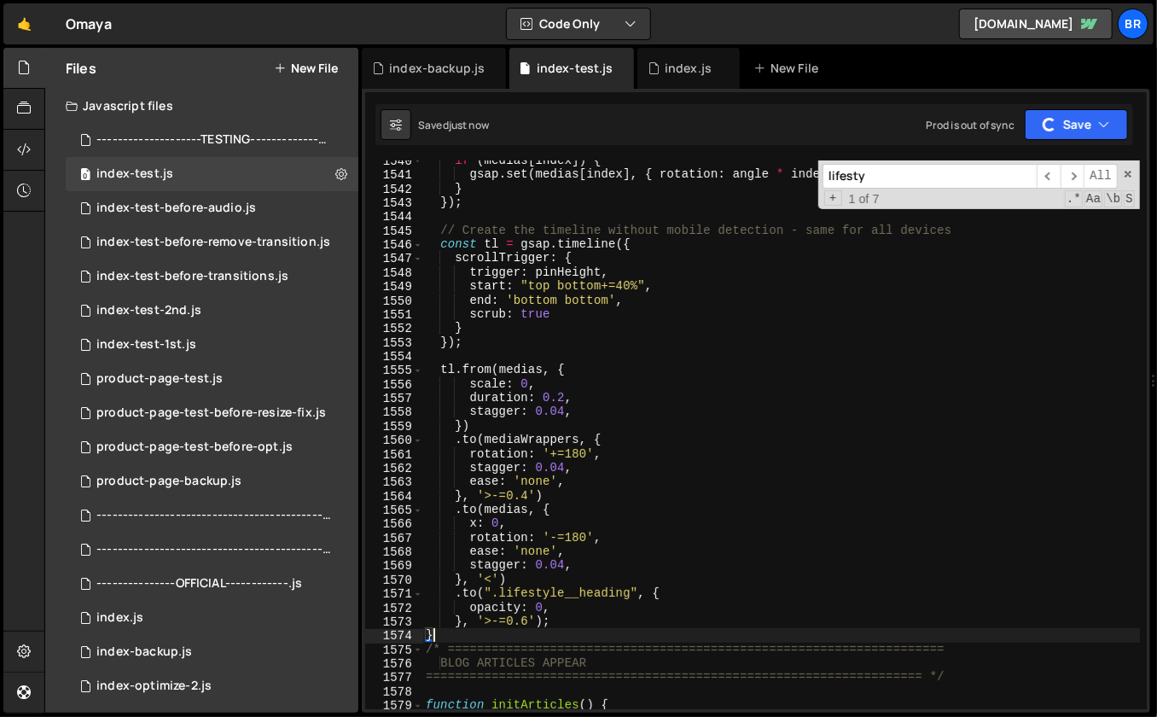
scroll to position [21143, 0]
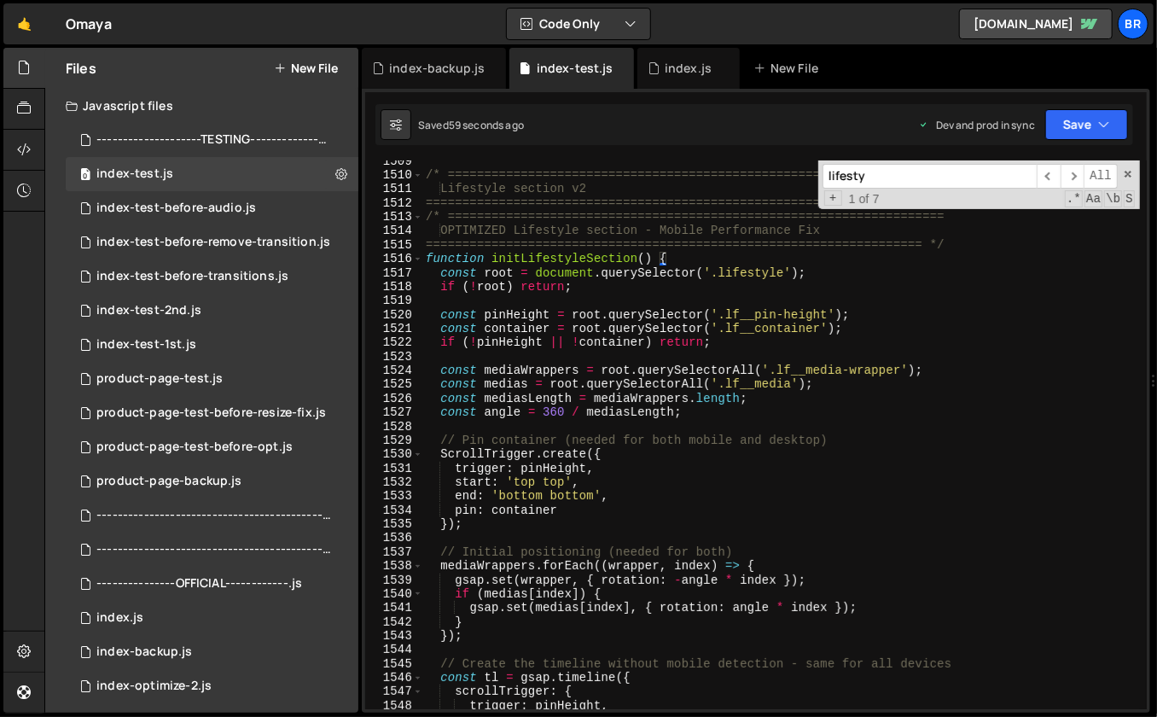
click at [961, 485] on div "/* ==================================================================== Lifesty…" at bounding box center [781, 443] width 718 height 578
click at [928, 445] on div "/* ==================================================================== Lifesty…" at bounding box center [781, 443] width 718 height 578
type textarea "});"
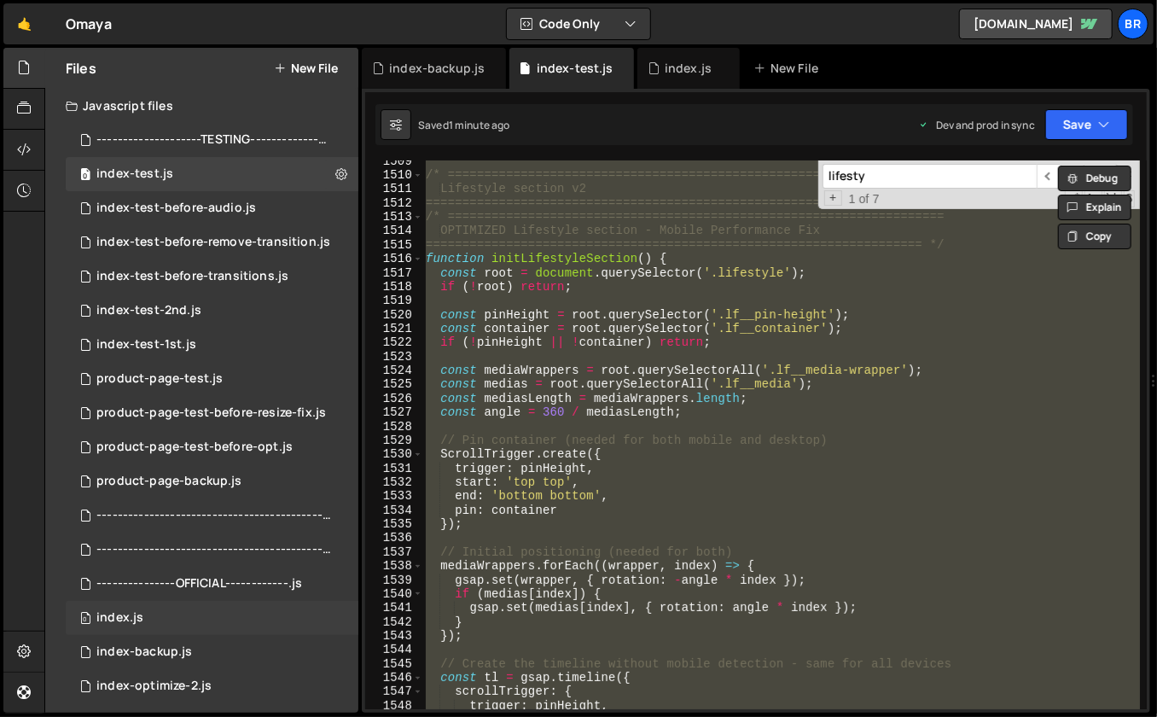
click at [212, 603] on div "0 index.js 0" at bounding box center [212, 618] width 293 height 34
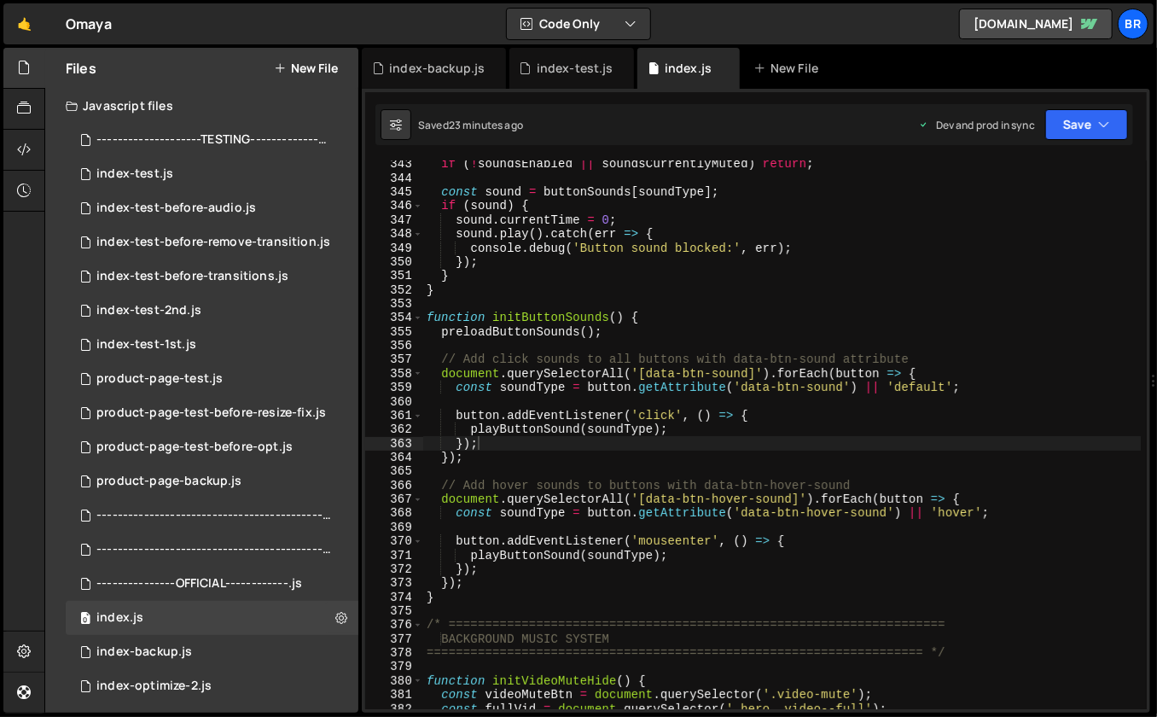
scroll to position [4578, 0]
click at [756, 446] on div "if ( ! soundsEnabled || soundsCurrentlyMuted ) return ; const sound = buttonSou…" at bounding box center [782, 446] width 718 height 578
type textarea "});"
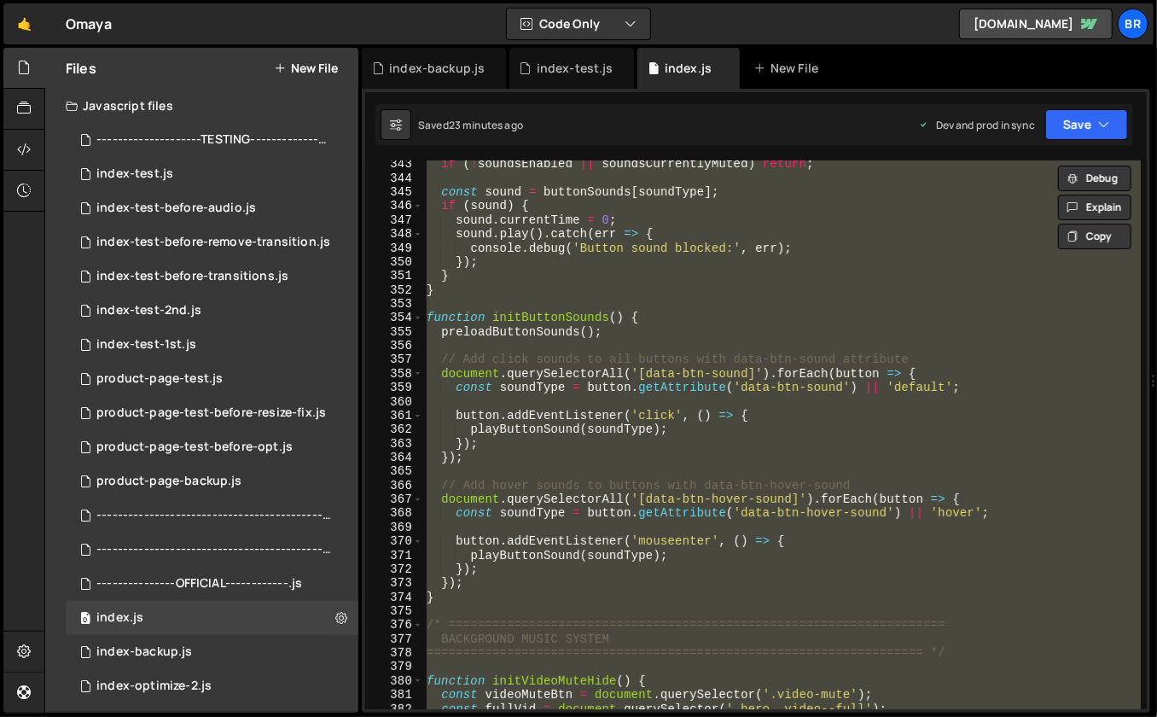
paste textarea
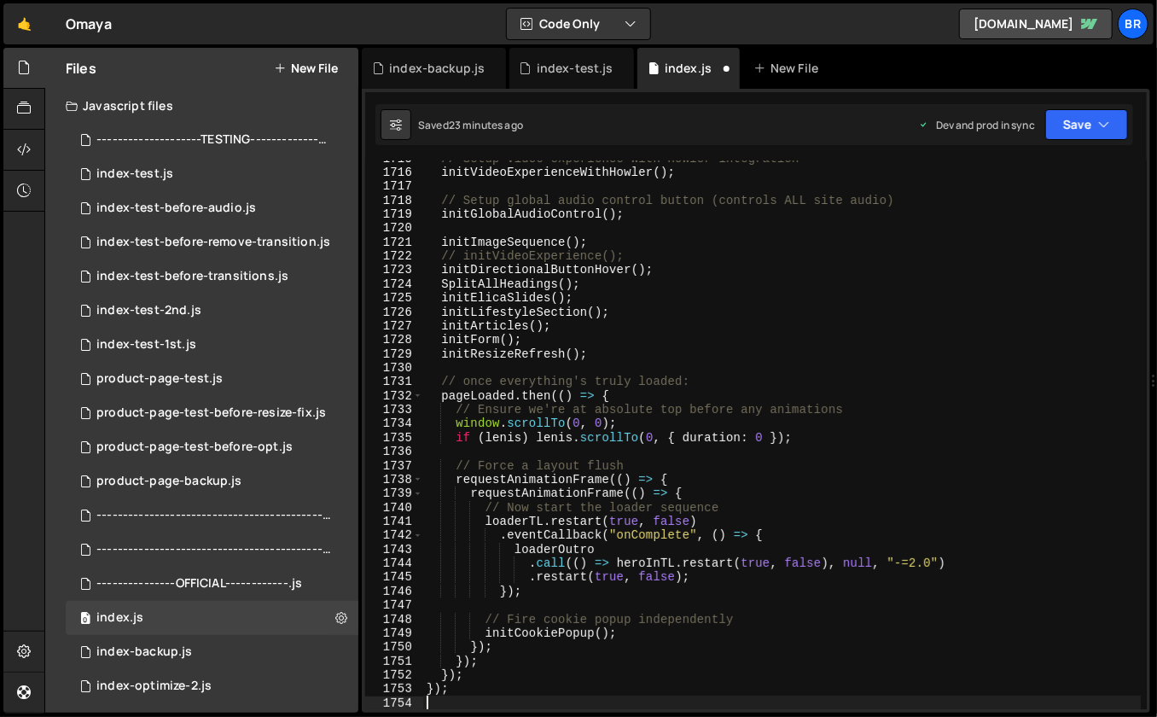
scroll to position [24022, 0]
click at [779, 384] on div "// Setup video experience with Howler integration initVideoExperienceWithHowler…" at bounding box center [782, 440] width 718 height 578
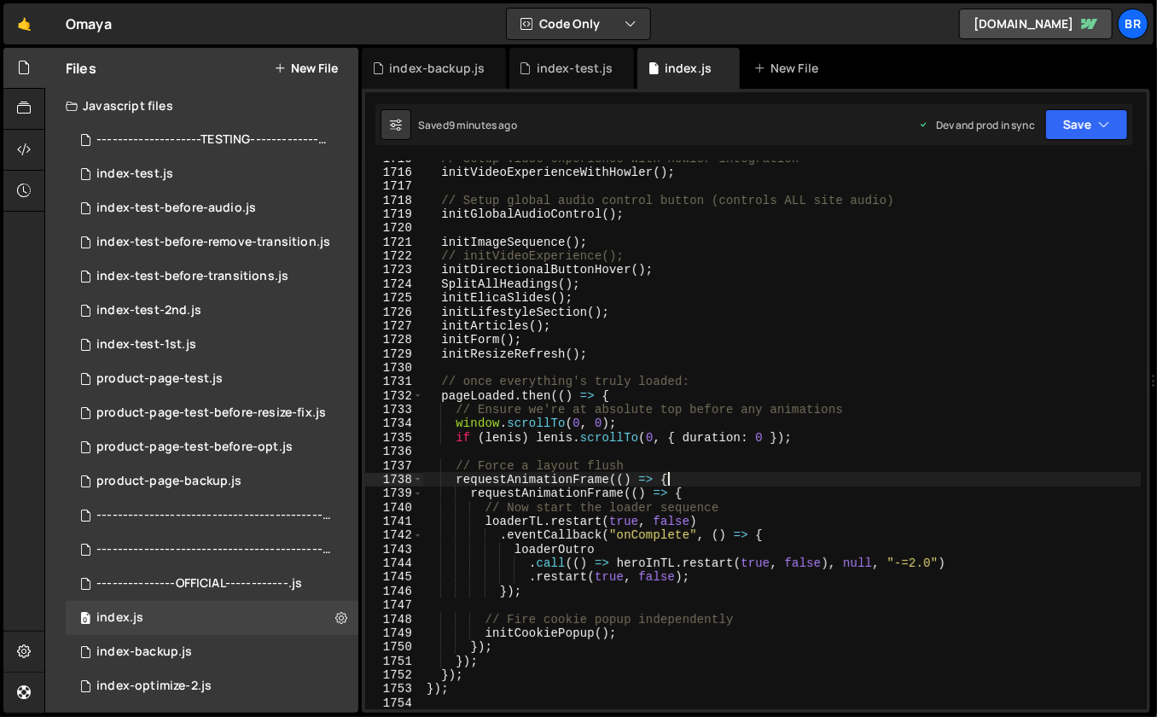
click at [954, 479] on div "// Setup video experience with Howler integration initVideoExperienceWithHowler…" at bounding box center [782, 440] width 718 height 578
type textarea "requestAnimationFrame(() => {"
click at [206, 210] on div "index-test-before-audio.js" at bounding box center [176, 208] width 160 height 15
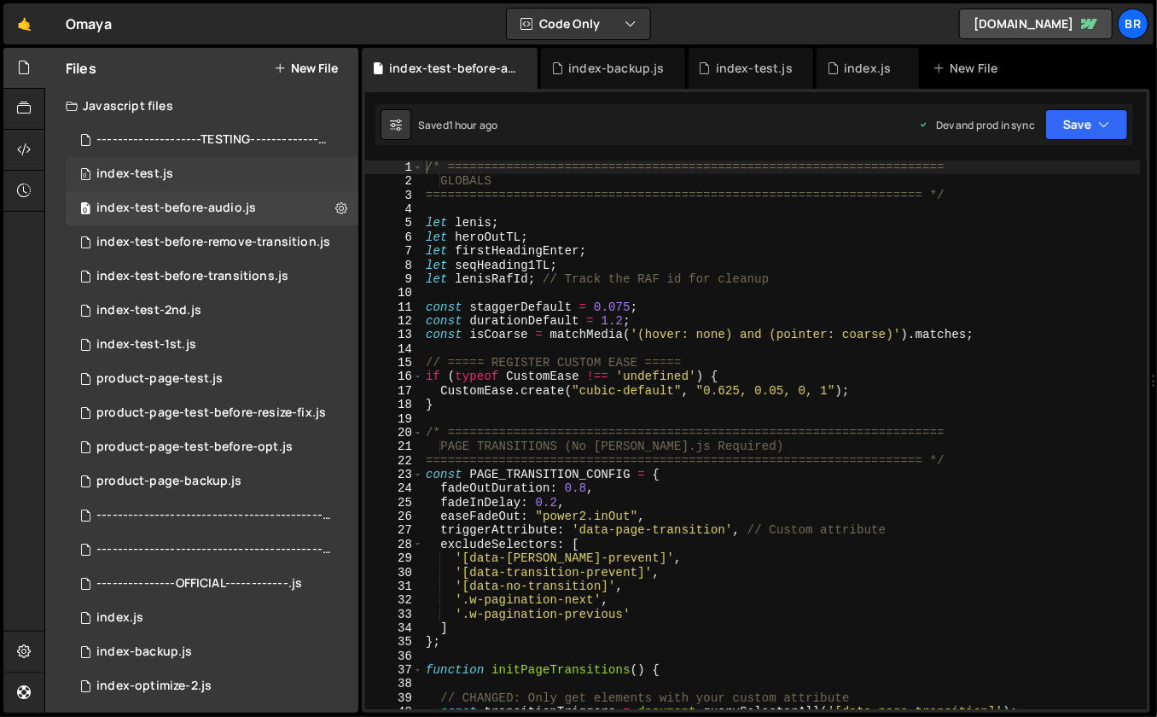
click at [198, 177] on div "0 index-test.js 0" at bounding box center [212, 174] width 293 height 34
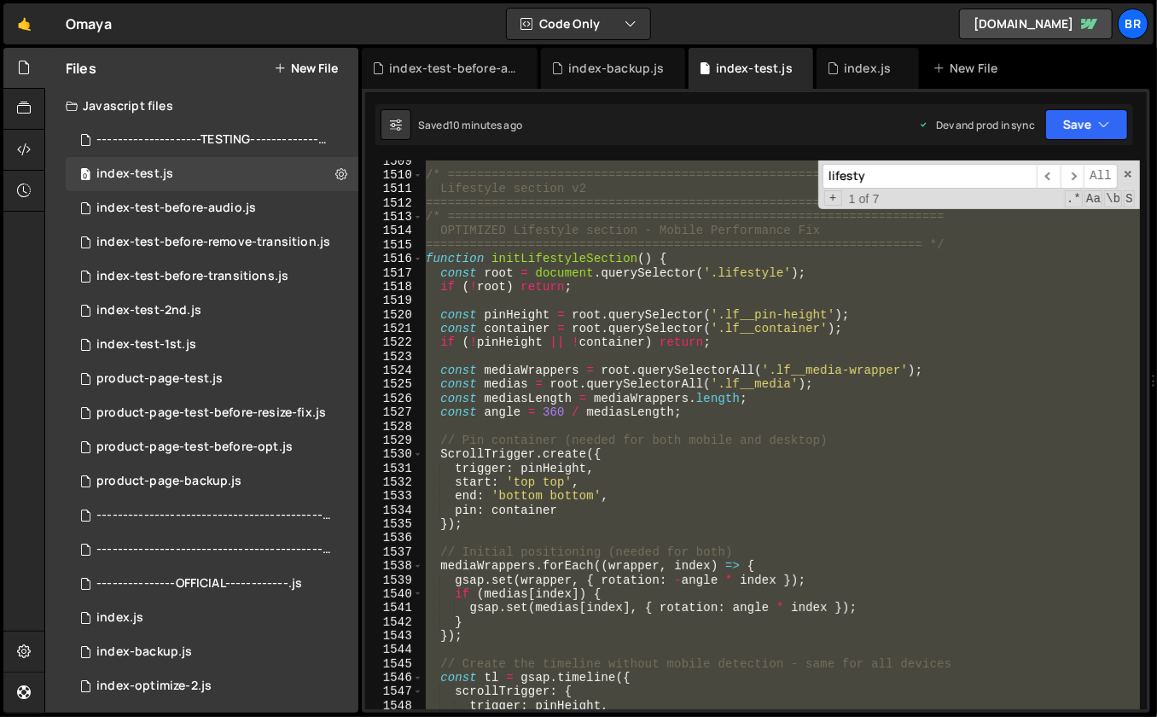
click at [753, 338] on div "/* ==================================================================== Lifesty…" at bounding box center [781, 434] width 718 height 549
type textarea "if (!pinHeight || !container) return;"
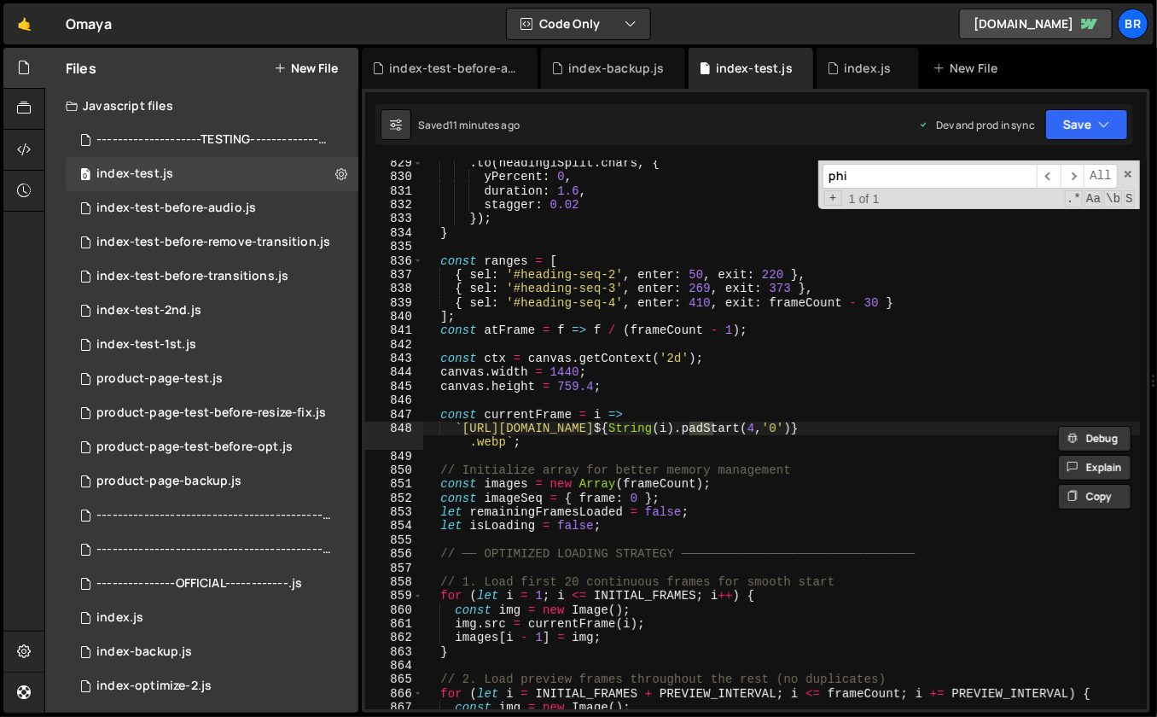
scroll to position [11634, 0]
type input "philo"
click at [822, 424] on div ". to ( heading1Split . chars , { yPercent : 0 , duration : 1.6 , stagger : 0.02…" at bounding box center [781, 445] width 718 height 578
click at [834, 426] on div ". to ( heading1Split . chars , { yPercent : 0 , duration : 1.6 , stagger : 0.02…" at bounding box center [781, 445] width 718 height 578
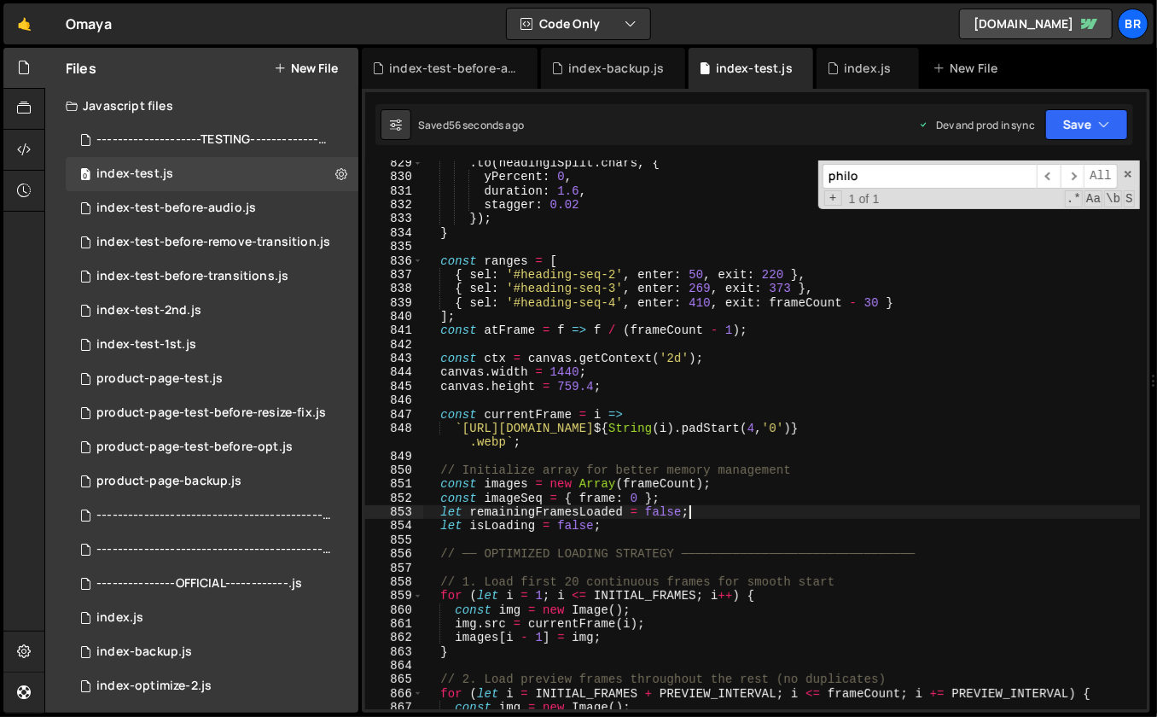
click at [703, 509] on div ". to ( heading1Split . chars , { yPercent : 0 , duration : 1.6 , stagger : 0.02…" at bounding box center [781, 445] width 718 height 578
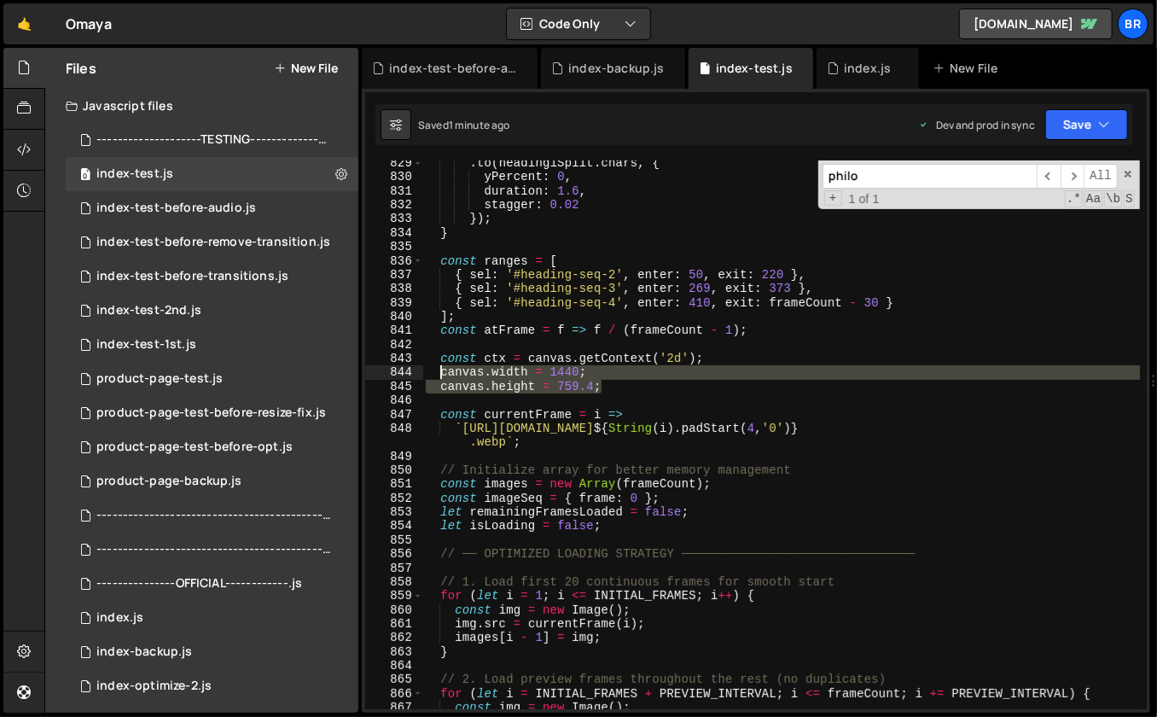
drag, startPoint x: 620, startPoint y: 381, endPoint x: 440, endPoint y: 374, distance: 180.2
click at [440, 374] on div ". to ( heading1Split . chars , { yPercent : 0 , duration : 1.6 , stagger : 0.02…" at bounding box center [781, 445] width 718 height 578
click at [672, 382] on div ". to ( heading1Split . chars , { yPercent : 0 , duration : 1.6 , stagger : 0.02…" at bounding box center [781, 434] width 718 height 549
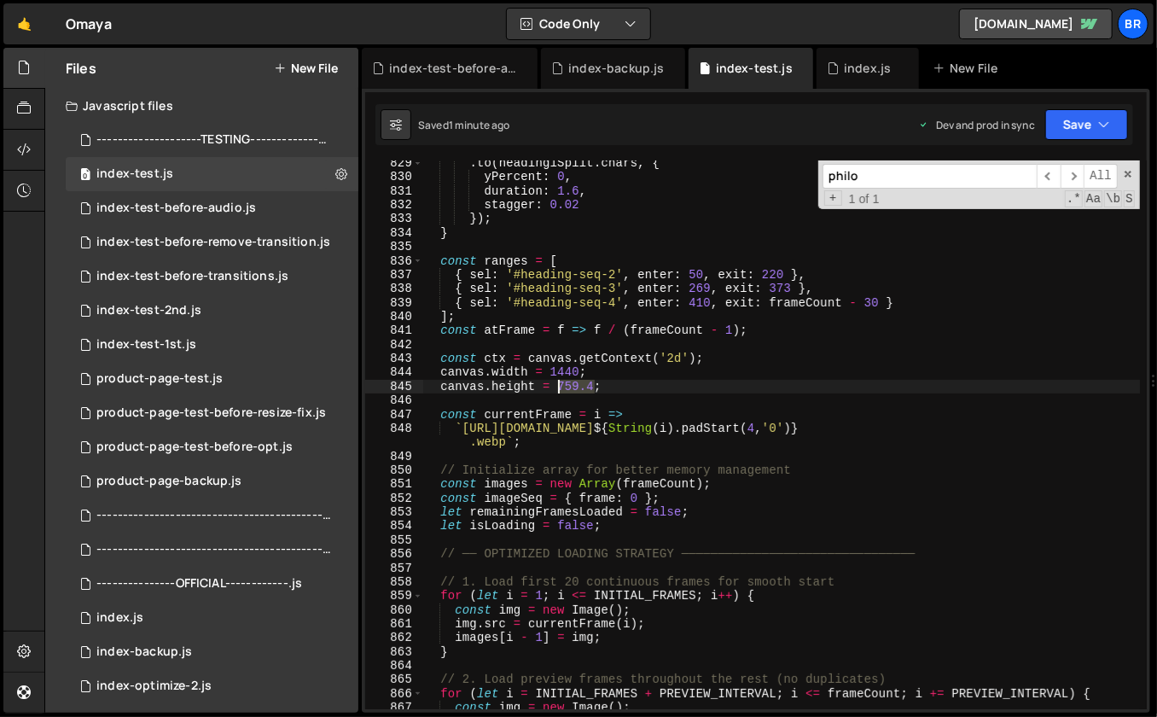
drag, startPoint x: 592, startPoint y: 385, endPoint x: 558, endPoint y: 387, distance: 34.2
click at [558, 387] on div ". to ( heading1Split . chars , { yPercent : 0 , duration : 1.6 , stagger : 0.02…" at bounding box center [781, 445] width 718 height 578
paste textarea "885.6"
drag, startPoint x: 578, startPoint y: 374, endPoint x: 555, endPoint y: 372, distance: 22.2
click at [555, 372] on div ". to ( heading1Split . chars , { yPercent : 0 , duration : 1.6 , stagger : 0.02…" at bounding box center [781, 445] width 718 height 578
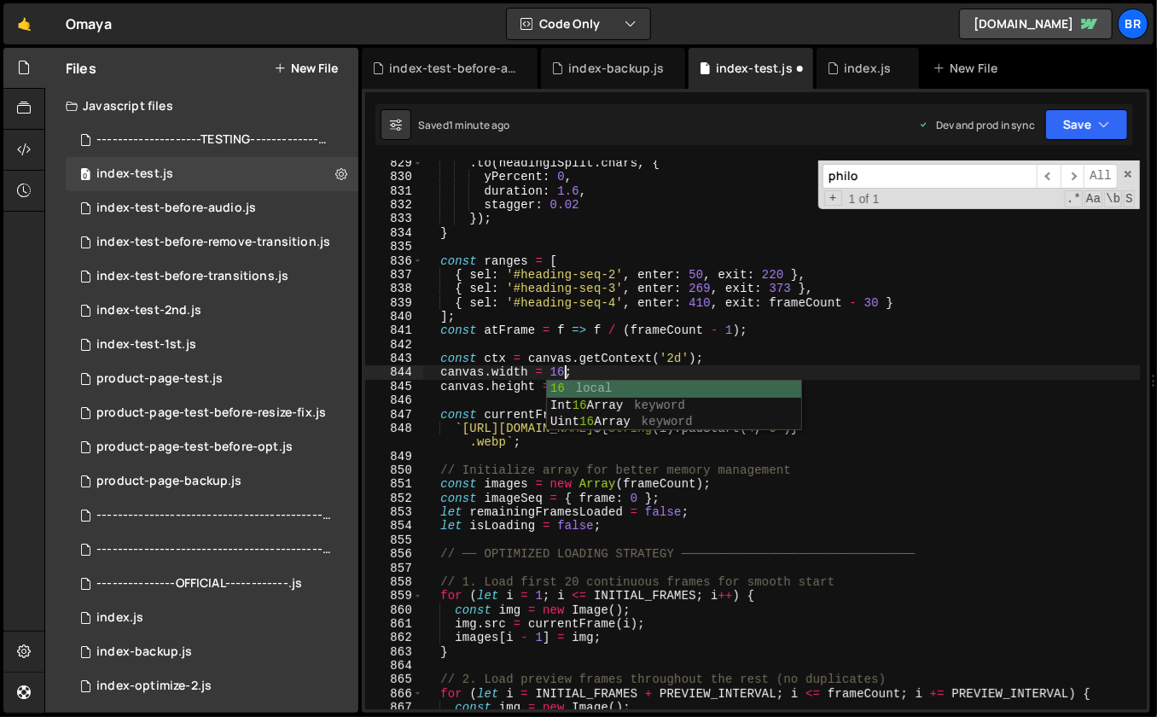
scroll to position [0, 10]
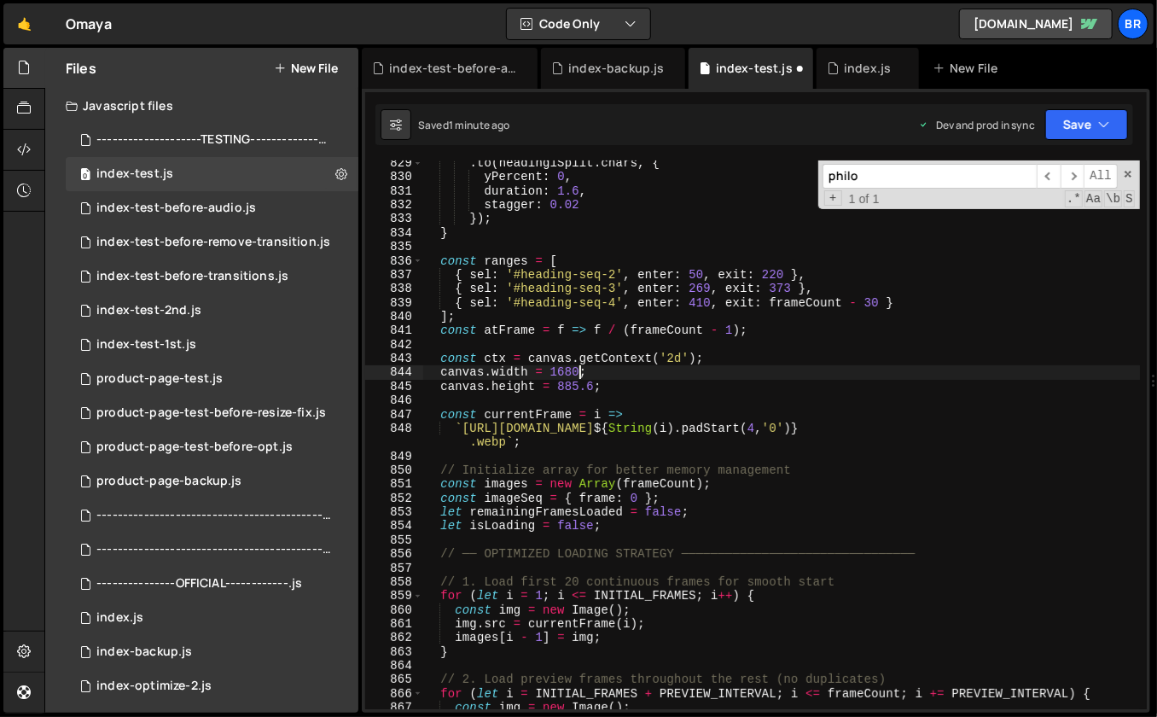
click at [738, 387] on div ". to ( heading1Split . chars , { yPercent : 0 , duration : 1.6 , stagger : 0.02…" at bounding box center [781, 445] width 718 height 578
click at [759, 352] on div ". to ( heading1Split . chars , { yPercent : 0 , duration : 1.6 , stagger : 0.02…" at bounding box center [781, 445] width 718 height 578
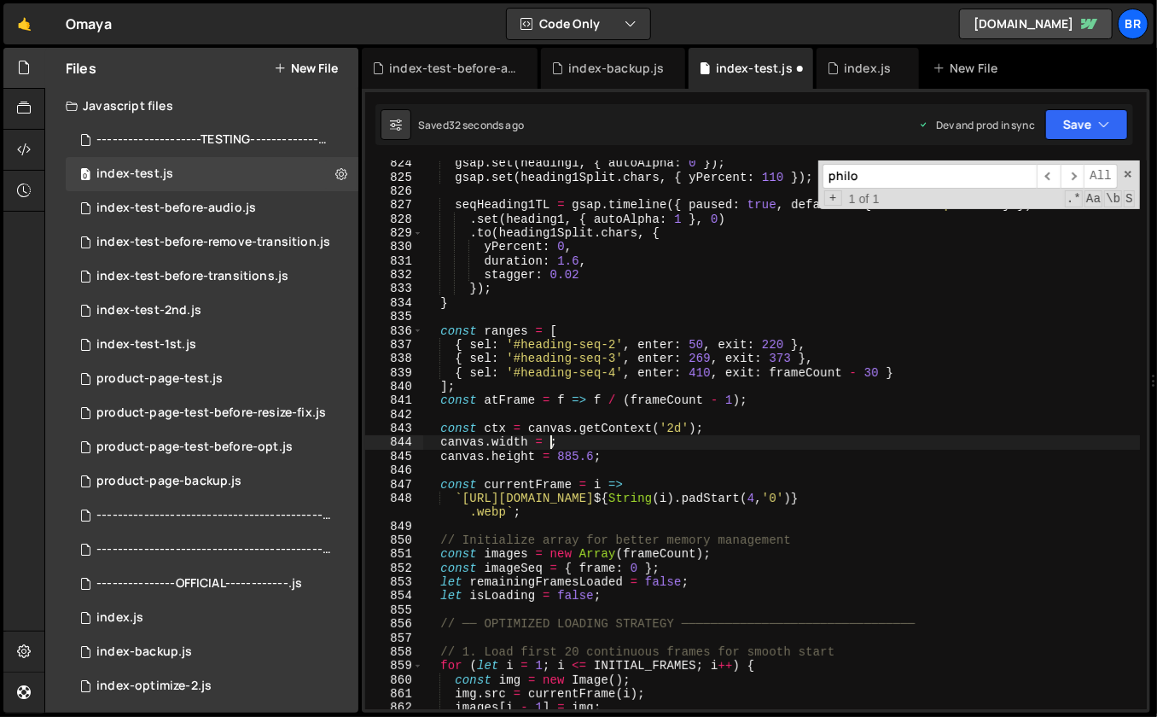
scroll to position [11564, 0]
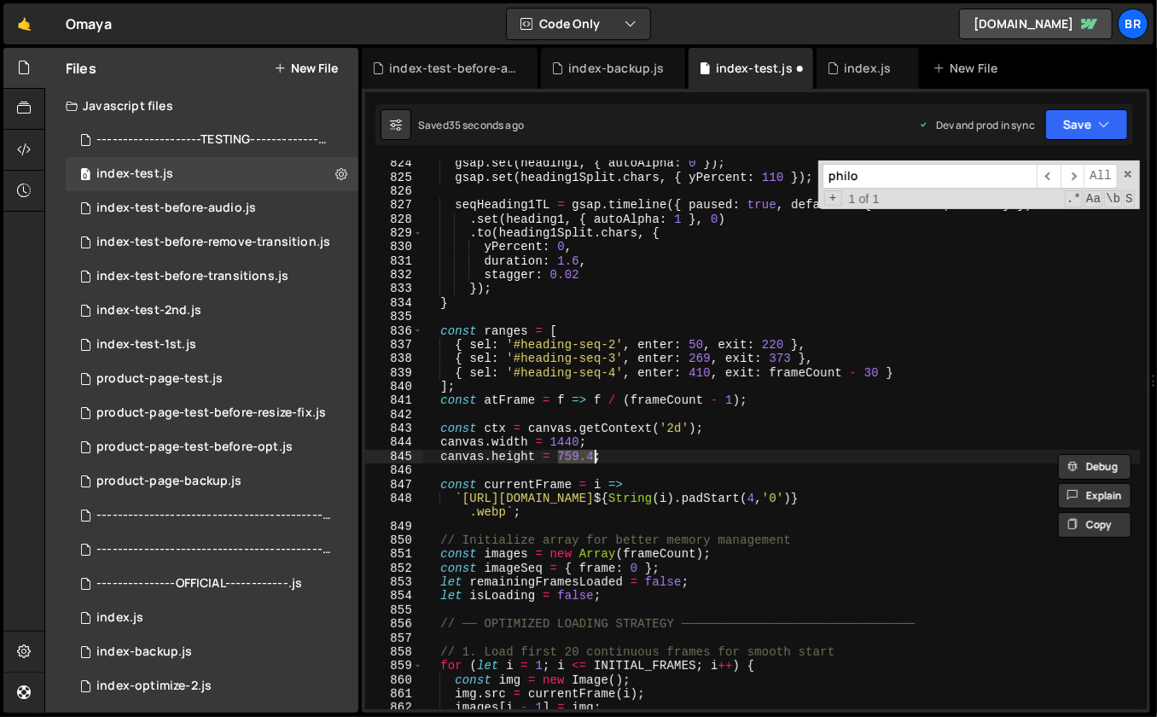
click at [748, 429] on div "gsap . set ( heading1 , { autoAlpha : 0 }) ; gsap . set ( heading1Split . chars…" at bounding box center [781, 445] width 718 height 578
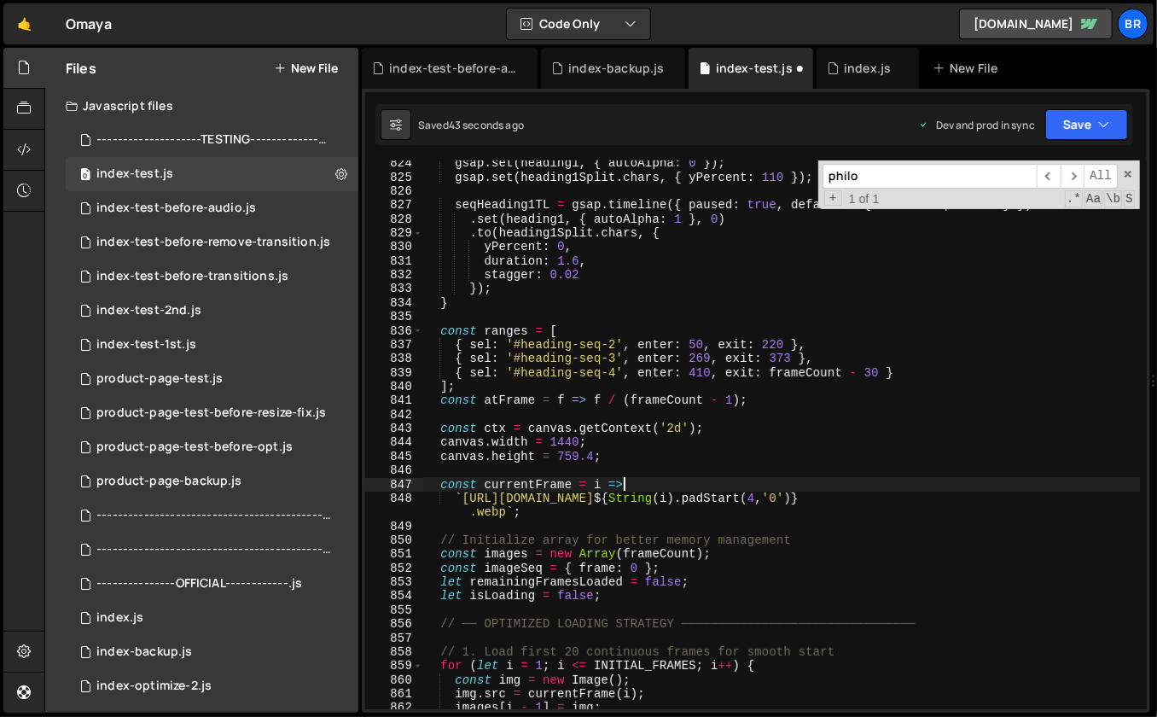
click at [899, 480] on div "gsap . set ( heading1 , { autoAlpha : 0 }) ; gsap . set ( heading1Split . chars…" at bounding box center [781, 445] width 718 height 578
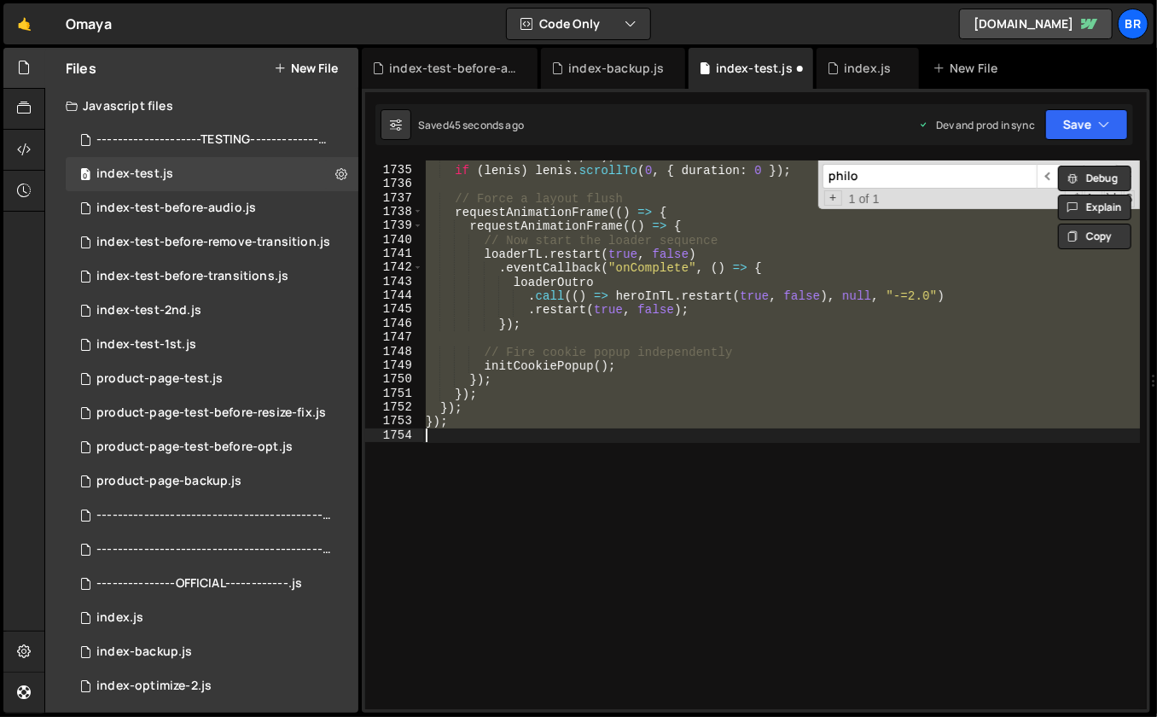
scroll to position [11621, 0]
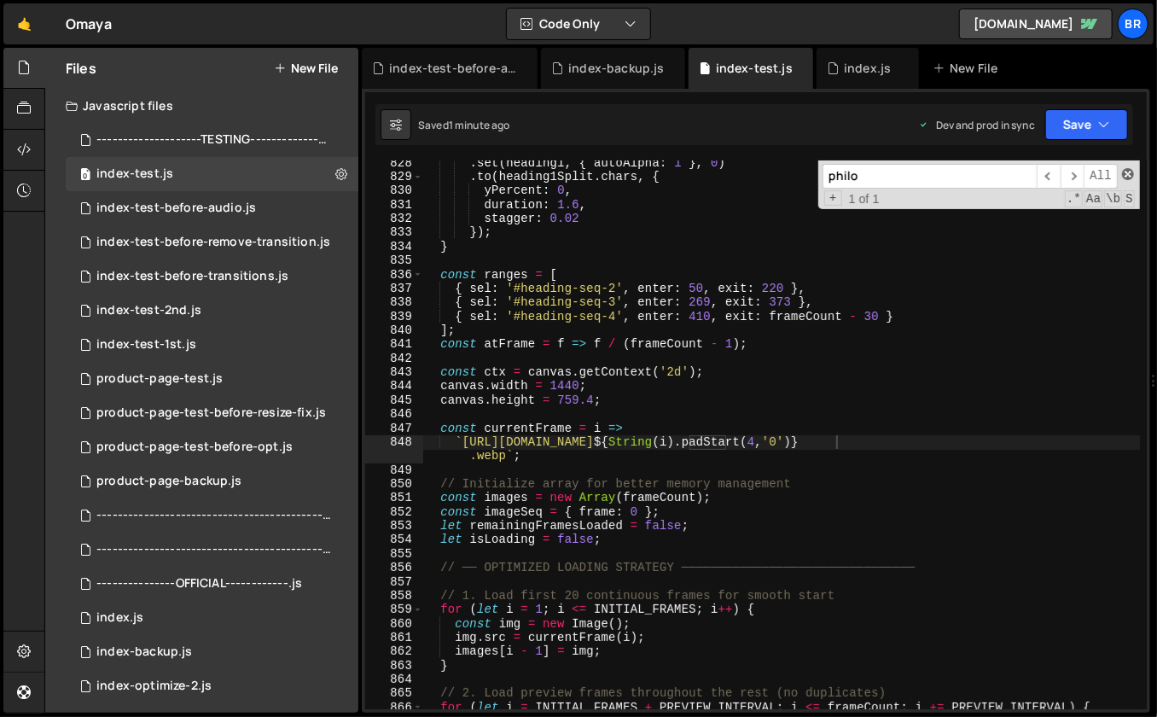
click at [1125, 175] on span at bounding box center [1128, 174] width 12 height 12
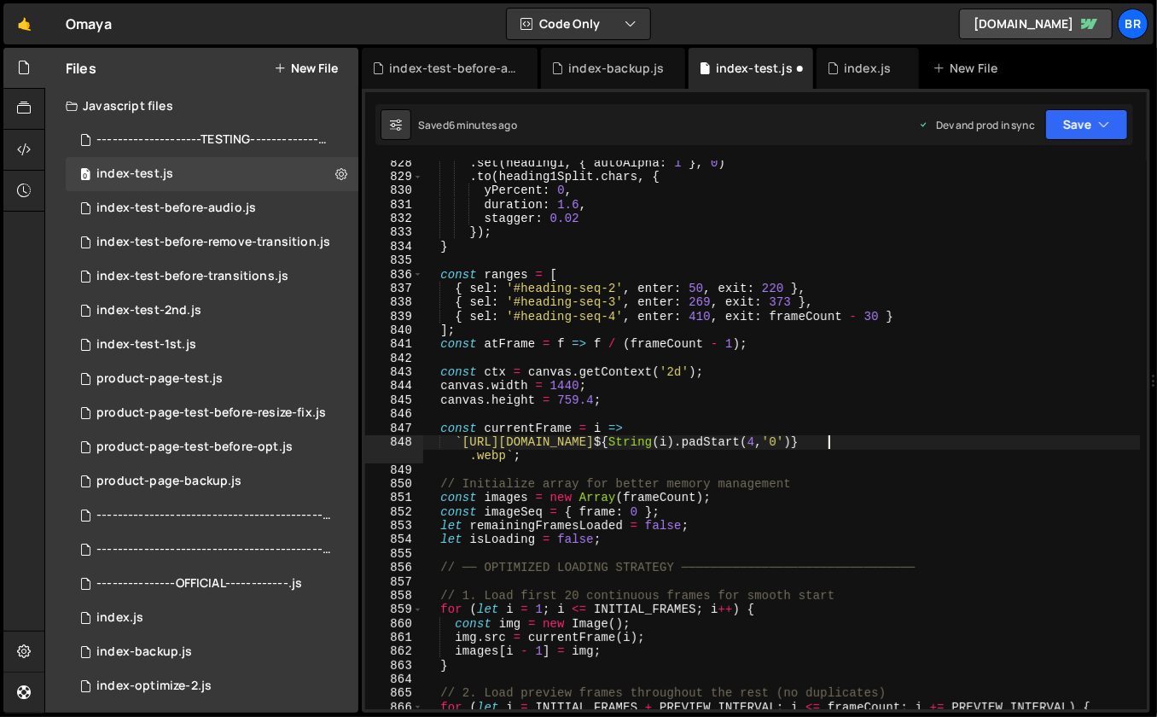
type textarea "`https://[DOMAIN_NAME]/philosophy-img-seq-7-test/frame_${String(i).padStart(4,'…"
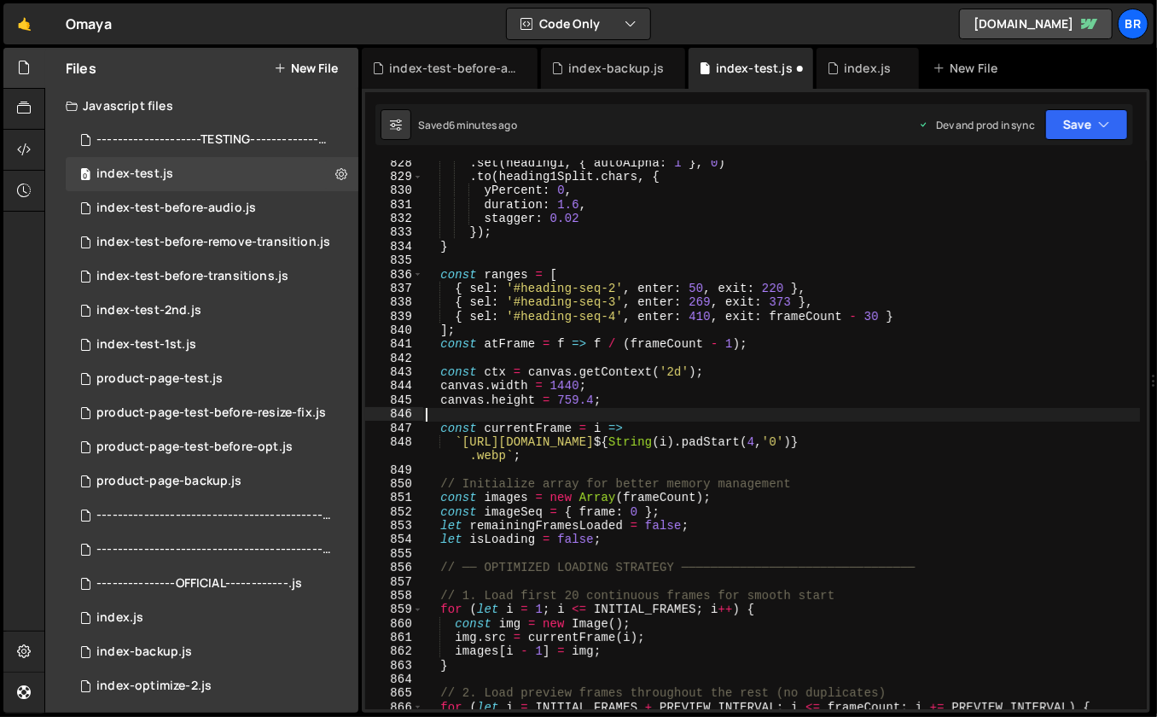
click at [866, 420] on div ". set ( heading1 , { autoAlpha : 1 } , 0 ) . to ( heading1Split . chars , { yPe…" at bounding box center [781, 445] width 718 height 578
click at [904, 537] on div ". set ( heading1 , { autoAlpha : 1 } , 0 ) . to ( heading1Split . chars , { yPe…" at bounding box center [781, 445] width 718 height 578
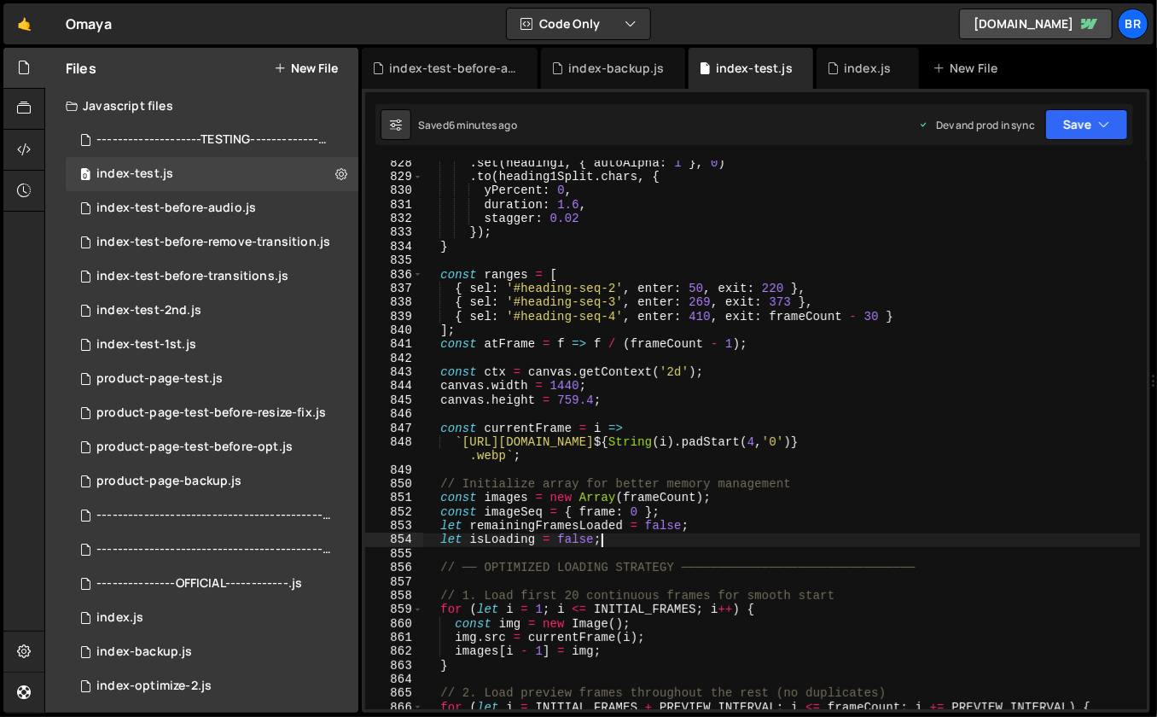
click at [886, 454] on div ". set ( heading1 , { autoAlpha : 1 } , 0 ) . to ( heading1Split . chars , { yPe…" at bounding box center [781, 445] width 718 height 578
type textarea "`https://[DOMAIN_NAME]/philosophy-img-seq-7-test/frame_${String(i).padStart(4,'…"
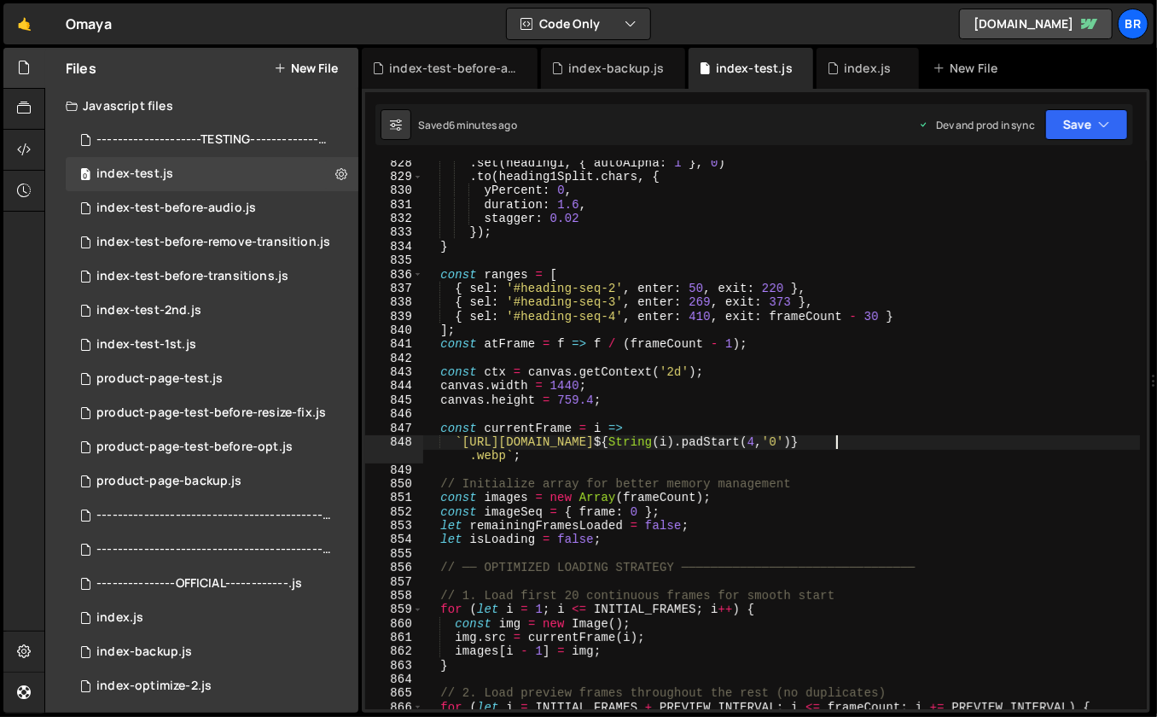
click at [829, 439] on div ". set ( heading1 , { autoAlpha : 1 } , 0 ) . to ( heading1Split . chars , { yPe…" at bounding box center [781, 445] width 718 height 578
click at [142, 614] on div "0 index.js 0" at bounding box center [212, 618] width 293 height 34
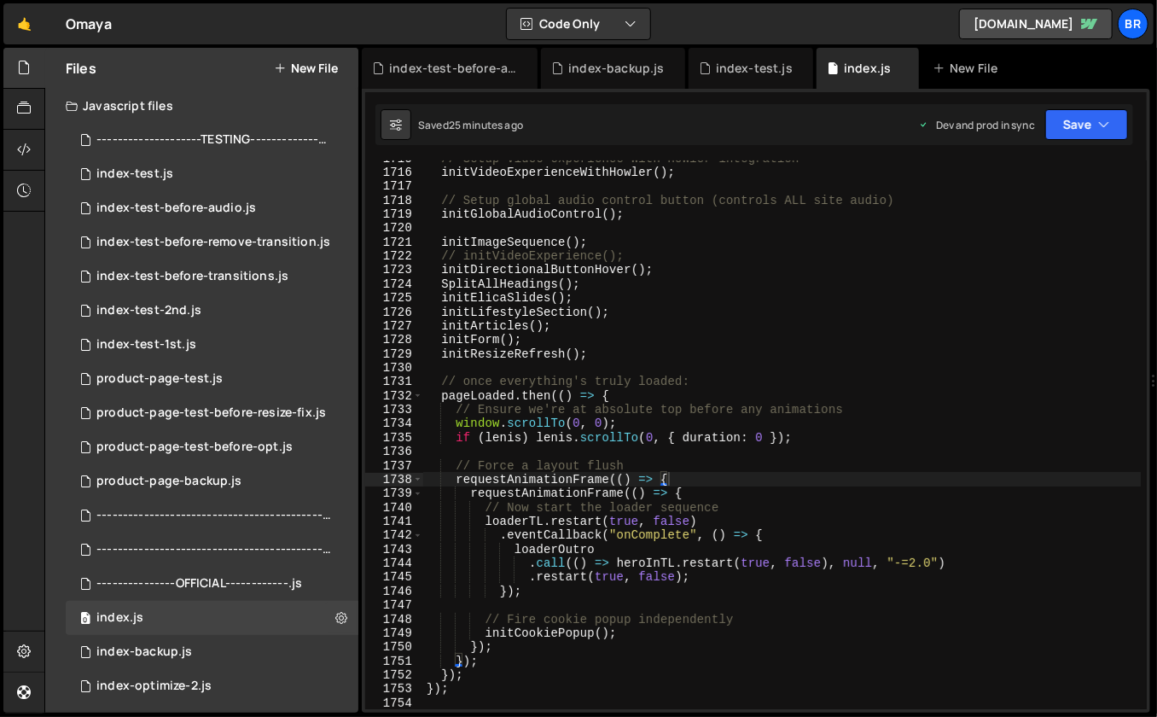
scroll to position [23562, 0]
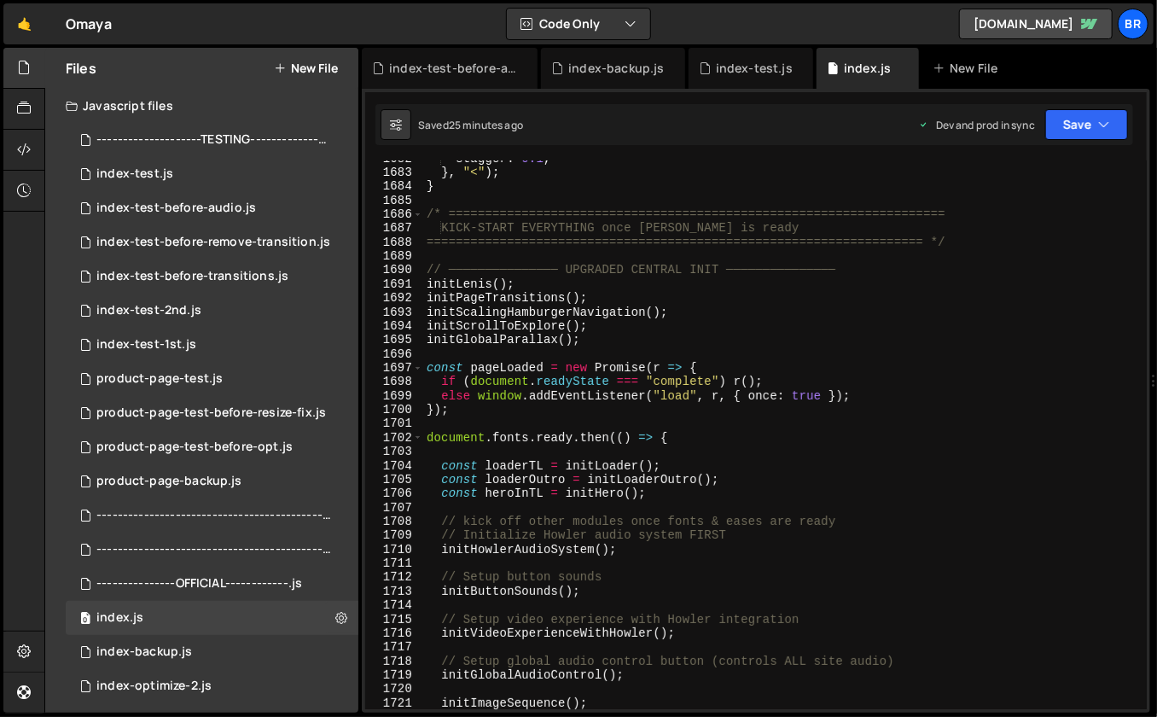
click at [800, 499] on div "stagger : 0.1 , } , "<" ) ; } /* ==============================================…" at bounding box center [782, 440] width 718 height 578
type textarea "const heroInTL = initHero();"
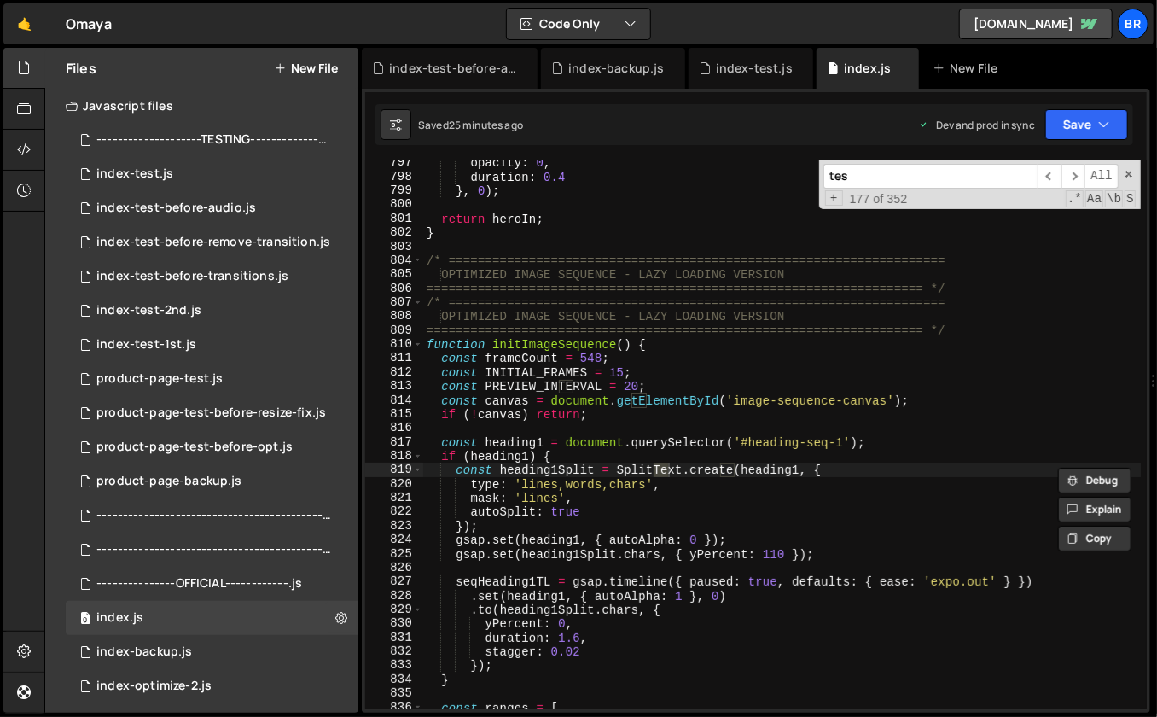
scroll to position [11634, 0]
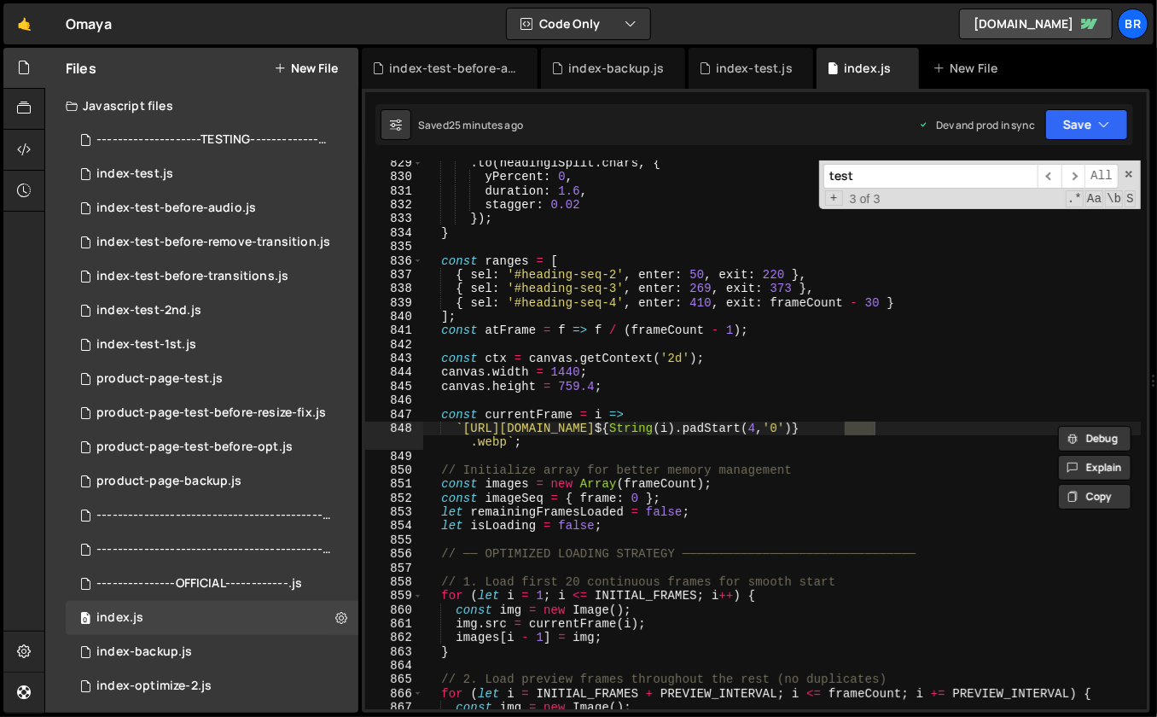
type input "test"
click at [888, 444] on div ". to ( heading1Split . chars , { yPercent : 0 , duration : 1.6 , stagger : 0.02…" at bounding box center [782, 445] width 718 height 578
click at [832, 424] on div ". to ( heading1Split . chars , { yPercent : 0 , duration : 1.6 , stagger : 0.02…" at bounding box center [782, 445] width 718 height 578
paste textarea "7"
type textarea "`https://[DOMAIN_NAME]/philosophy-img-seq-7-test/frame_${String(i).padStart(4,'…"
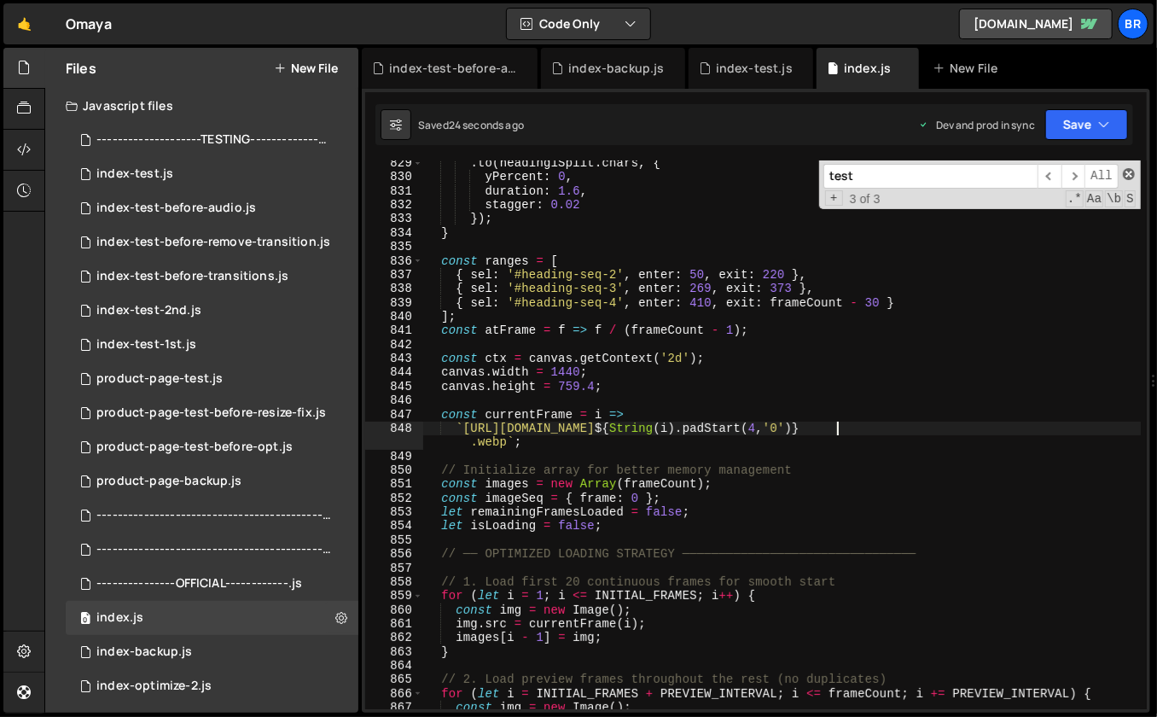
click at [1128, 170] on span at bounding box center [1129, 174] width 12 height 12
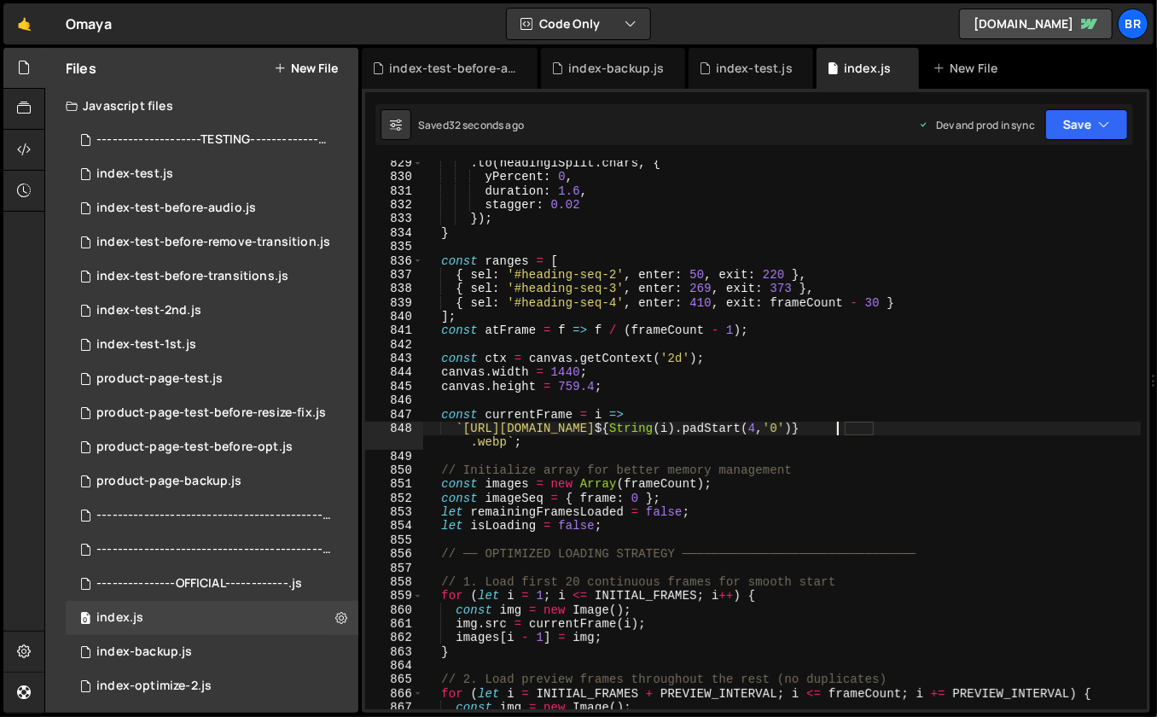
click at [806, 398] on div ". to ( heading1Split . chars , { yPercent : 0 , duration : 1.6 , stagger : 0.02…" at bounding box center [782, 445] width 718 height 578
click at [835, 407] on div ". to ( heading1Split . chars , { yPercent : 0 , duration : 1.6 , stagger : 0.02…" at bounding box center [782, 445] width 718 height 578
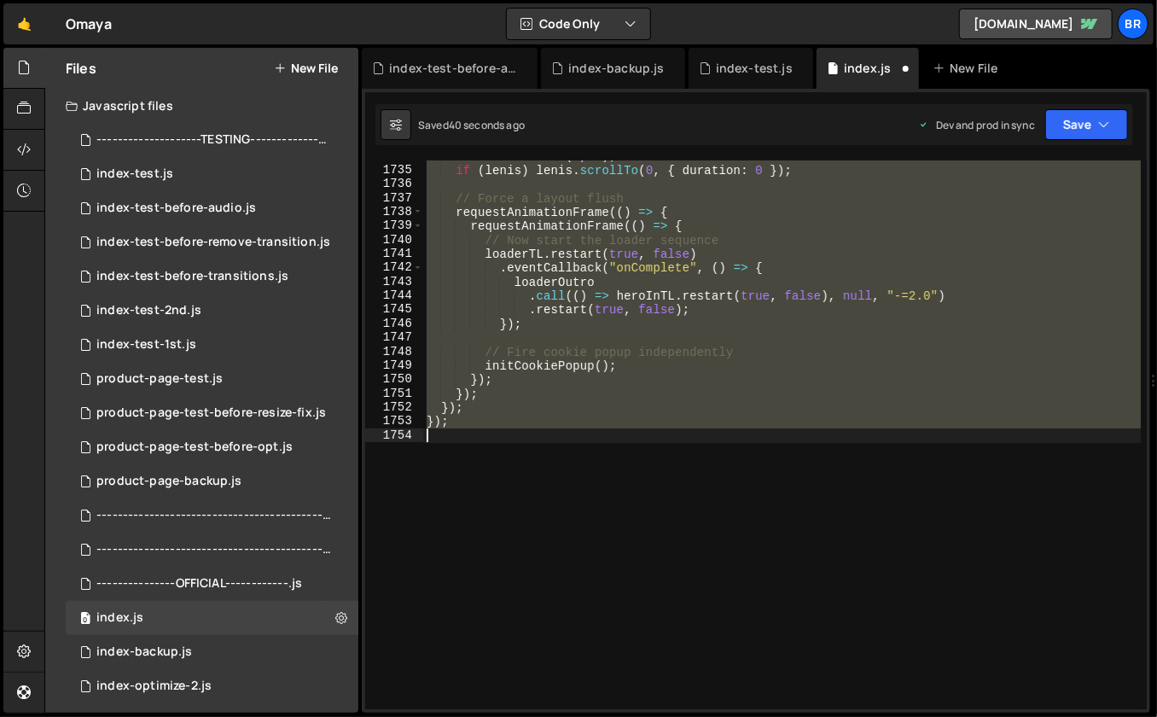
scroll to position [11621, 0]
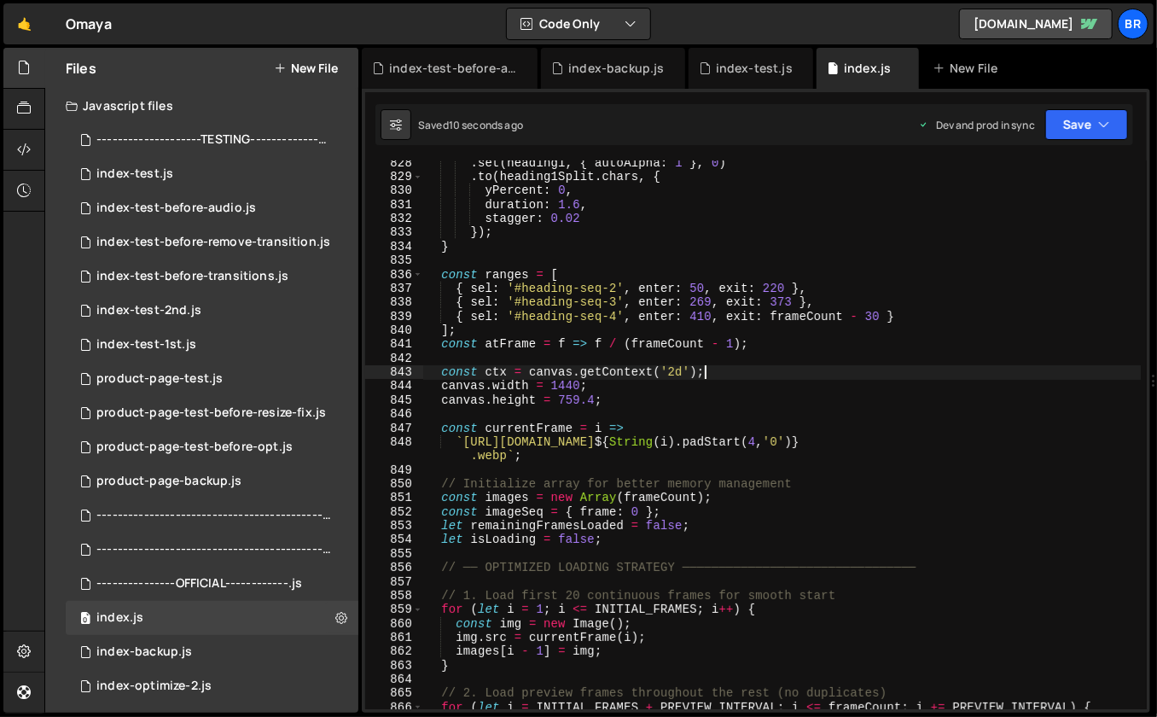
click at [945, 379] on div ". set ( heading1 , { autoAlpha : 1 } , 0 ) . to ( heading1Split . chars , { yPe…" at bounding box center [782, 445] width 718 height 578
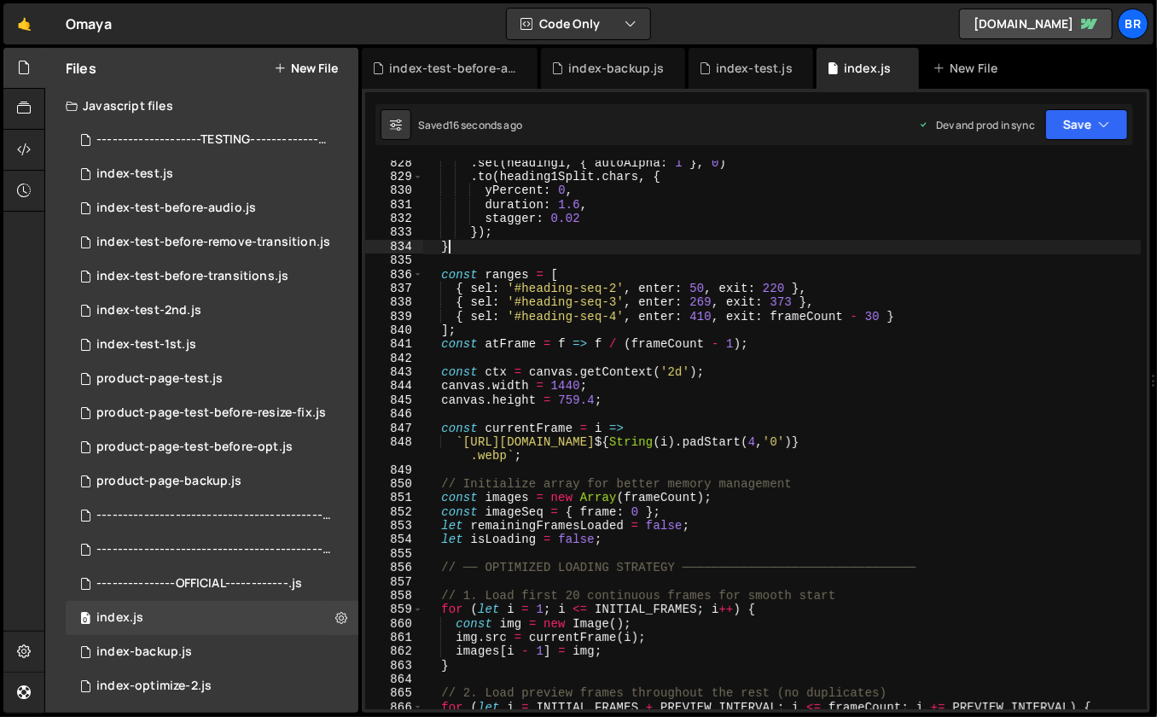
click at [831, 244] on div ". set ( heading1 , { autoAlpha : 1 } , 0 ) . to ( heading1Split . chars , { yPe…" at bounding box center [782, 445] width 718 height 578
click at [816, 336] on div ". set ( heading1 , { autoAlpha : 1 } , 0 ) . to ( heading1Split . chars , { yPe…" at bounding box center [782, 445] width 718 height 578
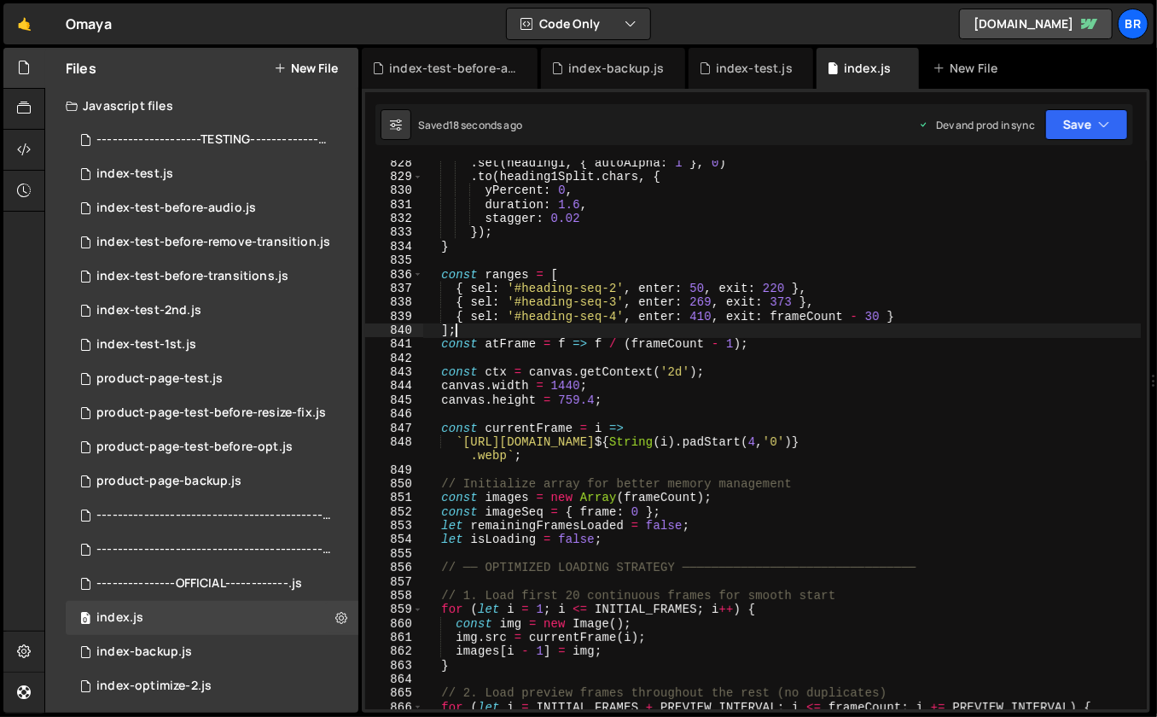
type textarea "});"
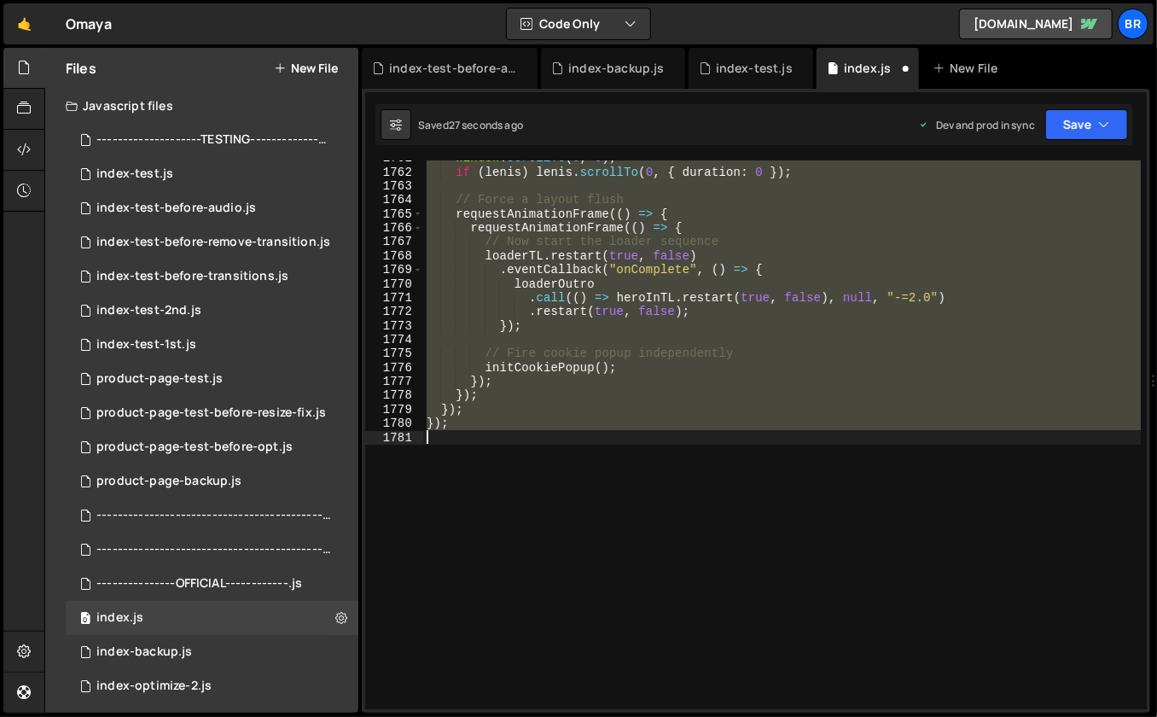
scroll to position [24231, 0]
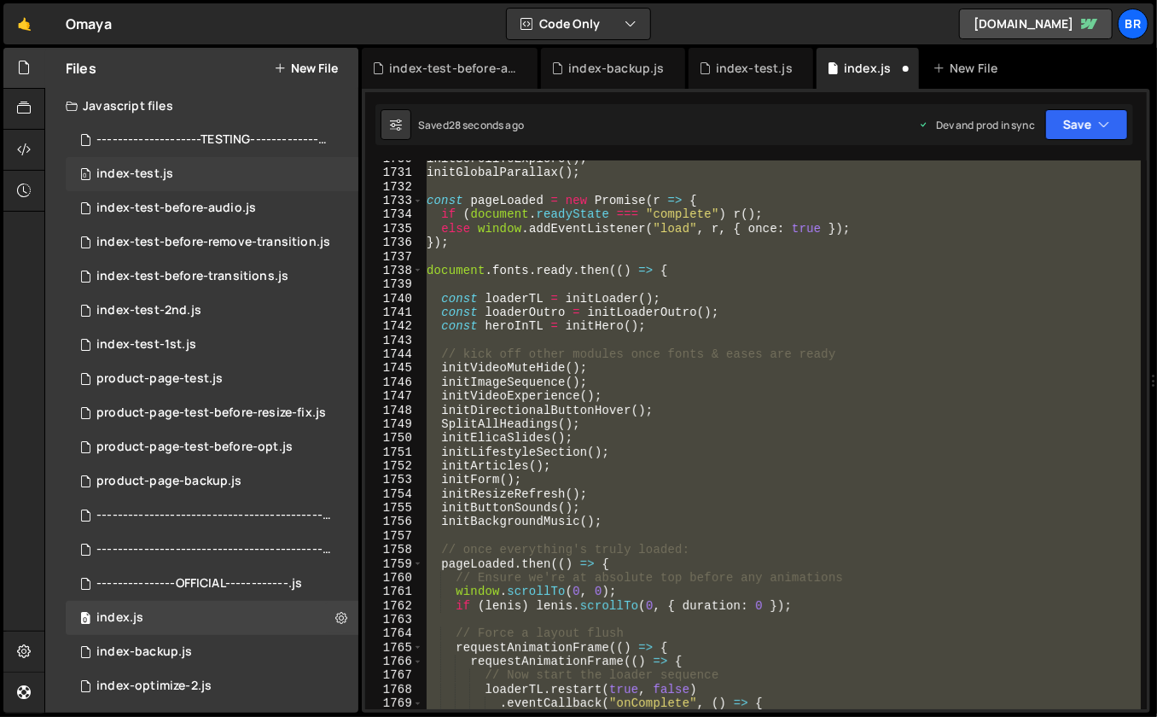
click at [200, 174] on div "0 index-test.js 0" at bounding box center [212, 174] width 293 height 34
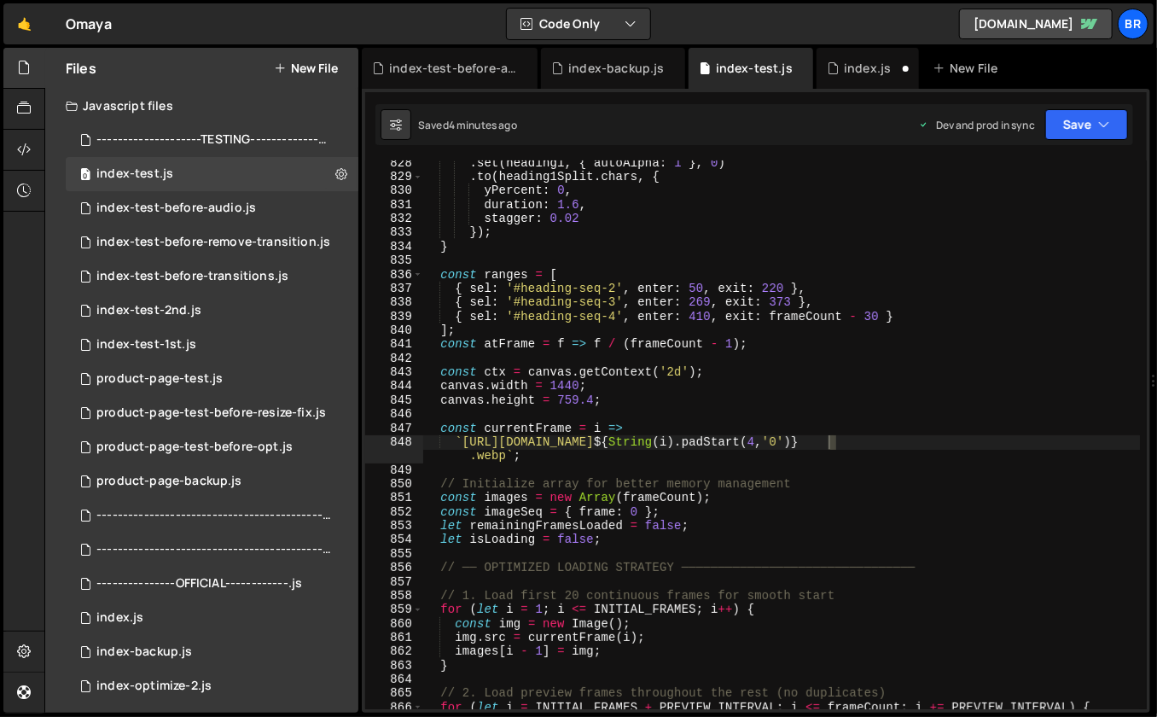
click at [999, 302] on div ". set ( heading1 , { autoAlpha : 1 } , 0 ) . to ( heading1Split . chars , { yPe…" at bounding box center [781, 445] width 718 height 578
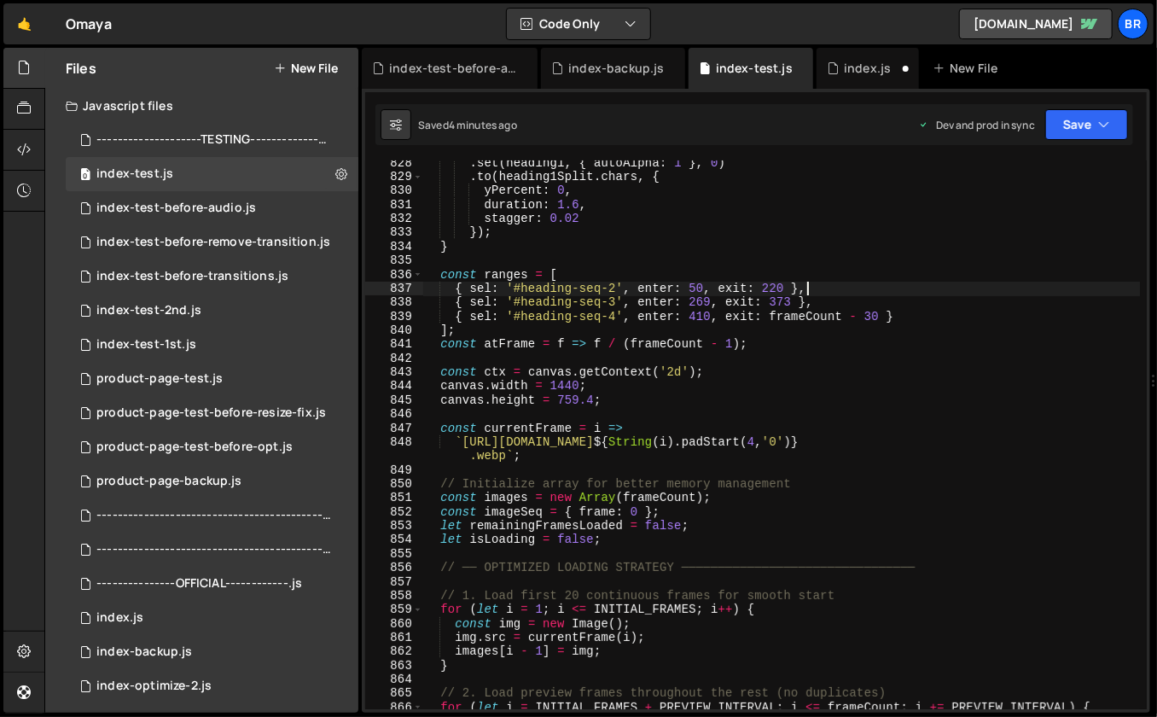
click at [952, 294] on div ". set ( heading1 , { autoAlpha : 1 } , 0 ) . to ( heading1Split . chars , { yPe…" at bounding box center [781, 445] width 718 height 578
type textarea "});"
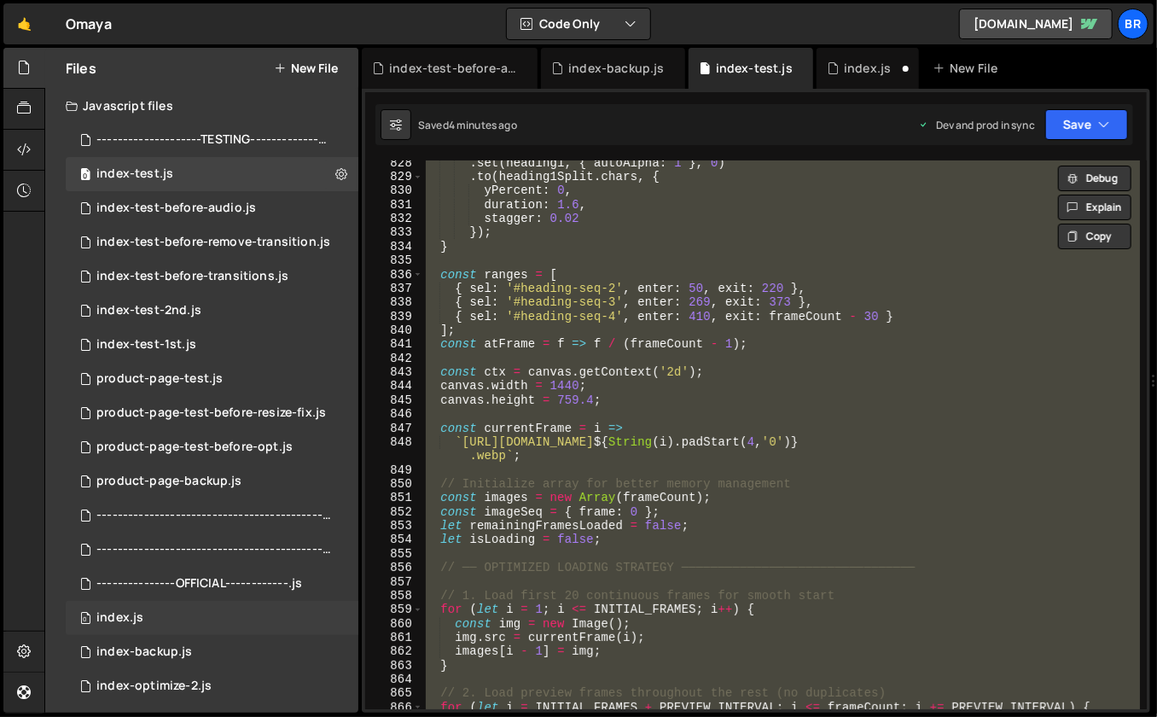
click at [167, 616] on div "0 index.js 0" at bounding box center [212, 618] width 293 height 34
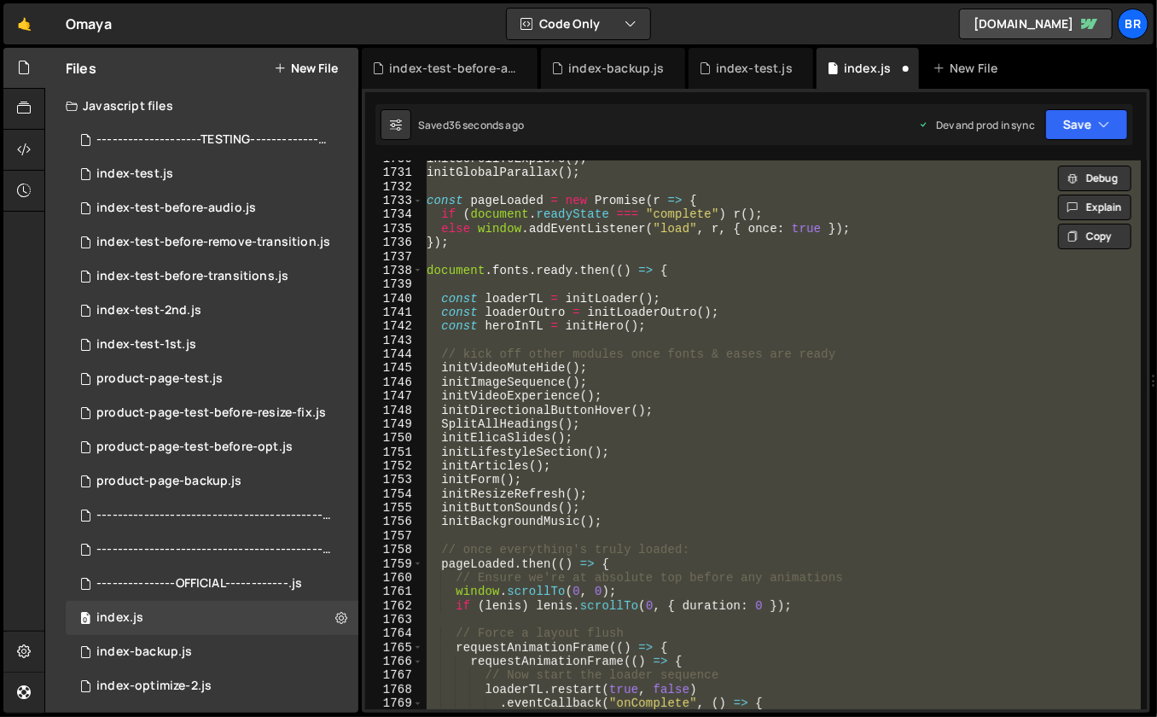
click at [762, 490] on div "initScrollToExplore ( ) ; initGlobalParallax ( ) ; const pageLoaded = new Promi…" at bounding box center [782, 434] width 718 height 549
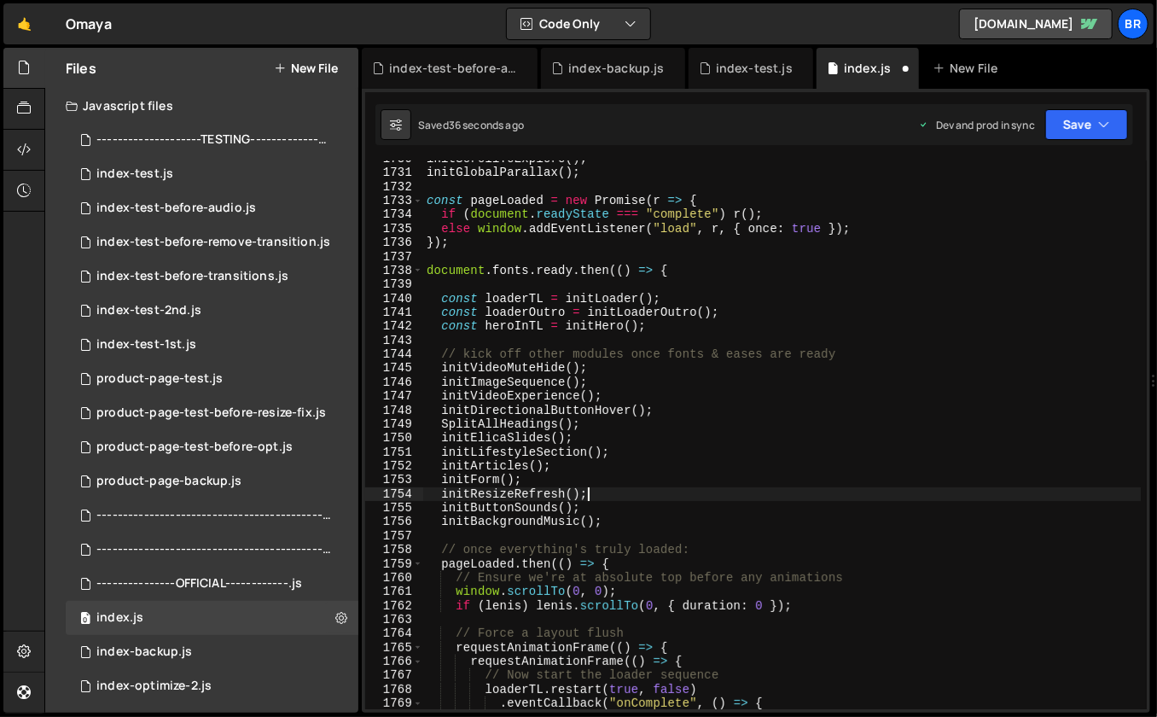
type textarea "});"
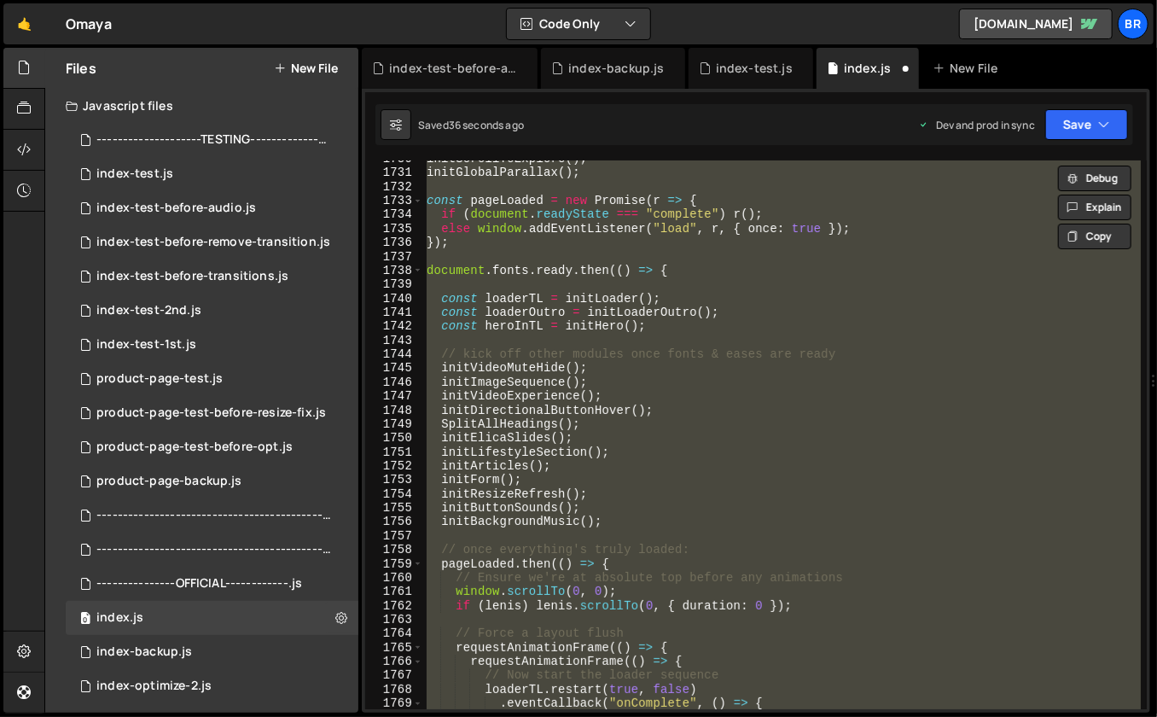
paste textarea
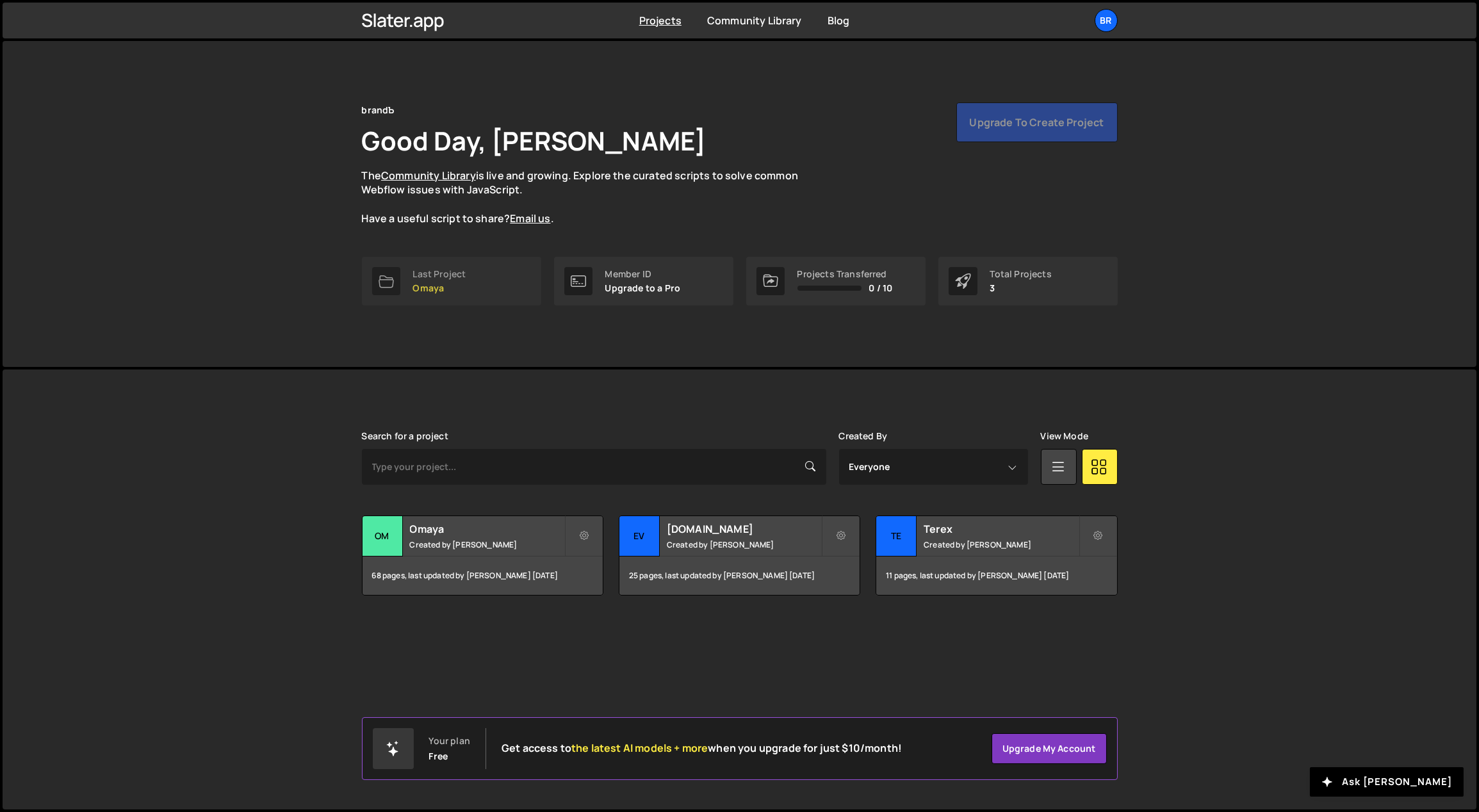
click at [431, 278] on div "Last Project" at bounding box center [439, 274] width 53 height 11
click at [435, 272] on div "Last Project" at bounding box center [439, 274] width 53 height 11
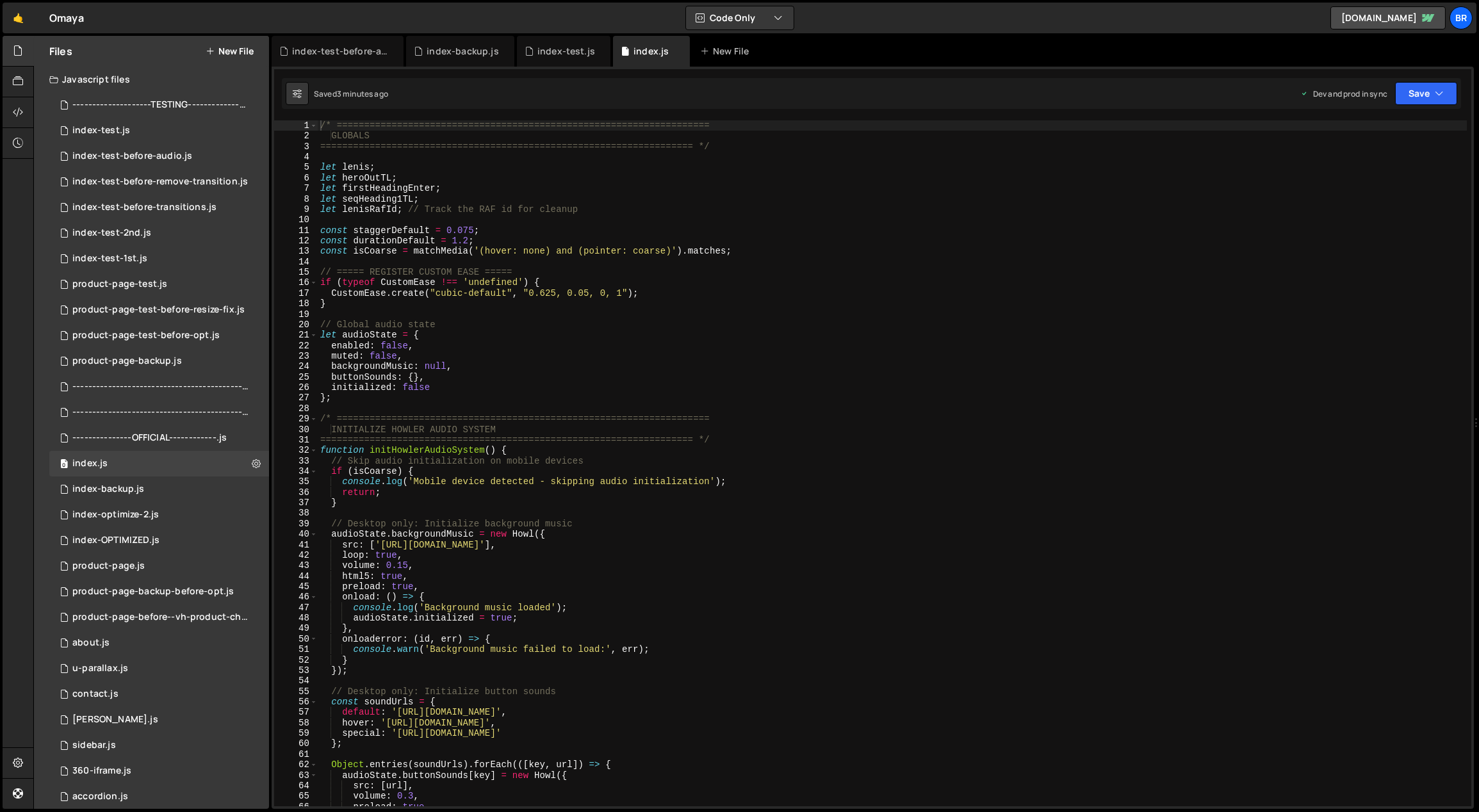
scroll to position [3162, 0]
type textarea "console.log('Mobile device detected - skipping audio initialization');"
click at [518, 478] on div "/* ==================================================================== GLOBALS…" at bounding box center [893, 474] width 1150 height 708
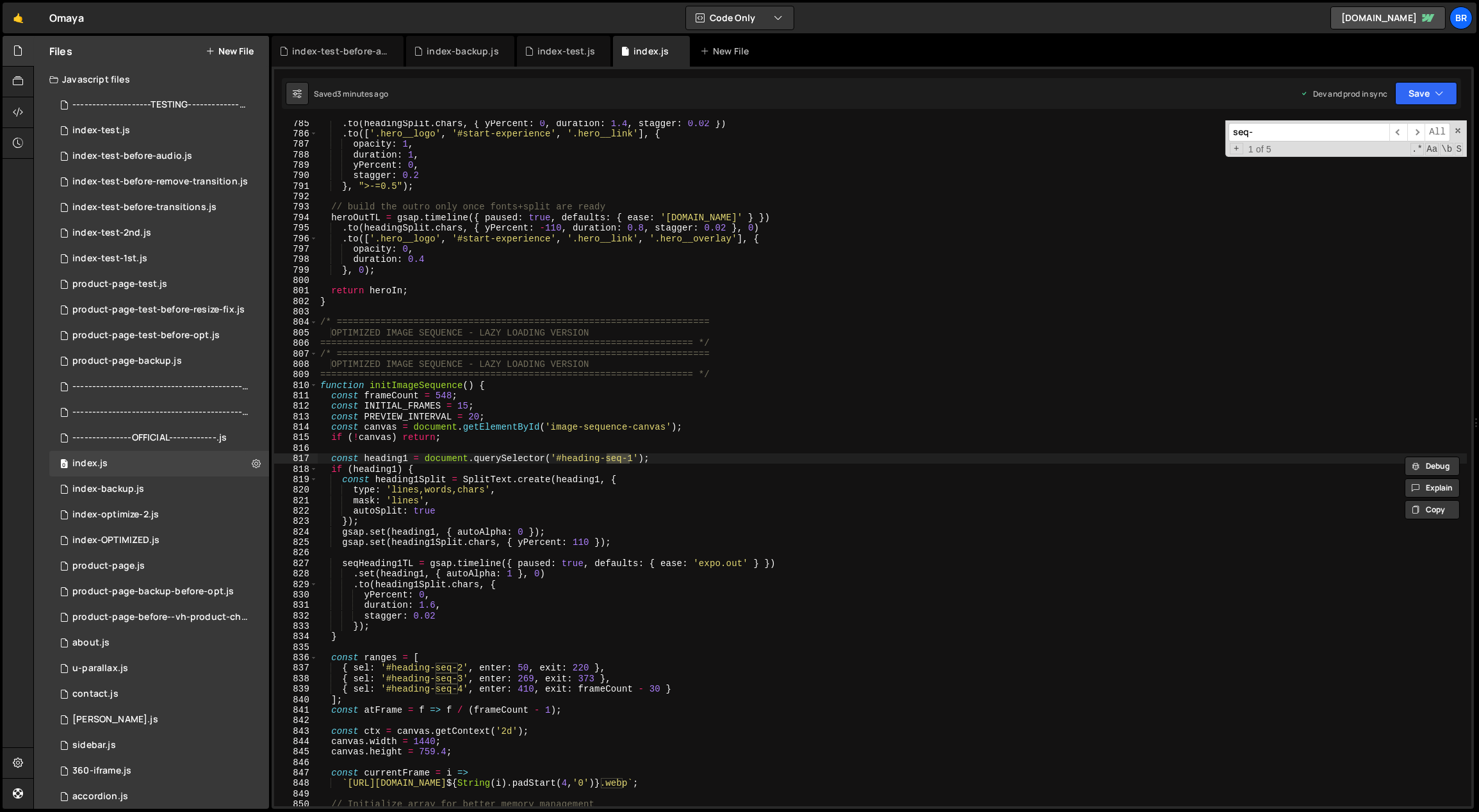
scroll to position [8227, 0]
type input "seq-"
click at [1417, 128] on span "​" at bounding box center [1417, 132] width 18 height 19
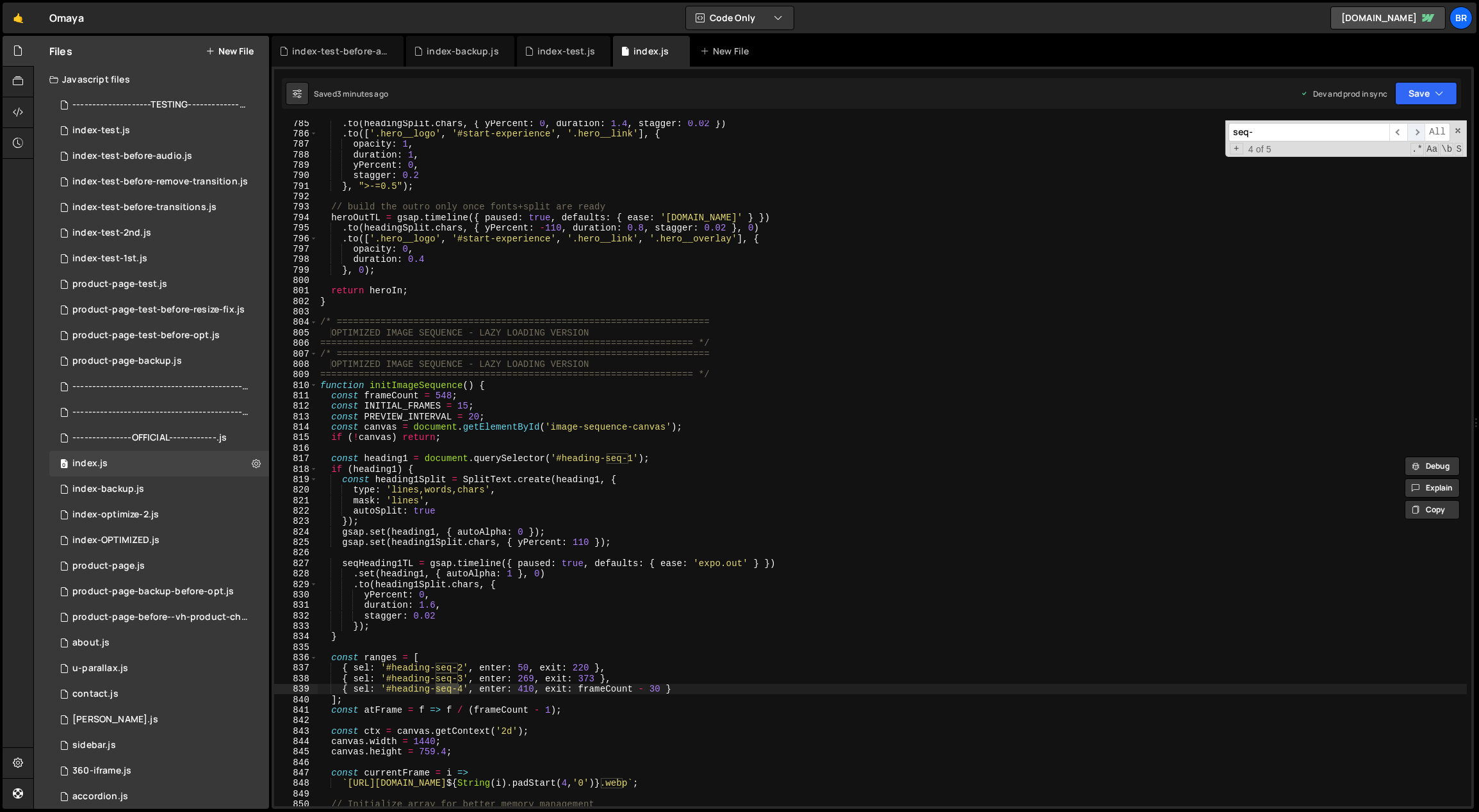
click at [1417, 128] on span "​" at bounding box center [1417, 132] width 18 height 19
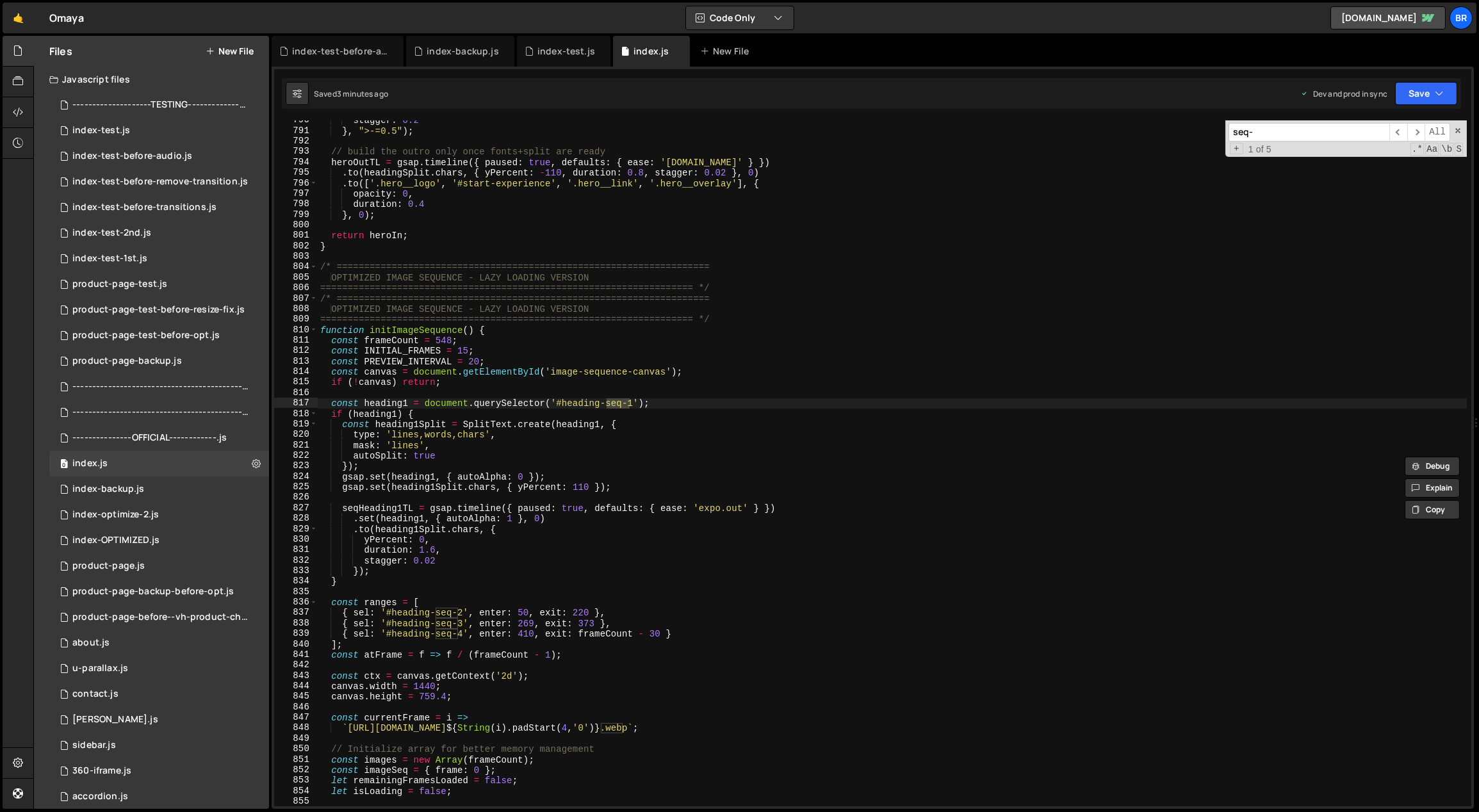
click at [735, 713] on div "stagger : 0.2 } , ">-=0.5" ) ; // build the outro only once fonts+split are rea…" at bounding box center [893, 469] width 1150 height 708
click at [666, 730] on div "stagger : 0.2 } , ">-=0.5" ) ; // build the outro only once fonts+split are rea…" at bounding box center [893, 469] width 1150 height 708
type textarea "`https://[DOMAIN_NAME]/philosophy-img-seq-7-test/frame_${String(i).padStart(4,'…"
drag, startPoint x: 655, startPoint y: 724, endPoint x: 517, endPoint y: 726, distance: 138.0
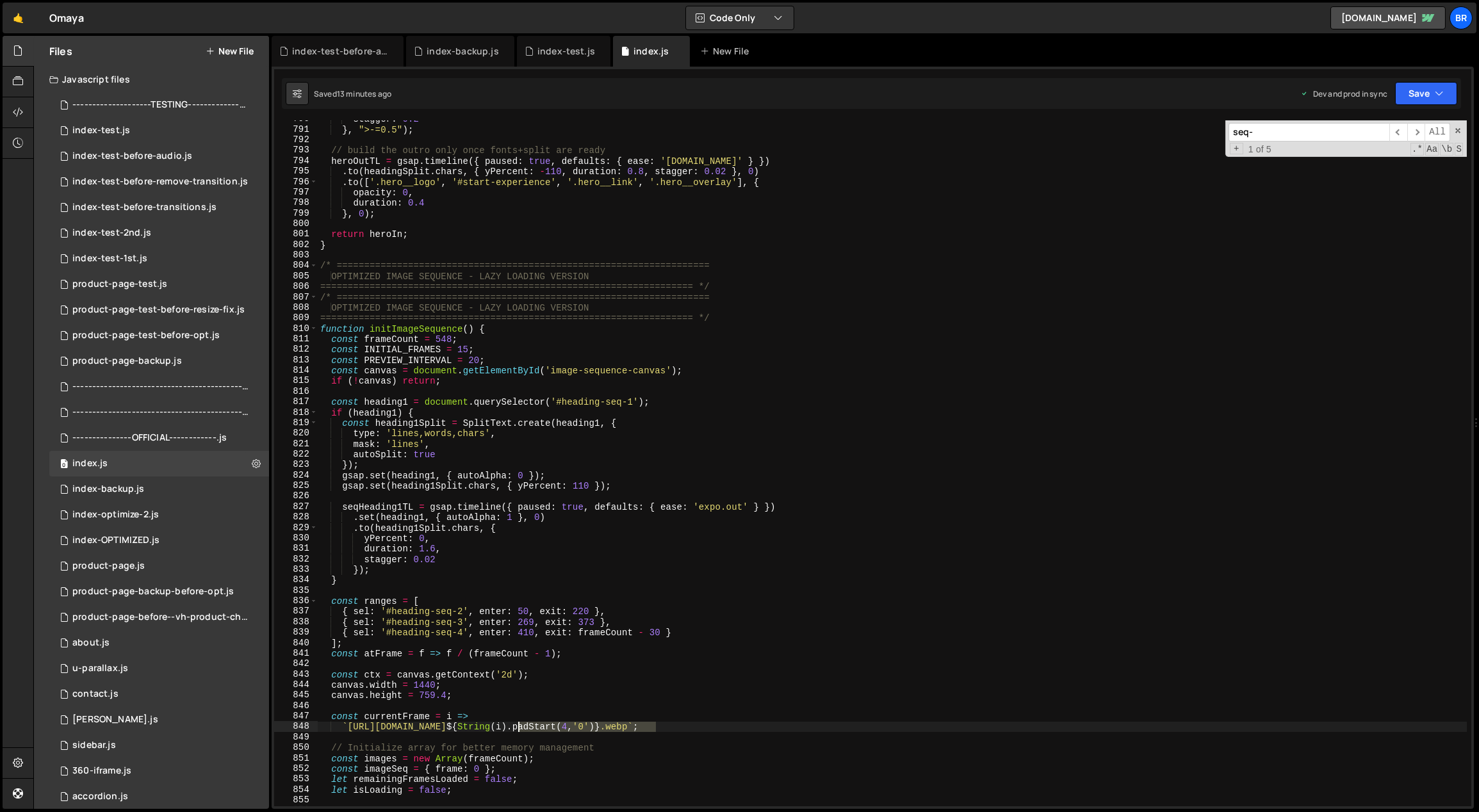
click at [517, 726] on div "stagger : 0.2 } , ">-=0.5" ) ; // build the outro only once fonts+split are rea…" at bounding box center [893, 468] width 1150 height 708
click at [173, 128] on div "0 index-test.js 0" at bounding box center [159, 131] width 220 height 26
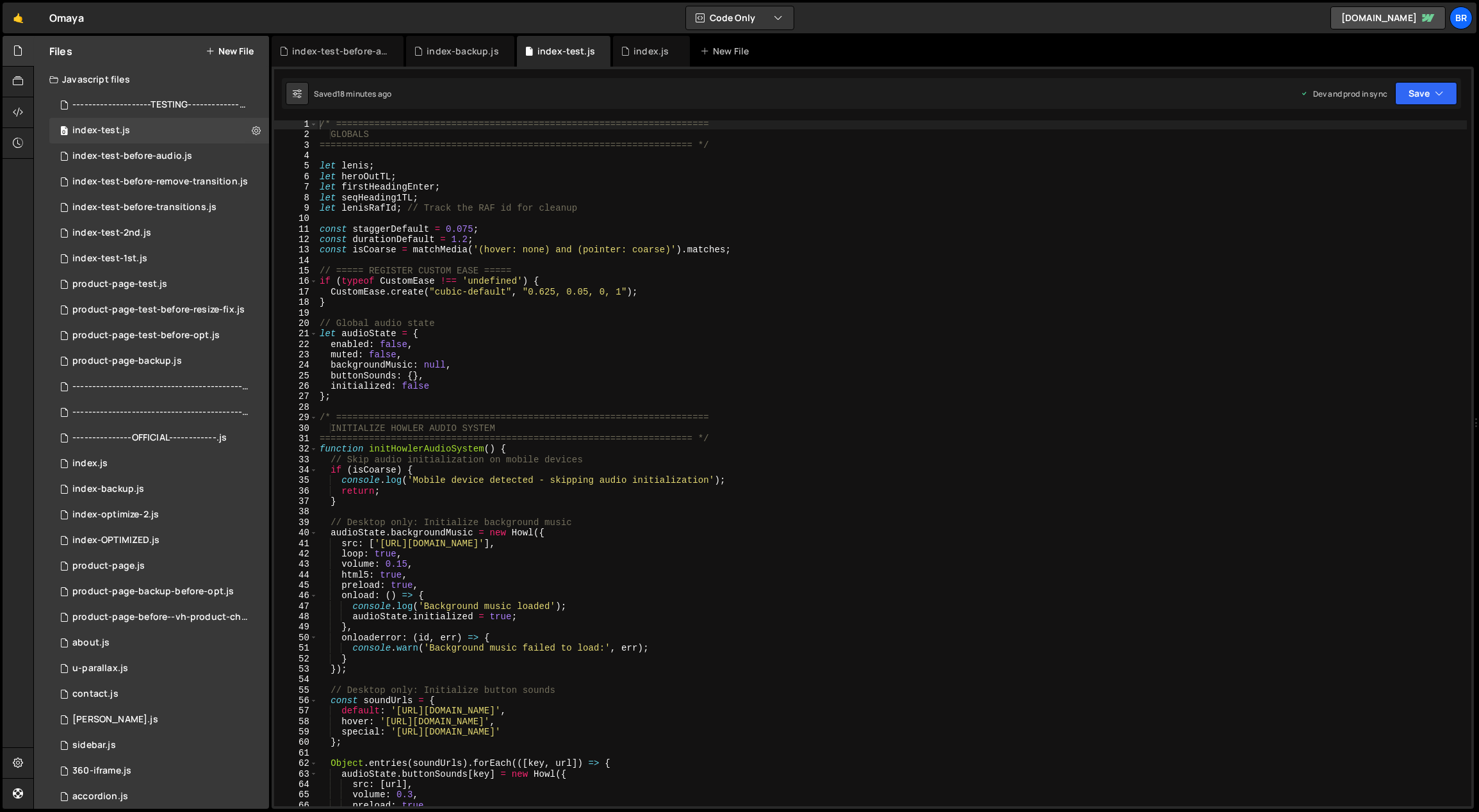
scroll to position [94, 0]
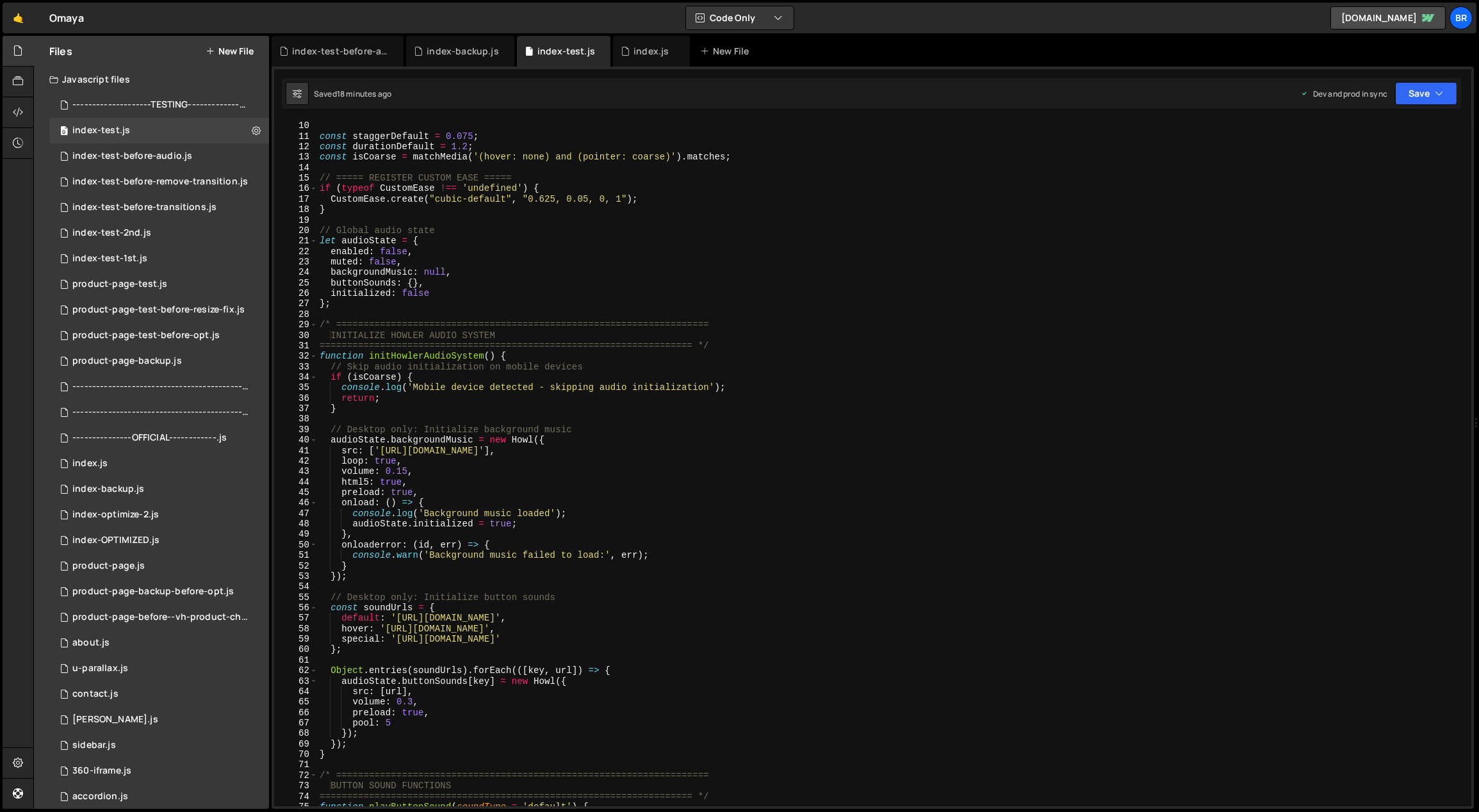
type textarea "onloaderror: (id, err) => {"
click at [667, 548] on div "let lenisRafId ; // Track the RAF id for cleanup const staggerDefault = 0.075 ;…" at bounding box center [892, 464] width 1150 height 708
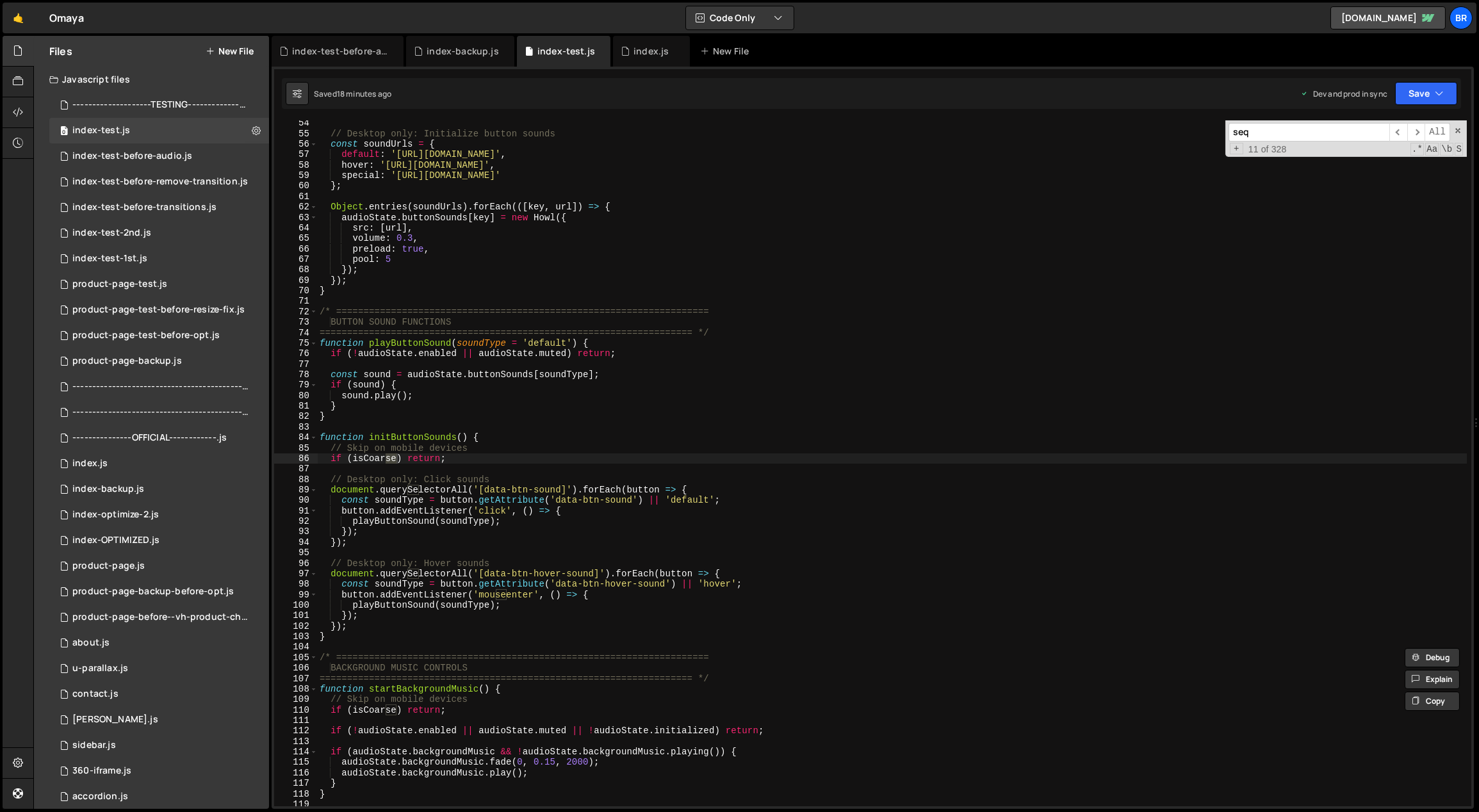
scroll to position [6614, 0]
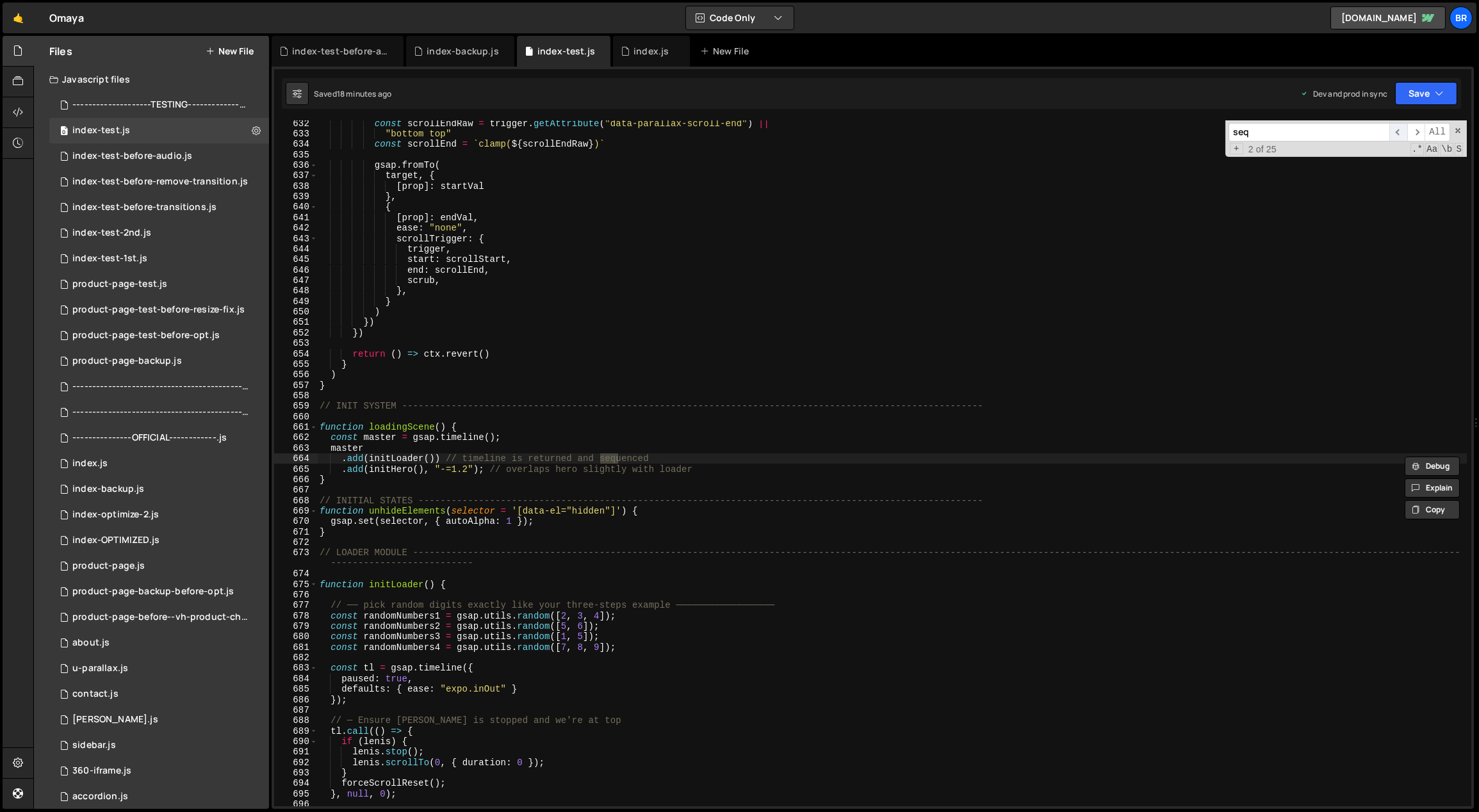
click at [1401, 130] on span "​" at bounding box center [1399, 132] width 18 height 19
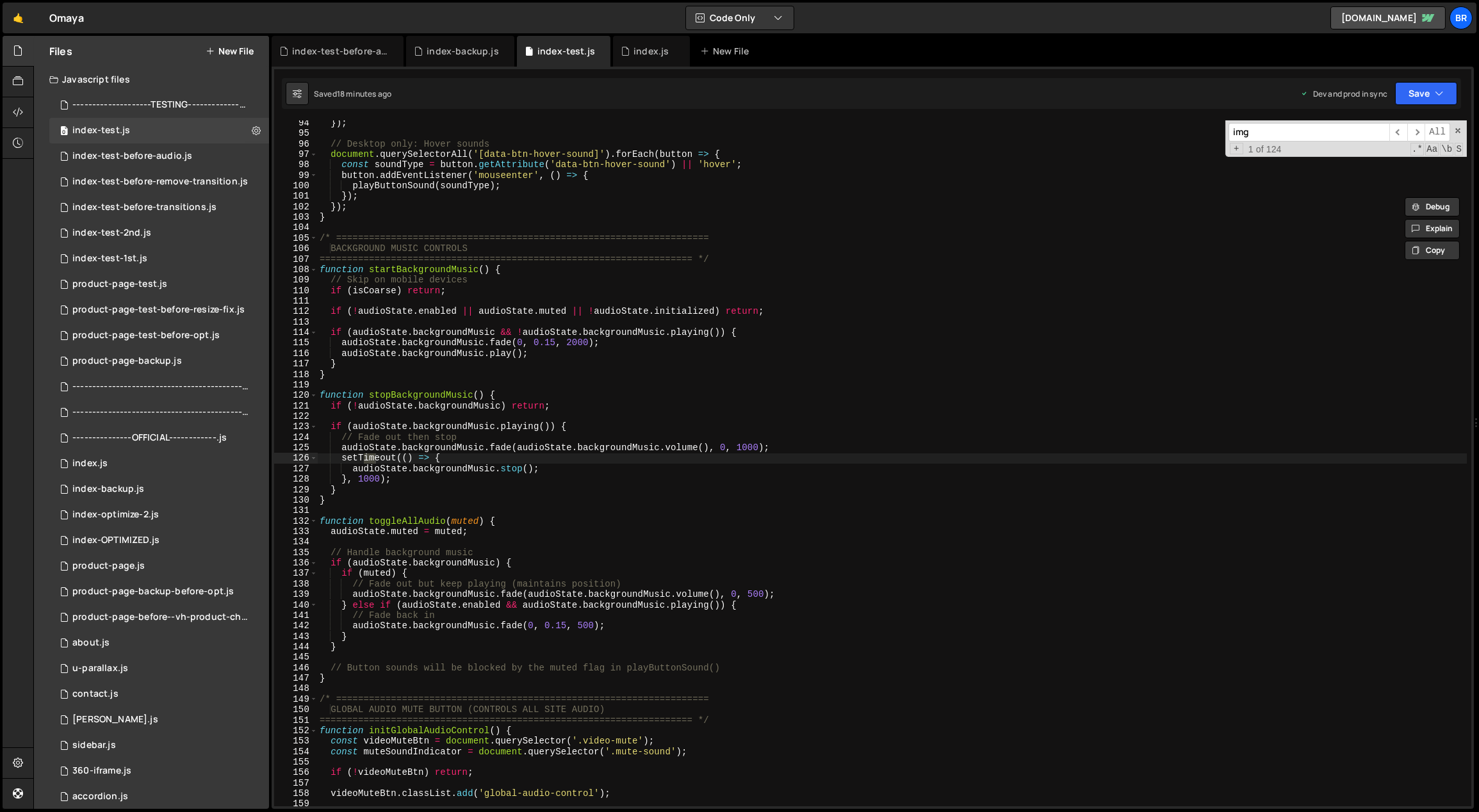
scroll to position [8552, 0]
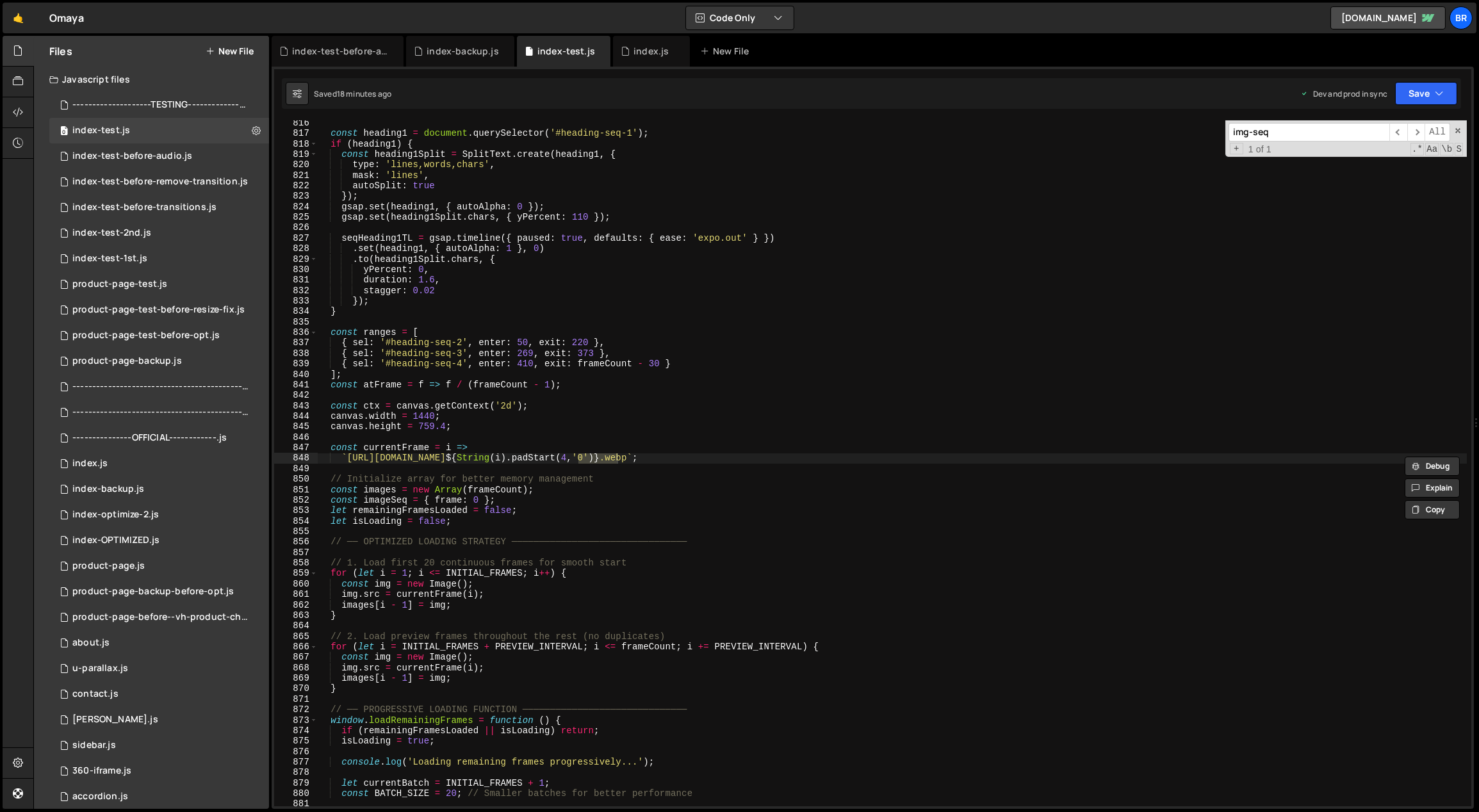
type input "img-seq"
click at [718, 447] on div "const heading1 = document . querySelector ( '#heading-seq-1' ) ; if ( heading1 …" at bounding box center [892, 471] width 1150 height 708
drag, startPoint x: 653, startPoint y: 454, endPoint x: 517, endPoint y: 456, distance: 136.0
click at [517, 456] on div "const heading1 = document . querySelector ( '#heading-seq-1' ) ; if ( heading1 …" at bounding box center [892, 471] width 1150 height 708
paste textarea "final"
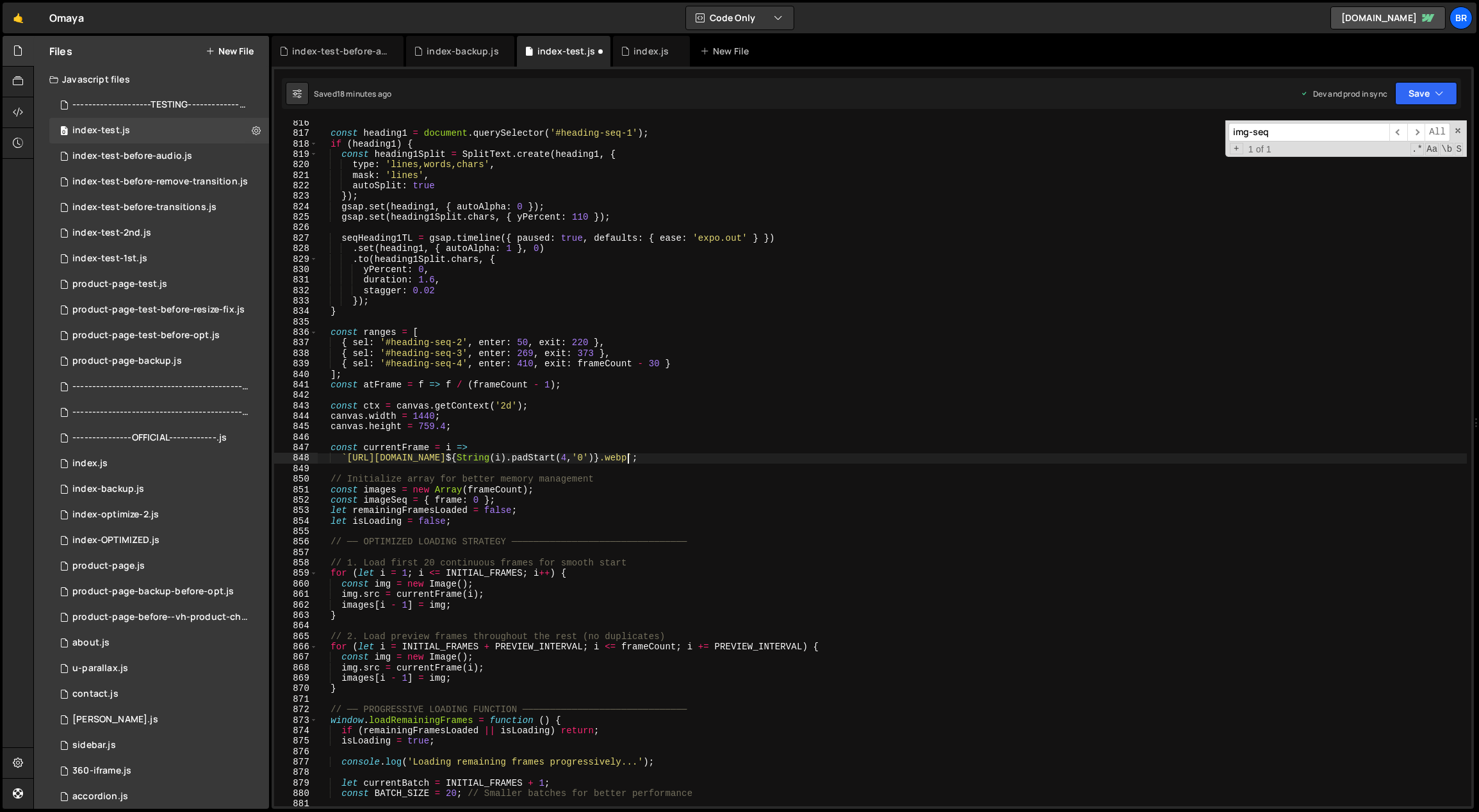
click at [688, 502] on div "const heading1 = document . querySelector ( '#heading-seq-1' ) ; if ( heading1 …" at bounding box center [892, 471] width 1150 height 708
click at [714, 403] on div "const heading1 = document . querySelector ( '#heading-seq-1' ) ; if ( heading1 …" at bounding box center [892, 471] width 1150 height 708
drag, startPoint x: 628, startPoint y: 456, endPoint x: 519, endPoint y: 456, distance: 109.0
click at [519, 456] on div "const heading1 = document . querySelector ( '#heading-seq-1' ) ; if ( heading1 …" at bounding box center [892, 471] width 1150 height 708
type textarea "`https://[DOMAIN_NAME]/philosophy-img-final/frame_${String(i).padStart(4,'0')}.…"
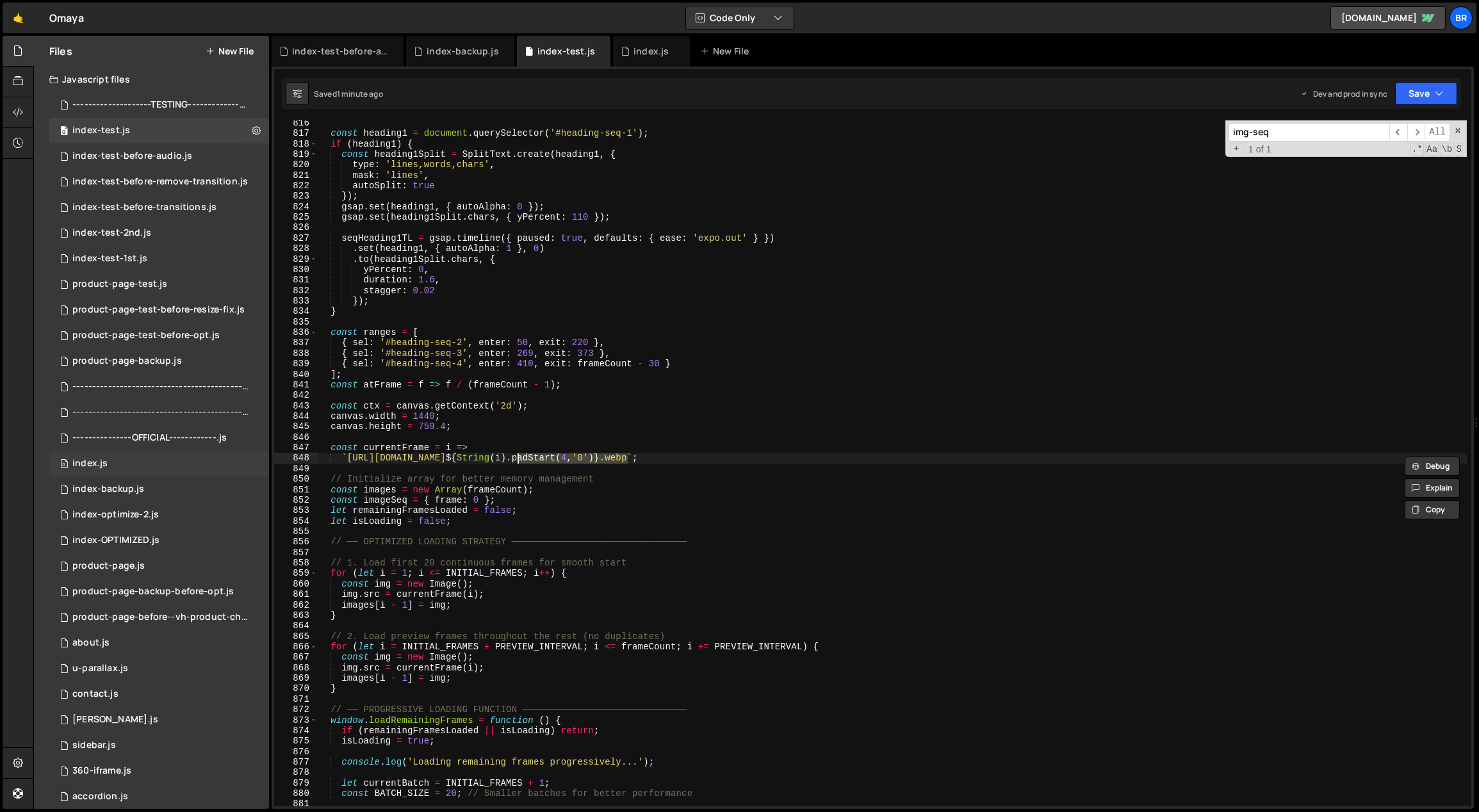
click at [108, 460] on div "0 index.js 0" at bounding box center [159, 464] width 220 height 26
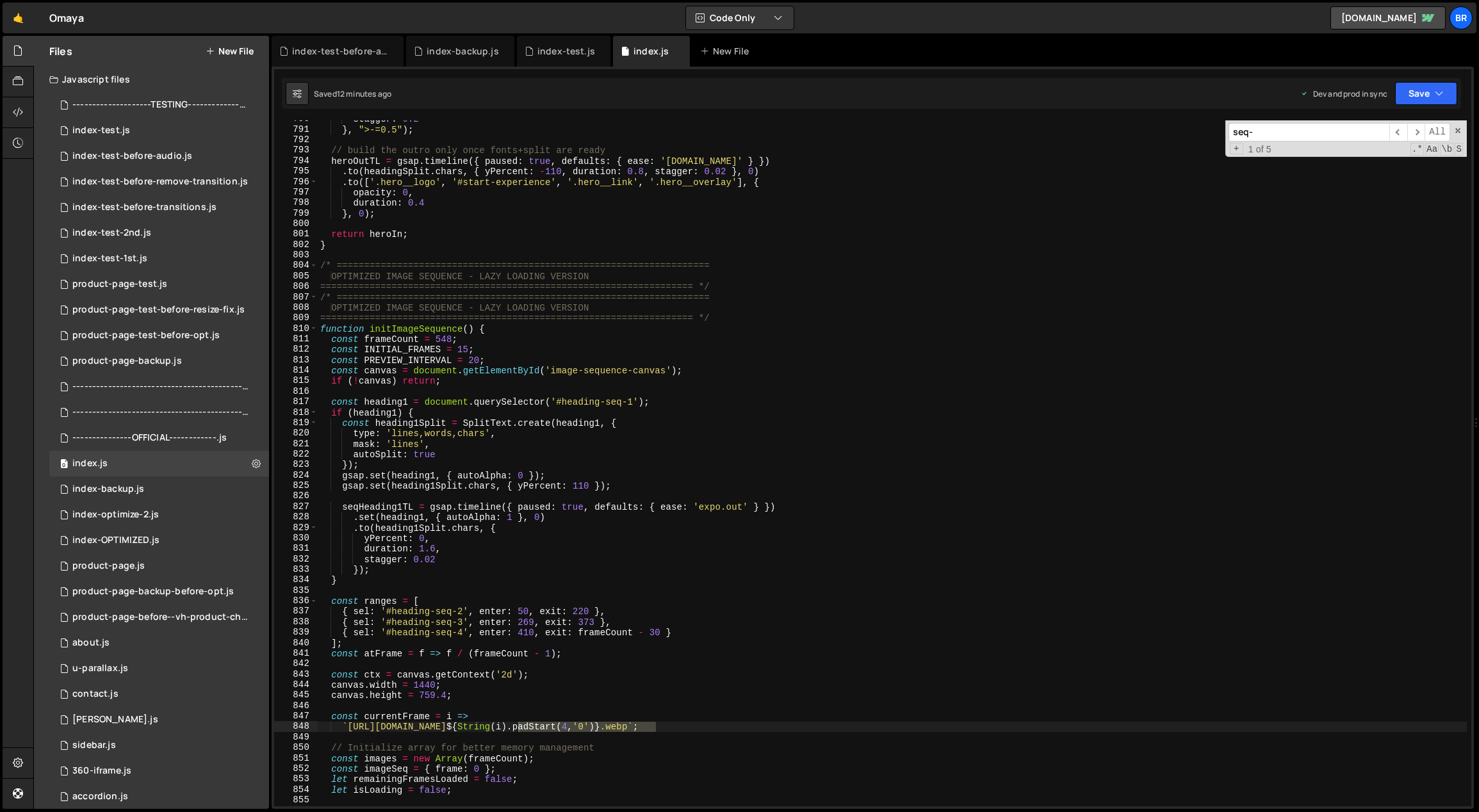
scroll to position [3162, 0]
click at [662, 726] on div "stagger : 0.2 } , ">-=0.5" ) ; // build the outro only once fonts+split are rea…" at bounding box center [893, 468] width 1150 height 708
drag, startPoint x: 656, startPoint y: 725, endPoint x: 518, endPoint y: 726, distance: 138.0
click at [518, 726] on div "stagger : 0.2 } , ">-=0.5" ) ; // build the outro only once fonts+split are rea…" at bounding box center [893, 468] width 1150 height 708
paste textarea "final"
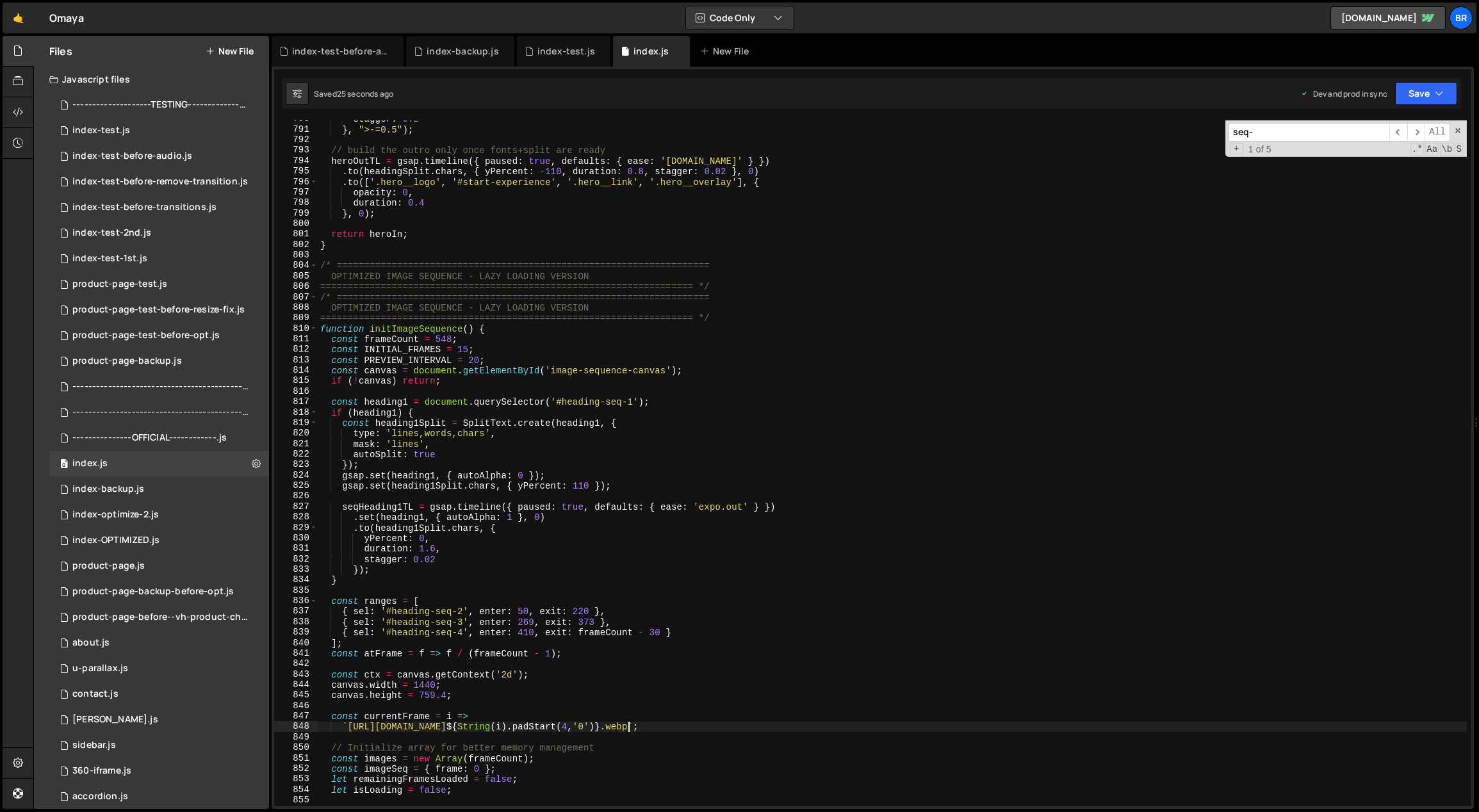
click at [950, 353] on div "stagger : 0.2 } , ">-=0.5" ) ; // build the outro only once fonts+split are rea…" at bounding box center [893, 468] width 1150 height 708
type textarea "const INITIAL_FRAMES = 15;"
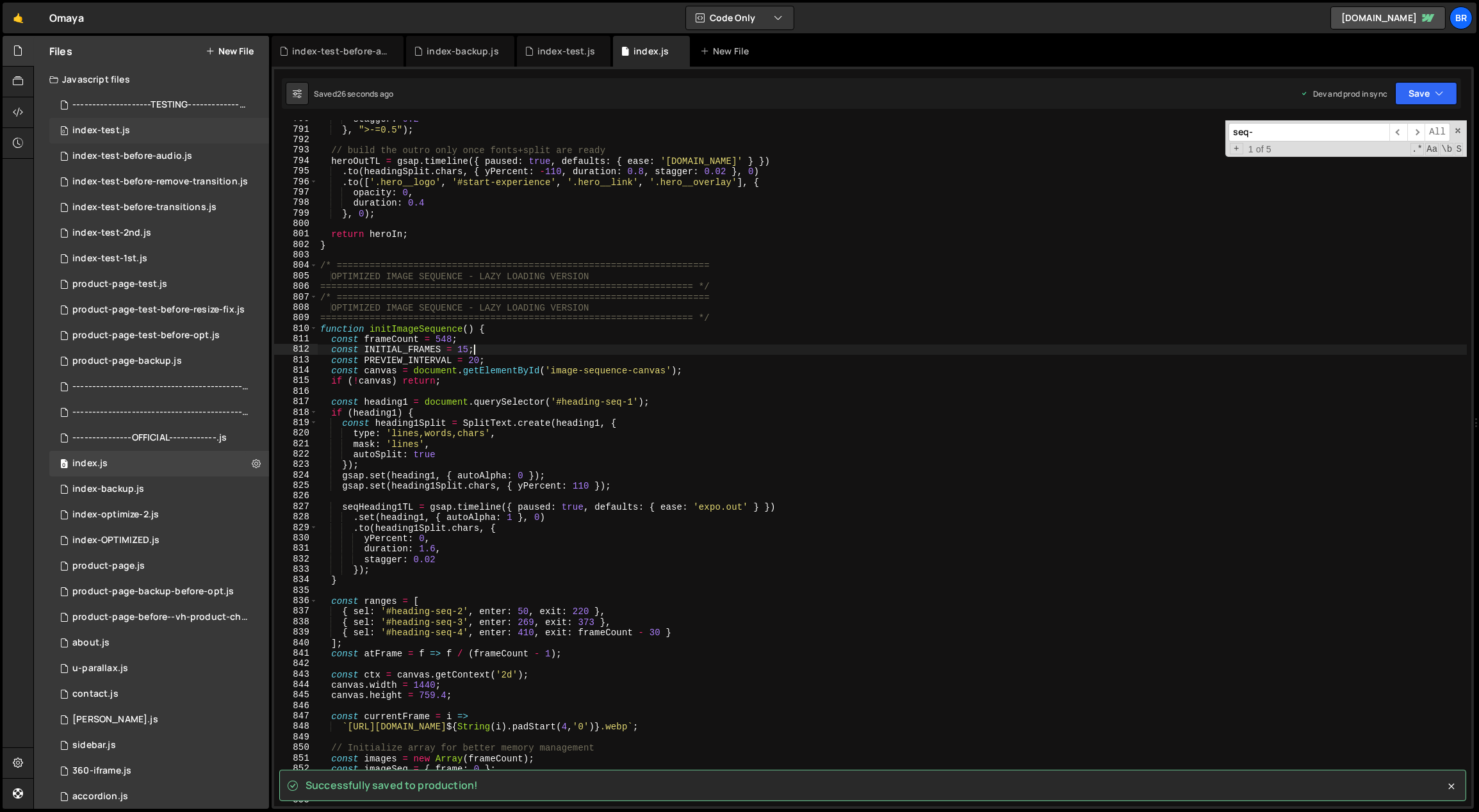
click at [114, 133] on div "index-test.js" at bounding box center [101, 130] width 58 height 11
